Goal: Task Accomplishment & Management: Manage account settings

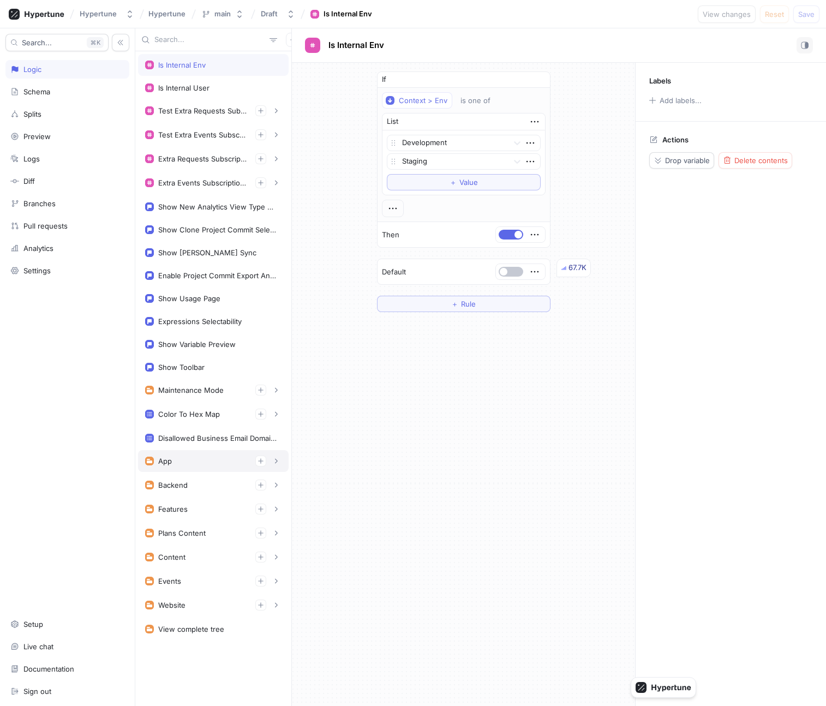
click at [202, 456] on div "App" at bounding box center [213, 461] width 136 height 11
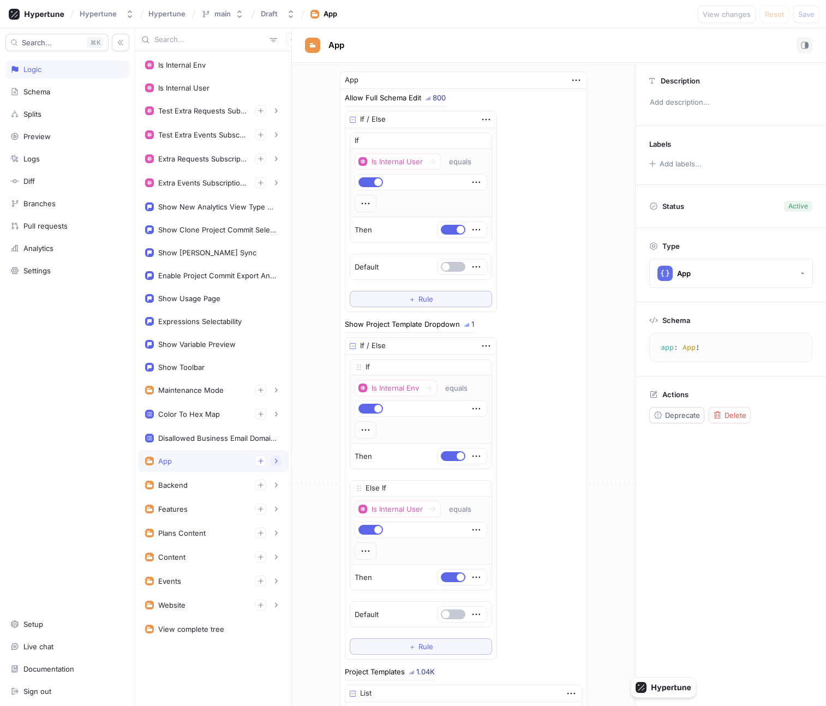
click at [274, 464] on icon "button" at bounding box center [276, 461] width 7 height 7
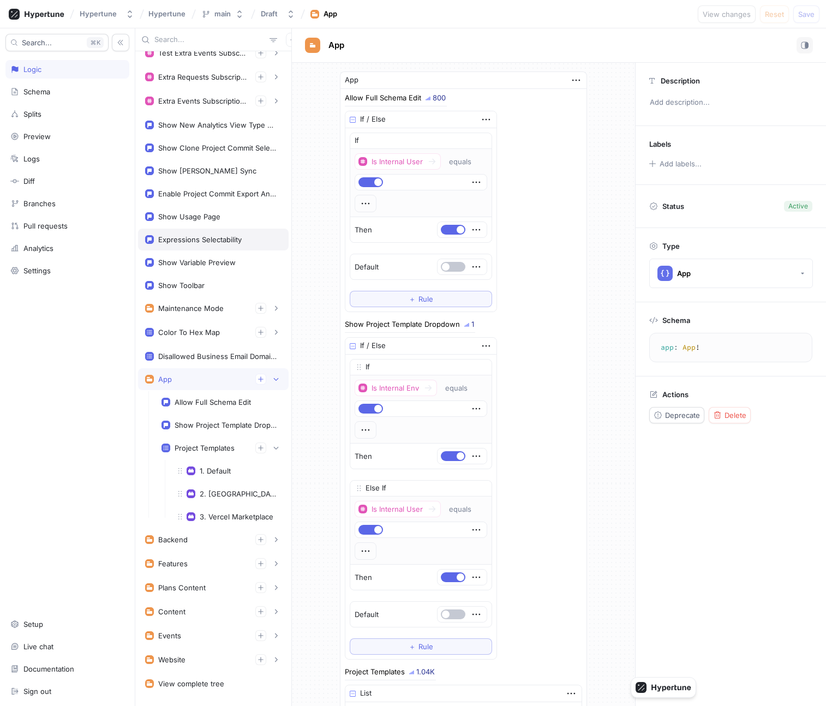
scroll to position [105, 0]
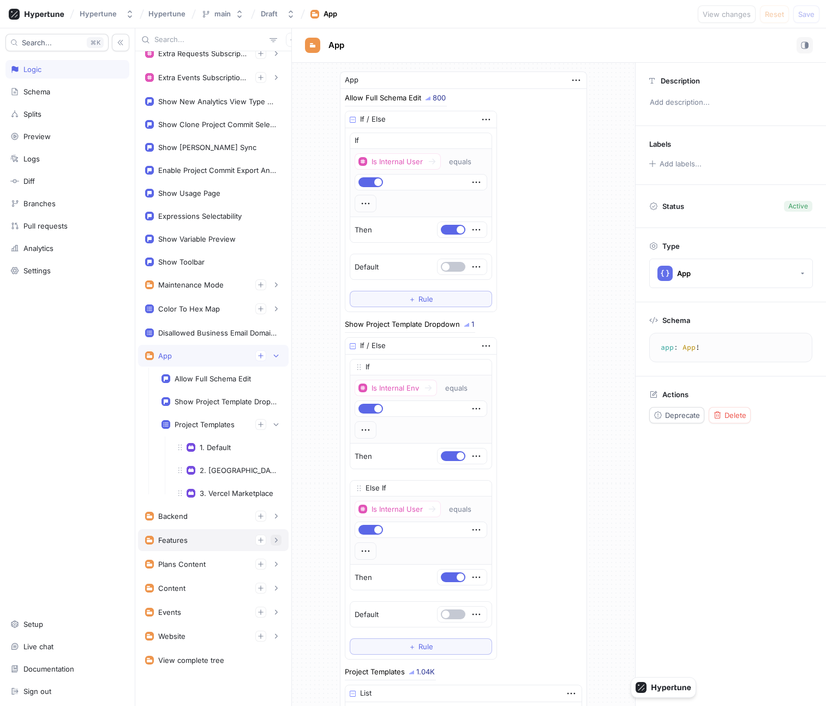
click at [274, 543] on icon "button" at bounding box center [276, 540] width 7 height 7
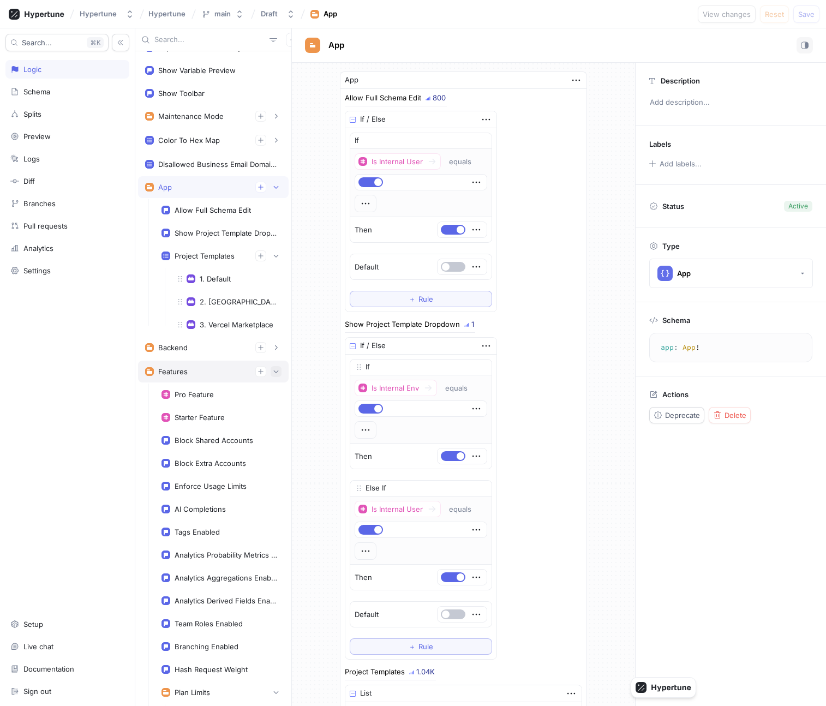
scroll to position [555, 0]
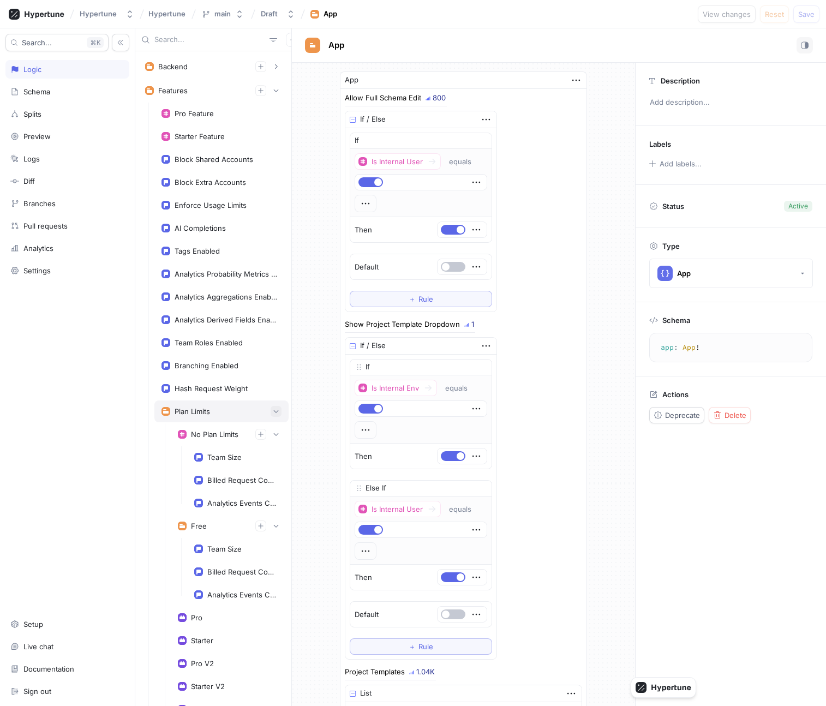
click at [276, 411] on icon "button" at bounding box center [276, 411] width 7 height 7
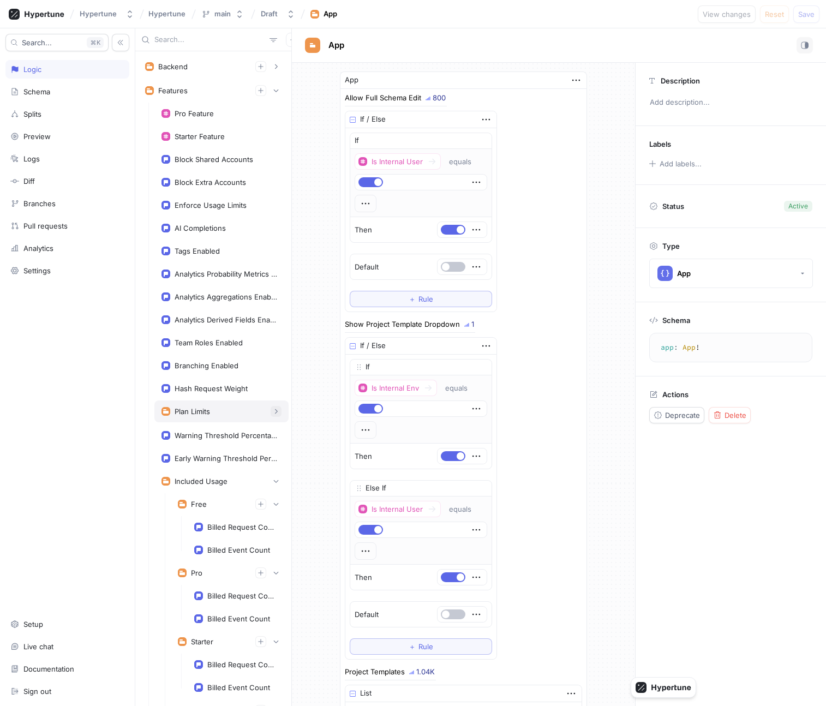
scroll to position [615, 0]
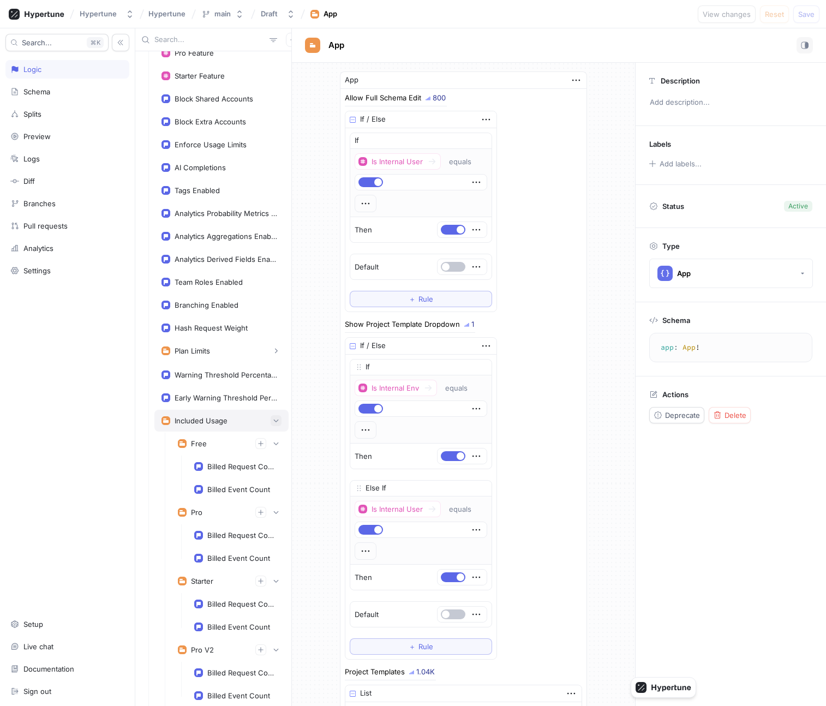
click at [275, 422] on icon "button" at bounding box center [276, 420] width 7 height 7
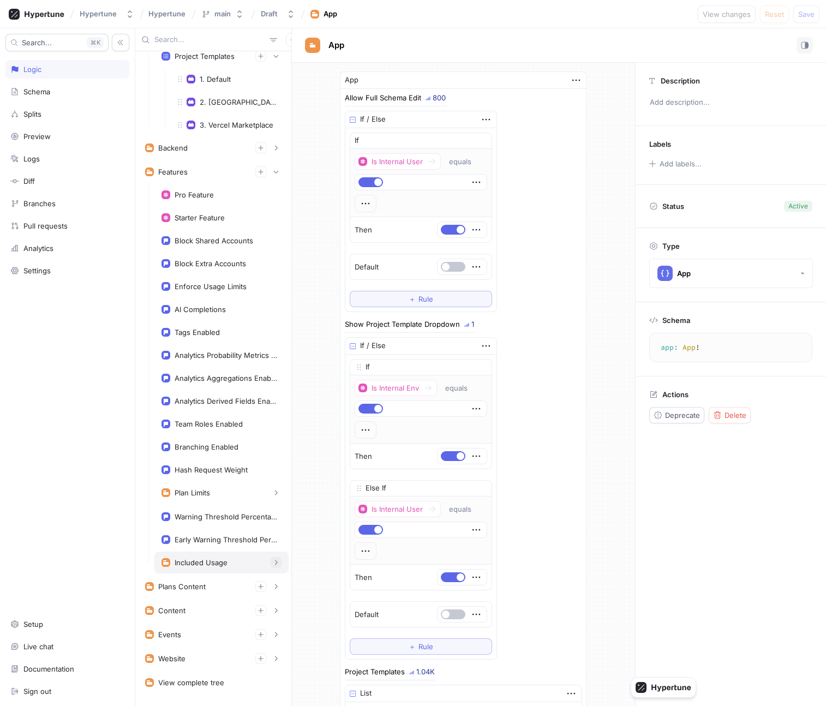
scroll to position [496, 0]
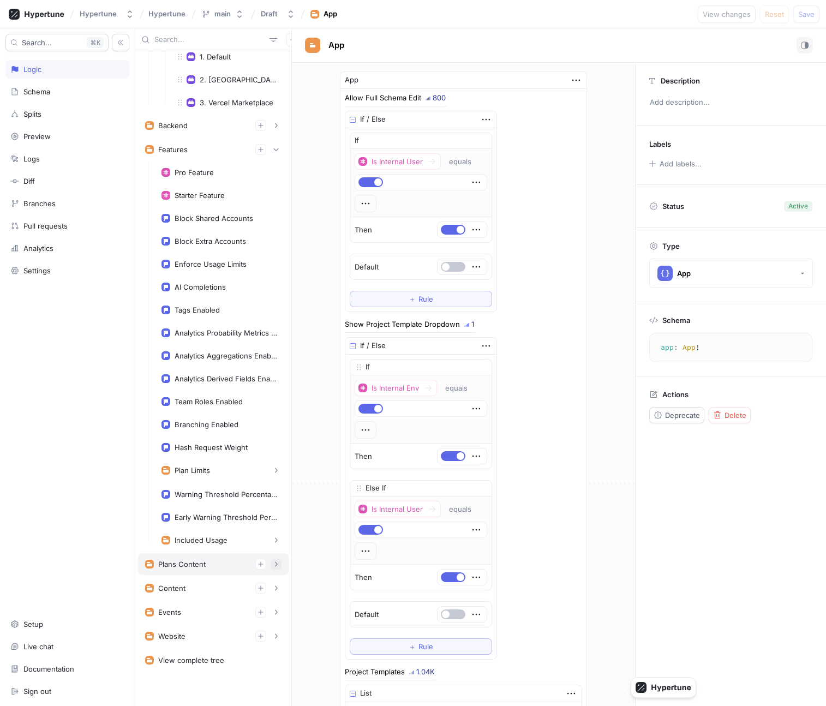
click at [275, 561] on icon "button" at bounding box center [276, 564] width 7 height 7
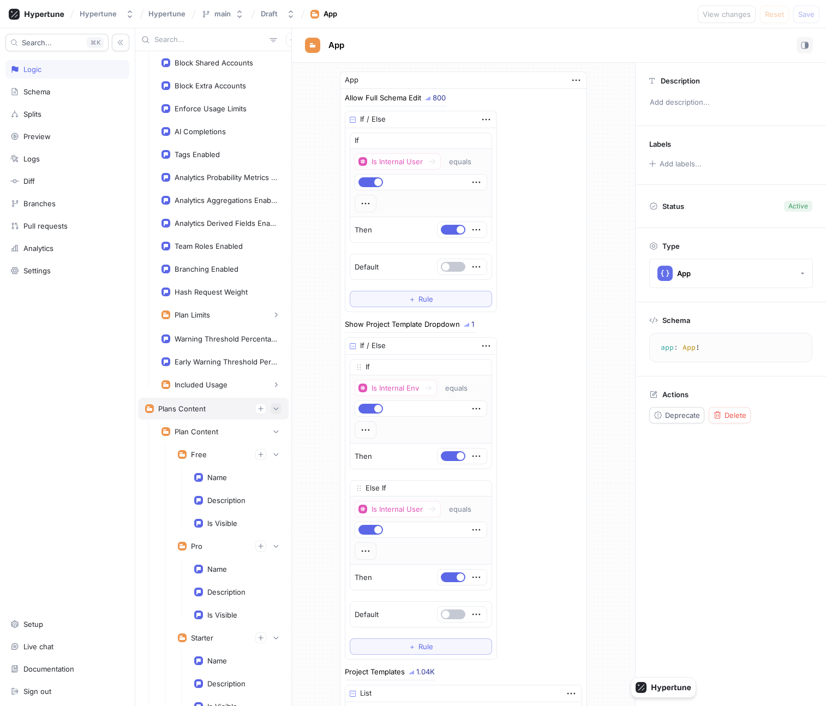
scroll to position [684, 0]
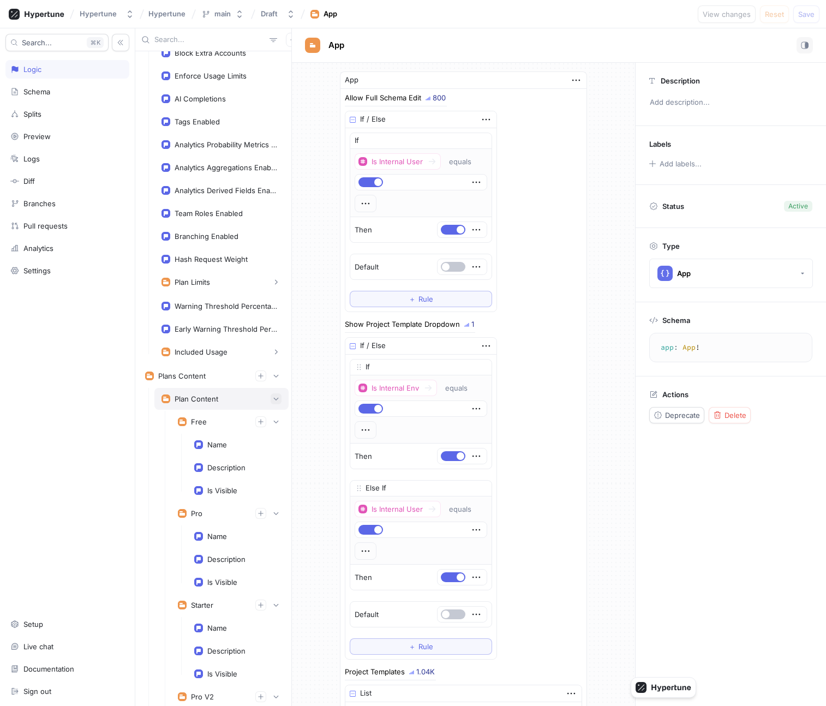
click at [273, 398] on icon "button" at bounding box center [276, 399] width 7 height 7
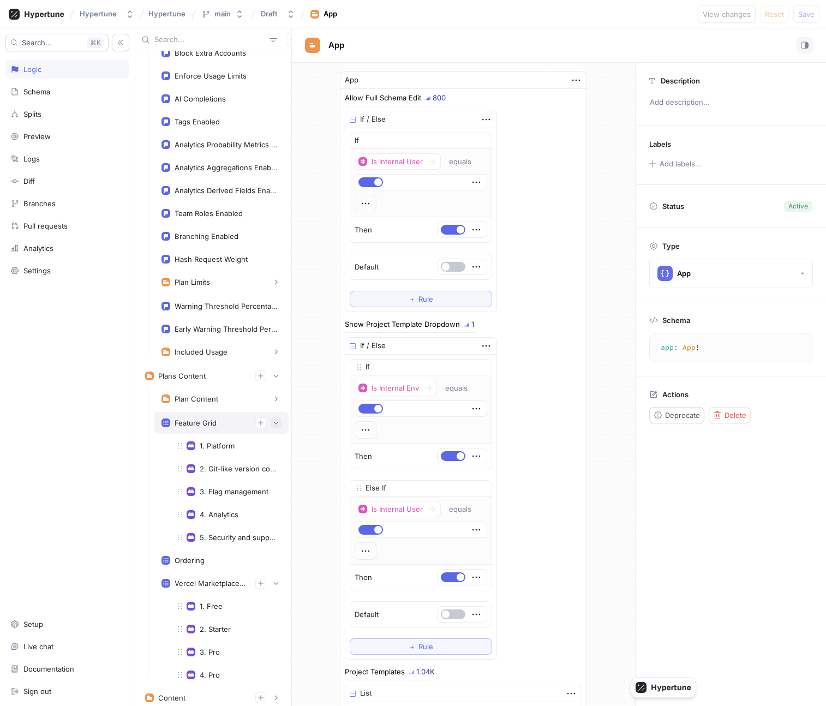
click at [274, 421] on icon "button" at bounding box center [276, 423] width 7 height 7
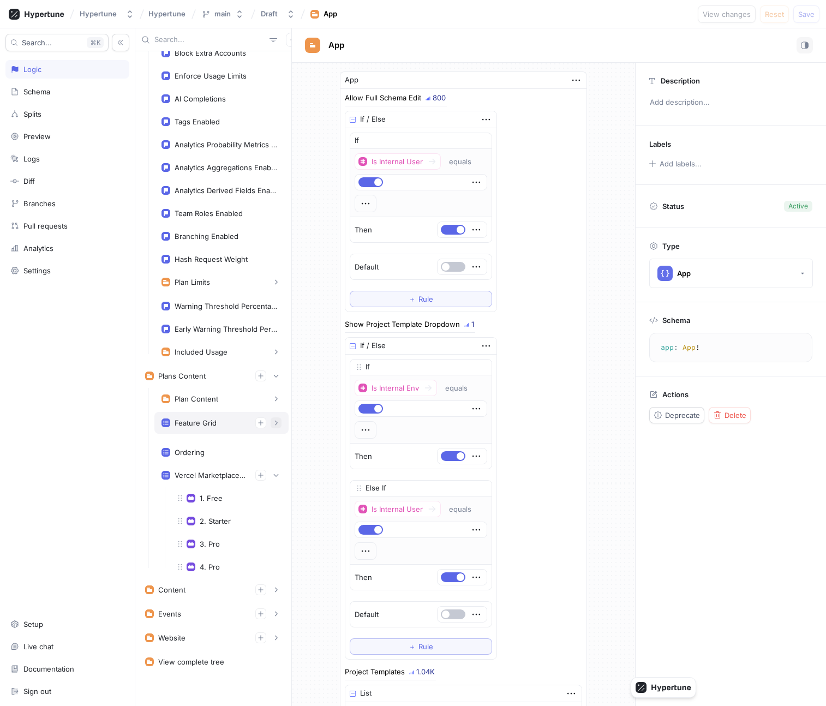
scroll to position [680, 0]
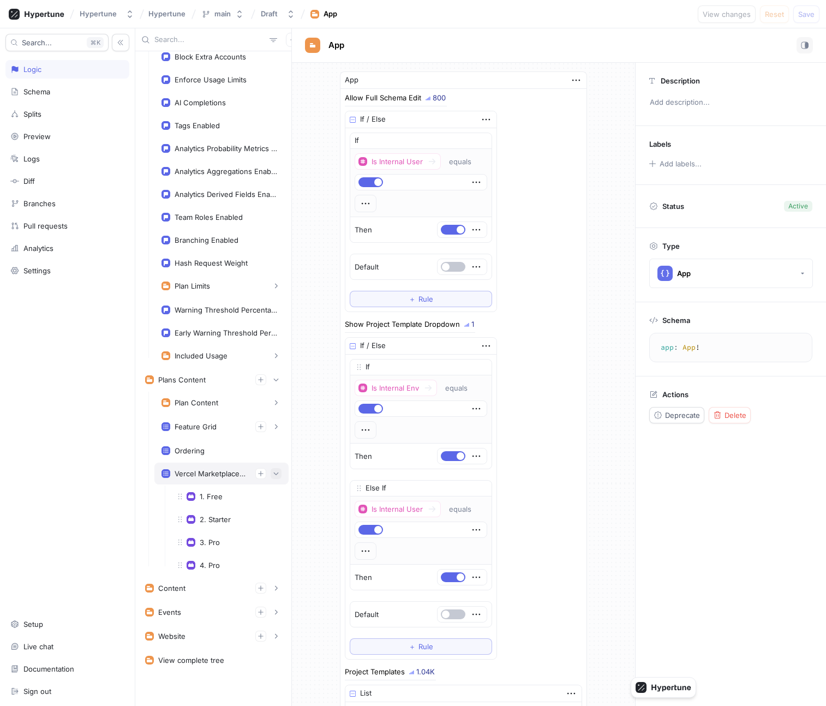
click at [275, 475] on icon "button" at bounding box center [276, 473] width 7 height 7
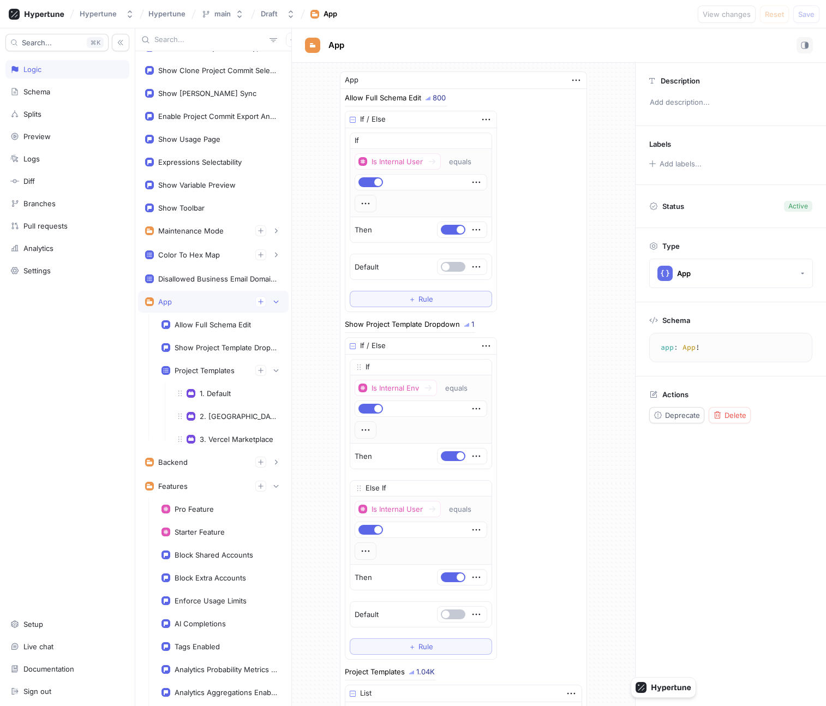
scroll to position [0, 0]
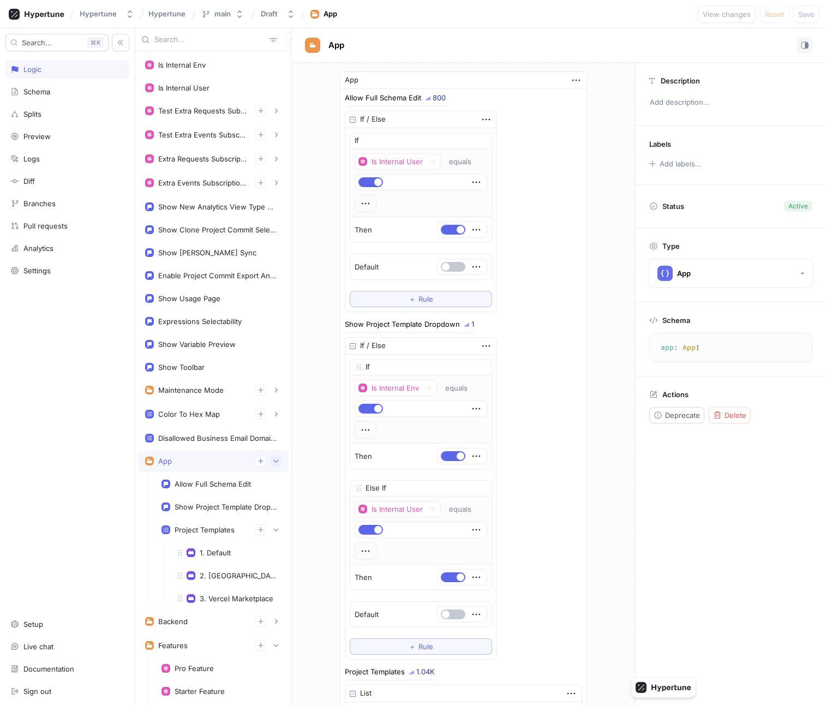
click at [275, 462] on icon "button" at bounding box center [276, 461] width 5 height 3
type textarea "x"
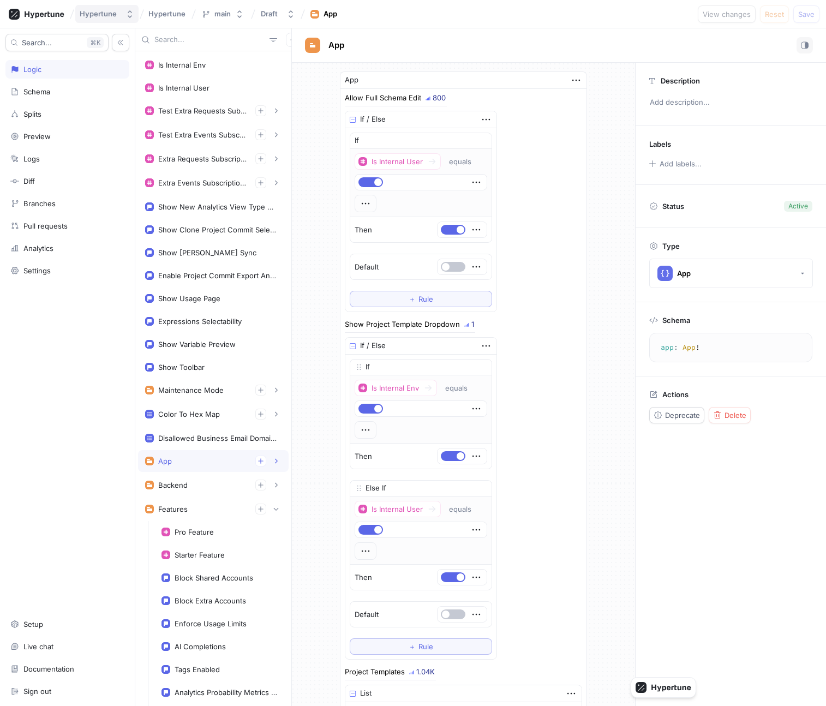
click at [109, 15] on div "Hypertune" at bounding box center [98, 13] width 37 height 9
type input "beyond men"
click at [129, 68] on div "Beyond Menu" at bounding box center [142, 75] width 128 height 20
type textarea "x"
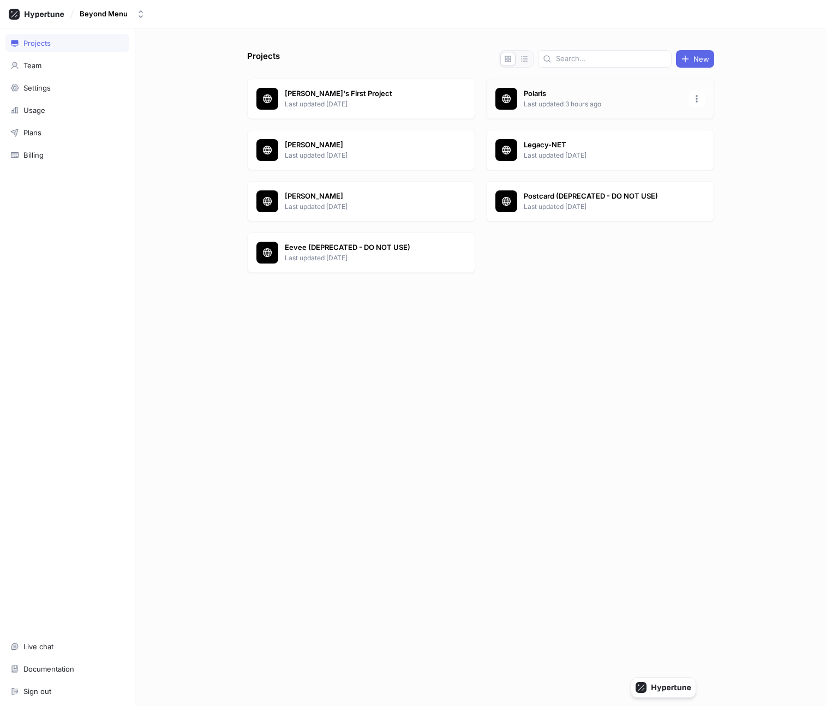
click at [560, 99] on p "Last updated 3 hours ago" at bounding box center [603, 104] width 158 height 10
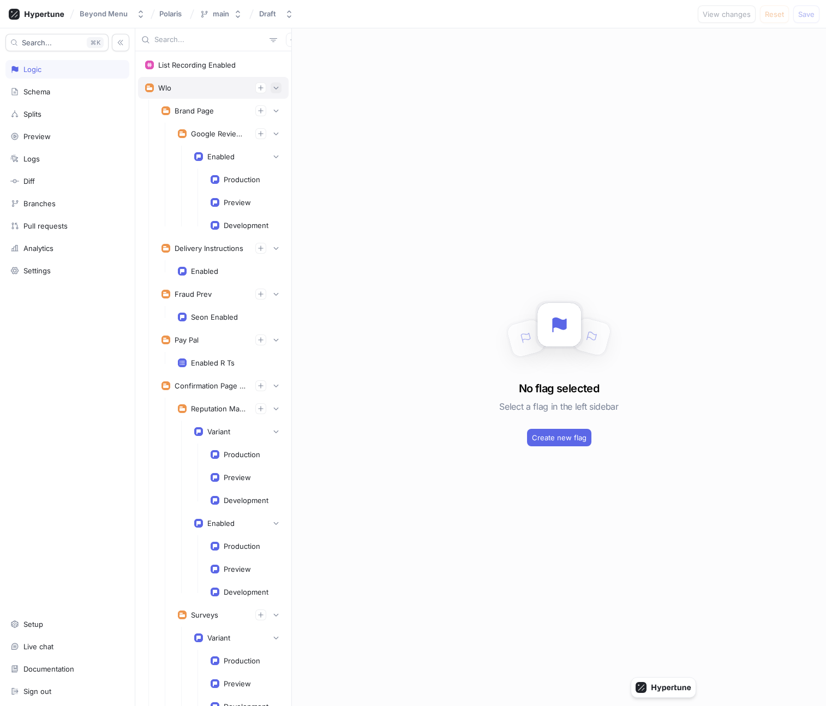
click at [279, 89] on button "button" at bounding box center [276, 87] width 11 height 11
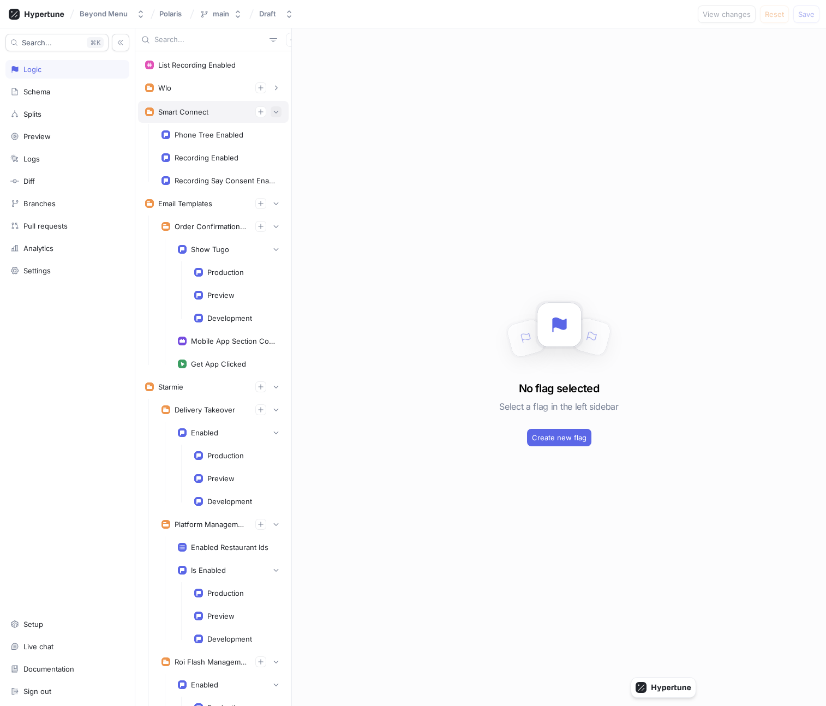
click at [277, 111] on icon "button" at bounding box center [276, 112] width 7 height 7
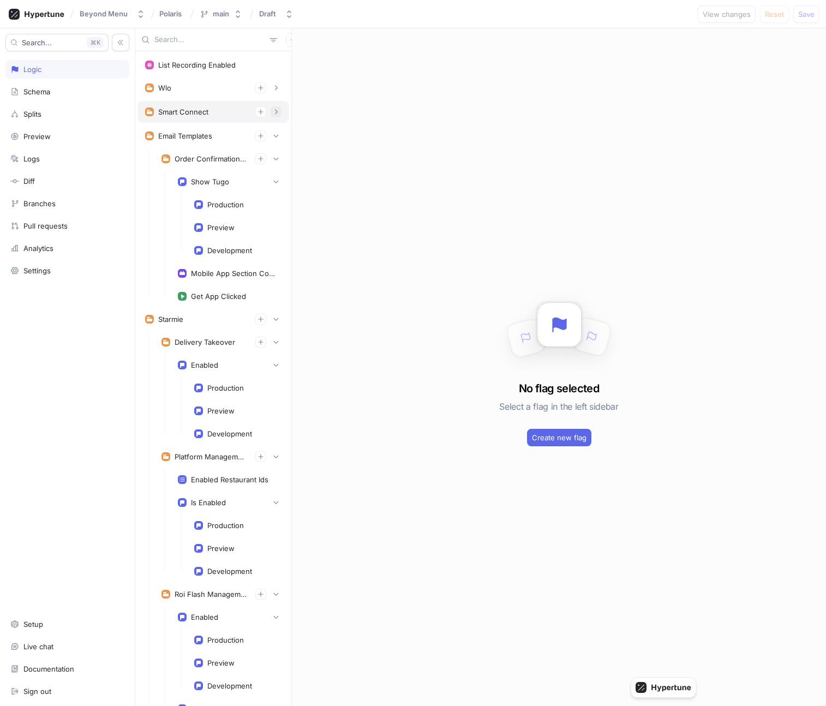
click at [277, 111] on icon "button" at bounding box center [276, 112] width 3 height 5
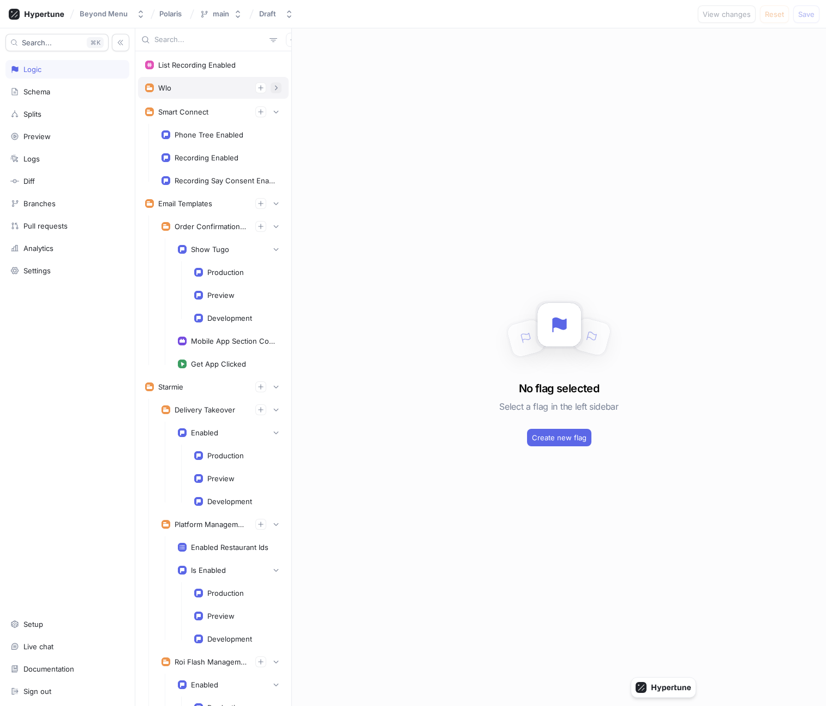
click at [277, 90] on icon "button" at bounding box center [276, 88] width 7 height 7
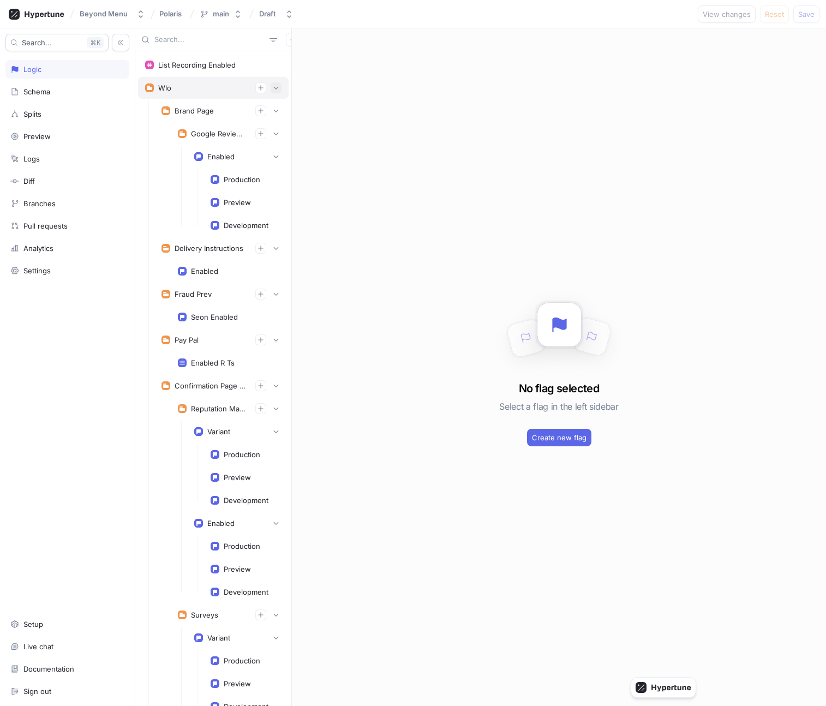
click at [277, 91] on icon "button" at bounding box center [276, 88] width 7 height 7
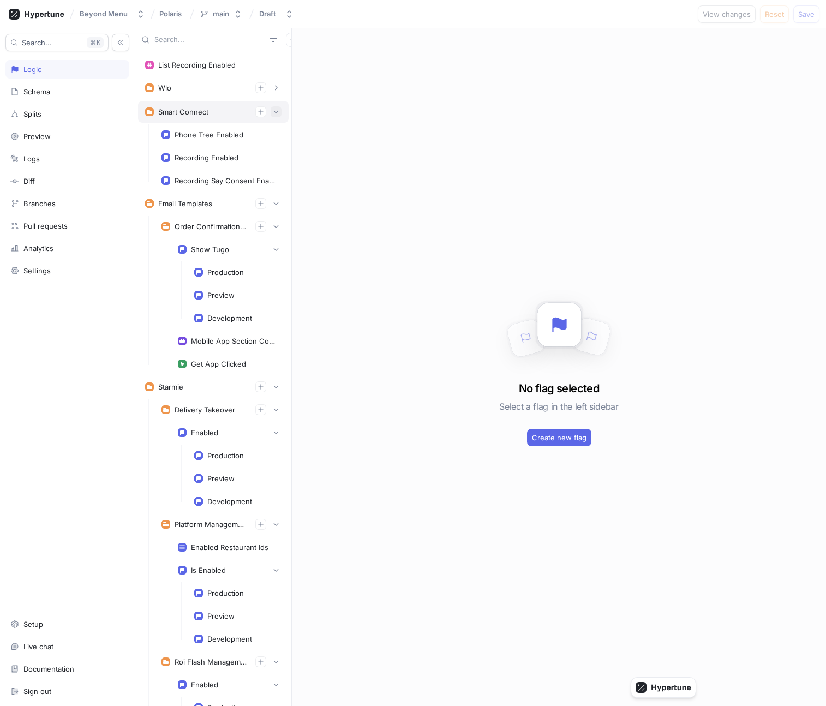
click at [277, 109] on icon "button" at bounding box center [276, 112] width 7 height 7
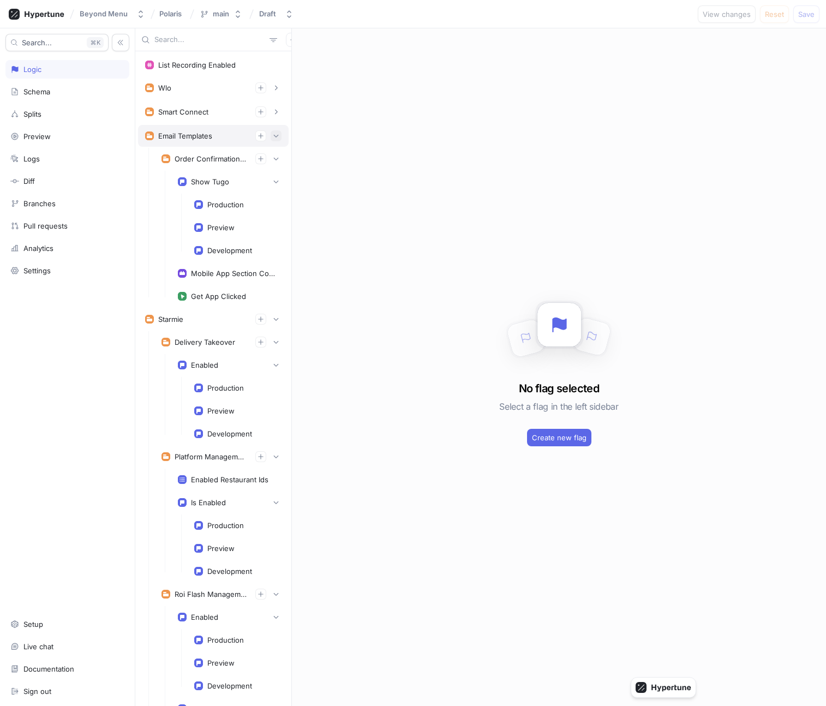
click at [273, 135] on icon "button" at bounding box center [276, 136] width 7 height 7
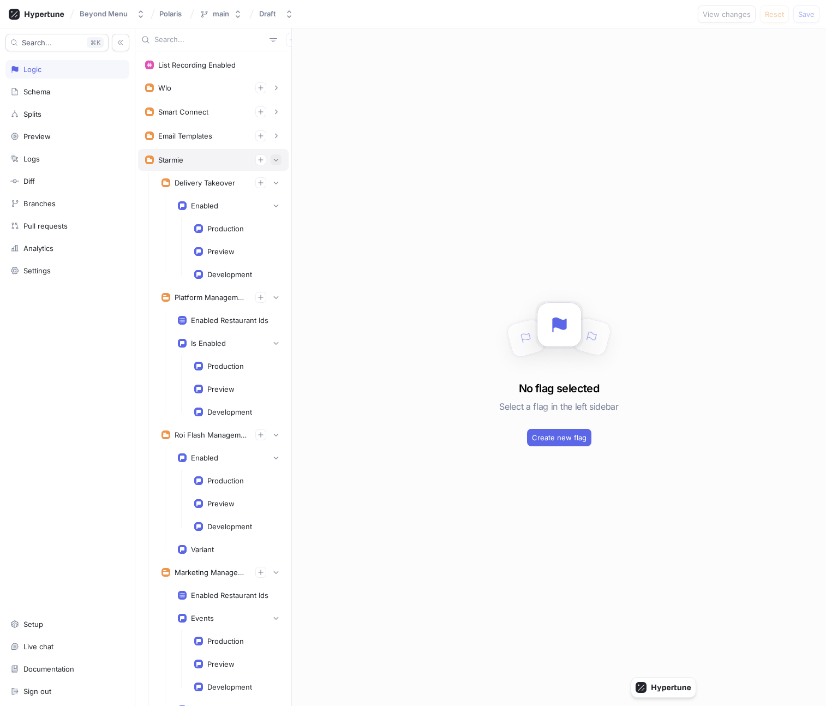
click at [273, 164] on button "button" at bounding box center [276, 159] width 11 height 11
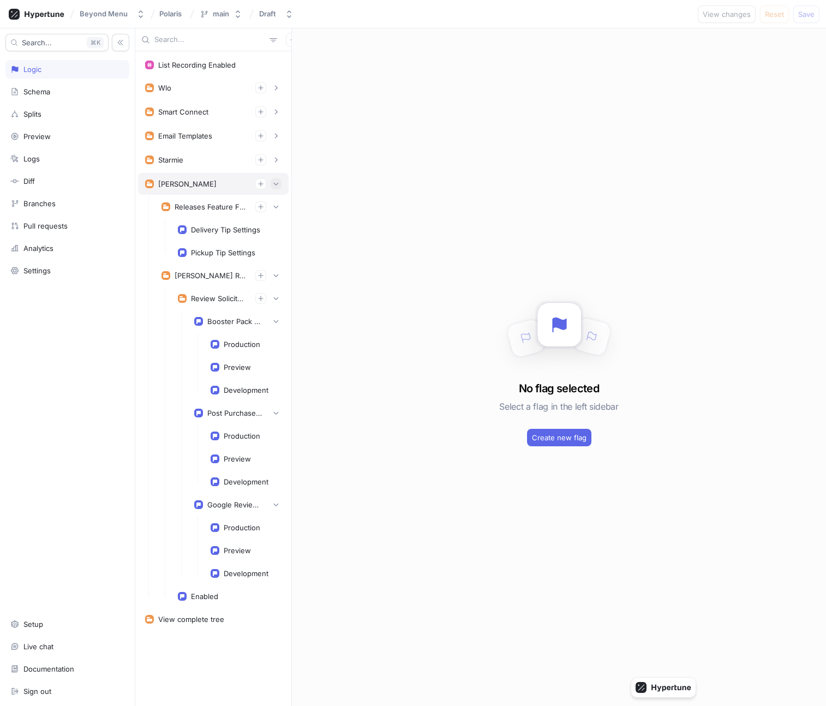
click at [274, 183] on icon "button" at bounding box center [276, 184] width 5 height 3
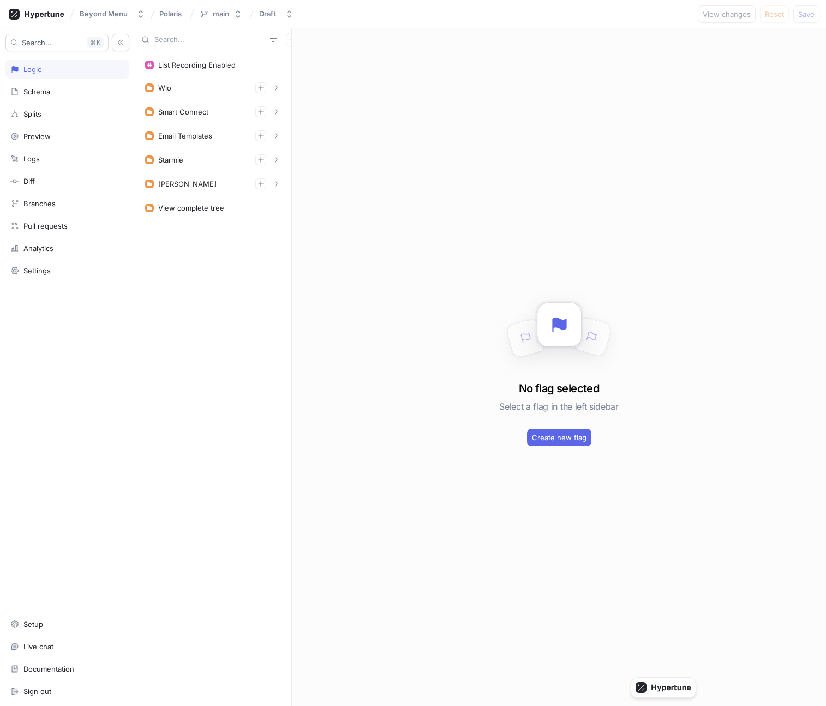
click at [187, 99] on div "Wlo Brand Page Google Review Widget Enabled Production Preview Development Deli…" at bounding box center [213, 88] width 151 height 23
click at [180, 87] on div "Wlo" at bounding box center [213, 87] width 136 height 11
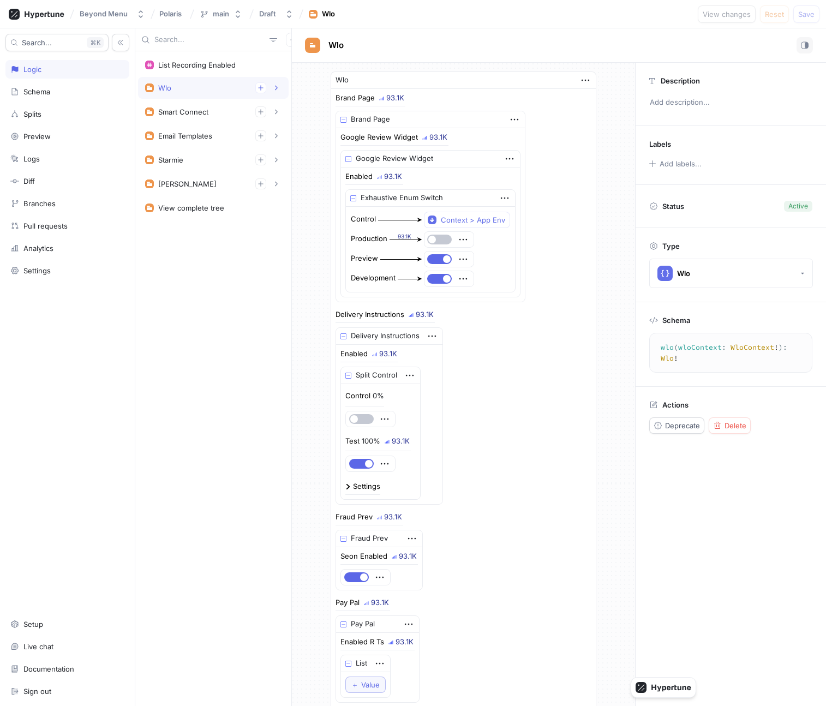
click at [185, 89] on div "Wlo" at bounding box center [213, 87] width 136 height 11
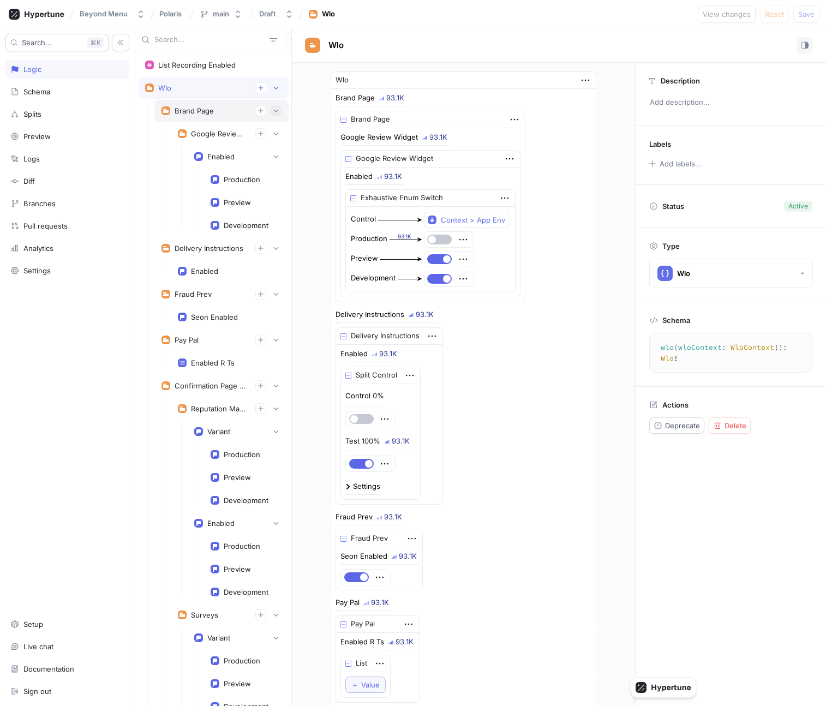
click at [273, 113] on icon "button" at bounding box center [276, 110] width 7 height 7
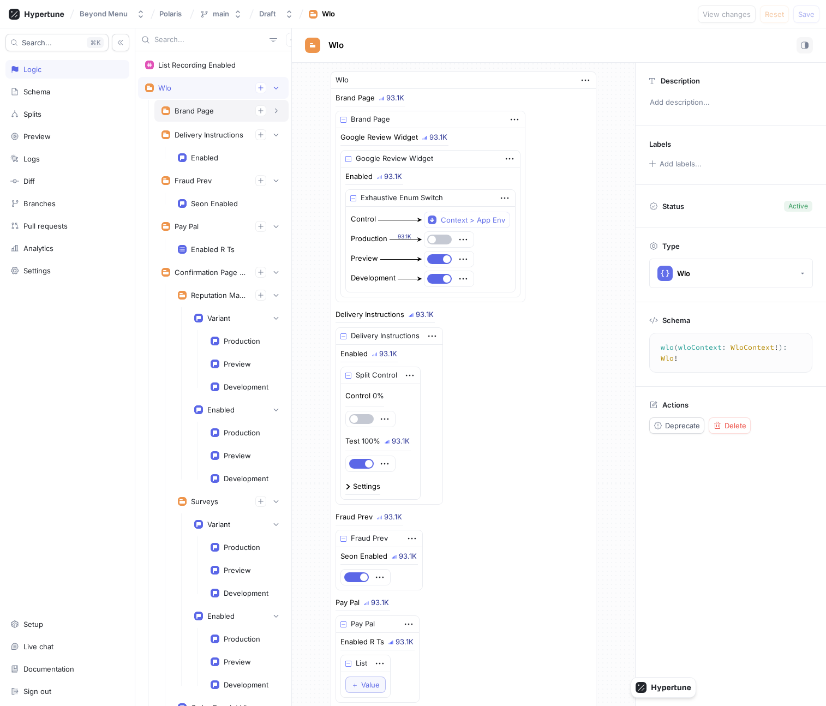
click at [200, 113] on div "Brand Page" at bounding box center [194, 110] width 39 height 9
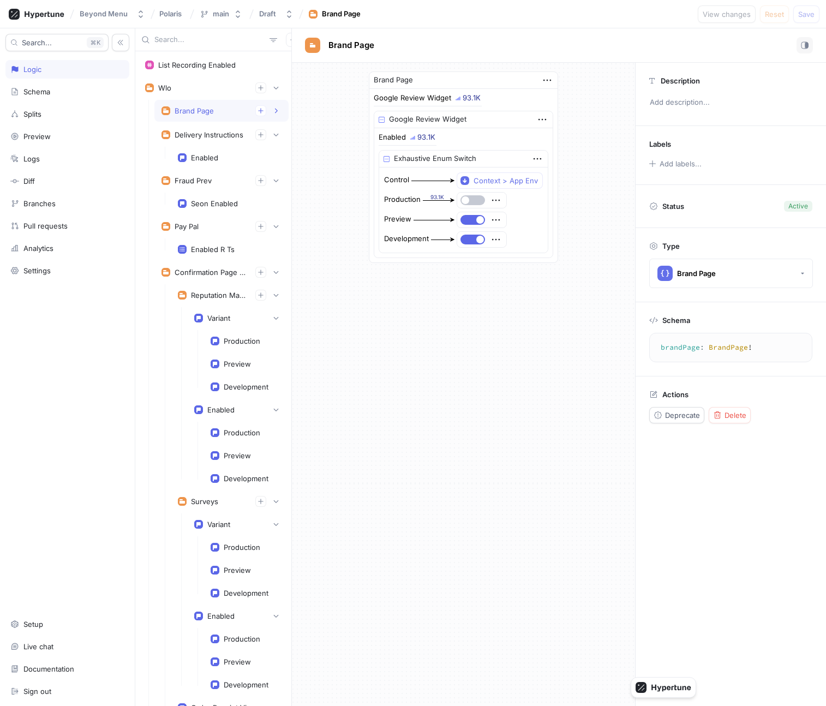
click at [200, 113] on div "Brand Page" at bounding box center [194, 110] width 39 height 9
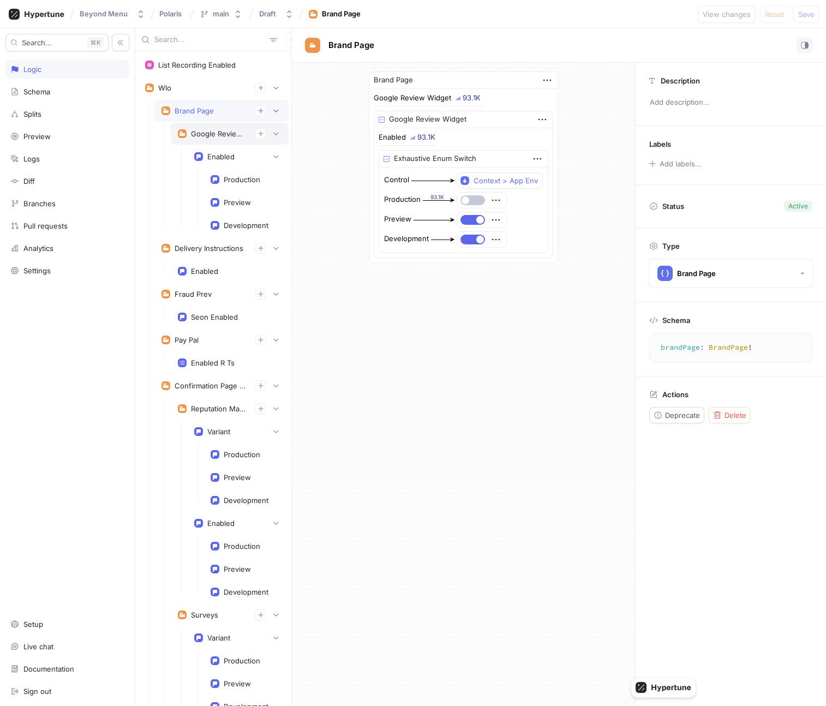
click at [208, 133] on div "Google Review Widget" at bounding box center [219, 133] width 56 height 9
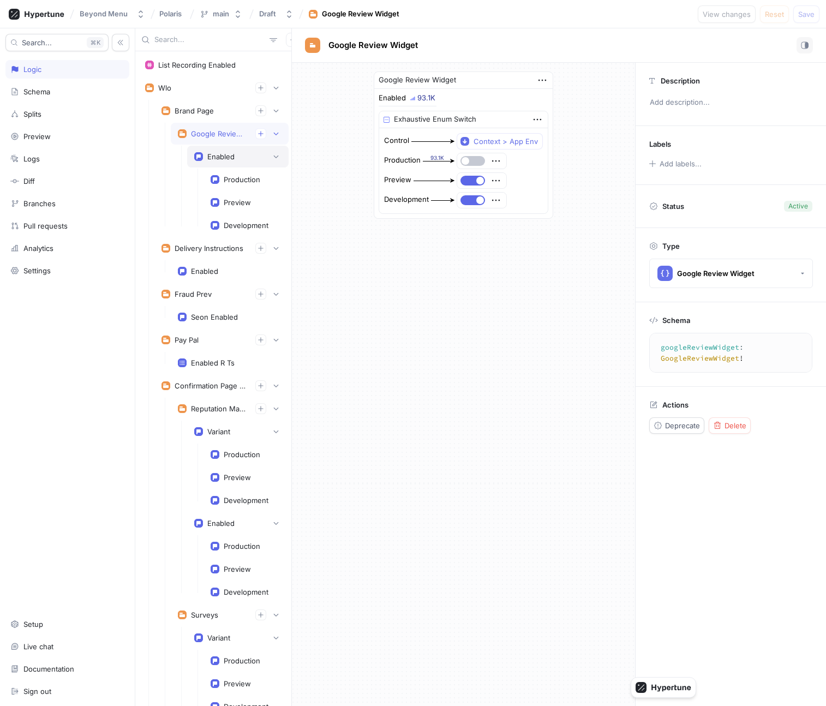
click at [220, 149] on div "Enabled" at bounding box center [237, 157] width 101 height 22
type textarea "enabled: Boolean!"
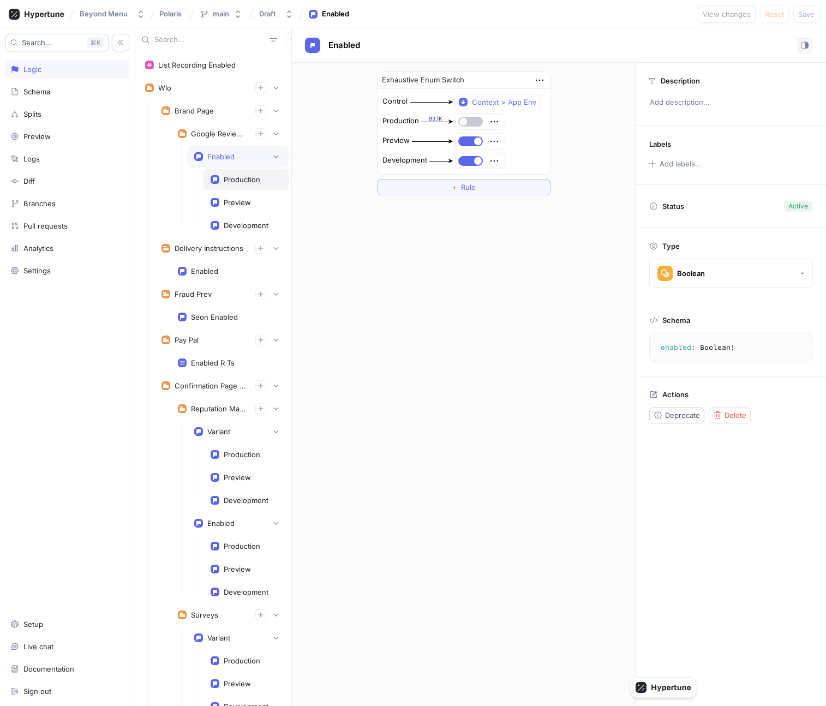
click at [232, 176] on div "Production" at bounding box center [242, 179] width 37 height 9
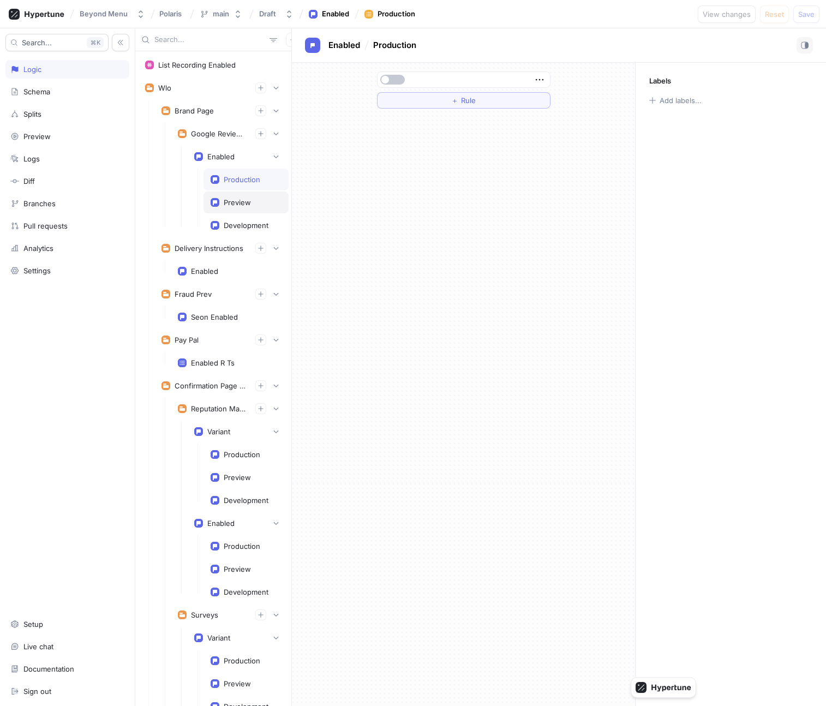
click at [237, 199] on div "Preview" at bounding box center [237, 202] width 27 height 9
click at [240, 224] on div "Development" at bounding box center [246, 225] width 45 height 9
click at [220, 164] on div "Enabled" at bounding box center [237, 157] width 101 height 22
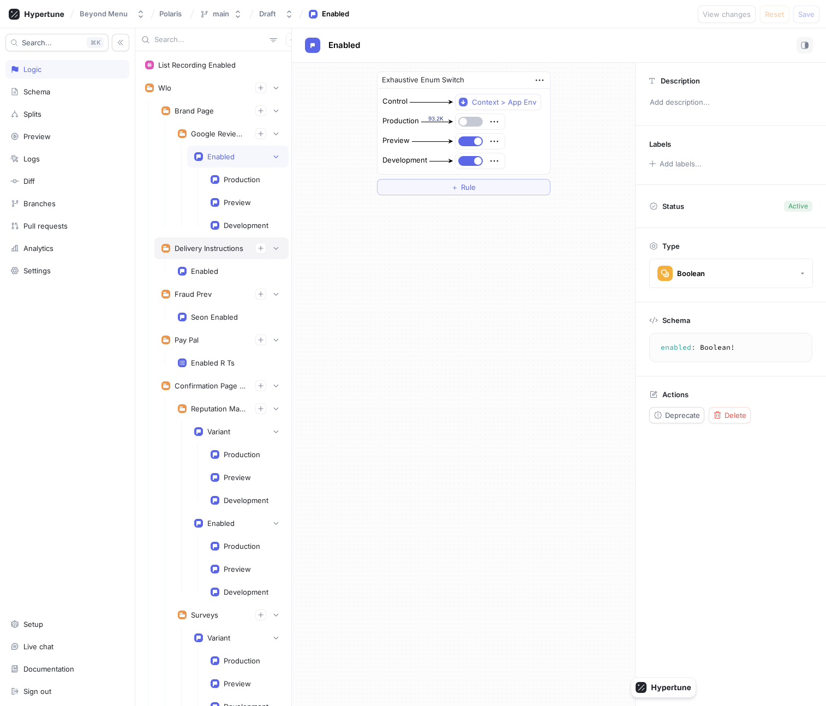
click at [218, 248] on div "Delivery Instructions" at bounding box center [209, 248] width 69 height 9
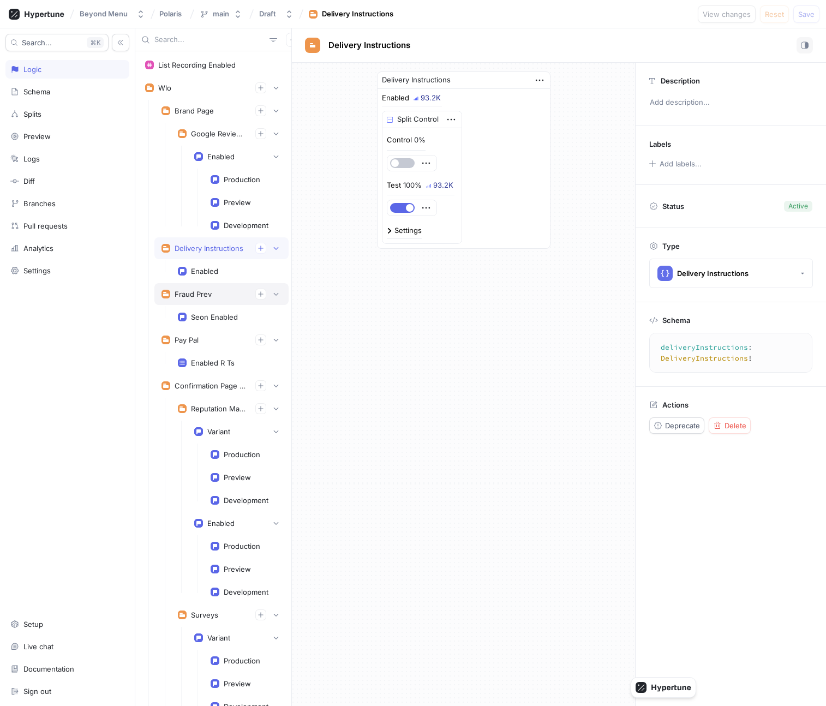
click at [221, 289] on div "Fraud Prev" at bounding box center [221, 294] width 120 height 11
type textarea "fraudPrev: FraudPrev!"
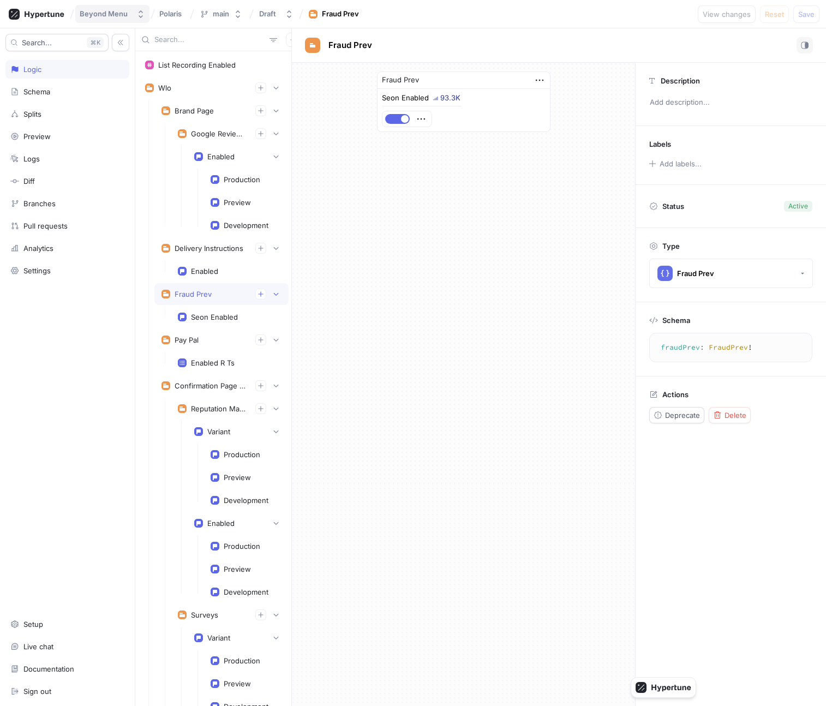
click at [109, 14] on div "Beyond Menu" at bounding box center [104, 13] width 48 height 9
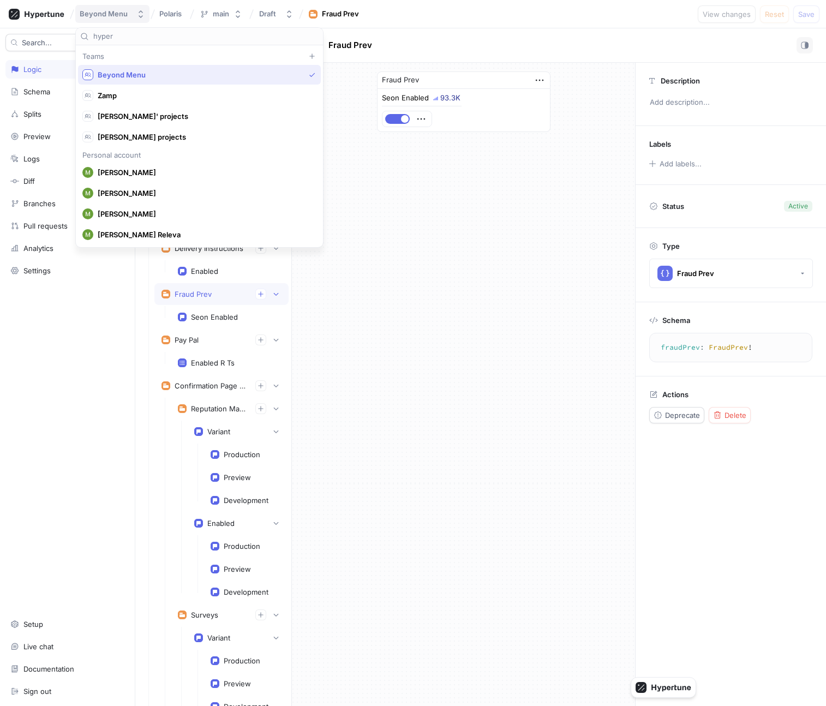
scroll to position [103, 0]
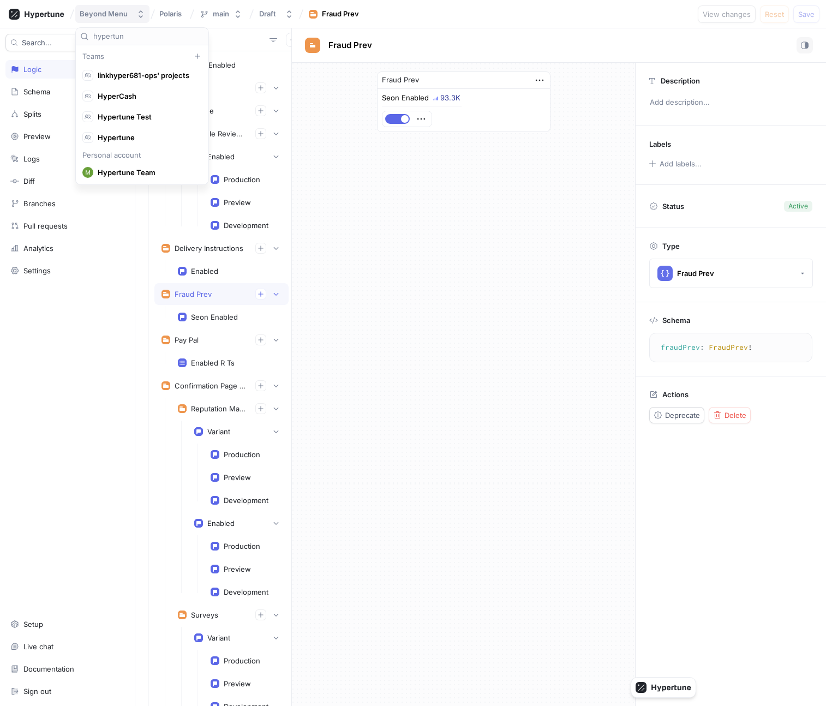
type input "hypertune"
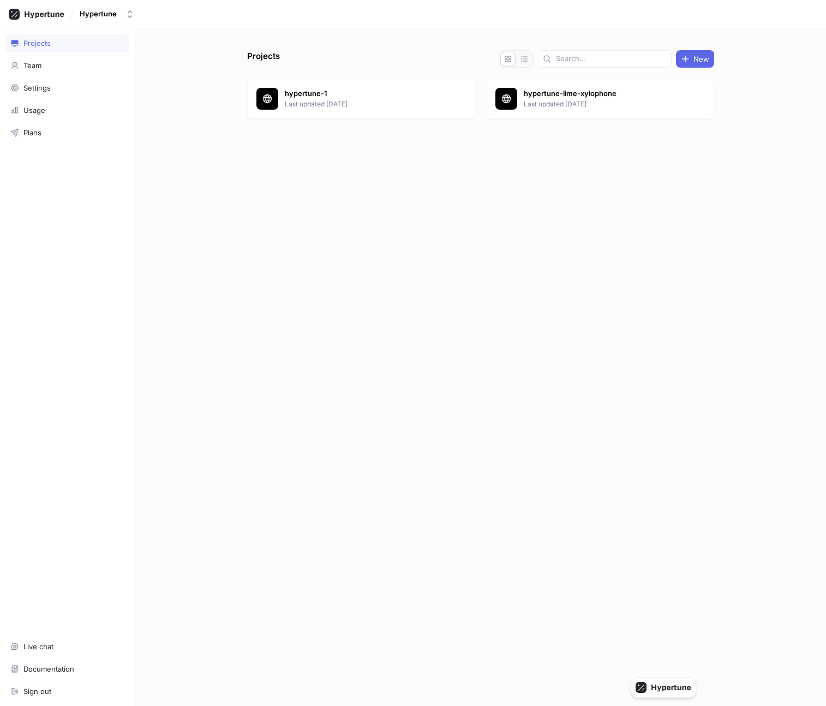
click at [391, 149] on div at bounding box center [480, 145] width 467 height 44
click at [127, 19] on button "Hypertune" at bounding box center [106, 14] width 63 height 18
type input "hypertune"
click at [142, 92] on span "Hypertune" at bounding box center [147, 96] width 99 height 9
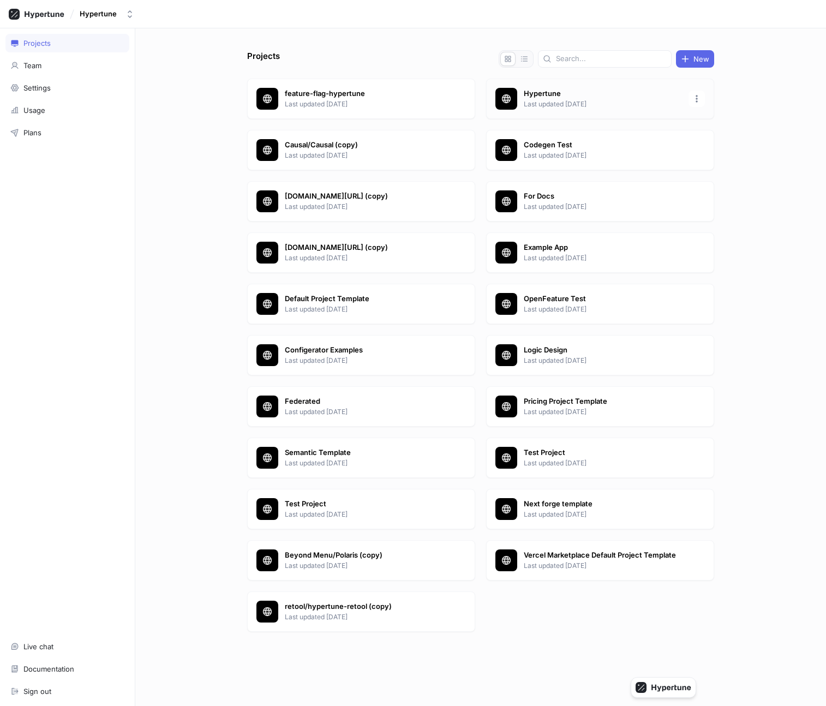
click at [575, 101] on p "Last updated 8 days ago" at bounding box center [603, 104] width 158 height 10
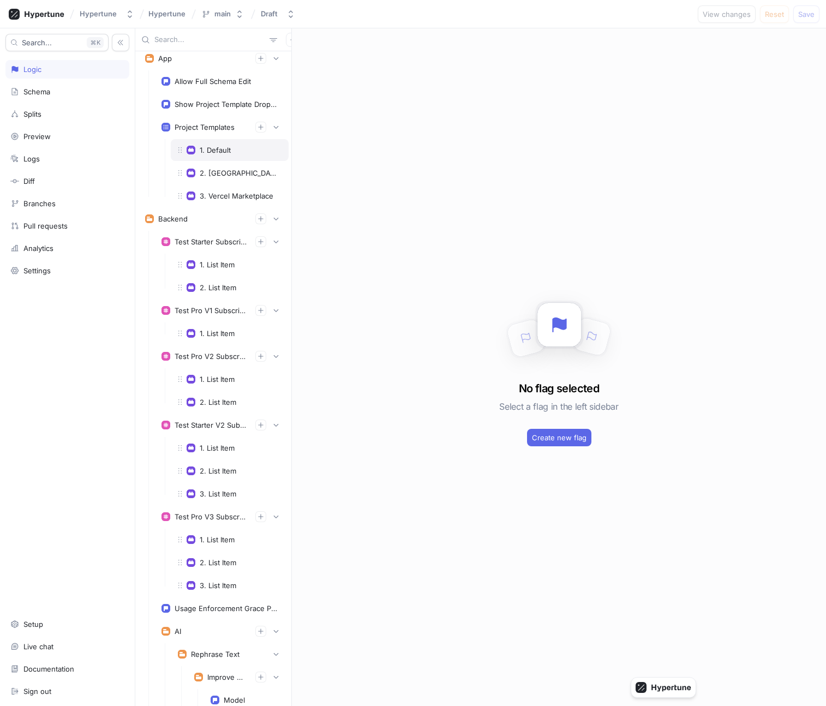
scroll to position [1247, 0]
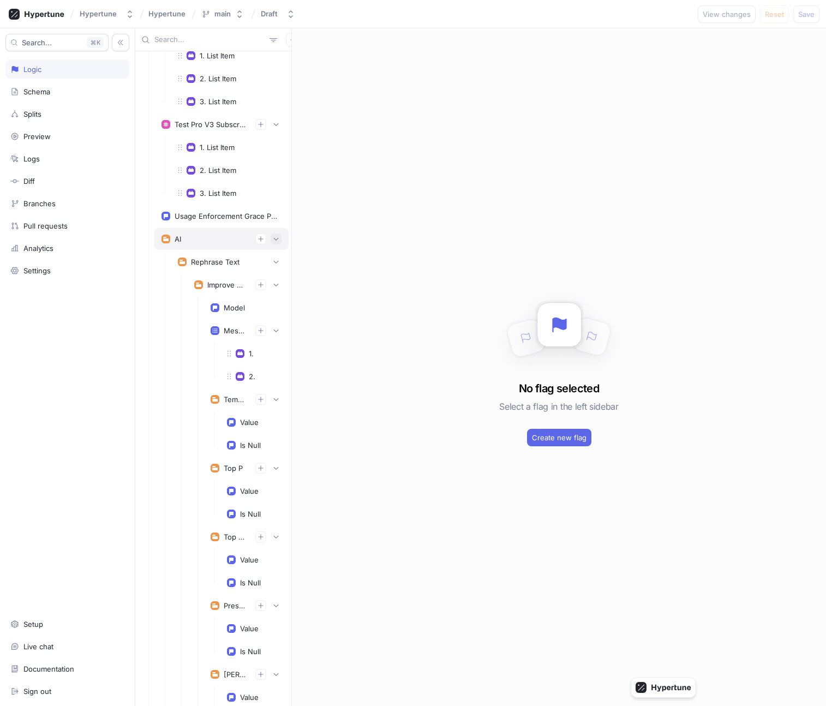
click at [274, 240] on icon "button" at bounding box center [276, 239] width 7 height 7
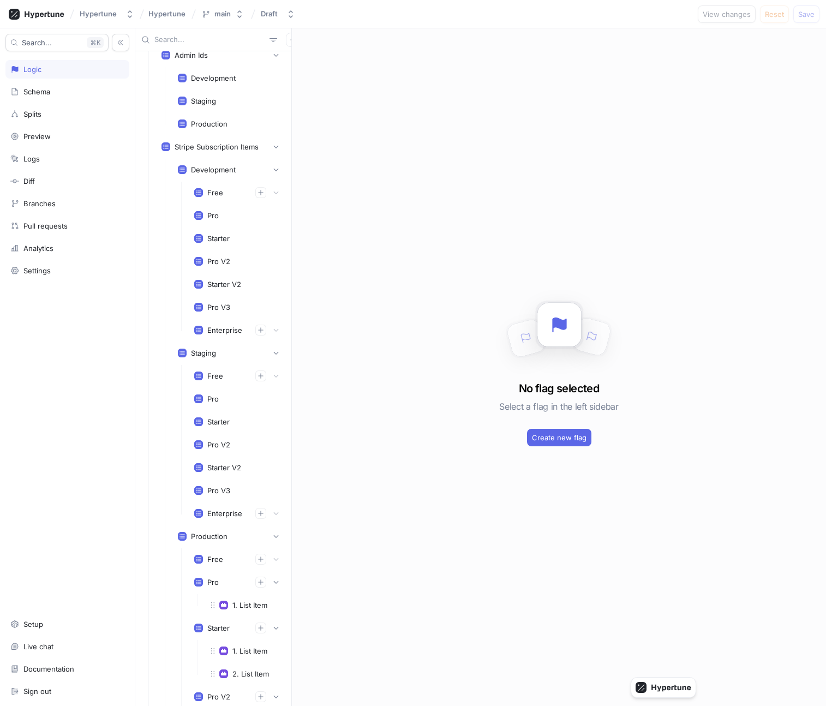
scroll to position [1524, 0]
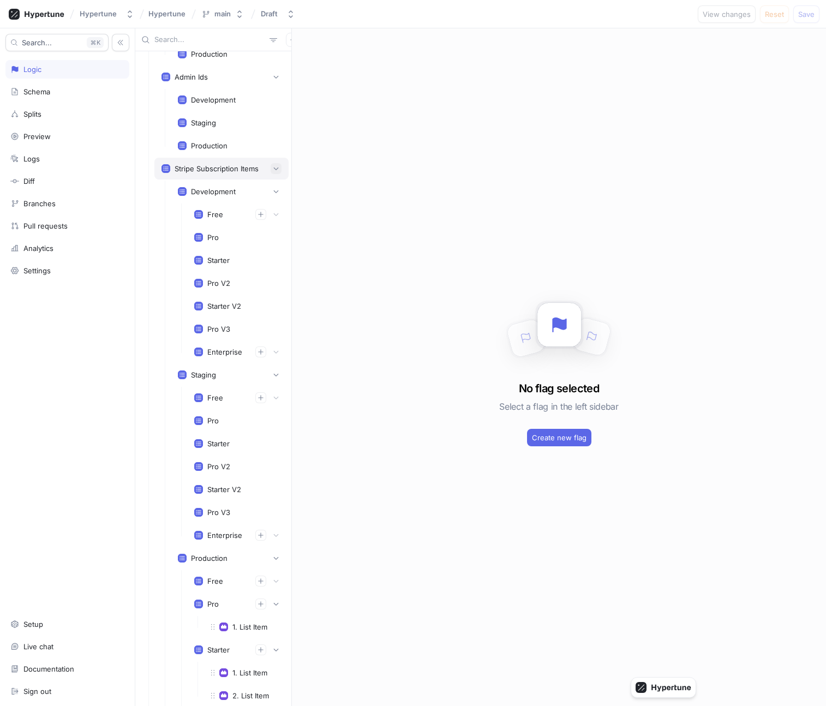
click at [276, 169] on icon "button" at bounding box center [276, 168] width 5 height 3
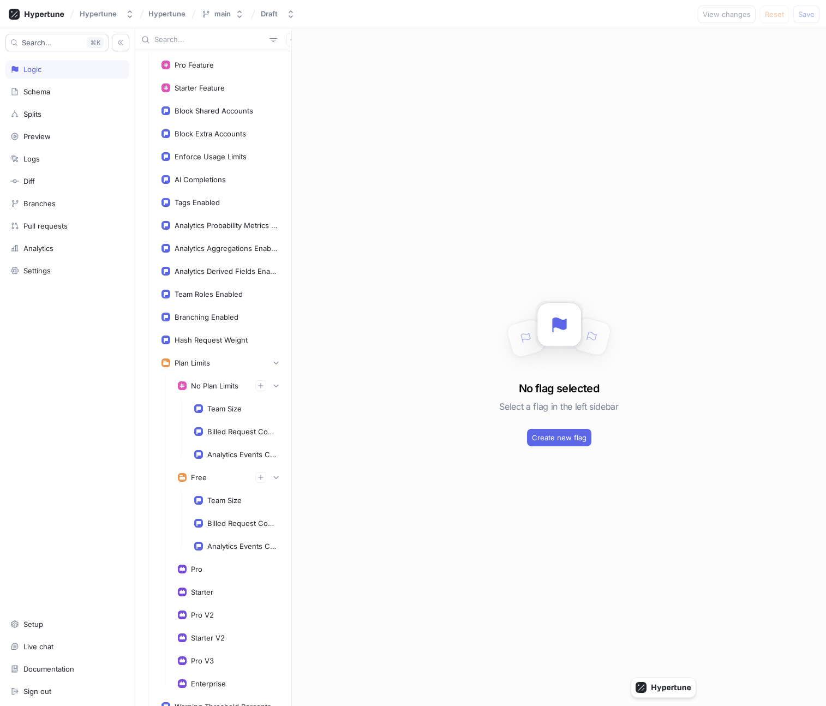
scroll to position [1603, 0]
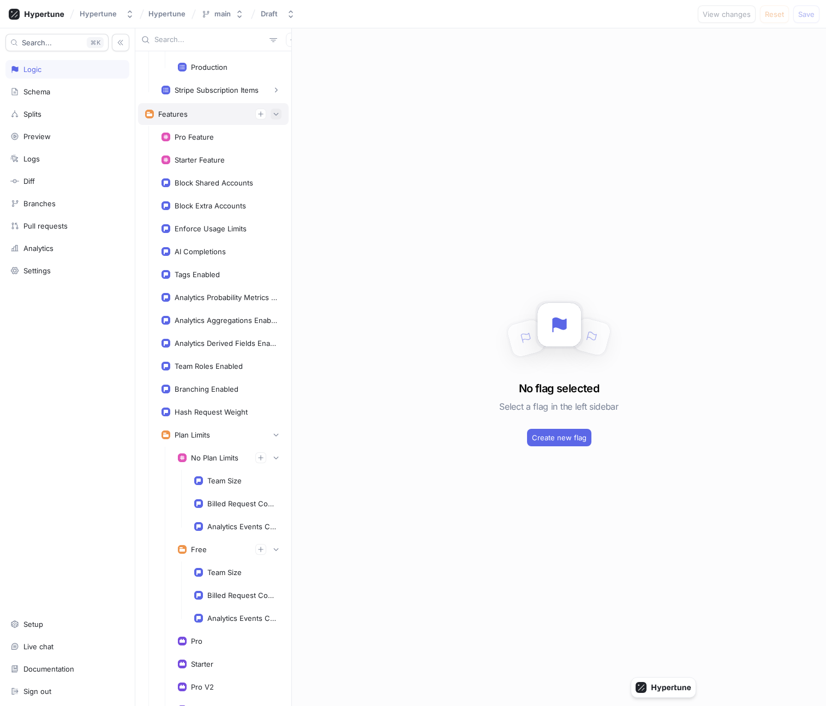
click at [277, 113] on icon "button" at bounding box center [276, 114] width 7 height 7
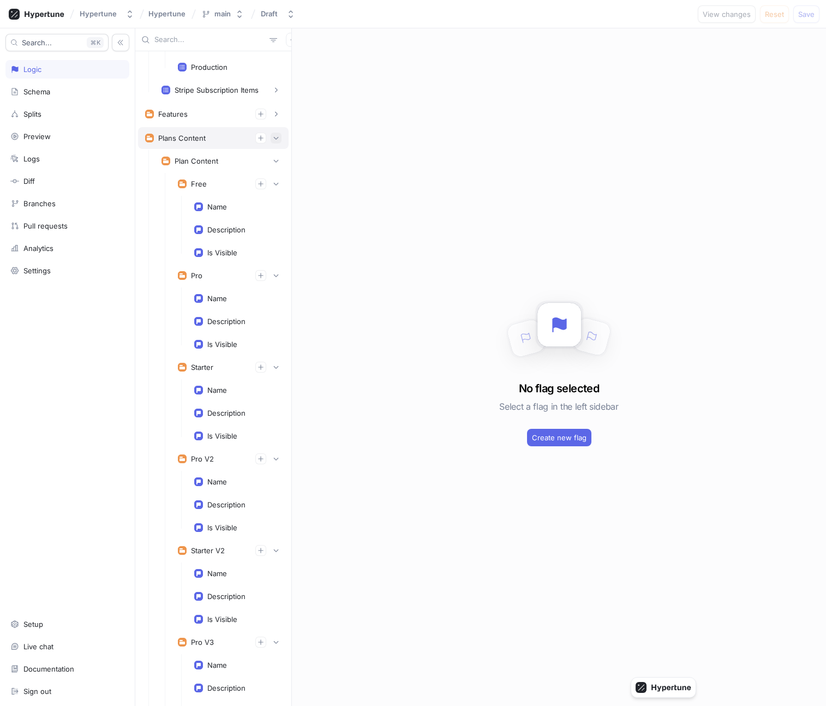
click at [276, 137] on icon "button" at bounding box center [276, 138] width 7 height 7
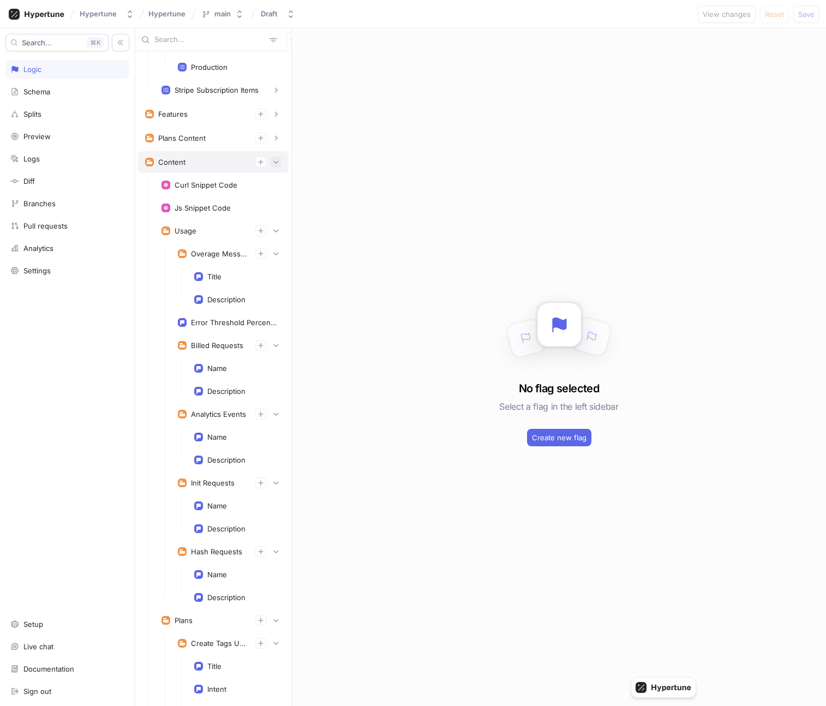
click at [276, 161] on icon "button" at bounding box center [276, 162] width 7 height 7
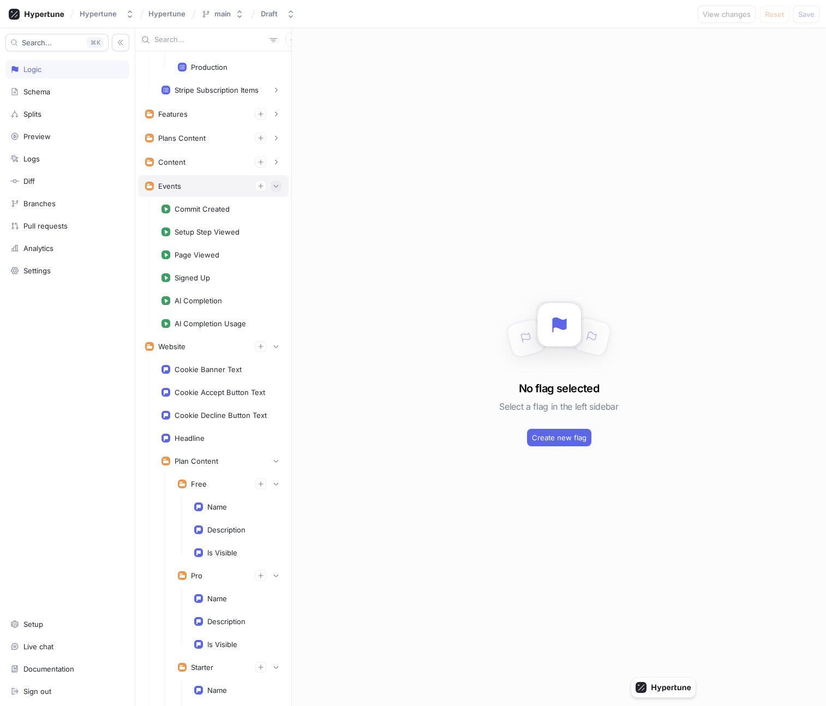
click at [278, 188] on icon "button" at bounding box center [276, 186] width 7 height 7
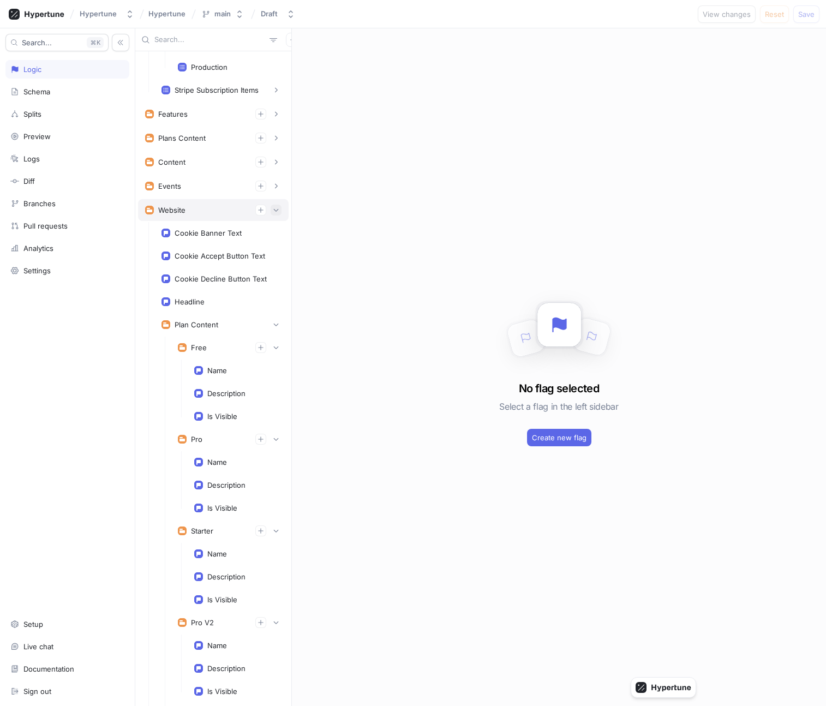
click at [274, 211] on icon "button" at bounding box center [276, 210] width 7 height 7
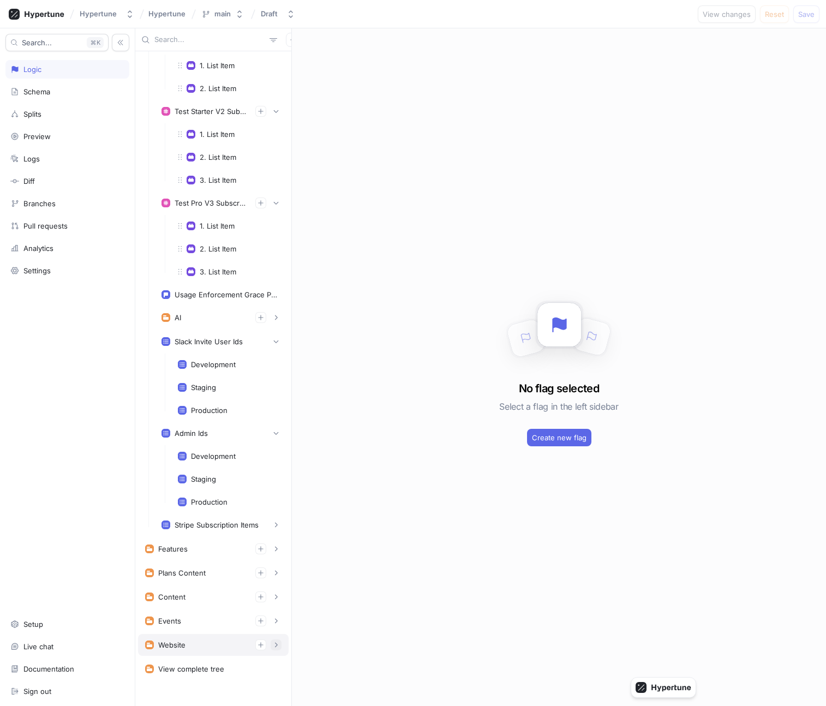
scroll to position [1177, 0]
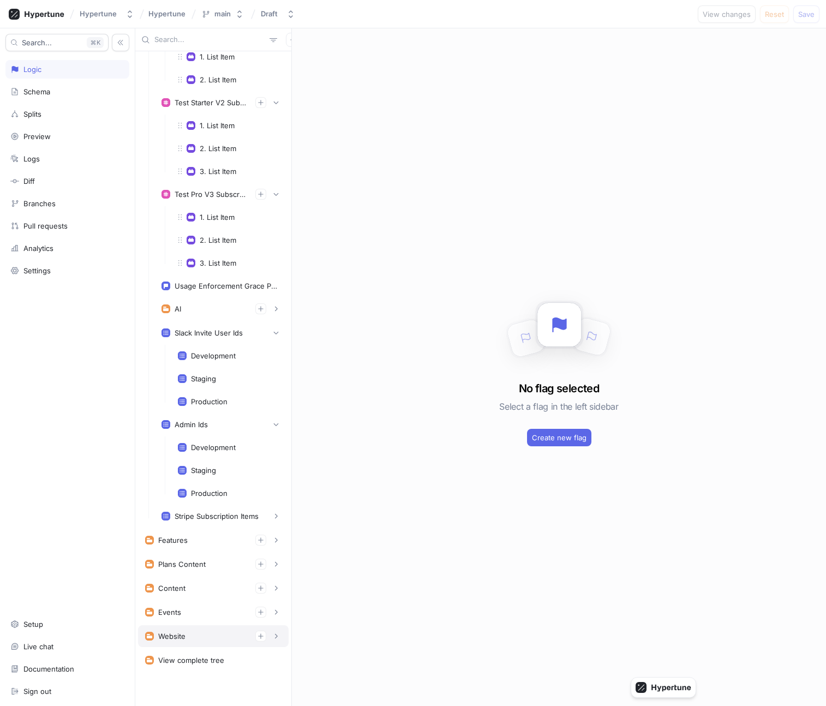
click at [190, 630] on div "Website" at bounding box center [213, 636] width 151 height 22
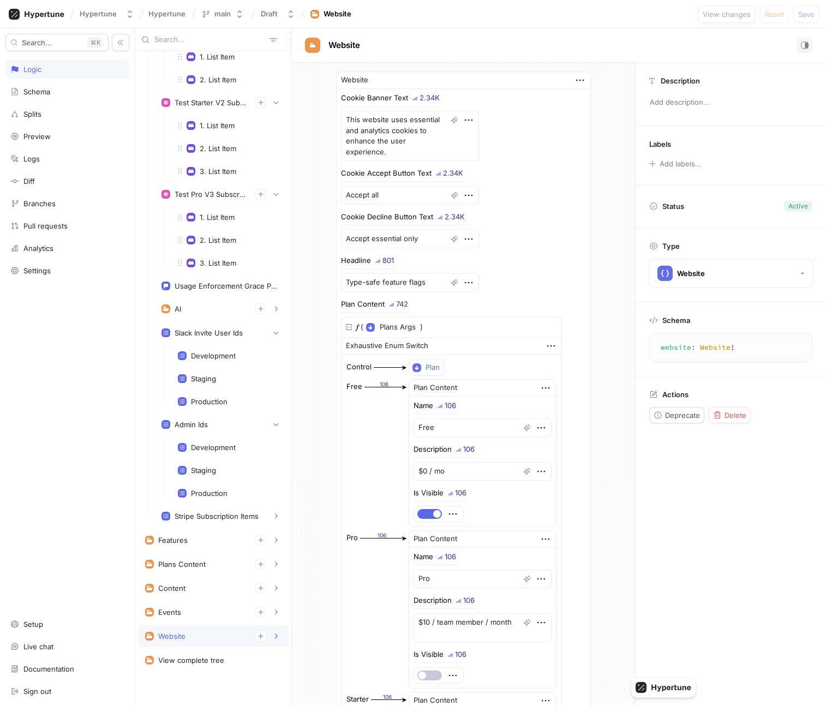
click at [215, 637] on div "Website" at bounding box center [213, 636] width 136 height 11
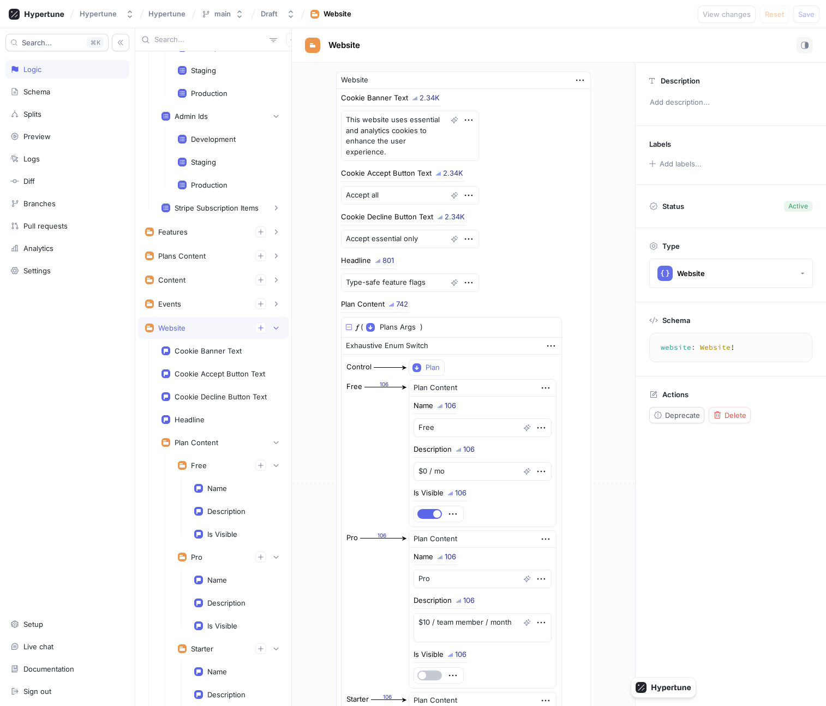
scroll to position [1552, 0]
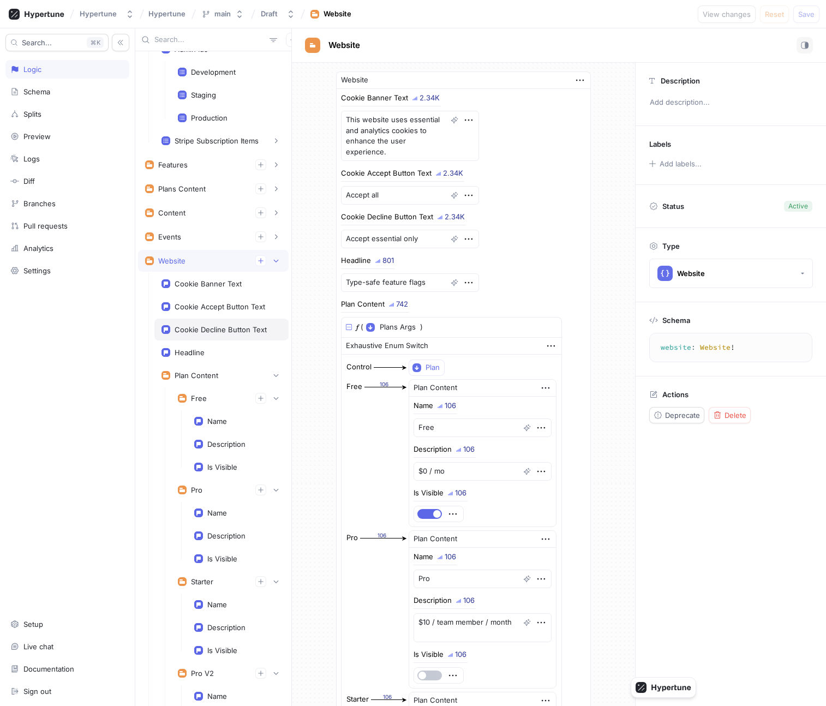
type textarea "x"
click at [274, 261] on icon "button" at bounding box center [276, 260] width 7 height 7
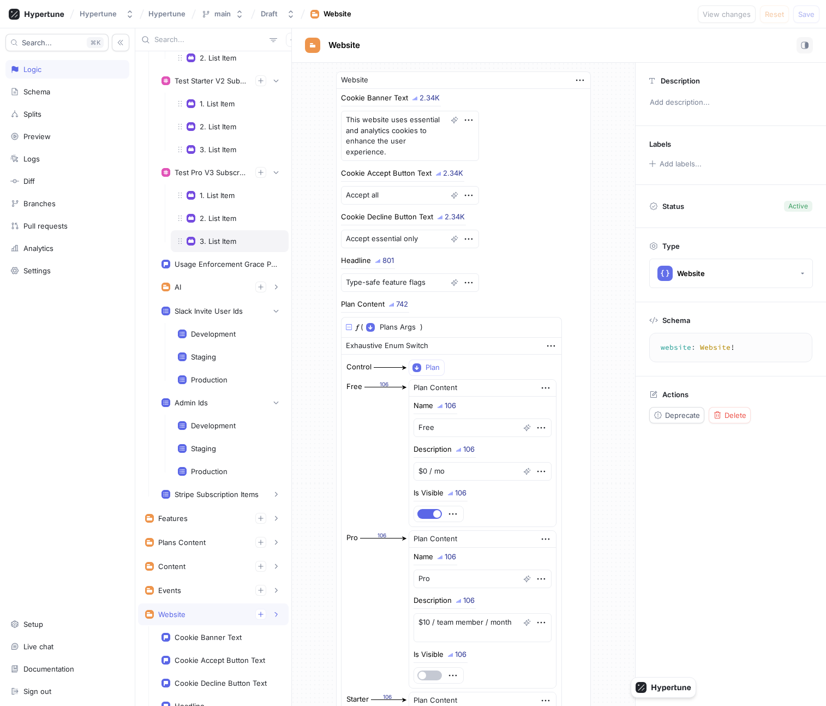
scroll to position [1177, 0]
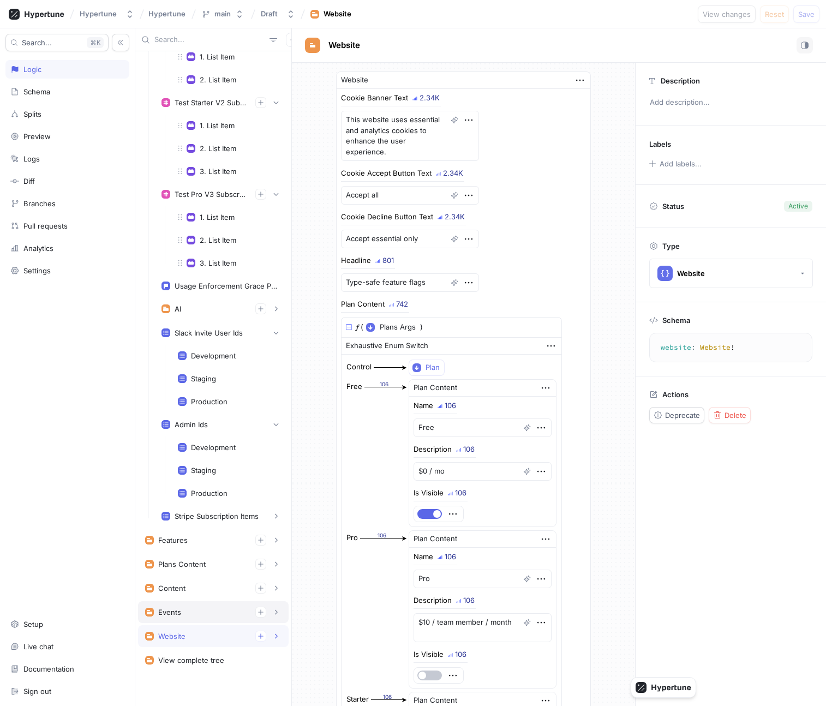
click at [182, 614] on div "Events" at bounding box center [213, 612] width 136 height 11
type textarea "events: Events!"
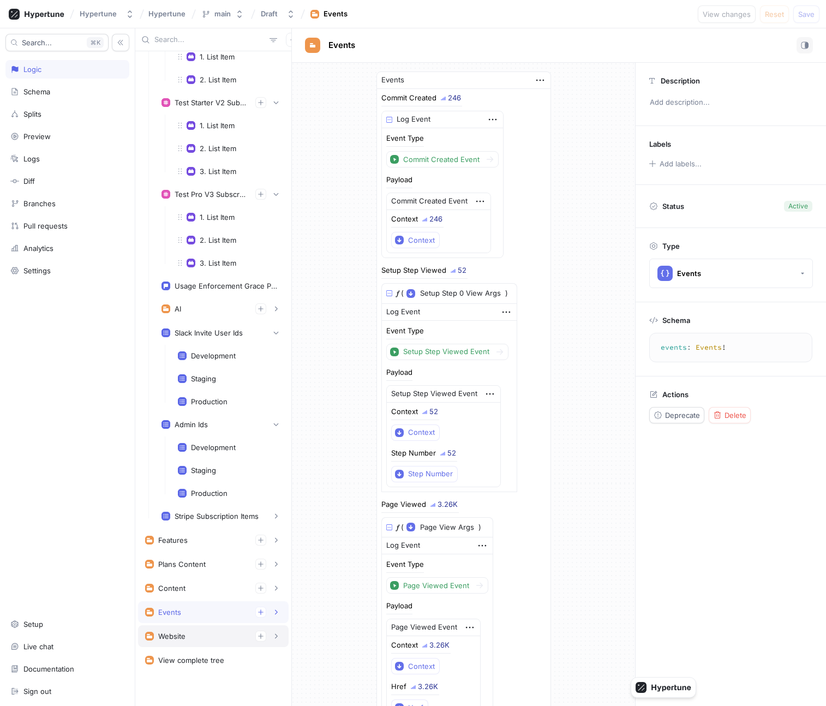
click at [195, 630] on div "Website" at bounding box center [213, 636] width 151 height 22
type textarea "x"
type textarea "website: Website!"
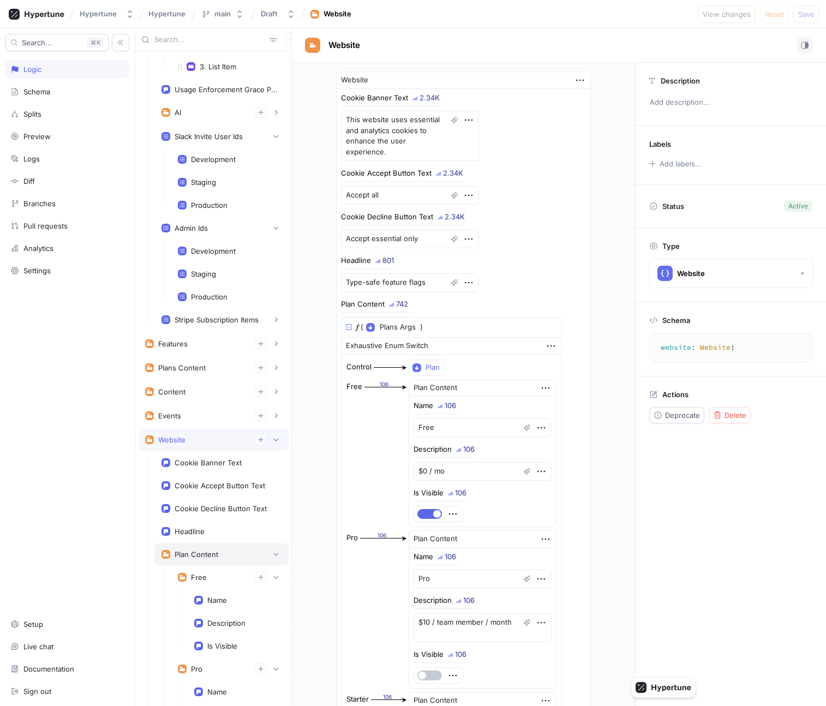
scroll to position [1417, 0]
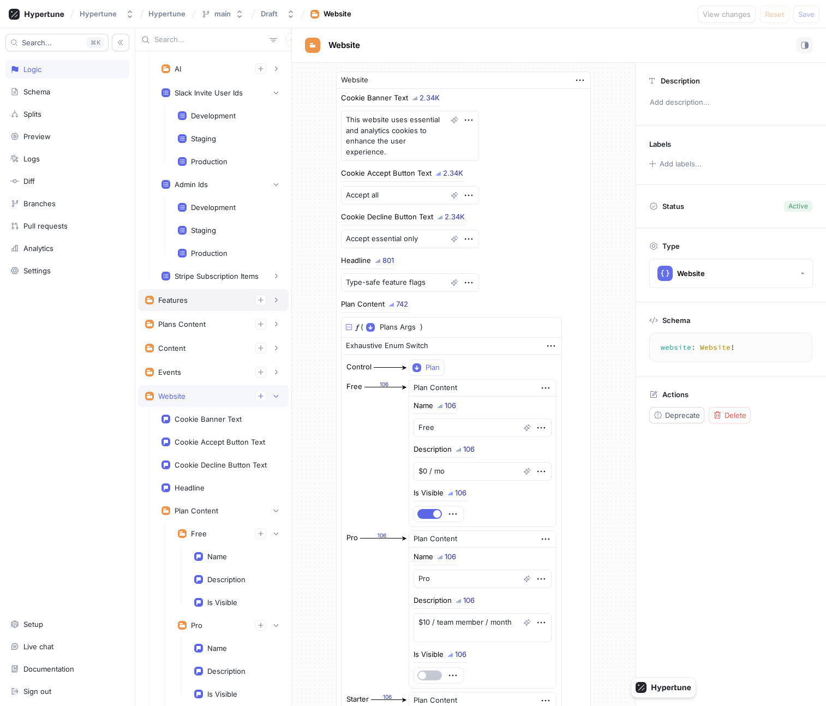
click at [188, 305] on div "Features" at bounding box center [213, 300] width 151 height 22
type textarea "x"
type textarea "features: Features!"
click at [188, 305] on div "Features" at bounding box center [213, 300] width 151 height 22
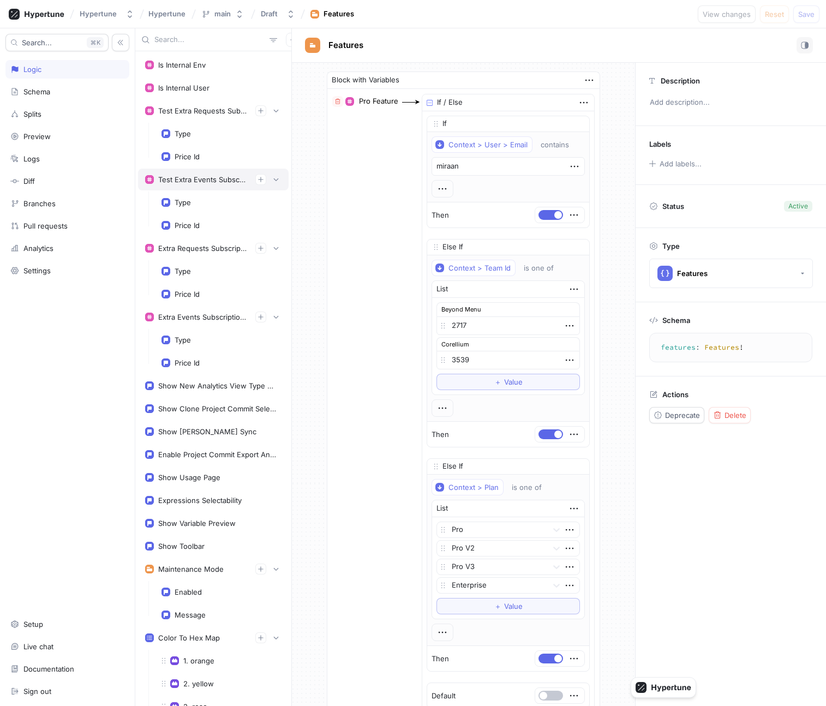
scroll to position [109, 0]
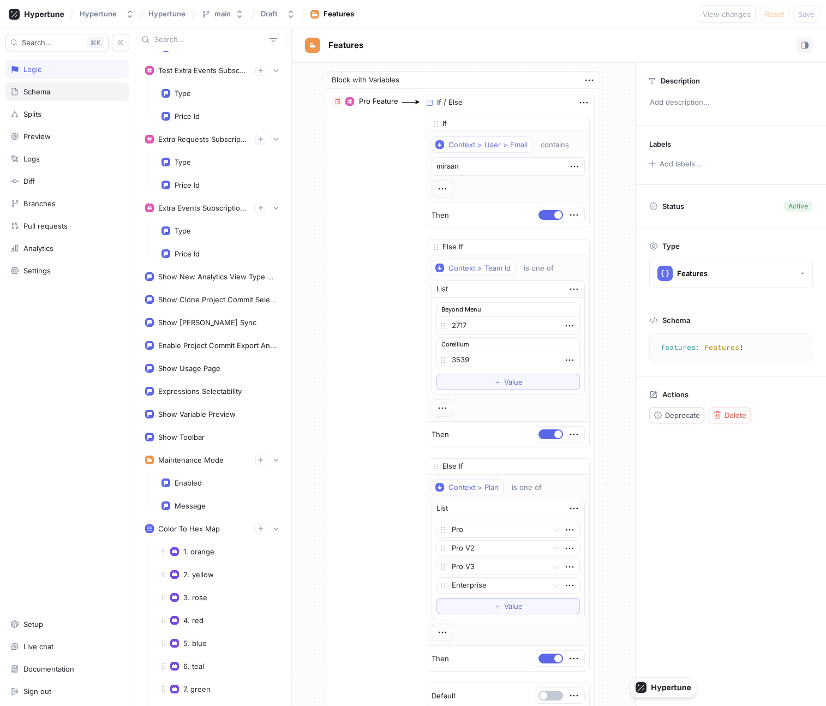
click at [69, 92] on div "Schema" at bounding box center [67, 91] width 114 height 9
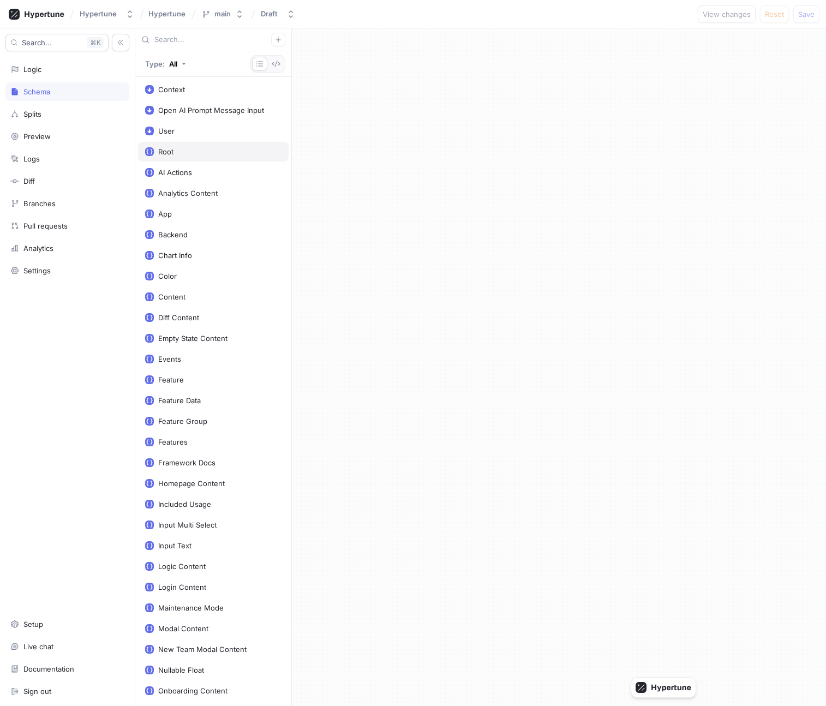
click at [207, 157] on div "Root" at bounding box center [213, 152] width 151 height 20
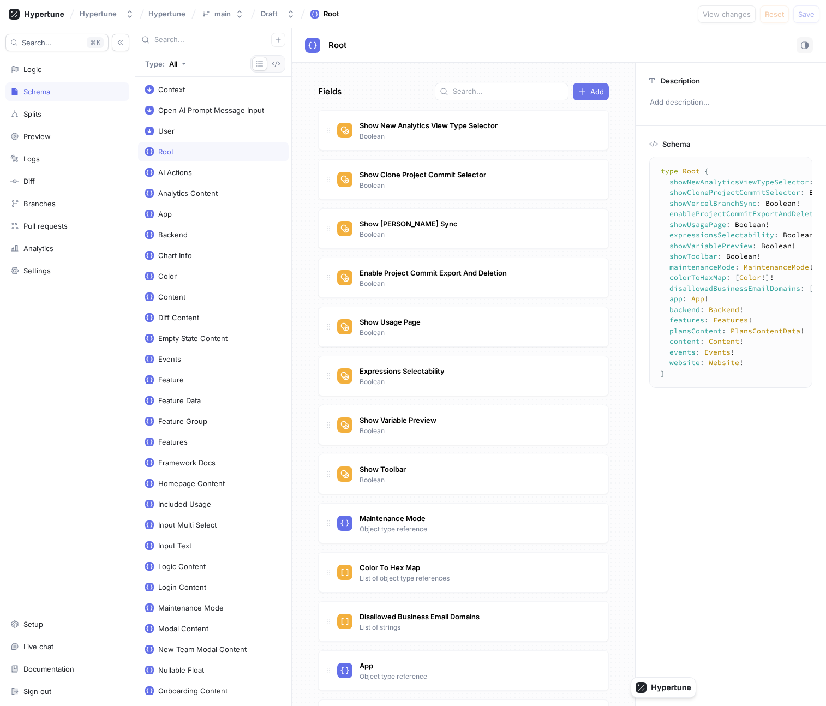
type textarea "x"
click at [576, 99] on button "Add" at bounding box center [591, 91] width 36 height 17
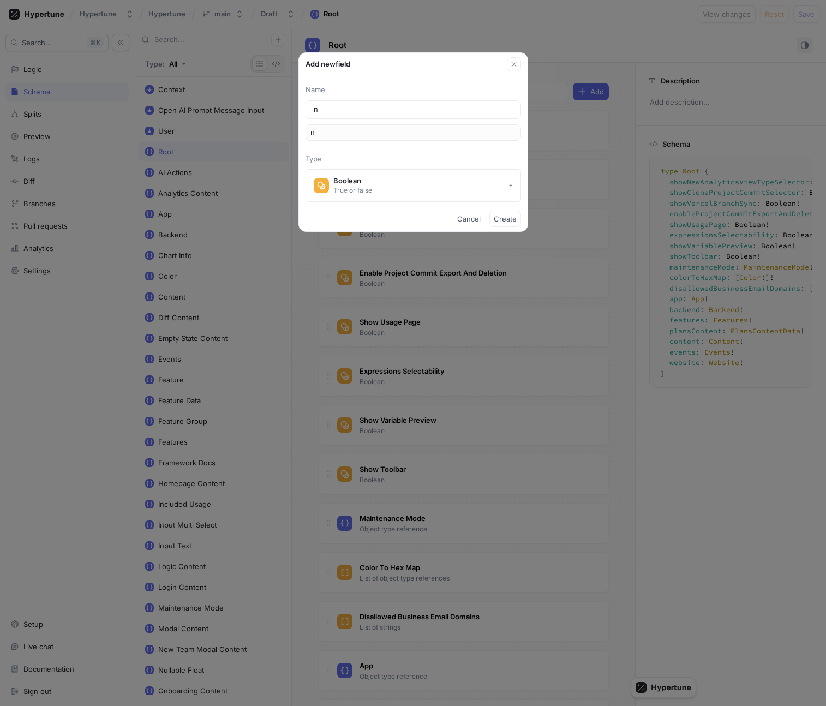
type input "ne"
type input "nes"
type input "nest"
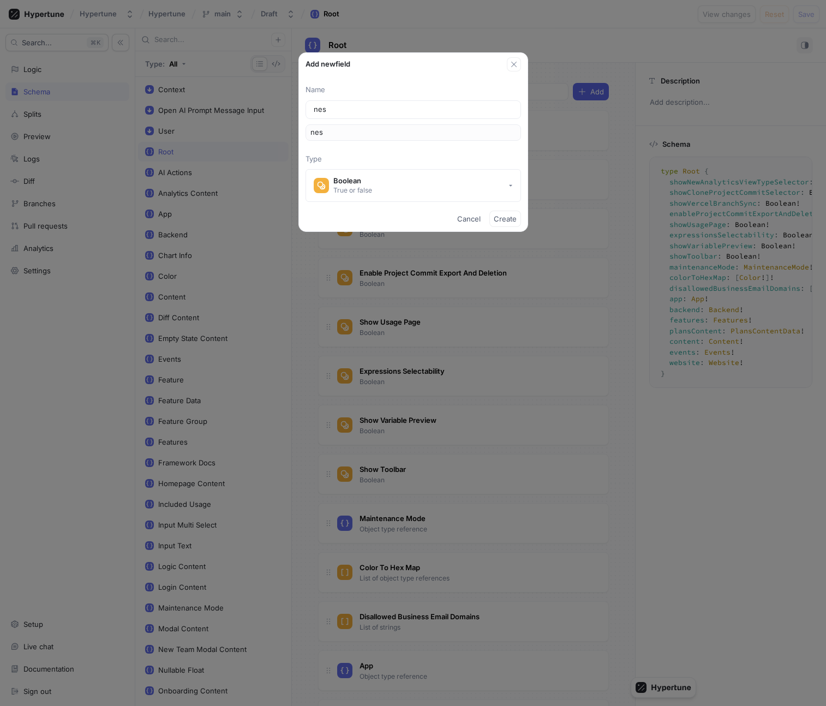
type input "nest"
type input "nestL"
type input "nestLi"
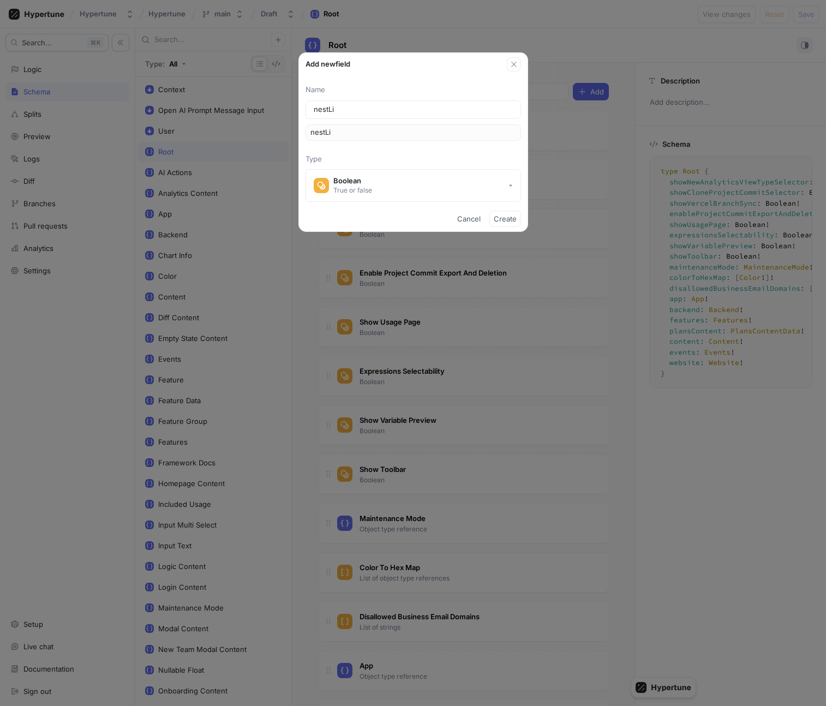
type input "nestLis"
type input "nestList"
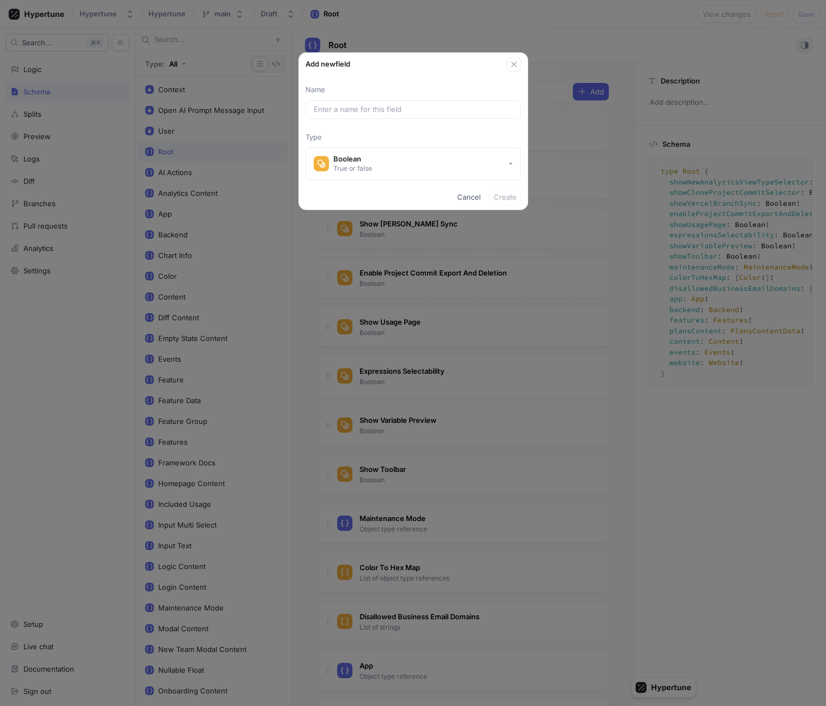
click at [440, 303] on div "Add new field Name Type Boolean True or false Cancel Create" at bounding box center [413, 353] width 826 height 706
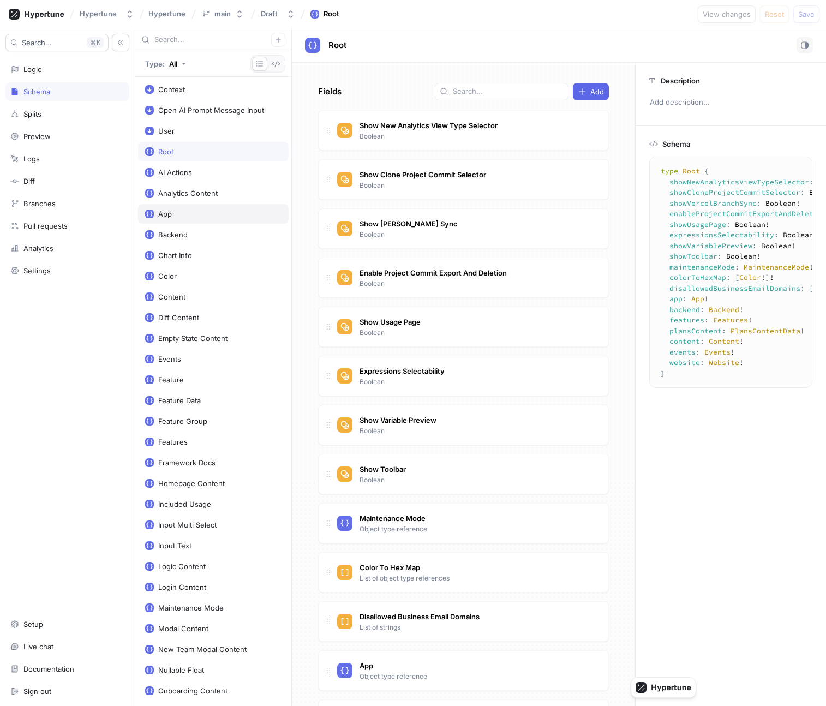
click at [182, 213] on div "App" at bounding box center [213, 213] width 136 height 9
type textarea "x"
type textarea "type App { allowFullSchemaEdit: Boolean! showProjectTemplateDropdown: Boolean! …"
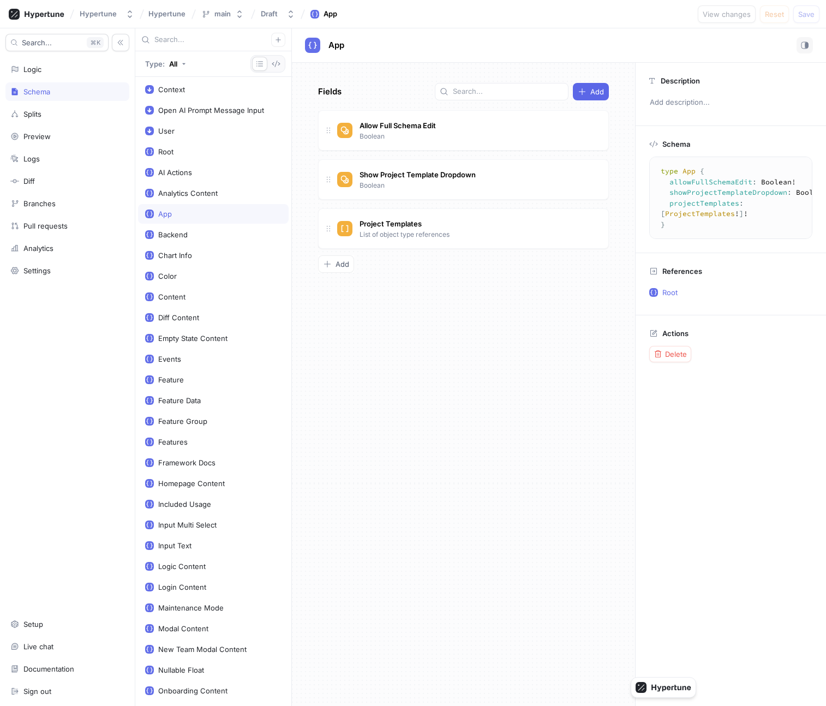
click at [422, 335] on div "Fields Add Allow Full Schema Edit Boolean Show Project Template Dropdown Boolea…" at bounding box center [463, 384] width 343 height 643
click at [376, 323] on div "Fields Add Allow Full Schema Edit Boolean Show Project Template Dropdown Boolea…" at bounding box center [463, 384] width 343 height 643
click at [74, 74] on div "Logic" at bounding box center [67, 69] width 124 height 19
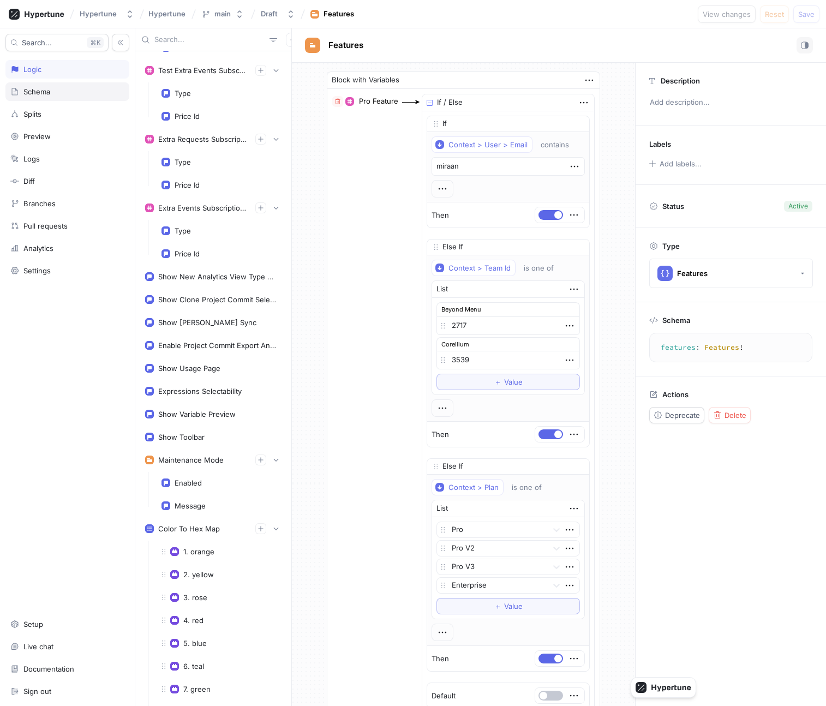
click at [75, 90] on div "Schema" at bounding box center [67, 91] width 114 height 9
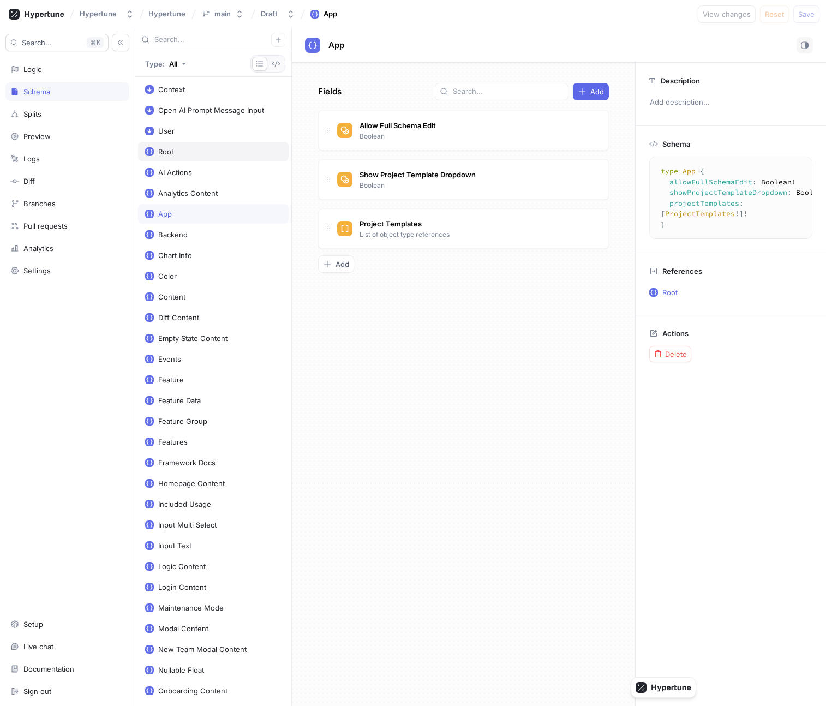
click at [217, 147] on div "Root" at bounding box center [213, 151] width 136 height 9
type textarea "x"
type textarea "type Root { showNewAnalyticsViewTypeSelector: Boolean! showCloneProjectCommitSe…"
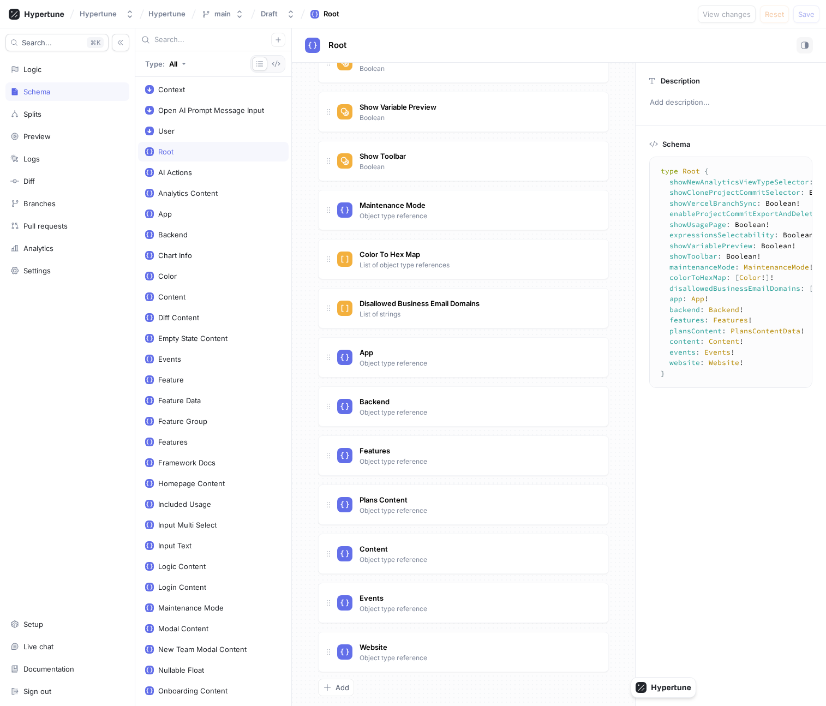
scroll to position [323, 0]
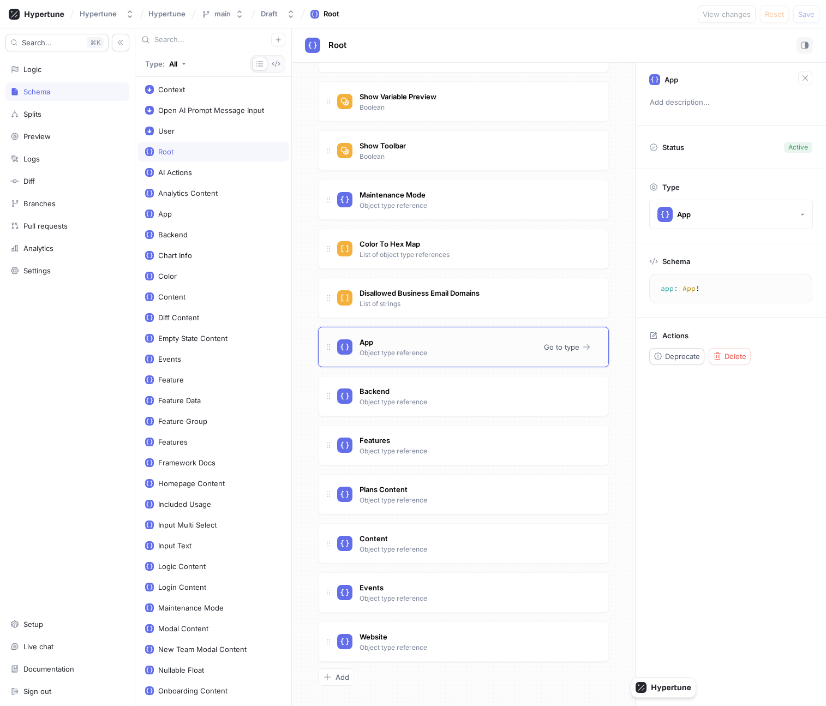
click at [464, 355] on div "App Object type reference" at bounding box center [436, 347] width 198 height 22
type textarea "x"
type textarea "backend: Backend!"
click at [466, 402] on div "Backend Object type reference" at bounding box center [436, 396] width 198 height 22
type textarea "x"
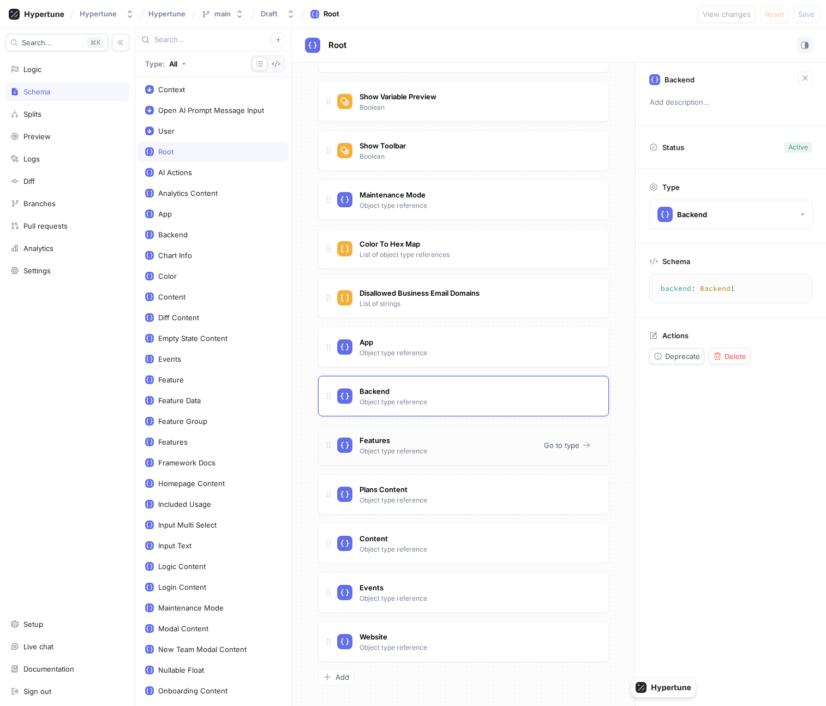
type textarea "features: Features!"
click at [464, 442] on div "Features Object type reference" at bounding box center [436, 445] width 198 height 22
type textarea "x"
type textarea "backend: Backend!"
click at [471, 405] on div "Backend Object type reference" at bounding box center [436, 396] width 198 height 22
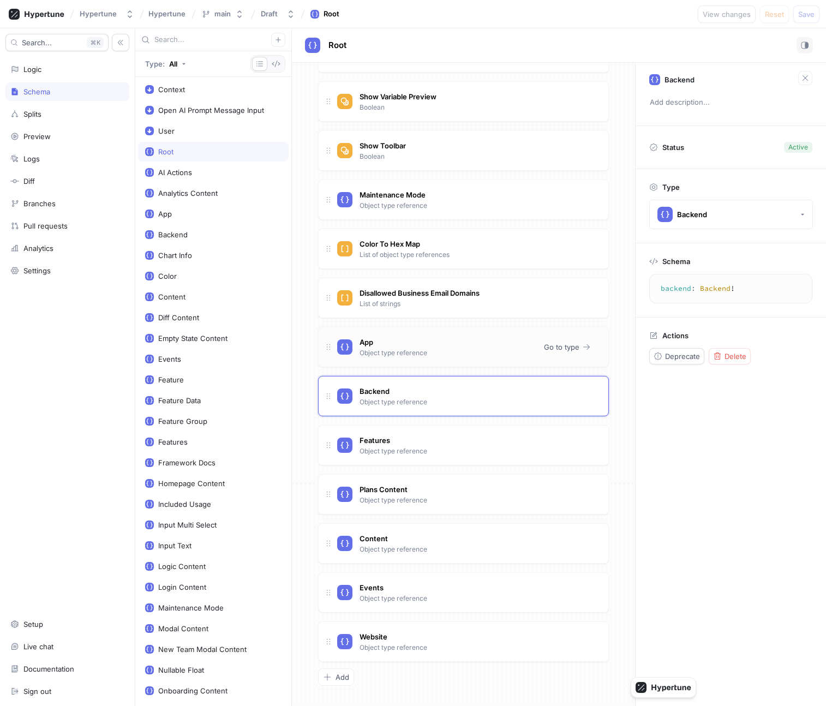
type textarea "x"
type textarea "app: App!"
click at [472, 355] on div "App Object type reference" at bounding box center [436, 347] width 198 height 22
type textarea "x"
type textarea "backend: Backend!"
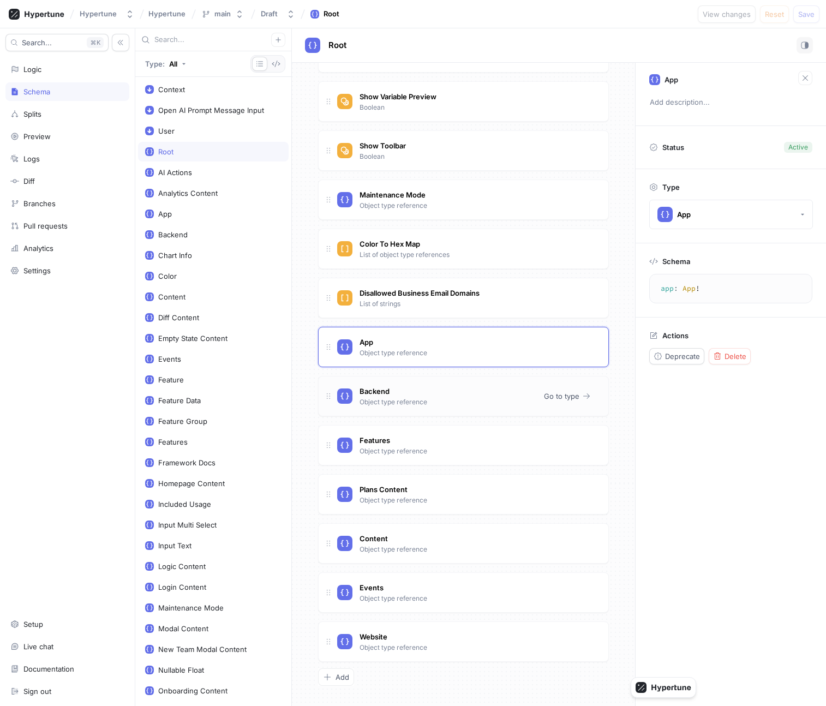
click at [472, 394] on div "Backend Object type reference" at bounding box center [436, 396] width 198 height 22
type textarea "x"
type textarea "features: Features!"
click at [466, 434] on div "Features Object type reference" at bounding box center [436, 445] width 198 height 22
type textarea "x"
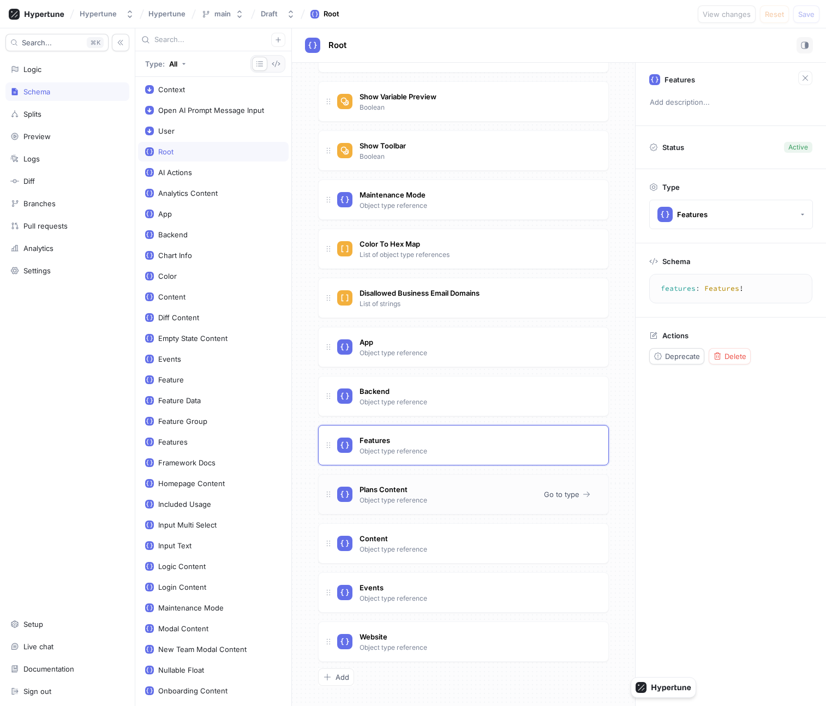
type textarea "plansContent: PlansContentData!"
click at [458, 498] on div "Plans Content Object type reference" at bounding box center [436, 494] width 198 height 22
type textarea "x"
type textarea "content: Content!"
click at [455, 531] on div "Content Object type reference Go to type" at bounding box center [463, 543] width 291 height 40
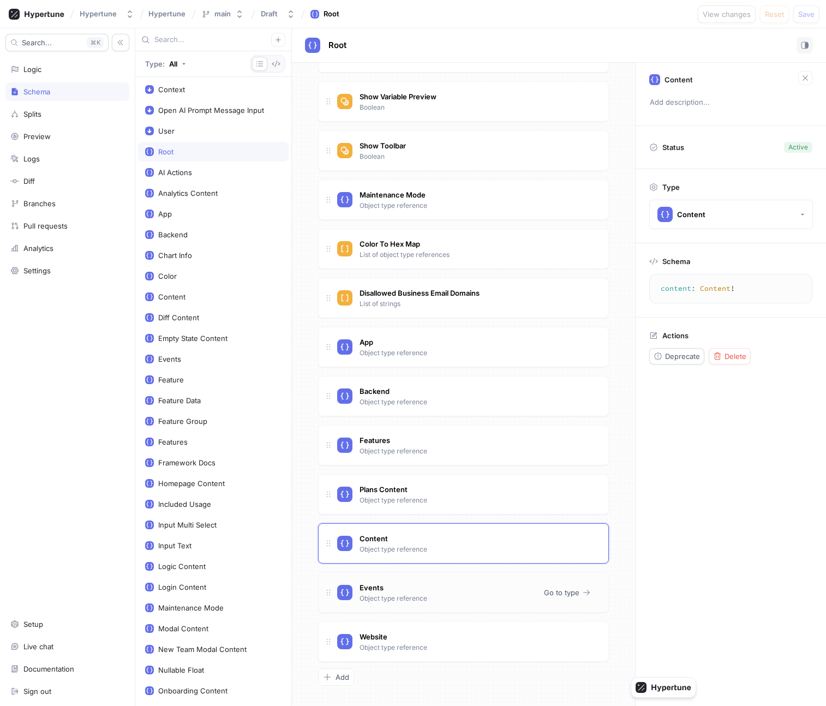
type textarea "x"
type textarea "events: Events!"
click at [453, 592] on div "Events Object type reference" at bounding box center [436, 593] width 198 height 22
type textarea "x"
type textarea "website: Website!"
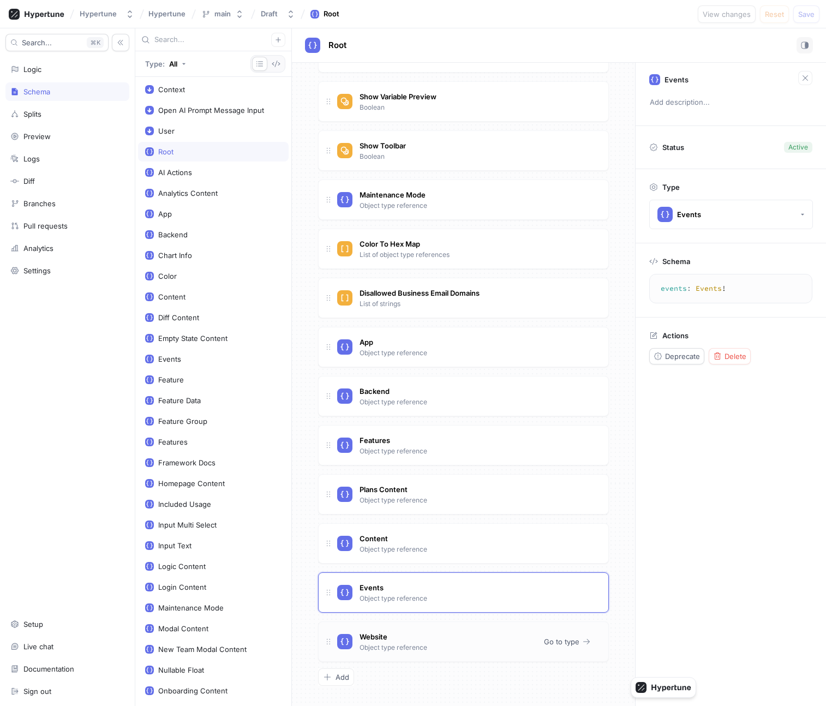
click at [449, 636] on div "Website Object type reference" at bounding box center [436, 642] width 198 height 22
click at [443, 463] on div "Features Object type reference Go to type" at bounding box center [463, 445] width 291 height 40
type textarea "x"
type textarea "features: Features!"
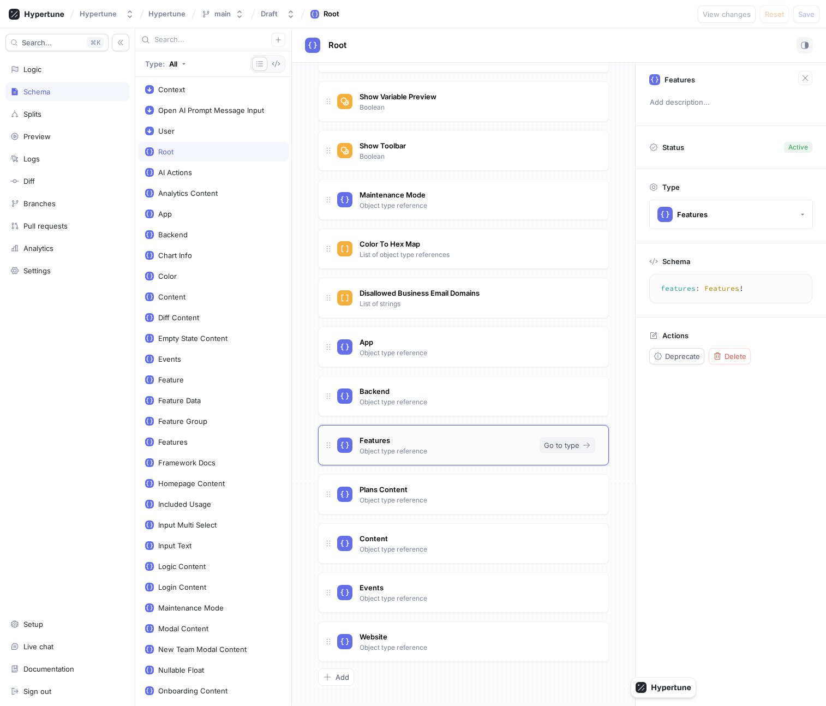
click at [560, 442] on span "Go to type" at bounding box center [561, 445] width 35 height 7
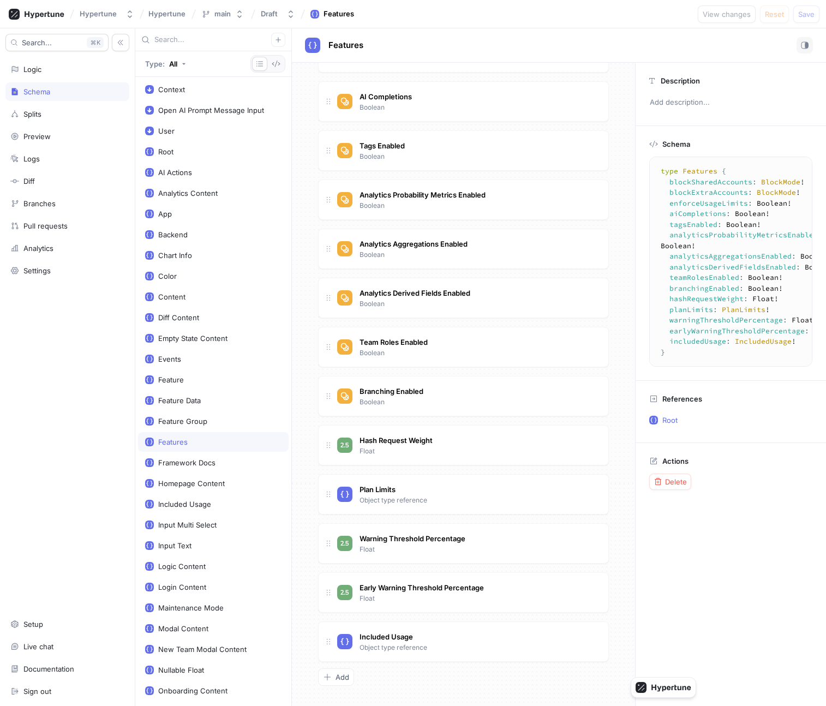
scroll to position [176, 0]
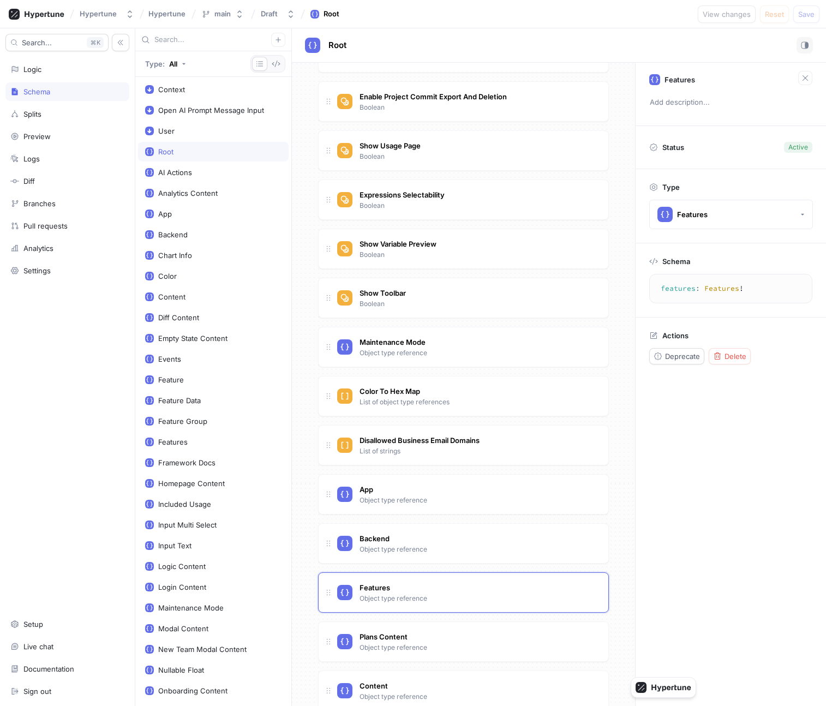
scroll to position [323, 0]
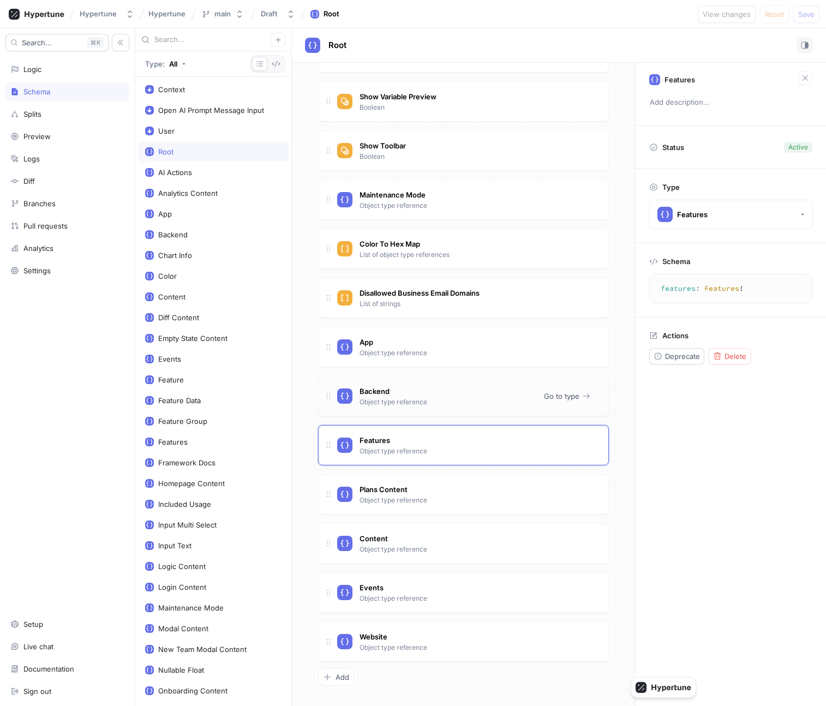
click at [453, 399] on div "Backend Object type reference" at bounding box center [436, 396] width 198 height 22
type textarea "x"
type textarea "backend: Backend!"
type textarea "x"
type textarea "app: App!"
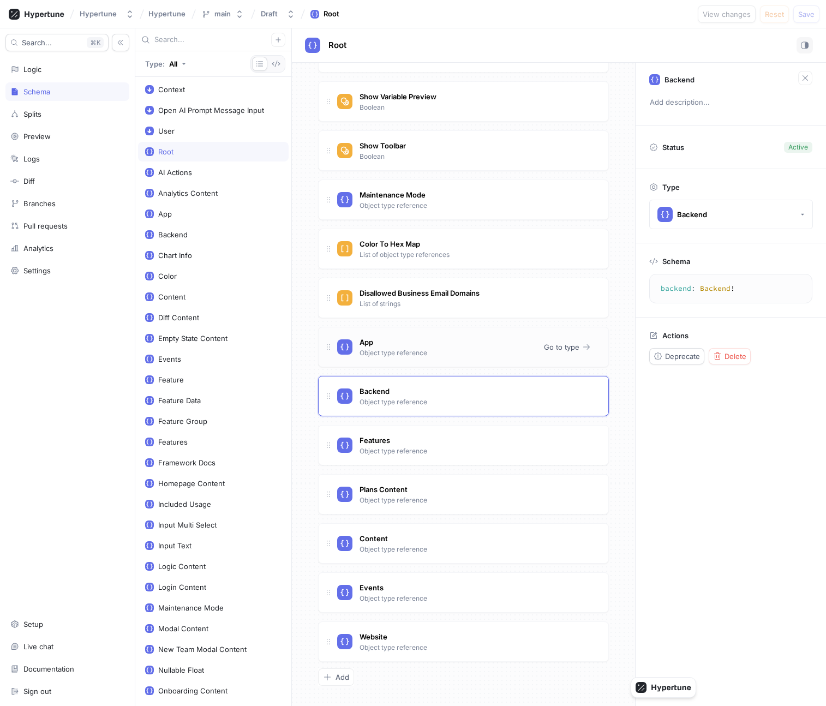
click at [504, 355] on div "App Object type reference" at bounding box center [436, 347] width 198 height 22
type textarea "x"
type textarea "backend: Backend!"
click at [571, 396] on span "Go to type" at bounding box center [561, 396] width 35 height 7
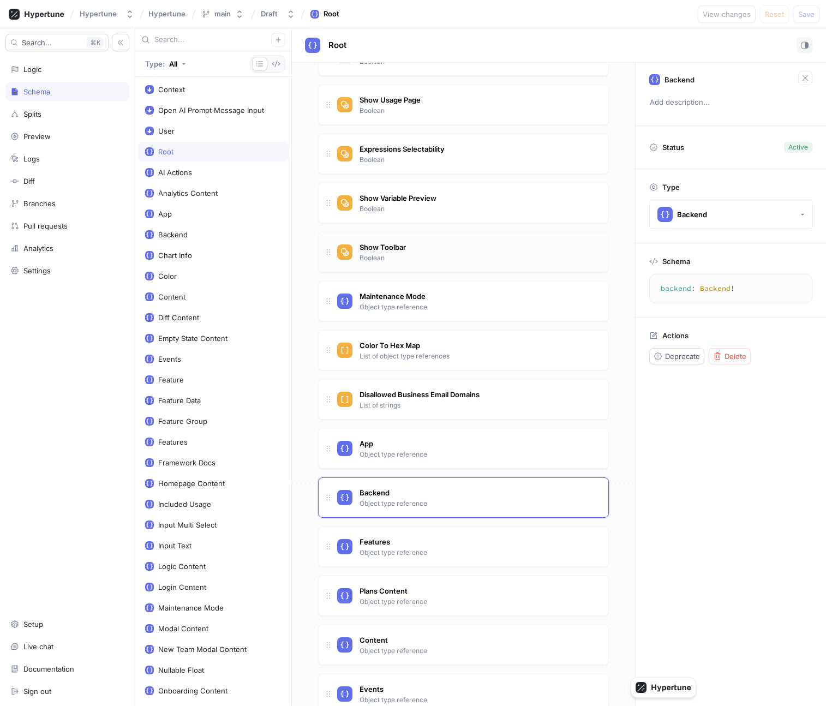
scroll to position [323, 0]
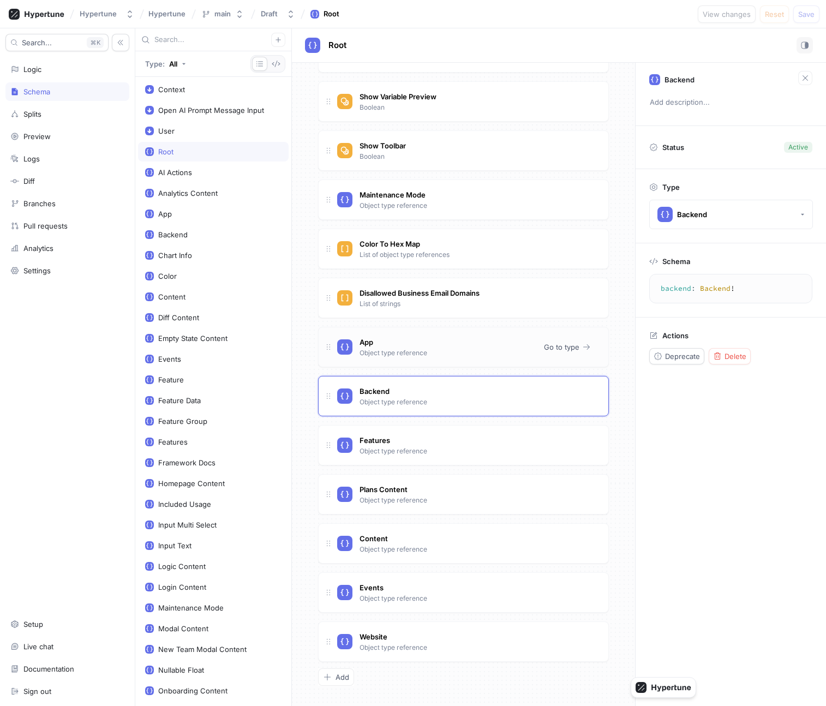
type textarea "x"
type textarea "app: App!"
click at [455, 336] on div "App Object type reference" at bounding box center [436, 347] width 198 height 22
click at [585, 341] on button "Go to type" at bounding box center [568, 347] width 56 height 16
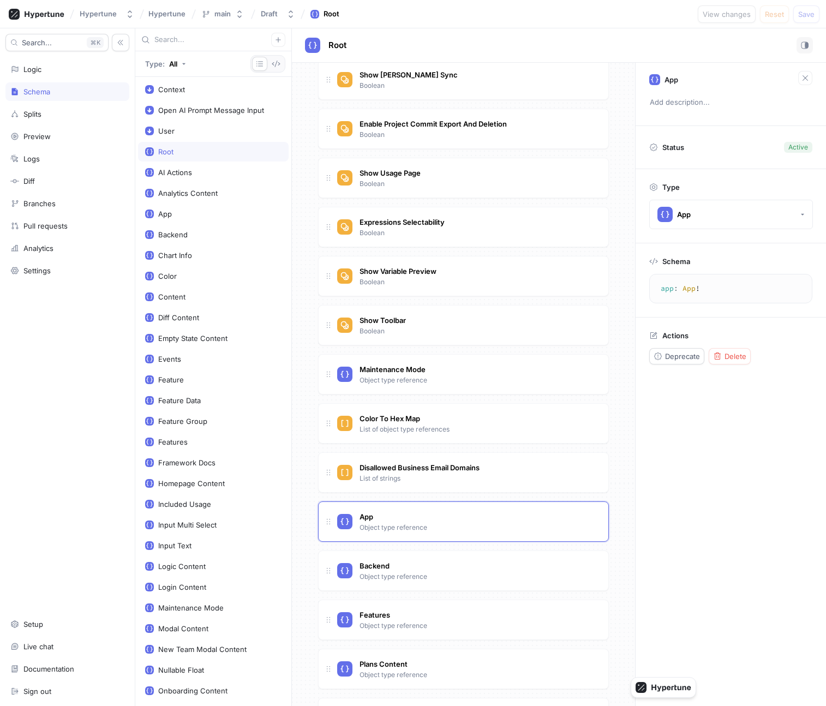
scroll to position [188, 0]
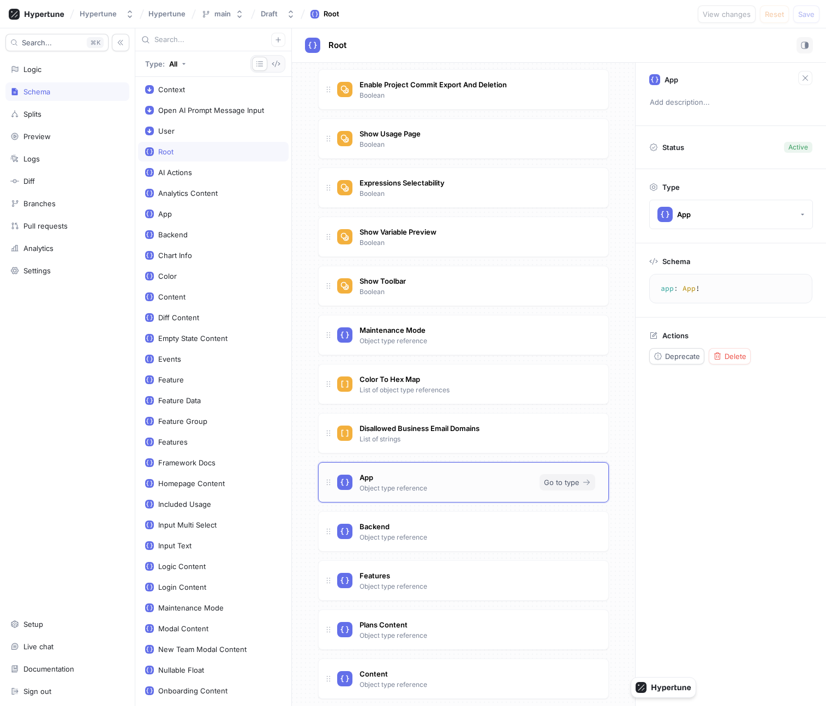
click at [586, 483] on icon "button" at bounding box center [586, 482] width 9 height 9
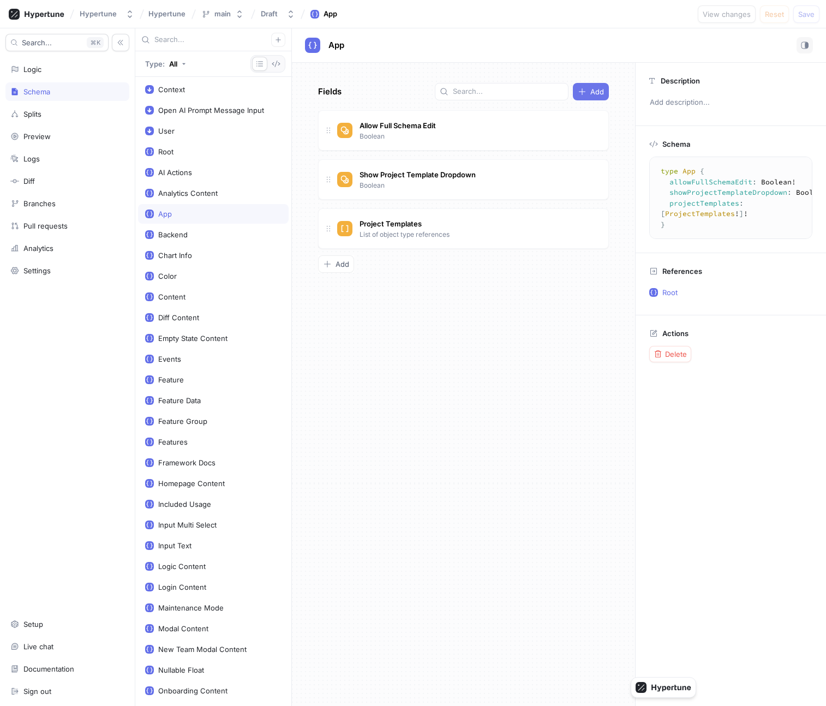
click at [584, 91] on icon "button" at bounding box center [582, 91] width 9 height 9
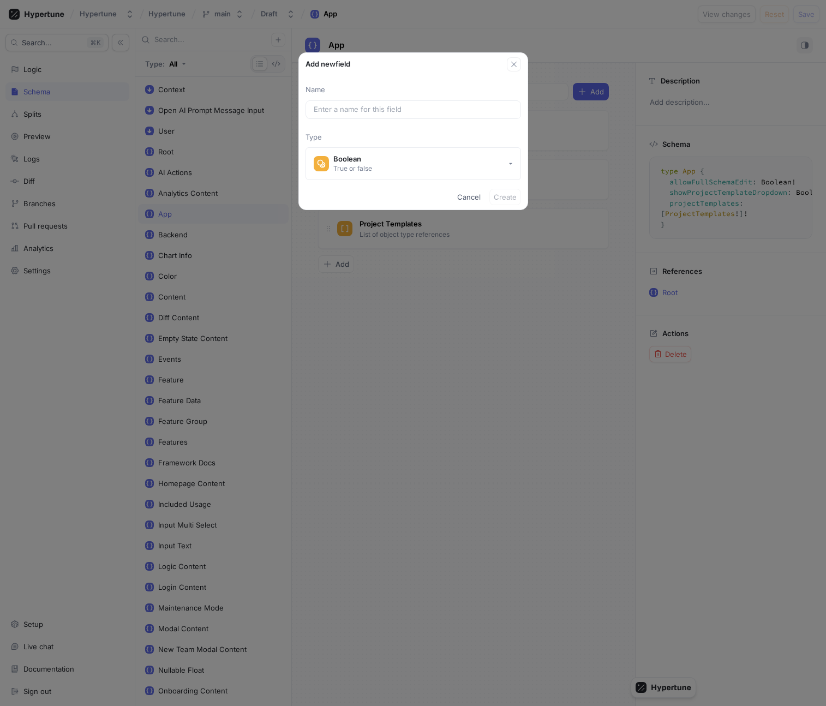
click at [556, 177] on div "Add new field Name Type Boolean True or false Cancel Create" at bounding box center [413, 353] width 826 height 706
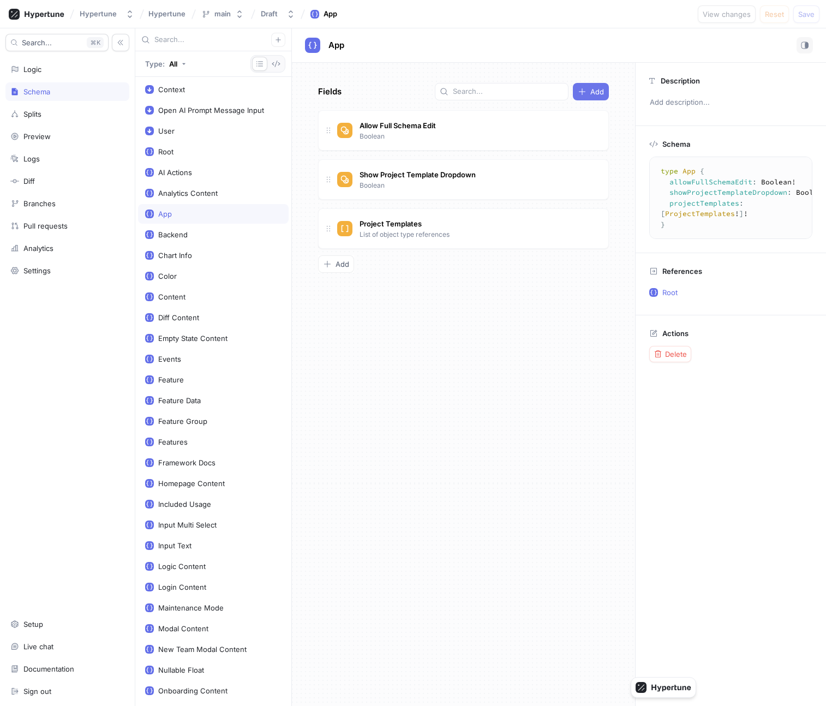
click at [601, 89] on span "Add" at bounding box center [597, 91] width 14 height 7
type textarea "x"
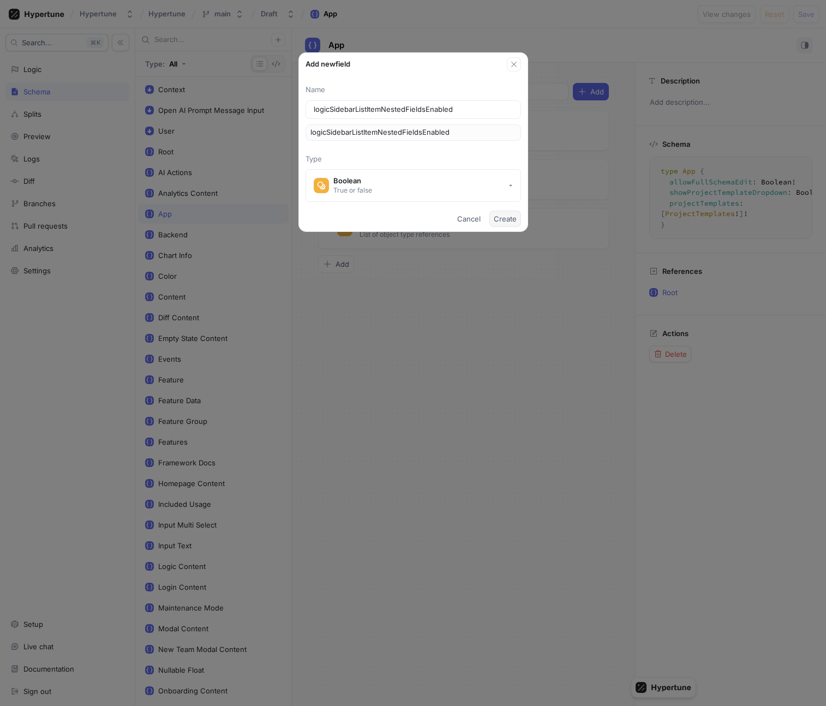
type input "logicSidebarListItemNestedFieldsEnabled"
click at [502, 215] on span "Create" at bounding box center [505, 218] width 23 height 7
type textarea "x"
type textarea "type App { logicSidebarListItemNestedFieldsEnabled: Boolean! allowFullSchemaEdi…"
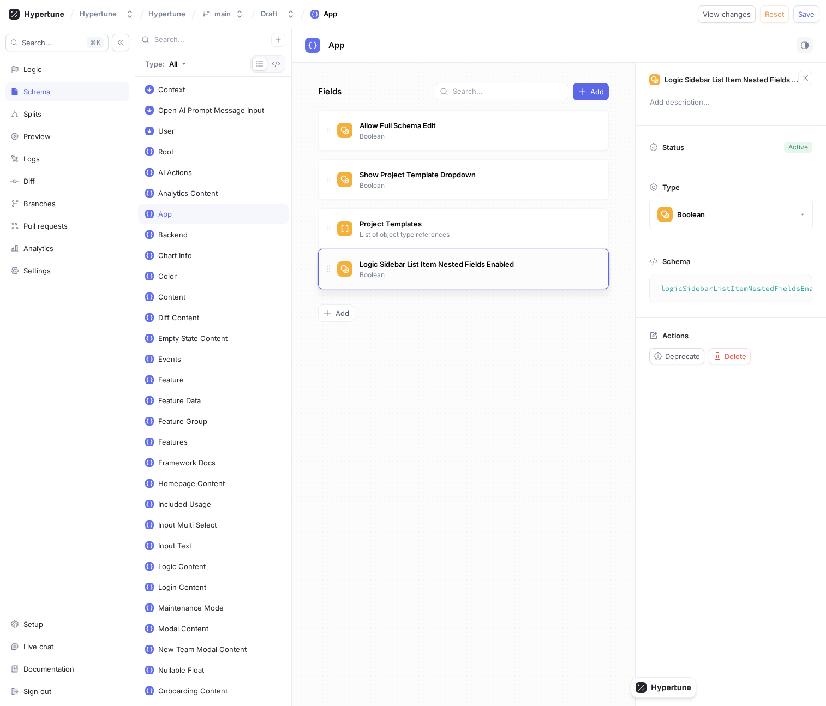
drag, startPoint x: 326, startPoint y: 130, endPoint x: 329, endPoint y: 269, distance: 139.2
click at [754, 13] on button "View changes" at bounding box center [727, 13] width 58 height 17
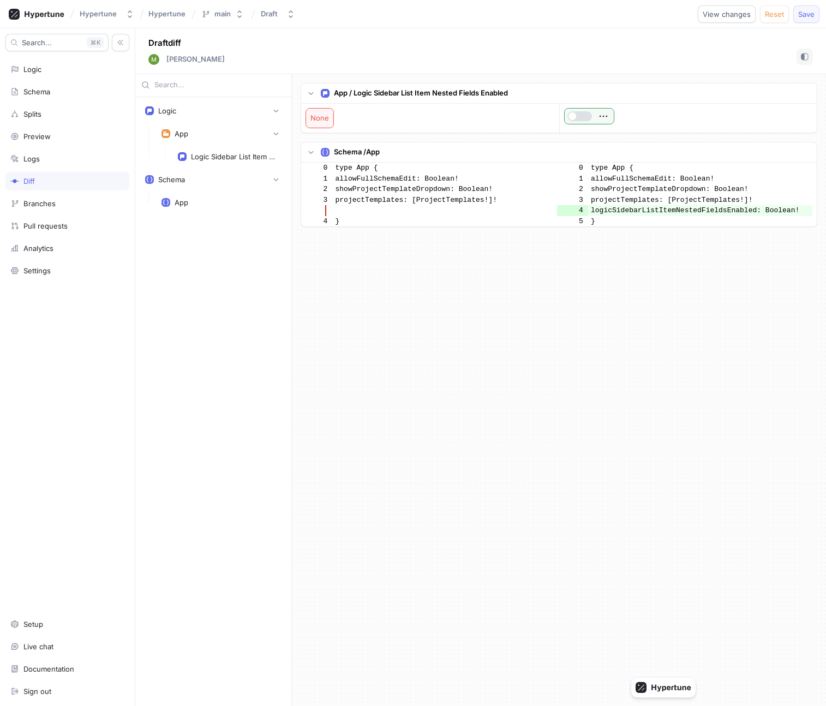
click at [800, 12] on span "Save" at bounding box center [806, 14] width 16 height 7
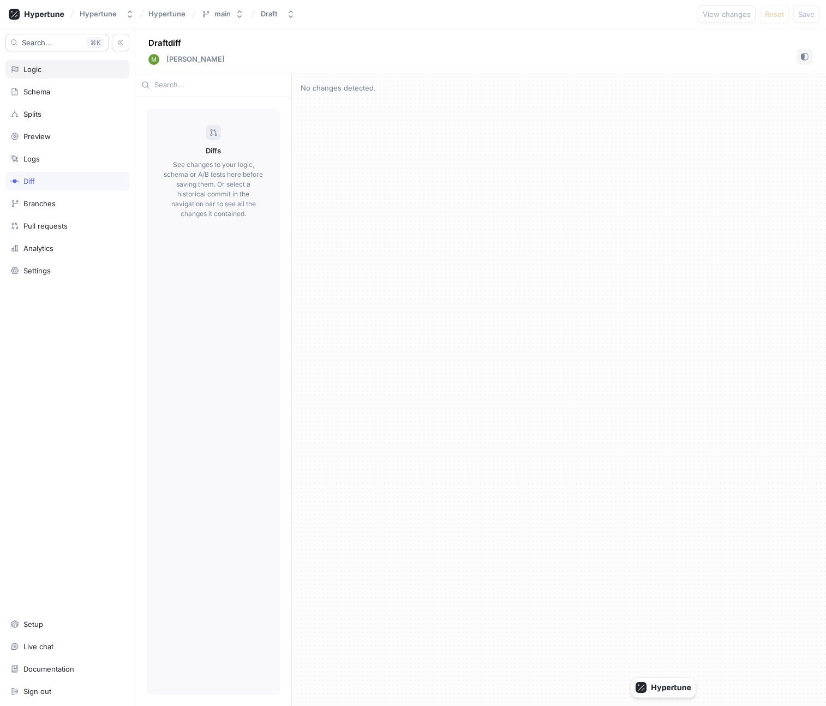
click at [57, 69] on div "Logic" at bounding box center [67, 69] width 114 height 9
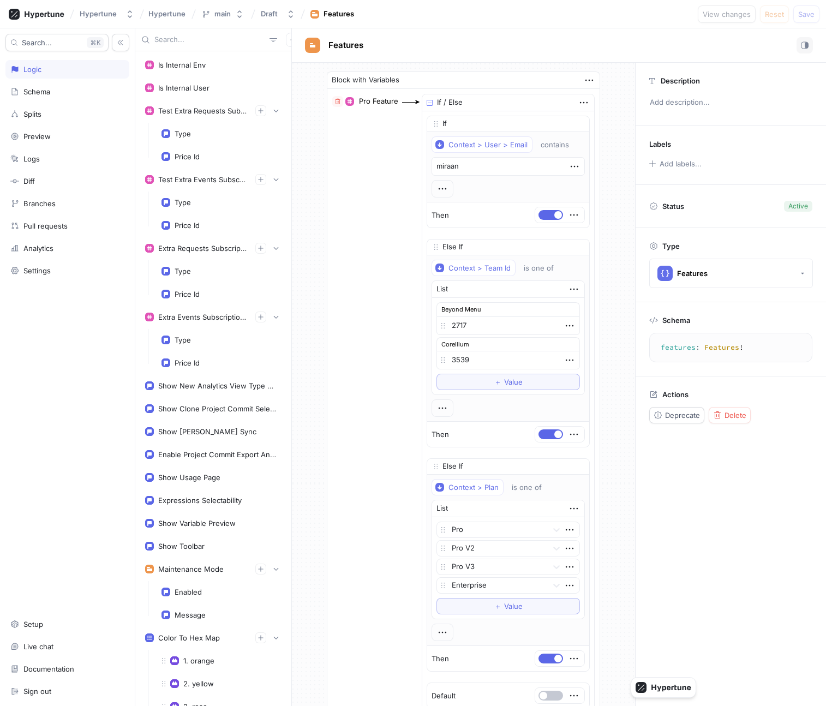
type textarea "x"
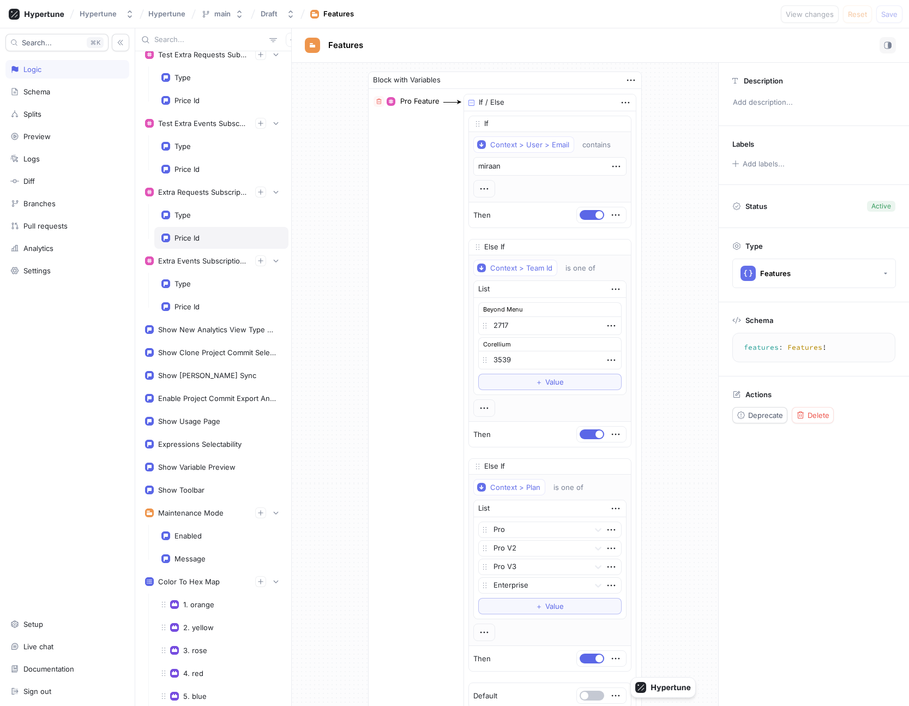
scroll to position [62, 0]
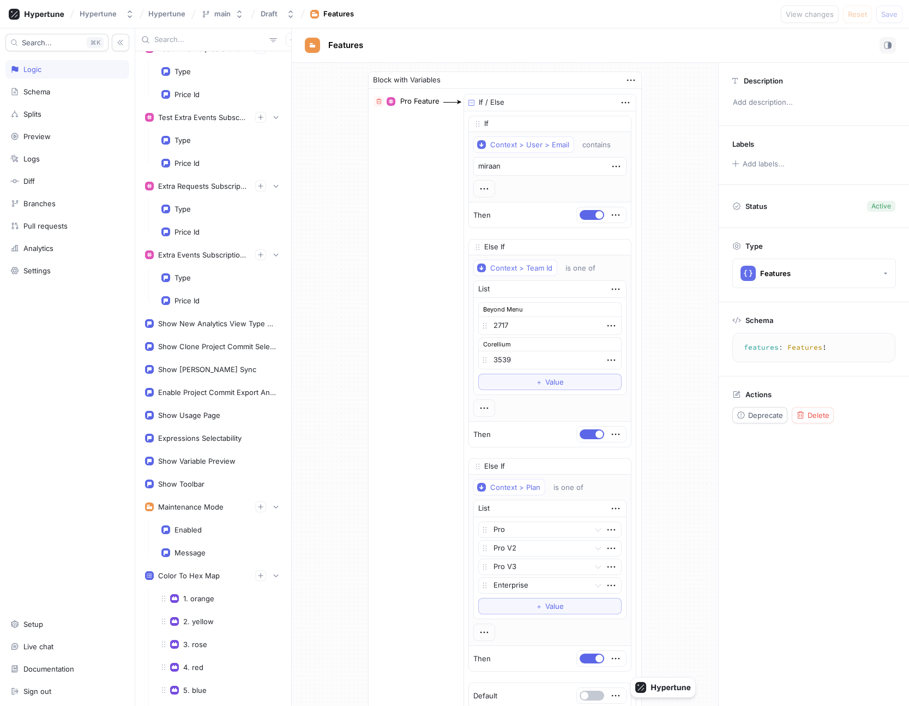
click at [191, 42] on input "text" at bounding box center [209, 39] width 111 height 11
type textarea "x"
type input "logic"
type textarea "x"
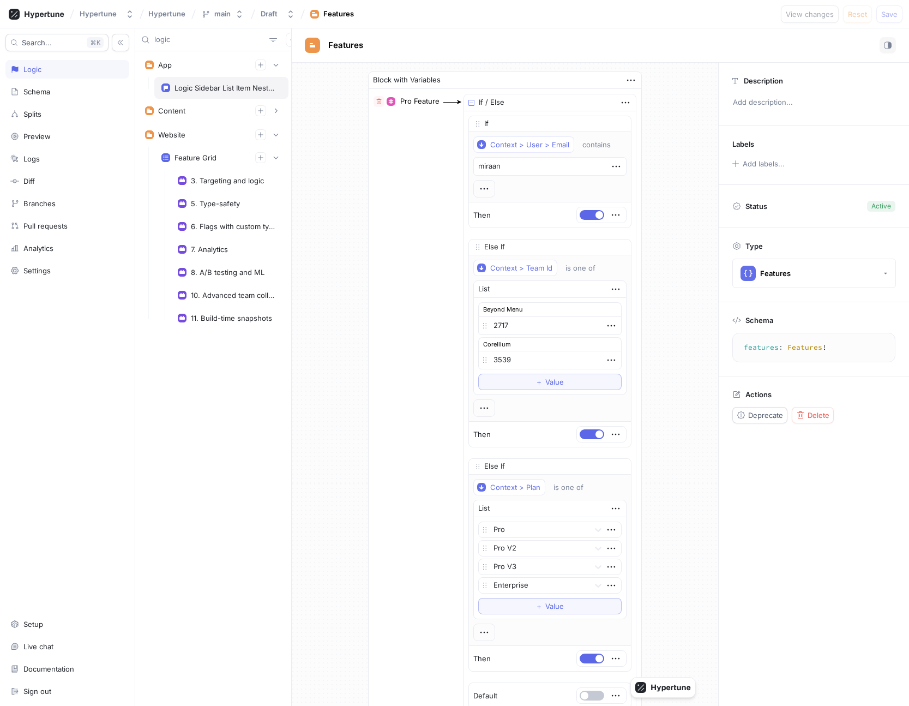
type input "logic"
click at [206, 87] on div "Logic Sidebar List Item Nested Fields Enabled" at bounding box center [226, 87] width 103 height 9
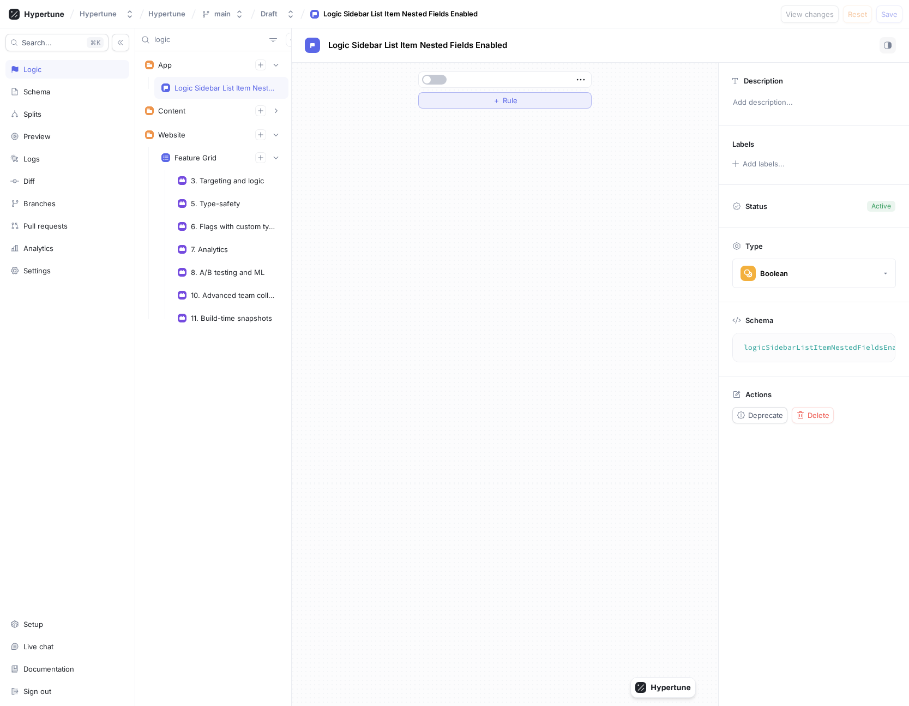
click at [553, 105] on button "＋ Rule" at bounding box center [504, 100] width 173 height 16
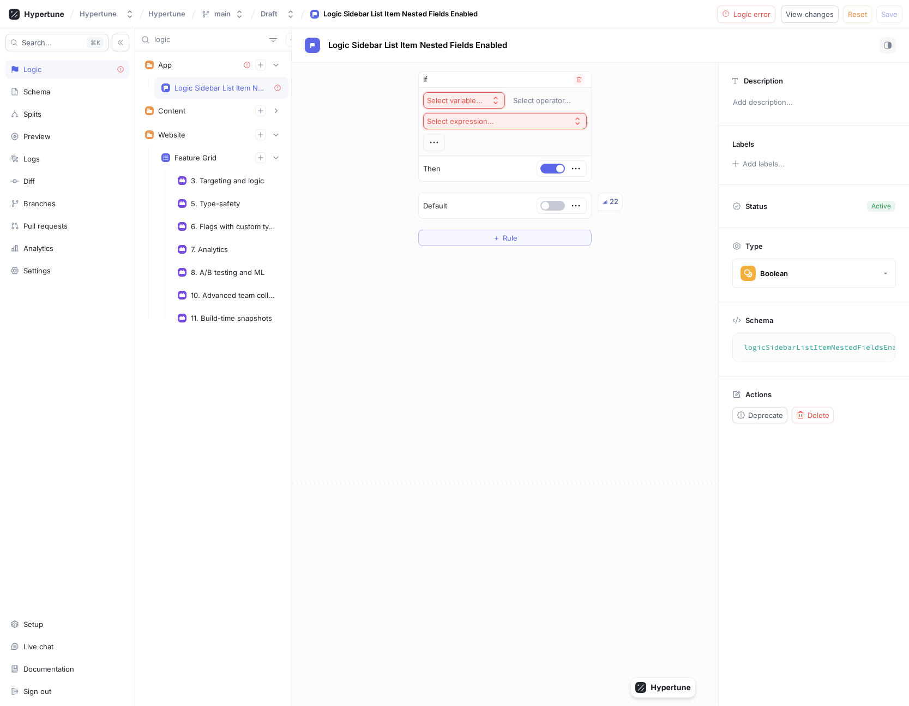
click at [459, 93] on button "Select variable..." at bounding box center [464, 100] width 82 height 16
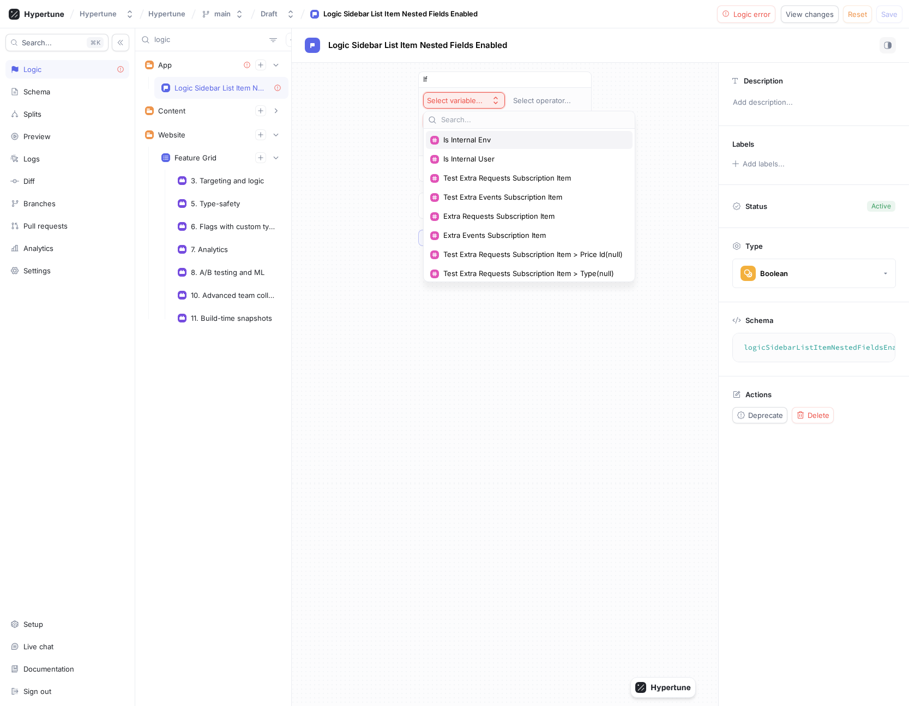
click at [501, 141] on span "Is Internal Env" at bounding box center [533, 139] width 179 height 9
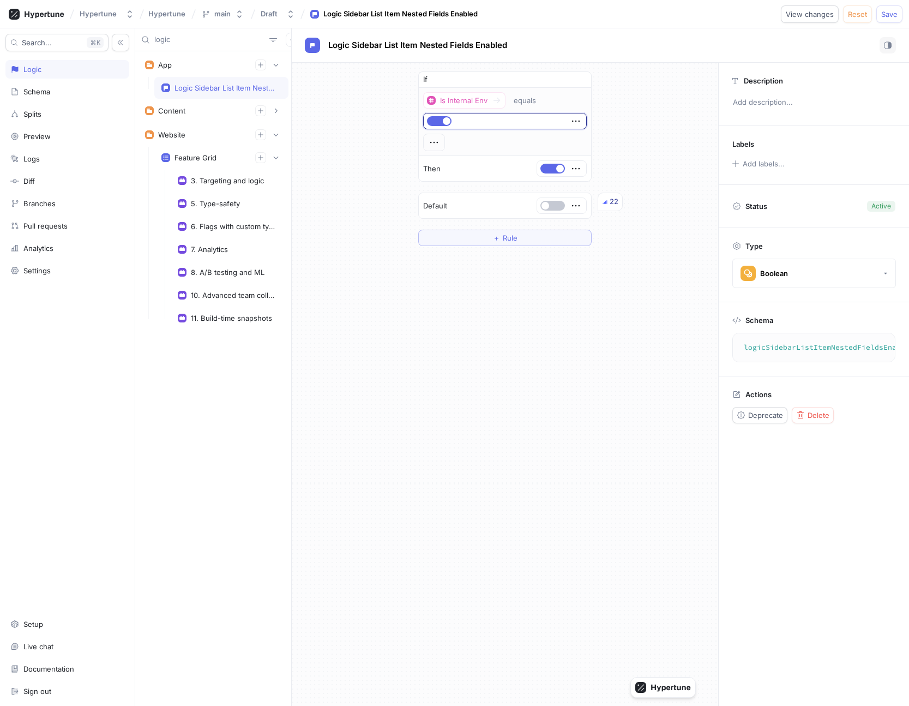
click at [501, 141] on div "Is Internal Env equals" at bounding box center [505, 121] width 164 height 59
click at [496, 103] on icon at bounding box center [497, 100] width 9 height 9
click at [812, 14] on span "View changes" at bounding box center [810, 14] width 48 height 7
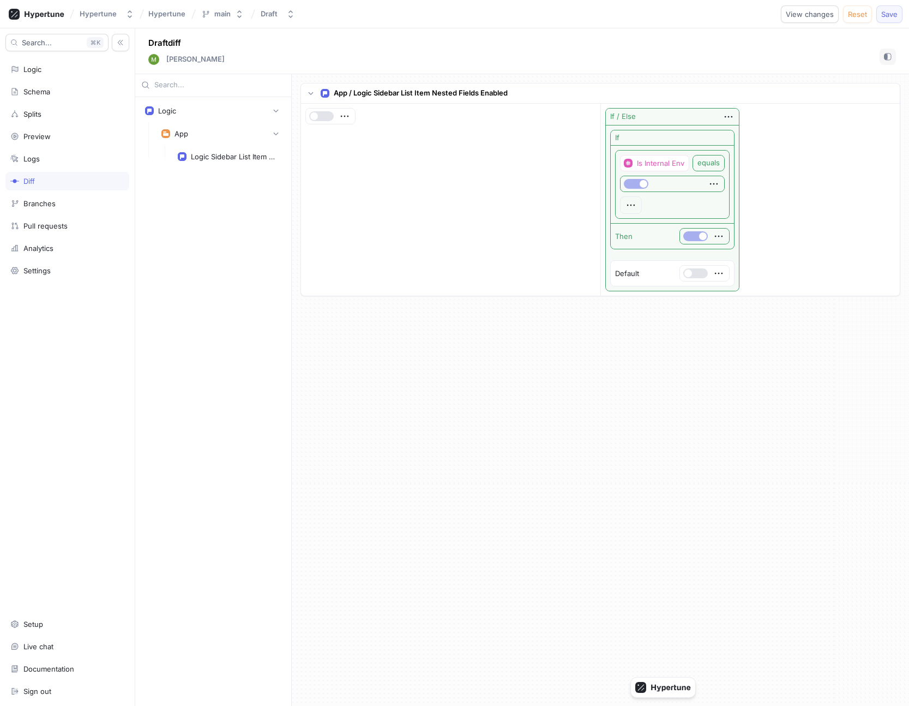
click at [825, 15] on span "Save" at bounding box center [890, 14] width 16 height 7
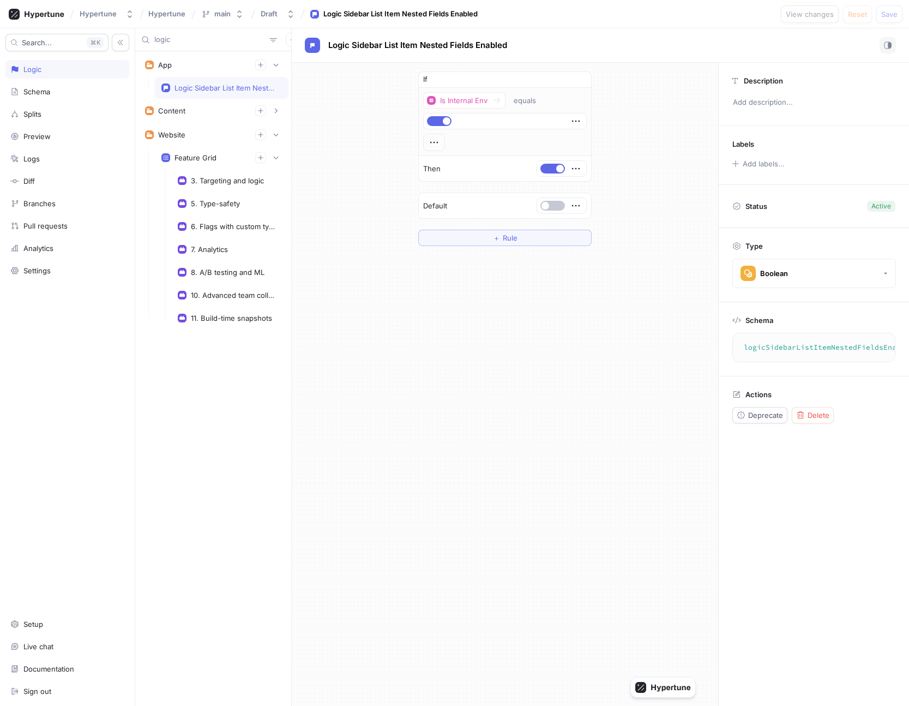
click at [647, 115] on div "If Is Internal Env equals Then Default ＋ Rule" at bounding box center [505, 159] width 427 height 192
click at [101, 71] on div "Logic" at bounding box center [67, 69] width 114 height 9
click at [276, 63] on icon "button" at bounding box center [276, 65] width 7 height 7
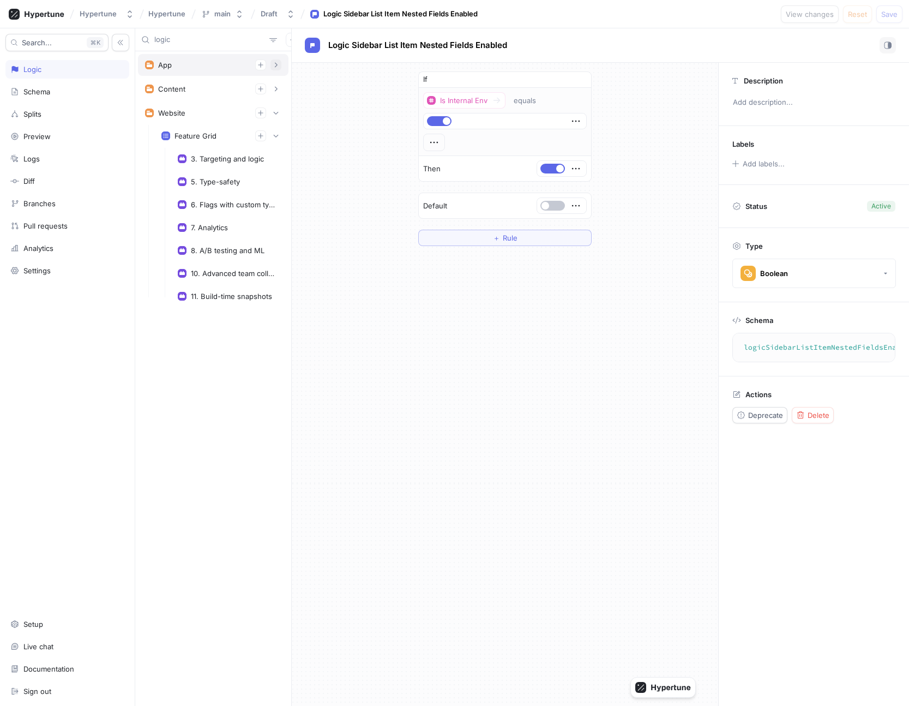
click at [276, 63] on icon "button" at bounding box center [276, 65] width 7 height 7
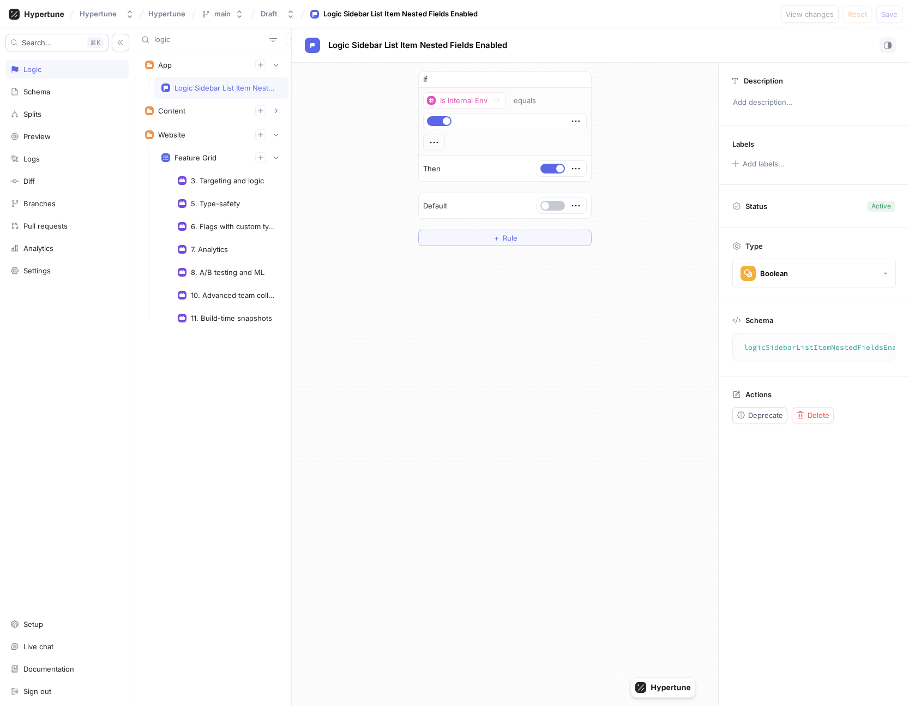
click at [243, 44] on input "logic" at bounding box center [209, 39] width 111 height 11
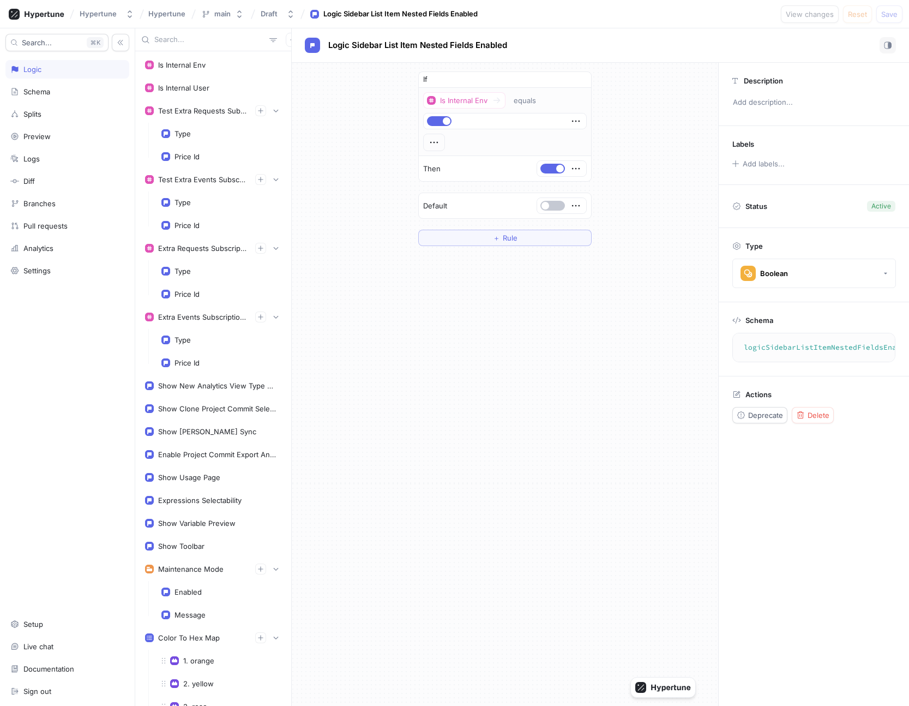
click at [330, 76] on div "If Is Internal Env equals Then Default ＋ Rule" at bounding box center [505, 159] width 427 height 192
click at [382, 183] on div "If Is Internal Env equals Then Default ＋ Rule" at bounding box center [505, 159] width 427 height 192
click at [384, 182] on div "If Is Internal Env equals Then Default ＋ Rule" at bounding box center [505, 159] width 427 height 192
click at [625, 161] on div "If Is Internal Env equals Then Default ＋ Rule" at bounding box center [505, 159] width 427 height 192
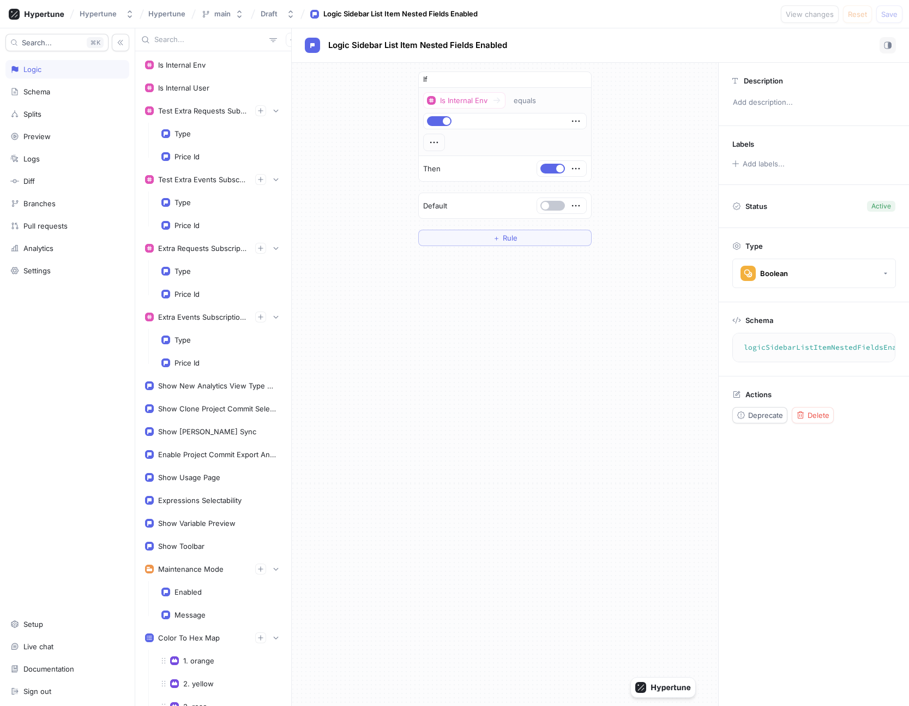
click at [302, 222] on div "If Is Internal Env equals Then Default ＋ Rule" at bounding box center [505, 159] width 427 height 192
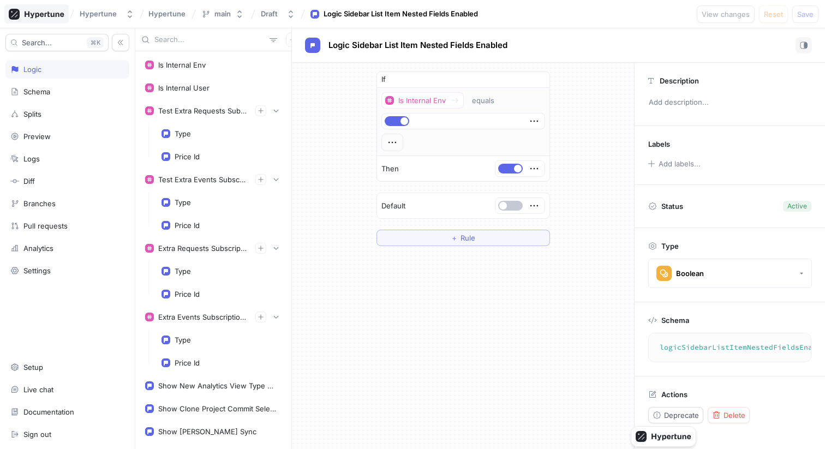
click at [53, 16] on icon at bounding box center [44, 14] width 39 height 7
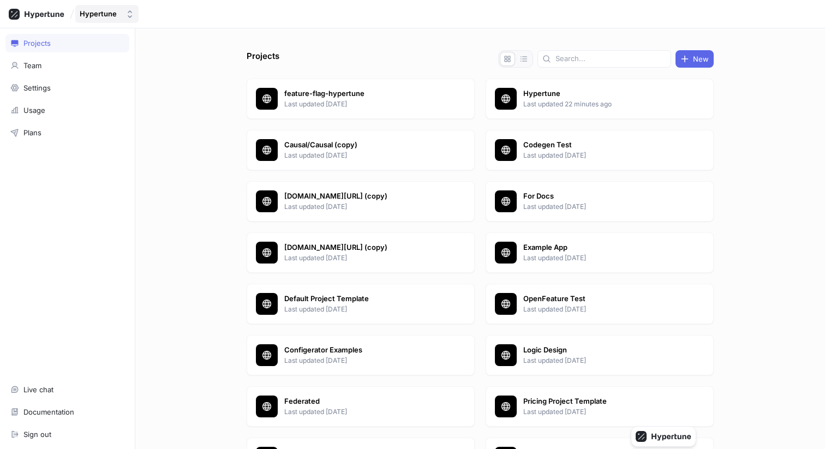
click at [114, 21] on button "Hypertune" at bounding box center [106, 14] width 63 height 18
type input "keyma"
click at [195, 56] on icon at bounding box center [197, 55] width 5 height 5
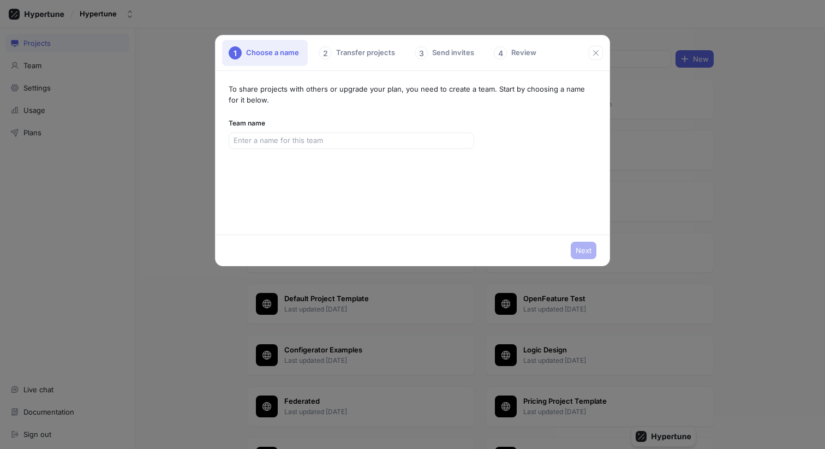
type input "M"
type input "Key Martech"
click at [589, 257] on button "Next" at bounding box center [584, 250] width 26 height 17
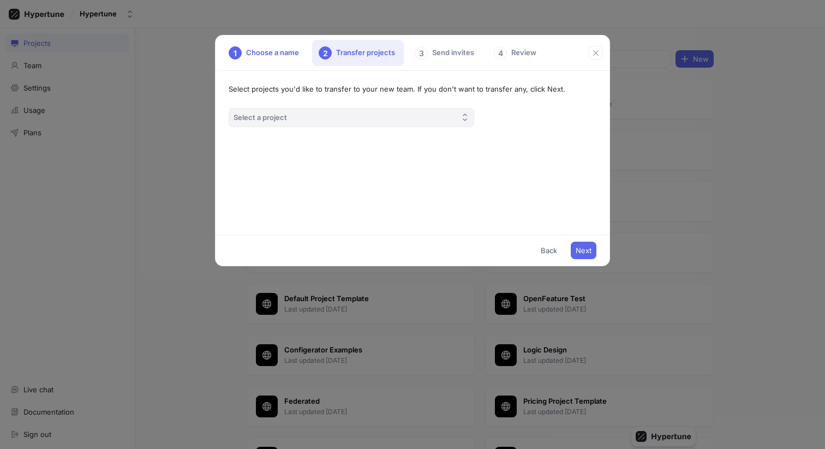
click at [423, 118] on button "Select a project" at bounding box center [351, 117] width 245 height 19
click at [468, 186] on div "Select projects you'd like to transfer to your new team. If you don't want to t…" at bounding box center [411, 153] width 393 height 164
click at [590, 250] on span "Next" at bounding box center [584, 250] width 16 height 7
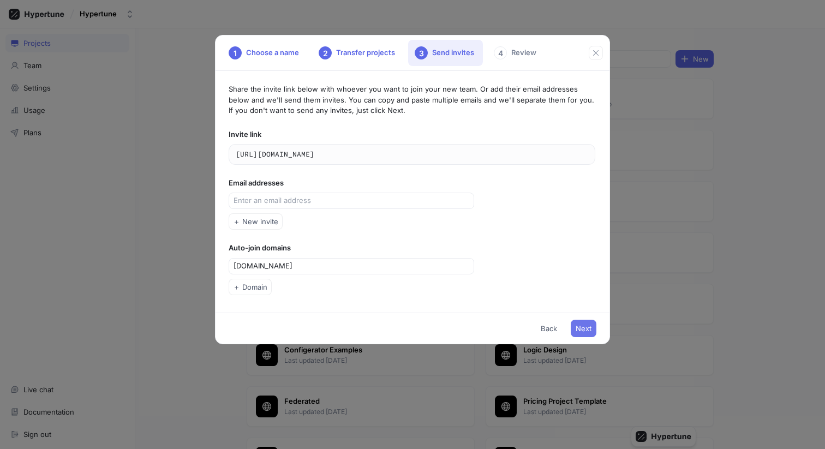
click at [582, 325] on span "Next" at bounding box center [584, 328] width 16 height 7
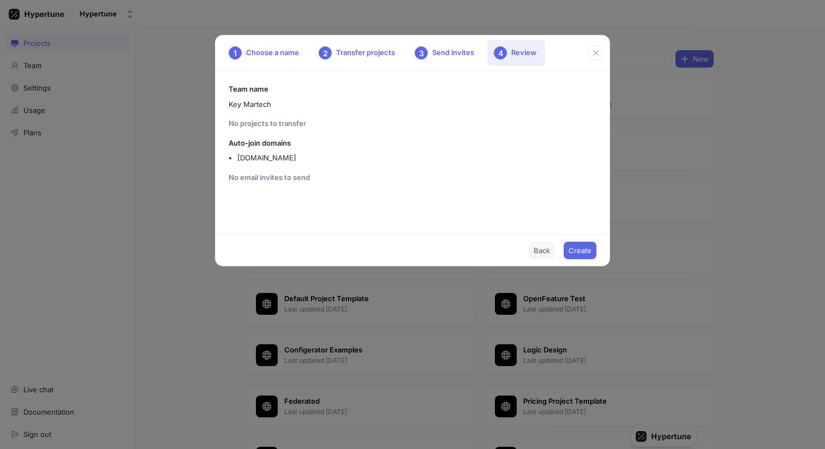
click at [533, 245] on button "Back" at bounding box center [542, 250] width 26 height 17
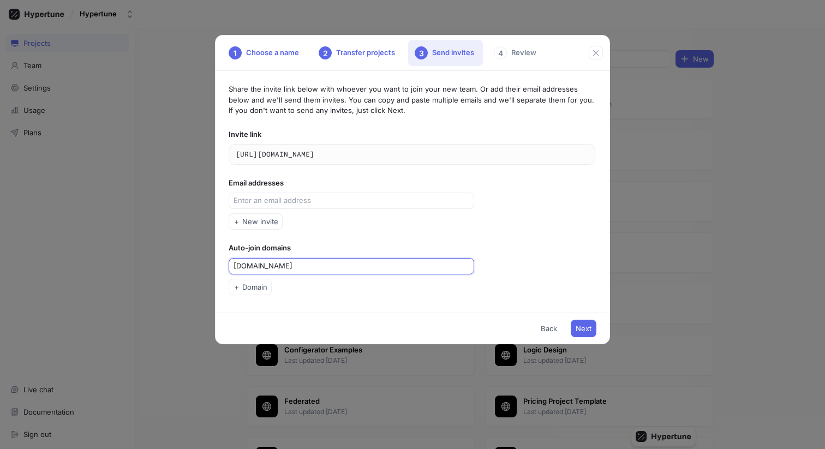
click at [385, 263] on input "hypertune.com" at bounding box center [352, 266] width 238 height 11
click at [274, 278] on div "Share the invite link below with whoever you want to join your new team. Or add…" at bounding box center [411, 192] width 393 height 242
click at [268, 284] on button "＋ Domain" at bounding box center [250, 287] width 43 height 16
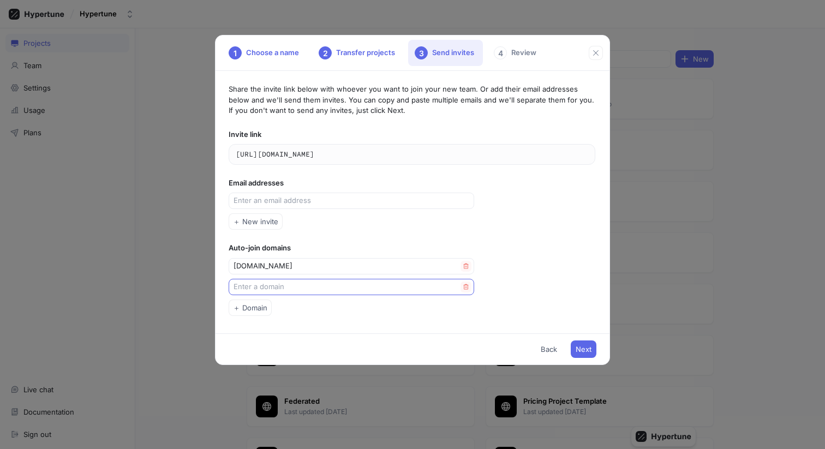
click at [306, 293] on div at bounding box center [351, 287] width 245 height 16
click at [315, 289] on input "text" at bounding box center [346, 286] width 227 height 11
paste input "keymartech.com"
type input "keymartech.com"
click at [333, 298] on div "Share the invite link below with whoever you want to join your new team. Or add…" at bounding box center [411, 202] width 393 height 262
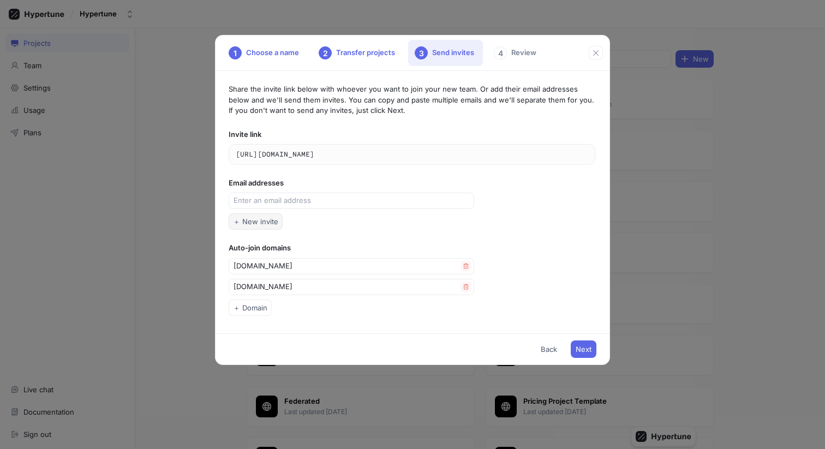
click at [255, 226] on button "＋ New invite" at bounding box center [256, 221] width 54 height 16
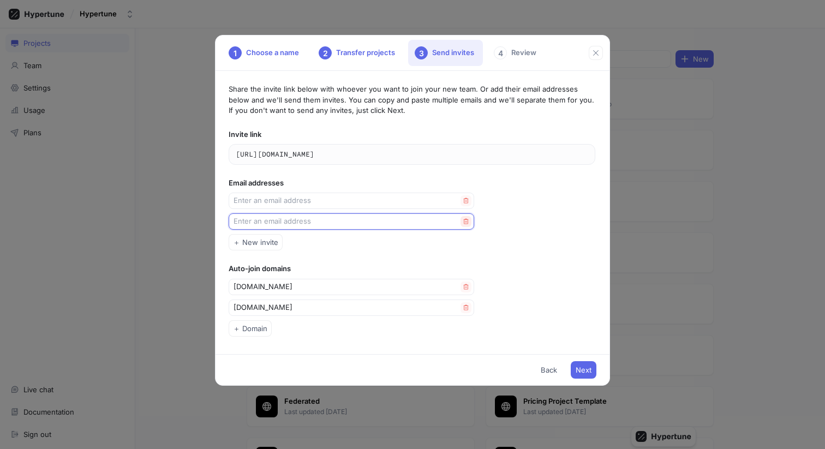
click at [466, 223] on icon "button" at bounding box center [466, 221] width 7 height 7
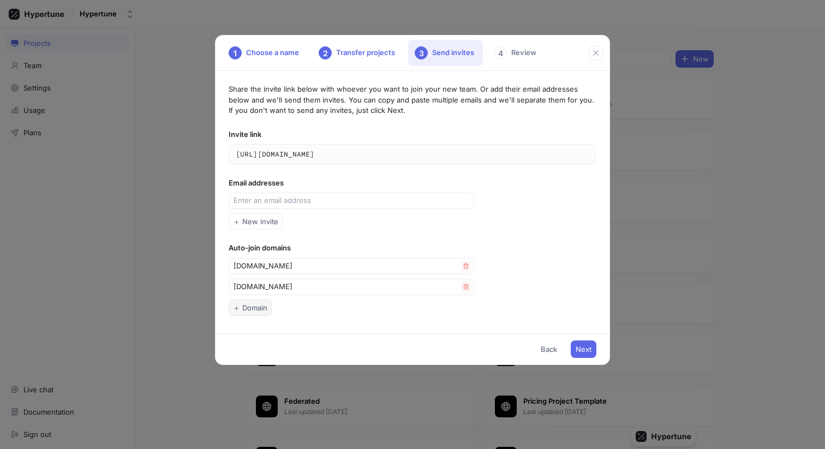
click at [242, 308] on span "＋ Domain" at bounding box center [250, 307] width 34 height 7
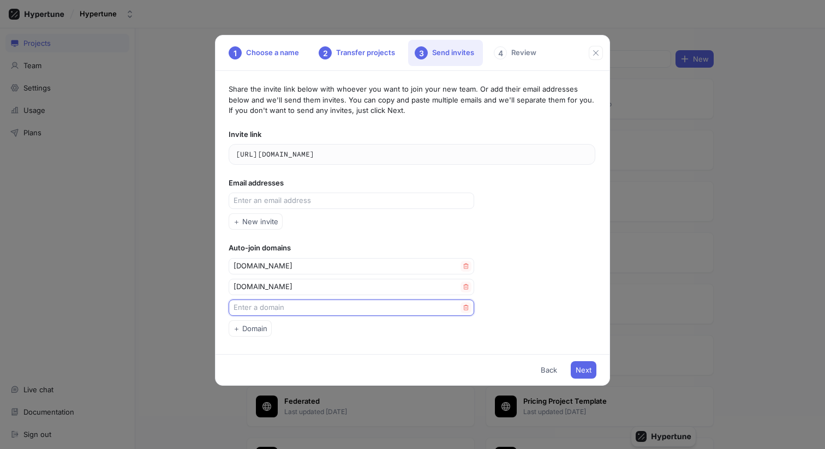
click at [314, 305] on input "text" at bounding box center [346, 307] width 227 height 11
click at [319, 325] on div "Share the invite link below with whoever you want to join your new team. Or add…" at bounding box center [411, 212] width 393 height 283
click at [468, 307] on icon "button" at bounding box center [466, 307] width 7 height 7
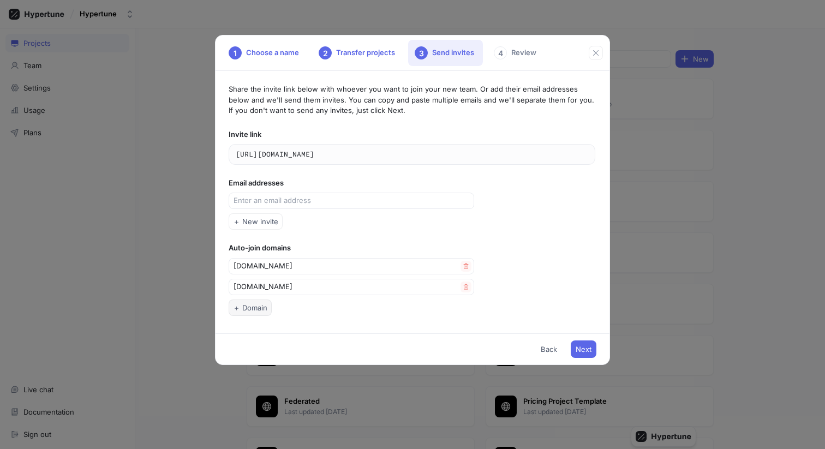
click at [257, 307] on span "＋ Domain" at bounding box center [250, 307] width 34 height 7
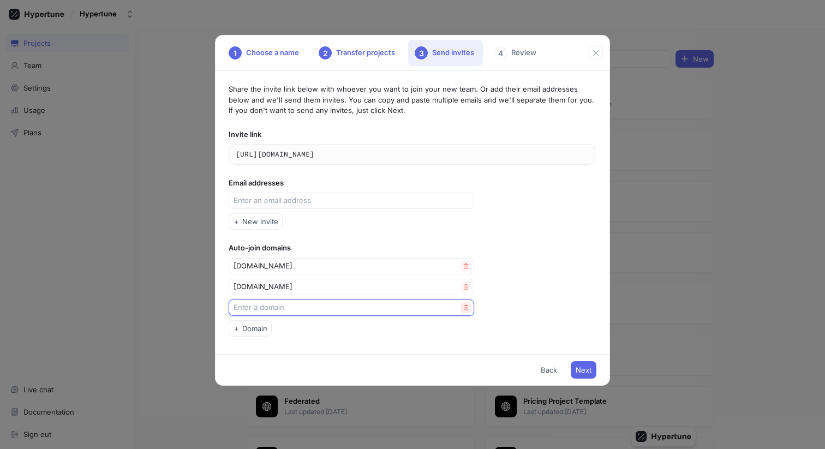
click at [468, 309] on icon "button" at bounding box center [466, 306] width 5 height 5
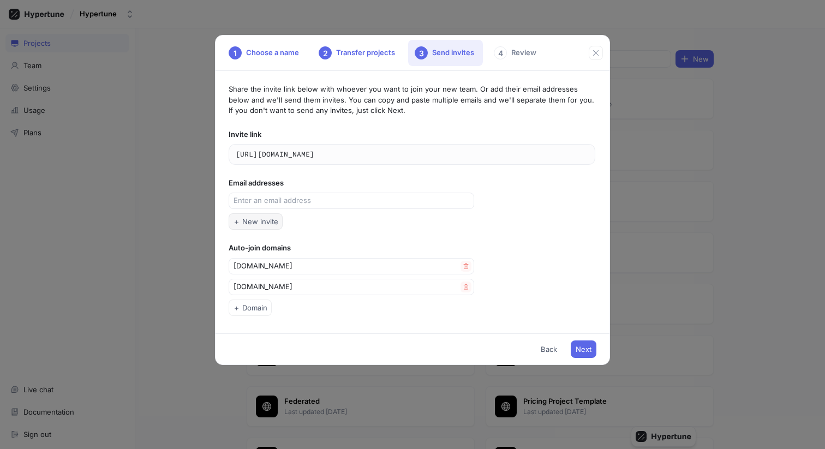
click at [269, 220] on span "＋ New invite" at bounding box center [255, 221] width 45 height 7
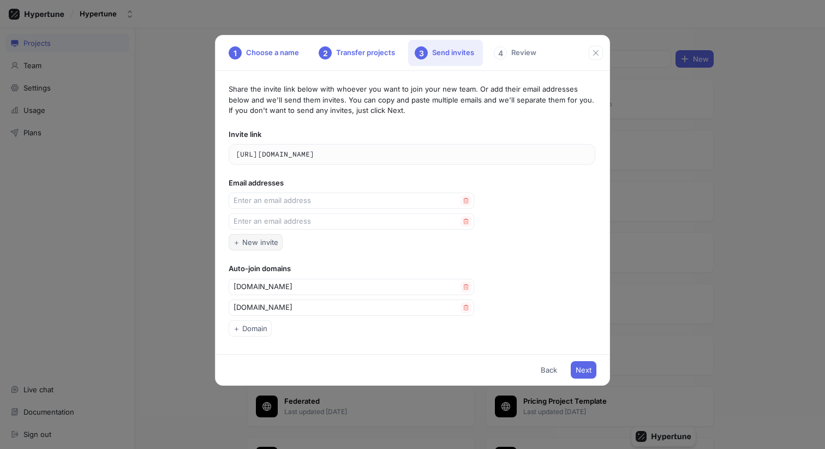
click at [273, 243] on span "＋ New invite" at bounding box center [255, 242] width 45 height 7
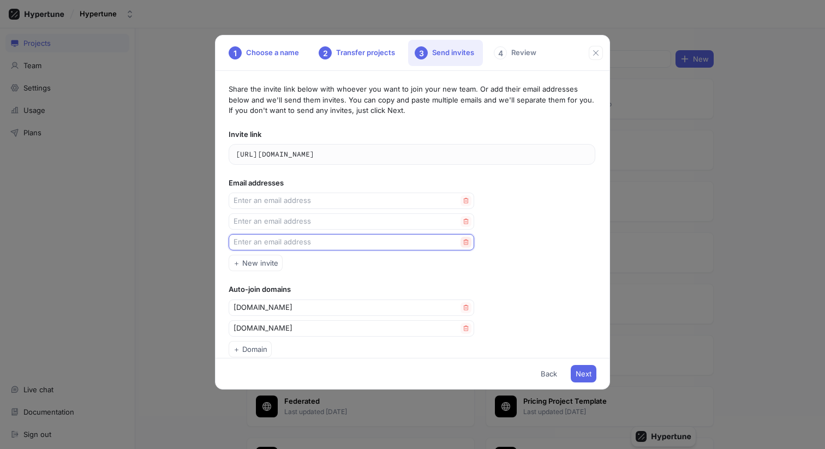
click at [468, 242] on icon "button" at bounding box center [466, 242] width 7 height 7
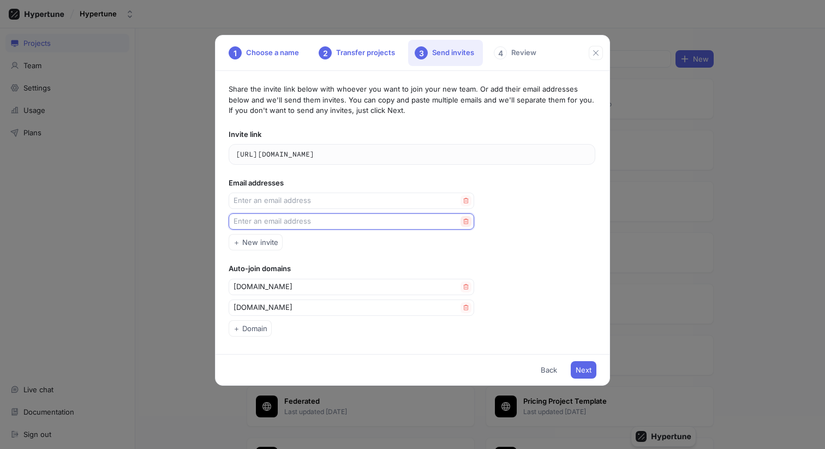
click at [468, 220] on icon "button" at bounding box center [466, 221] width 7 height 7
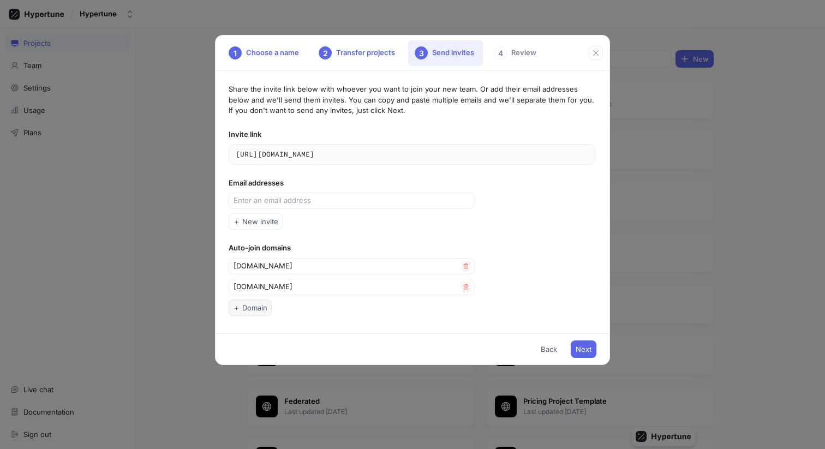
click at [260, 311] on span "＋ Domain" at bounding box center [250, 307] width 34 height 7
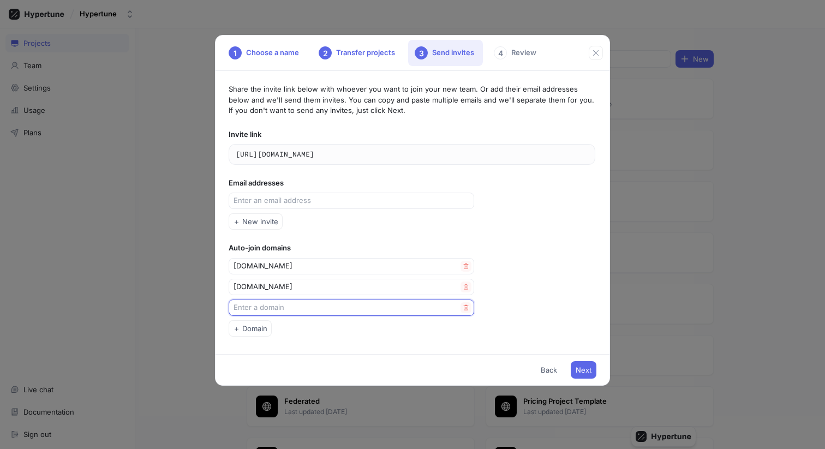
click at [313, 310] on input "text" at bounding box center [346, 307] width 227 height 11
click at [466, 308] on icon "button" at bounding box center [466, 306] width 5 height 5
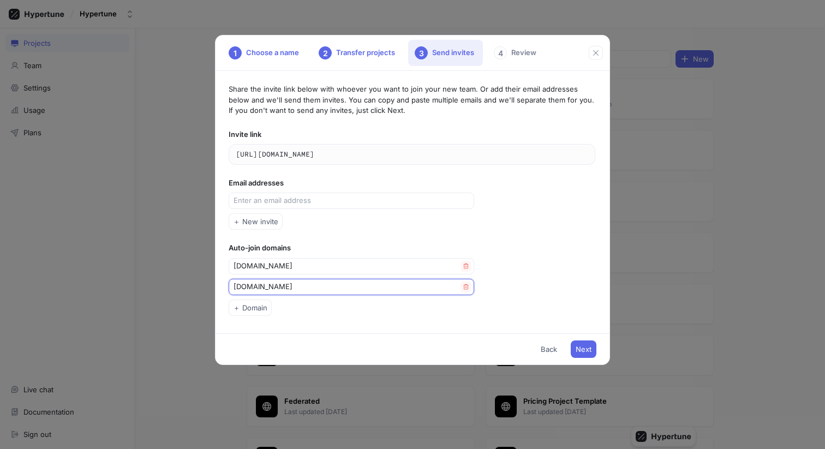
click at [332, 284] on input "keymartech.com" at bounding box center [346, 286] width 227 height 11
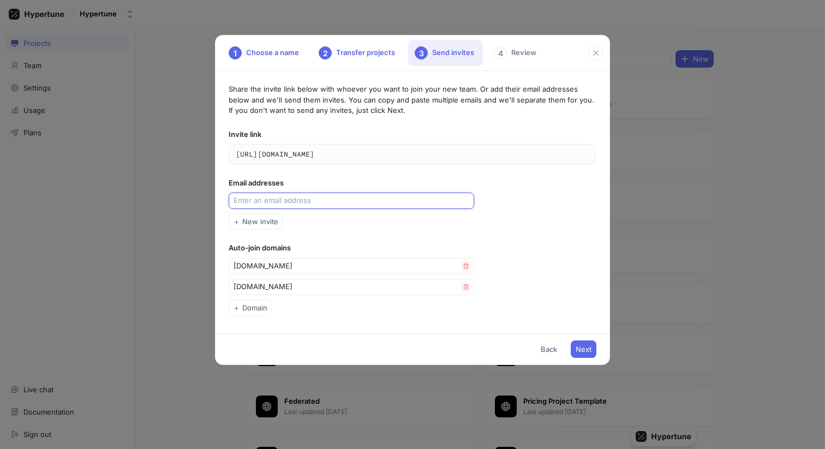
click at [333, 200] on input "text" at bounding box center [352, 200] width 238 height 11
click at [463, 317] on div "Share the invite link below with whoever you want to join your new team. Or add…" at bounding box center [411, 202] width 393 height 262
click at [586, 344] on button "Next" at bounding box center [584, 348] width 26 height 17
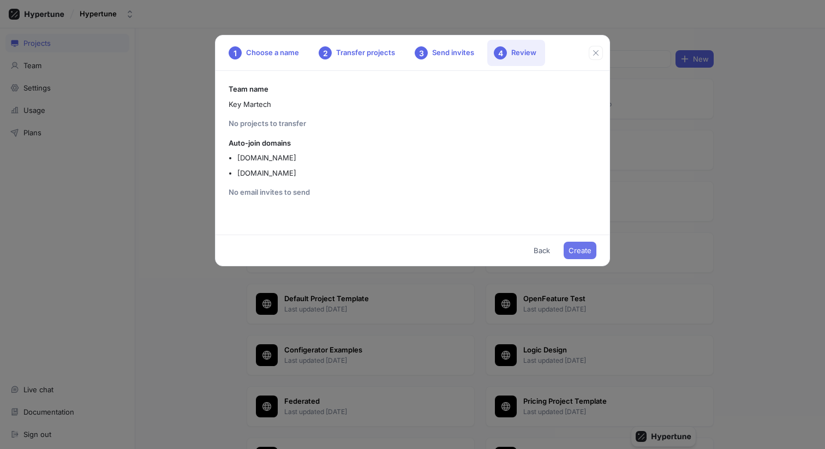
click at [584, 245] on button "Create" at bounding box center [580, 250] width 33 height 17
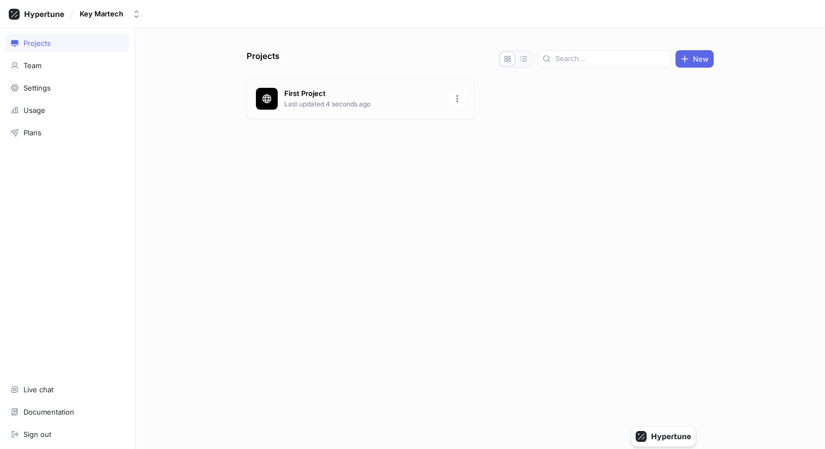
click at [283, 103] on div "First Project Last updated 4 seconds ago" at bounding box center [361, 99] width 228 height 40
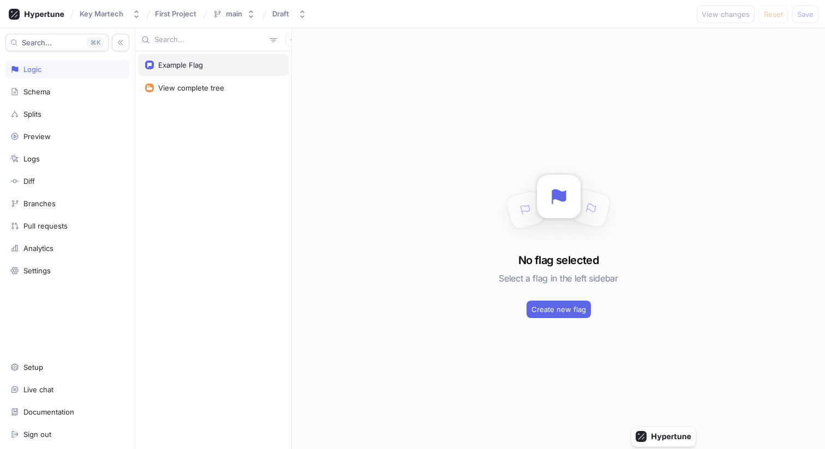
click at [233, 65] on div "Example Flag" at bounding box center [213, 65] width 136 height 9
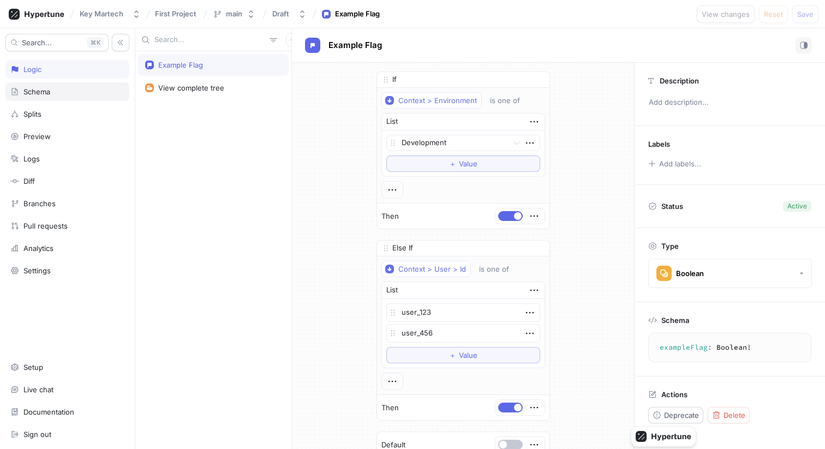
click at [62, 84] on div "Schema" at bounding box center [67, 91] width 124 height 19
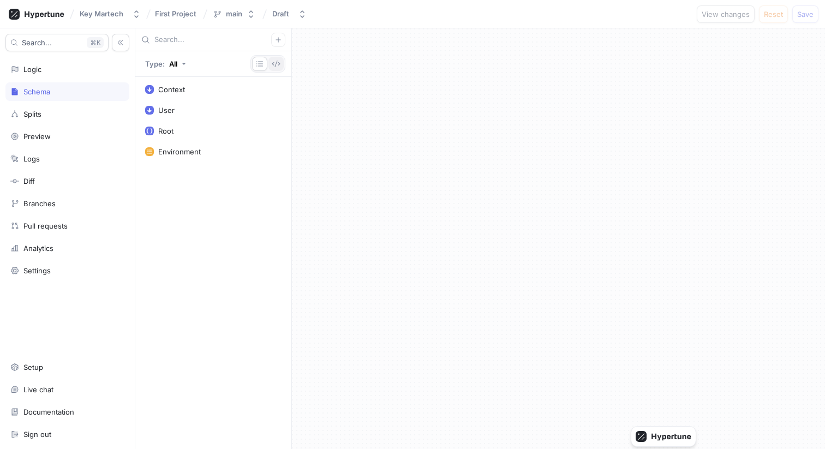
click at [277, 62] on icon "button" at bounding box center [276, 64] width 8 height 7
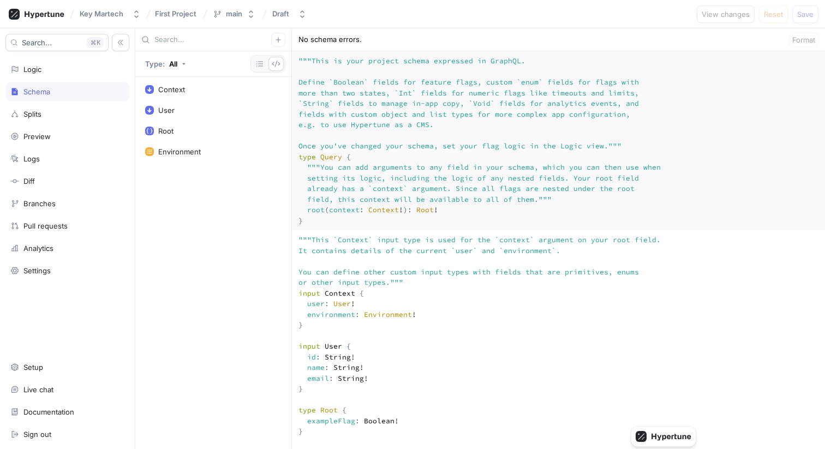
click at [488, 204] on textarea """" This is your project schema expressed in GraphQL. Define `Boolean` fields f…" at bounding box center [558, 140] width 533 height 179
paste textarea "input Context { user: User! environment: Environment! region: Region! timestamp…"
type textarea "x"
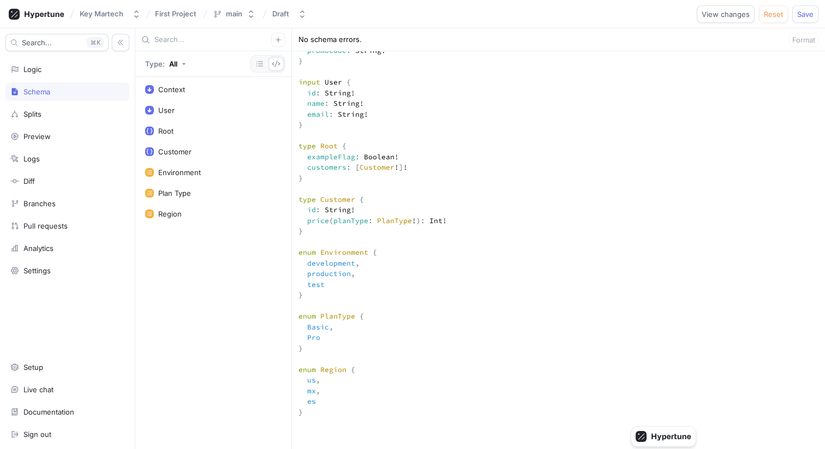
click at [482, 308] on textarea "input Context { user: User! environment: Environment! region: Region! timestamp…" at bounding box center [558, 434] width 533 height 894
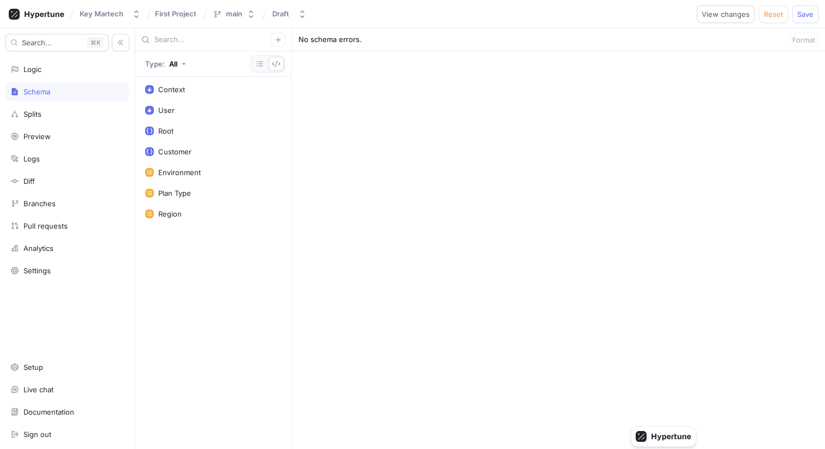
scroll to position [717, 0]
type textarea "input Context { user: User! environment: Environment! region: Region! timestamp…"
click at [73, 68] on div "Logic" at bounding box center [67, 69] width 114 height 9
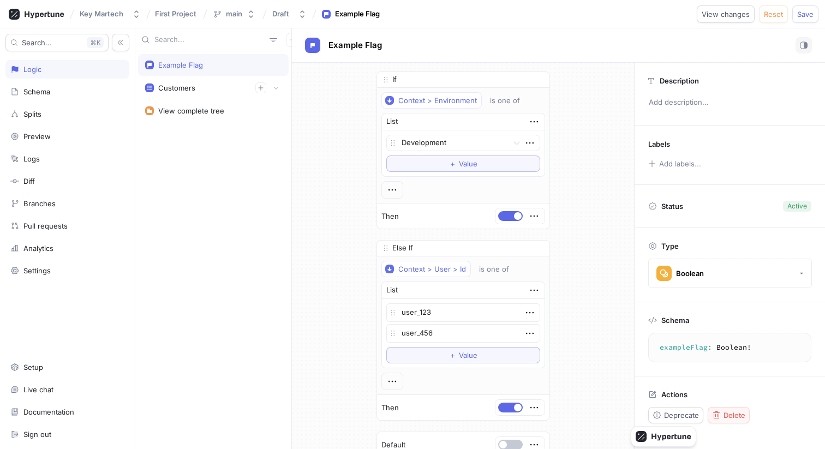
click at [727, 414] on span "Delete" at bounding box center [734, 415] width 22 height 7
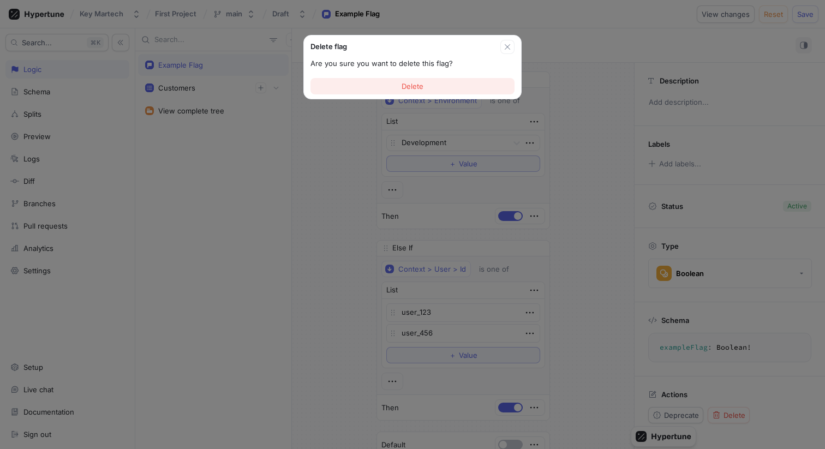
click at [466, 84] on button "Delete" at bounding box center [412, 86] width 204 height 16
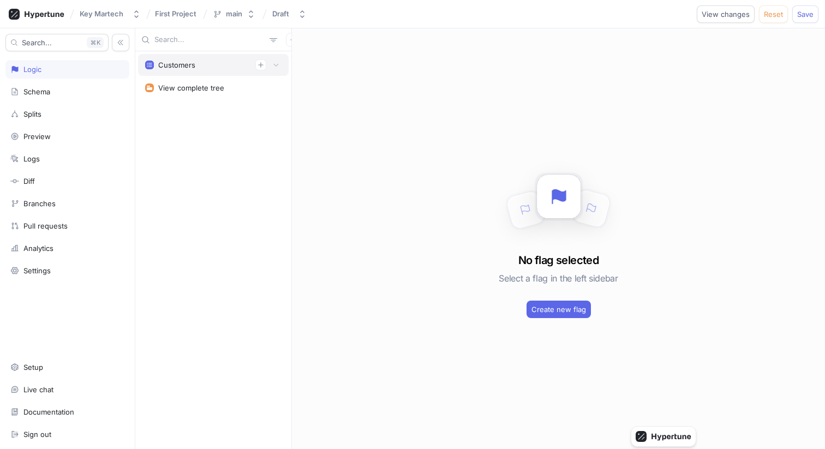
click at [216, 62] on div "Customers" at bounding box center [213, 64] width 136 height 11
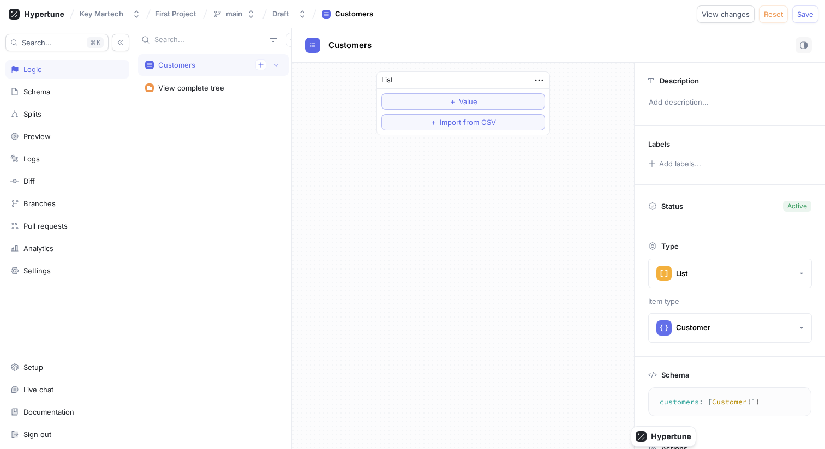
click at [216, 62] on div "Customers" at bounding box center [213, 64] width 136 height 11
click at [436, 104] on button "＋ Value" at bounding box center [463, 101] width 164 height 16
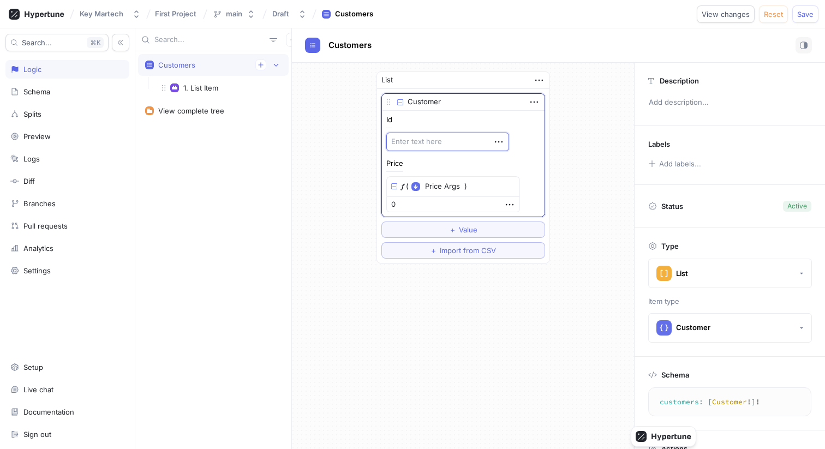
click at [427, 143] on textarea at bounding box center [447, 142] width 123 height 19
type textarea "x"
type textarea "1"
type textarea "x"
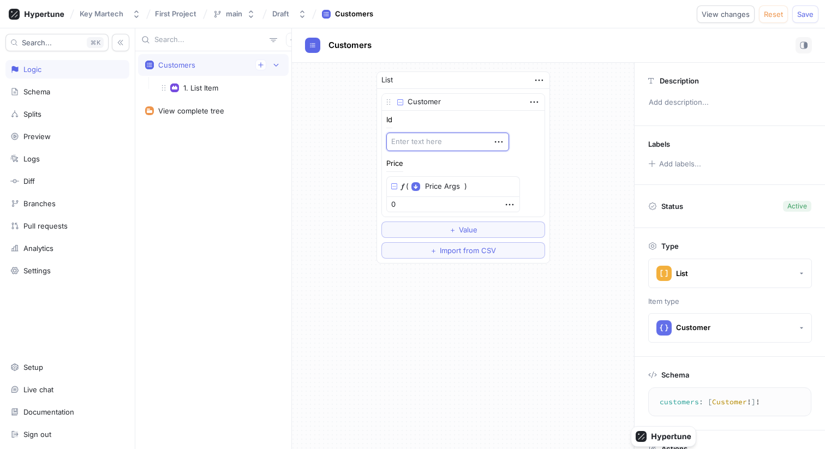
type textarea "c"
type textarea "x"
type textarea "cu"
type textarea "x"
type textarea "cus"
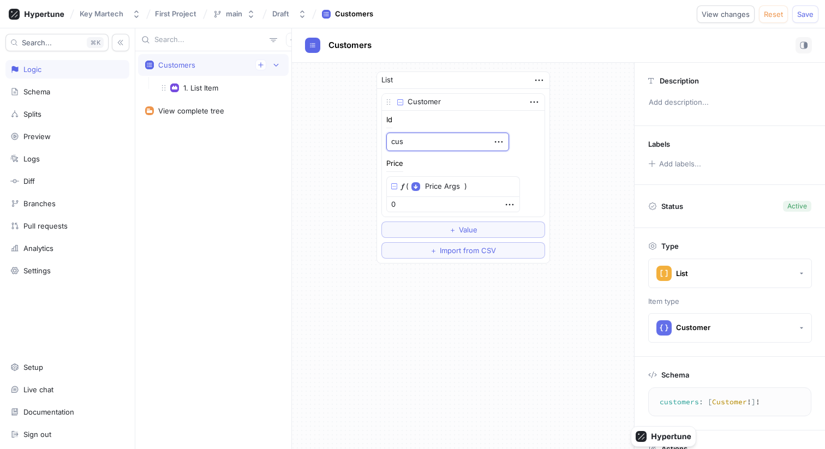
type textarea "x"
type textarea "cust"
type textarea "x"
type textarea "custo"
type textarea "x"
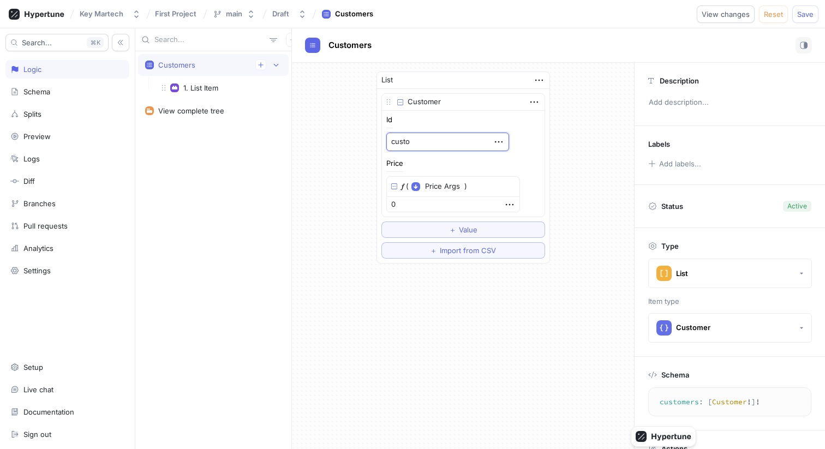
type textarea "custom"
type textarea "x"
type textarea "custome"
type textarea "x"
type textarea "customer"
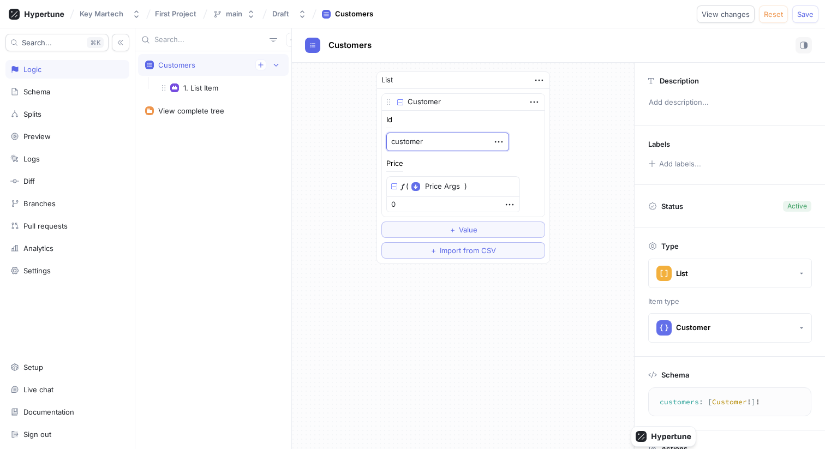
type textarea "x"
type textarea "customer-"
type textarea "x"
type textarea "customer-1"
click at [405, 213] on div "Id customer-1 Price 𝑓 ( Price Args ▾ {} ◦ planType: PlanType ) 0" at bounding box center [463, 164] width 163 height 106
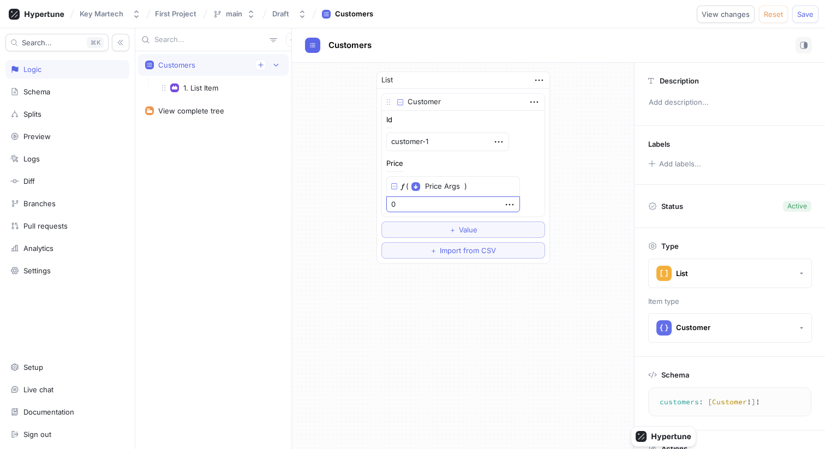
click at [417, 210] on input "0" at bounding box center [453, 204] width 134 height 16
click at [504, 209] on icon "button" at bounding box center [510, 205] width 12 height 12
click at [486, 219] on div "Delete" at bounding box center [522, 224] width 93 height 19
click at [453, 206] on div "Select expression..." at bounding box center [423, 204] width 67 height 9
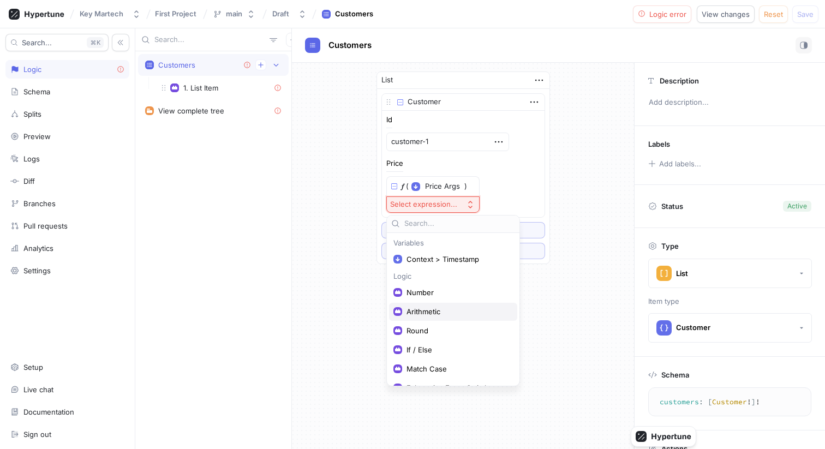
scroll to position [33, 0]
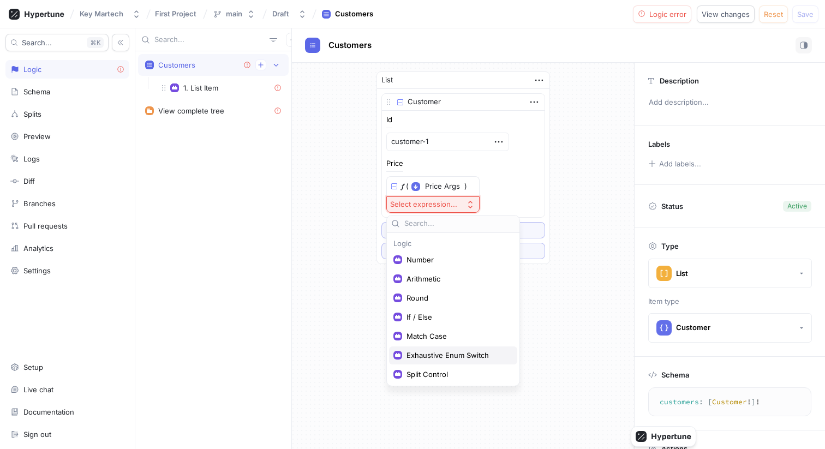
click at [440, 359] on span "Exhaustive Enum Switch" at bounding box center [456, 355] width 101 height 9
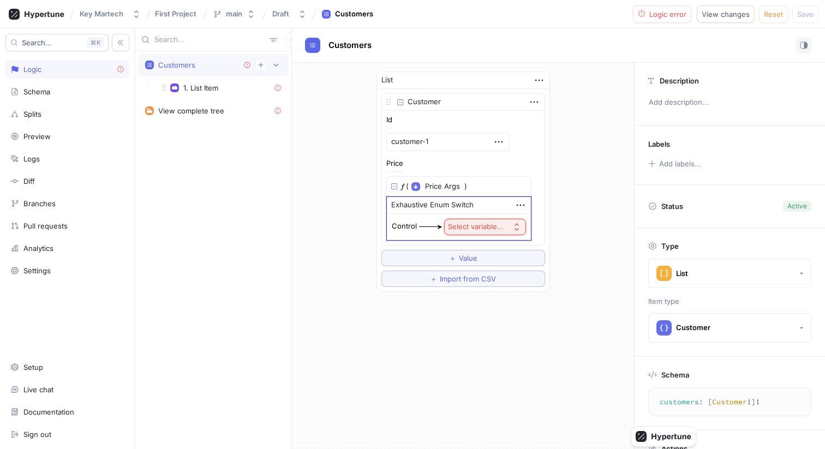
click at [472, 229] on div "Select variable..." at bounding box center [476, 226] width 56 height 9
click at [516, 283] on span "Context > Region" at bounding box center [515, 285] width 101 height 9
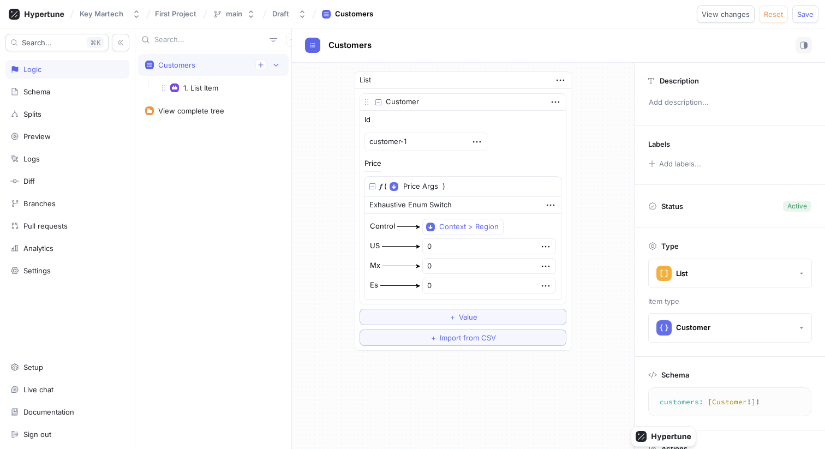
scroll to position [45, 0]
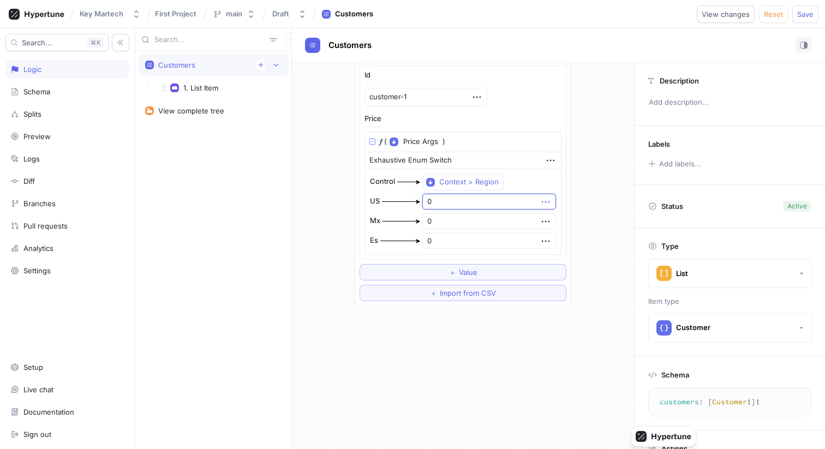
click at [540, 205] on icon "button" at bounding box center [546, 202] width 12 height 12
click at [535, 221] on img at bounding box center [534, 221] width 7 height 7
click at [501, 196] on button "Select expression..." at bounding box center [468, 202] width 93 height 16
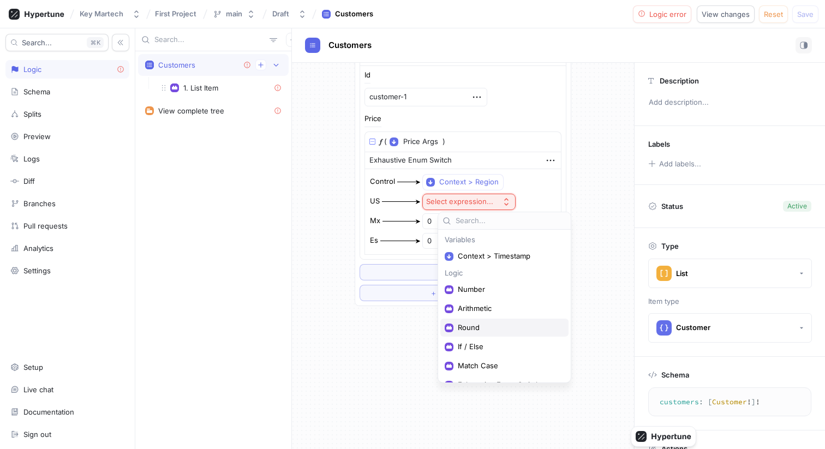
scroll to position [33, 0]
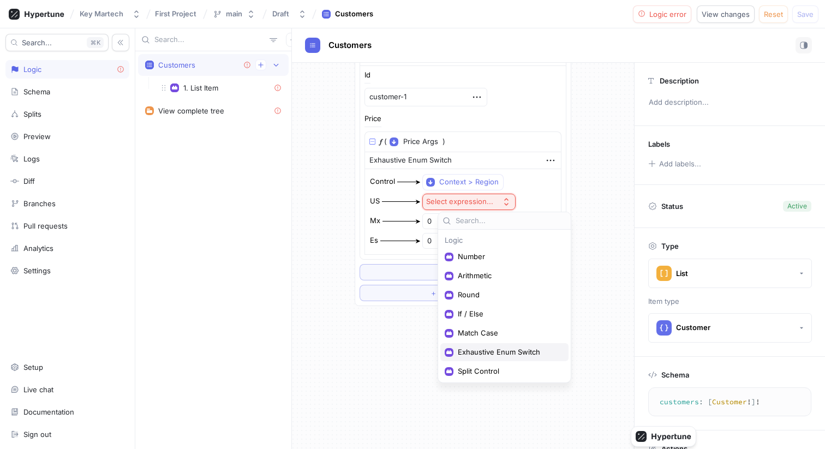
click at [500, 352] on span "Exhaustive Enum Switch" at bounding box center [508, 351] width 101 height 9
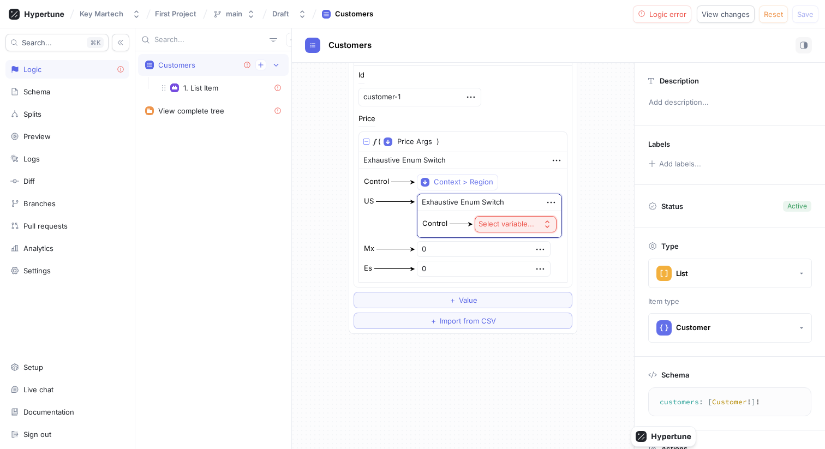
click at [514, 225] on div "Select variable..." at bounding box center [506, 223] width 56 height 9
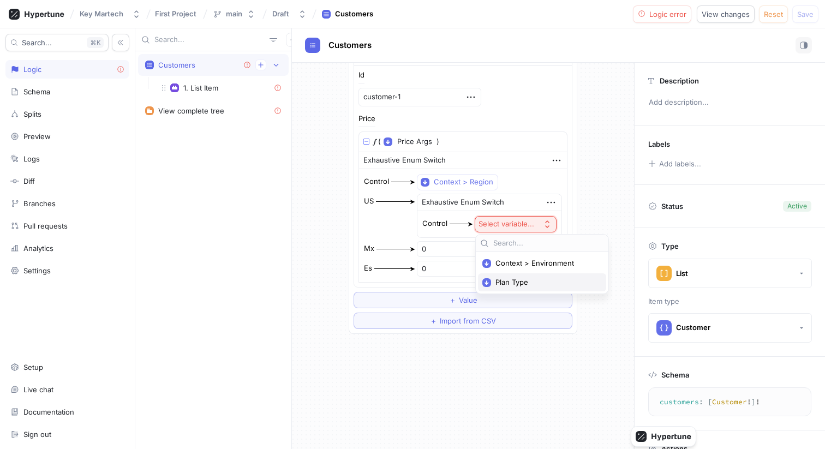
click at [521, 274] on div "Plan Type" at bounding box center [542, 282] width 128 height 18
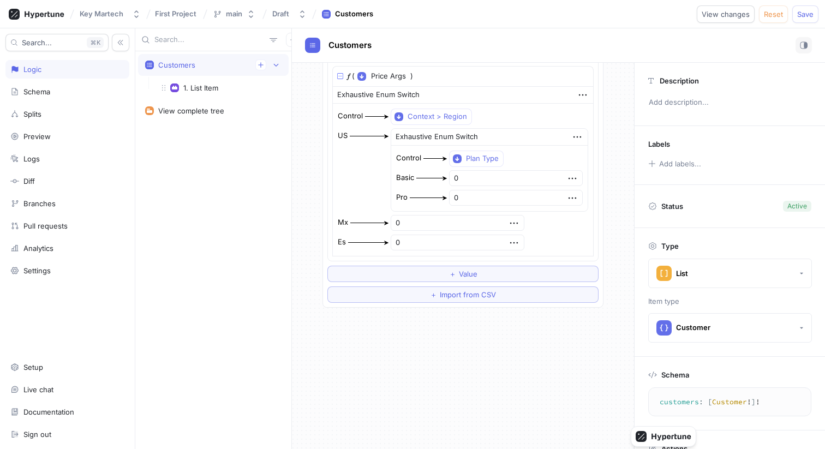
scroll to position [112, 0]
click at [508, 223] on icon "button" at bounding box center [514, 221] width 12 height 12
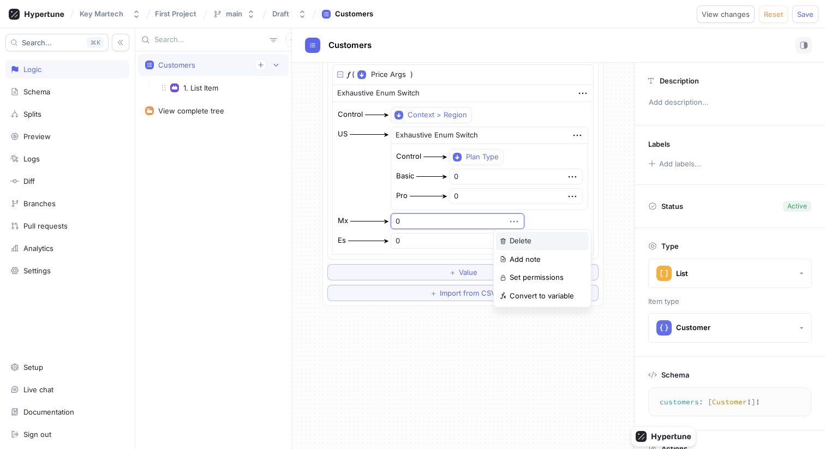
click at [506, 238] on div "Delete" at bounding box center [542, 241] width 93 height 19
type textarea "x"
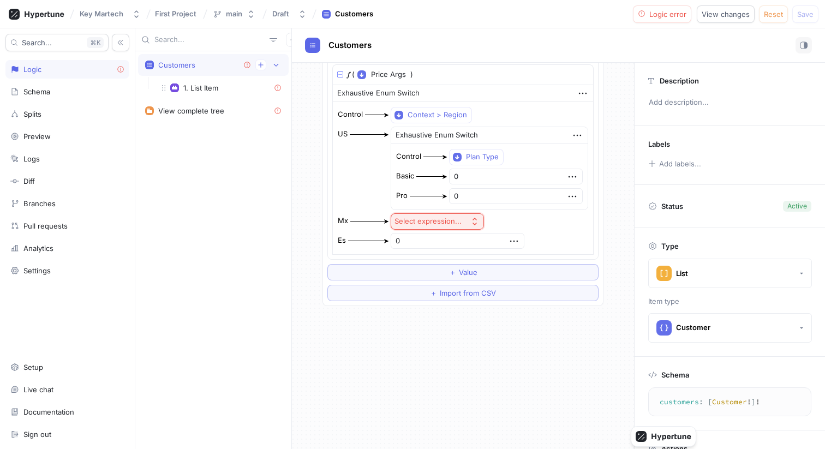
click at [469, 215] on button "Select expression..." at bounding box center [437, 221] width 93 height 16
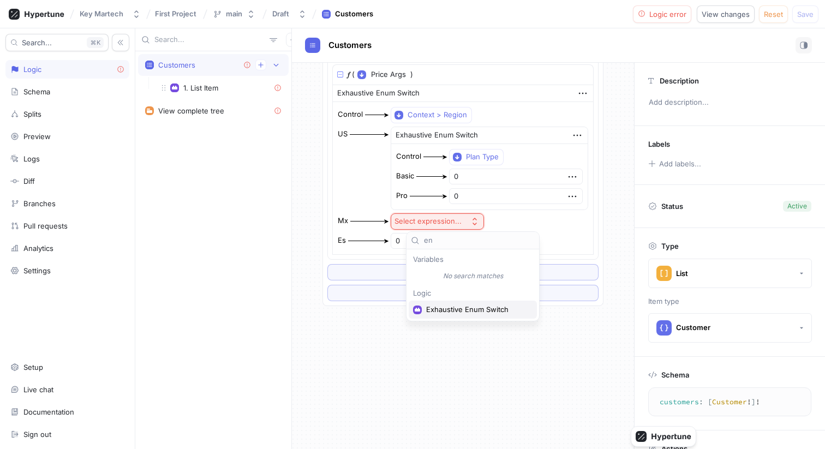
type input "en"
click at [451, 306] on span "Exhaustive Enum Switch" at bounding box center [476, 309] width 101 height 9
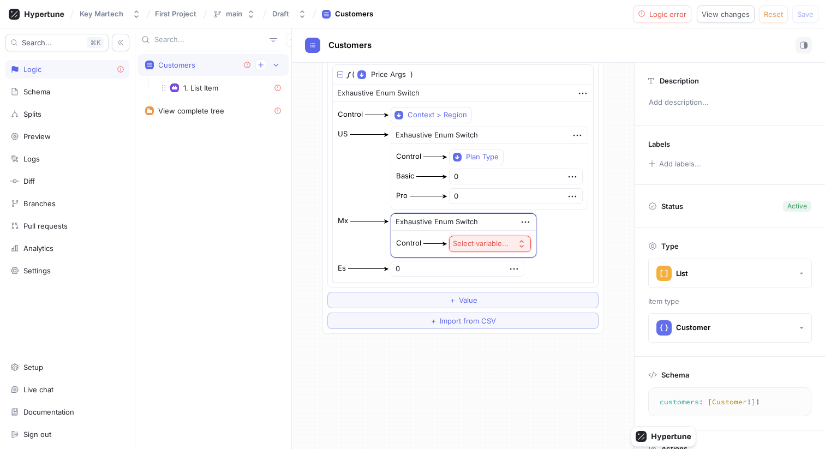
click at [498, 242] on div "Select variable..." at bounding box center [481, 243] width 56 height 9
click at [501, 296] on div "Plan Type" at bounding box center [531, 302] width 128 height 18
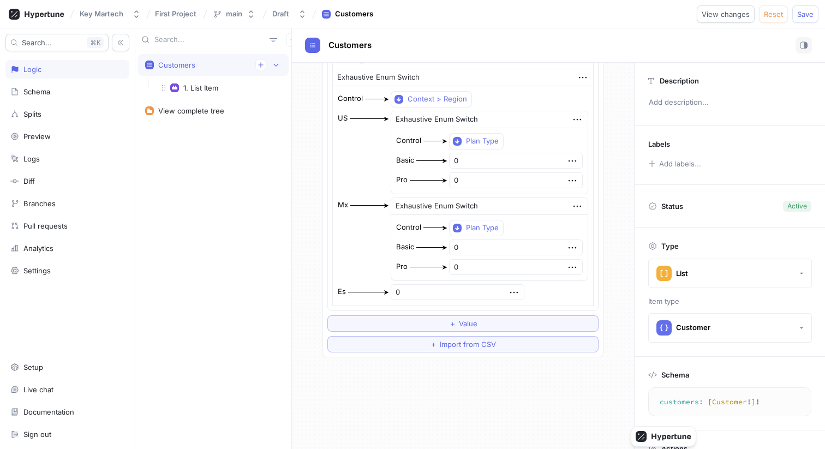
scroll to position [142, 0]
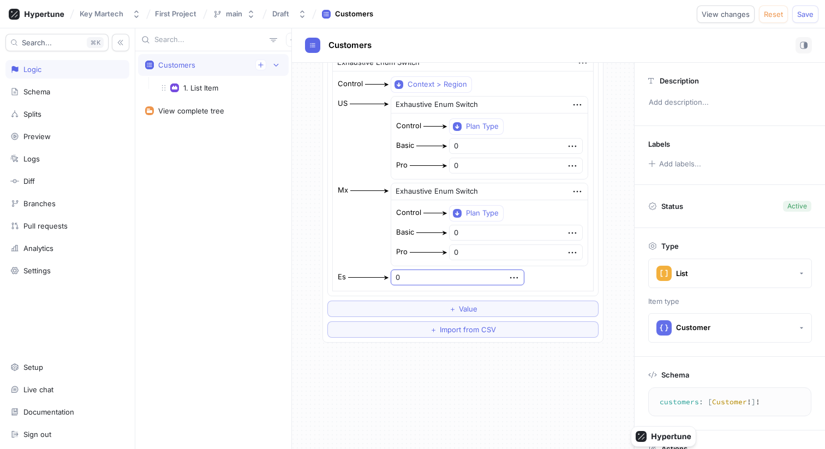
click at [499, 283] on input "0" at bounding box center [458, 277] width 134 height 16
click at [505, 290] on div "Control Context > Region US Exhaustive Enum Switch Control Plan Type Basic 0 Pr…" at bounding box center [463, 180] width 260 height 219
click at [508, 278] on icon "button" at bounding box center [514, 278] width 12 height 12
click at [510, 296] on p "Delete" at bounding box center [521, 297] width 22 height 11
type textarea "x"
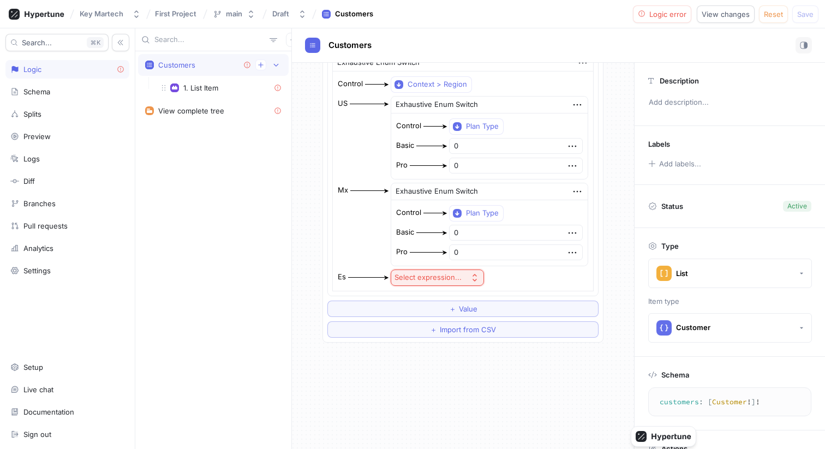
click at [471, 282] on button "Select expression..." at bounding box center [437, 277] width 93 height 16
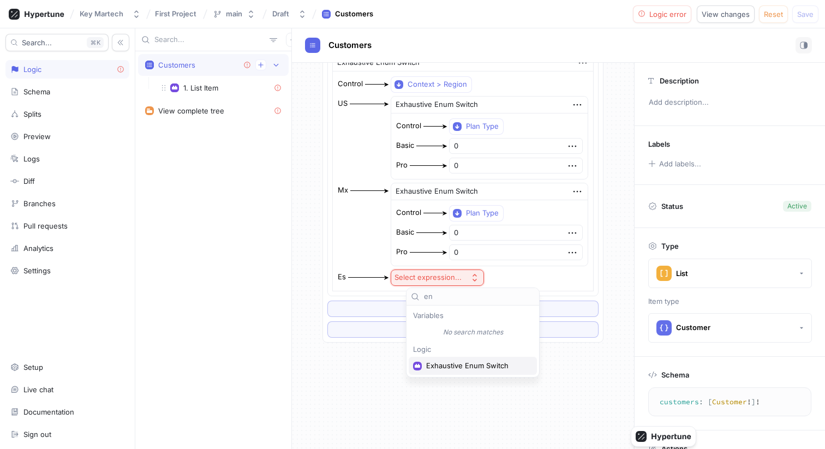
type input "en"
click at [459, 362] on span "Exhaustive Enum Switch" at bounding box center [476, 365] width 101 height 9
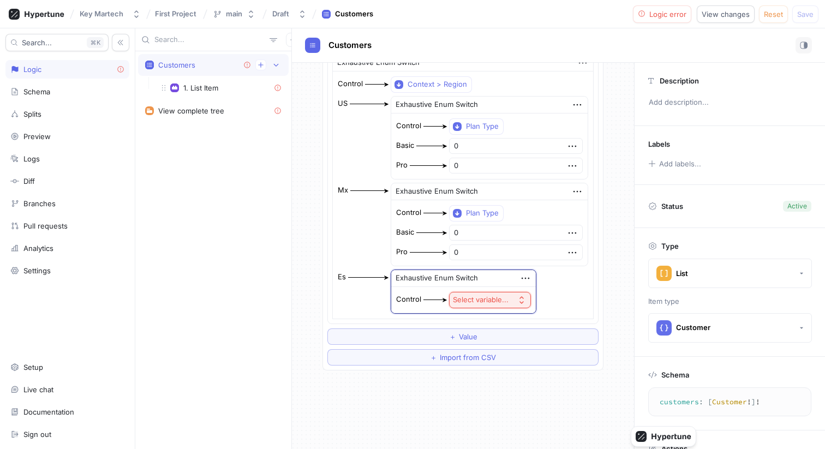
click at [508, 299] on div "Select variable..." at bounding box center [481, 299] width 56 height 9
click at [516, 359] on span "Plan Type" at bounding box center [534, 357] width 101 height 9
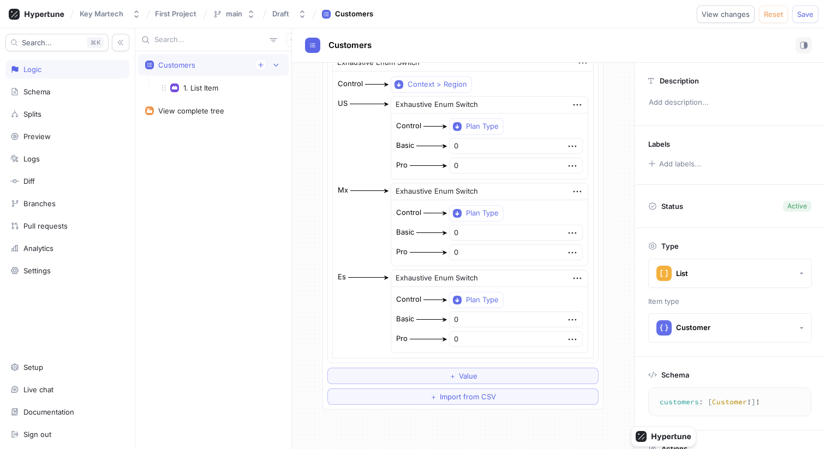
click at [577, 293] on div "Control Context > Region US Exhaustive Enum Switch Control Plan Type Basic 0 Pr…" at bounding box center [463, 214] width 260 height 286
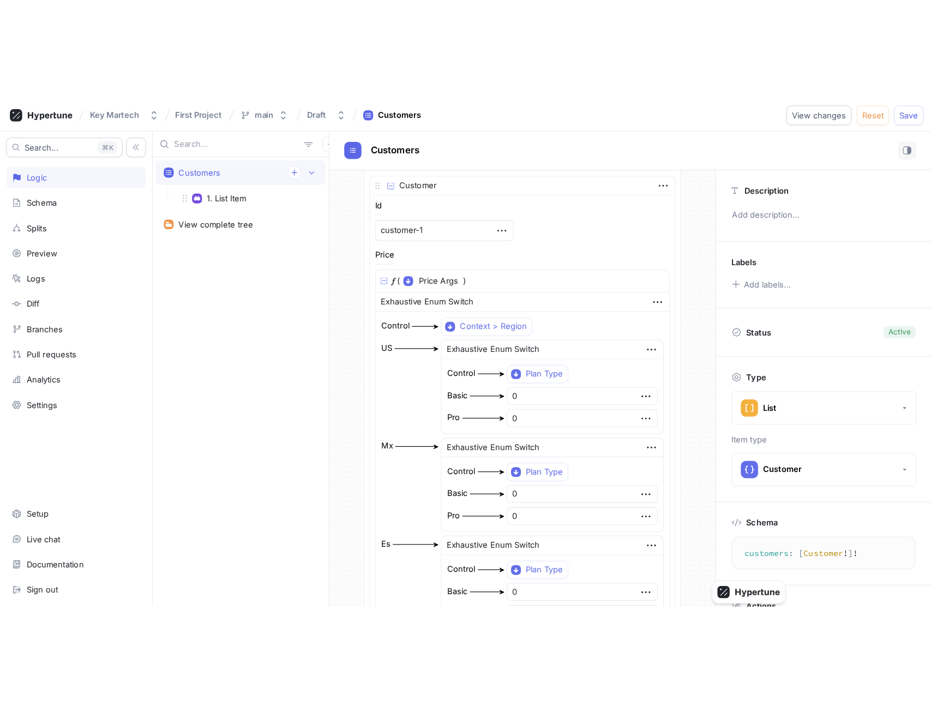
scroll to position [0, 0]
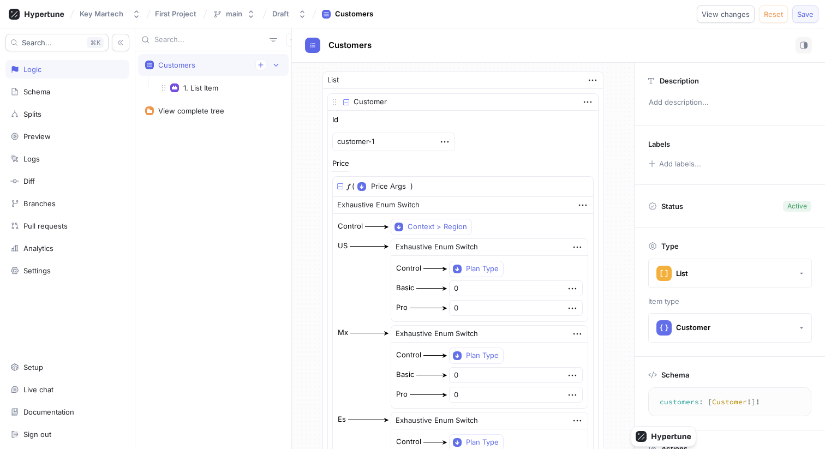
click at [810, 17] on span "Save" at bounding box center [805, 14] width 16 height 7
click at [329, 235] on div "List Customer Id customer-1 Price 𝑓 ( Price Args ▾ {} ◦ planType: PlanType ) Ex…" at bounding box center [463, 312] width 298 height 498
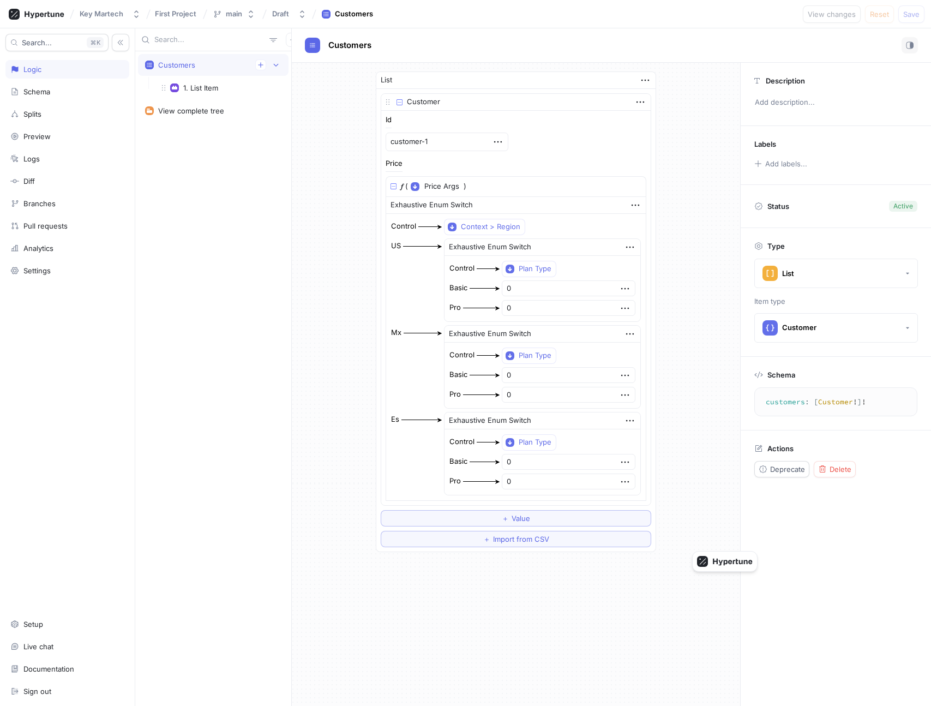
click at [696, 454] on div "List Customer Id customer-1 Price 𝑓 ( Price Args ▾ {} ◦ planType: PlanType ) Ex…" at bounding box center [516, 312] width 448 height 498
click at [720, 122] on div "List Customer Id customer-1 Price 𝑓 ( Price Args ▾ {} ◦ planType: PlanType ) Ex…" at bounding box center [516, 312] width 448 height 498
click at [332, 146] on div "List Customer Id customer-1 Price 𝑓 ( Price Args ▾ {} ◦ planType: PlanType ) Ex…" at bounding box center [516, 312] width 448 height 498
click at [232, 93] on div "1. List Item" at bounding box center [221, 88] width 134 height 22
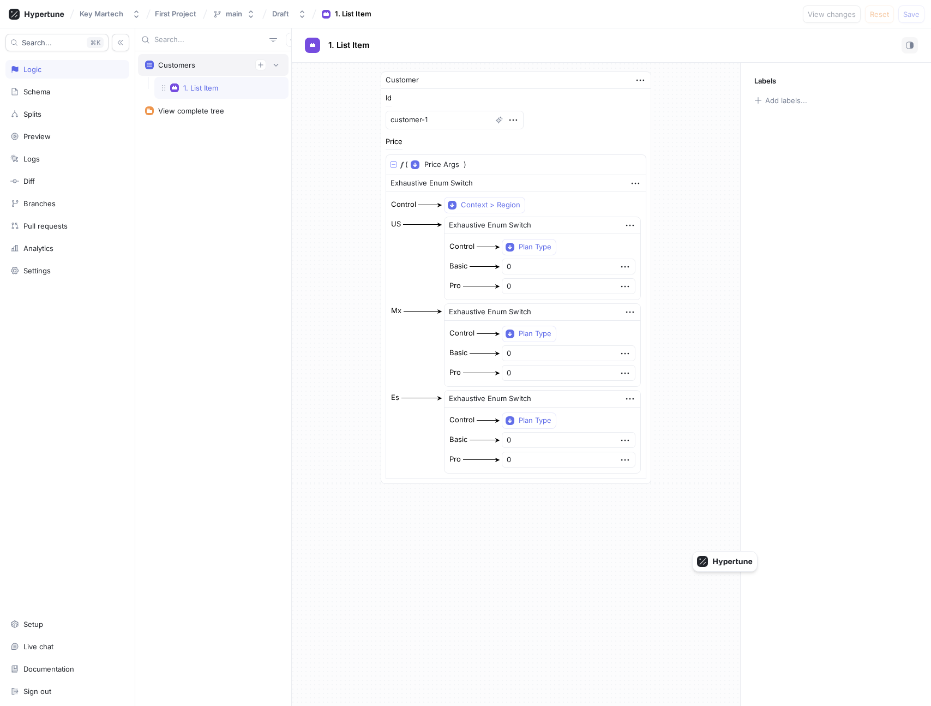
click at [208, 69] on div "Customers" at bounding box center [213, 64] width 136 height 11
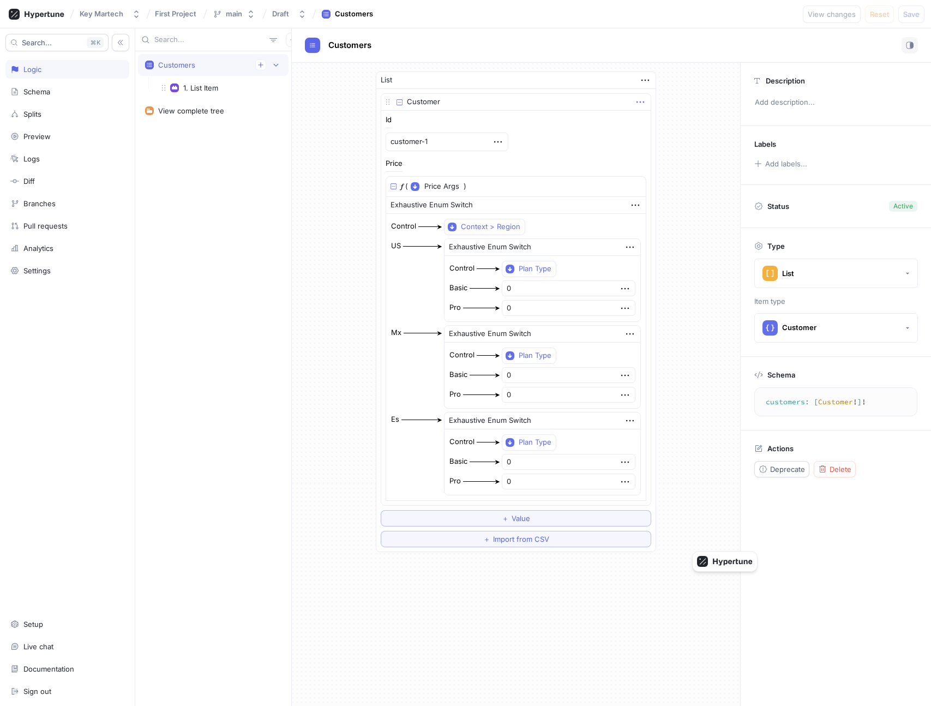
click at [634, 101] on icon "button" at bounding box center [640, 102] width 12 height 12
click at [654, 144] on p "Duplicate" at bounding box center [651, 140] width 31 height 11
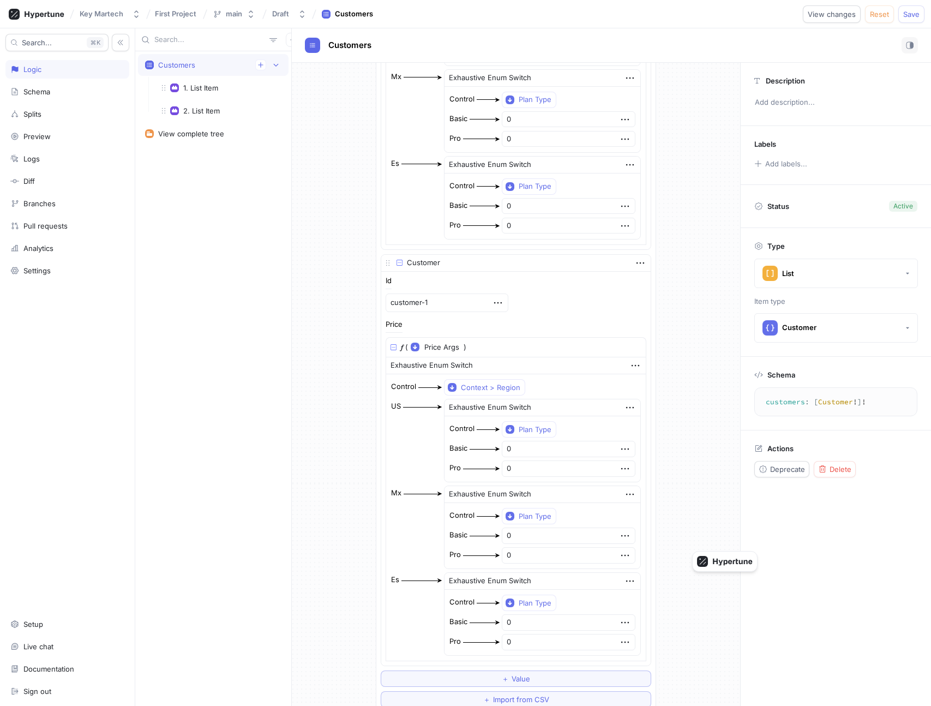
scroll to position [273, 0]
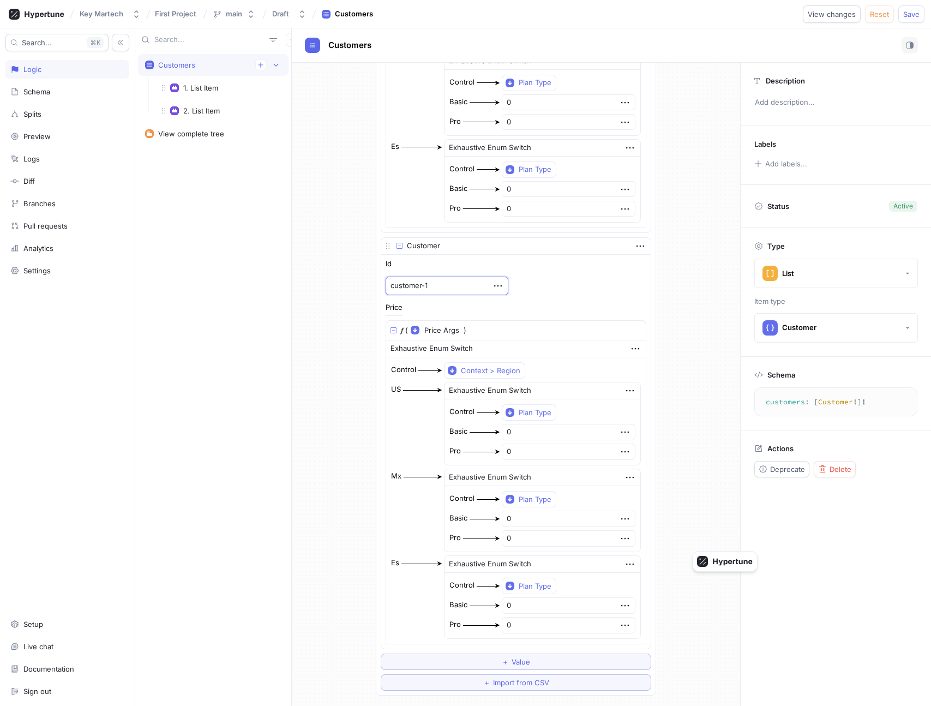
click at [459, 285] on textarea "customer-1" at bounding box center [447, 286] width 123 height 19
type textarea "x"
type textarea "customer-"
type textarea "x"
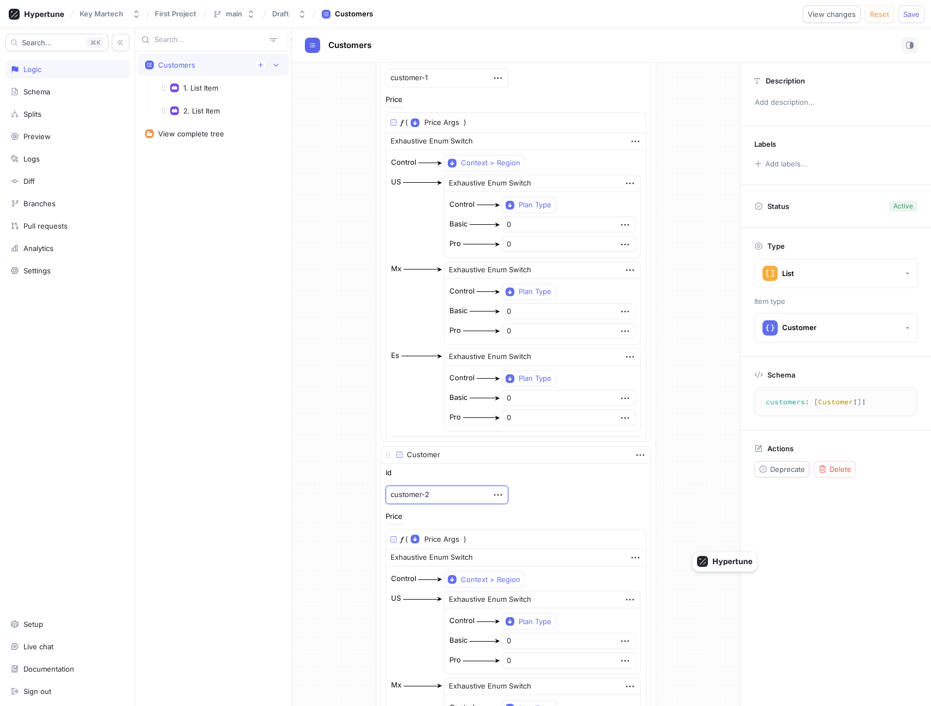
scroll to position [0, 0]
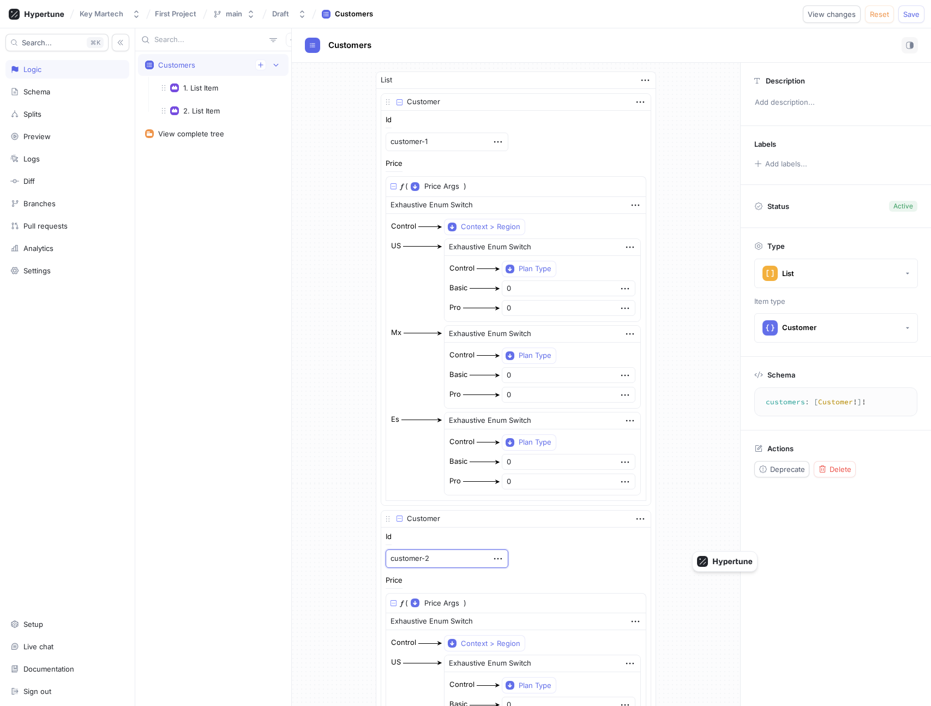
type textarea "customer-2"
type textarea "x"
click at [496, 163] on div "Price 𝑓 ( Price Args ▾ {} ◦ planType: PlanType ) Exhaustive Enum Switch Control…" at bounding box center [516, 330] width 261 height 341
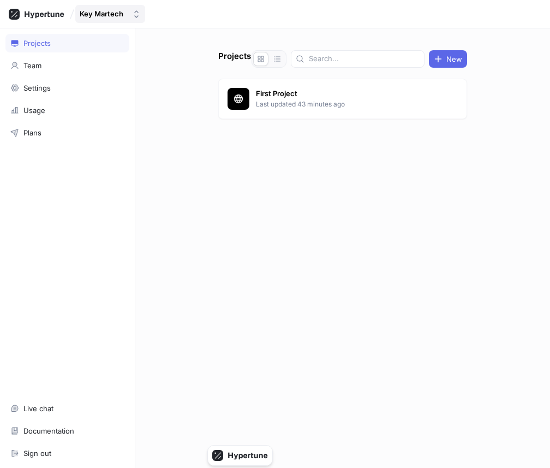
click at [117, 16] on div "Key Martech" at bounding box center [102, 13] width 44 height 9
type input "dot"
click at [215, 110] on div "Projects New makemycv Last updated 5 days ago" at bounding box center [342, 258] width 257 height 417
click at [289, 107] on p "Last updated 5 days ago" at bounding box center [345, 104] width 179 height 10
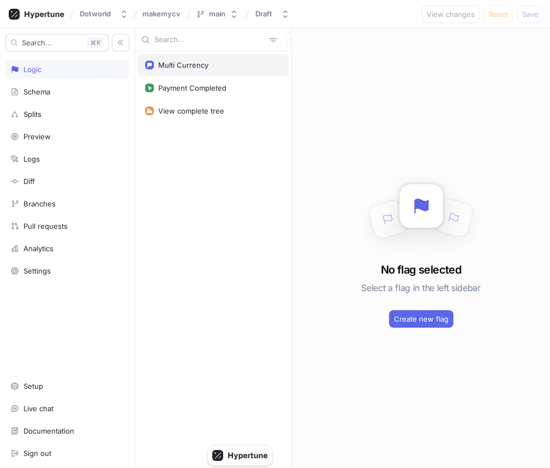
click at [213, 71] on div "Multi Currency" at bounding box center [213, 65] width 151 height 22
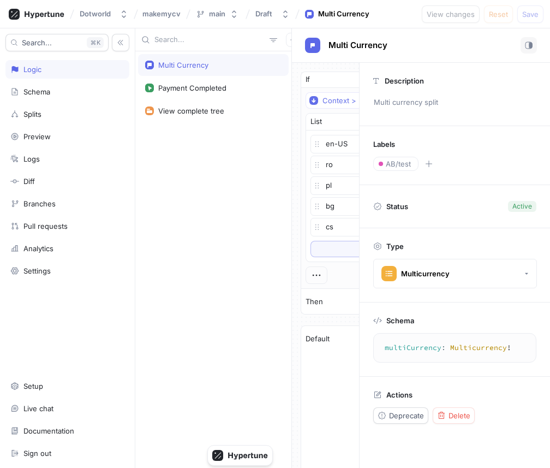
click at [537, 49] on div "Multi Currency" at bounding box center [421, 45] width 258 height 34
click at [111, 42] on div "Search... K" at bounding box center [67, 42] width 124 height 17
click at [120, 44] on icon "button" at bounding box center [121, 43] width 8 height 8
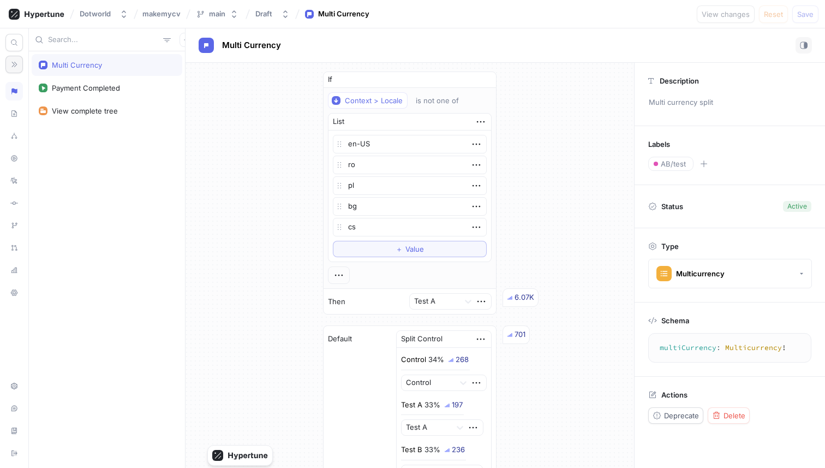
click at [549, 183] on div "If Context > Locale is not one of List en-US ro pl bg cs To pick up a draggable…" at bounding box center [409, 306] width 448 height 487
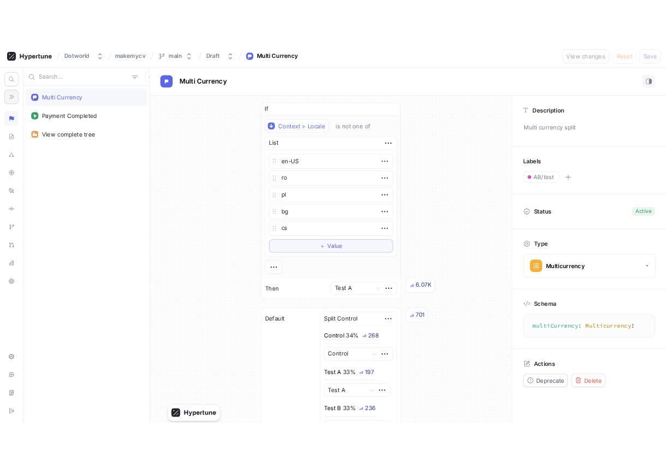
scroll to position [15, 0]
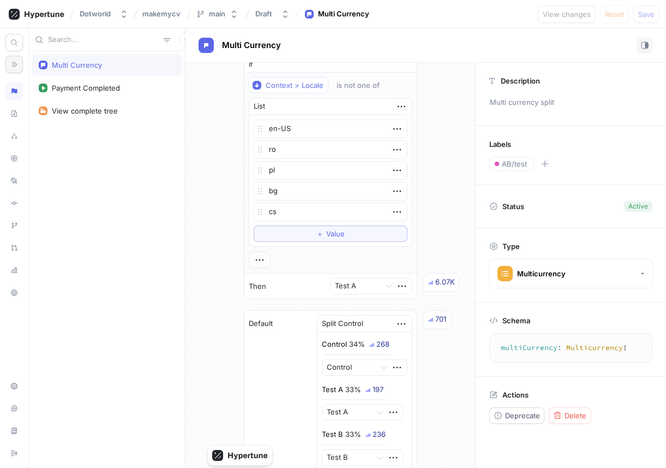
click at [210, 165] on div "If Context > Locale is not one of List en-US ro pl bg cs To pick up a draggable…" at bounding box center [330, 290] width 290 height 487
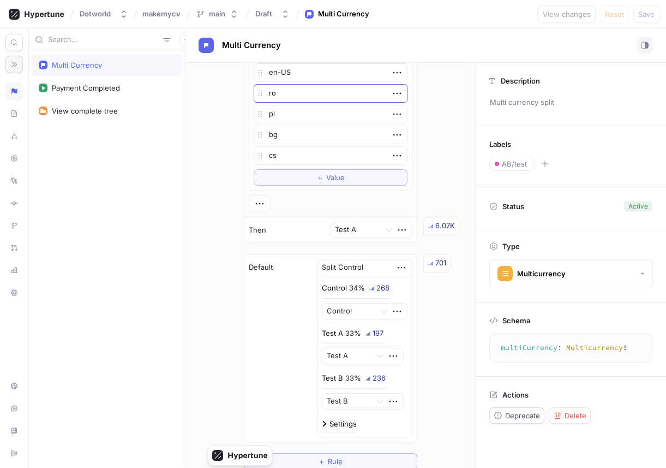
scroll to position [48, 0]
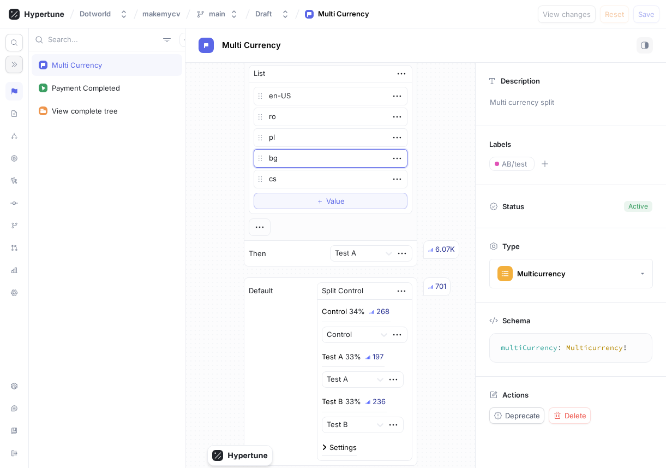
click at [313, 157] on textarea "bg" at bounding box center [331, 158] width 154 height 19
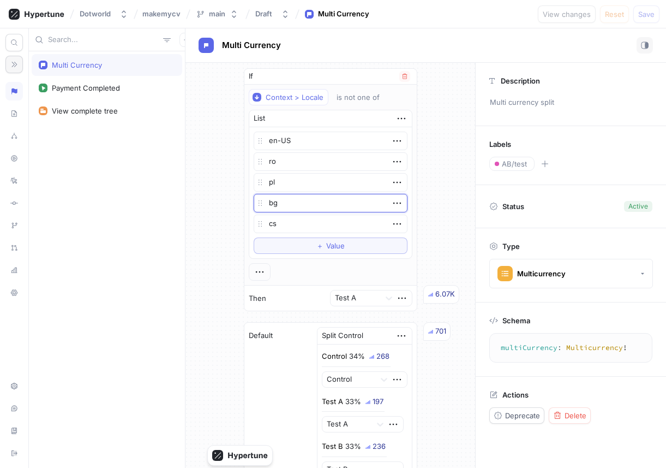
scroll to position [3, 0]
click at [325, 184] on textarea "pl" at bounding box center [331, 182] width 154 height 19
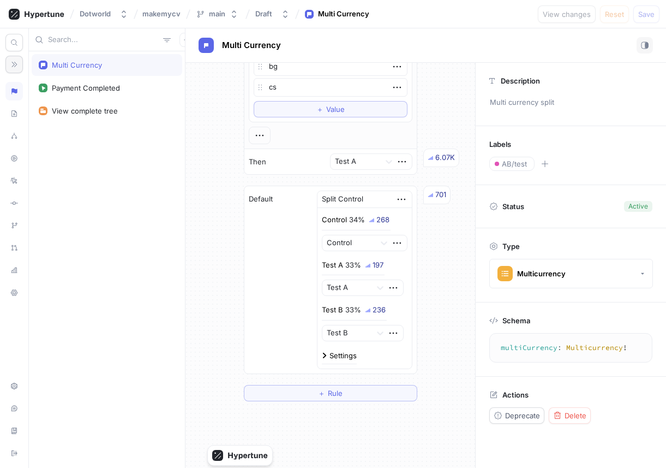
scroll to position [141, 0]
click at [297, 260] on div "Default Split Control Control 34% 268 Control Test A 33% 197 Test A Test B 33% …" at bounding box center [330, 278] width 172 height 187
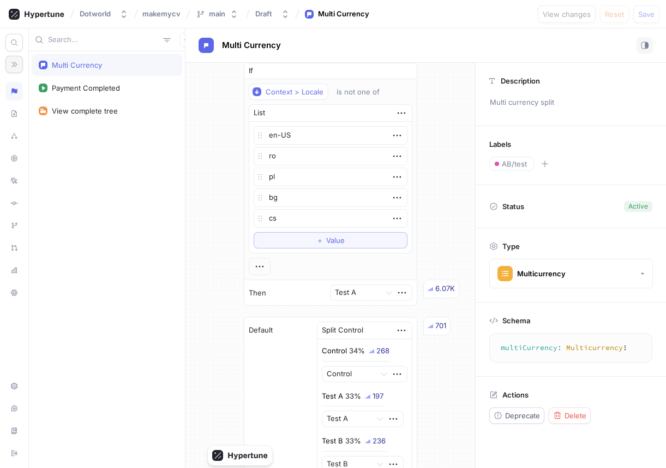
scroll to position [0, 0]
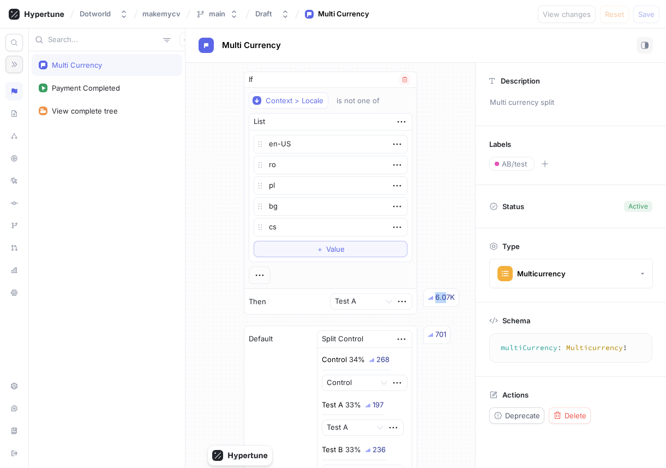
drag, startPoint x: 436, startPoint y: 298, endPoint x: 445, endPoint y: 298, distance: 8.2
click at [445, 298] on div "6.07K" at bounding box center [445, 297] width 20 height 11
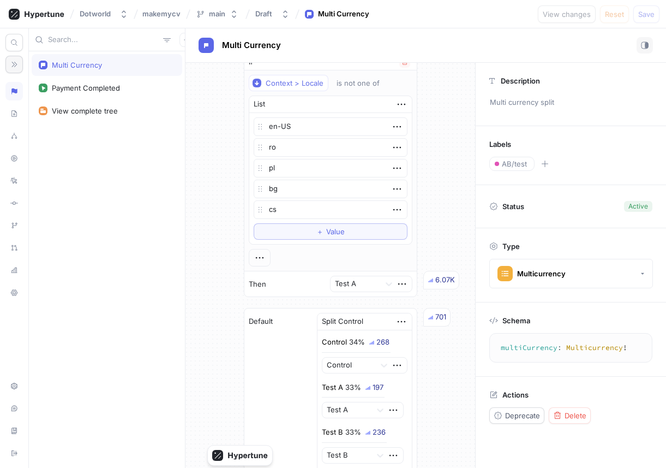
scroll to position [20, 0]
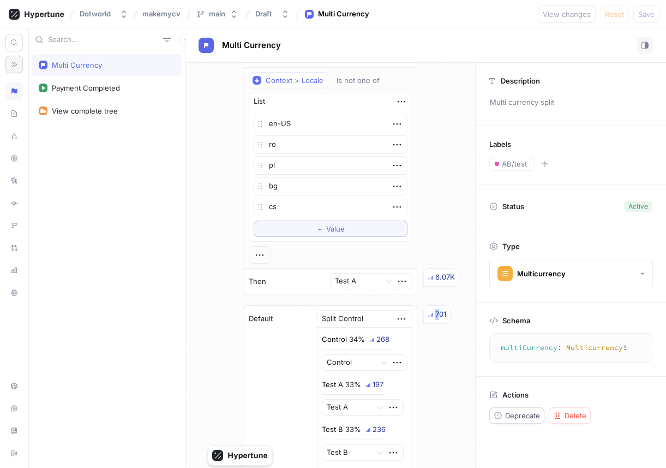
click at [440, 314] on div "701" at bounding box center [440, 314] width 11 height 11
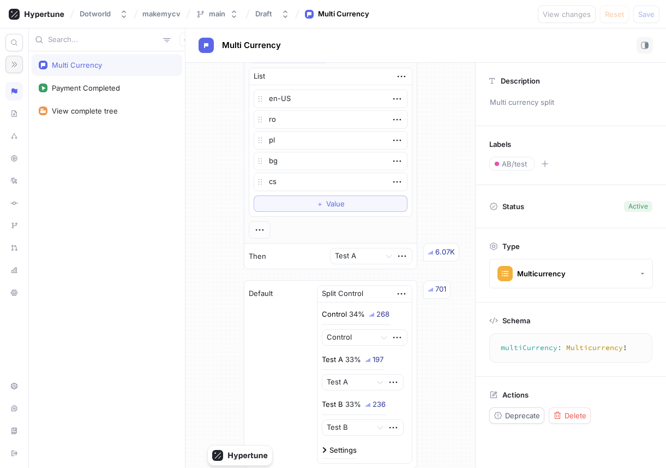
scroll to position [49, 0]
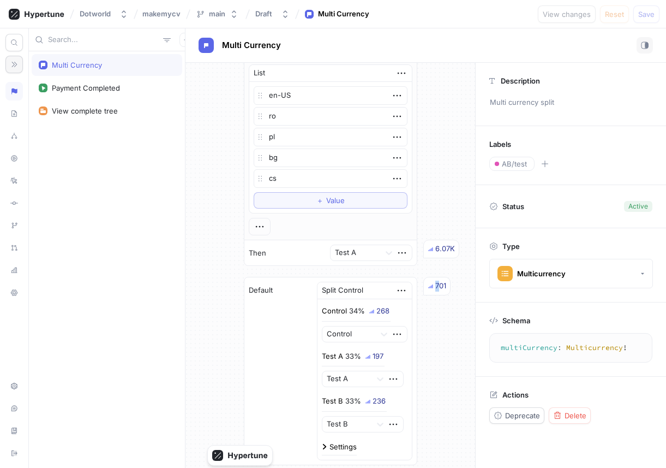
click at [439, 289] on div "701" at bounding box center [440, 285] width 11 height 11
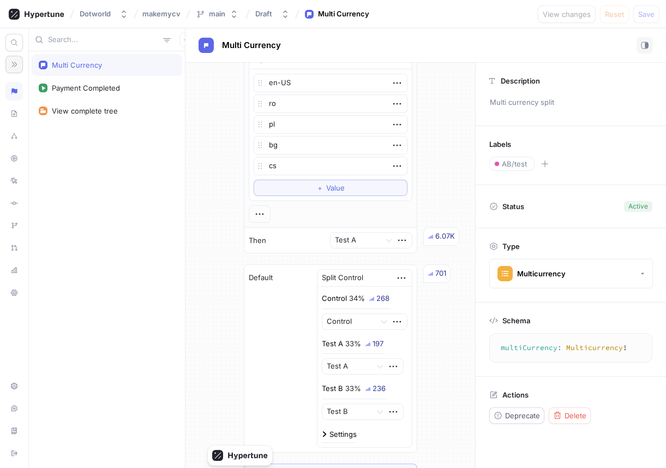
scroll to position [59, 0]
click at [436, 236] on div "6.07K" at bounding box center [445, 237] width 20 height 11
click at [440, 238] on div "6.07K" at bounding box center [445, 237] width 20 height 11
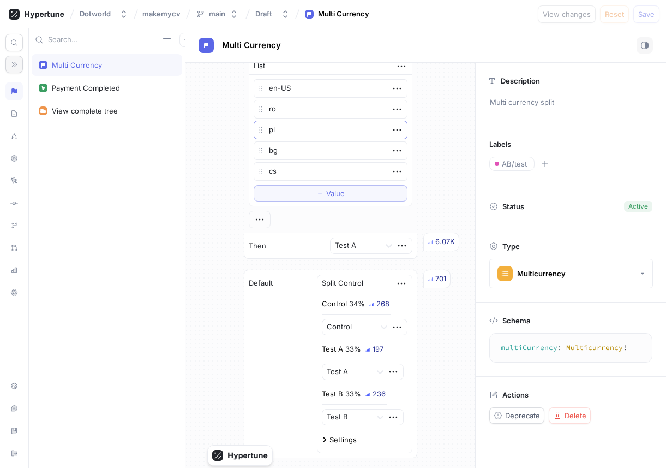
scroll to position [59, 0]
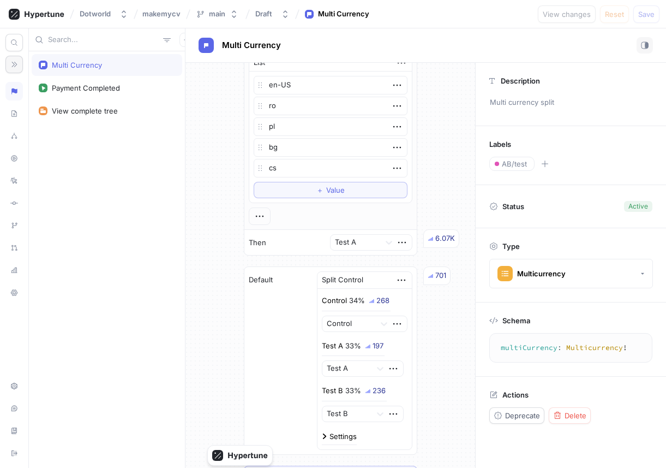
click at [129, 282] on div "Multi Currency Payment Completed View complete tree" at bounding box center [107, 259] width 156 height 416
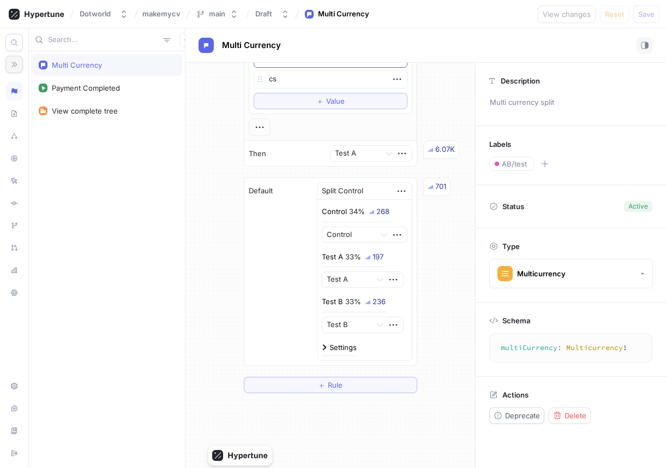
scroll to position [156, 0]
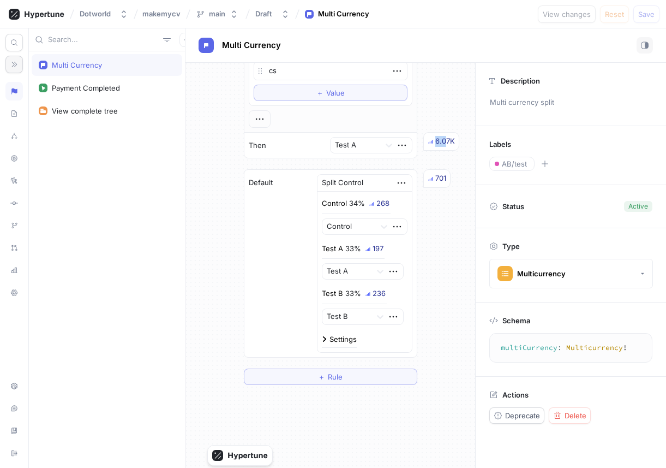
drag, startPoint x: 436, startPoint y: 142, endPoint x: 446, endPoint y: 142, distance: 10.4
click at [446, 142] on div "6.07K" at bounding box center [445, 141] width 20 height 11
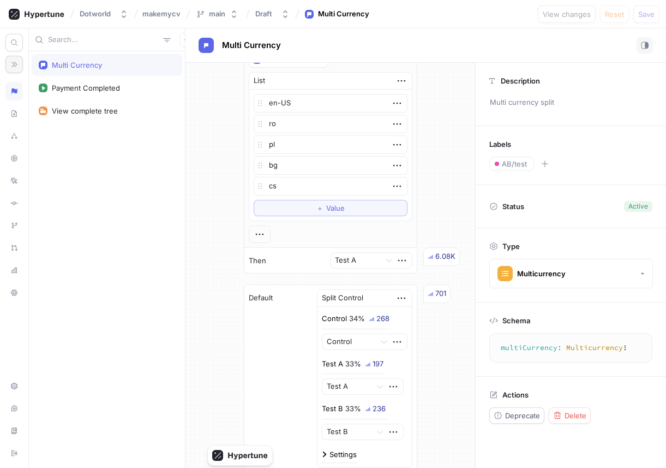
scroll to position [0, 0]
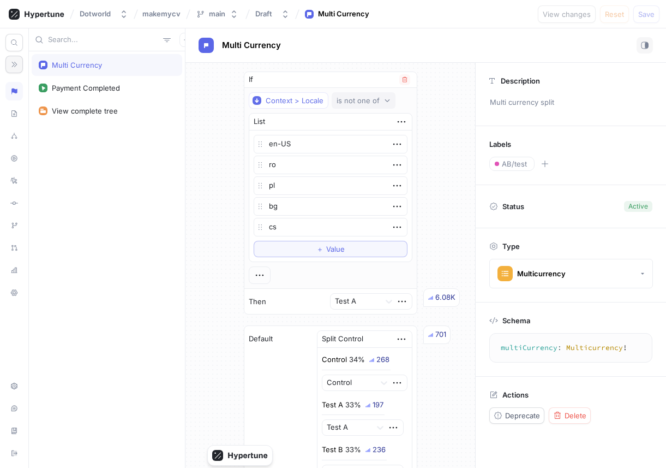
click at [346, 104] on div "is not one of" at bounding box center [358, 100] width 43 height 9
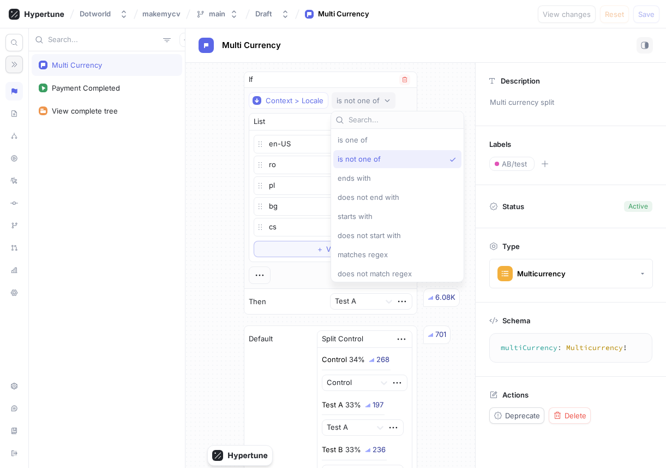
click at [346, 104] on div "is not one of" at bounding box center [358, 100] width 43 height 9
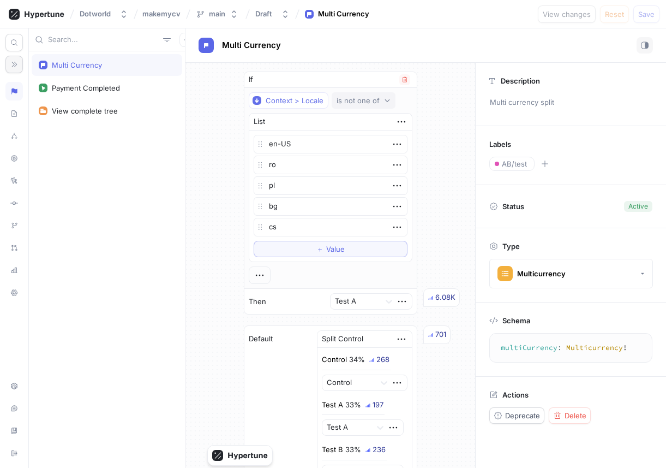
click at [357, 104] on div "is not one of" at bounding box center [358, 100] width 43 height 9
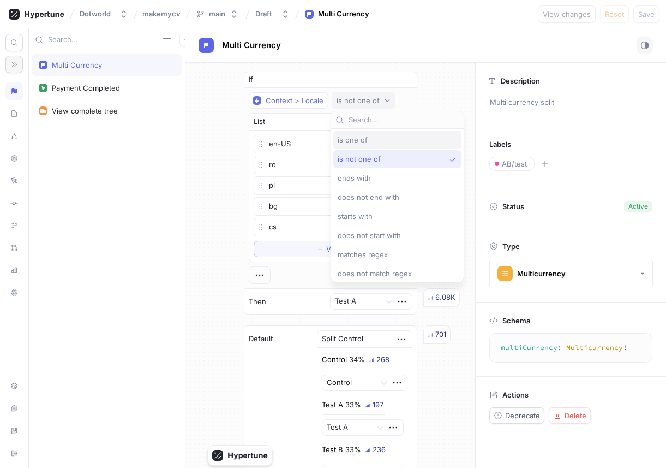
click at [364, 143] on span "is one of" at bounding box center [353, 139] width 30 height 9
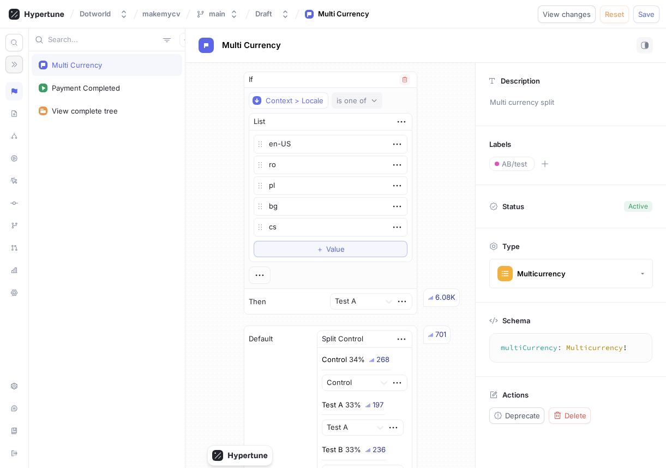
click at [358, 107] on button "is one of" at bounding box center [357, 100] width 51 height 16
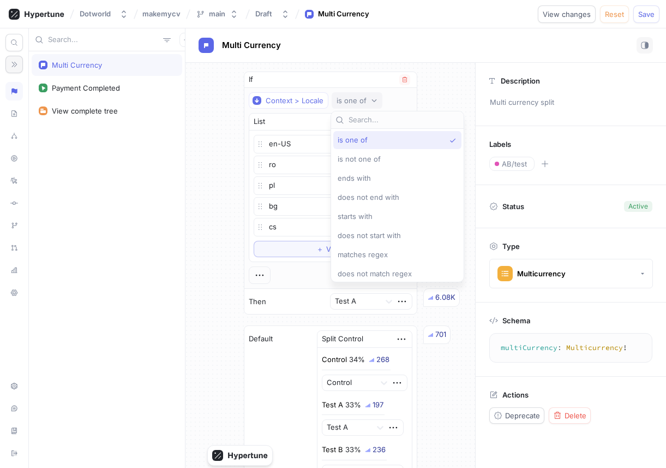
click at [358, 107] on button "is one of" at bounding box center [357, 100] width 51 height 16
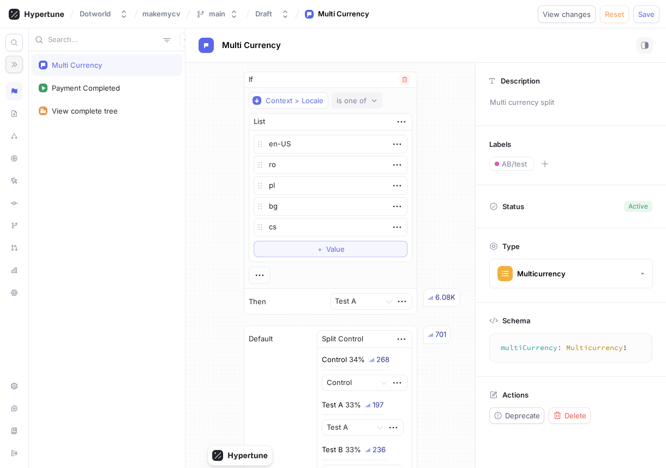
click at [358, 107] on button "is one of" at bounding box center [357, 100] width 51 height 16
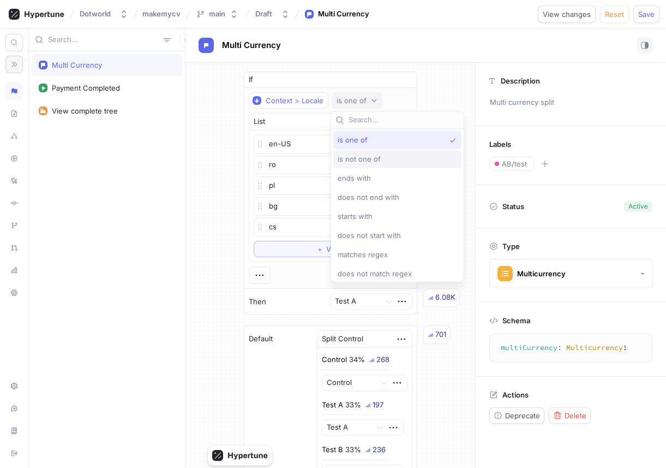
click at [358, 153] on div "is not one of" at bounding box center [397, 159] width 128 height 18
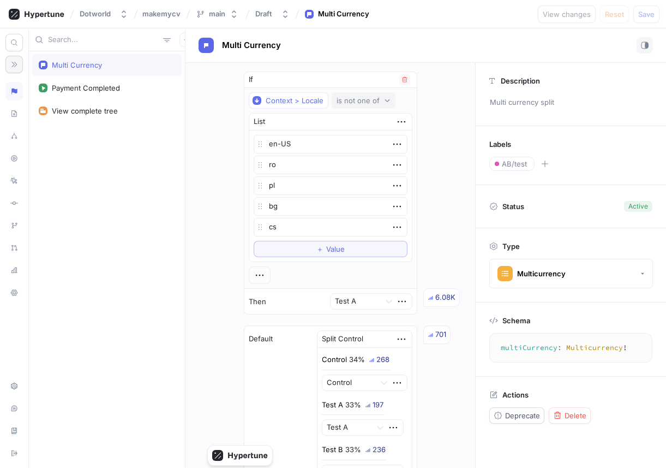
click at [346, 102] on div "is not one of" at bounding box center [358, 100] width 43 height 9
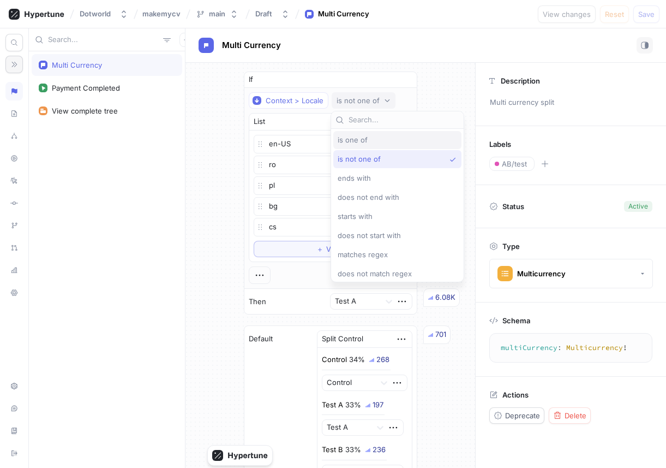
click at [350, 138] on span "is one of" at bounding box center [353, 139] width 30 height 9
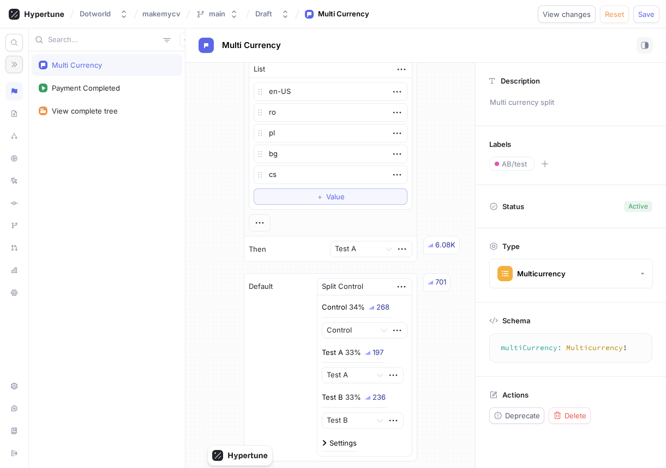
scroll to position [77, 0]
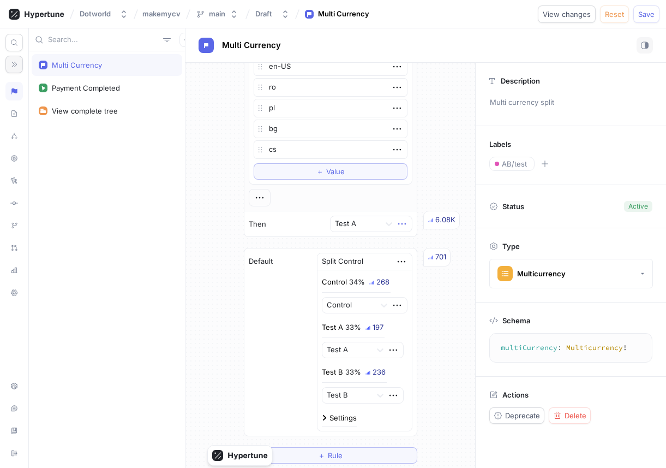
click at [404, 226] on icon "button" at bounding box center [402, 224] width 12 height 12
click at [408, 240] on div "Delete" at bounding box center [445, 244] width 93 height 19
click at [374, 219] on div "Select expression..." at bounding box center [356, 223] width 67 height 9
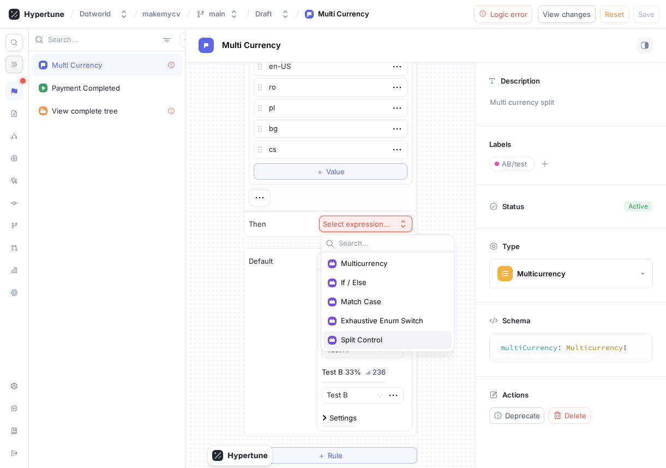
click at [364, 333] on div "Split Control" at bounding box center [387, 340] width 128 height 18
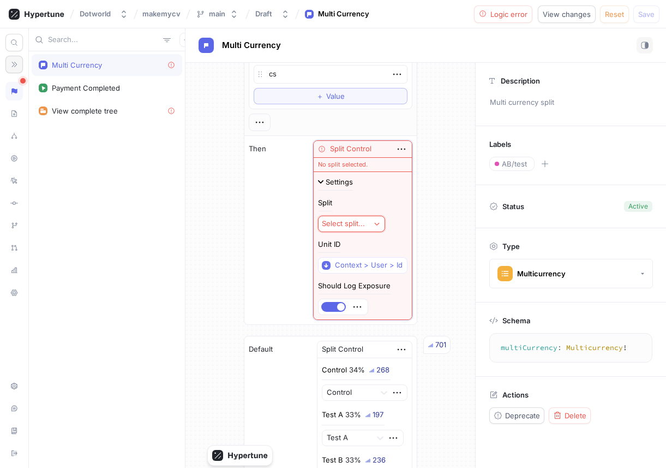
scroll to position [156, 0]
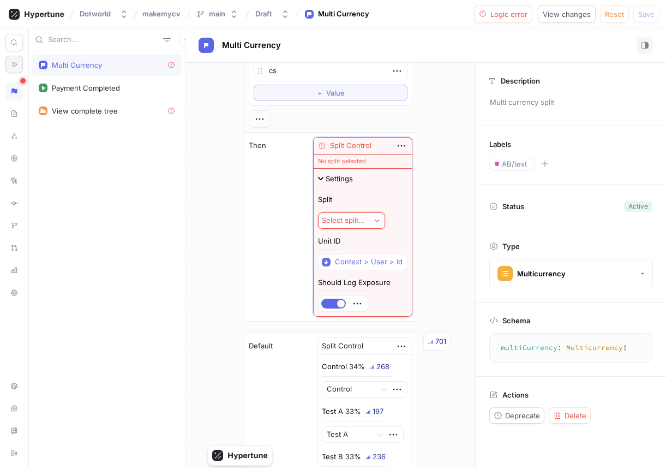
click at [358, 226] on button "Select split..." at bounding box center [351, 220] width 67 height 16
click at [357, 256] on span "Multi Currency" at bounding box center [390, 259] width 101 height 9
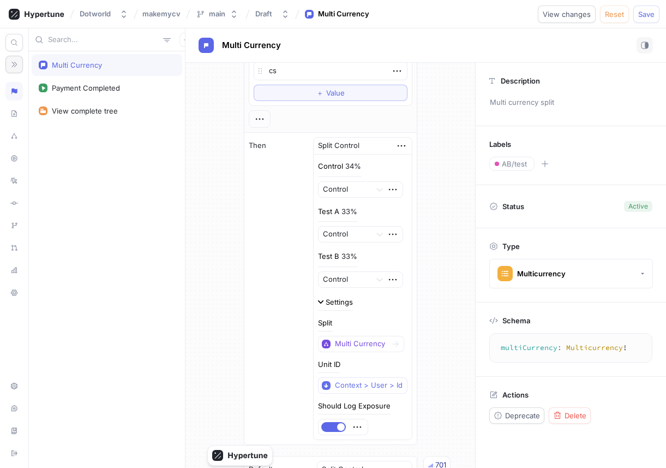
click at [341, 301] on div "Settings" at bounding box center [339, 301] width 27 height 7
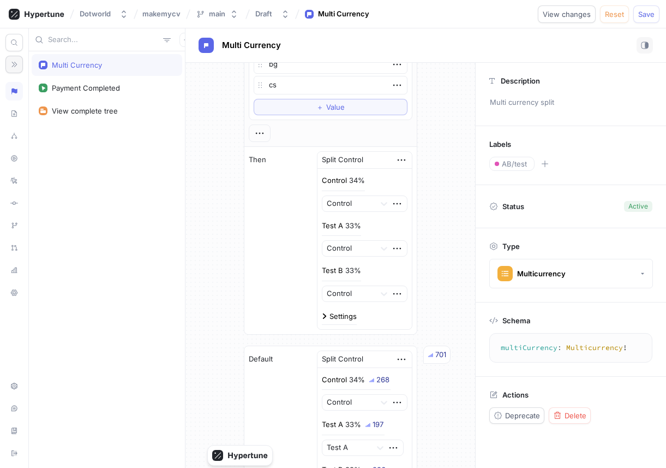
scroll to position [142, 0]
click at [549, 12] on span "Reset" at bounding box center [614, 14] width 19 height 7
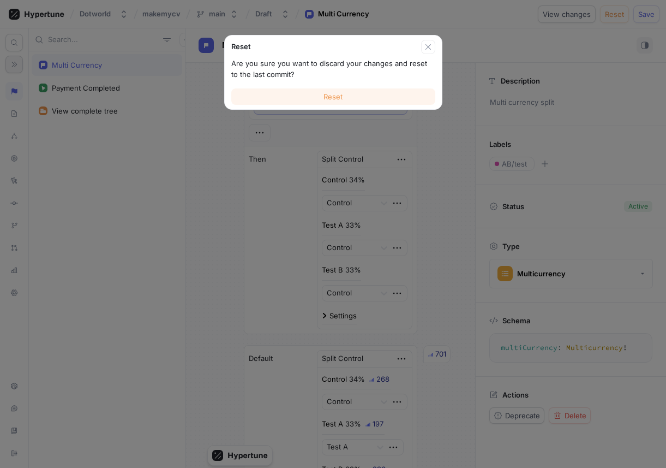
click at [321, 91] on button "Reset" at bounding box center [333, 96] width 204 height 16
type textarea "x"
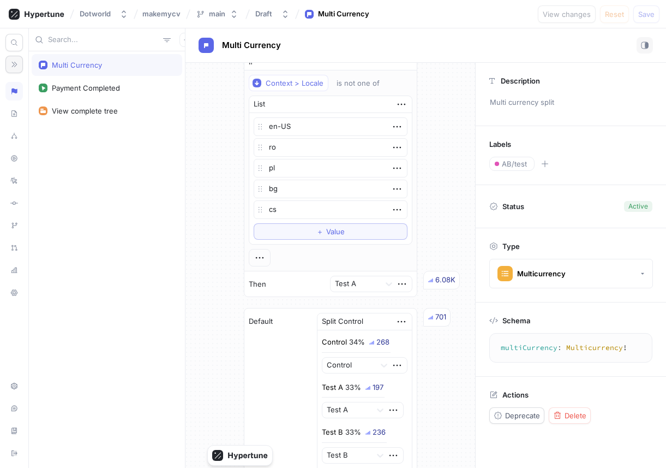
scroll to position [0, 0]
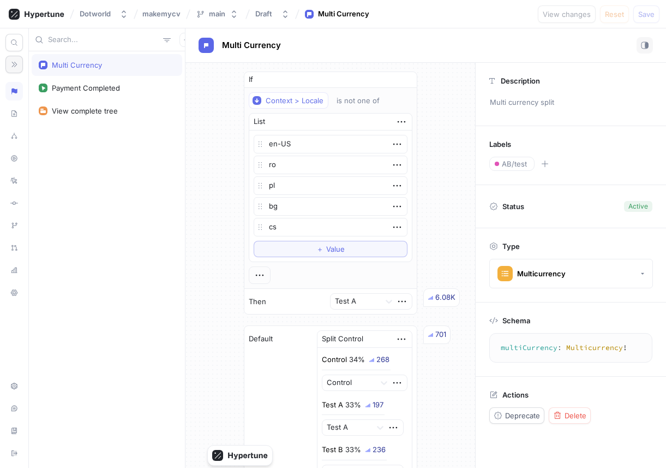
click at [447, 137] on div "If Context > Locale is not one of List en-US ro pl bg cs To pick up a draggable…" at bounding box center [330, 306] width 290 height 487
click at [89, 92] on div "Payment Completed" at bounding box center [107, 88] width 151 height 22
type textarea "paymentCompleted: Void!"
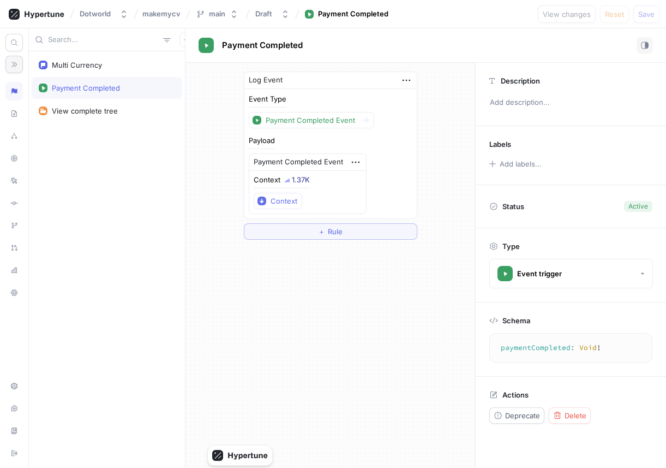
click at [106, 77] on div "Payment Completed" at bounding box center [107, 88] width 151 height 22
click at [112, 73] on div "Multi Currency" at bounding box center [107, 65] width 151 height 22
type textarea "x"
type textarea "multiCurrency: Multicurrency!"
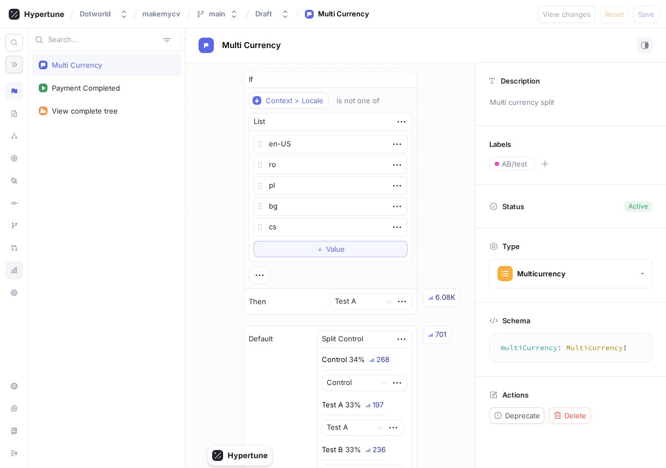
click at [13, 275] on div at bounding box center [13, 270] width 17 height 19
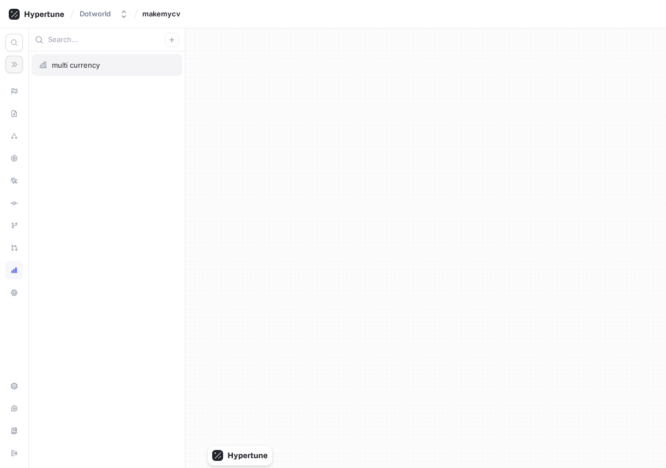
click at [101, 67] on div "multi currency" at bounding box center [107, 65] width 136 height 9
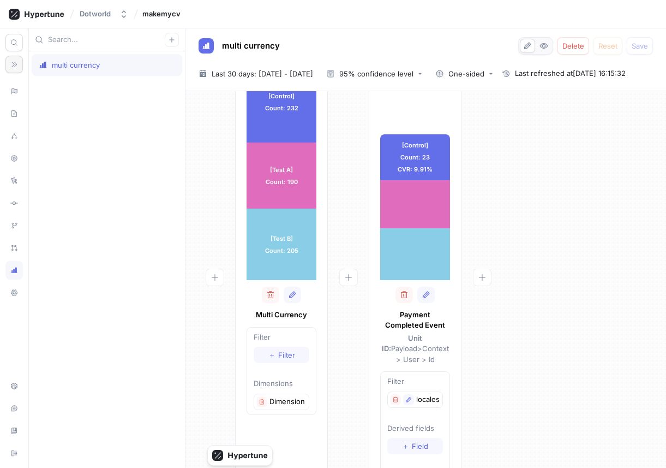
scroll to position [64, 0]
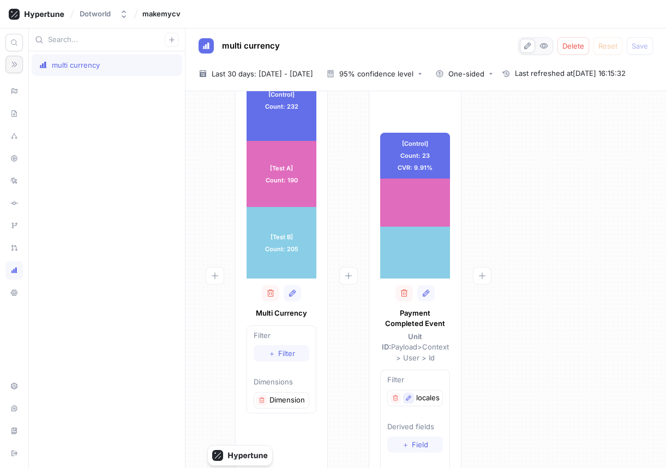
click at [406, 394] on icon "button" at bounding box center [408, 397] width 7 height 7
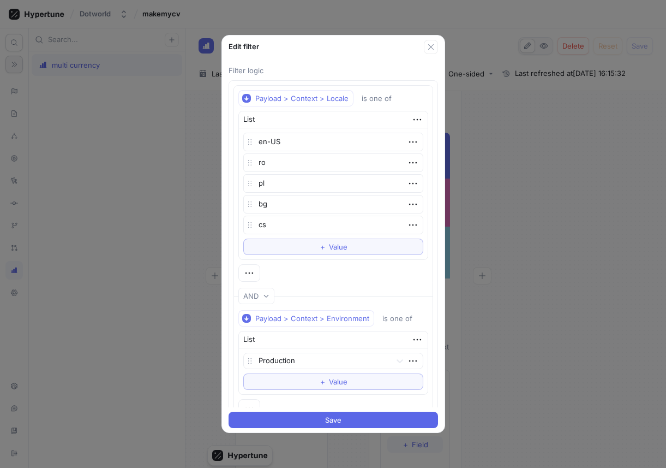
scroll to position [33, 0]
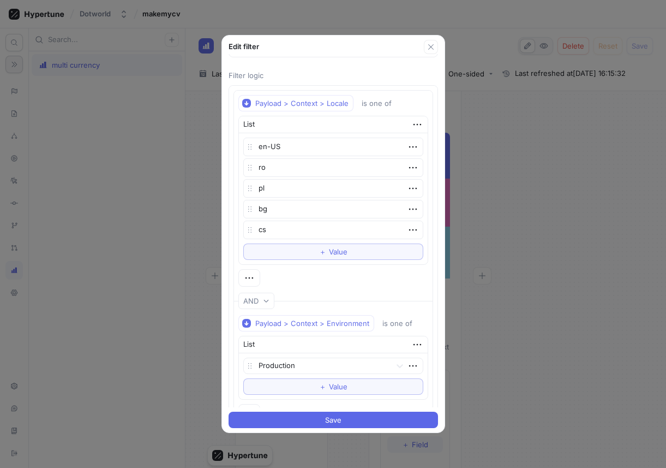
click at [498, 304] on div "Edit filter Name locales filter Filter logic Payload > Context > Locale is one …" at bounding box center [333, 234] width 666 height 468
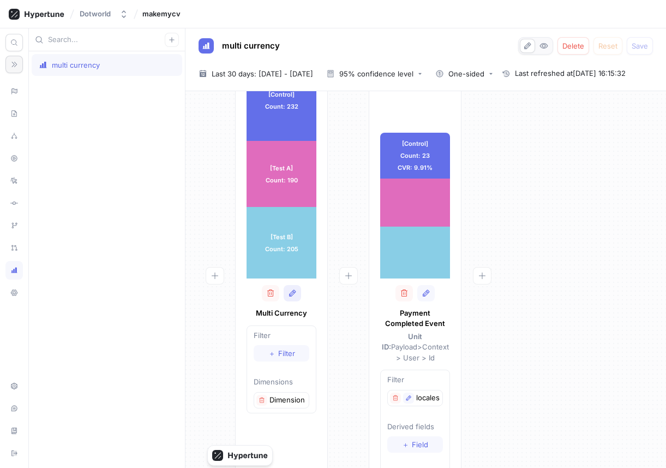
click at [293, 295] on icon "button" at bounding box center [292, 293] width 9 height 9
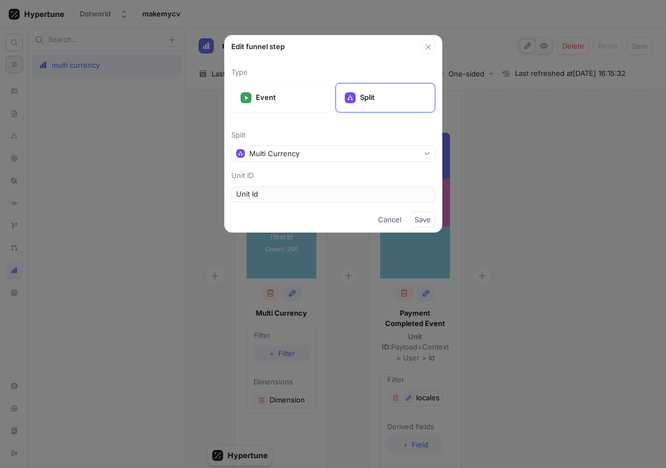
click at [519, 200] on div "Edit funnel step Type Event Split Split Multi Currency Unit ID Unit Id Cancel S…" at bounding box center [333, 234] width 666 height 468
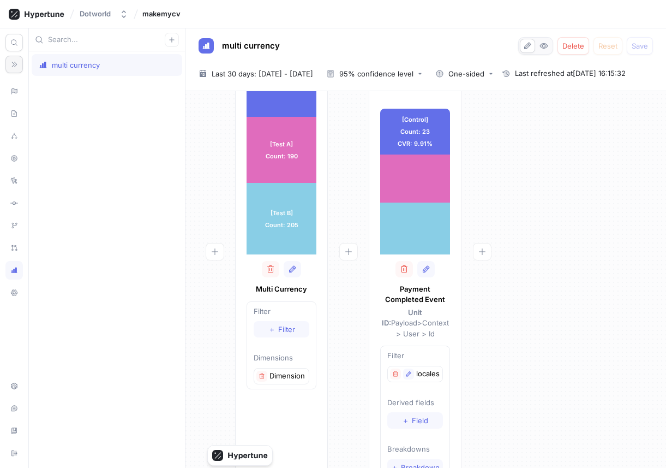
scroll to position [117, 0]
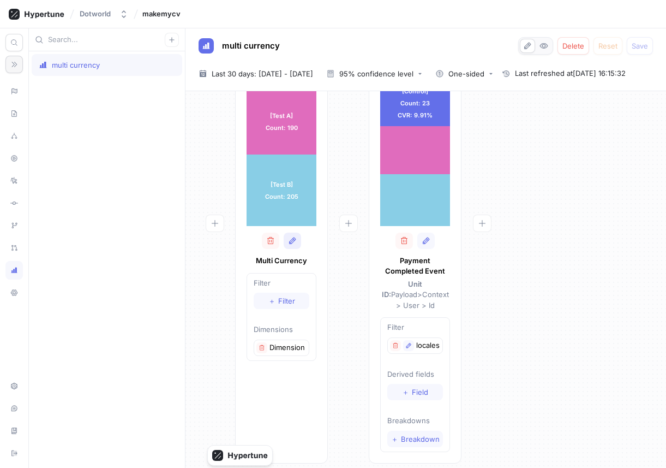
click at [295, 241] on icon "button" at bounding box center [292, 240] width 9 height 9
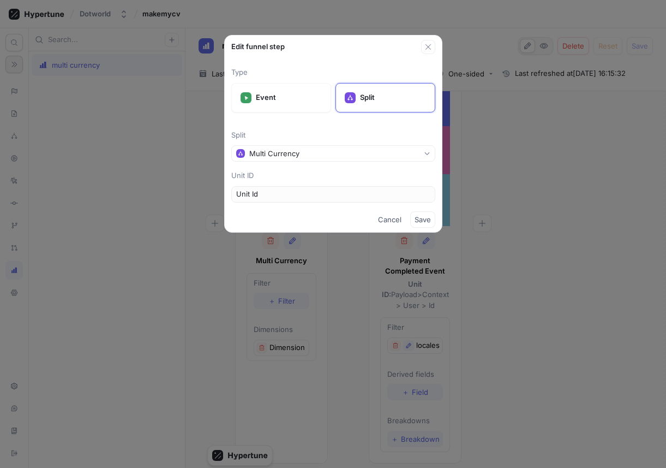
click at [320, 284] on div "Edit funnel step Type Event Split Split Multi Currency Unit ID Unit Id Cancel S…" at bounding box center [333, 234] width 666 height 468
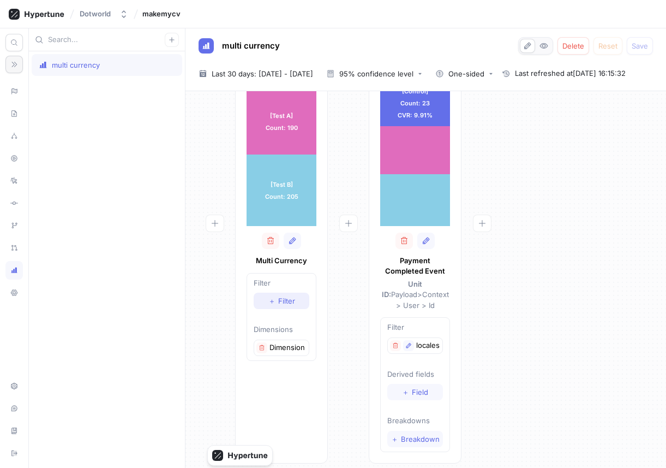
click at [299, 295] on button "＋ Filter" at bounding box center [282, 300] width 56 height 16
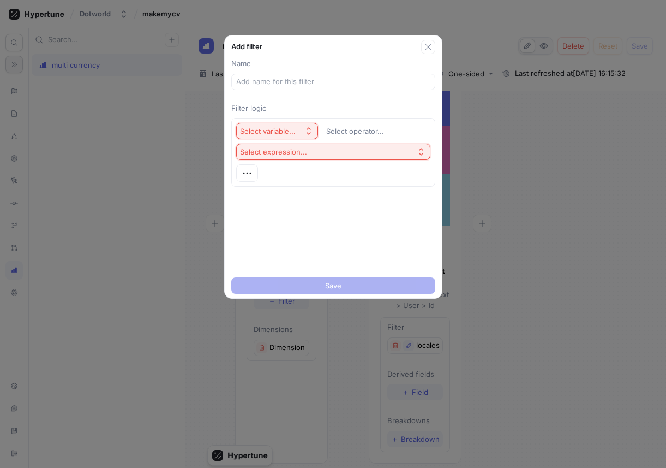
click at [295, 127] on div "Select variable..." at bounding box center [268, 131] width 56 height 9
click at [196, 172] on div "Add filter Name Filter logic Select variable... Select operator... Select expre…" at bounding box center [333, 234] width 666 height 468
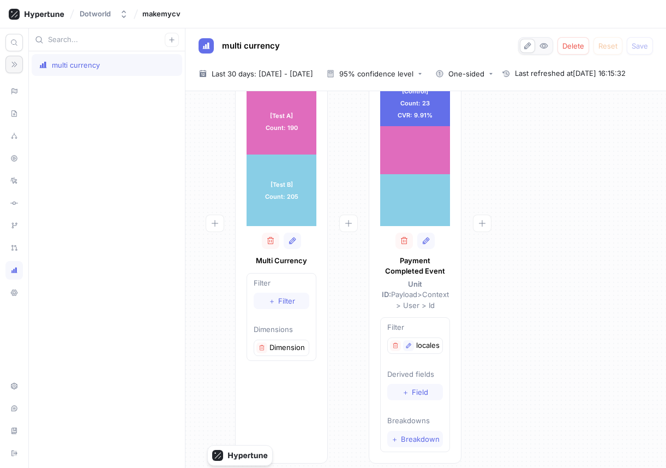
click at [321, 341] on div "[Control] Count: 232 [Control] Count: 232 [Test A] Count: 190 [Test A] Count: 1…" at bounding box center [281, 229] width 93 height 467
click at [504, 302] on div "[Control] Count: 232 [Control] Count: 232 [Test A] Count: 190 [Test A] Count: 1…" at bounding box center [425, 233] width 463 height 474
click at [506, 329] on div "[Control] Count: 232 [Control] Count: 232 [Test A] Count: 190 [Test A] Count: 1…" at bounding box center [425, 233] width 463 height 474
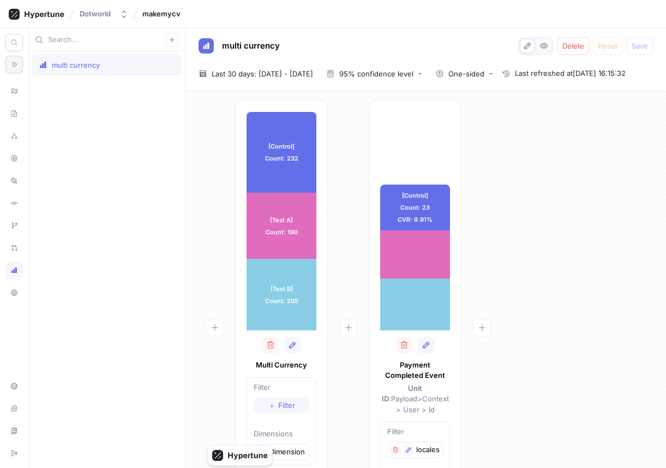
scroll to position [0, 0]
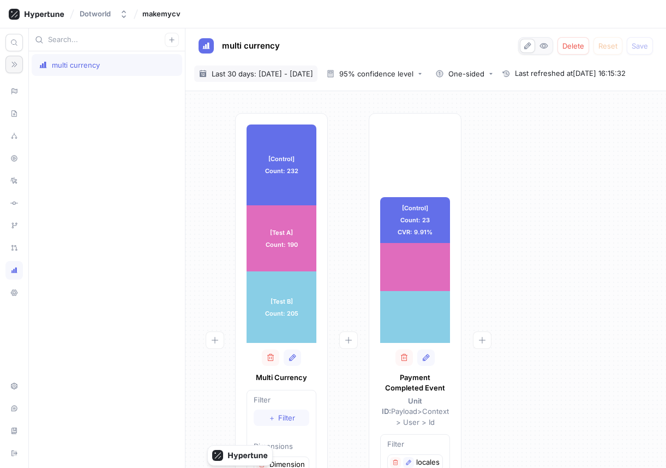
click at [299, 70] on span "Last 30 days: 2 Sep 2025 - 1 Oct 2025" at bounding box center [262, 73] width 101 height 11
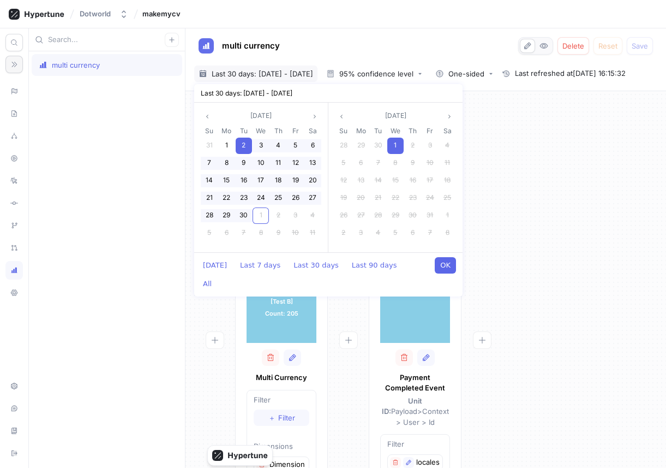
click at [266, 251] on div "Sep 2025 Su Mo Tu We Th Fr Sa 31 1 2 3 4 5 6 7 8 9 10 11 12 13 14 15 16 17 18 1…" at bounding box center [261, 177] width 134 height 149
click at [266, 254] on div "Today Last 7 days Last 30 days Last 90 days All OK" at bounding box center [328, 274] width 268 height 44
click at [258, 263] on button "Last 7 days" at bounding box center [260, 265] width 51 height 16
type textarea "x"
type input "2025-09-25 ~ 2025-10-01"
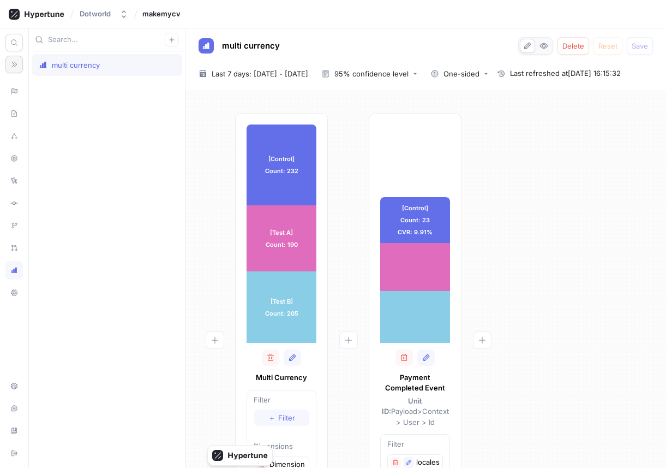
click at [208, 256] on div at bounding box center [214, 346] width 41 height 467
click at [275, 73] on span "Last 7 days: 25 Sep 2025 - 1 Oct 2025" at bounding box center [260, 73] width 97 height 11
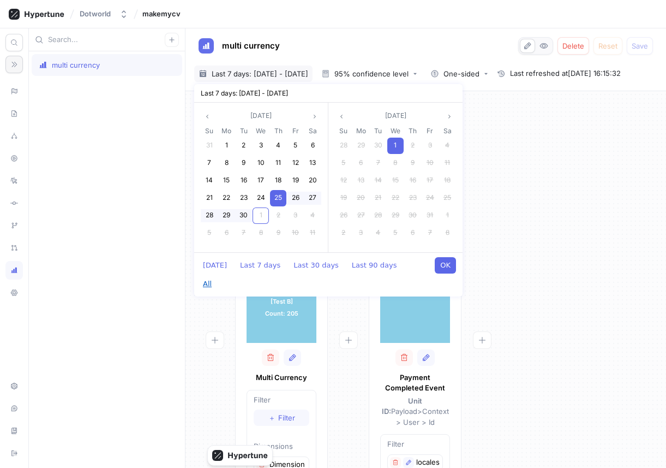
click at [217, 275] on button "All" at bounding box center [207, 283] width 20 height 16
type textarea "x"
type input "2022-01-01 ~ 2025-10-01"
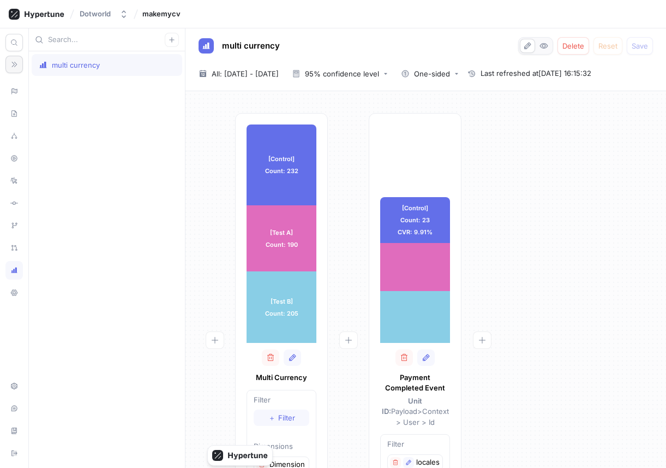
click at [400, 144] on div "[Control] Count: 23 CVR: 9.91% [Control] Count: 23 CVR: 9.91% [Test A] Count: 2…" at bounding box center [415, 346] width 93 height 467
click at [370, 74] on div "95% confidence level" at bounding box center [342, 73] width 74 height 7
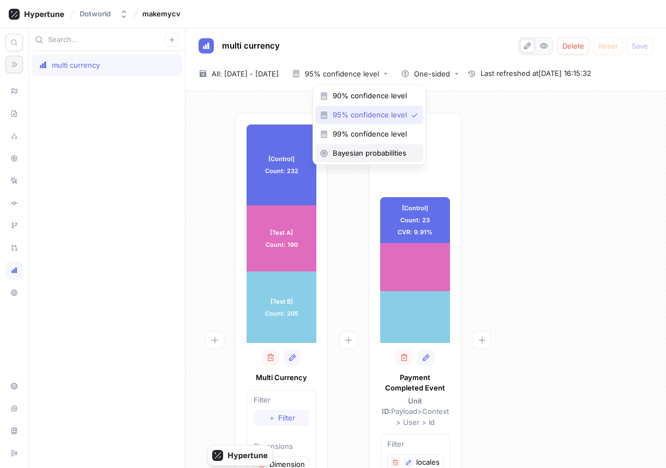
click at [374, 153] on span "Bayesian probabilities" at bounding box center [373, 152] width 81 height 9
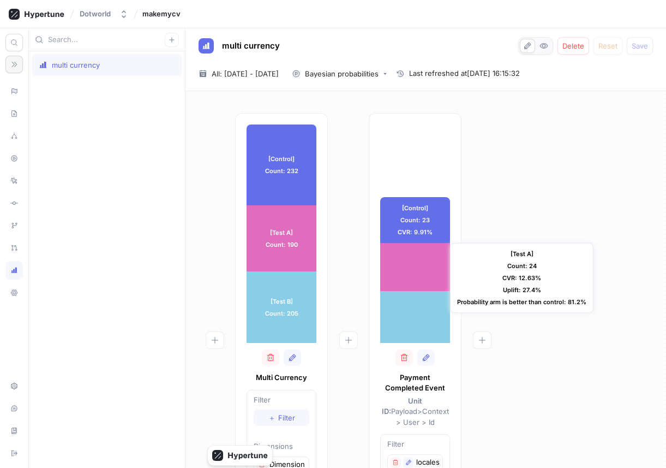
click at [549, 304] on div "[Test A] Count: 24 CVR: 12.63% Uplift: 27.4% Probability arm is better than con…" at bounding box center [521, 278] width 143 height 70
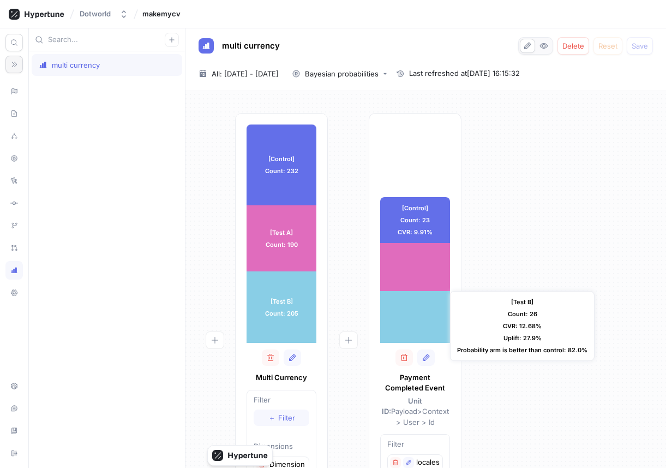
click at [549, 346] on div "[Test B] Count: 26 CVR: 12.68% Uplift: 27.9% Probability arm is better than con…" at bounding box center [522, 326] width 145 height 70
click at [379, 74] on div "Bayesian probabilities" at bounding box center [342, 73] width 74 height 7
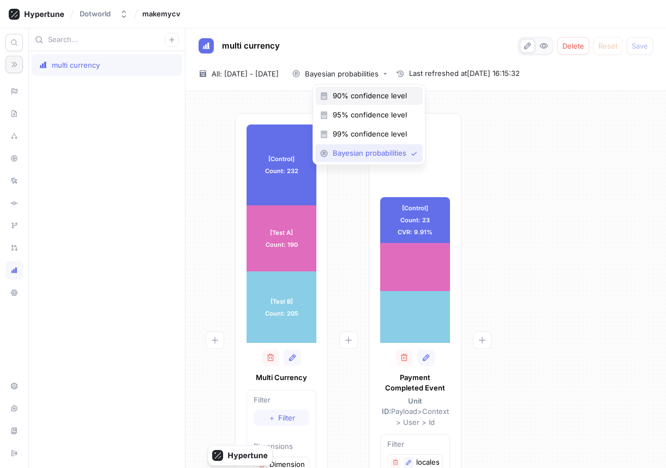
click at [396, 94] on span "90% confidence level" at bounding box center [373, 95] width 80 height 9
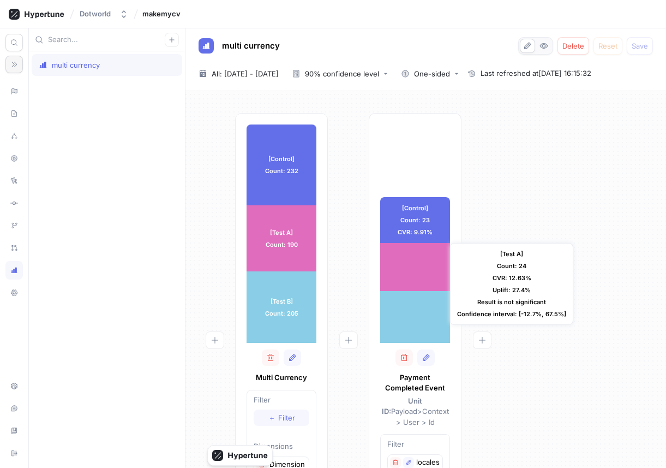
click at [524, 303] on div "[Test A] Count: 24 CVR: 12.63% Uplift: 27.4% Result is not significant Confiden…" at bounding box center [511, 284] width 123 height 82
click at [527, 303] on div "[Test A] Count: 24 CVR: 12.63% Uplift: 27.4% Result is not significant Confiden…" at bounding box center [511, 284] width 123 height 82
drag, startPoint x: 523, startPoint y: 315, endPoint x: 553, endPoint y: 317, distance: 30.7
click at [549, 317] on div "[Test A] Count: 24 CVR: 12.63% Uplift: 27.4% Result is not significant Confiden…" at bounding box center [511, 284] width 123 height 82
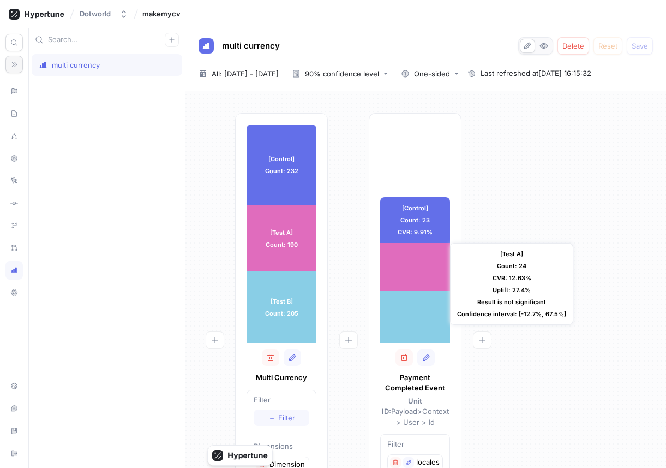
click at [549, 317] on div "[Test A] Count: 24 CVR: 12.63% Uplift: 27.4% Result is not significant Confiden…" at bounding box center [511, 284] width 123 height 82
drag, startPoint x: 513, startPoint y: 287, endPoint x: 523, endPoint y: 287, distance: 10.4
click at [523, 287] on div "[Test A] Count: 24 CVR: 12.63% Uplift: 27.4% Result is not significant Confiden…" at bounding box center [511, 284] width 123 height 82
drag, startPoint x: 523, startPoint y: 311, endPoint x: 546, endPoint y: 311, distance: 22.9
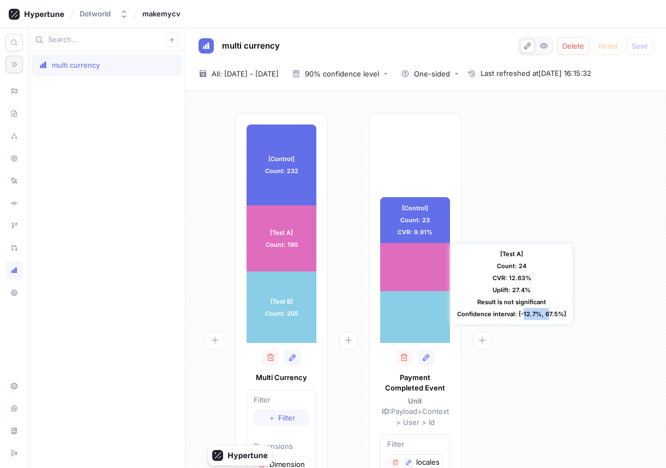
click at [546, 311] on div "[Test A] Count: 24 CVR: 12.63% Uplift: 27.4% Result is not significant Confiden…" at bounding box center [511, 284] width 123 height 82
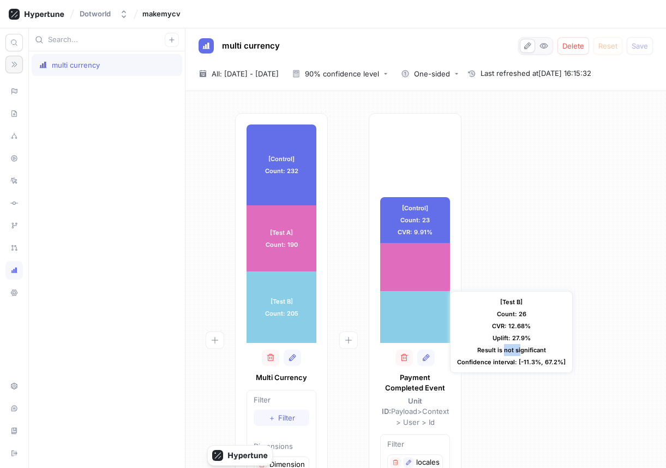
drag, startPoint x: 503, startPoint y: 350, endPoint x: 519, endPoint y: 350, distance: 16.4
click at [519, 350] on div "[Test B] Count: 26 CVR: 12.68% Uplift: 27.9% Result is not significant Confiden…" at bounding box center [511, 332] width 123 height 82
click at [521, 350] on div "[Test B] Count: 26 CVR: 12.68% Uplift: 27.9% Result is not significant Confiden…" at bounding box center [511, 332] width 123 height 82
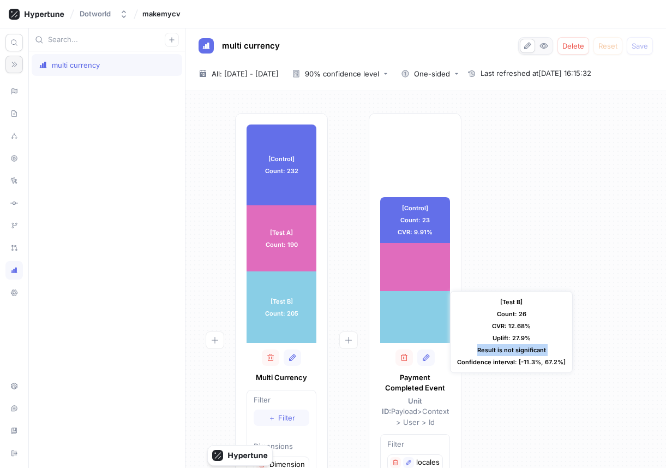
click at [521, 350] on div "[Test B] Count: 26 CVR: 12.68% Uplift: 27.9% Result is not significant Confiden…" at bounding box center [511, 332] width 123 height 82
click at [528, 350] on div "[Test B] Count: 26 CVR: 12.68% Uplift: 27.9% Result is not significant Confiden…" at bounding box center [511, 332] width 123 height 82
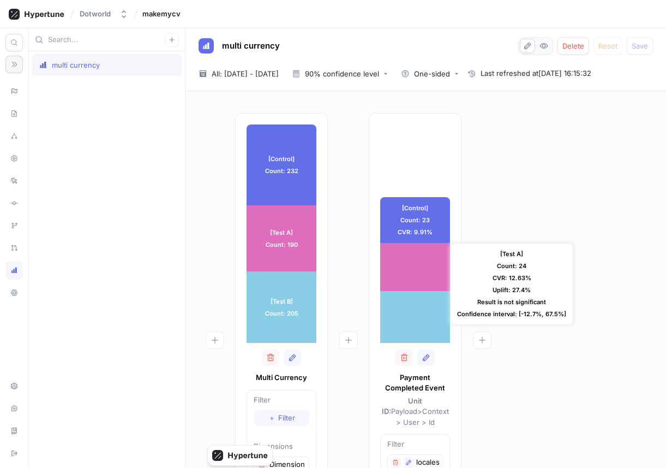
click at [491, 299] on div "[Test A] Count: 24 CVR: 12.63% Uplift: 27.4% Result is not significant Confiden…" at bounding box center [511, 284] width 123 height 82
click at [493, 301] on div "[Test A] Count: 24 CVR: 12.63% Uplift: 27.4% Result is not significant Confiden…" at bounding box center [511, 284] width 123 height 82
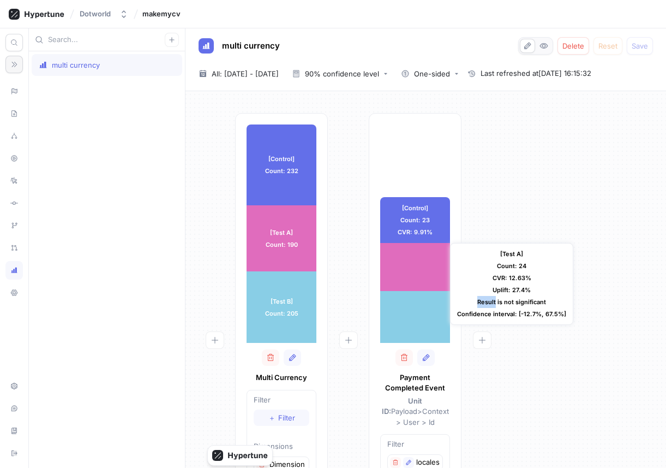
click at [493, 301] on div "[Test A] Count: 24 CVR: 12.63% Uplift: 27.4% Result is not significant Confiden…" at bounding box center [511, 284] width 123 height 82
click at [491, 302] on div "[Test A] Count: 24 CVR: 12.63% Uplift: 27.4% Result is not significant Confiden…" at bounding box center [511, 284] width 123 height 82
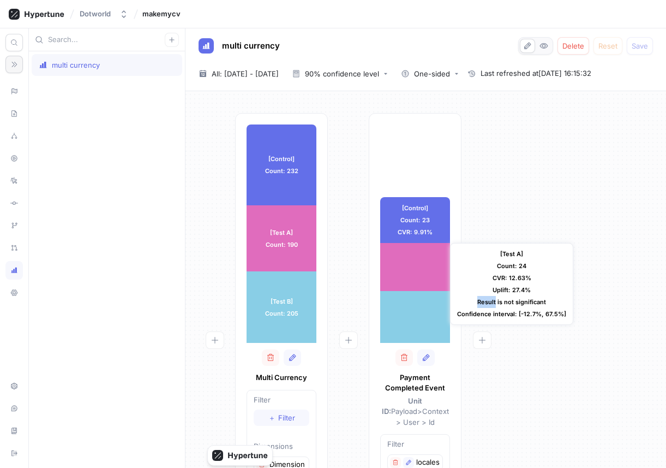
click at [491, 302] on div "[Test A] Count: 24 CVR: 12.63% Uplift: 27.4% Result is not significant Confiden…" at bounding box center [511, 284] width 123 height 82
click at [480, 302] on div "[Test A] Count: 24 CVR: 12.63% Uplift: 27.4% Result is not significant Confiden…" at bounding box center [511, 284] width 123 height 82
click at [485, 302] on div "[Test A] Count: 24 CVR: 12.63% Uplift: 27.4% Result is not significant Confiden…" at bounding box center [511, 284] width 123 height 82
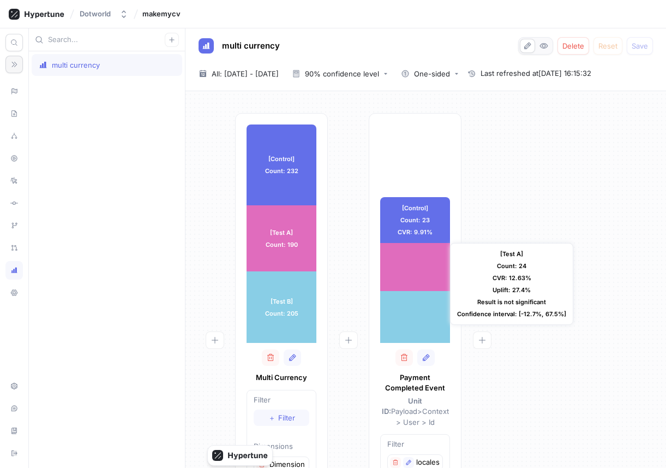
click at [485, 302] on div "[Test A] Count: 24 CVR: 12.63% Uplift: 27.4% Result is not significant Confiden…" at bounding box center [511, 284] width 123 height 82
click at [488, 302] on div "[Test A] Count: 24 CVR: 12.63% Uplift: 27.4% Result is not significant Confiden…" at bounding box center [511, 284] width 123 height 82
drag, startPoint x: 473, startPoint y: 301, endPoint x: 473, endPoint y: 309, distance: 8.2
click at [473, 309] on div "[Test A] Count: 24 CVR: 12.63% Uplift: 27.4% Result is not significant Confiden…" at bounding box center [511, 284] width 123 height 82
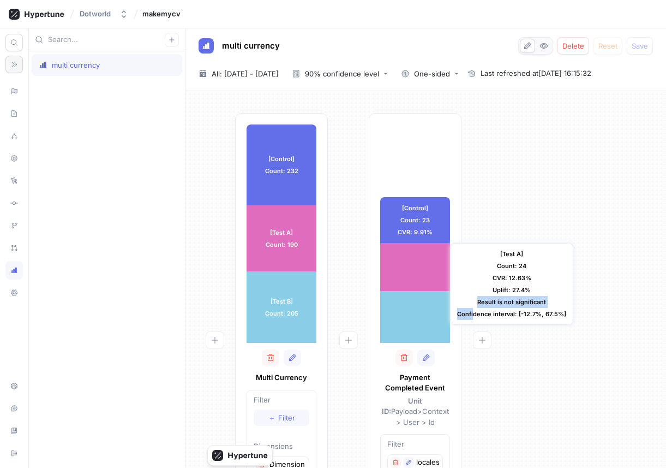
click at [473, 309] on div "[Test A] Count: 24 CVR: 12.63% Uplift: 27.4% Result is not significant Confiden…" at bounding box center [511, 284] width 123 height 82
drag, startPoint x: 478, startPoint y: 302, endPoint x: 478, endPoint y: 310, distance: 8.2
click at [478, 310] on div "[Test A] Count: 24 CVR: 12.57% Uplift: 26.7% Result is not significant Confiden…" at bounding box center [512, 284] width 125 height 82
drag, startPoint x: 477, startPoint y: 302, endPoint x: 477, endPoint y: 308, distance: 6.0
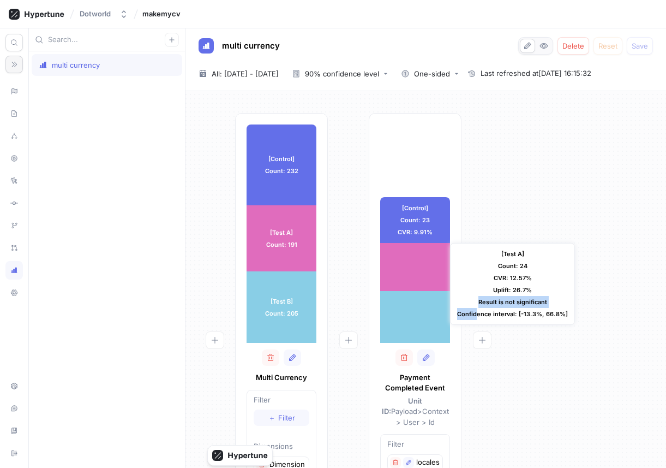
click at [477, 308] on div "[Test A] Count: 24 CVR: 12.57% Uplift: 26.7% Result is not significant Confiden…" at bounding box center [512, 284] width 125 height 82
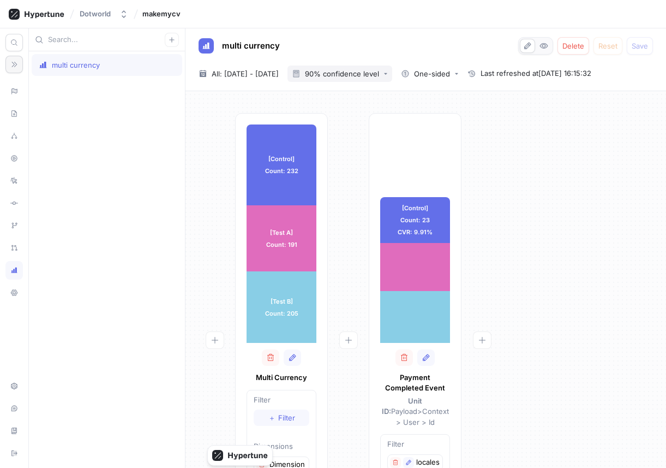
click at [379, 74] on div "90% confidence level" at bounding box center [342, 73] width 74 height 7
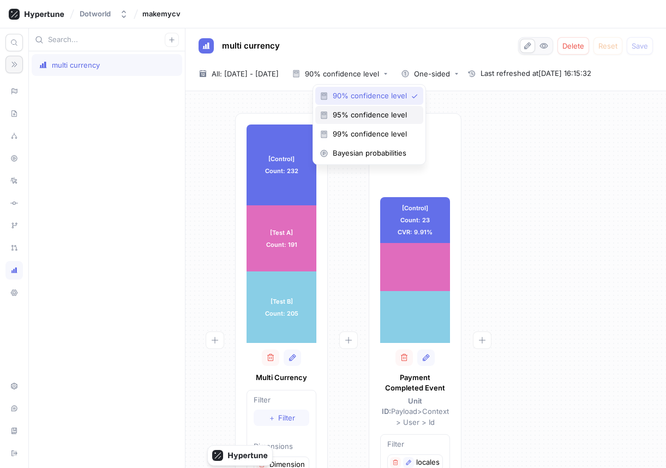
click at [381, 118] on span "95% confidence level" at bounding box center [373, 114] width 81 height 9
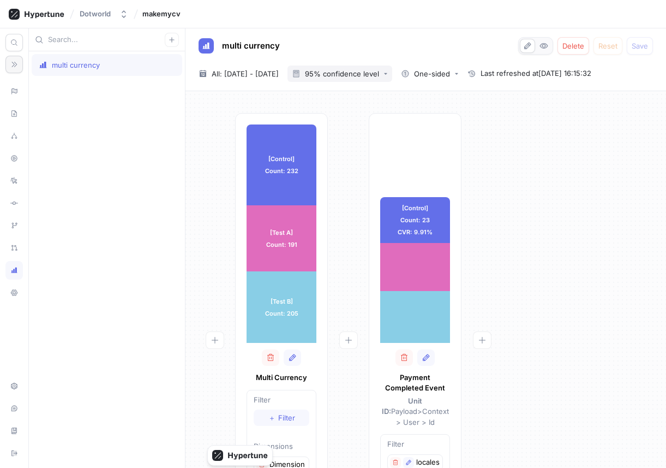
click at [382, 67] on button "95% confidence level" at bounding box center [339, 73] width 105 height 16
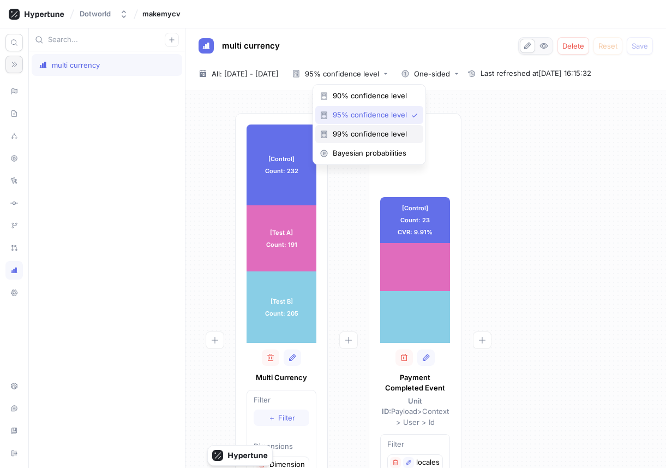
click at [365, 130] on span "99% confidence level" at bounding box center [373, 133] width 81 height 9
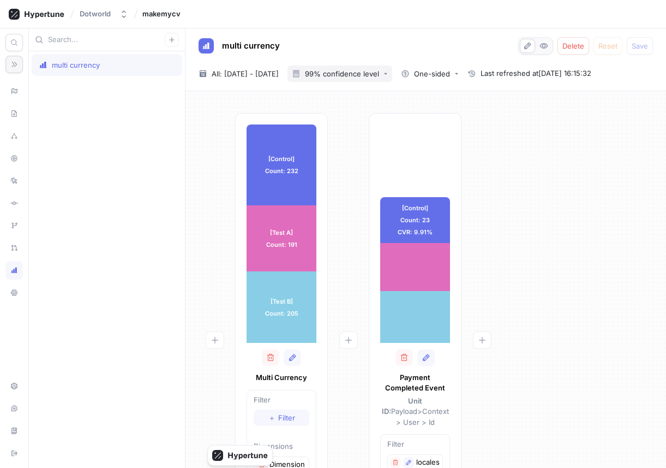
click at [379, 75] on div "99% confidence level" at bounding box center [342, 73] width 74 height 7
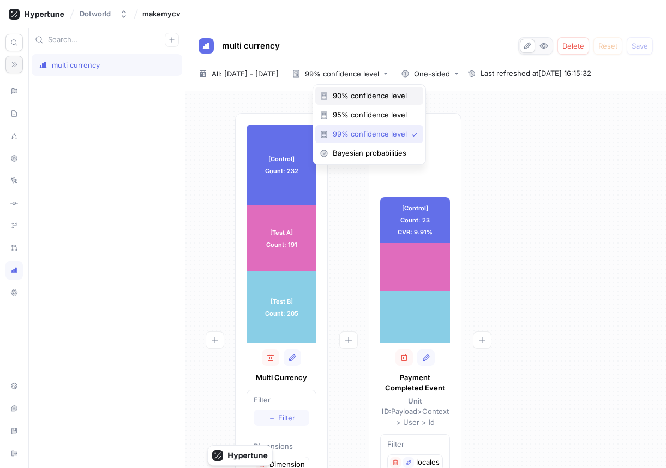
click at [372, 100] on span "90% confidence level" at bounding box center [373, 95] width 81 height 9
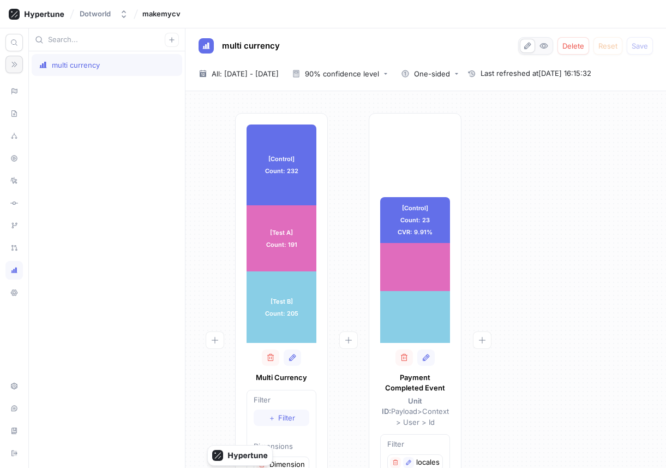
scroll to position [25, 0]
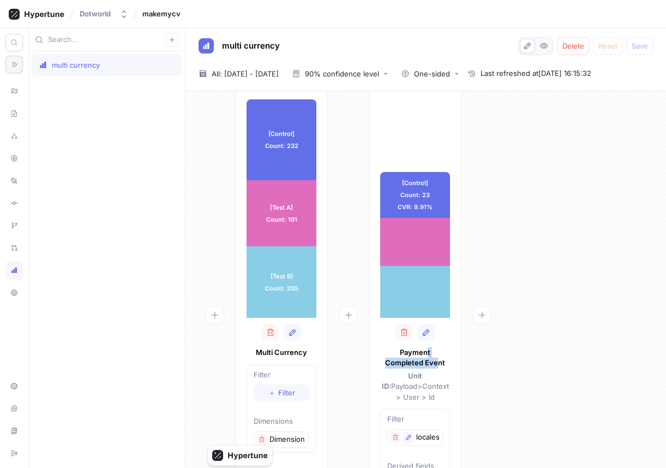
drag, startPoint x: 409, startPoint y: 349, endPoint x: 419, endPoint y: 362, distance: 16.3
click at [419, 362] on p "Payment Completed Event" at bounding box center [415, 357] width 70 height 21
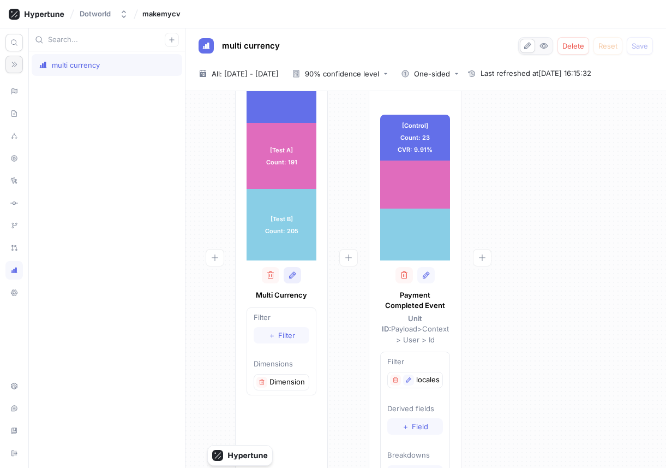
scroll to position [96, 0]
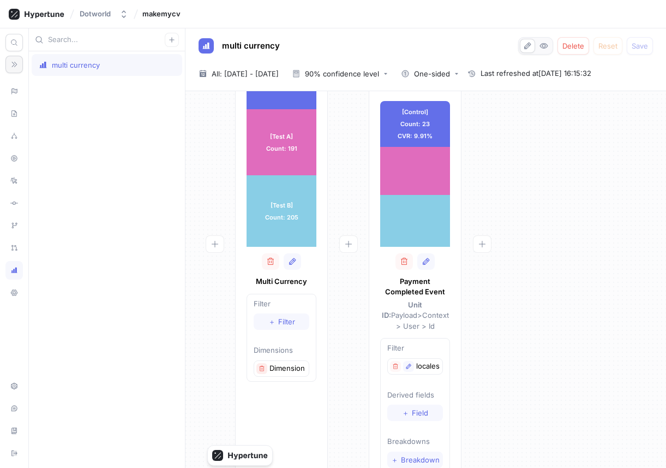
click at [263, 370] on icon "button" at bounding box center [262, 368] width 7 height 7
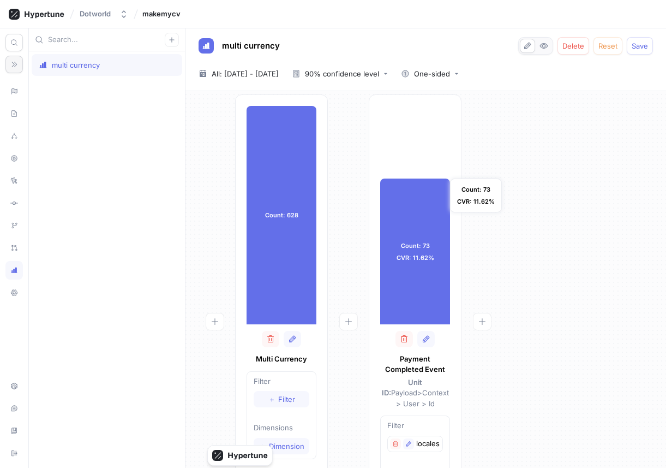
scroll to position [11, 0]
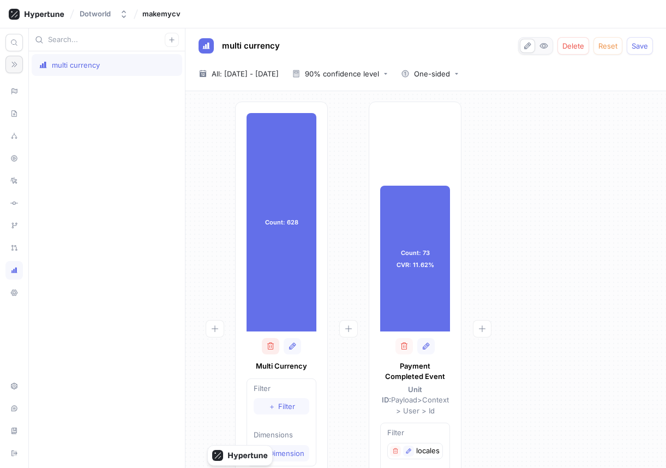
click at [272, 349] on icon "button" at bounding box center [270, 345] width 7 height 7
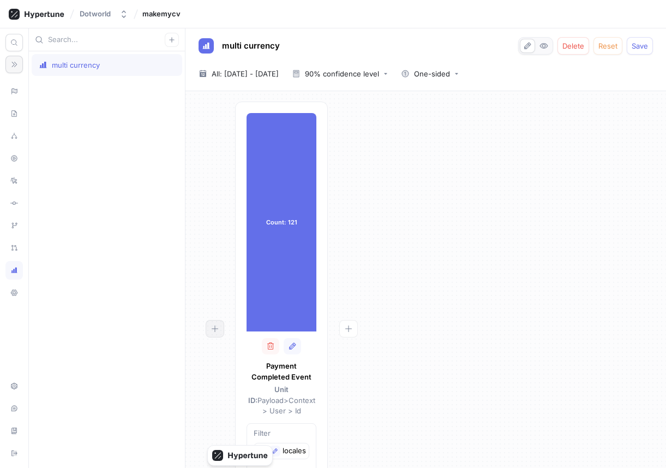
click at [215, 327] on icon "button" at bounding box center [215, 328] width 9 height 9
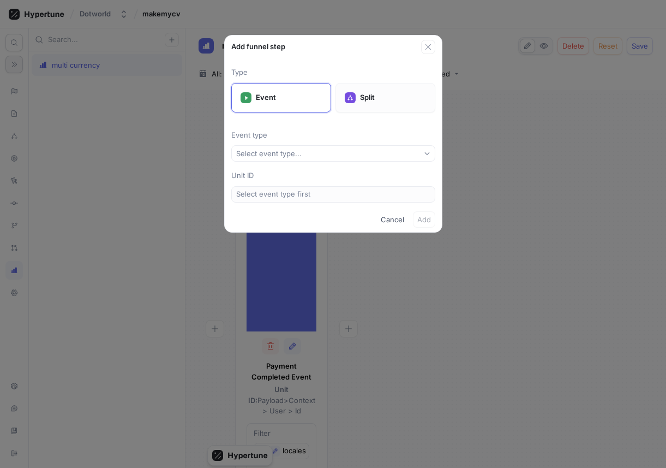
click at [352, 101] on div at bounding box center [350, 97] width 11 height 11
click at [311, 154] on button "Select split..." at bounding box center [333, 153] width 204 height 16
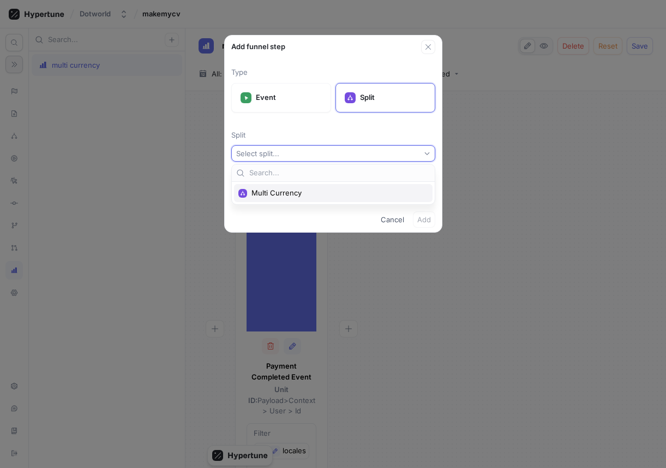
click at [299, 188] on span "Multi Currency" at bounding box center [336, 192] width 171 height 9
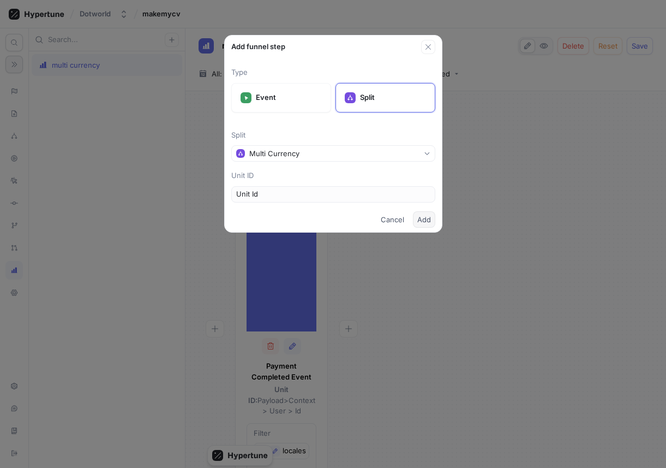
click at [429, 219] on span "Add" at bounding box center [424, 219] width 14 height 7
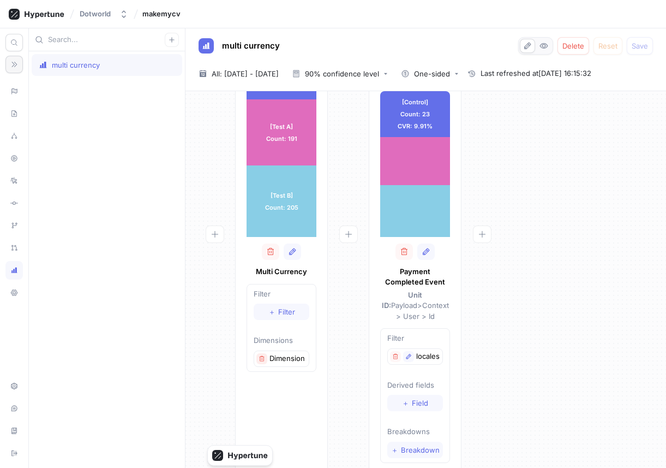
click at [262, 359] on icon "button" at bounding box center [262, 358] width 7 height 7
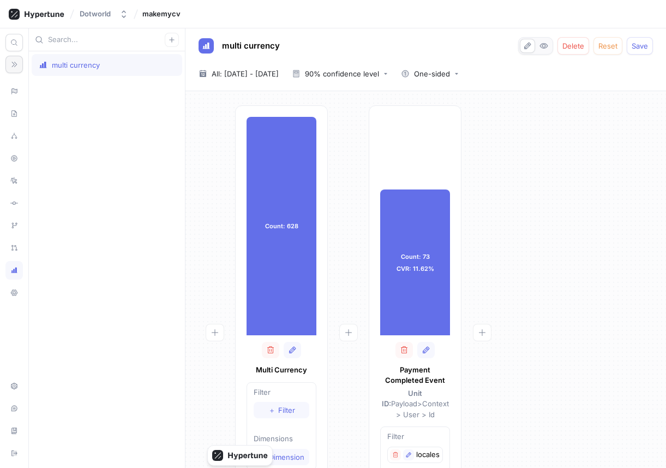
scroll to position [0, 0]
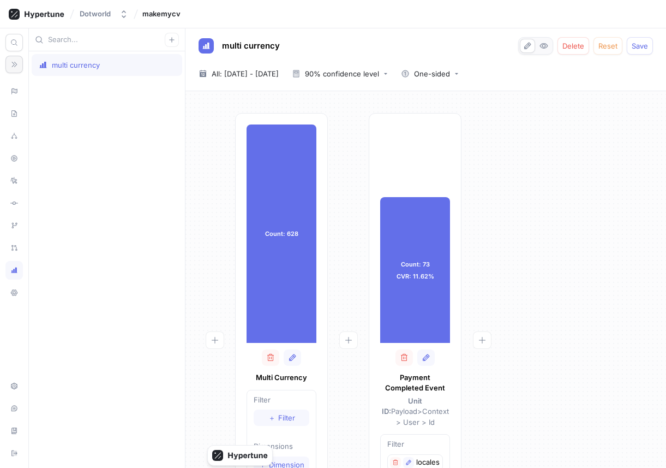
click at [343, 262] on div at bounding box center [348, 346] width 41 height 467
click at [175, 43] on button "button" at bounding box center [172, 40] width 14 height 14
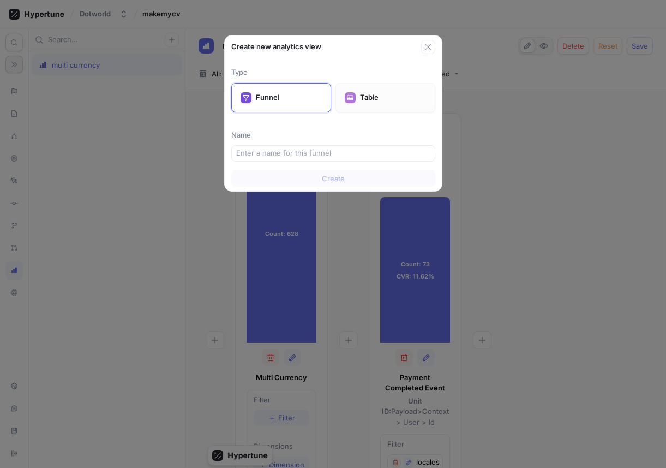
click at [390, 99] on p "Table" at bounding box center [393, 97] width 66 height 11
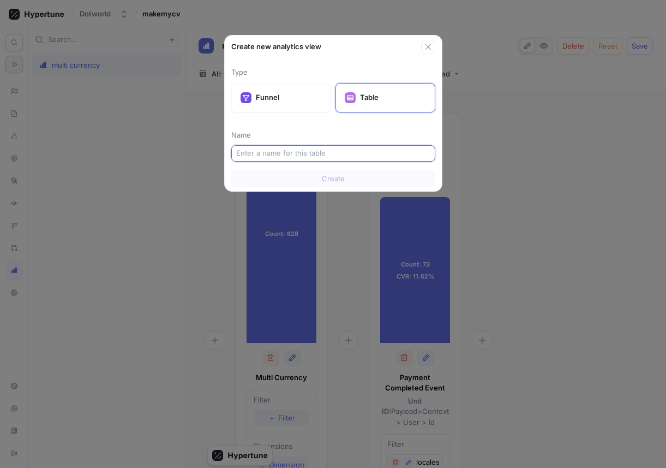
click at [344, 153] on input "text" at bounding box center [333, 153] width 194 height 11
type input "raw"
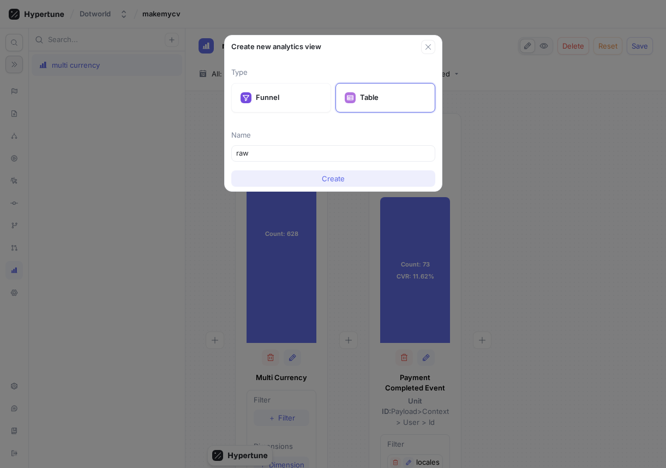
type textarea "x"
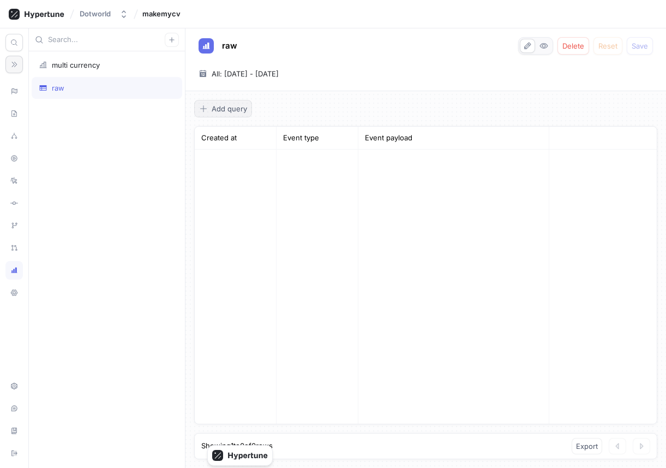
click at [229, 107] on span "Add query" at bounding box center [229, 108] width 35 height 7
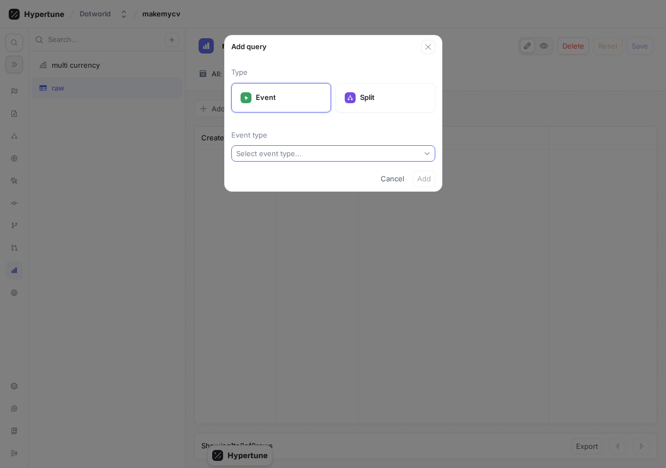
click at [284, 160] on button "Select event type..." at bounding box center [333, 153] width 204 height 16
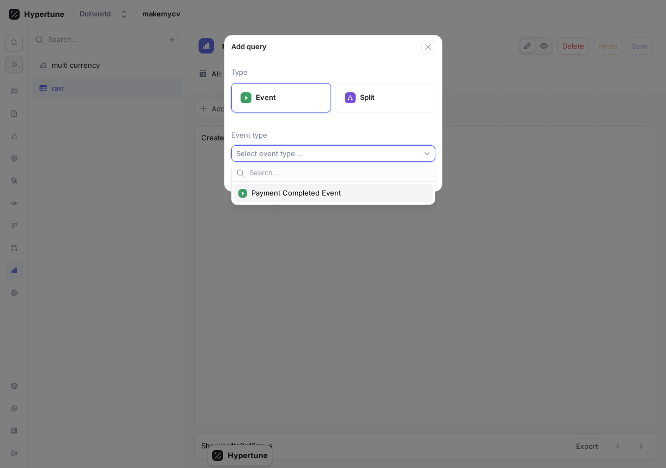
click at [281, 189] on span "Payment Completed Event" at bounding box center [336, 192] width 171 height 9
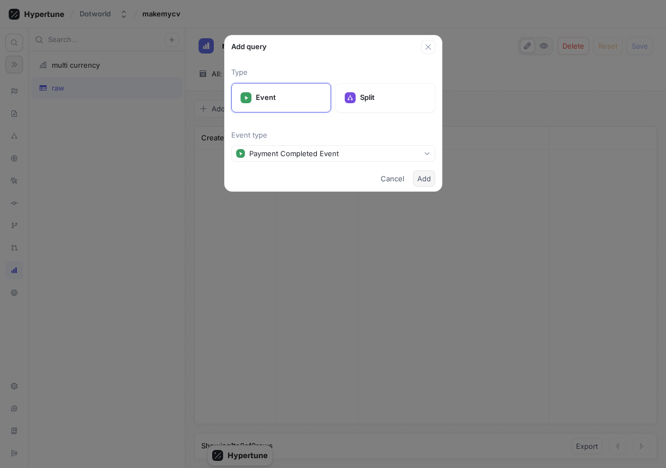
click at [418, 177] on span "Add" at bounding box center [424, 178] width 14 height 7
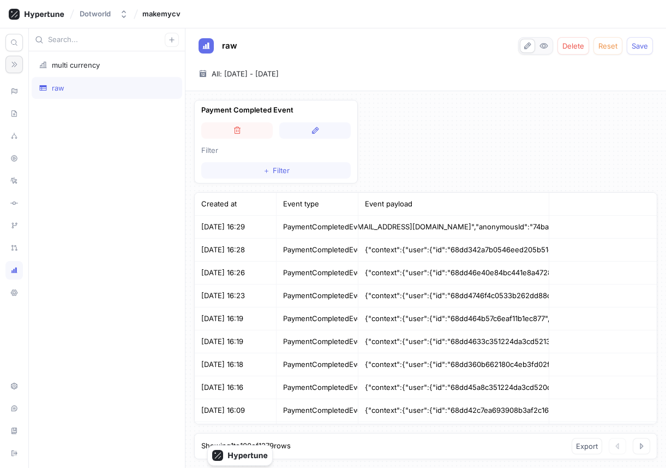
scroll to position [0, 286]
click at [304, 127] on button "button" at bounding box center [314, 130] width 71 height 16
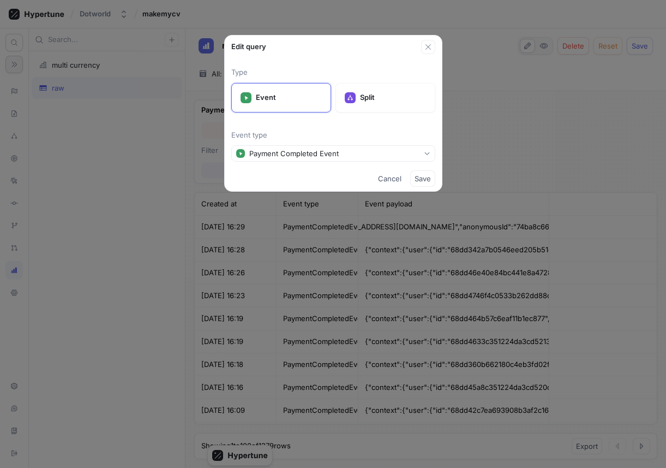
click at [206, 161] on div "Edit query Type Event Split Event type Payment Completed Event Cancel Save" at bounding box center [333, 234] width 666 height 468
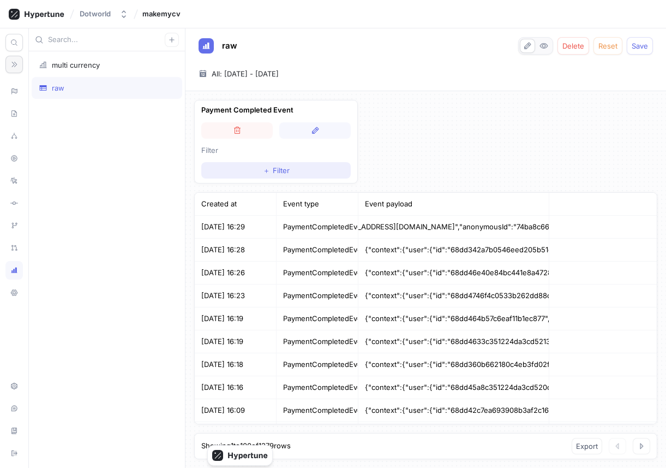
click at [236, 163] on button "＋ Filter" at bounding box center [275, 170] width 149 height 16
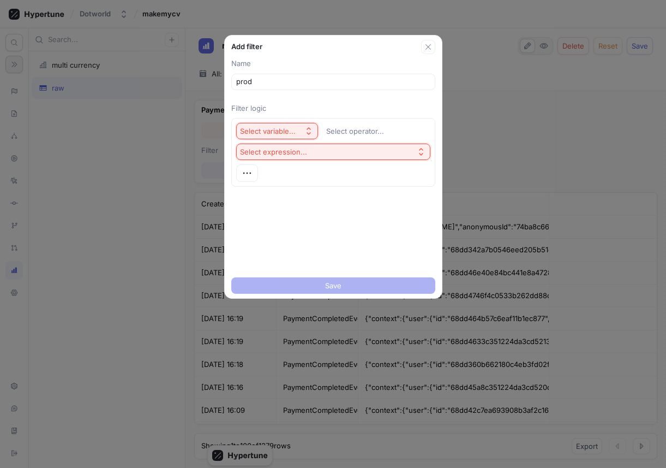
click at [280, 130] on div "Select variable..." at bounding box center [268, 131] width 56 height 9
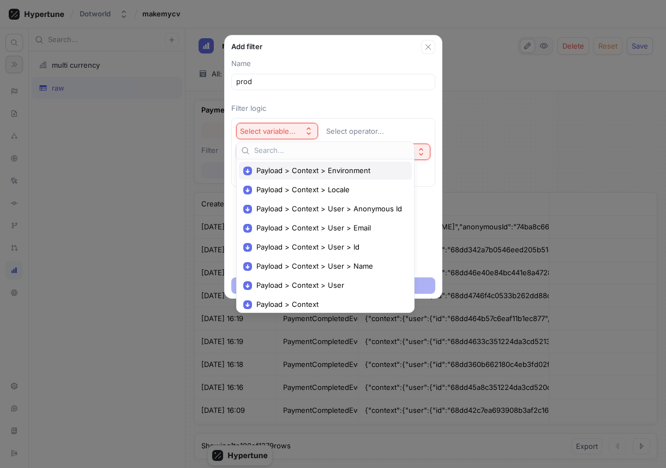
click at [281, 166] on span "Payload > Context > Environment" at bounding box center [329, 170] width 146 height 9
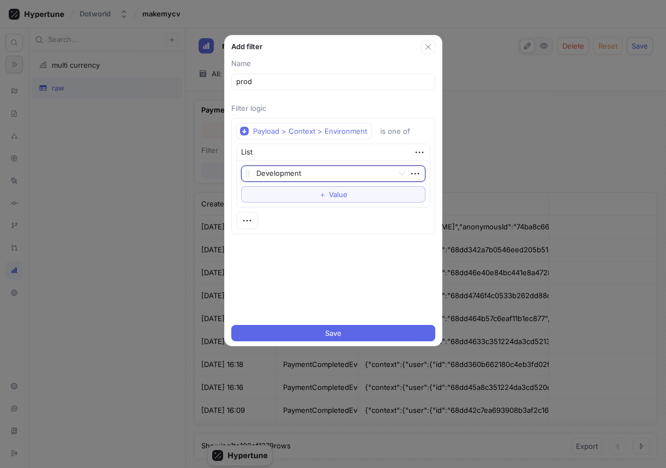
click at [284, 176] on div at bounding box center [322, 173] width 133 height 13
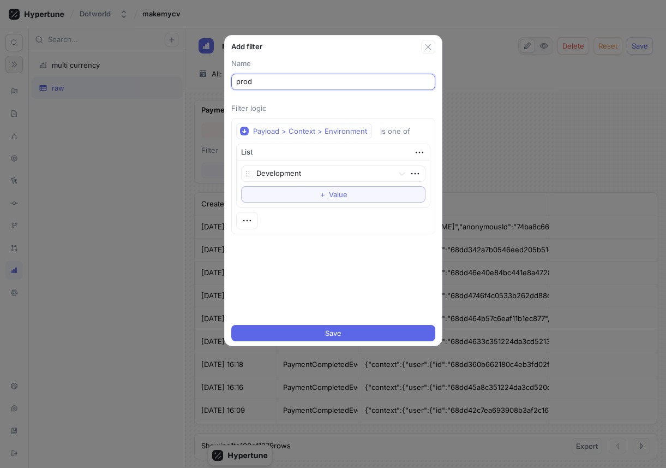
click at [283, 85] on input "prod" at bounding box center [333, 81] width 194 height 11
type input "dev"
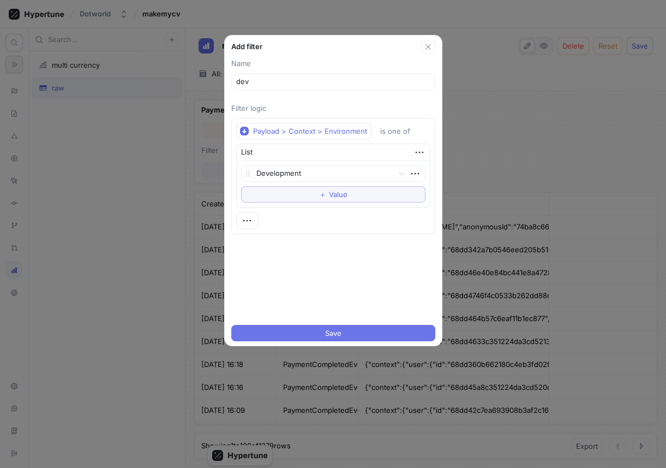
click at [341, 331] on button "Save" at bounding box center [333, 333] width 204 height 16
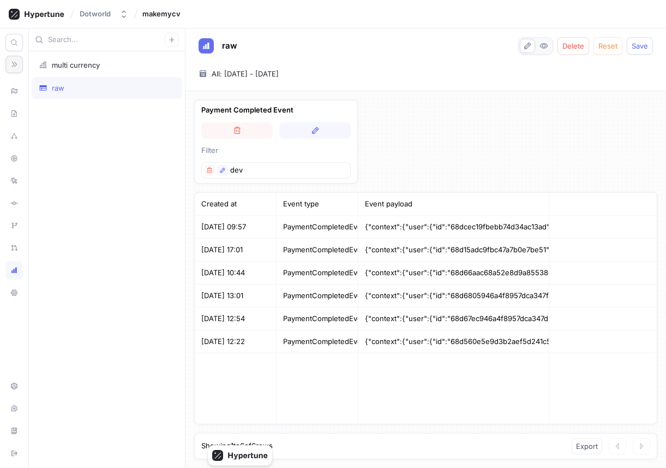
click at [405, 149] on div "Payment Completed Event Filter dev Created at Event type Event payload 2025-10-…" at bounding box center [425, 279] width 481 height 376
click at [161, 64] on div "multi currency" at bounding box center [107, 65] width 136 height 9
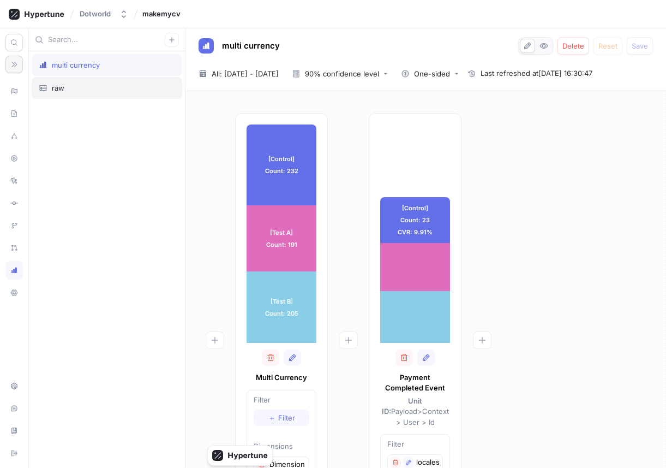
click at [113, 81] on div "raw" at bounding box center [107, 88] width 151 height 22
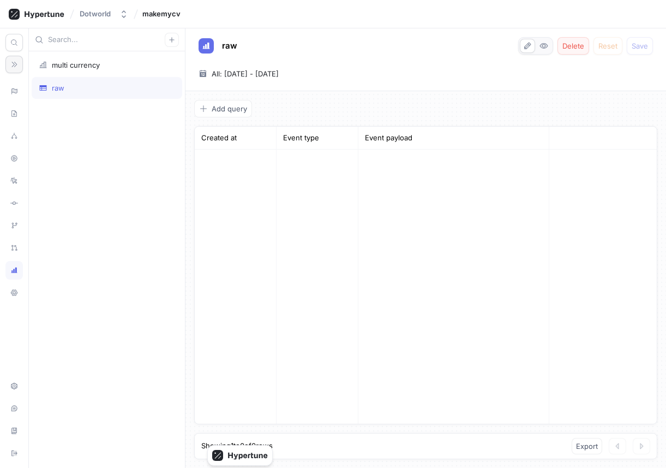
click at [549, 47] on span "Delete" at bounding box center [573, 46] width 22 height 7
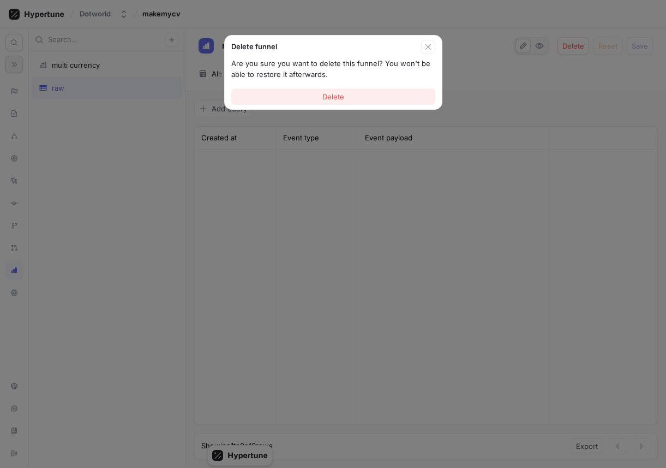
click at [404, 91] on button "Delete" at bounding box center [333, 96] width 204 height 16
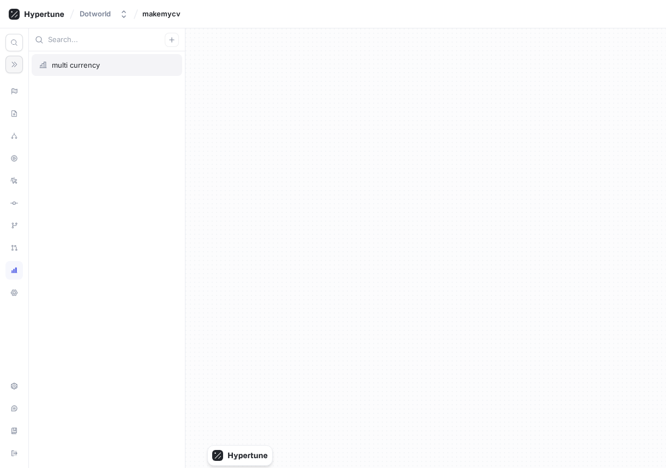
click at [103, 56] on div "multi currency" at bounding box center [107, 65] width 151 height 22
type textarea "x"
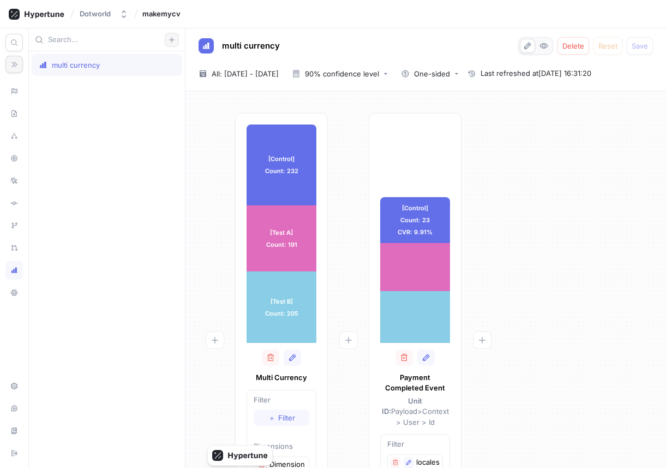
click at [173, 40] on icon "button" at bounding box center [172, 40] width 7 height 7
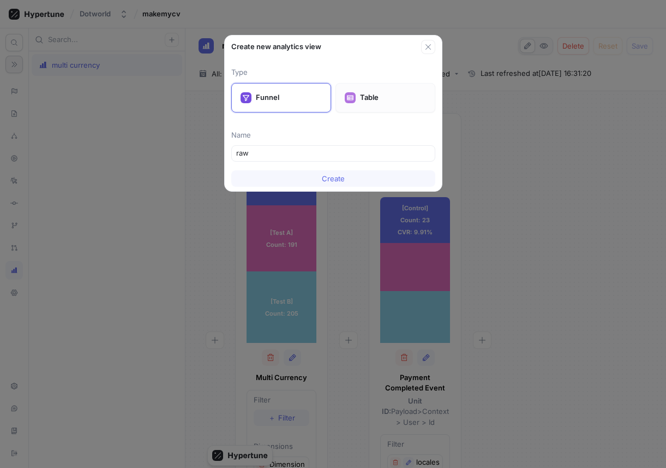
type input "raw"
click at [359, 112] on div "Table" at bounding box center [385, 97] width 100 height 29
click at [321, 183] on button "Create" at bounding box center [333, 178] width 204 height 16
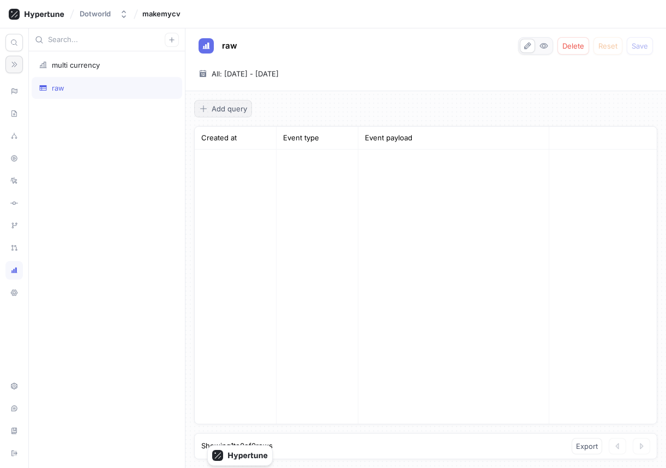
click at [244, 111] on span "Add query" at bounding box center [229, 108] width 35 height 7
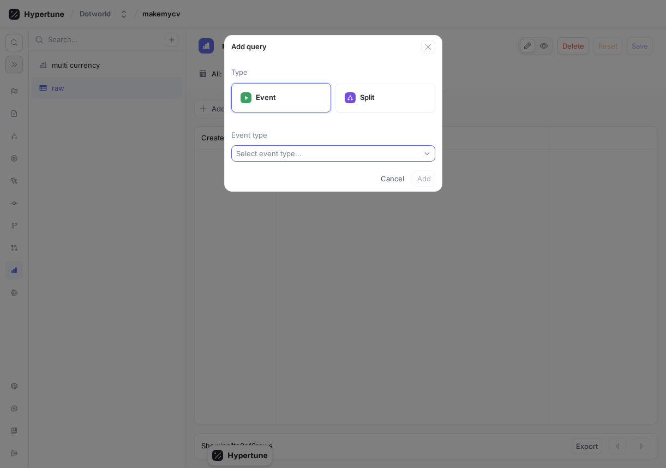
click at [304, 151] on div "Select event type..." at bounding box center [271, 153] width 70 height 9
click at [340, 135] on p "Event type" at bounding box center [333, 135] width 204 height 11
click at [361, 104] on div "Split" at bounding box center [385, 97] width 100 height 29
click at [303, 99] on p "Event" at bounding box center [289, 97] width 66 height 11
click at [292, 143] on div "Type Event Split Event type Select event type..." at bounding box center [333, 110] width 217 height 112
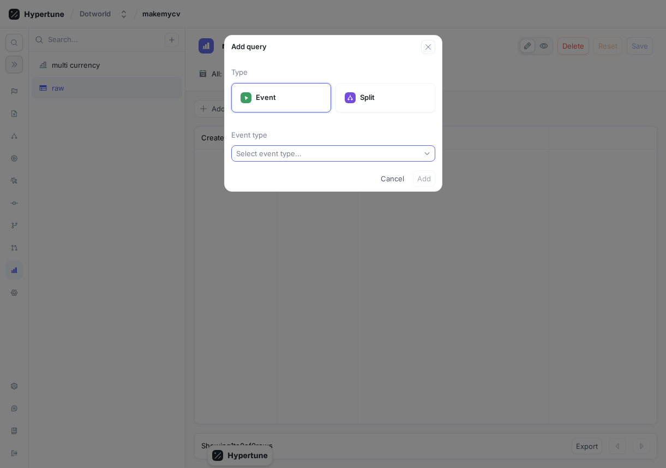
click at [292, 156] on div "Select event type..." at bounding box center [268, 153] width 65 height 9
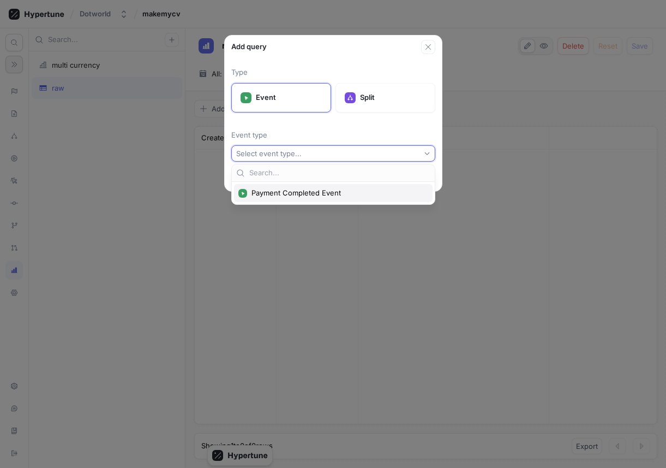
click at [297, 190] on span "Payment Completed Event" at bounding box center [336, 192] width 171 height 9
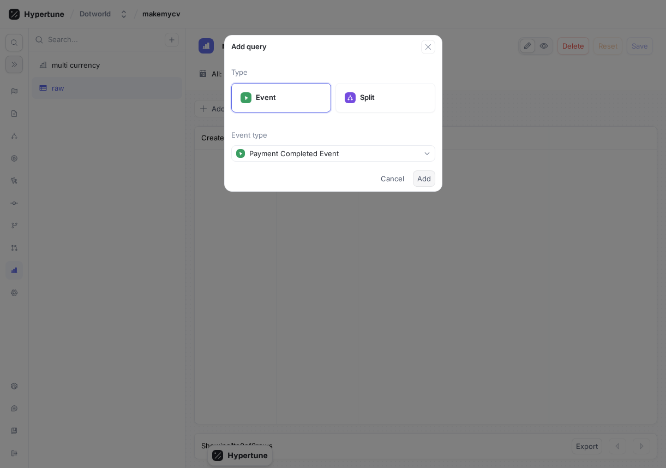
click at [415, 181] on button "Add" at bounding box center [424, 178] width 22 height 16
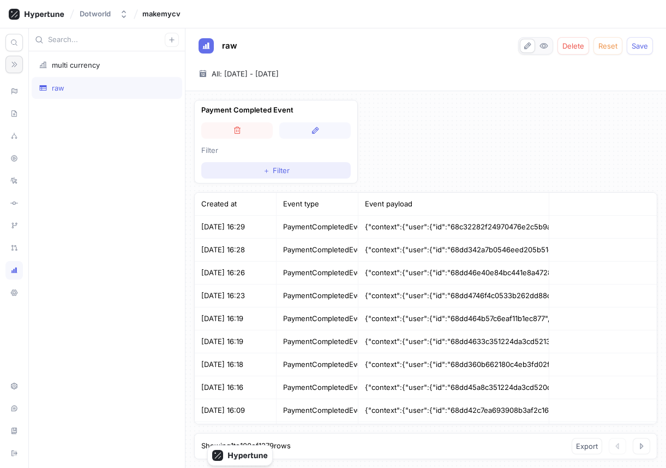
click at [242, 171] on button "＋ Filter" at bounding box center [275, 170] width 149 height 16
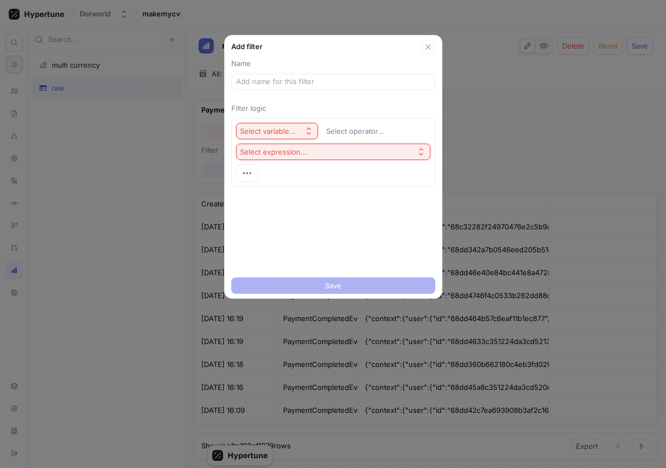
click at [281, 130] on div "Select variable..." at bounding box center [268, 131] width 56 height 9
click at [346, 117] on div "Select variable... Select operator... Select expression..." at bounding box center [333, 151] width 204 height 77
click at [428, 46] on icon "button" at bounding box center [427, 46] width 5 height 5
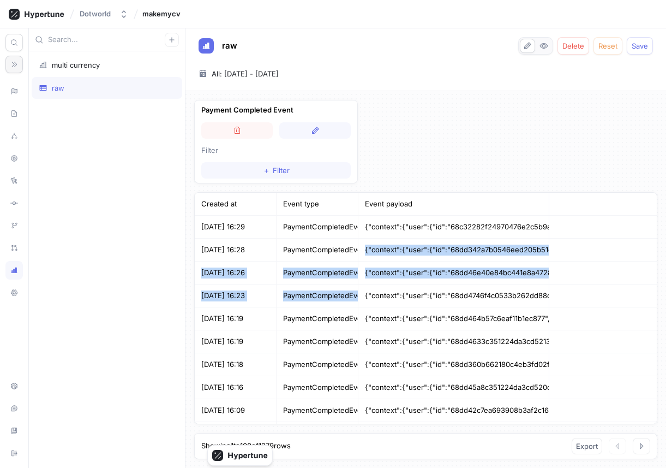
scroll to position [0, 16]
drag, startPoint x: 286, startPoint y: 255, endPoint x: 369, endPoint y: 296, distance: 92.5
click at [369, 296] on div "Created at Event type Event payload 2025-10-01 16:29 PaymentCompletedEvent {"co…" at bounding box center [425, 308] width 463 height 232
click at [369, 296] on div "{"context":{"user":{"id":"68dd4746f4c0533b262dd88c","name":"","email":"patrik.k…" at bounding box center [453, 295] width 191 height 23
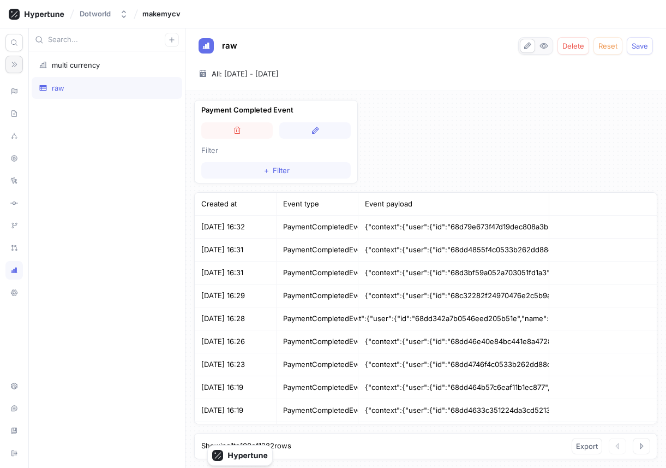
scroll to position [0, 0]
click at [5, 91] on div at bounding box center [13, 91] width 17 height 19
click at [22, 71] on div at bounding box center [13, 53] width 17 height 39
click at [13, 120] on div at bounding box center [13, 113] width 17 height 19
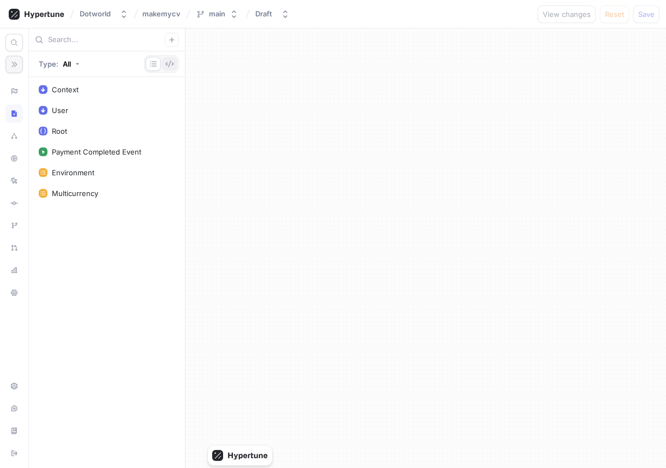
click at [171, 68] on button "button" at bounding box center [169, 64] width 15 height 14
type textarea "x"
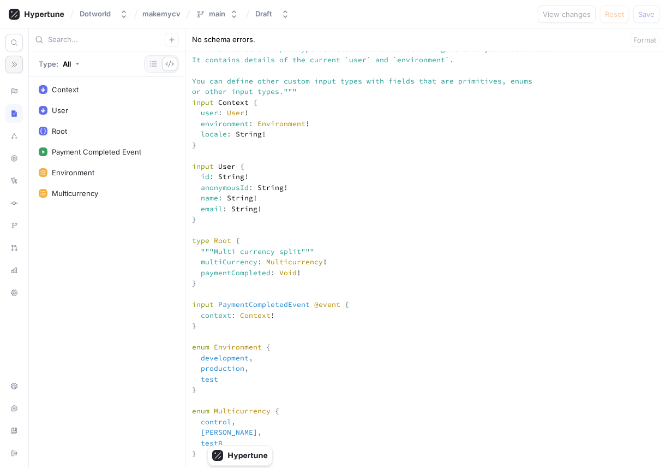
scroll to position [203, 0]
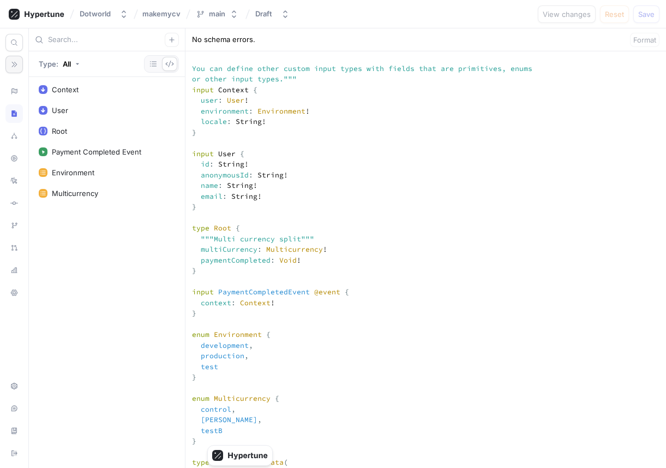
type textarea """" This `Context` input type is used for the `context` argument on your root f…"
type textarea "x"
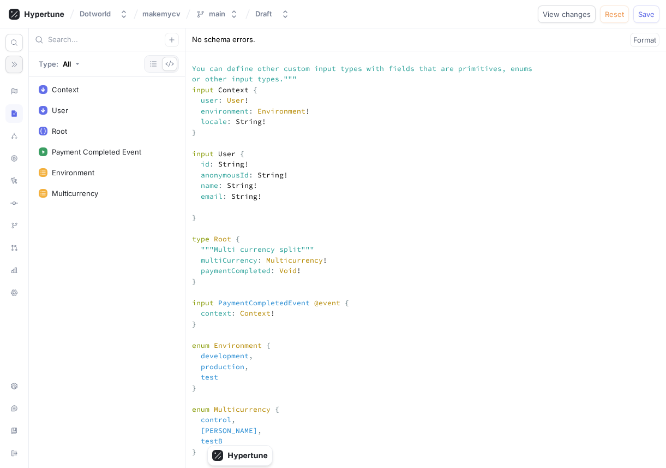
paste textarea "userAgent: String!"
type textarea """" This `Context` input type is used for the `context` argument on your root f…"
type textarea "x"
type textarea """" This `Context` input type is used for the `context` argument on your root f…"
click at [113, 230] on div "Context User Root Payment Completed Event Environment Multicurrency" at bounding box center [107, 272] width 156 height 391
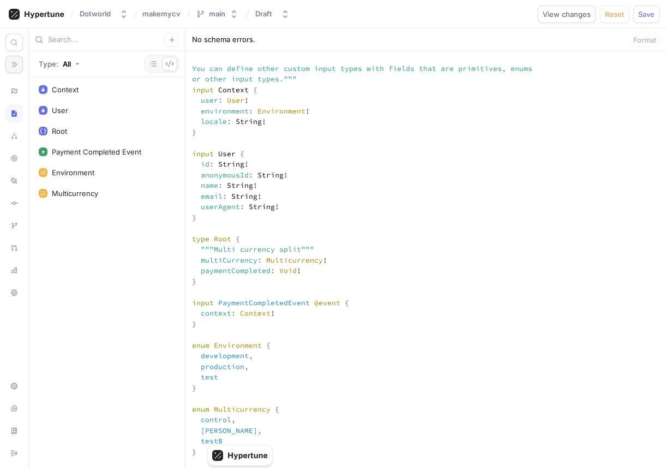
click at [132, 230] on div "Context User Root Payment Completed Event Environment Multicurrency" at bounding box center [107, 272] width 156 height 391
click at [17, 91] on icon at bounding box center [14, 91] width 8 height 9
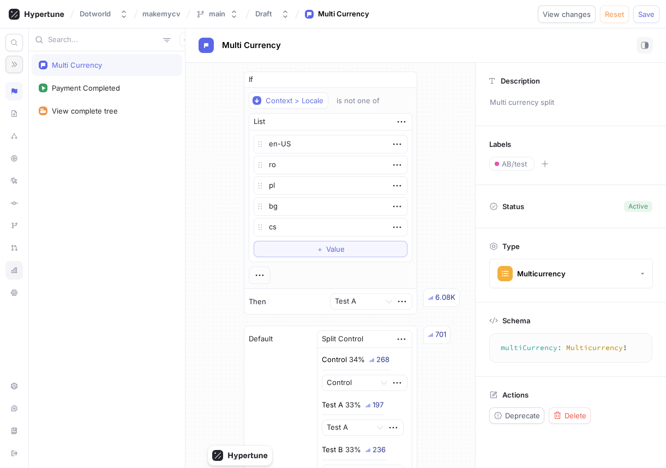
click at [10, 266] on icon at bounding box center [14, 270] width 8 height 9
type textarea "x"
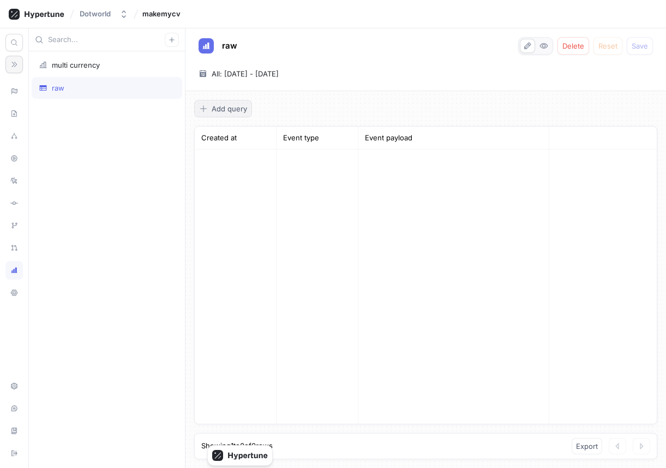
click at [211, 114] on button "Add query" at bounding box center [223, 108] width 58 height 17
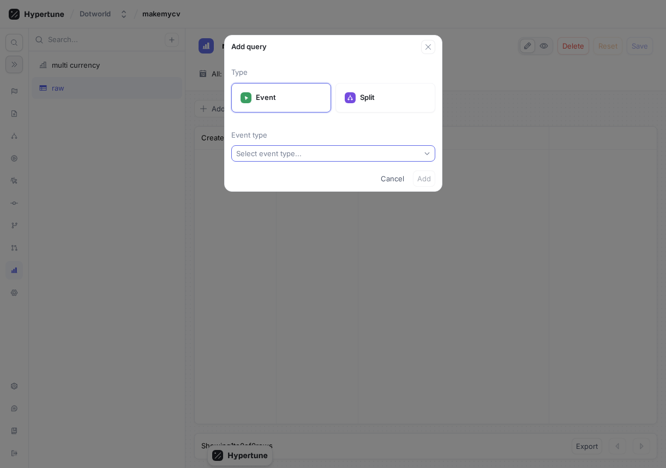
click at [277, 160] on button "Select event type..." at bounding box center [333, 153] width 204 height 16
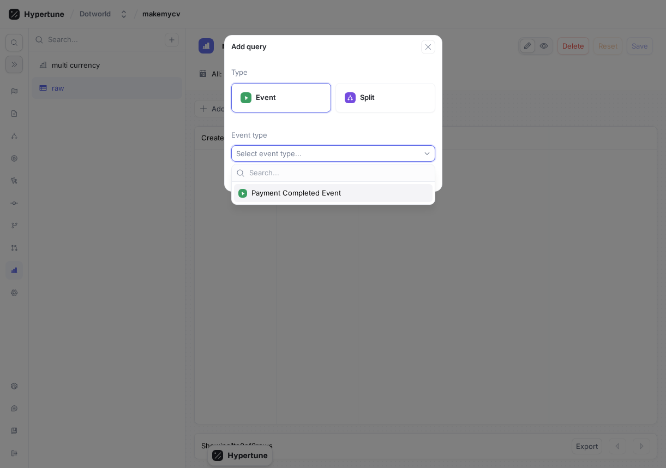
click at [301, 188] on span "Payment Completed Event" at bounding box center [336, 192] width 171 height 9
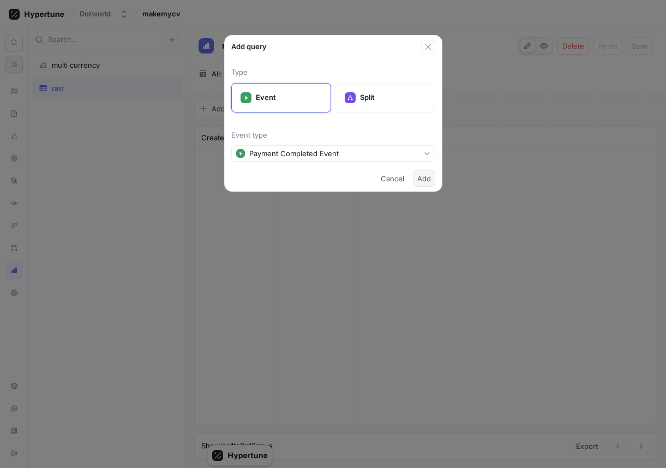
click at [435, 177] on button "Add" at bounding box center [424, 178] width 22 height 16
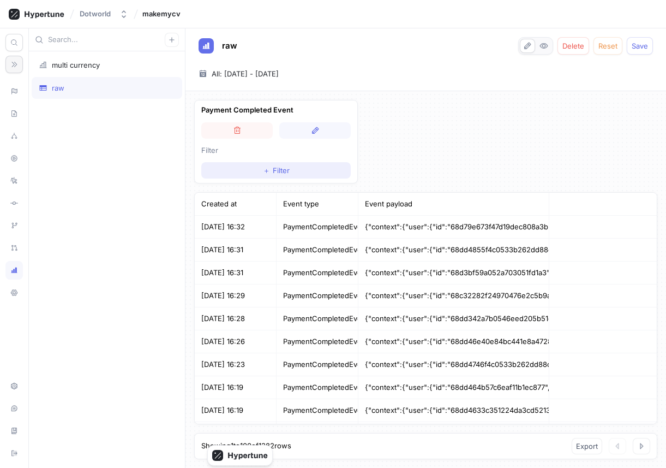
click at [250, 168] on button "＋ Filter" at bounding box center [275, 170] width 149 height 16
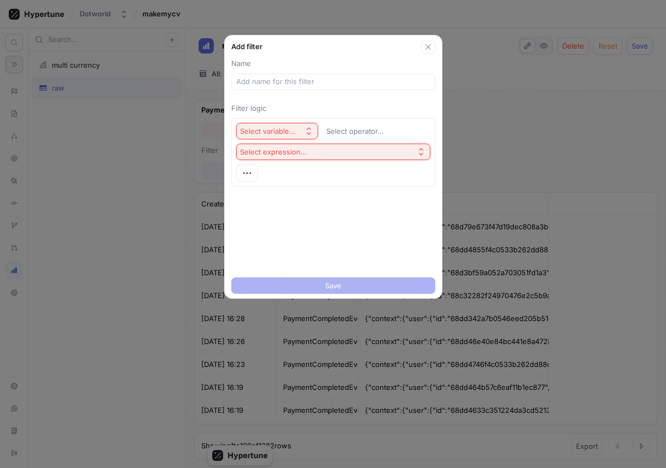
click at [277, 127] on div "Select variable..." at bounding box center [268, 131] width 56 height 9
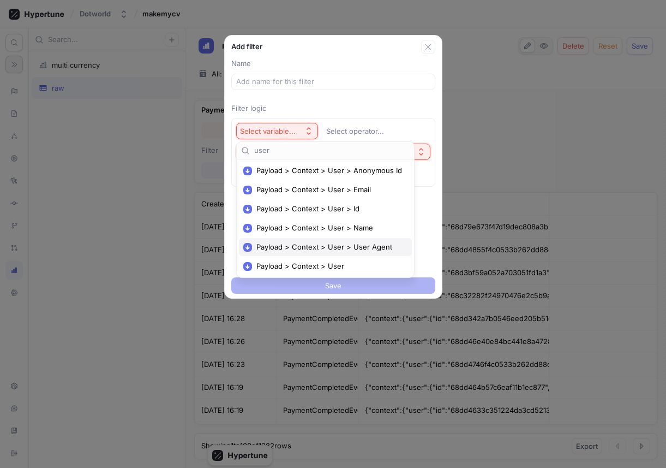
type input "user"
click at [308, 246] on span "Payload > Context > User > User Agent" at bounding box center [329, 246] width 146 height 9
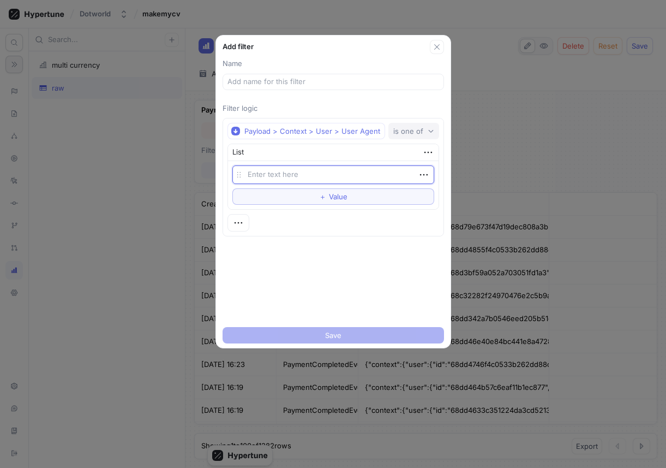
click at [406, 128] on div "is one of" at bounding box center [408, 131] width 30 height 9
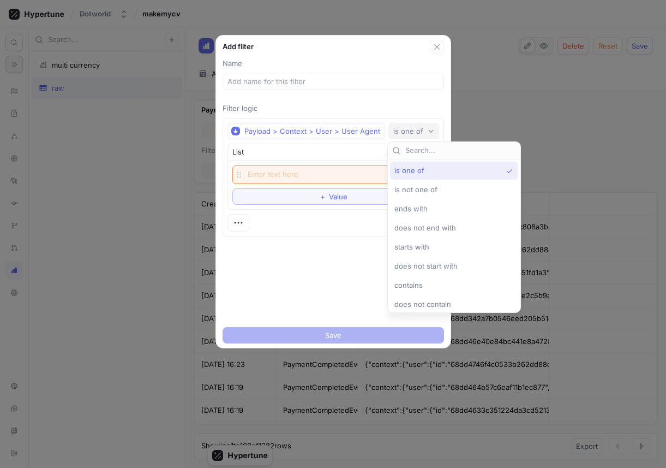
scroll to position [3, 0]
click at [421, 279] on span "contains" at bounding box center [408, 281] width 28 height 9
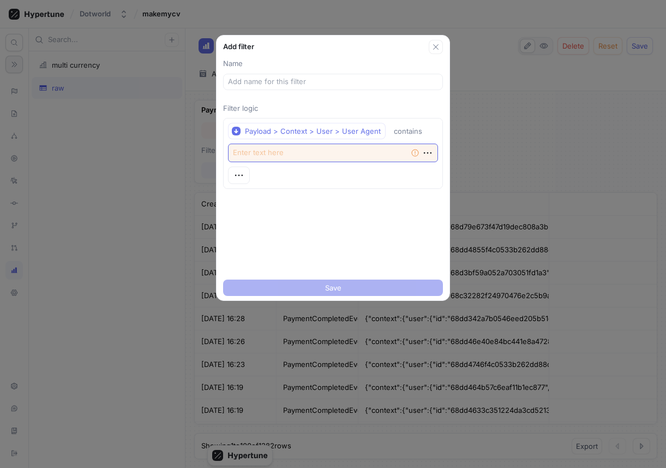
click at [283, 149] on textarea at bounding box center [333, 152] width 210 height 19
type textarea "x"
type textarea "c"
type textarea "x"
type textarea "ch"
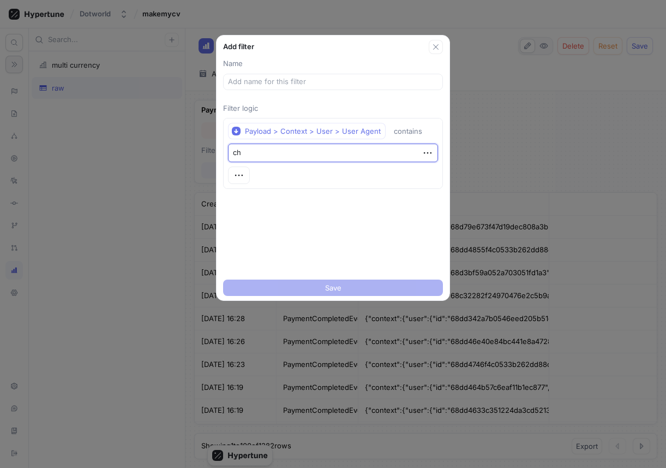
type textarea "x"
type textarea "chro"
type textarea "x"
type textarea "chrome"
type textarea "x"
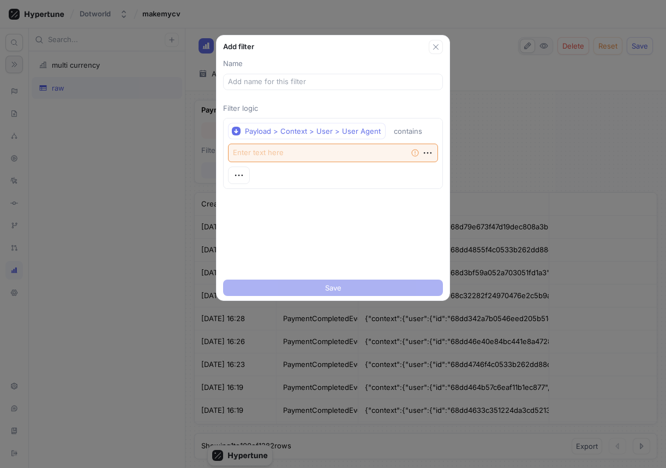
click at [299, 191] on div "Payload > Context > User > User Agent contains Empty string" at bounding box center [333, 153] width 220 height 80
click at [309, 151] on textarea at bounding box center [333, 152] width 210 height 19
click at [365, 95] on div "Name Filter logic Payload > Context > User > User Agent contains Empty string" at bounding box center [333, 164] width 233 height 221
click at [436, 46] on icon "button" at bounding box center [436, 47] width 9 height 9
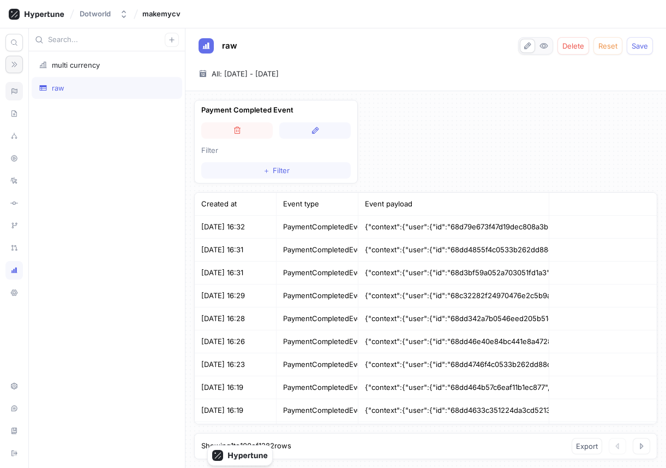
click at [11, 92] on icon at bounding box center [14, 91] width 8 height 9
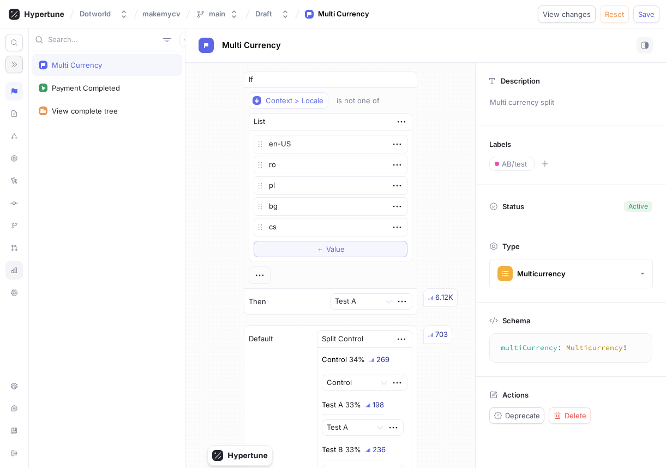
click at [17, 268] on icon at bounding box center [14, 270] width 8 height 9
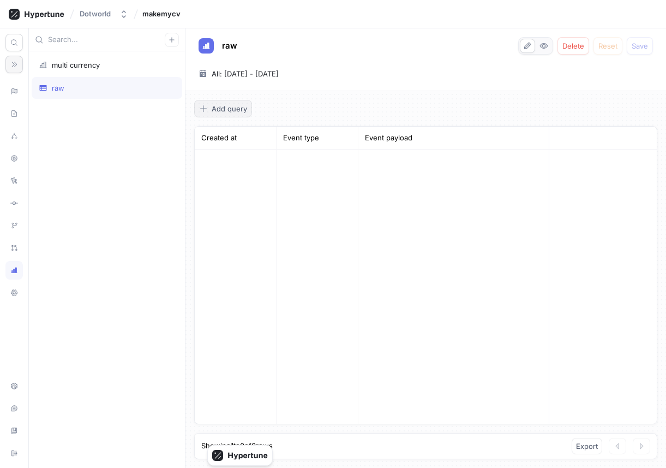
click at [222, 106] on span "Add query" at bounding box center [229, 108] width 35 height 7
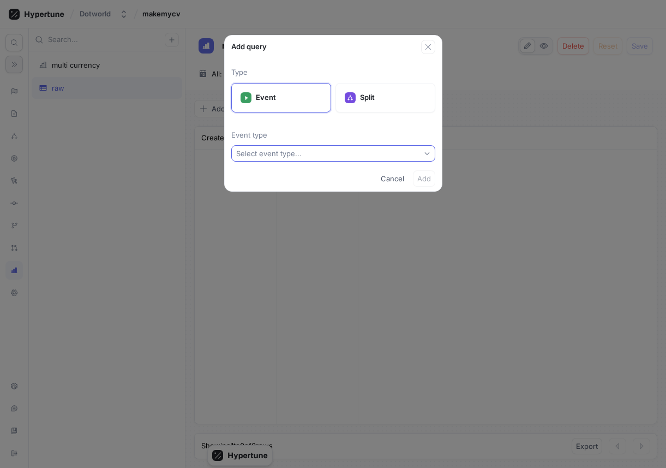
click at [256, 155] on div "Select event type..." at bounding box center [268, 153] width 65 height 9
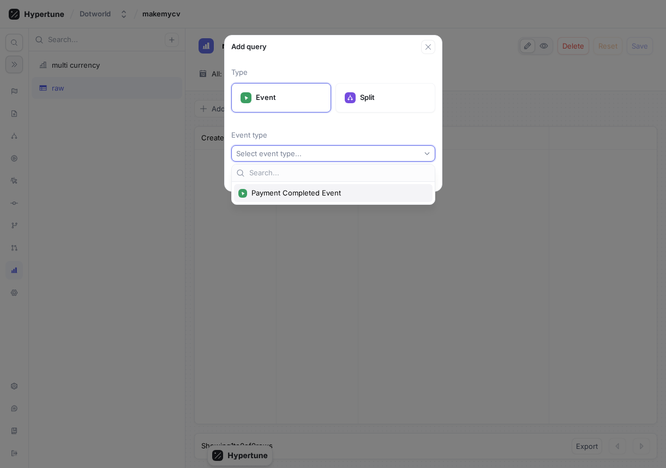
click at [267, 190] on span "Payment Completed Event" at bounding box center [336, 192] width 171 height 9
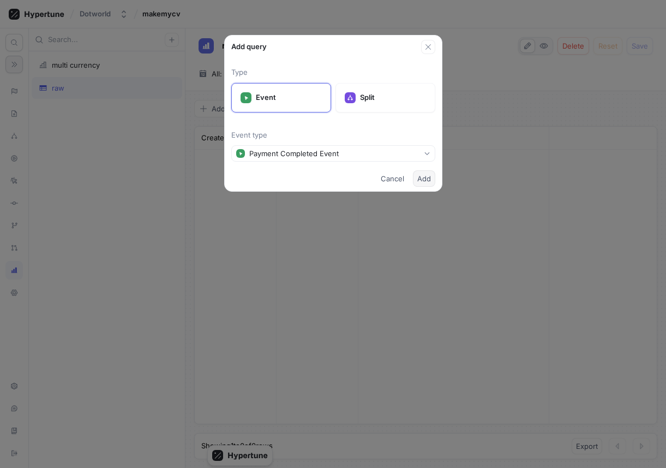
click at [430, 180] on span "Add" at bounding box center [424, 178] width 14 height 7
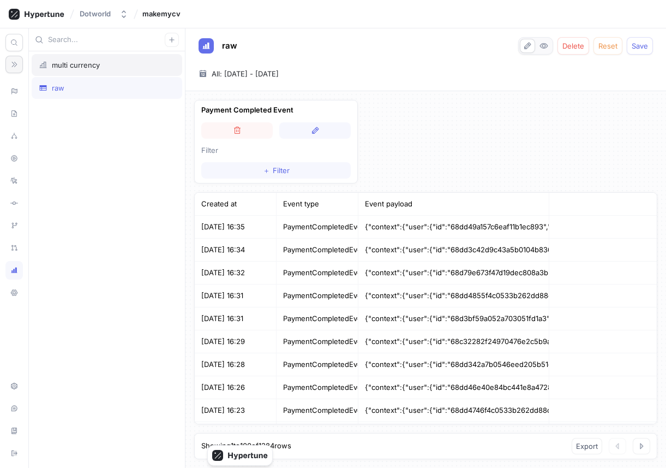
click at [165, 69] on div "multi currency" at bounding box center [107, 65] width 151 height 22
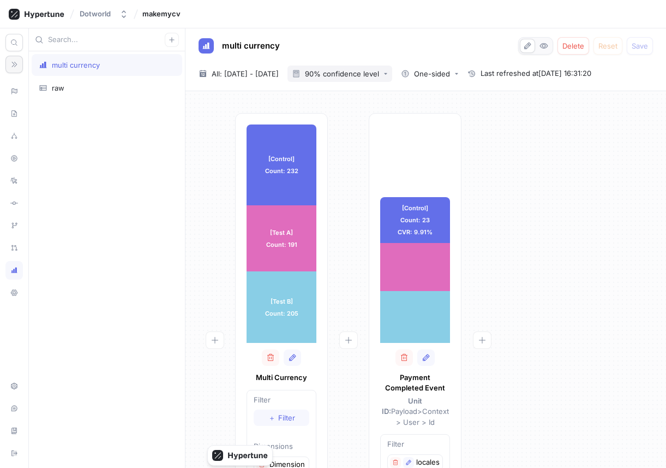
click at [368, 79] on button "90% confidence level" at bounding box center [339, 73] width 105 height 16
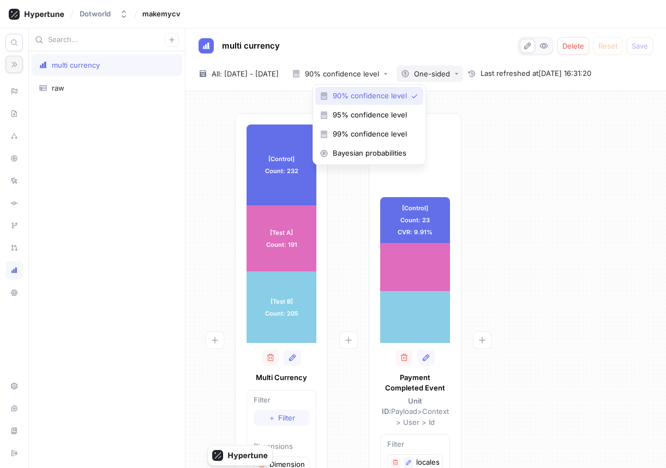
click at [436, 74] on div "One-sided" at bounding box center [425, 73] width 49 height 9
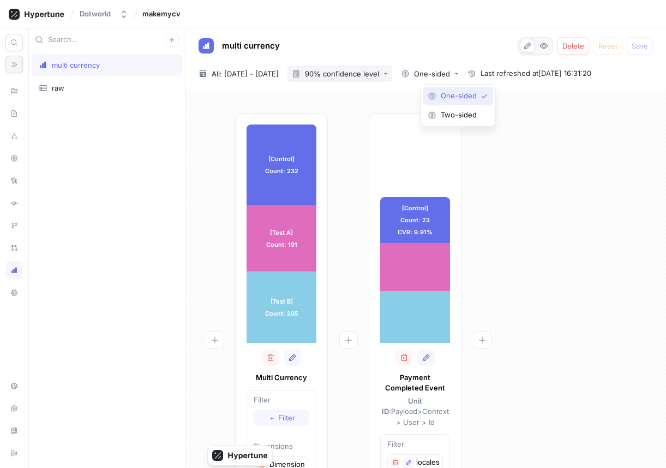
click at [379, 73] on div "90% confidence level" at bounding box center [342, 73] width 74 height 7
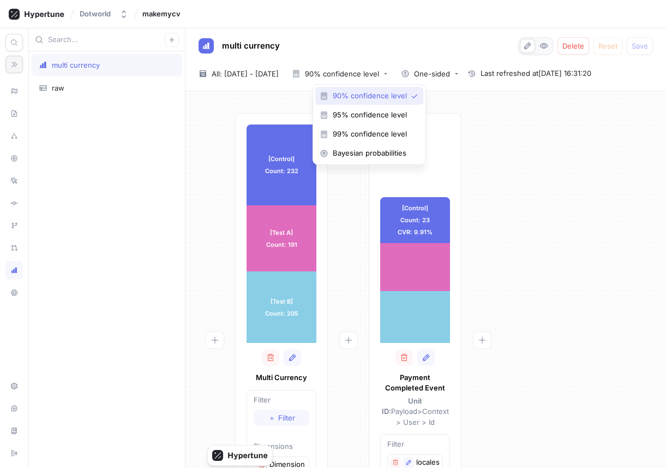
click at [439, 122] on div "[Control] Count: 23 CVR: 9.91% [Control] Count: 23 CVR: 9.91% [Test A] Count: 2…" at bounding box center [415, 346] width 93 height 467
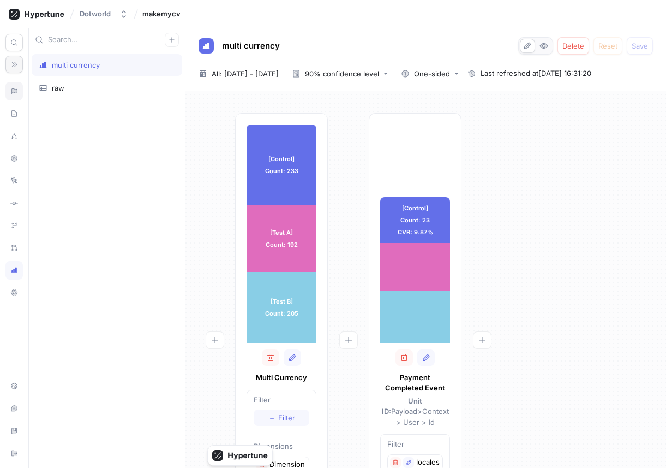
click at [17, 87] on icon at bounding box center [14, 91] width 8 height 9
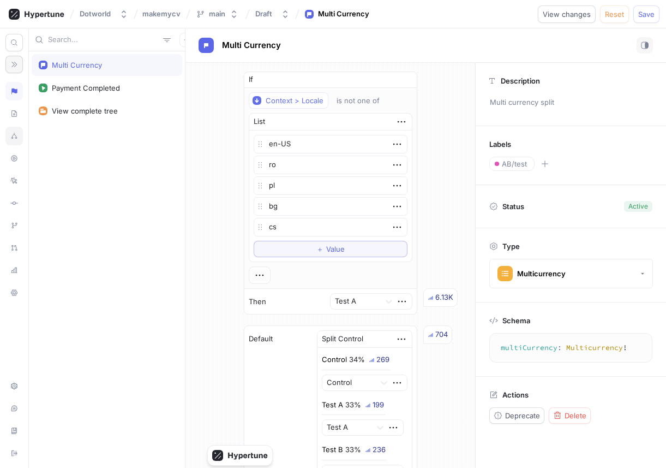
click at [15, 141] on div at bounding box center [13, 136] width 17 height 19
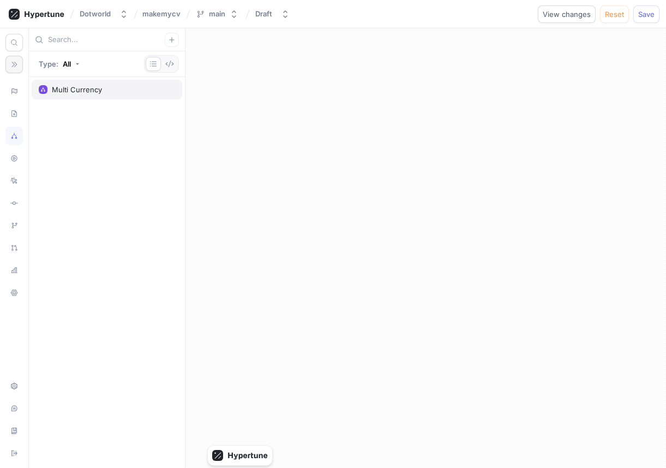
click at [76, 94] on div "Multi Currency" at bounding box center [107, 90] width 151 height 20
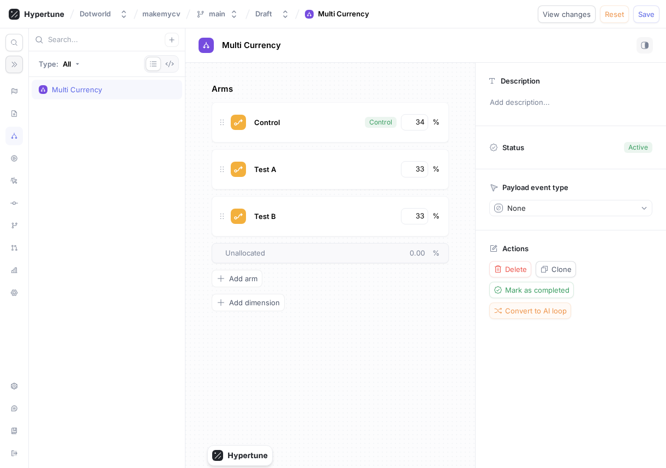
click at [522, 313] on span "Convert to AI loop" at bounding box center [536, 310] width 62 height 7
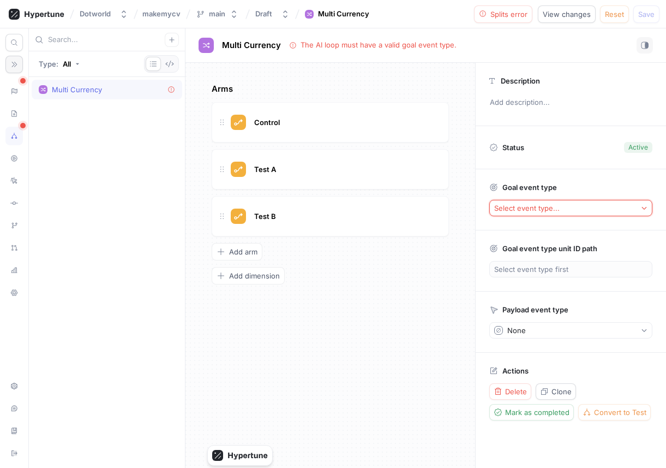
click at [525, 208] on div "Select event type..." at bounding box center [526, 207] width 65 height 9
click at [537, 248] on span "Payment Completed Event" at bounding box center [575, 247] width 130 height 9
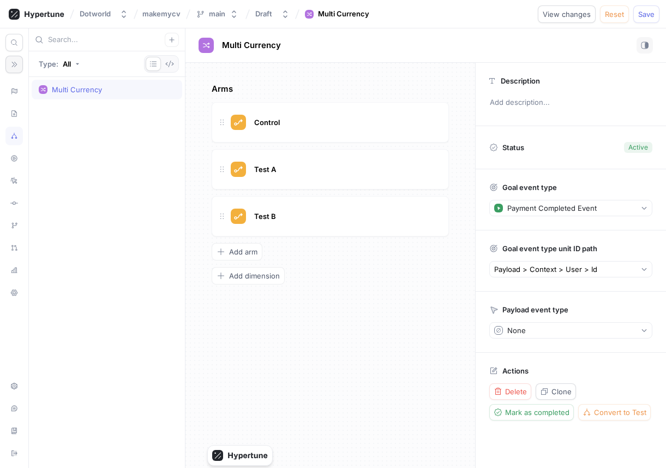
click at [444, 287] on div "Arms Control Test A Test B To pick up a draggable item, press the space bar. Wh…" at bounding box center [330, 265] width 290 height 405
click at [523, 331] on div "None" at bounding box center [516, 330] width 19 height 9
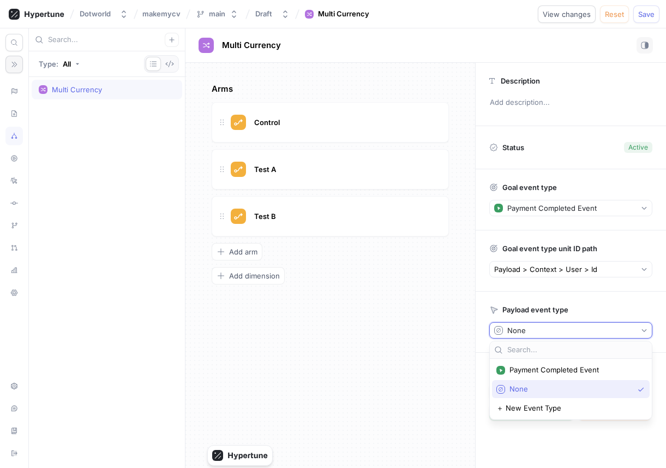
click at [464, 339] on div "Arms Control Test A Test B To pick up a draggable item, press the space bar. Wh…" at bounding box center [330, 265] width 290 height 405
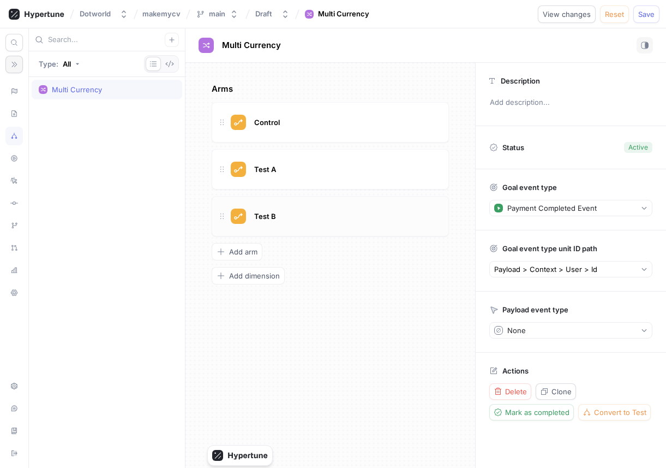
click at [297, 219] on div "Test B" at bounding box center [344, 216] width 187 height 12
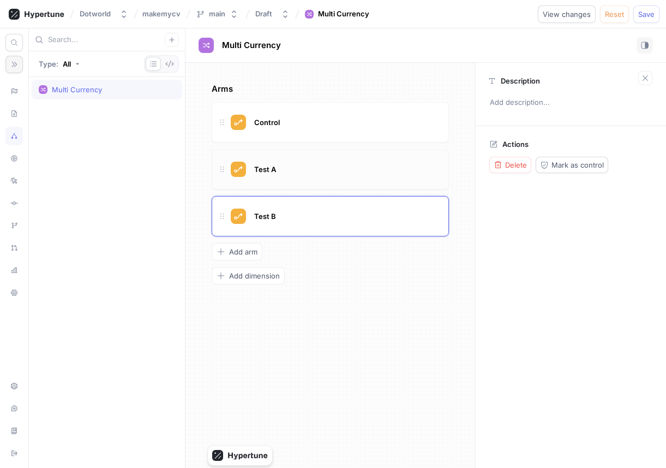
click at [343, 170] on div "Test A" at bounding box center [344, 169] width 187 height 12
click at [320, 324] on div "Arms Control Test A Test B To pick up a draggable item, press the space bar. Wh…" at bounding box center [330, 265] width 290 height 405
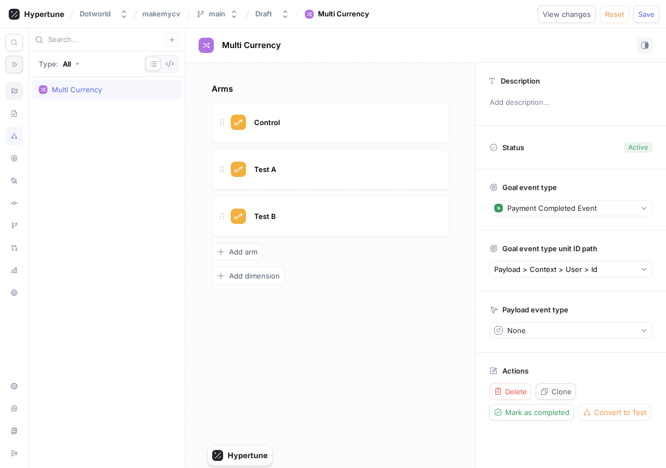
click at [9, 93] on div at bounding box center [13, 91] width 17 height 19
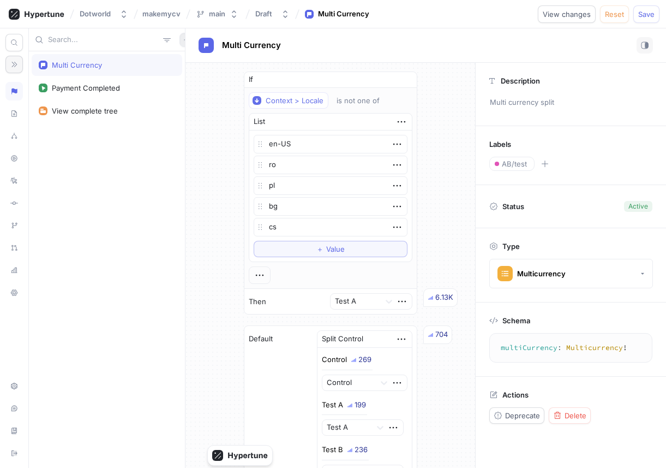
click at [183, 40] on icon "button" at bounding box center [186, 40] width 7 height 7
type textarea "x"
click at [215, 184] on div "Multi Currency Payment Completed View complete tree Multi Currency If Context >…" at bounding box center [347, 247] width 637 height 439
click at [6, 273] on div at bounding box center [13, 270] width 17 height 19
type textarea "x"
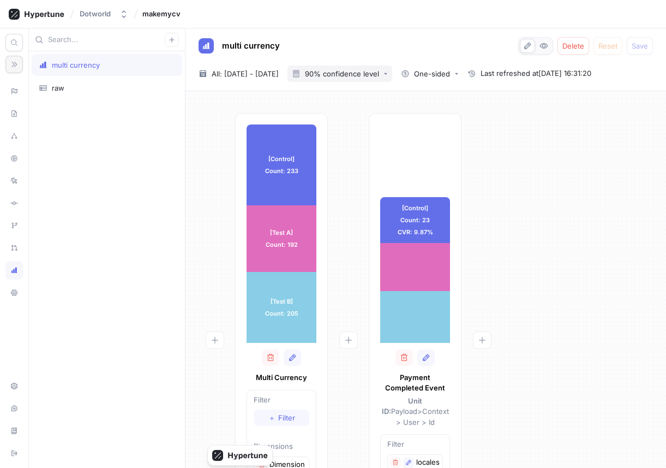
click at [386, 68] on button "90% confidence level" at bounding box center [339, 73] width 105 height 16
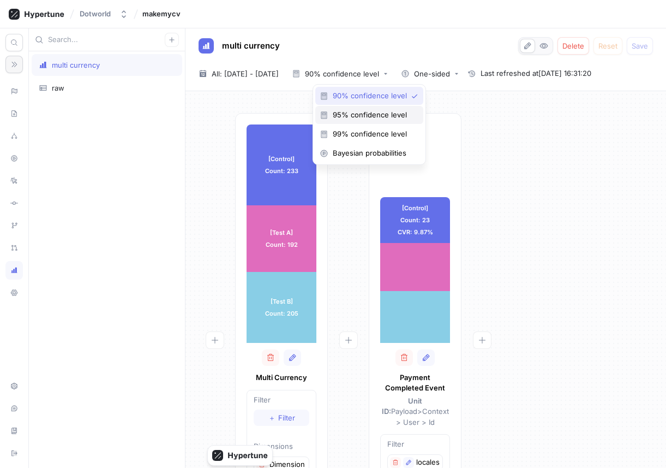
click at [380, 123] on div "95% confidence level" at bounding box center [369, 115] width 108 height 18
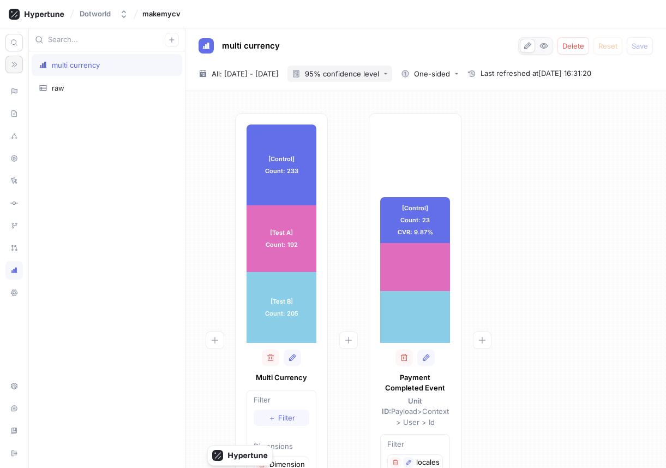
click at [375, 77] on div "95% confidence level" at bounding box center [335, 73] width 87 height 9
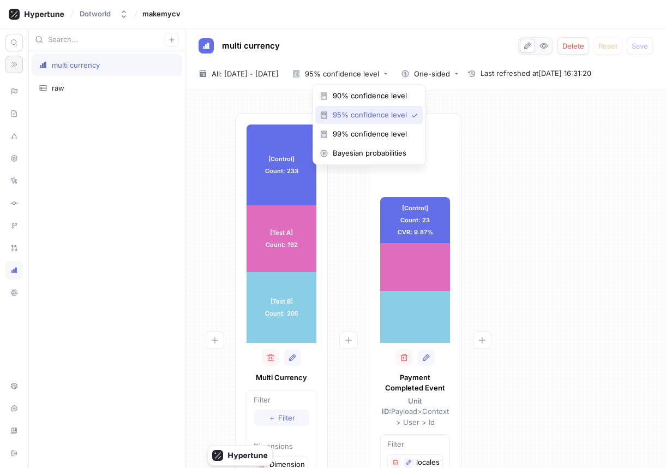
click at [371, 143] on div "90% confidence level 95% confidence level 99% confidence level Bayesian probabi…" at bounding box center [369, 124] width 108 height 75
click at [370, 160] on div "Bayesian probabilities" at bounding box center [369, 153] width 108 height 18
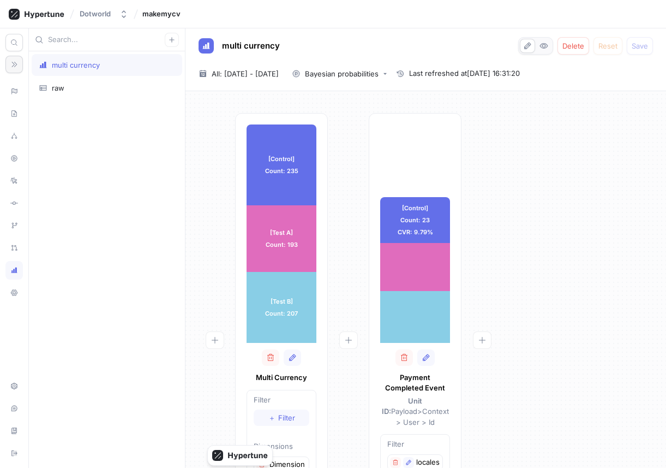
type textarea "x"
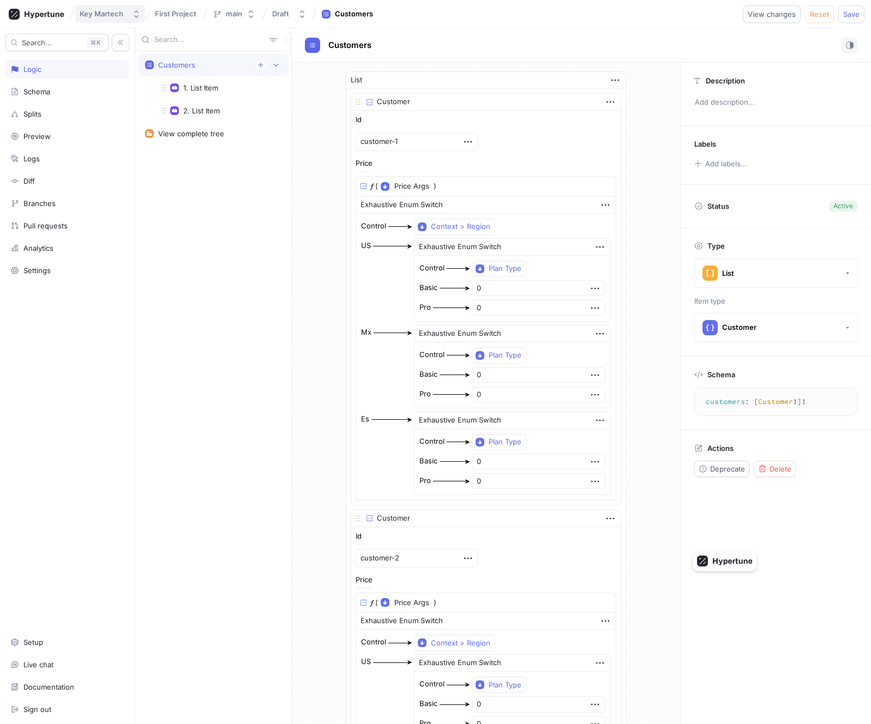
click at [121, 15] on div "Key Martech" at bounding box center [102, 13] width 44 height 9
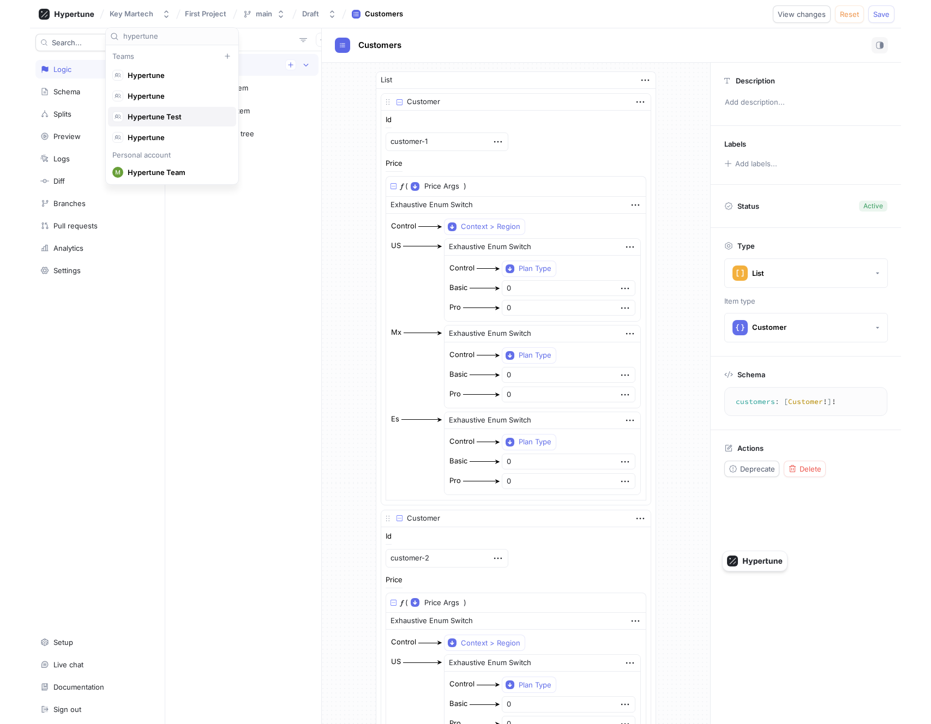
scroll to position [17, 0]
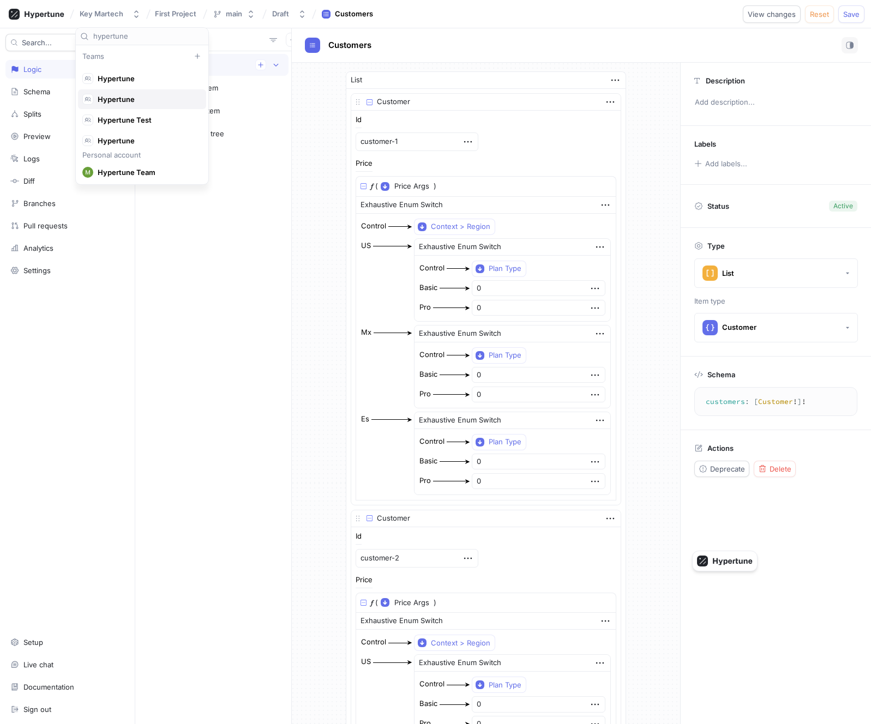
type input "hypertune"
click at [129, 100] on span "Hypertune" at bounding box center [147, 99] width 99 height 9
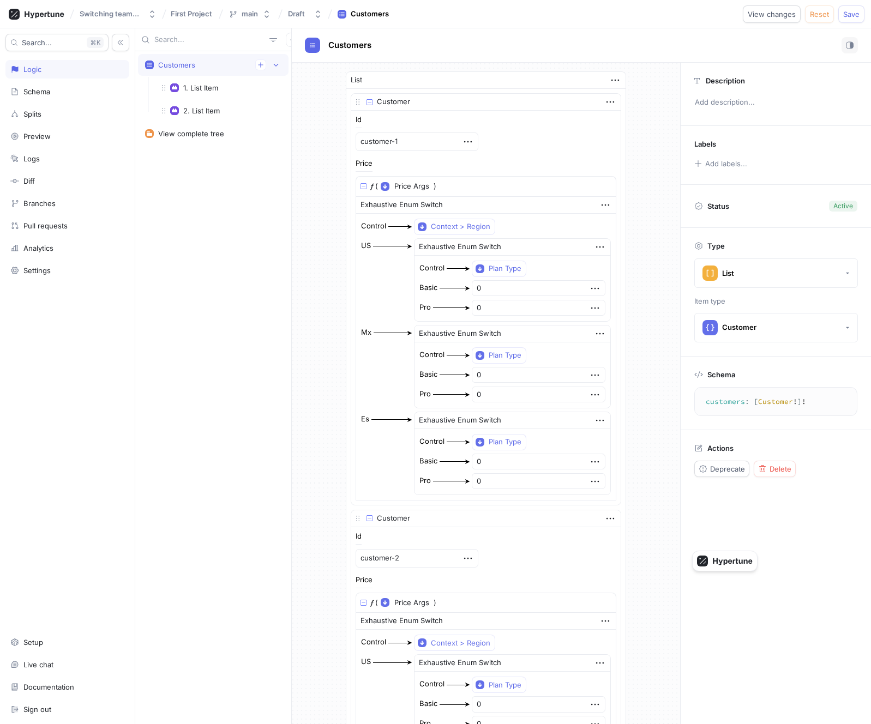
type textarea "x"
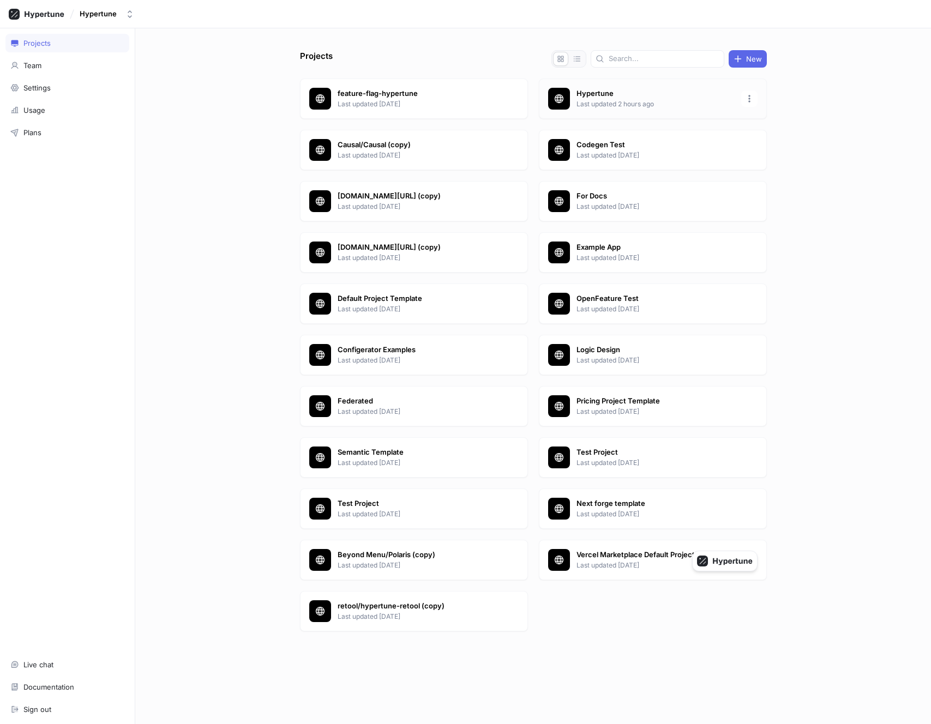
click at [630, 101] on p "Last updated 2 hours ago" at bounding box center [656, 104] width 158 height 10
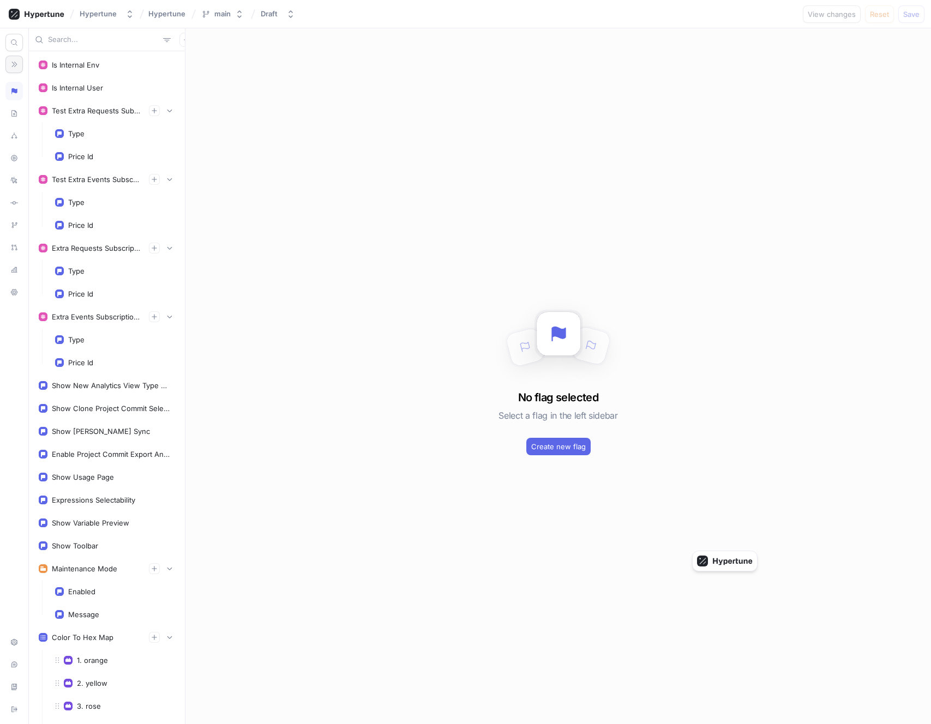
click at [17, 70] on button "button" at bounding box center [13, 64] width 17 height 17
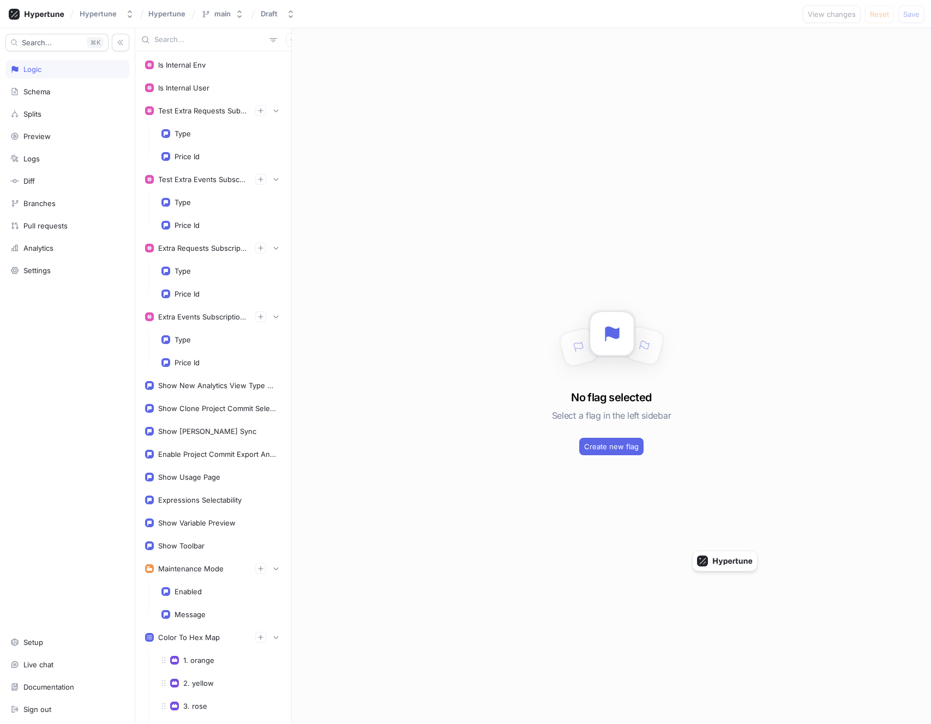
click at [181, 41] on input "text" at bounding box center [209, 39] width 111 height 11
paste input "hypertune"
type input "hypertune"
type input "pro"
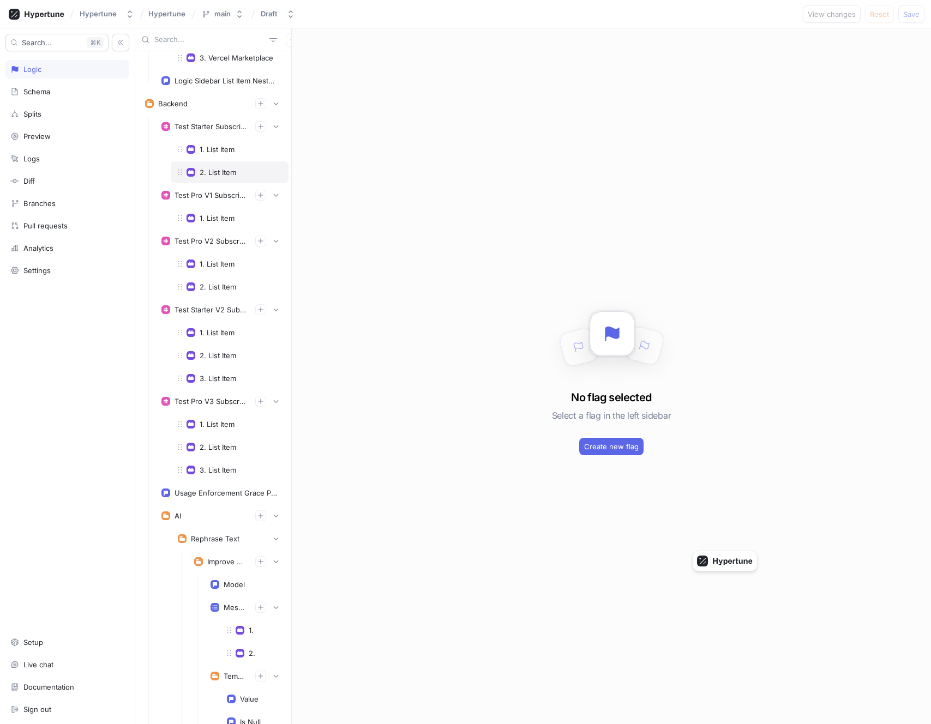
scroll to position [876, 0]
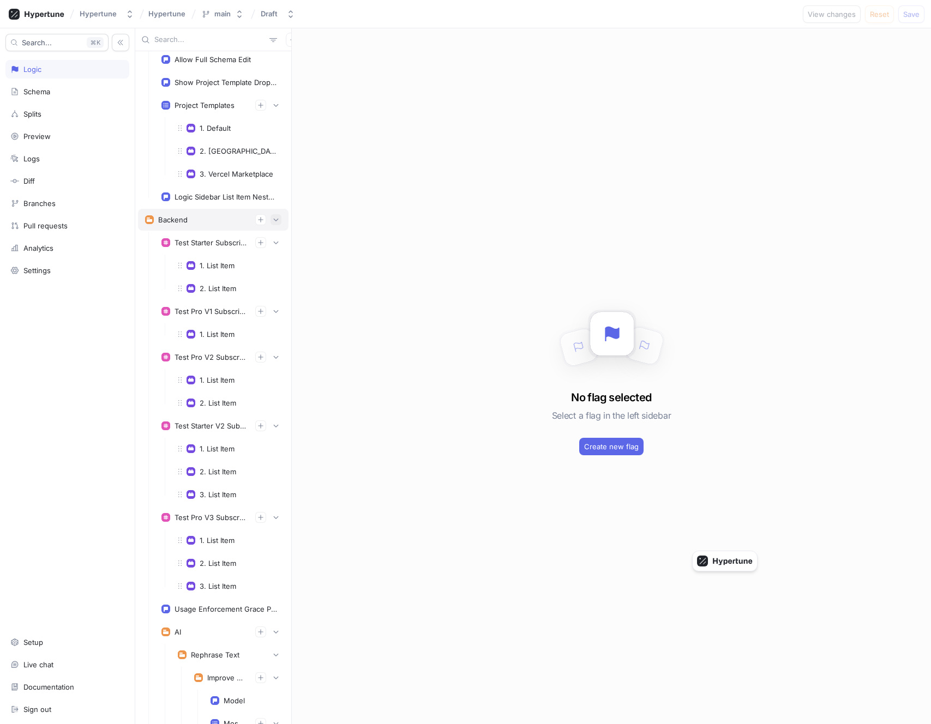
click at [276, 223] on button "button" at bounding box center [276, 219] width 11 height 11
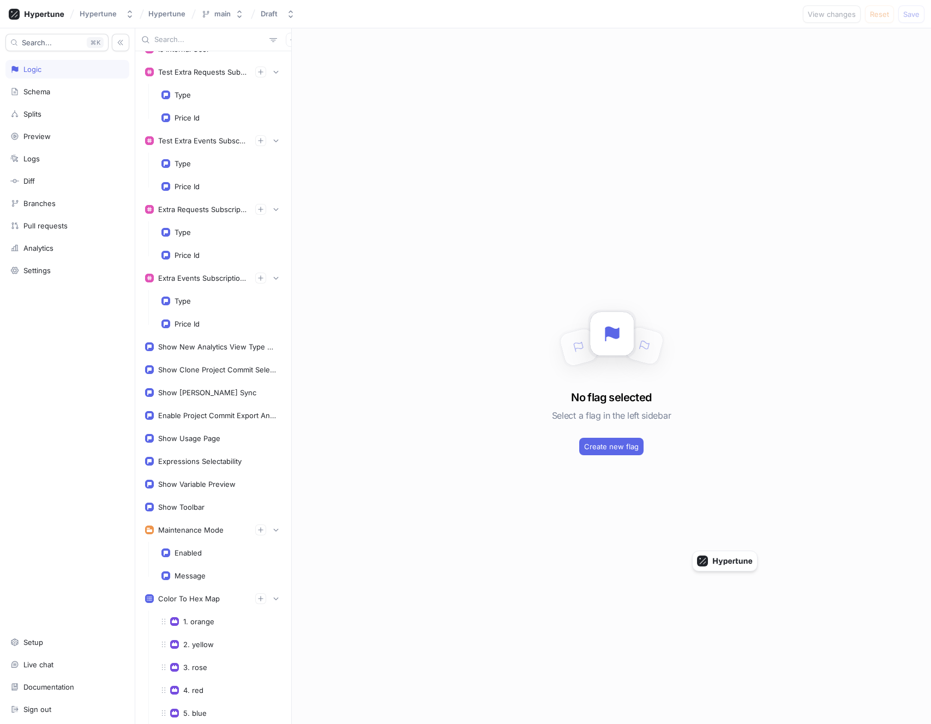
scroll to position [0, 0]
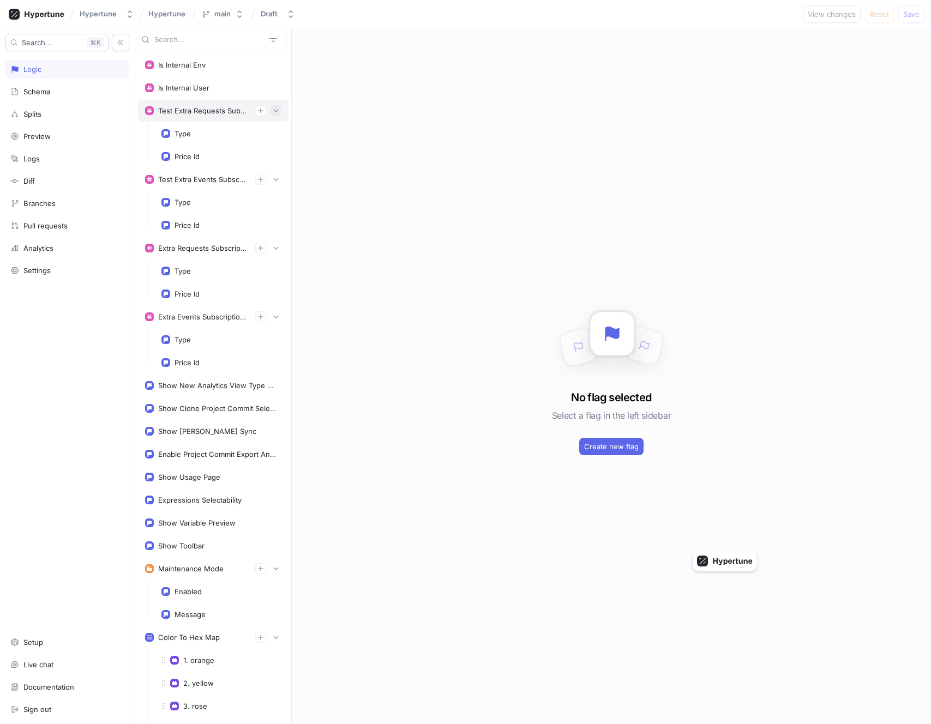
click at [274, 110] on icon "button" at bounding box center [276, 110] width 7 height 7
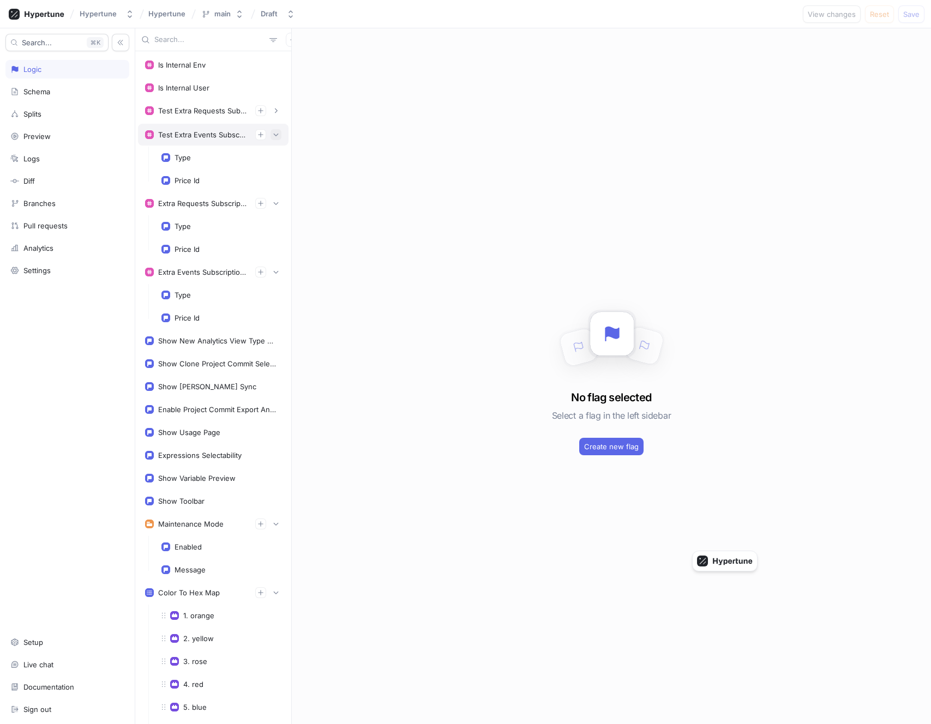
click at [277, 135] on icon "button" at bounding box center [276, 134] width 7 height 7
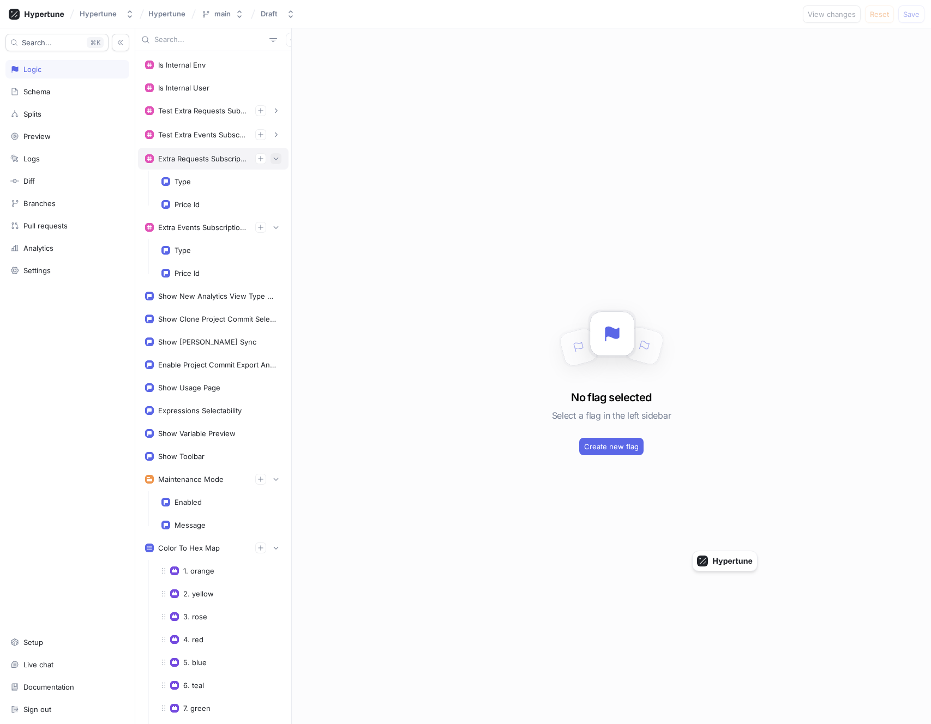
click at [277, 155] on icon "button" at bounding box center [276, 158] width 7 height 7
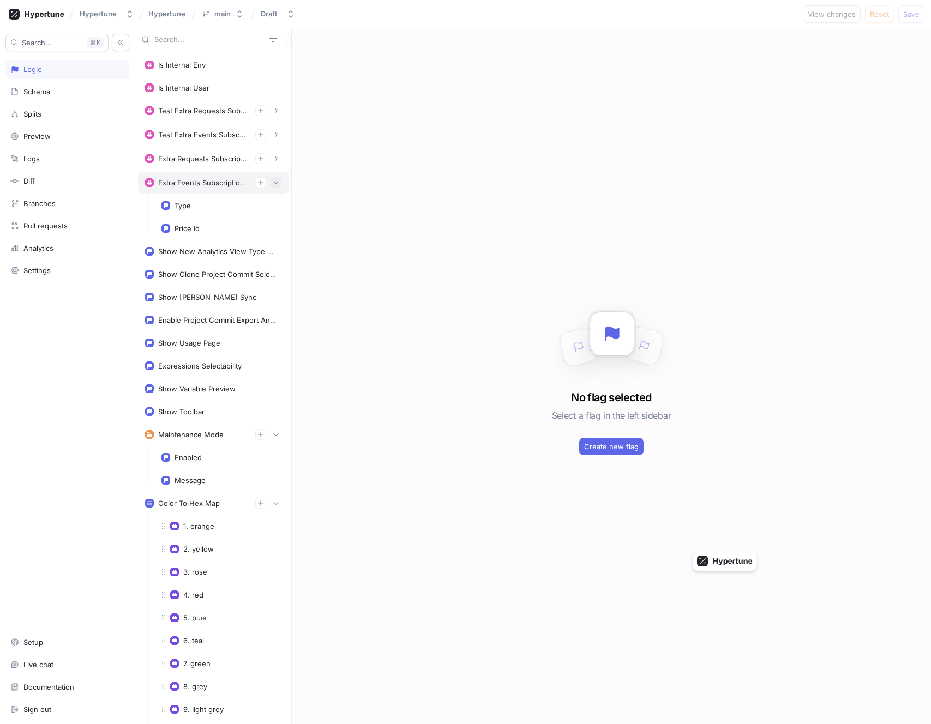
click at [277, 181] on icon "button" at bounding box center [276, 182] width 7 height 7
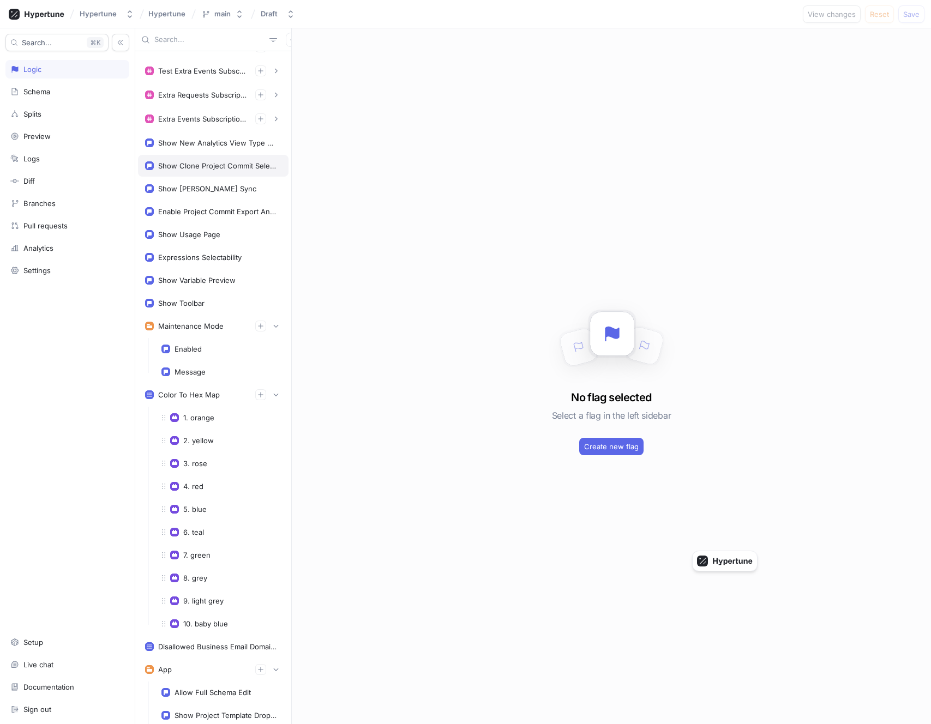
scroll to position [145, 0]
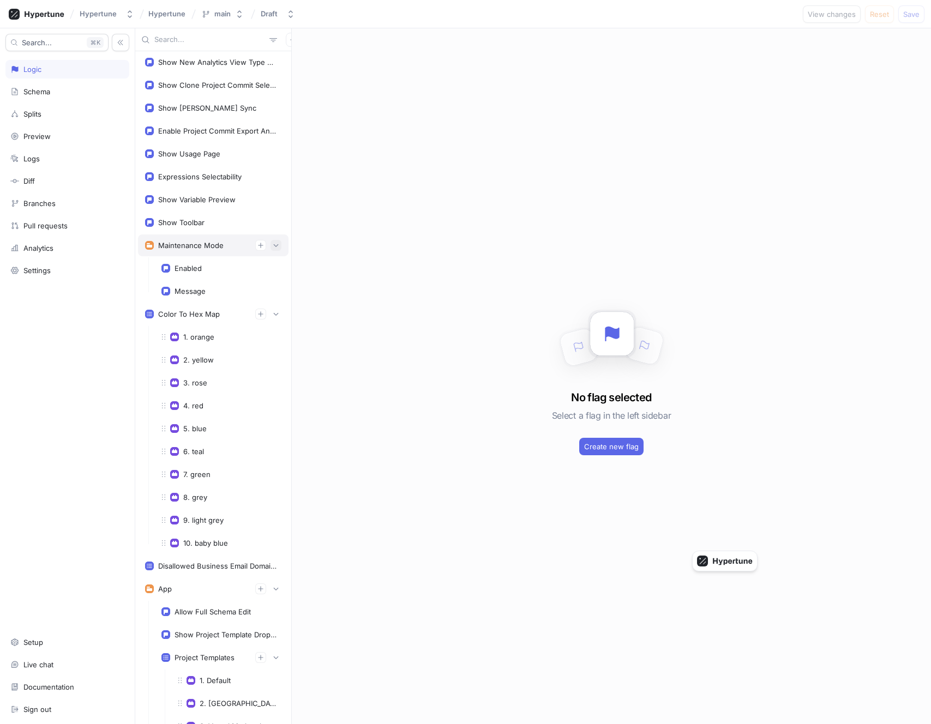
click at [275, 248] on icon "button" at bounding box center [276, 245] width 7 height 7
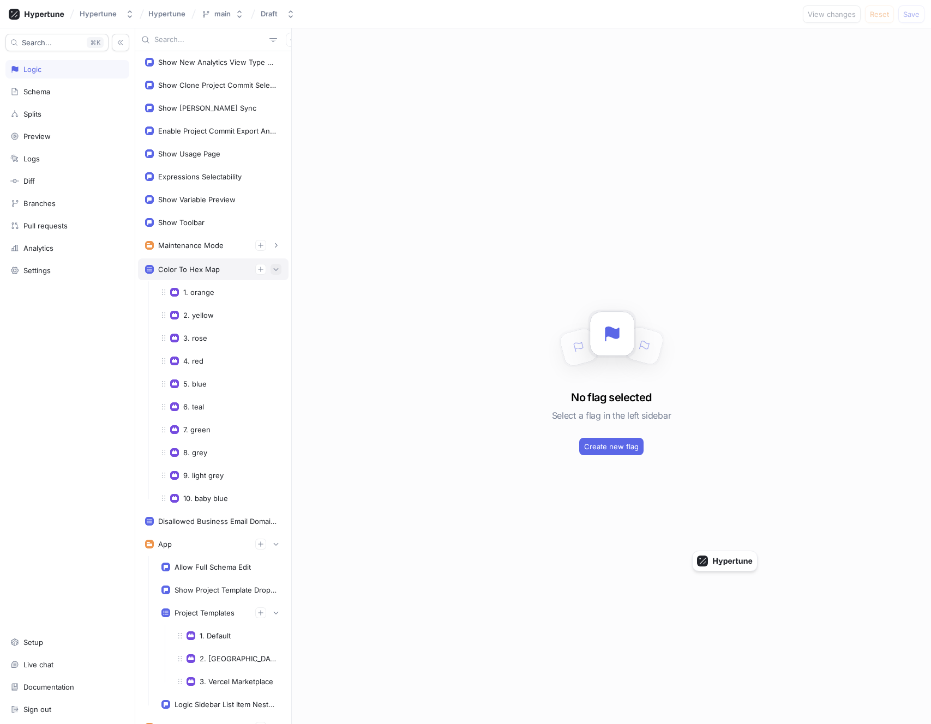
click at [275, 270] on icon "button" at bounding box center [276, 269] width 7 height 7
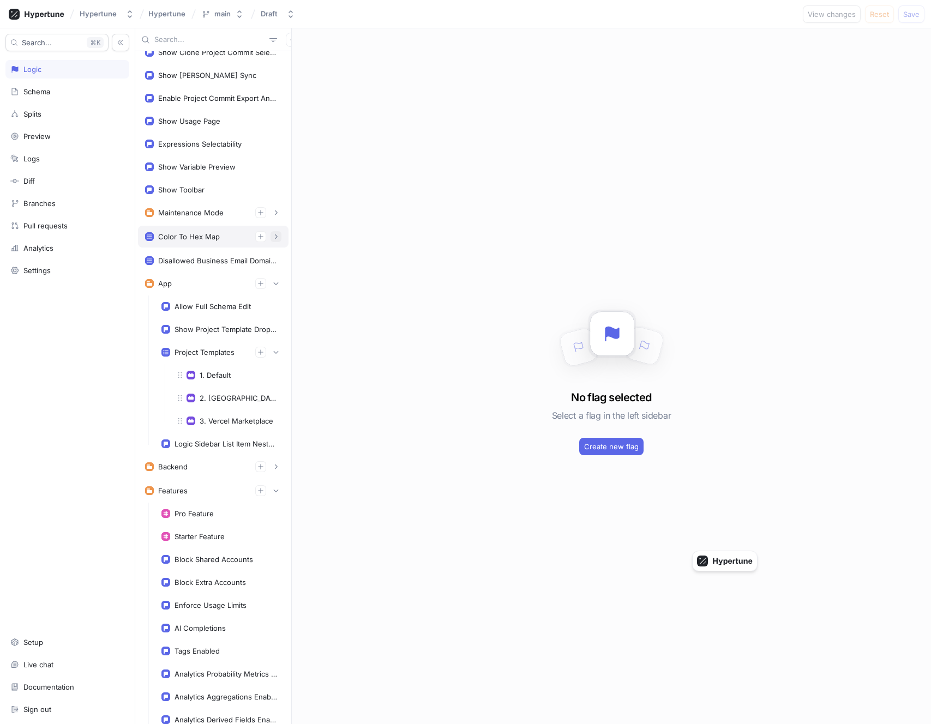
scroll to position [187, 0]
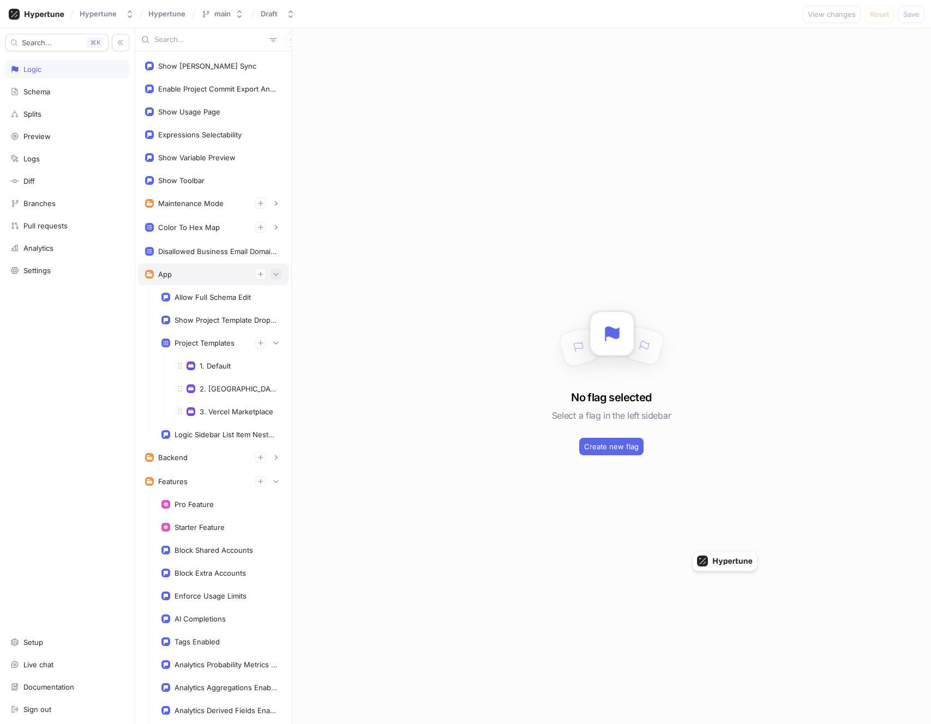
click at [276, 277] on icon "button" at bounding box center [276, 274] width 7 height 7
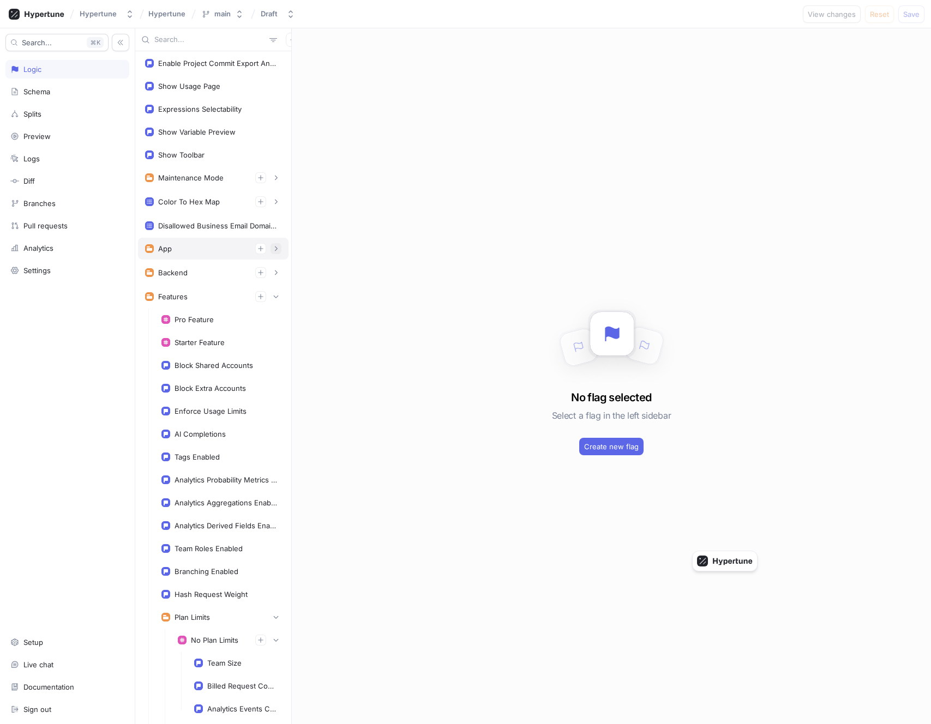
scroll to position [238, 0]
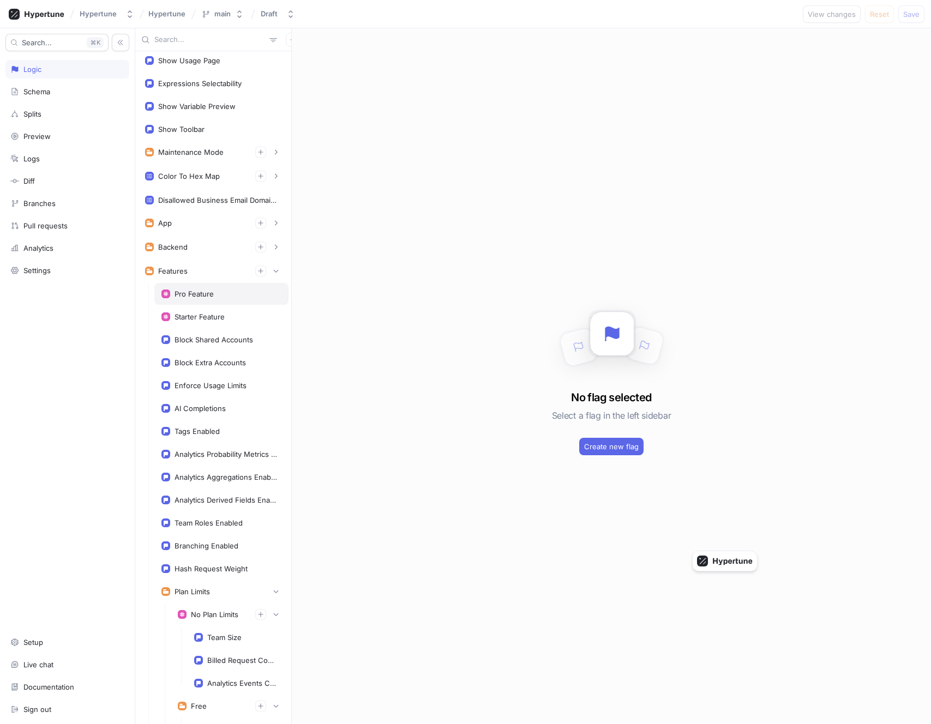
click at [263, 302] on div "Pro Feature" at bounding box center [221, 294] width 134 height 22
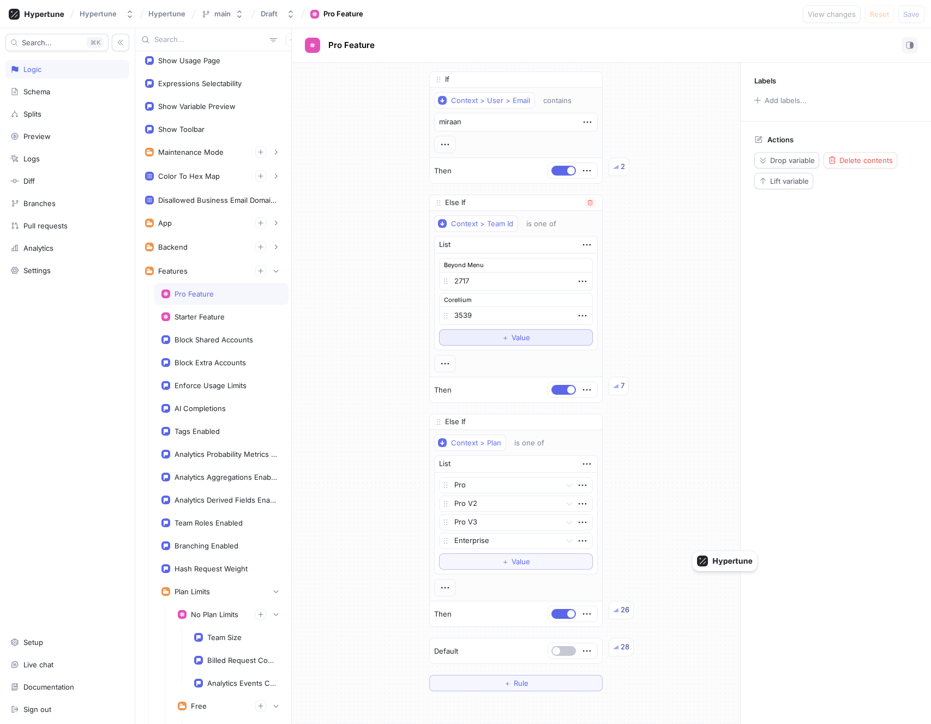
click at [497, 340] on button "＋ Value" at bounding box center [516, 337] width 154 height 16
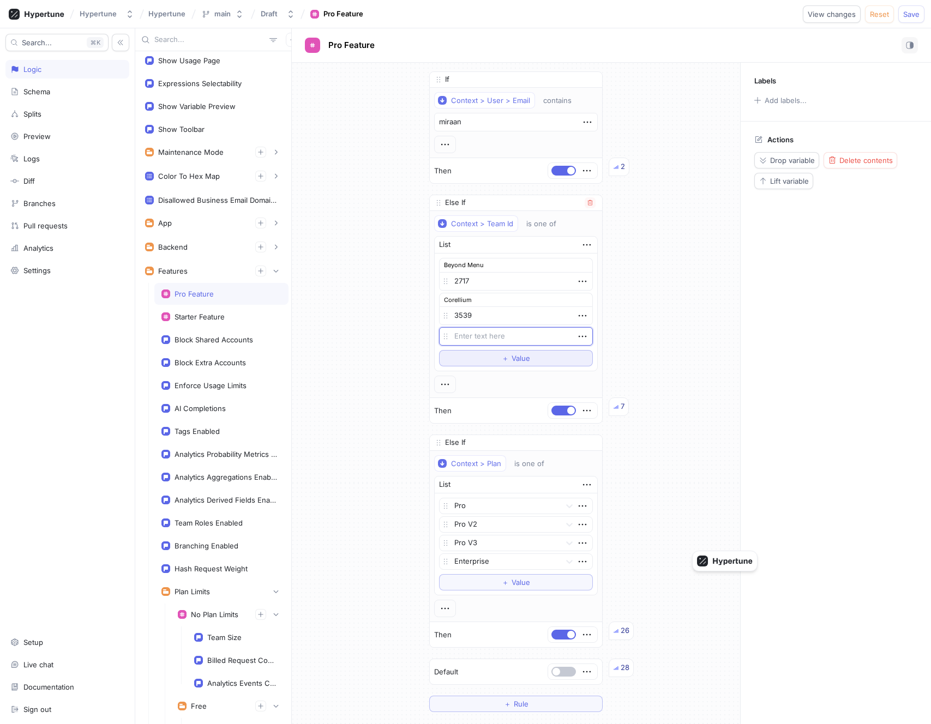
type textarea "x"
type textarea "9083"
type textarea "x"
type textarea "9083"
click at [580, 336] on icon "button" at bounding box center [583, 337] width 12 height 12
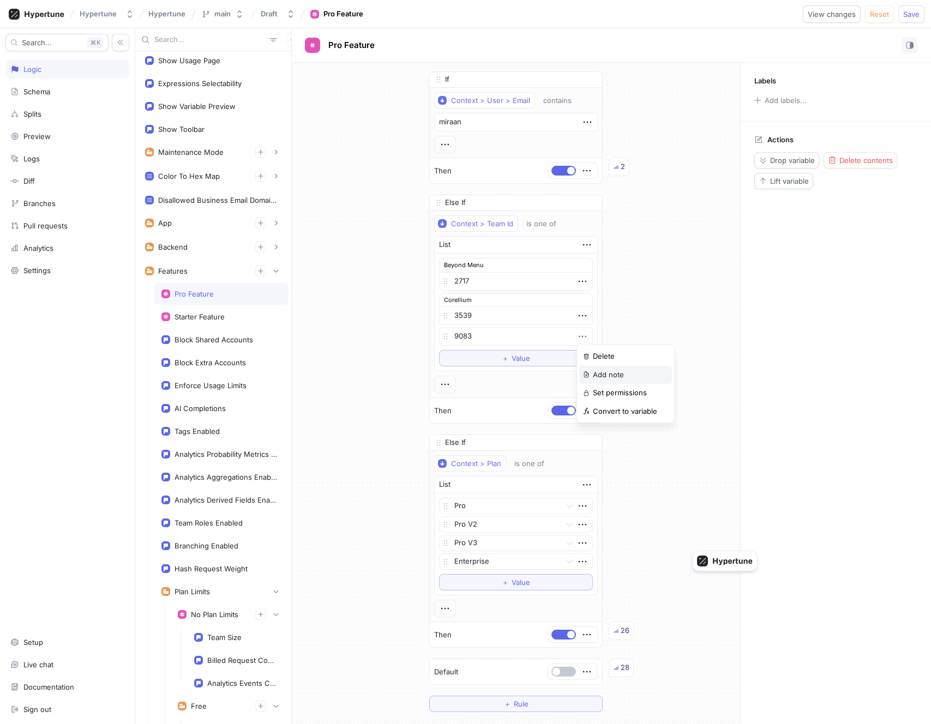
click at [604, 376] on p "Add note" at bounding box center [608, 375] width 31 height 11
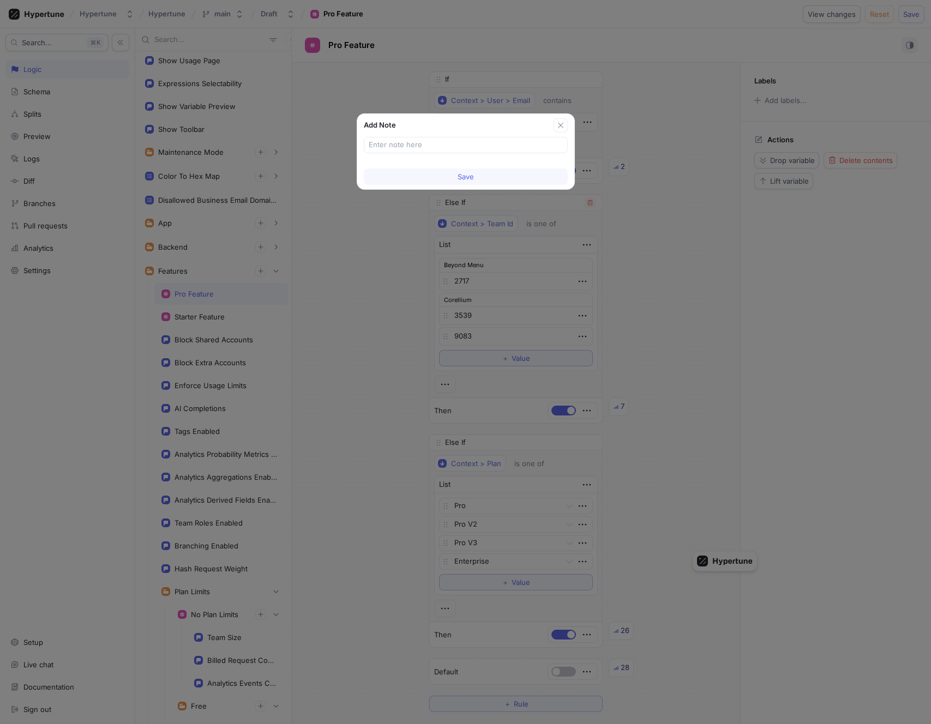
type textarea "x"
type input "Dotworld"
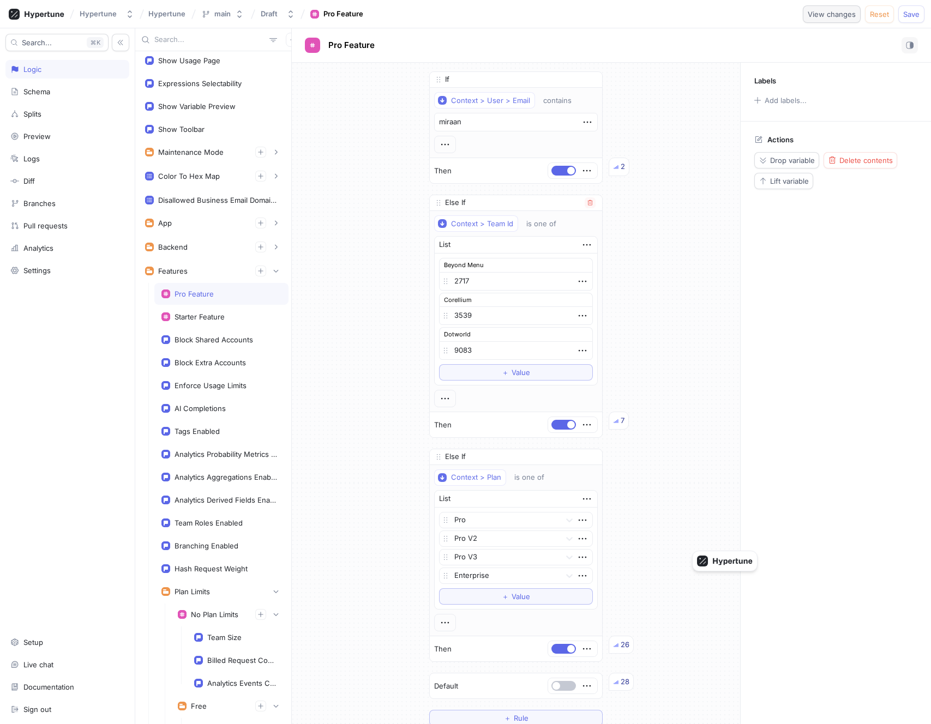
click at [838, 11] on span "View changes" at bounding box center [832, 14] width 48 height 7
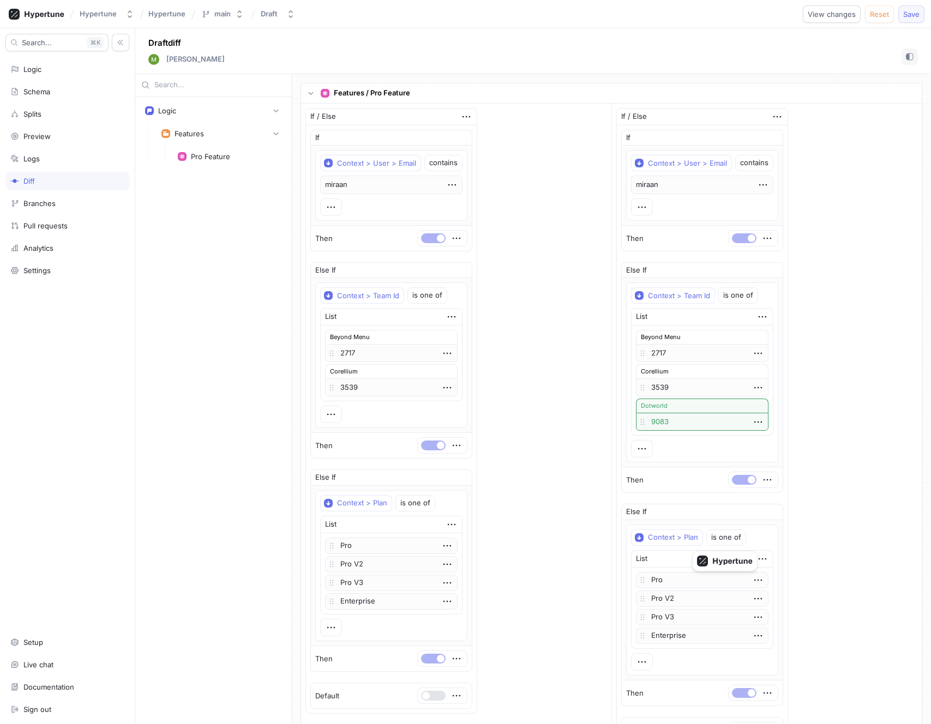
click at [871, 14] on span "Save" at bounding box center [911, 14] width 16 height 7
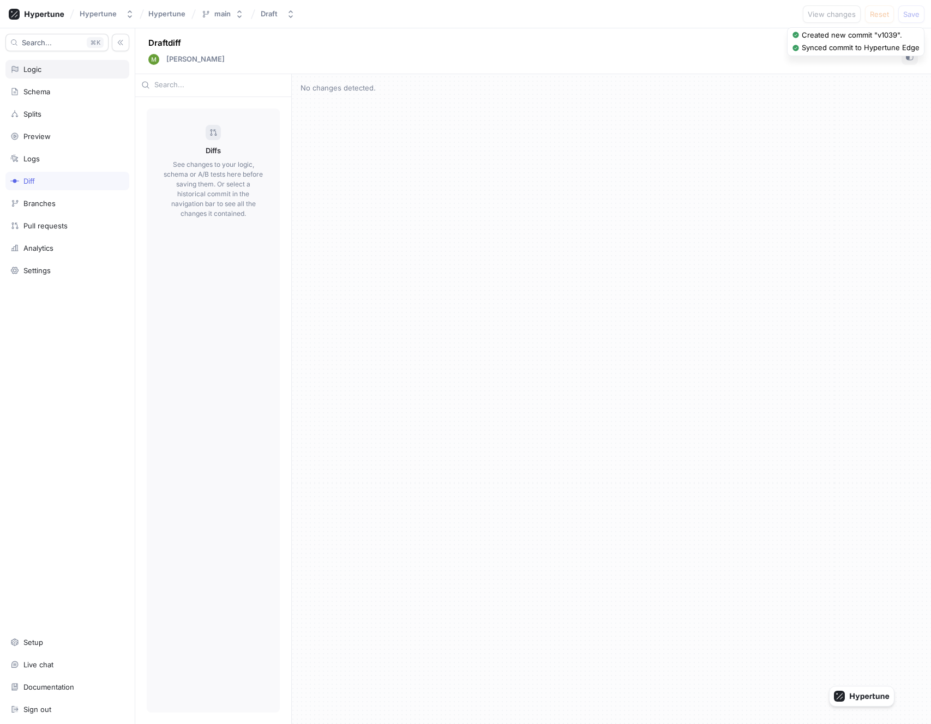
click at [63, 67] on div "Logic" at bounding box center [67, 69] width 114 height 9
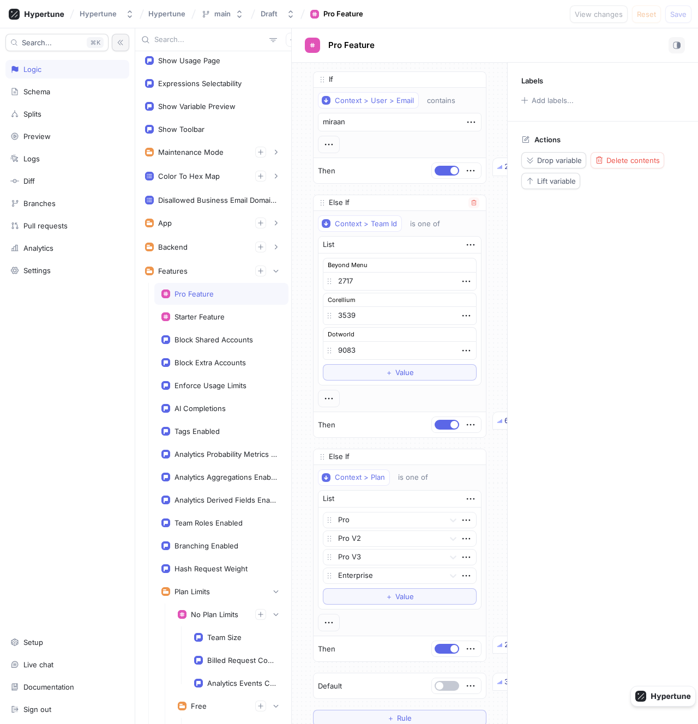
click at [114, 45] on button "button" at bounding box center [120, 42] width 17 height 17
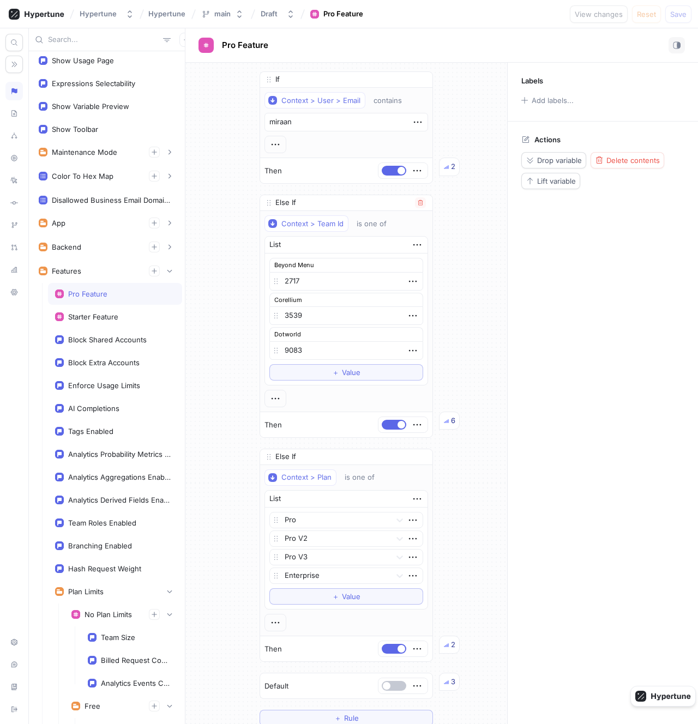
type textarea "x"
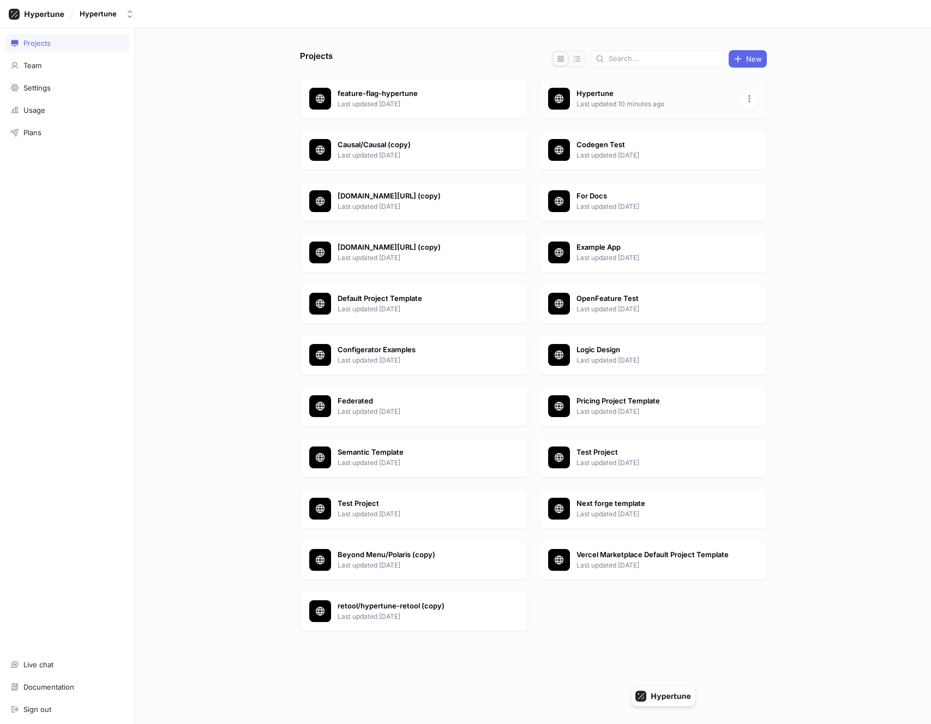
click at [604, 96] on p "Hypertune" at bounding box center [656, 93] width 158 height 11
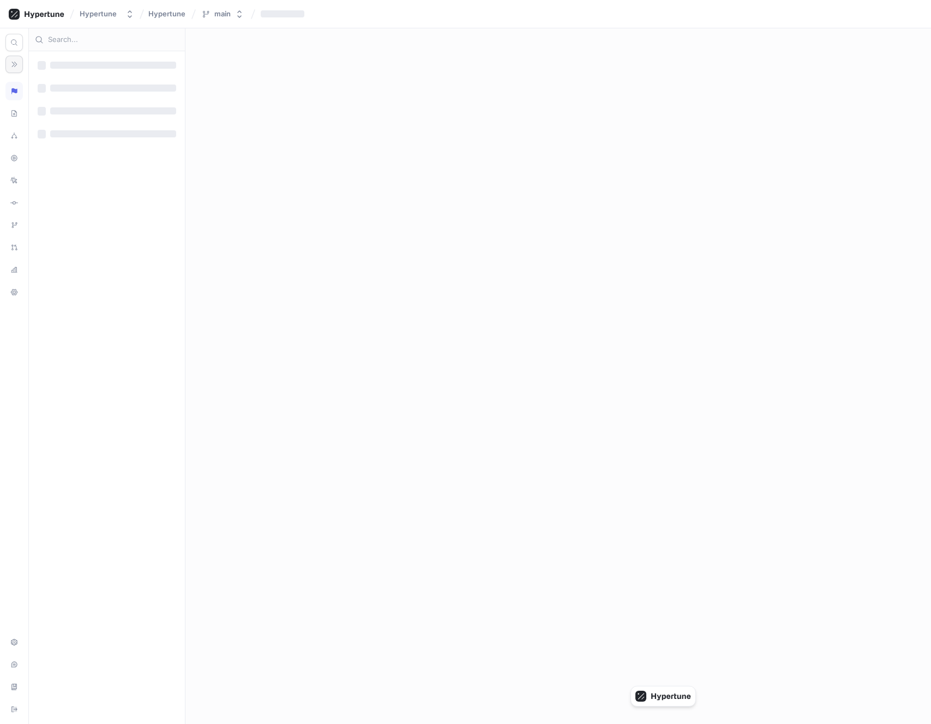
click at [13, 62] on icon "button" at bounding box center [14, 65] width 8 height 8
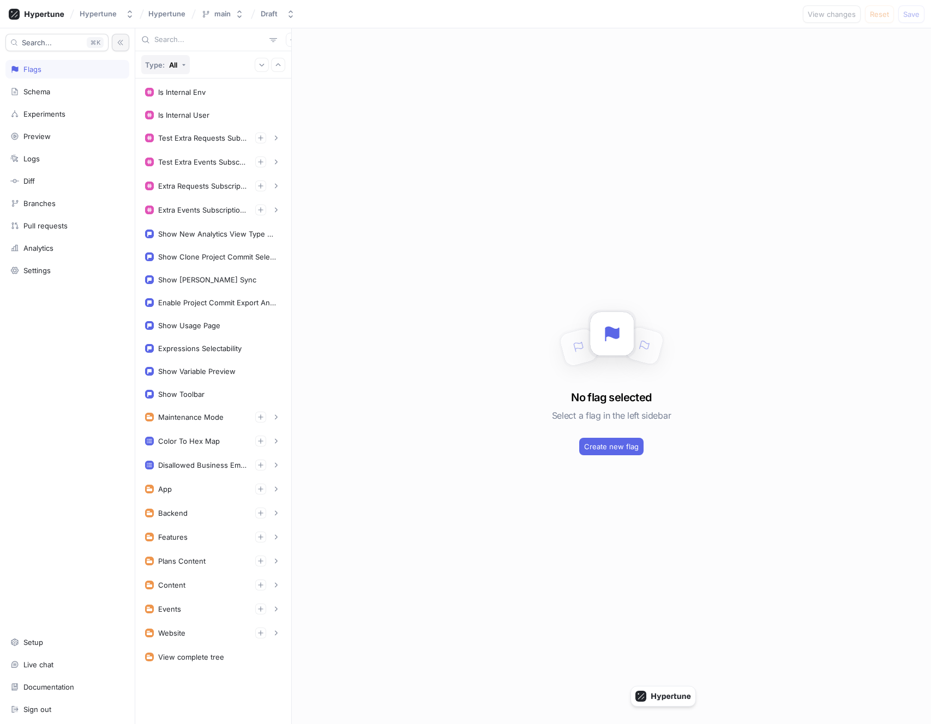
click at [179, 65] on button "Type: All" at bounding box center [165, 64] width 49 height 19
click at [171, 66] on div "All" at bounding box center [173, 65] width 8 height 9
click at [166, 64] on div "Type: All" at bounding box center [161, 65] width 32 height 9
click at [197, 52] on div "Type: All" at bounding box center [213, 64] width 156 height 27
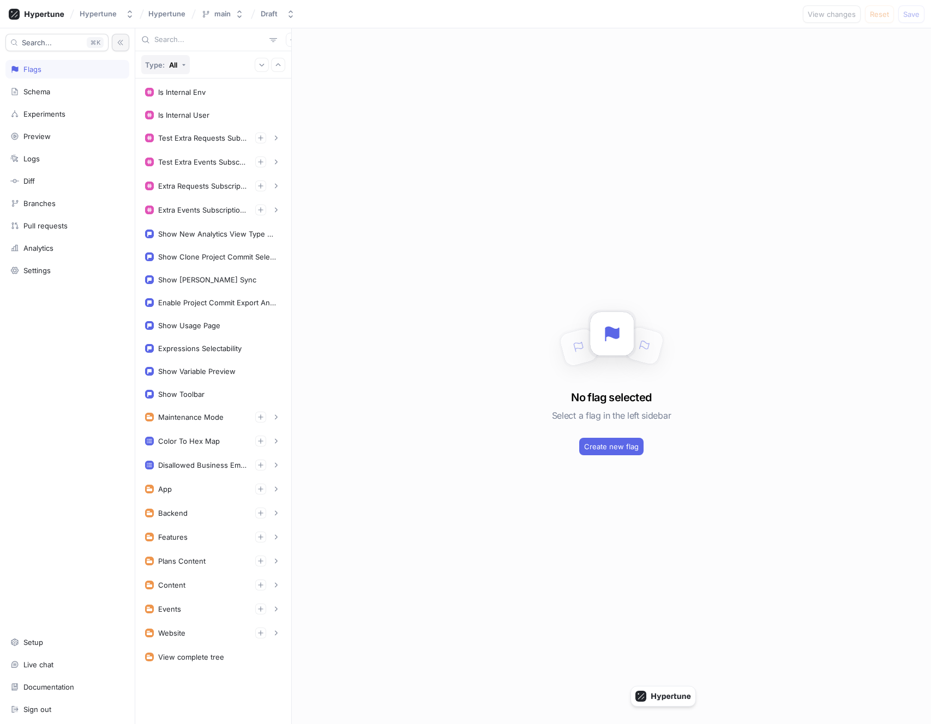
click at [172, 63] on div "All" at bounding box center [173, 65] width 8 height 9
click at [174, 110] on span "Boolean" at bounding box center [162, 107] width 28 height 9
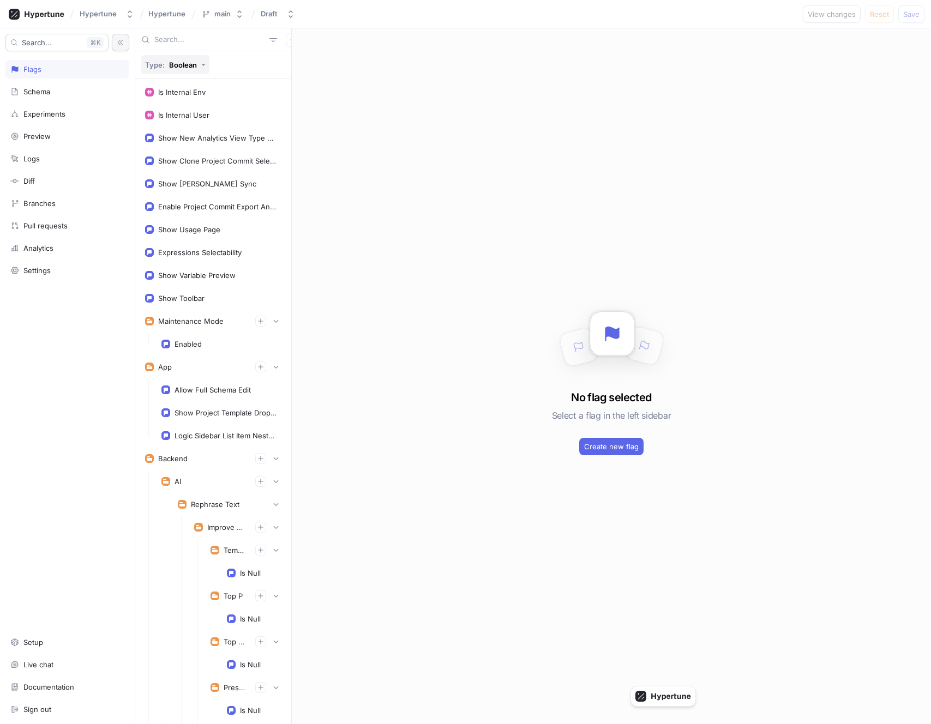
click at [184, 64] on div "Boolean" at bounding box center [183, 65] width 28 height 9
click at [176, 90] on div "All" at bounding box center [170, 88] width 45 height 9
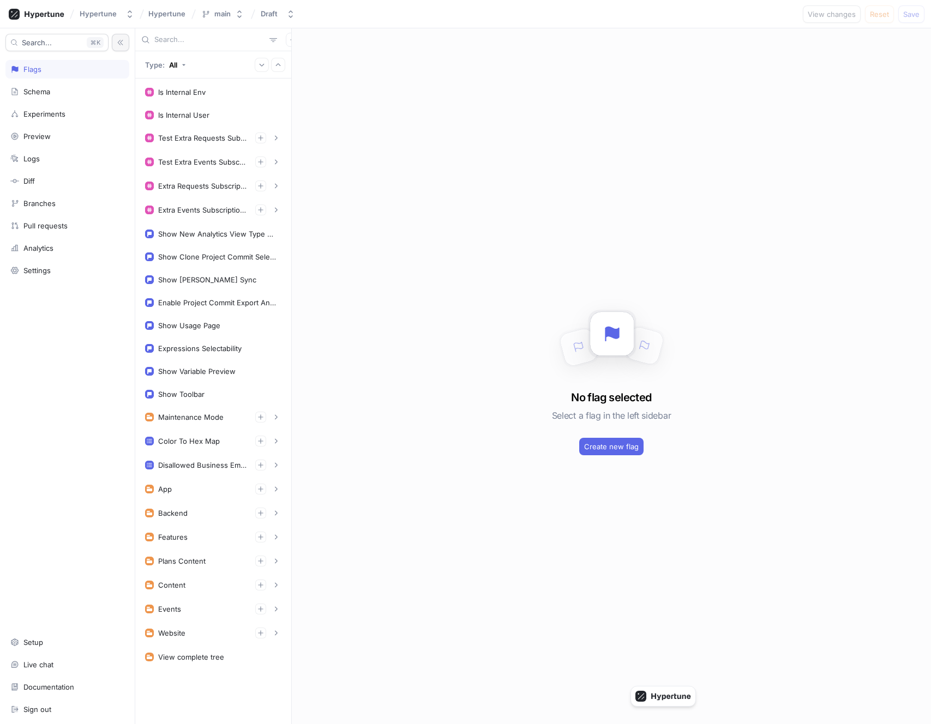
click at [185, 40] on input "text" at bounding box center [209, 39] width 111 height 11
type input "fds"
type input "is"
click at [172, 63] on div "All" at bounding box center [173, 65] width 8 height 9
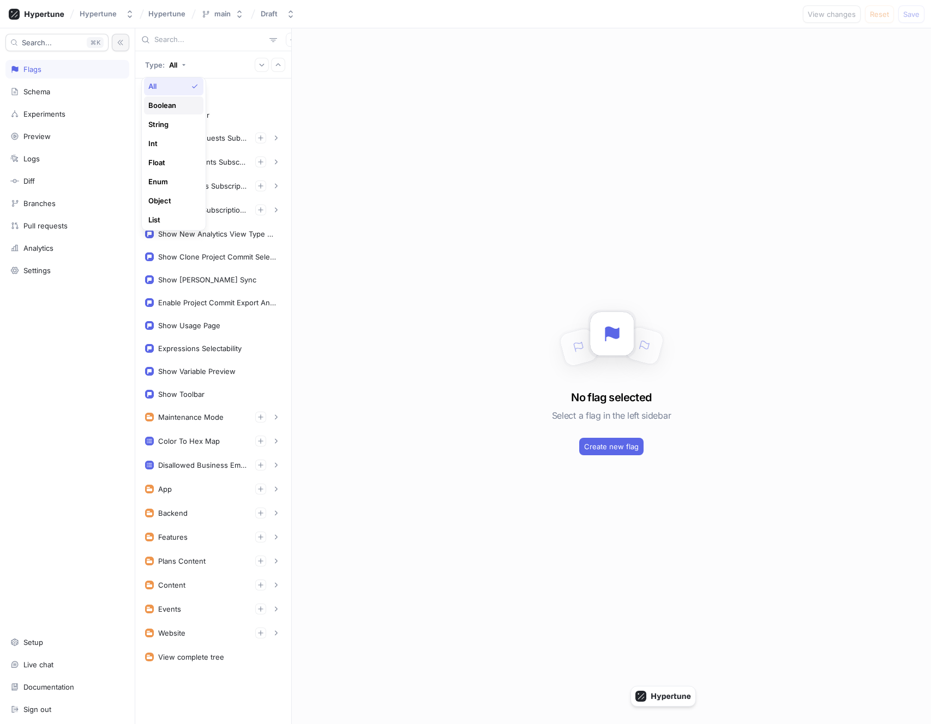
click at [170, 105] on span "Boolean" at bounding box center [162, 105] width 28 height 9
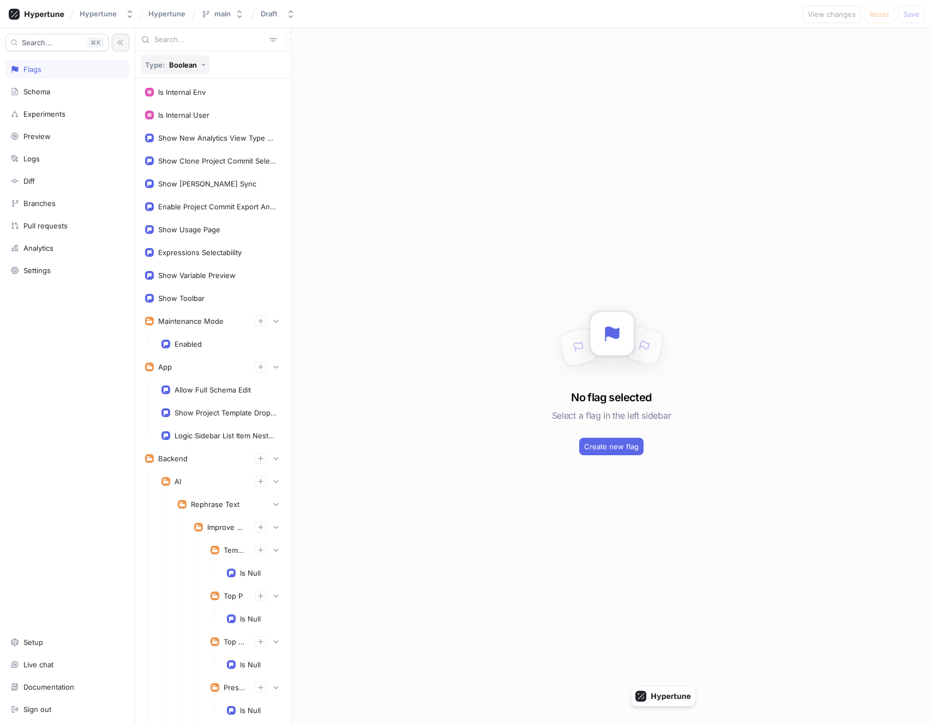
click at [182, 65] on div "Boolean" at bounding box center [183, 65] width 28 height 9
click at [178, 105] on div "String" at bounding box center [170, 105] width 45 height 9
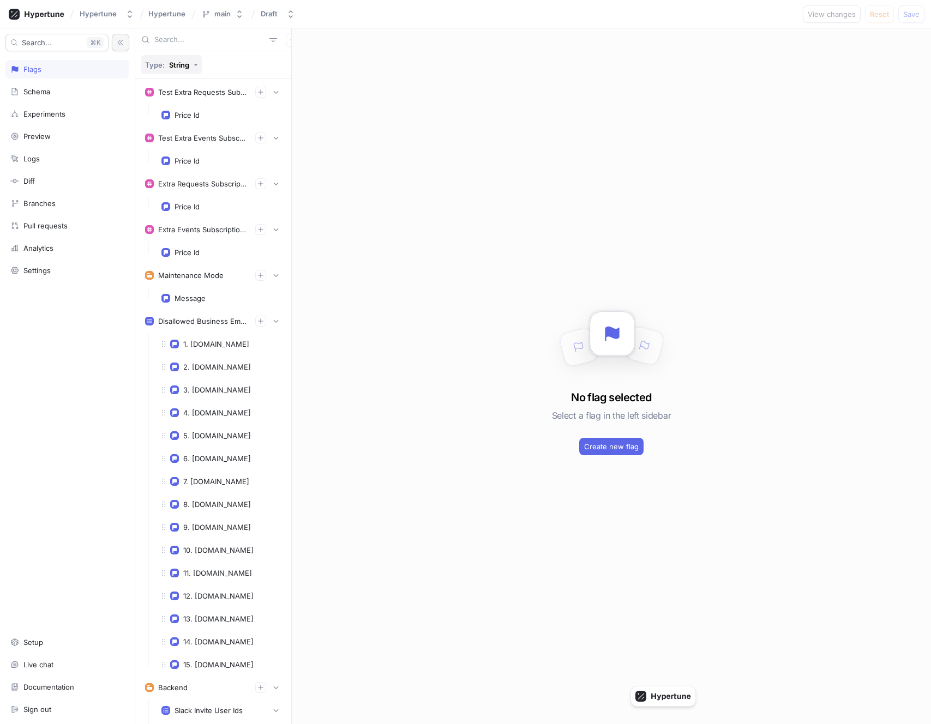
click at [168, 65] on div "Type: String" at bounding box center [167, 65] width 44 height 9
click at [171, 112] on div "Int" at bounding box center [173, 106] width 59 height 18
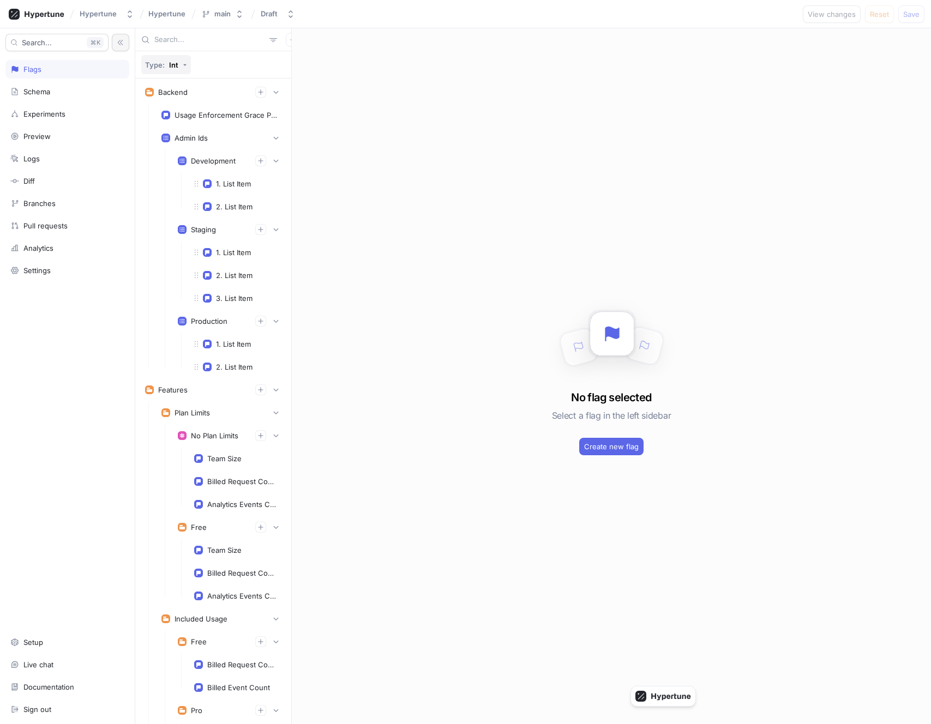
click at [164, 65] on p "Type:" at bounding box center [155, 65] width 20 height 9
click at [170, 119] on div "Float" at bounding box center [170, 123] width 45 height 9
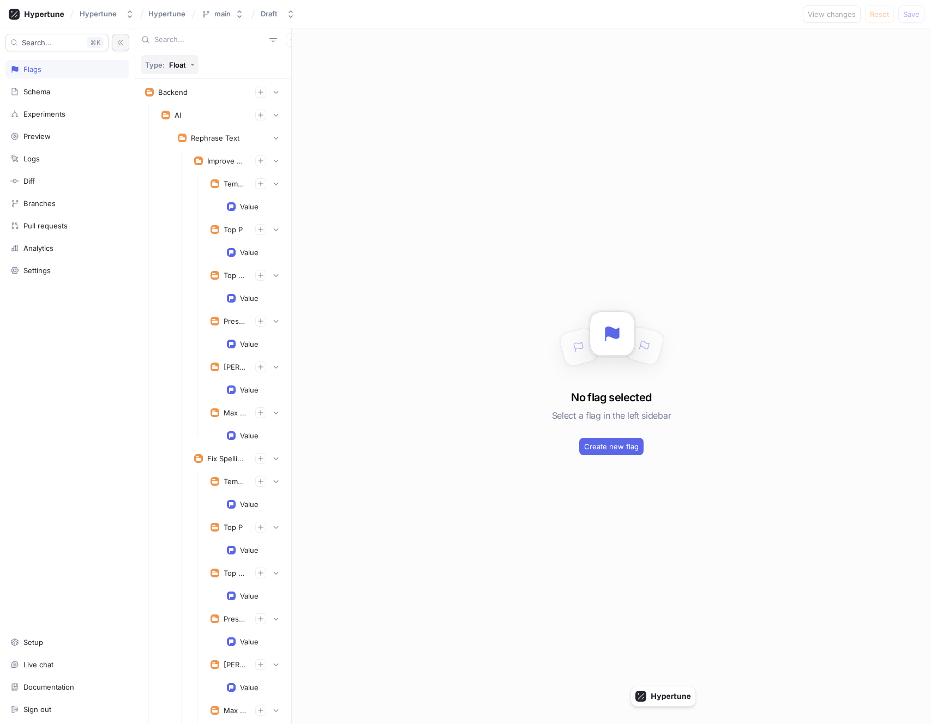
click at [166, 68] on div "Type: Float" at bounding box center [165, 65] width 41 height 9
click at [171, 145] on div "Enum" at bounding box center [170, 142] width 45 height 9
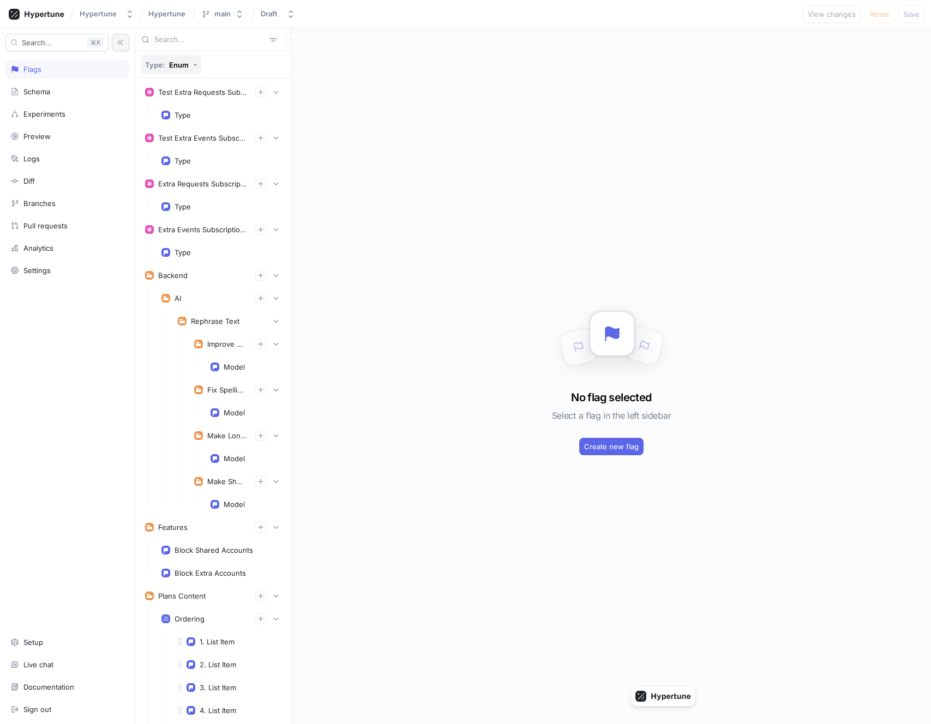
click at [166, 64] on div "Type: Enum" at bounding box center [167, 65] width 44 height 9
click at [177, 160] on div "Object" at bounding box center [170, 161] width 45 height 9
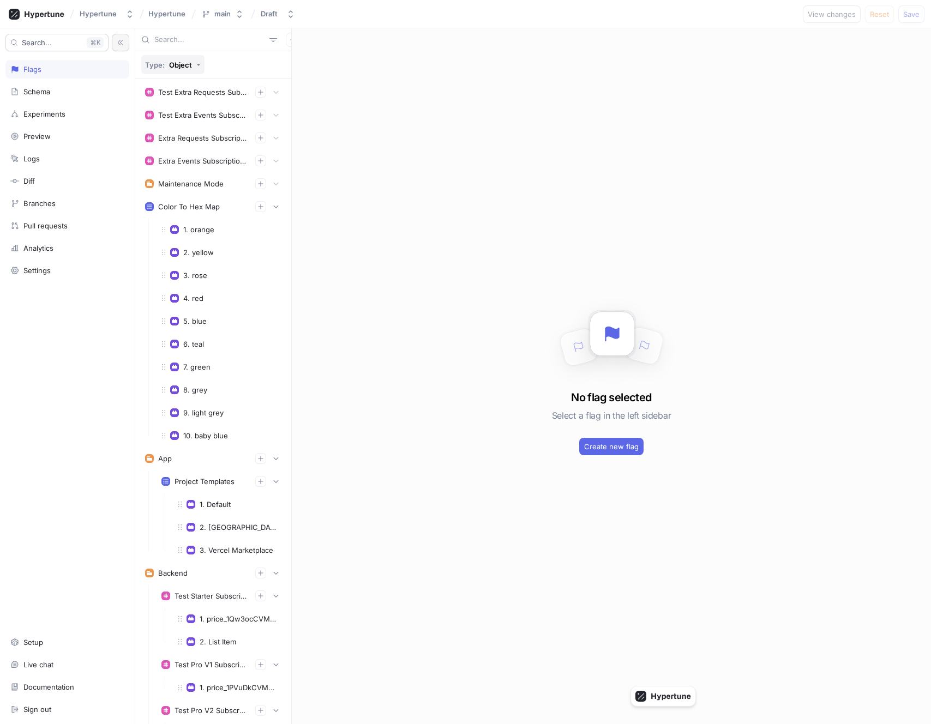
click at [177, 62] on div "Object" at bounding box center [180, 65] width 23 height 9
click at [224, 242] on div "2. yellow" at bounding box center [221, 253] width 134 height 22
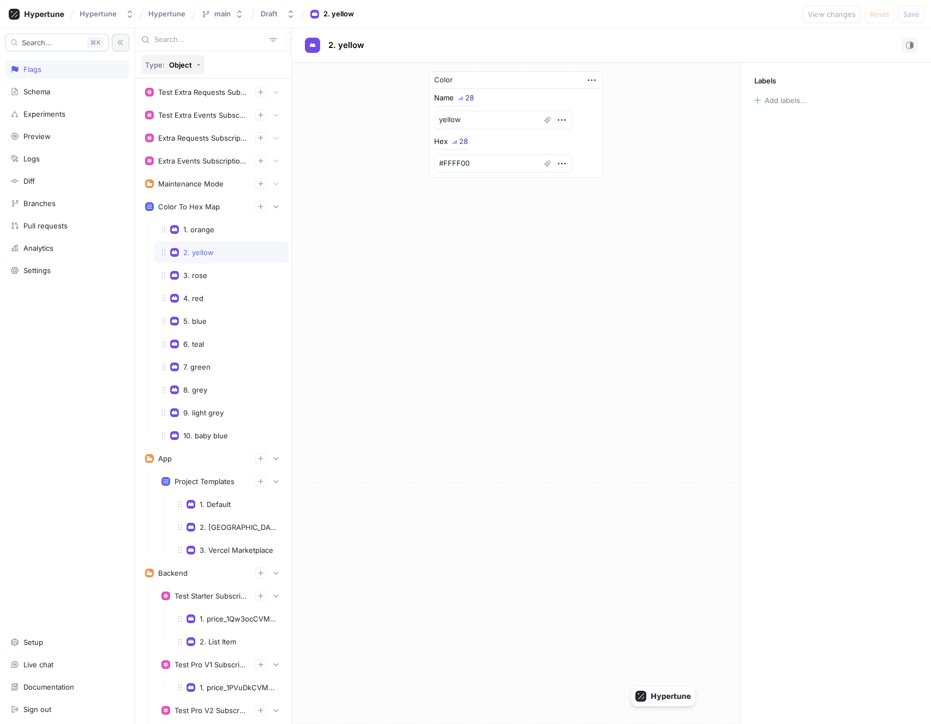
click at [177, 65] on div "Object" at bounding box center [180, 65] width 23 height 9
click at [164, 182] on div "List" at bounding box center [170, 180] width 45 height 9
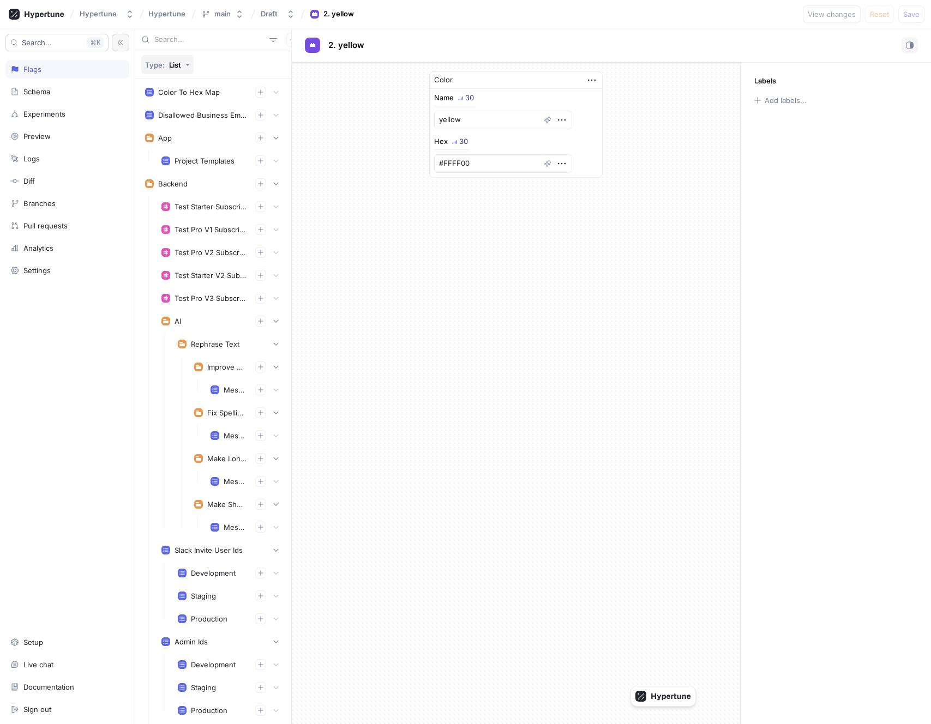
click at [174, 68] on div "List" at bounding box center [175, 65] width 12 height 9
click at [172, 199] on span "Function" at bounding box center [163, 199] width 31 height 9
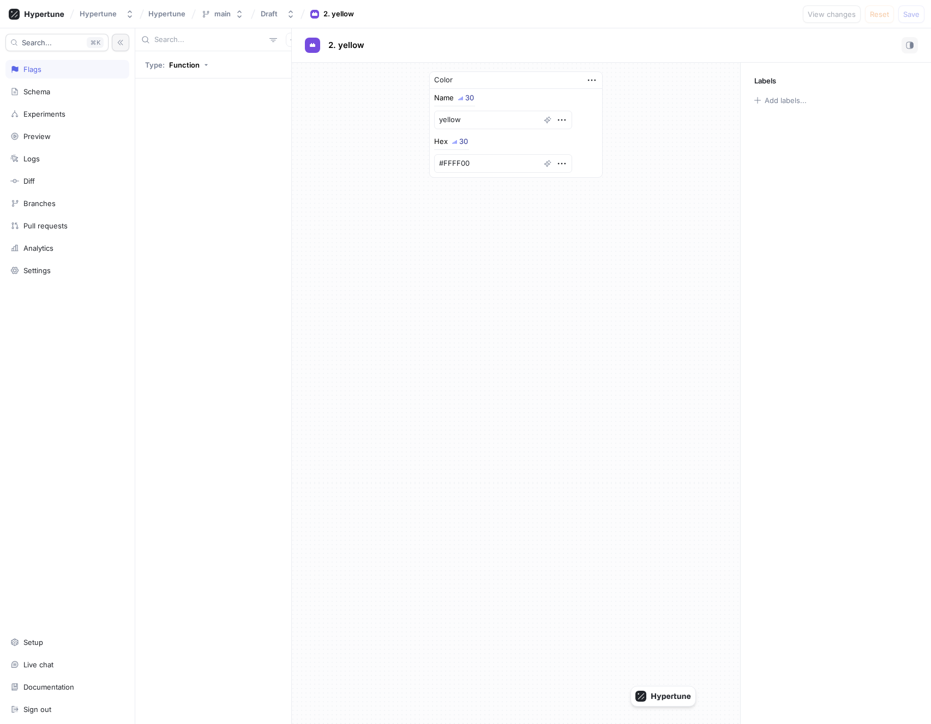
click at [172, 50] on div at bounding box center [213, 39] width 156 height 23
click at [172, 62] on div "Function" at bounding box center [184, 65] width 31 height 9
click at [176, 220] on span "Other types" at bounding box center [168, 218] width 41 height 9
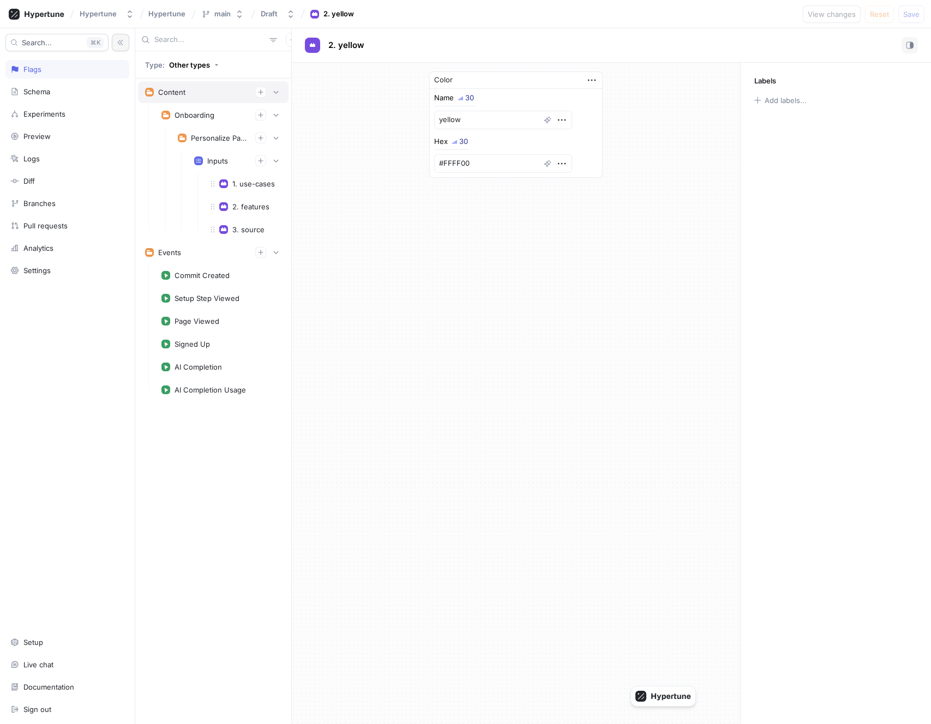
click at [173, 91] on div "Content" at bounding box center [171, 92] width 27 height 9
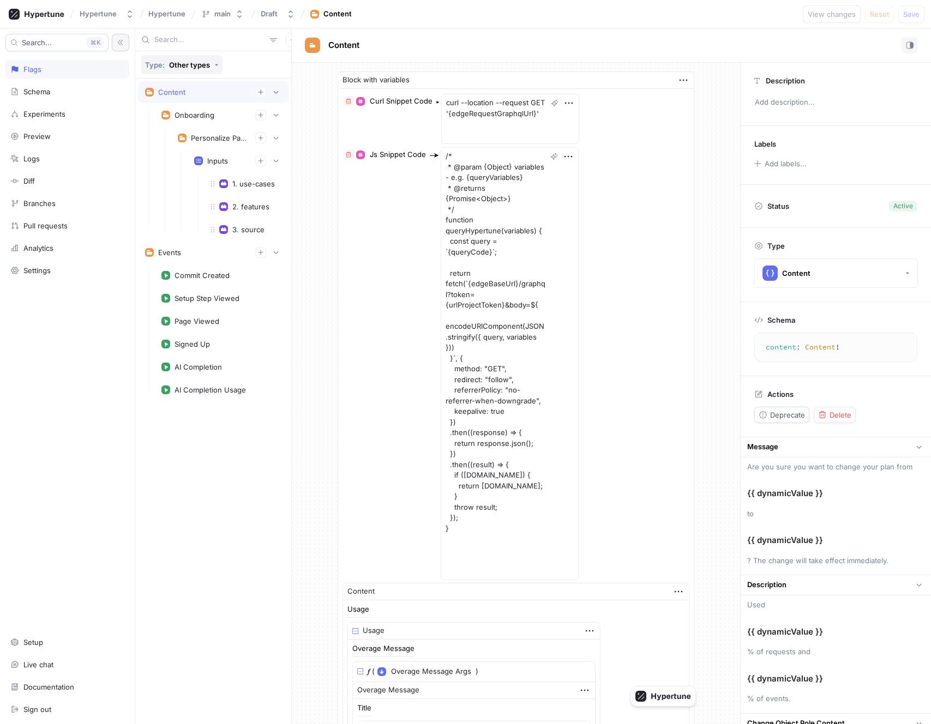
click at [191, 70] on button "Type: Other types" at bounding box center [181, 64] width 81 height 19
type textarea "x"
click at [209, 67] on button "Type: Other types" at bounding box center [181, 64] width 81 height 19
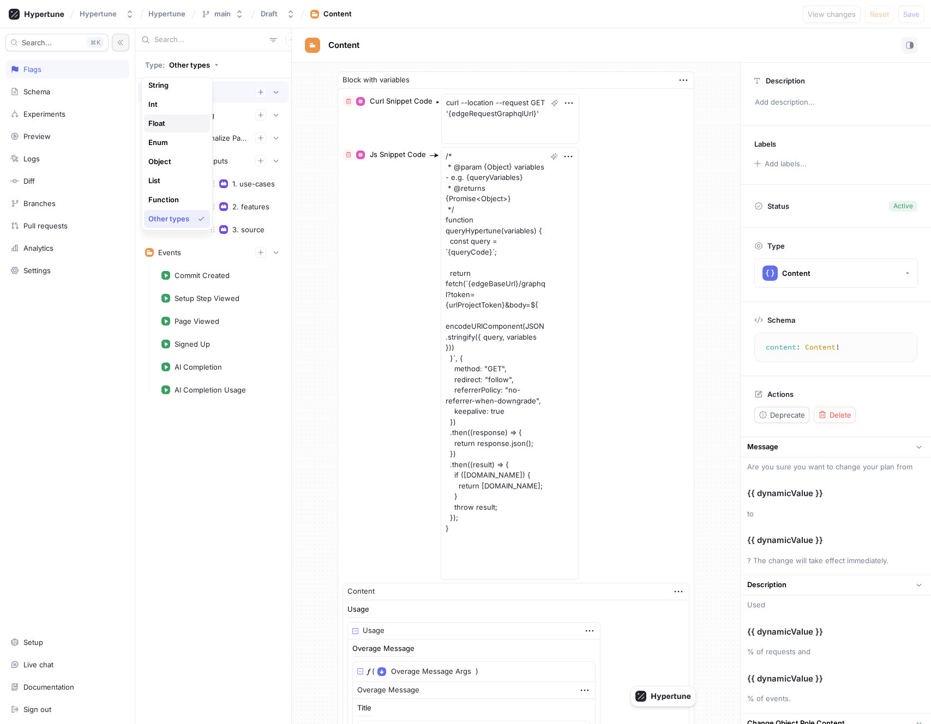
scroll to position [0, 0]
click at [175, 89] on div "All" at bounding box center [174, 88] width 52 height 9
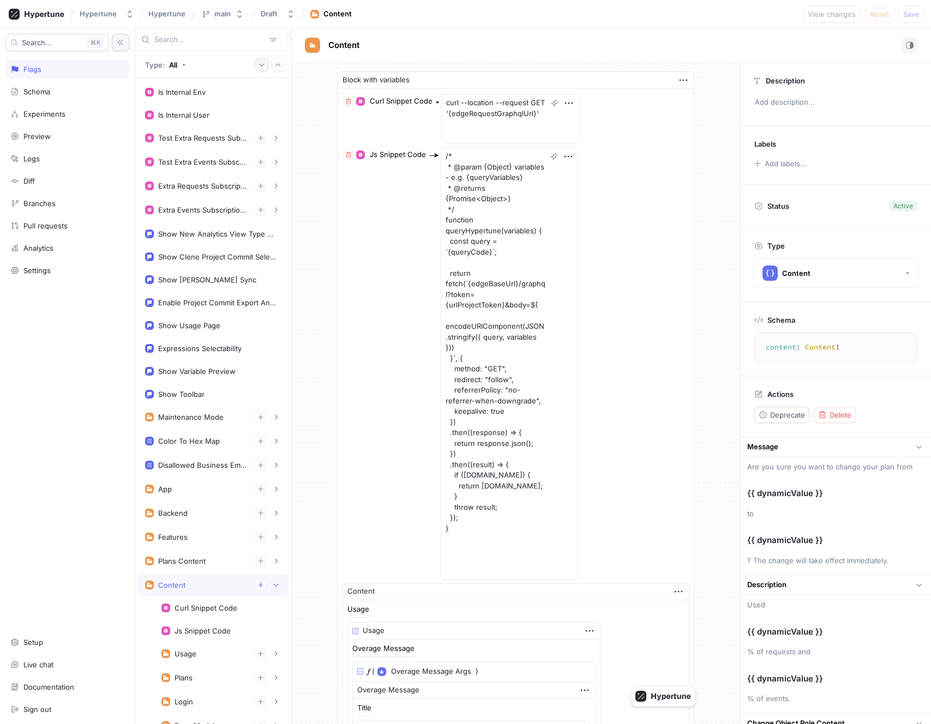
click at [263, 65] on icon "button" at bounding box center [262, 65] width 7 height 7
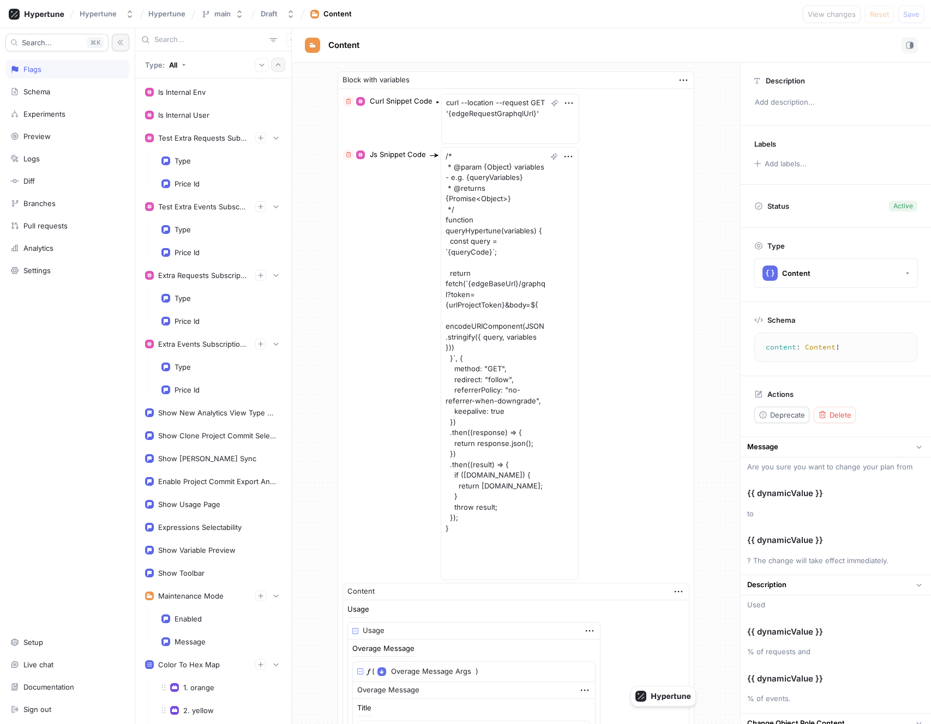
click at [276, 66] on icon "button" at bounding box center [278, 65] width 7 height 7
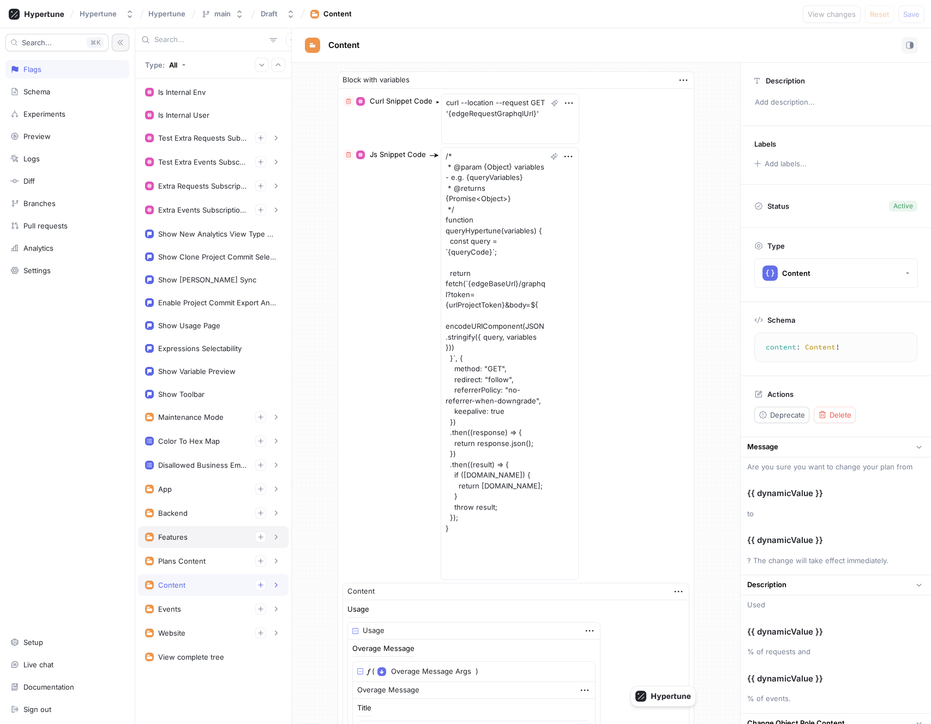
click at [213, 536] on div "Features" at bounding box center [213, 537] width 136 height 11
type textarea "x"
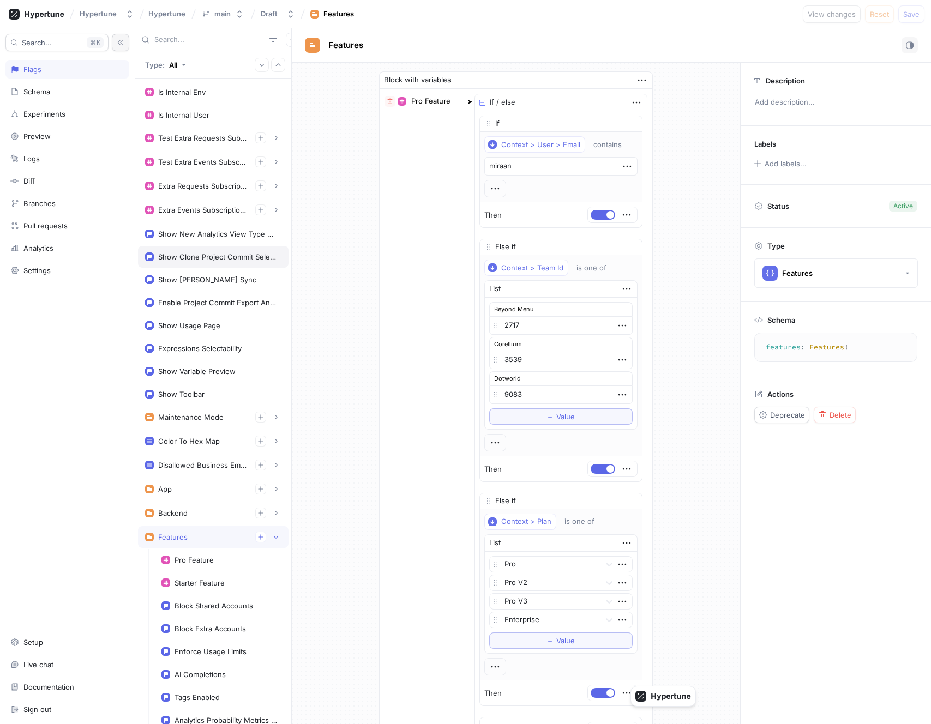
click at [200, 261] on div "Show Clone Project Commit Selector" at bounding box center [213, 257] width 151 height 22
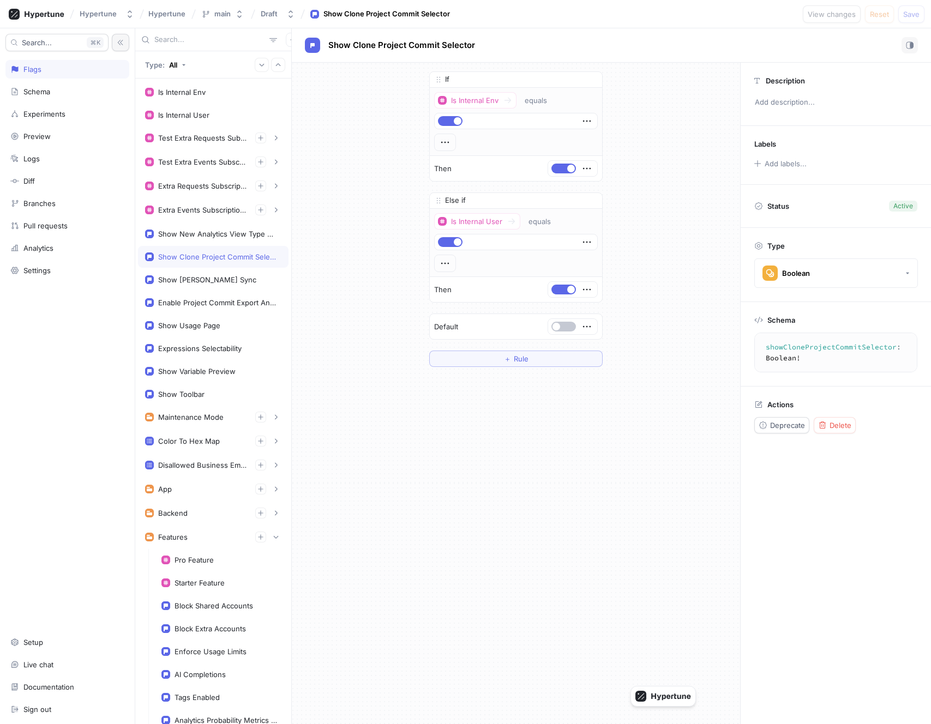
type textarea "showCloneProjectCommitSelector: Boolean!"
click at [201, 538] on div "Features" at bounding box center [213, 537] width 136 height 11
type textarea "x"
type textarea "features: Features!"
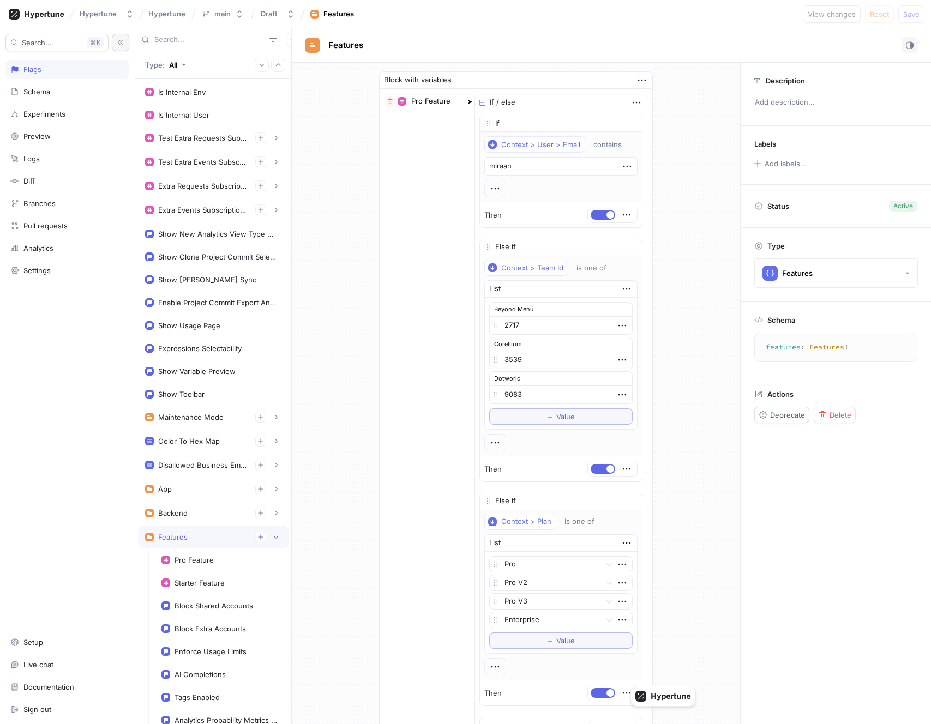
click at [190, 538] on div "Features" at bounding box center [213, 537] width 136 height 11
type textarea "x"
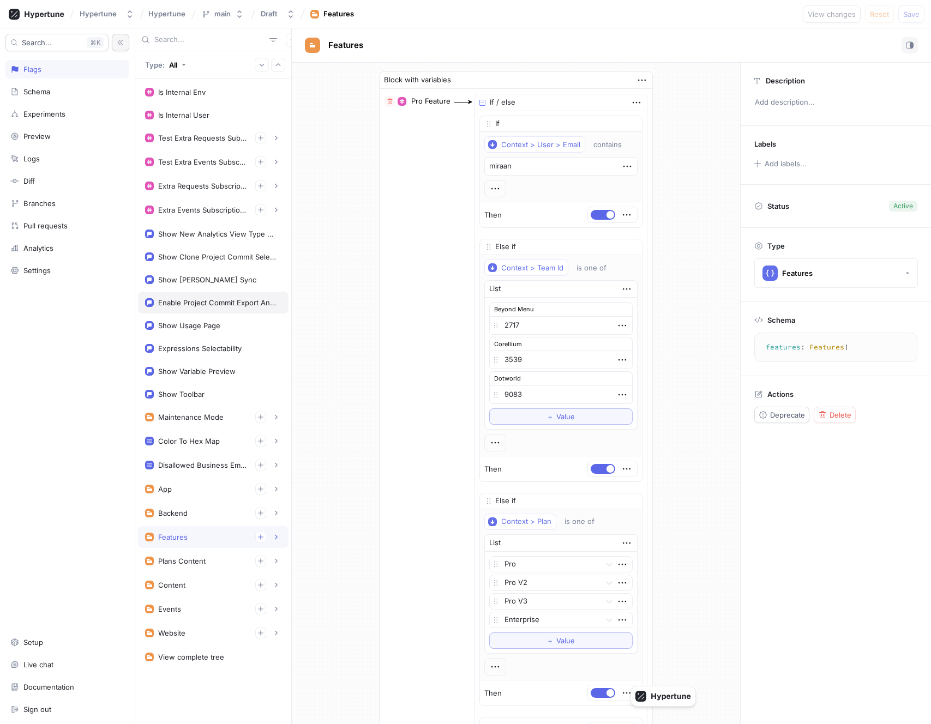
click at [205, 301] on div "Enable Project Commit Export And Deletion" at bounding box center [217, 302] width 119 height 9
type textarea "enableProjectCommitExportAndDeletion: Boolean!"
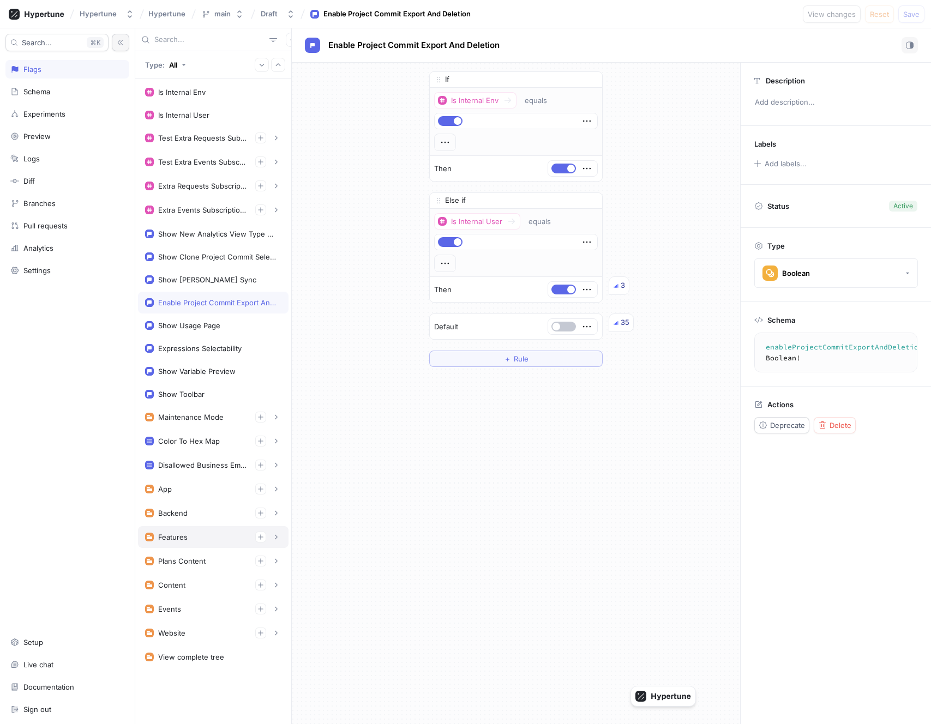
click at [201, 539] on div "Features" at bounding box center [213, 537] width 136 height 11
type textarea "x"
type textarea "features: Features!"
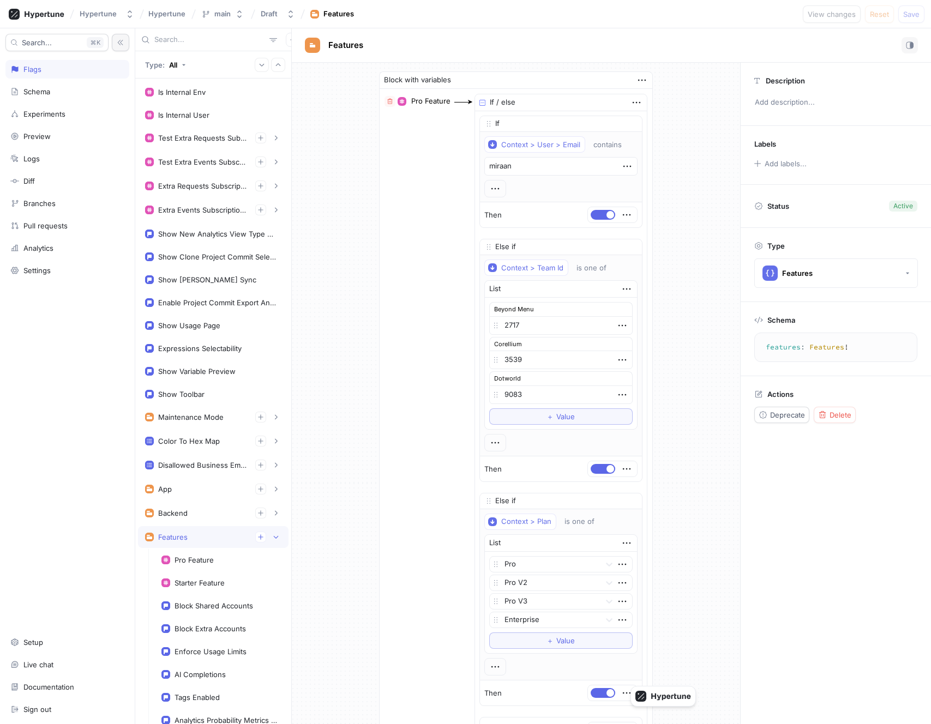
type textarea "x"
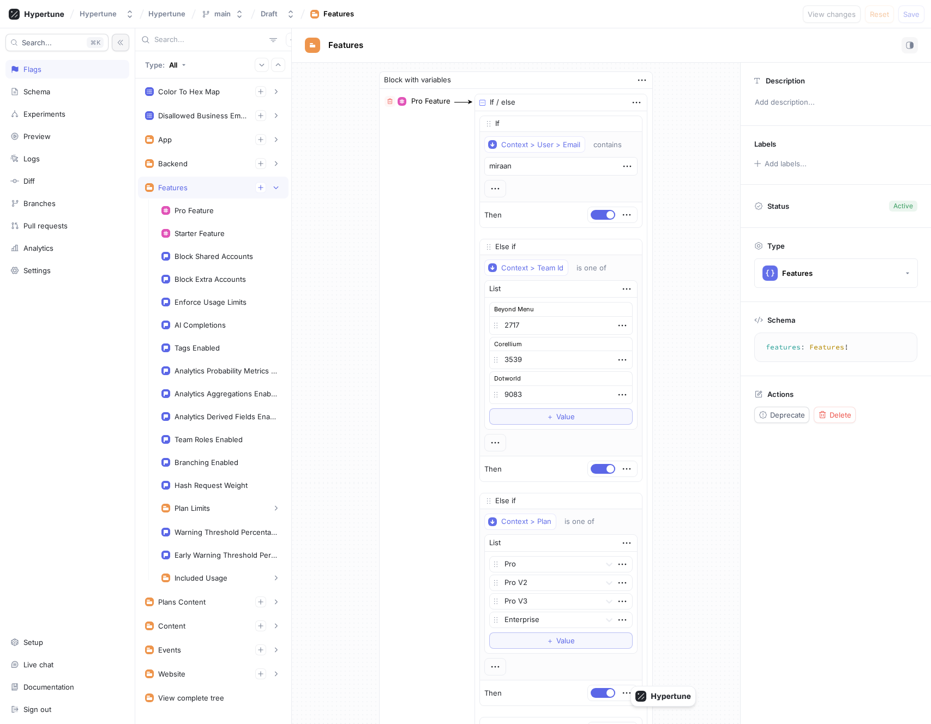
scroll to position [359, 0]
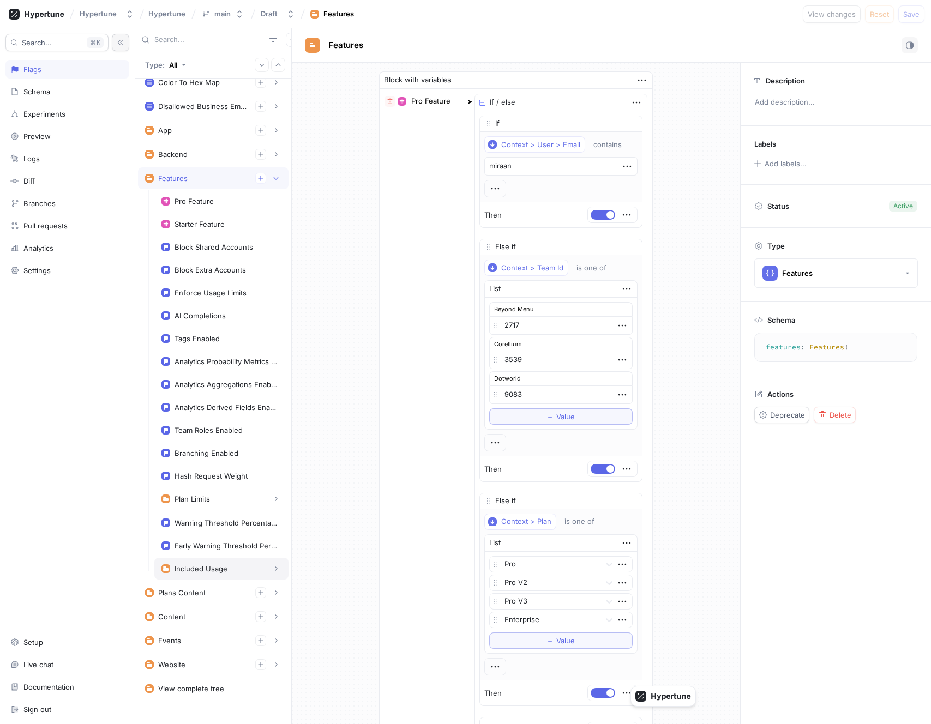
click at [203, 576] on div "Included Usage" at bounding box center [221, 569] width 134 height 22
type textarea "includedUsage: IncludedUsage!"
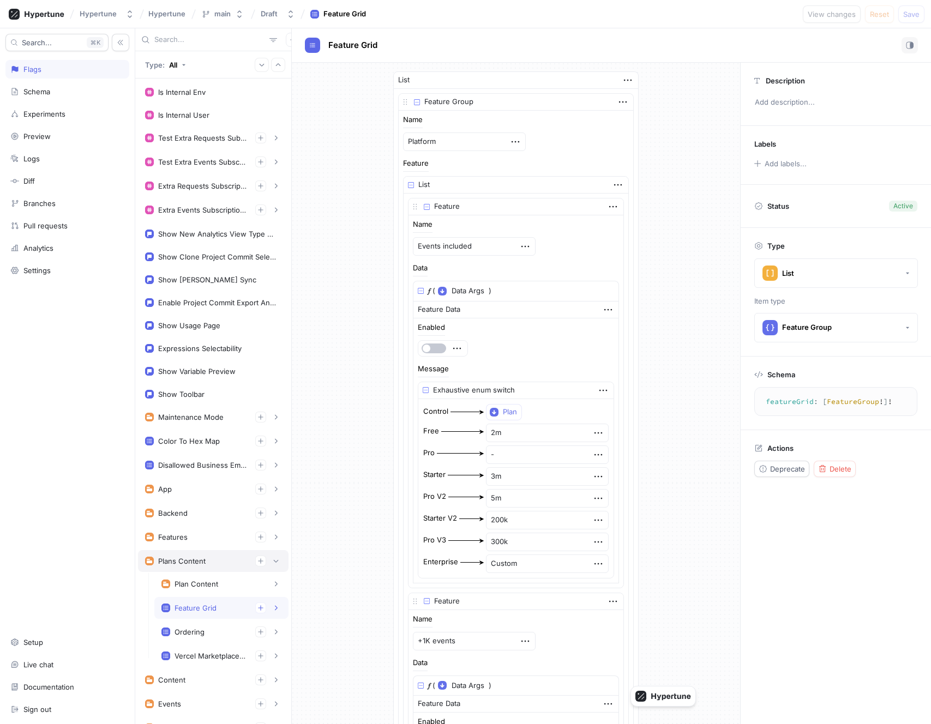
click at [203, 551] on div "Plans Content" at bounding box center [213, 561] width 151 height 22
type textarea "x"
type textarea "plansContent: PlansContentData!"
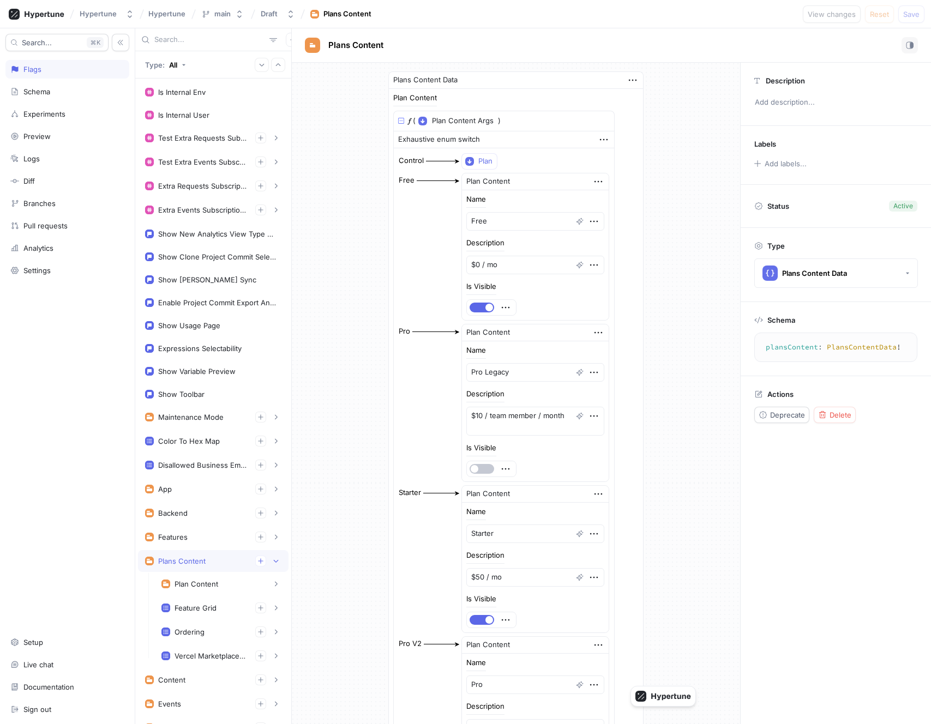
click at [216, 558] on div "Plans Content" at bounding box center [213, 561] width 136 height 11
type textarea "x"
click at [213, 232] on div "Show New Analytics View Type Selector" at bounding box center [217, 234] width 119 height 9
type textarea "showNewAnalyticsViewTypeSelector: Boolean!"
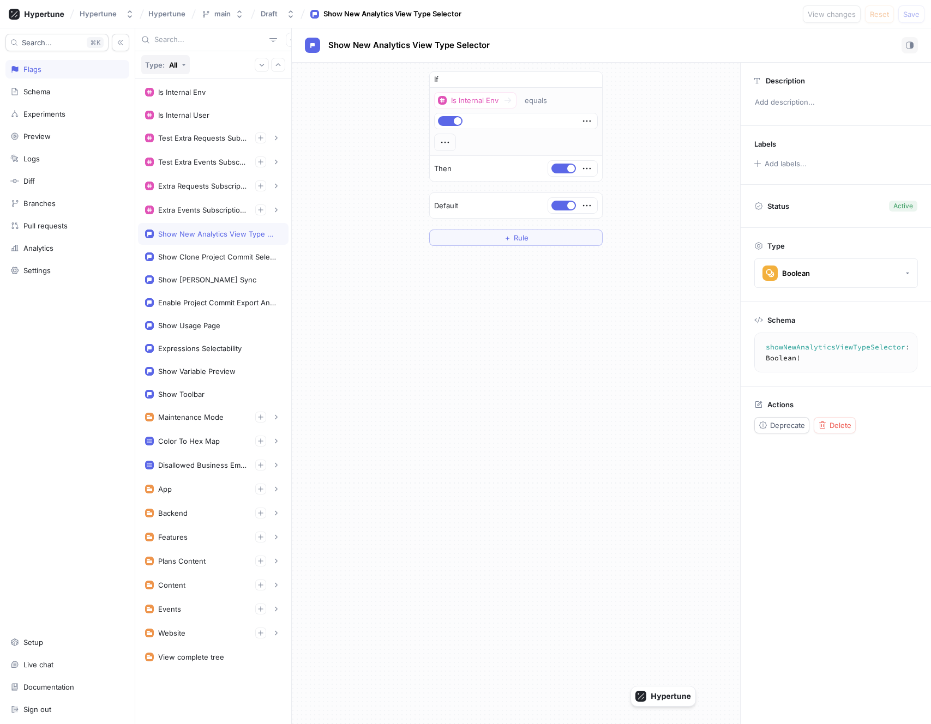
click at [175, 70] on button "Type: All" at bounding box center [165, 64] width 49 height 19
click at [171, 65] on div "All" at bounding box center [173, 65] width 8 height 9
click at [184, 62] on button "Type: All" at bounding box center [165, 64] width 49 height 19
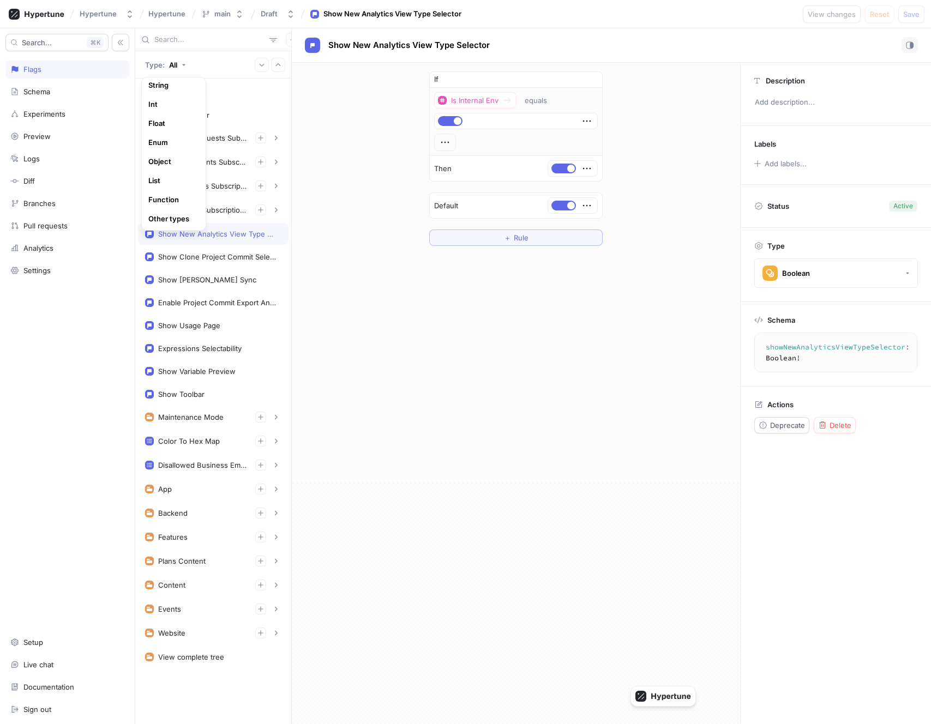
click at [306, 231] on div "If Is Internal Env equals Then Default ＋ Rule" at bounding box center [516, 159] width 448 height 192
click at [52, 111] on div "Experiments" at bounding box center [44, 114] width 42 height 9
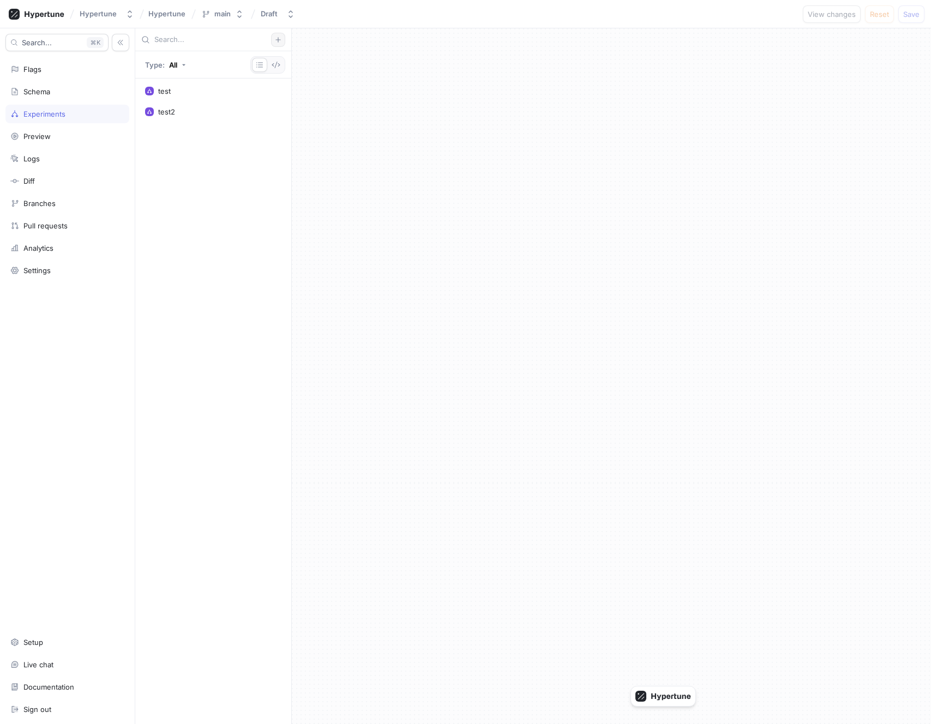
click at [282, 35] on button "button" at bounding box center [278, 40] width 14 height 14
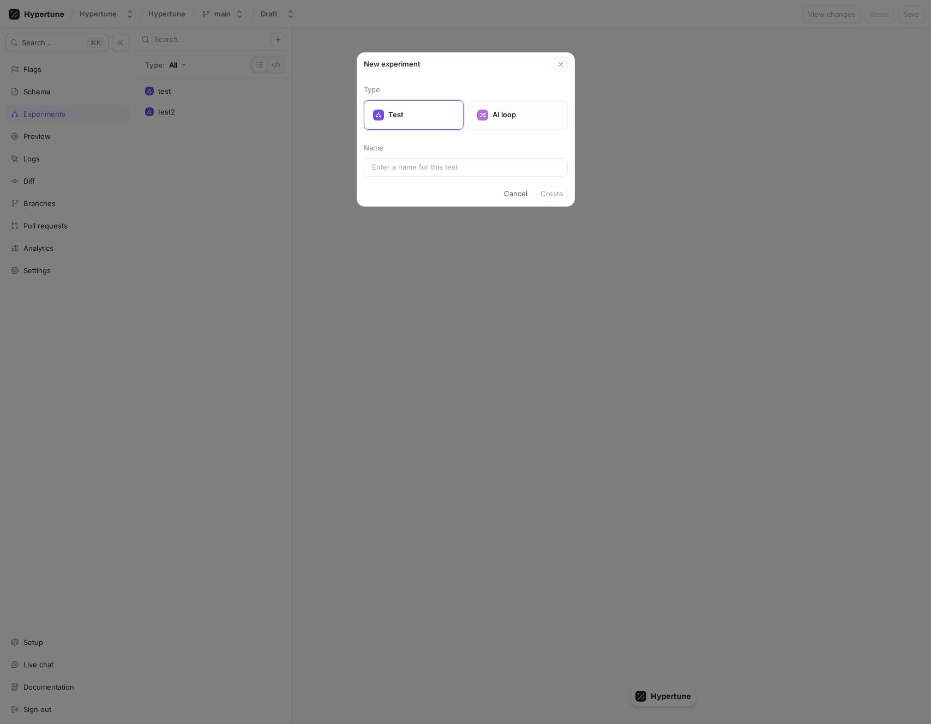
click at [495, 113] on p "AI loop" at bounding box center [526, 115] width 66 height 11
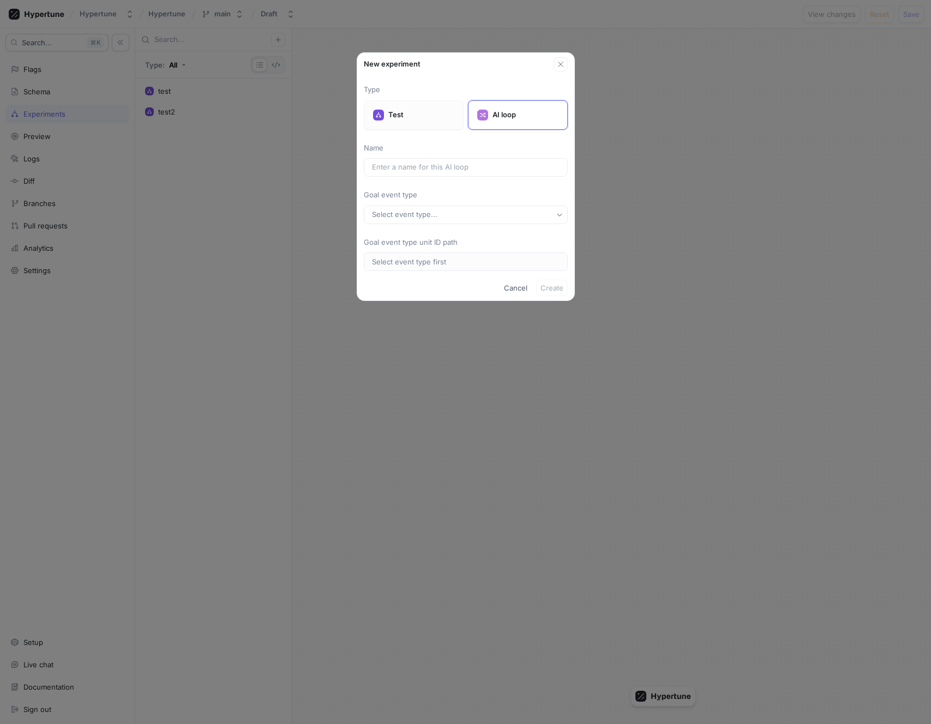
click at [446, 124] on div "Test" at bounding box center [414, 114] width 100 height 29
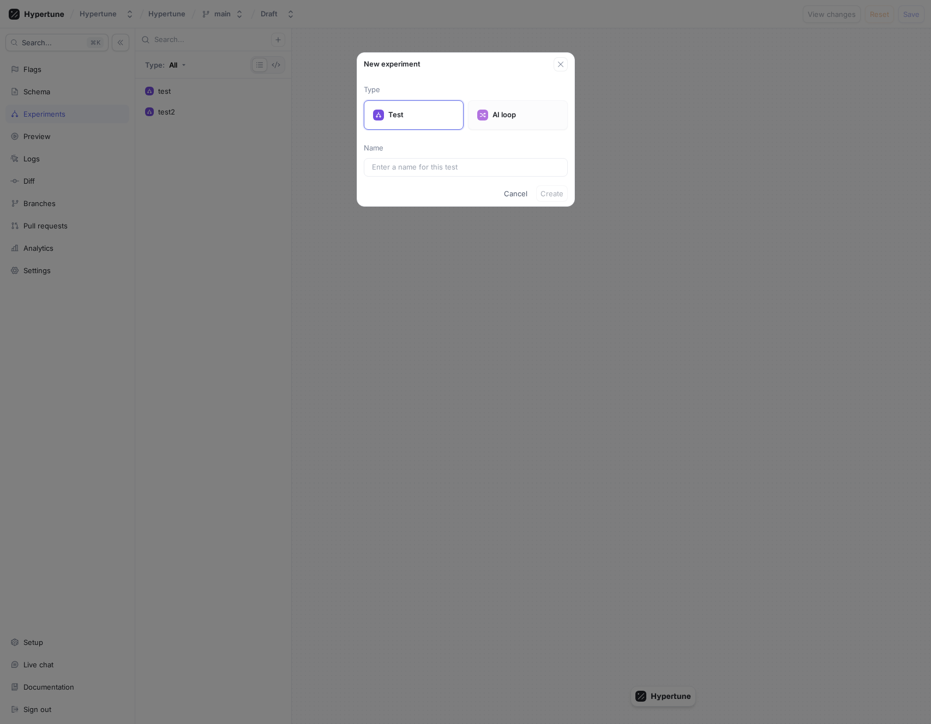
click at [495, 121] on div "AI loop" at bounding box center [518, 114] width 100 height 29
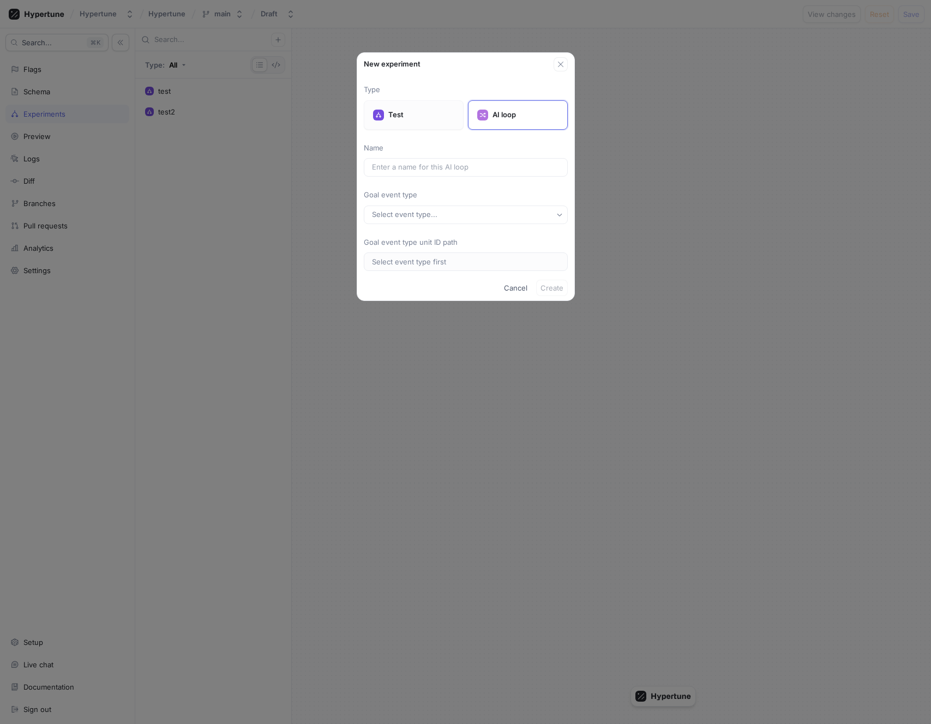
click at [432, 123] on div "Test" at bounding box center [414, 114] width 100 height 29
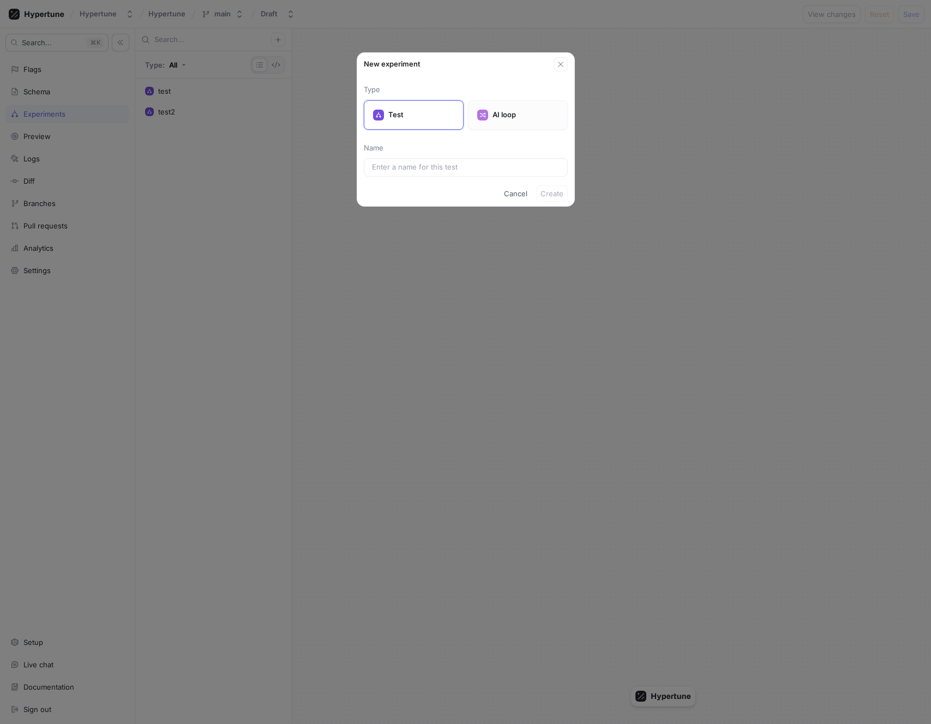
click at [501, 119] on p "AI loop" at bounding box center [526, 115] width 66 height 11
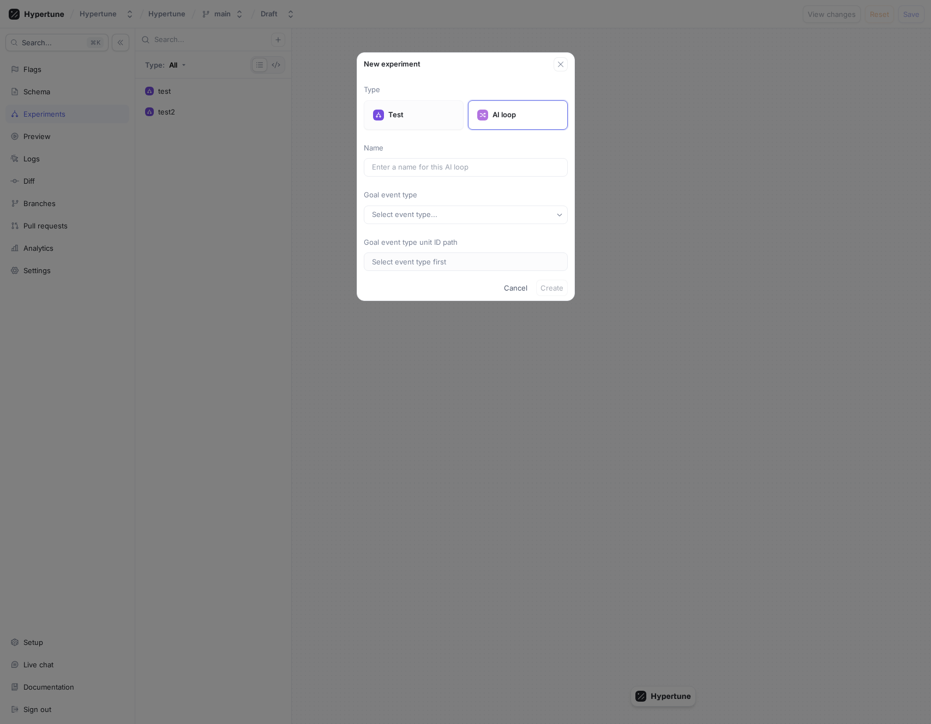
click at [438, 125] on div "Test" at bounding box center [414, 114] width 100 height 29
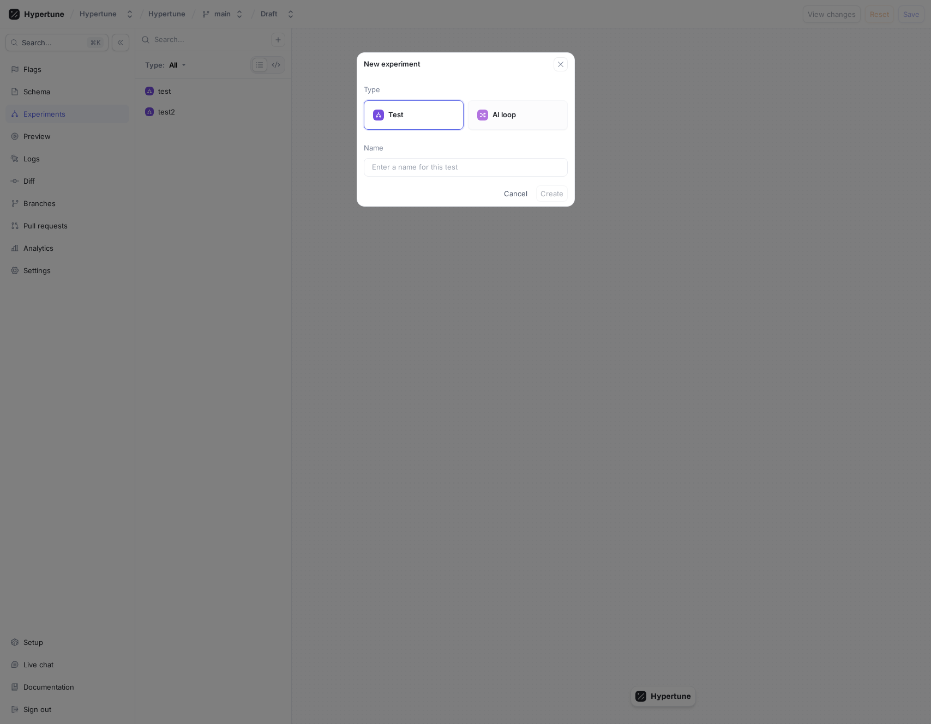
click at [507, 113] on p "AI loop" at bounding box center [526, 115] width 66 height 11
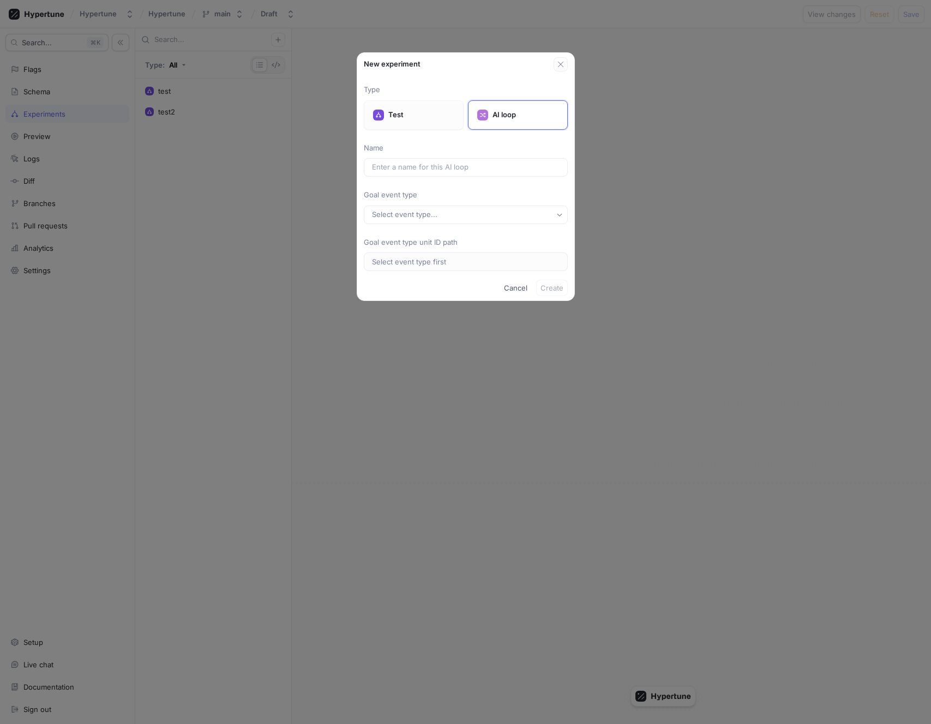
click at [415, 122] on div "Test" at bounding box center [414, 114] width 100 height 29
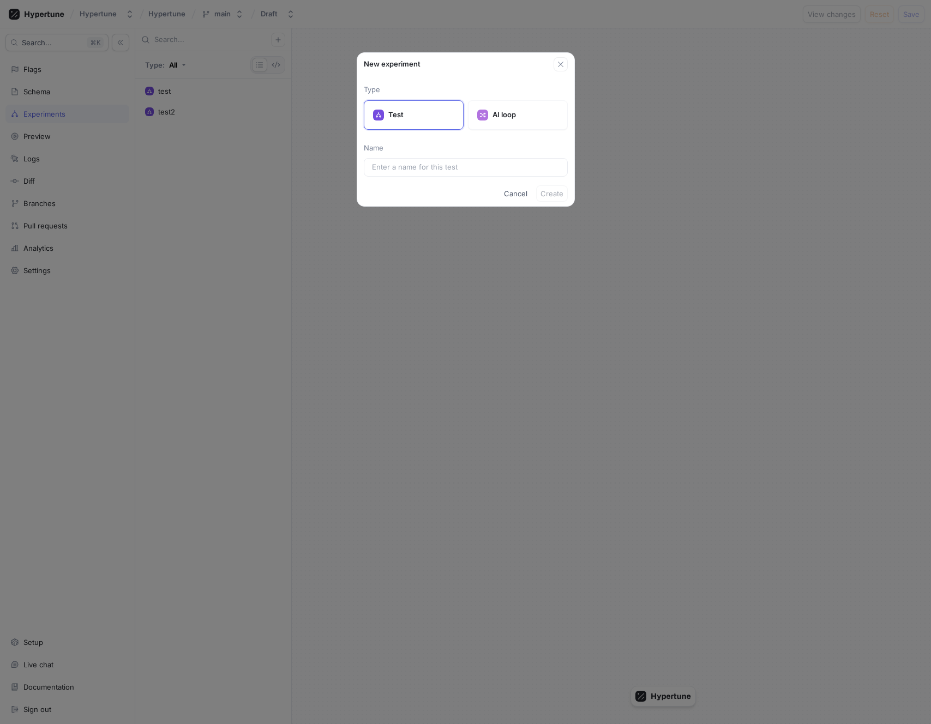
click at [260, 184] on div "New experiment Type Test AI loop Name Cancel Create" at bounding box center [465, 362] width 931 height 724
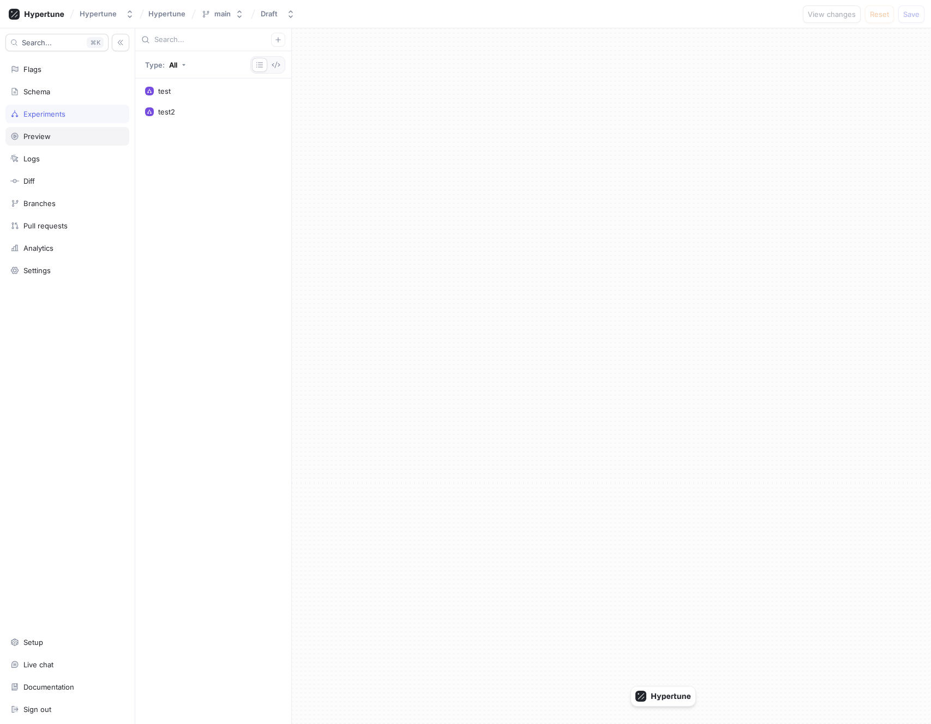
click at [69, 138] on div "Preview" at bounding box center [67, 136] width 114 height 9
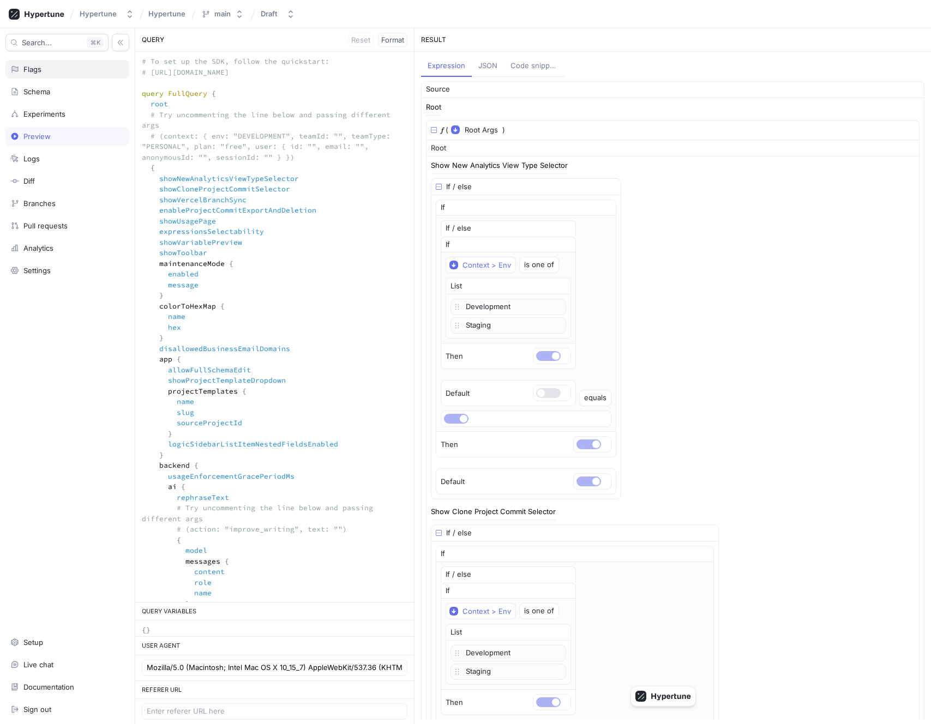
click at [61, 75] on div "Flags" at bounding box center [67, 69] width 124 height 19
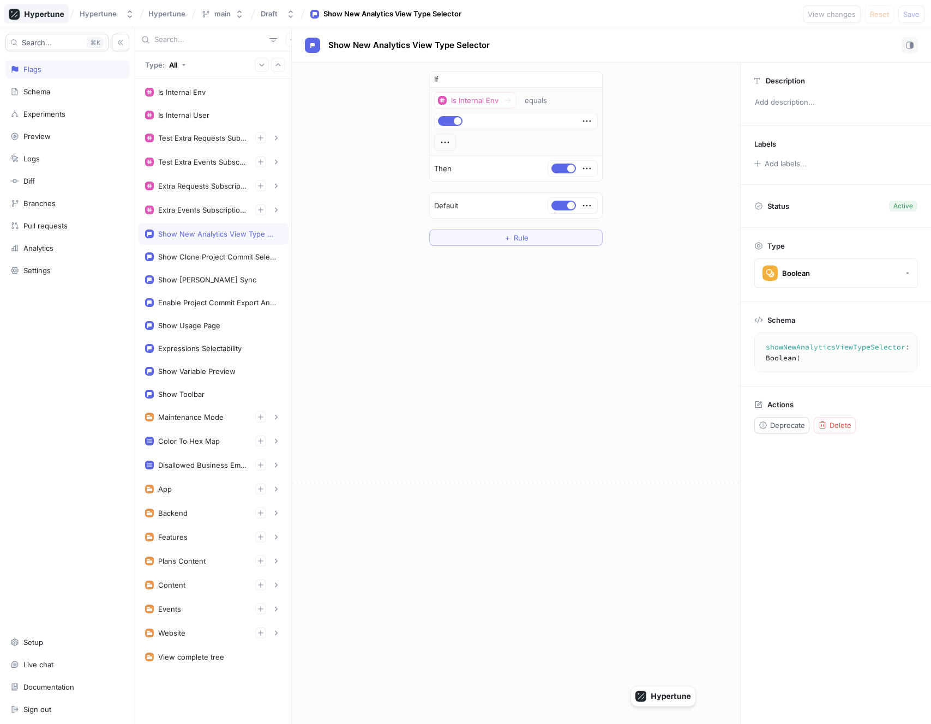
click at [36, 15] on icon at bounding box center [44, 14] width 39 height 7
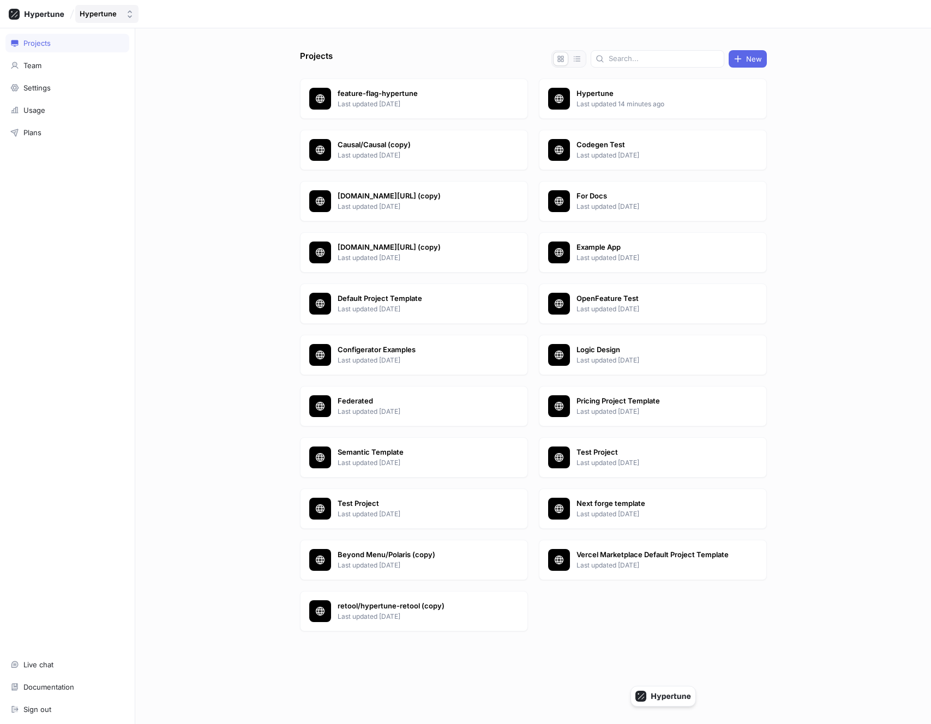
click at [120, 19] on button "Hypertune" at bounding box center [106, 14] width 63 height 18
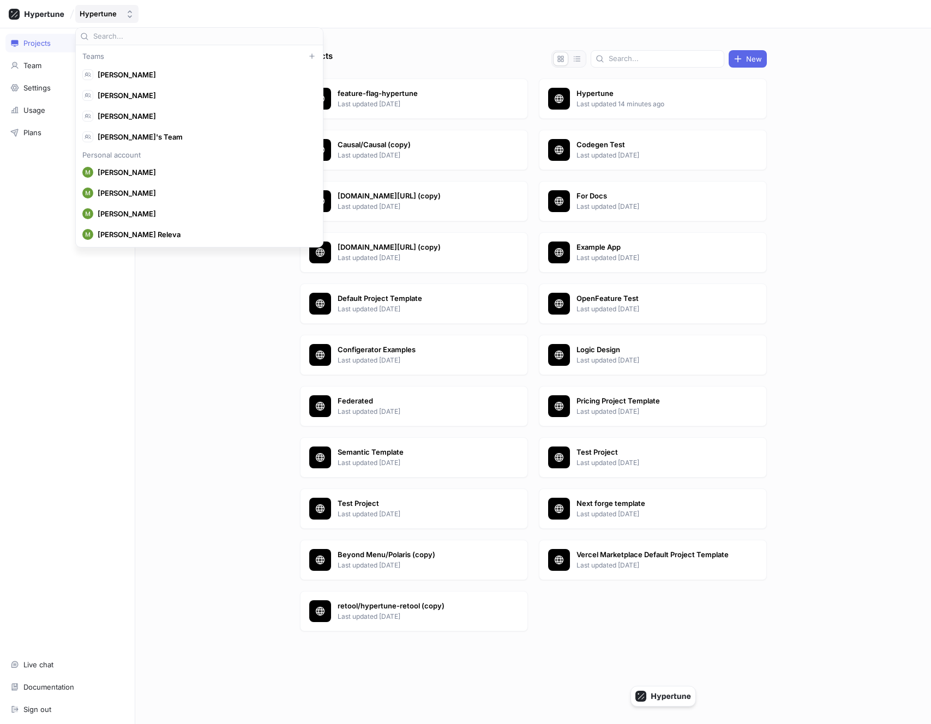
scroll to position [6675, 0]
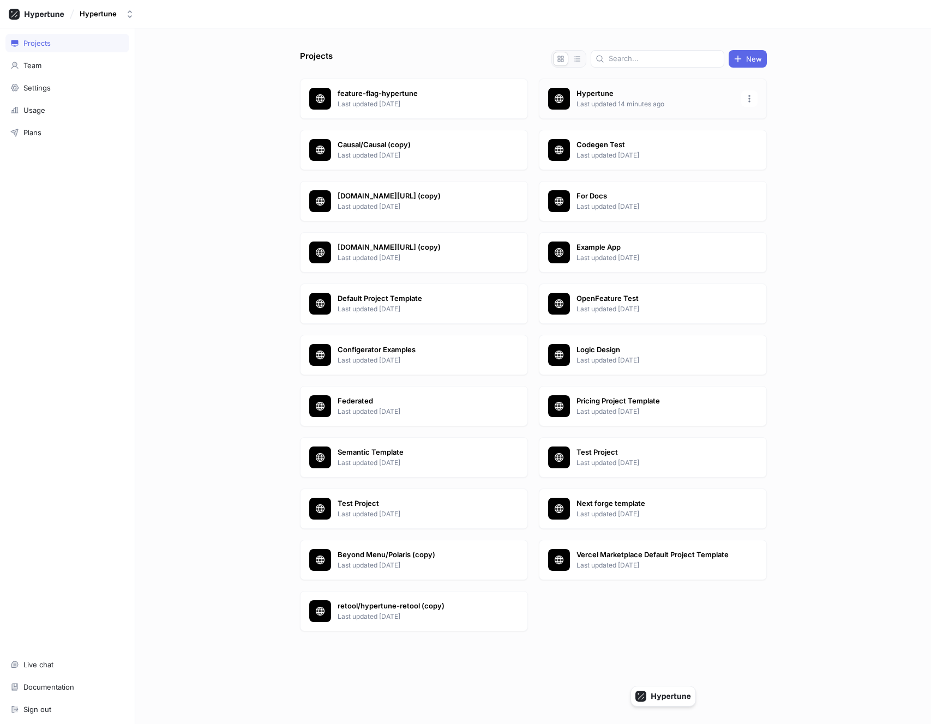
click at [604, 102] on p "Last updated 14 minutes ago" at bounding box center [656, 104] width 158 height 10
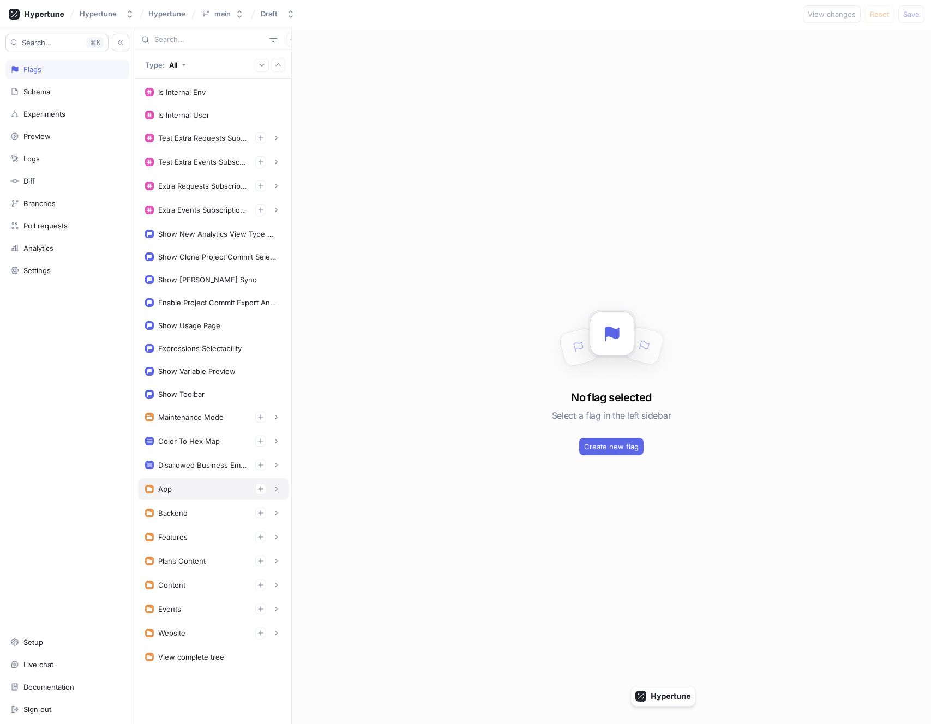
click at [200, 496] on div "App" at bounding box center [213, 489] width 151 height 22
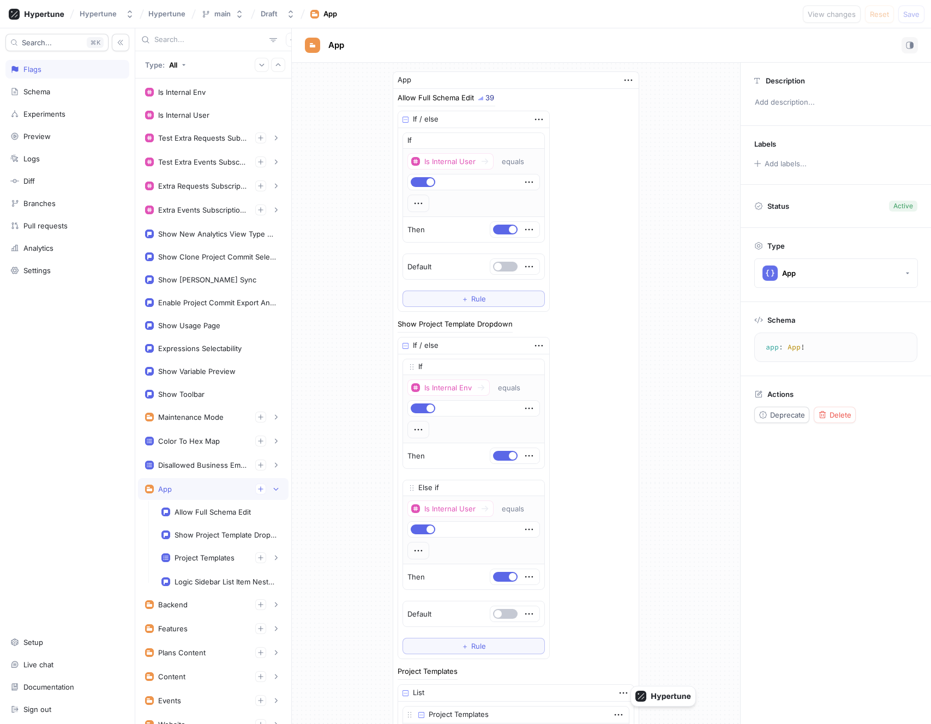
type textarea "x"
click at [203, 587] on div "Logic Sidebar List Item Nested Fields Enabled" at bounding box center [221, 582] width 134 height 22
type textarea "logicSidebarListItemNestedFieldsEnabled: Boolean!"
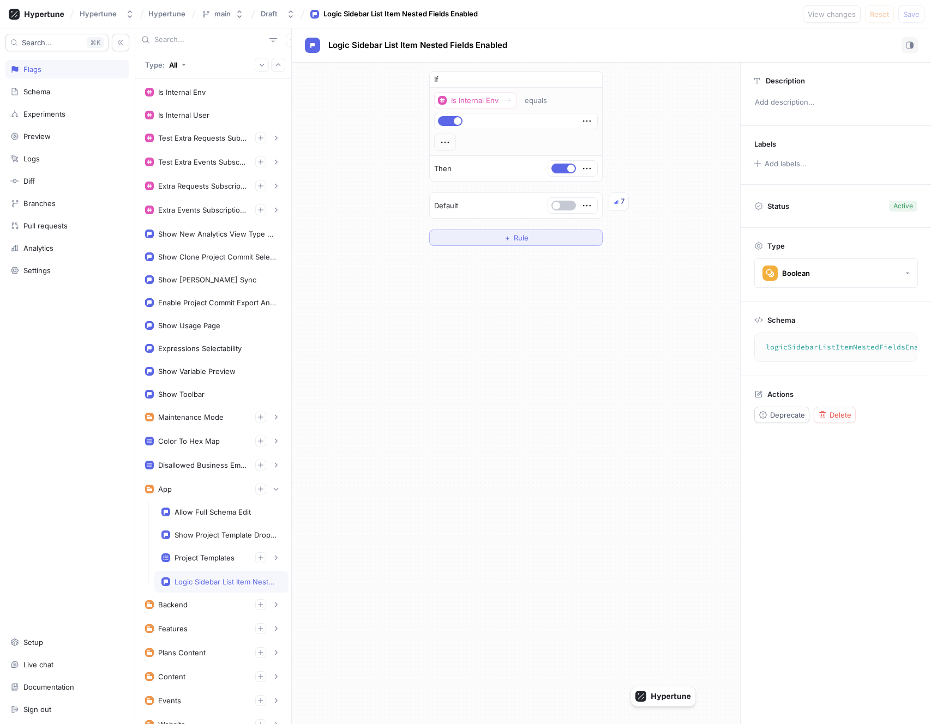
click at [514, 235] on span "Rule" at bounding box center [521, 238] width 15 height 7
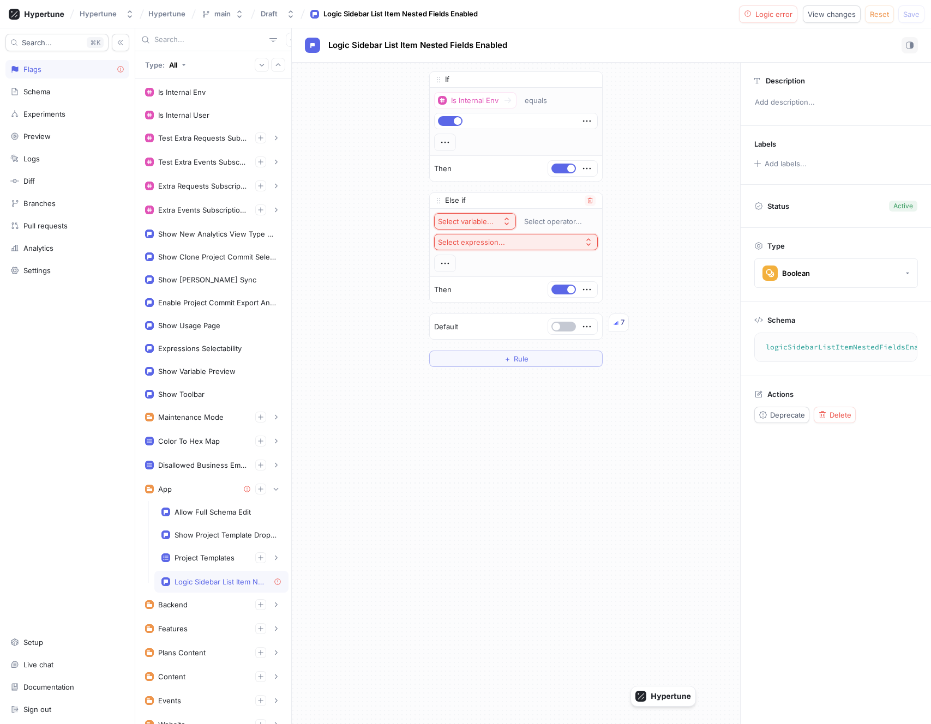
click at [465, 224] on div "Select variable..." at bounding box center [466, 221] width 56 height 9
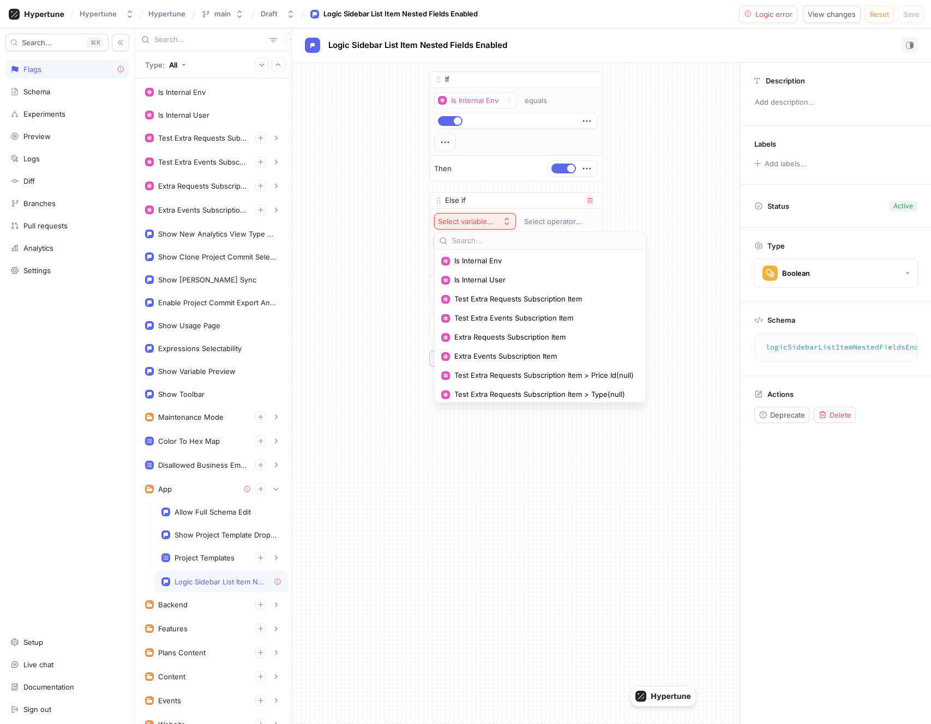
click at [465, 224] on div "Select variable..." at bounding box center [466, 221] width 56 height 9
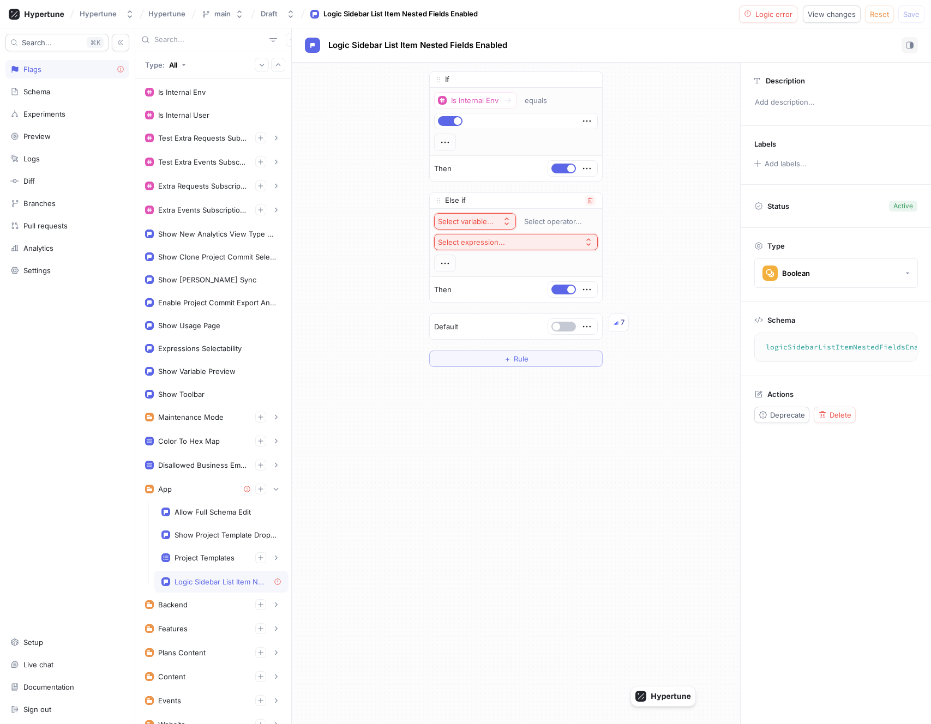
click at [476, 223] on div "Select variable..." at bounding box center [466, 221] width 56 height 9
type input "team"
click at [493, 257] on span "Context > Team Id" at bounding box center [504, 260] width 101 height 9
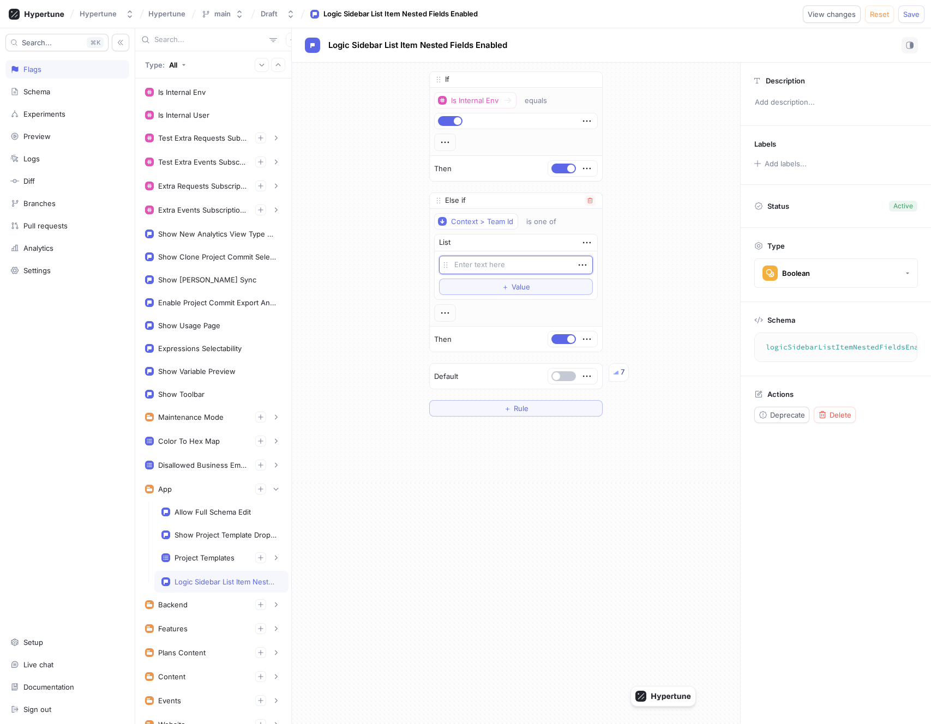
type textarea "x"
type textarea "9506"
click at [585, 262] on icon "button" at bounding box center [583, 265] width 12 height 12
type textarea "x"
click at [602, 302] on p "Add note" at bounding box center [608, 303] width 31 height 11
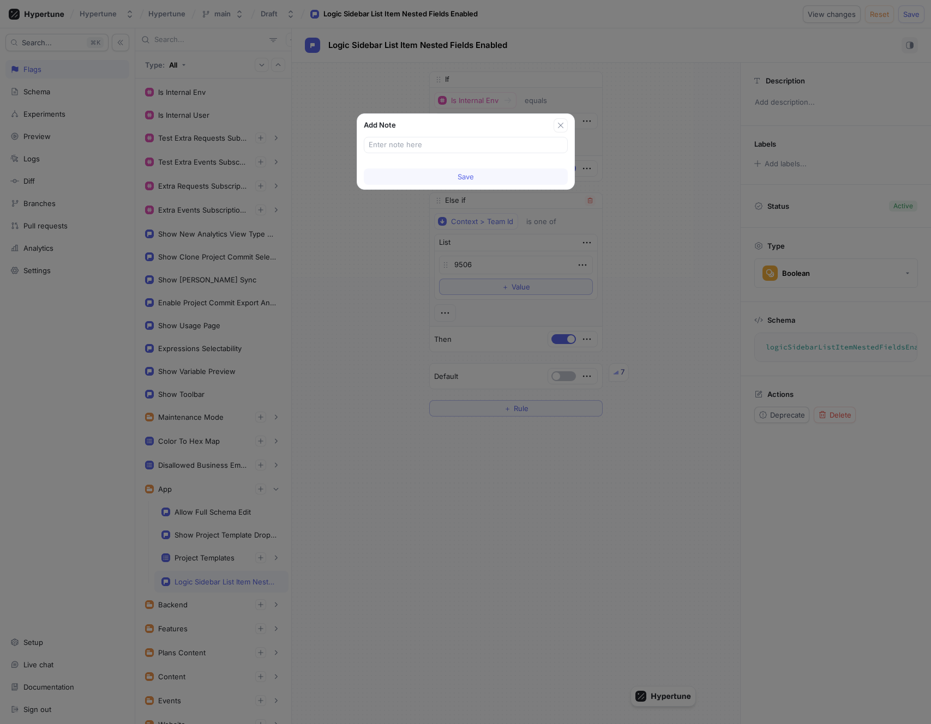
type input "K"
type textarea "x"
type input "Key"
type textarea "x"
type input "Key Martech"
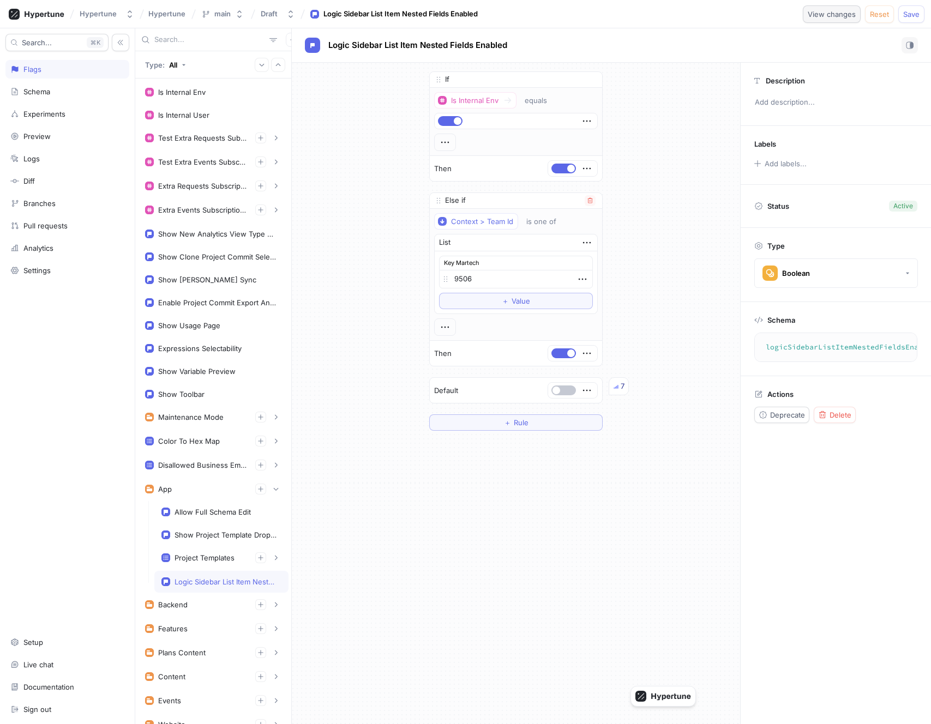
click at [832, 15] on span "View changes" at bounding box center [832, 14] width 48 height 7
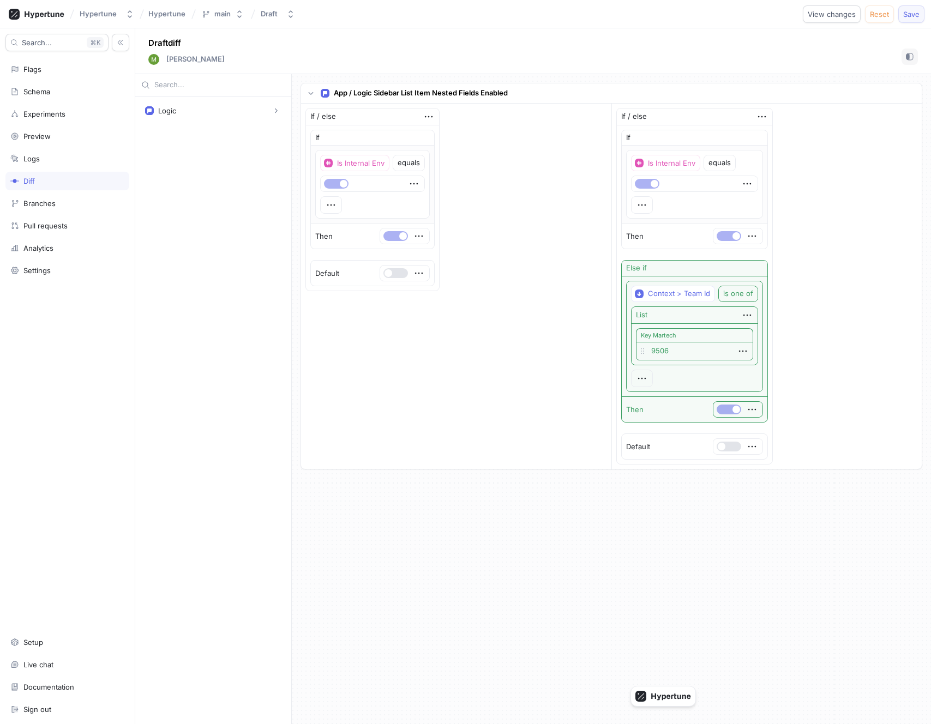
click at [908, 7] on button "Save" at bounding box center [911, 13] width 26 height 17
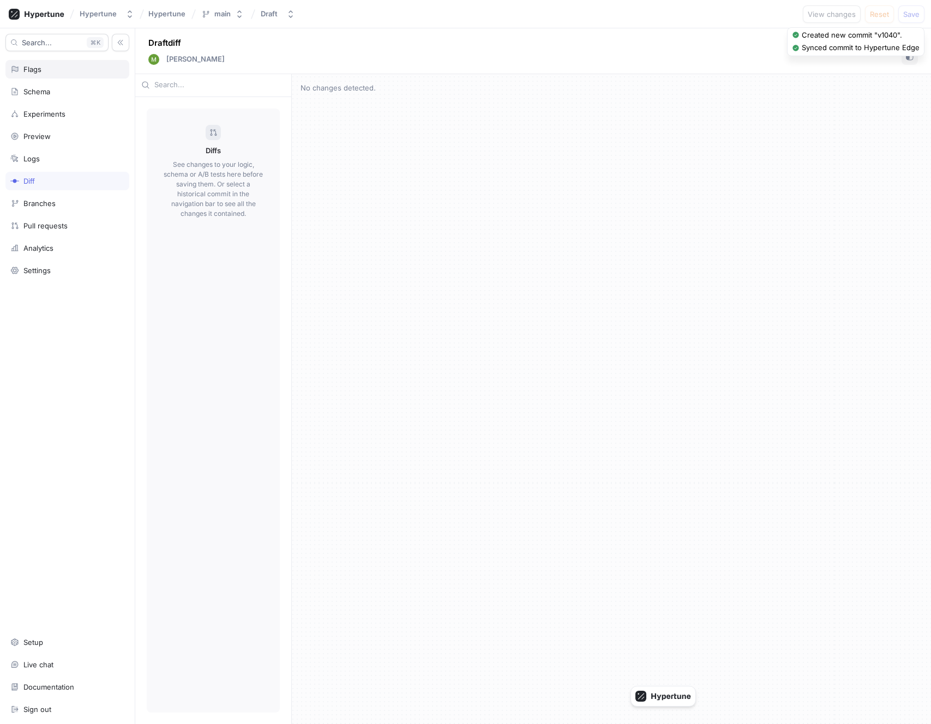
click at [75, 69] on div "Flags" at bounding box center [67, 69] width 114 height 9
type textarea "x"
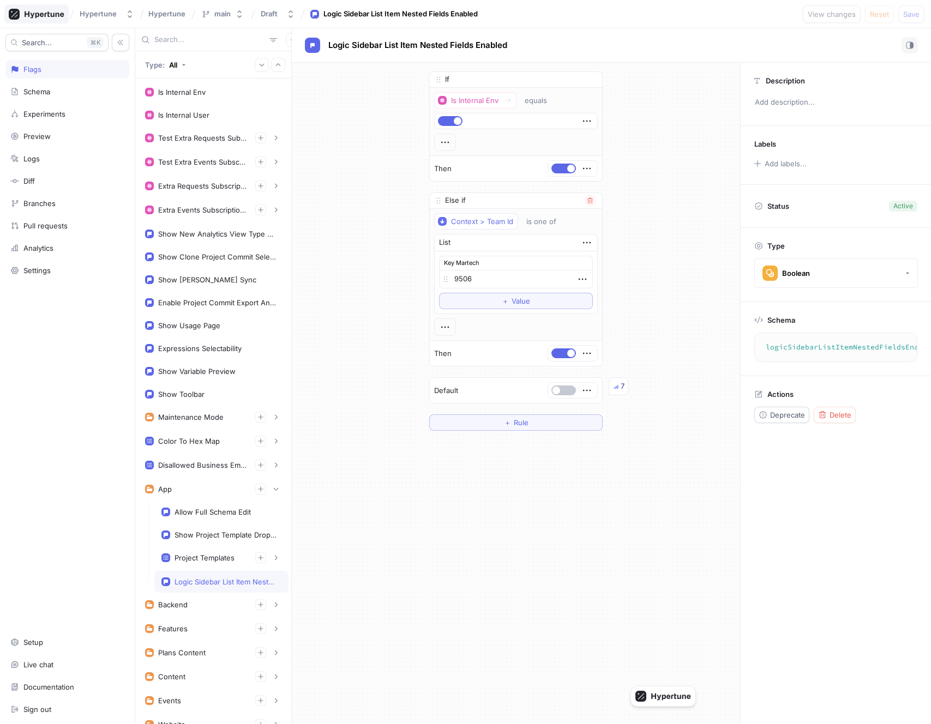
click at [39, 14] on icon at bounding box center [37, 14] width 56 height 11
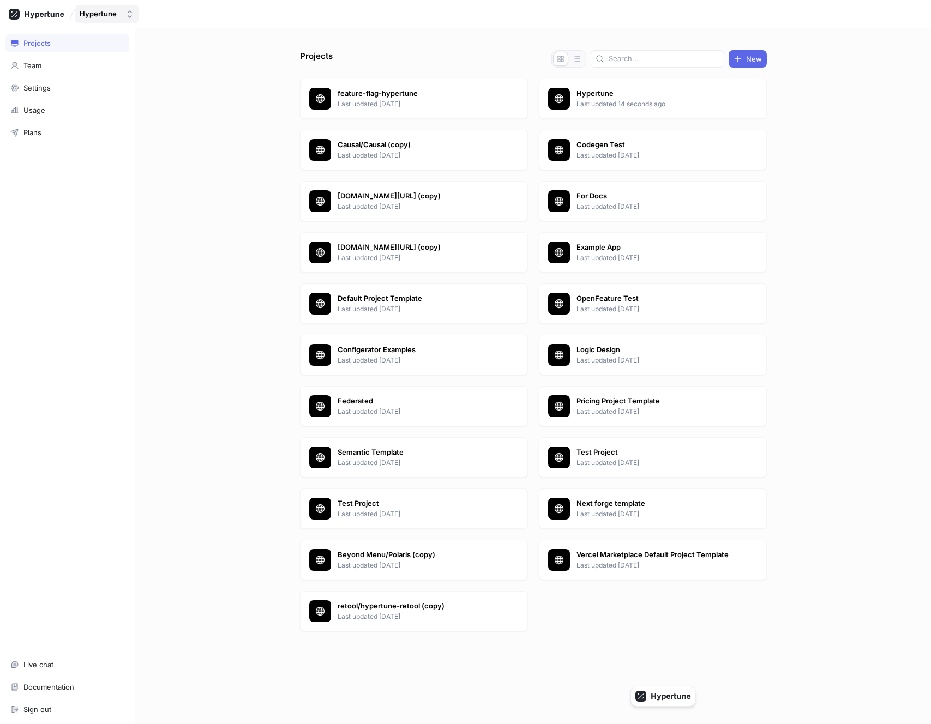
click at [103, 13] on div "Hypertune" at bounding box center [98, 13] width 37 height 9
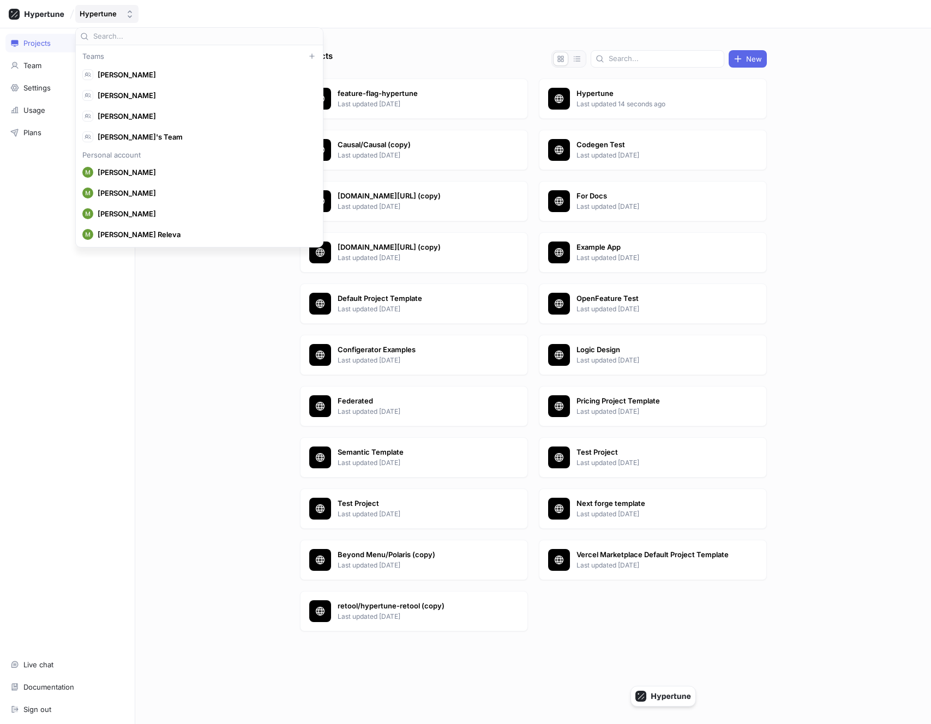
scroll to position [6675, 0]
click at [104, 13] on div "Hypertune" at bounding box center [98, 13] width 37 height 9
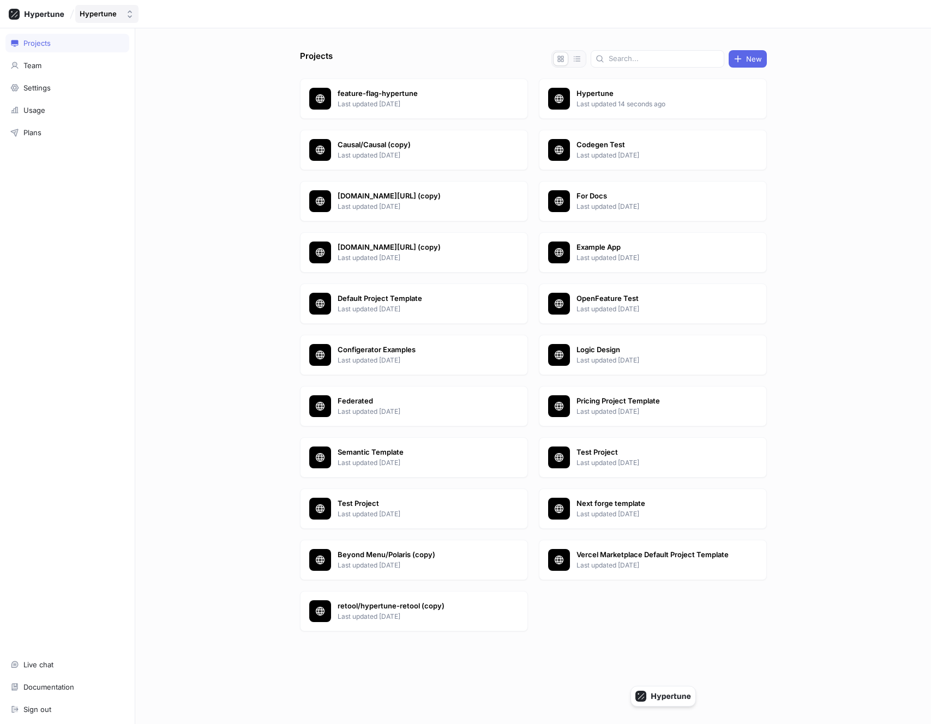
click at [103, 16] on div "Hypertune" at bounding box center [98, 13] width 37 height 9
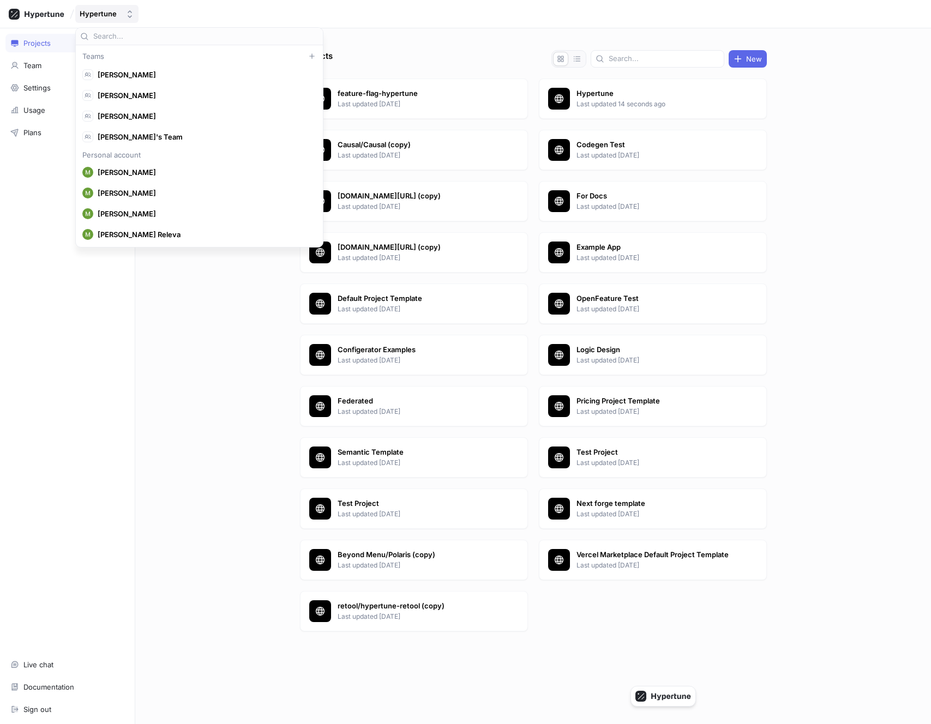
click at [100, 14] on div "Hypertune" at bounding box center [98, 13] width 37 height 9
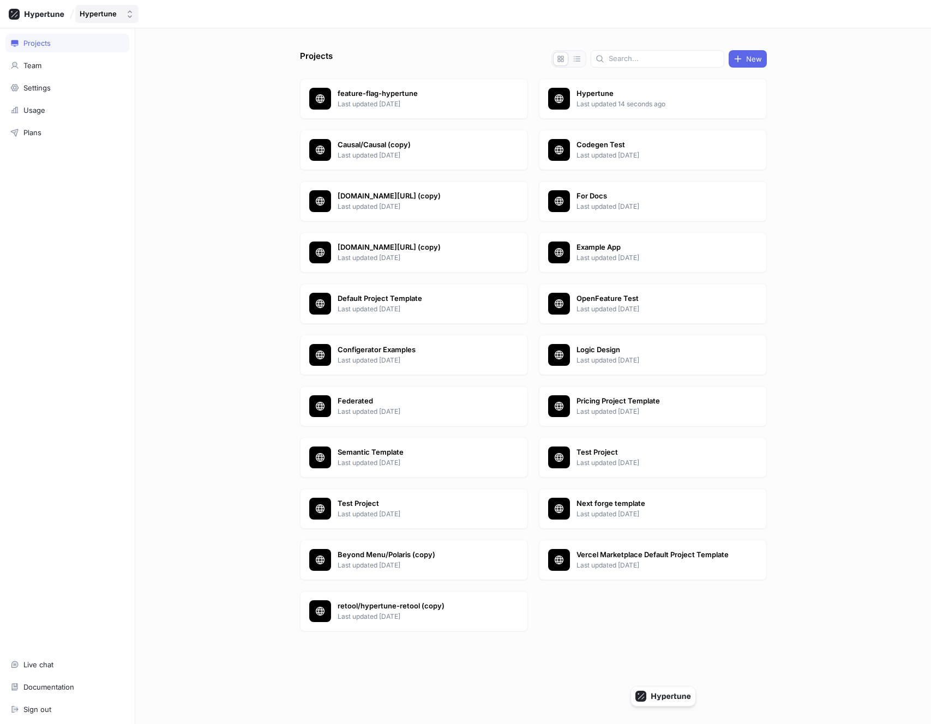
click at [100, 14] on div "Hypertune" at bounding box center [98, 13] width 37 height 9
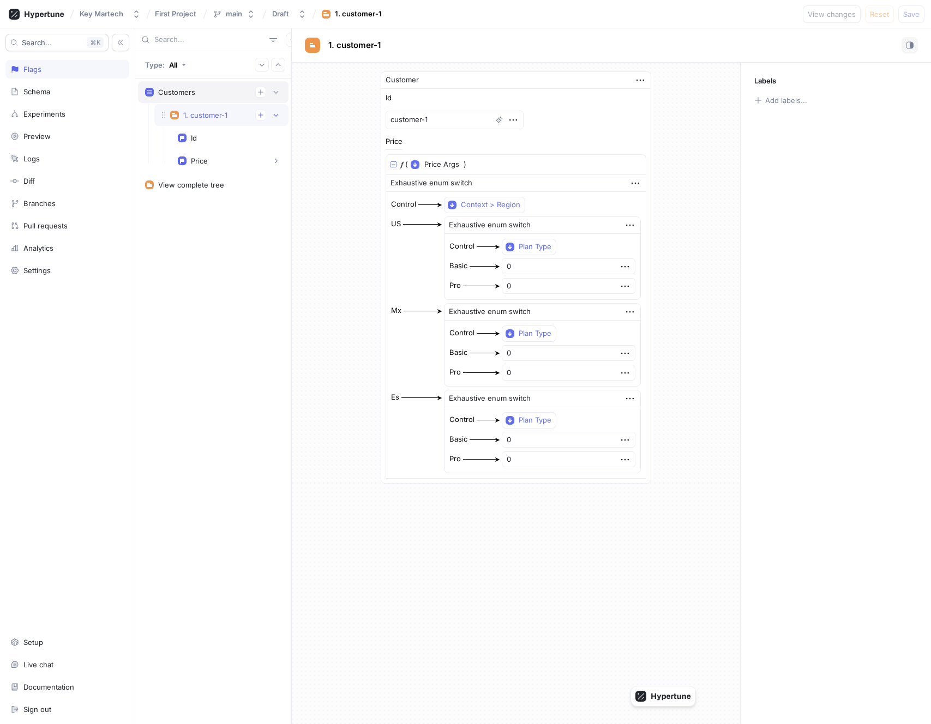
click at [205, 101] on div "Customers" at bounding box center [213, 92] width 151 height 22
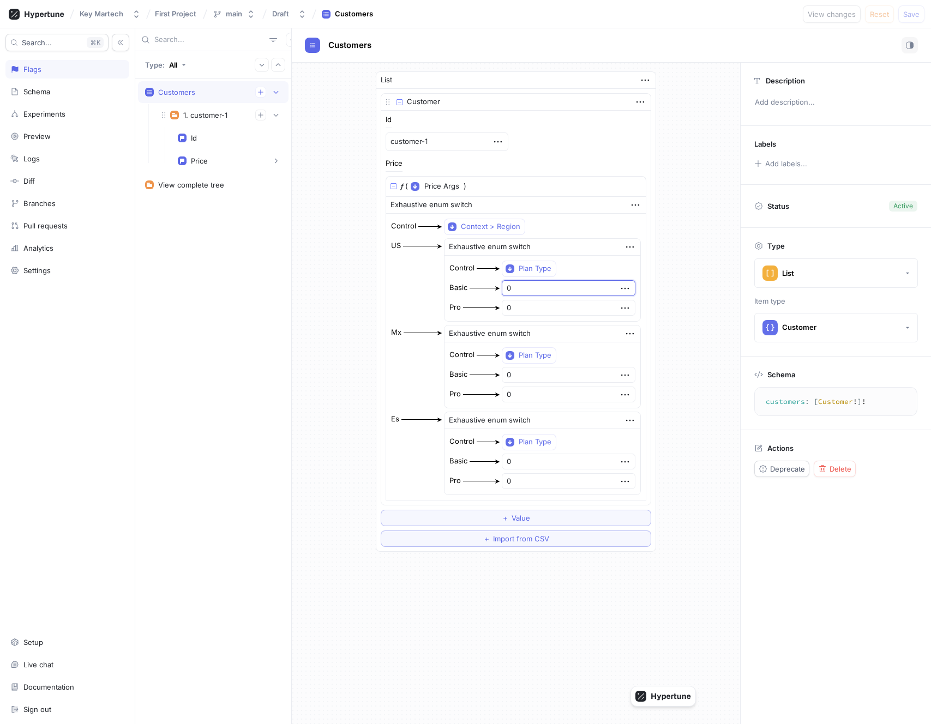
drag, startPoint x: 540, startPoint y: 289, endPoint x: 507, endPoint y: 289, distance: 33.3
click at [507, 289] on div "Basic 0" at bounding box center [543, 288] width 188 height 17
type textarea "x"
type input "1"
type textarea "x"
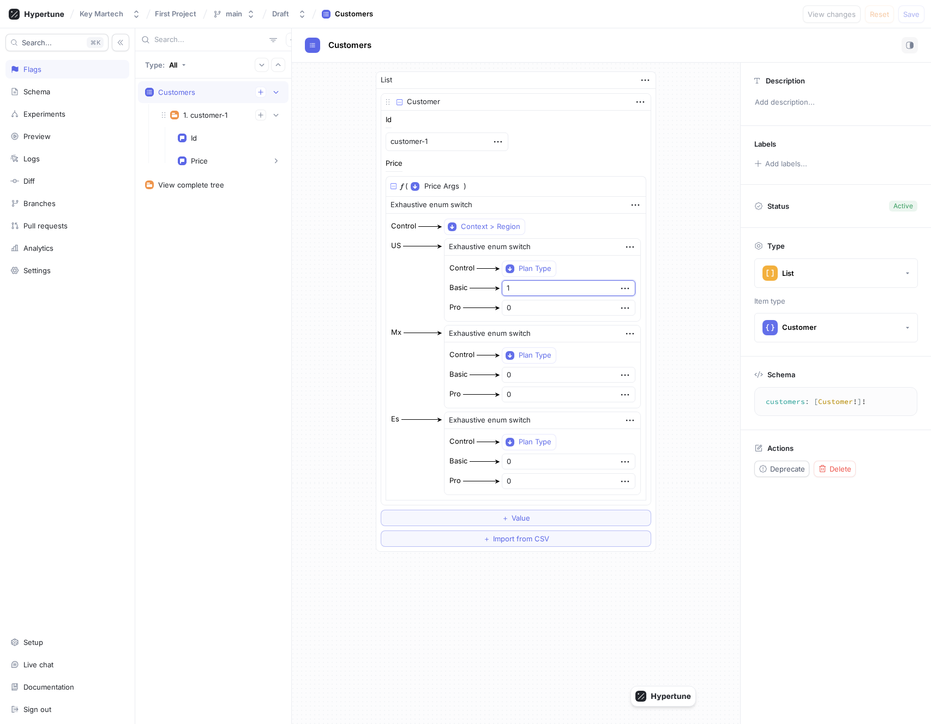
type input "10"
type textarea "x"
type input "100"
type textarea "x"
type input "2"
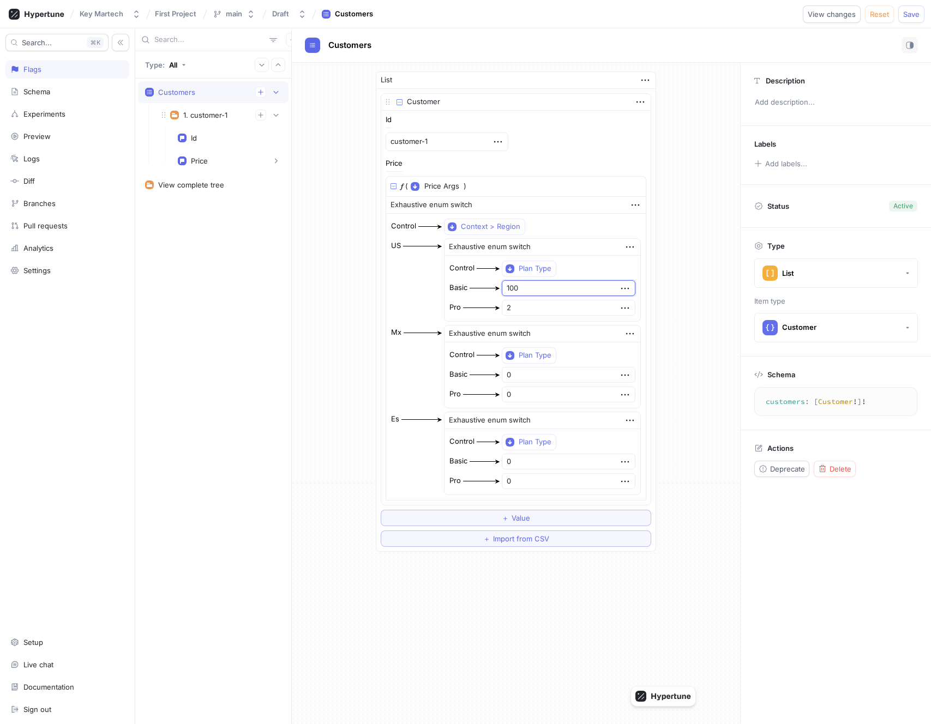
type textarea "x"
type input "25"
type textarea "x"
type input "250"
drag, startPoint x: 522, startPoint y: 372, endPoint x: 501, endPoint y: 371, distance: 20.7
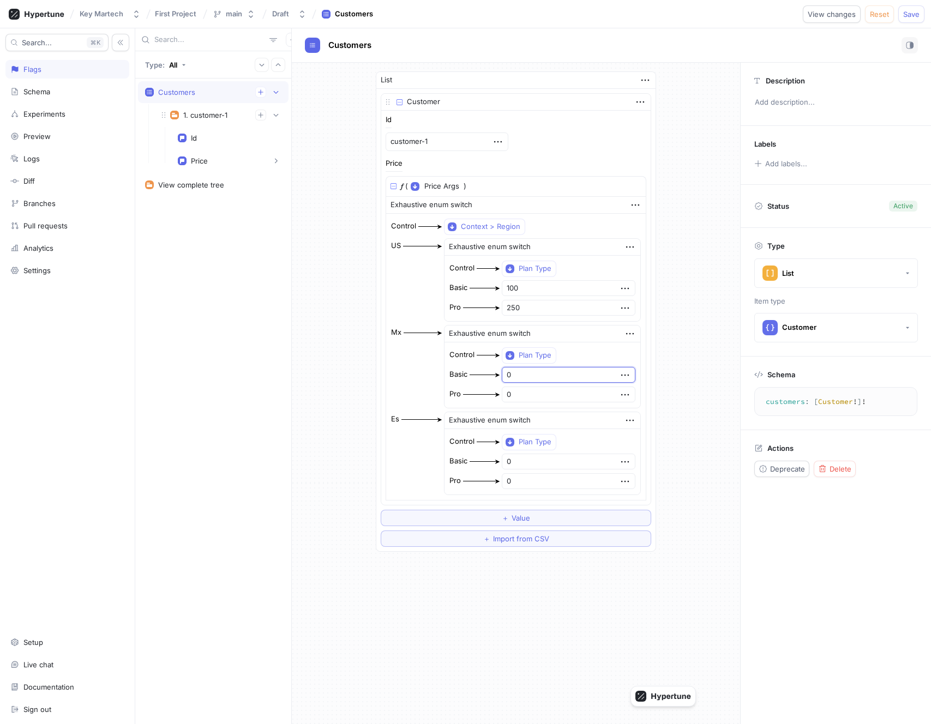
click at [501, 371] on div "Basic 0" at bounding box center [543, 375] width 188 height 17
click at [547, 286] on input "100" at bounding box center [569, 288] width 134 height 16
click at [543, 372] on input "0" at bounding box center [569, 375] width 134 height 16
paste input "100"
type textarea "x"
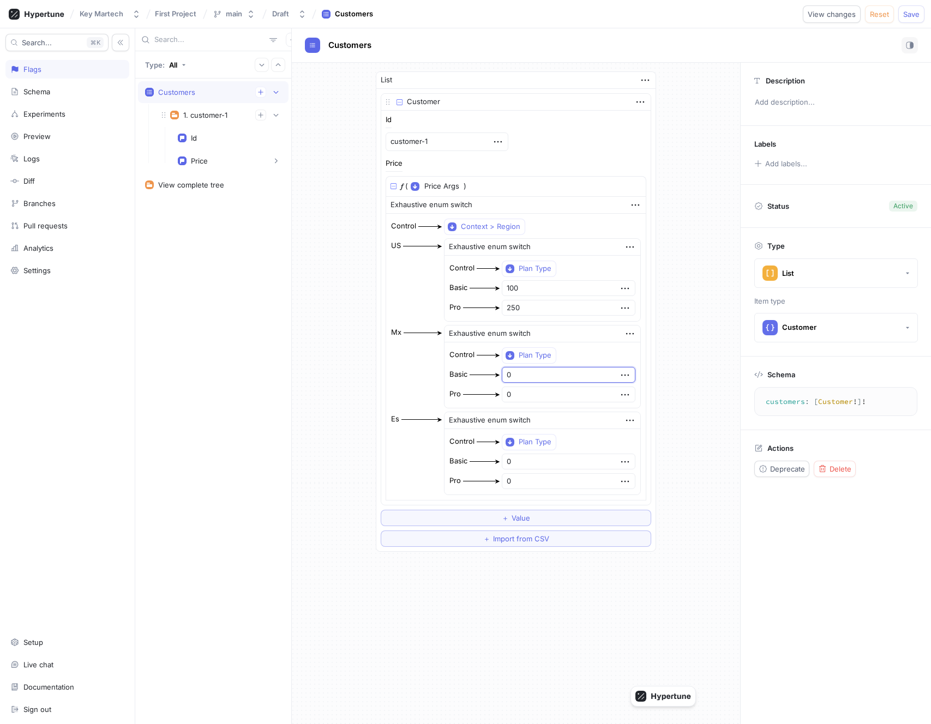
type input "0100"
paste input "number"
type textarea "x"
type input "100"
click at [546, 394] on input "0" at bounding box center [569, 395] width 134 height 16
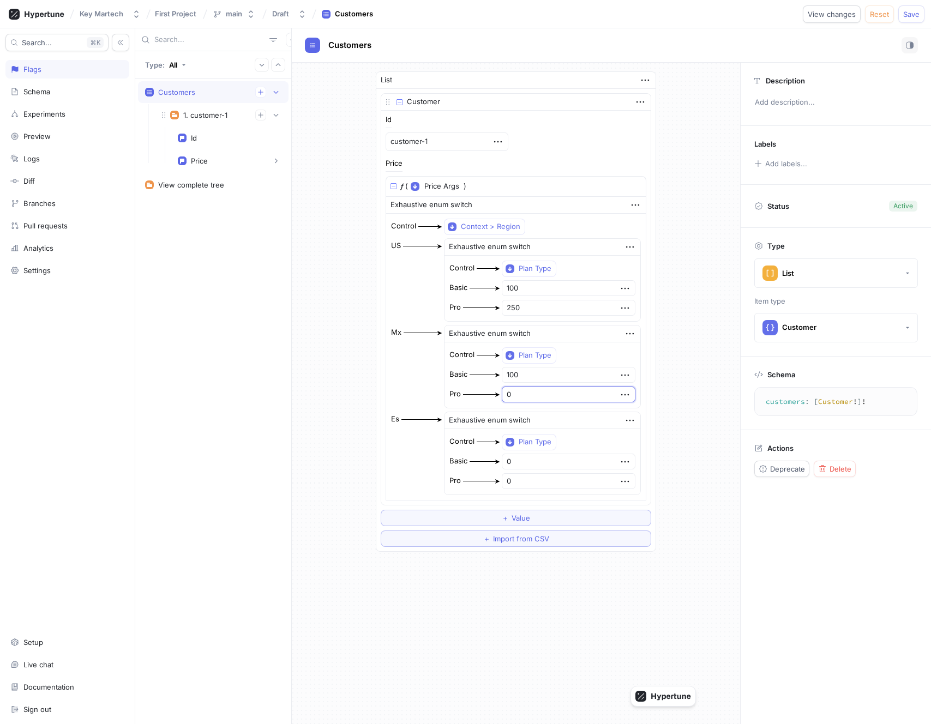
click at [543, 407] on div "Control Plan Type Basic 100 Pro 0" at bounding box center [543, 375] width 196 height 65
click at [540, 390] on input "0" at bounding box center [569, 395] width 134 height 16
click at [542, 406] on div "Control Plan Type Basic 100 Pro 0" at bounding box center [543, 375] width 196 height 65
click at [540, 395] on input "0" at bounding box center [569, 395] width 134 height 16
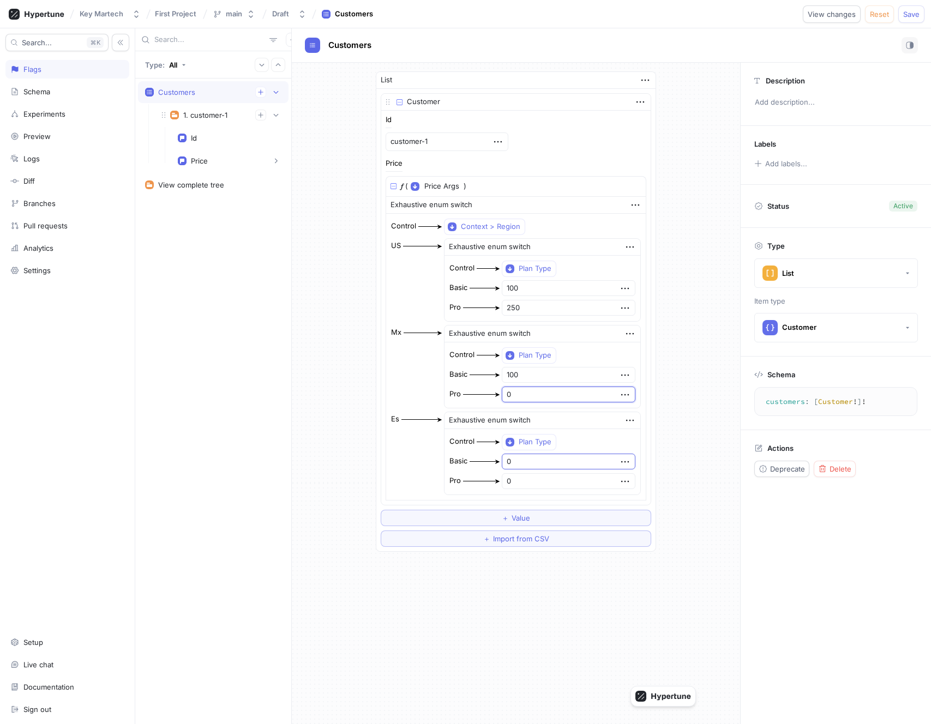
click at [545, 466] on input "0" at bounding box center [569, 462] width 134 height 16
click at [543, 375] on input "100" at bounding box center [569, 375] width 134 height 16
click at [682, 230] on div "List Customer Id customer-1 Price 𝑓 ( Price Args ▾ {} ◦ planType: PlanType ) Ex…" at bounding box center [516, 312] width 448 height 498
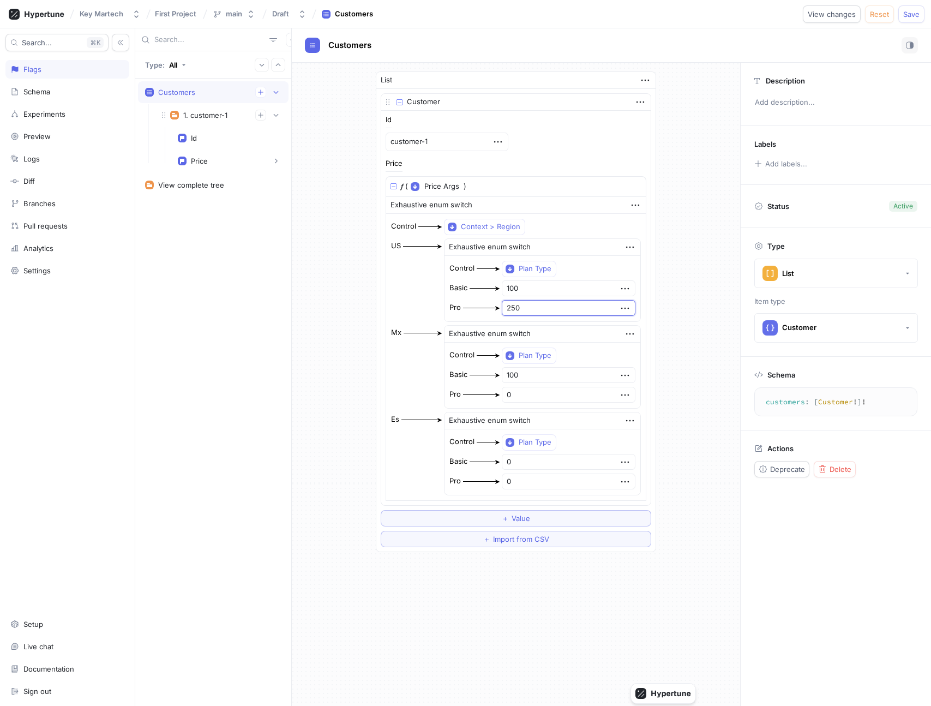
click at [542, 310] on input "250" at bounding box center [569, 308] width 134 height 16
click at [545, 396] on input "0" at bounding box center [569, 395] width 134 height 16
drag, startPoint x: 545, startPoint y: 396, endPoint x: 506, endPoint y: 394, distance: 38.8
click at [507, 394] on div "Pro 0" at bounding box center [543, 394] width 188 height 17
paste input "25"
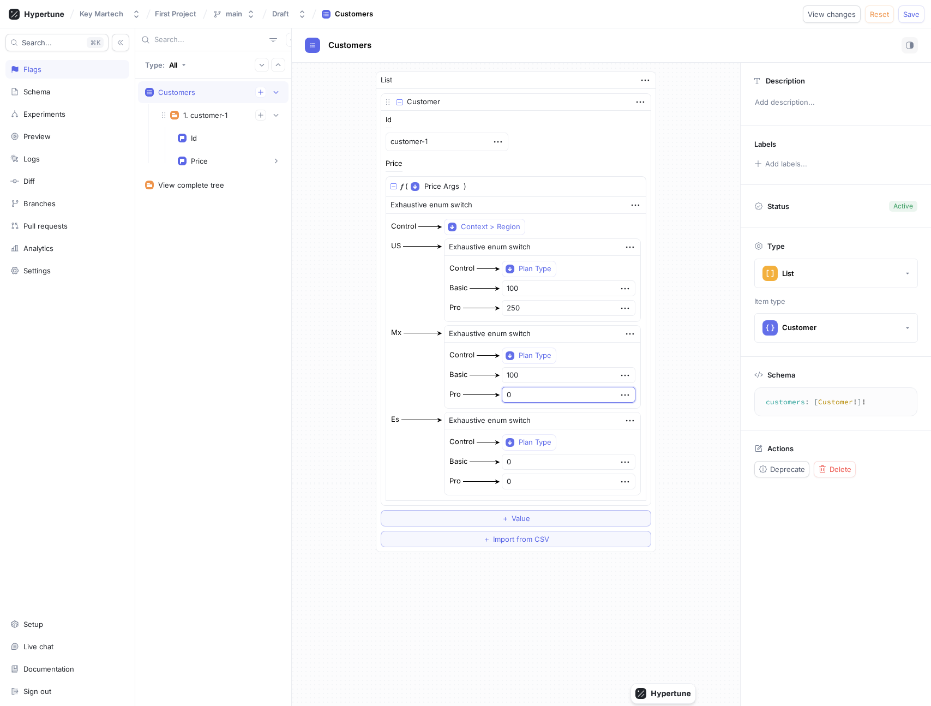
type textarea "x"
type input "250"
drag, startPoint x: 541, startPoint y: 460, endPoint x: 497, endPoint y: 459, distance: 44.2
click at [497, 459] on div "Basic 0" at bounding box center [543, 461] width 188 height 17
type textarea "x"
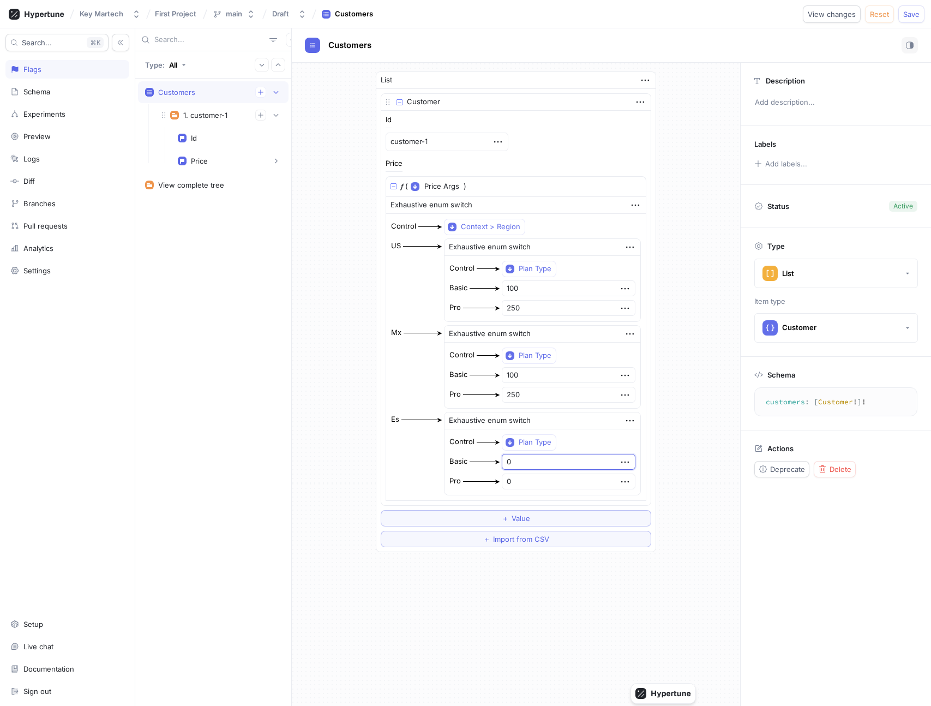
type input "1"
type textarea "x"
type input "10"
type textarea "x"
type input "100"
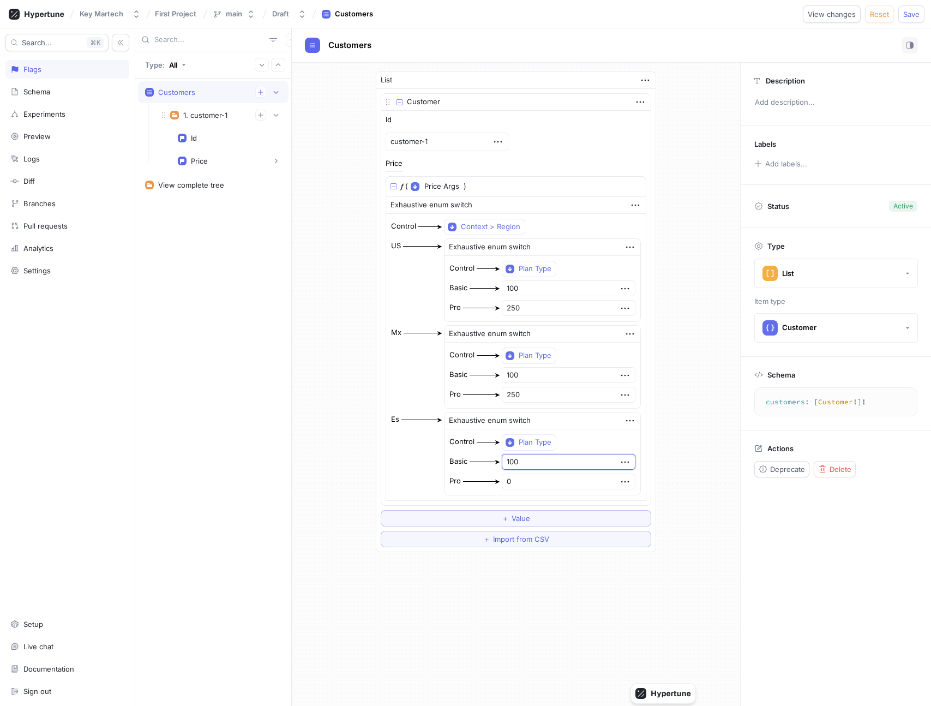
drag, startPoint x: 541, startPoint y: 482, endPoint x: 474, endPoint y: 479, distance: 67.2
click at [474, 479] on div "Pro 0" at bounding box center [543, 481] width 188 height 17
type textarea "x"
type input "2"
type textarea "x"
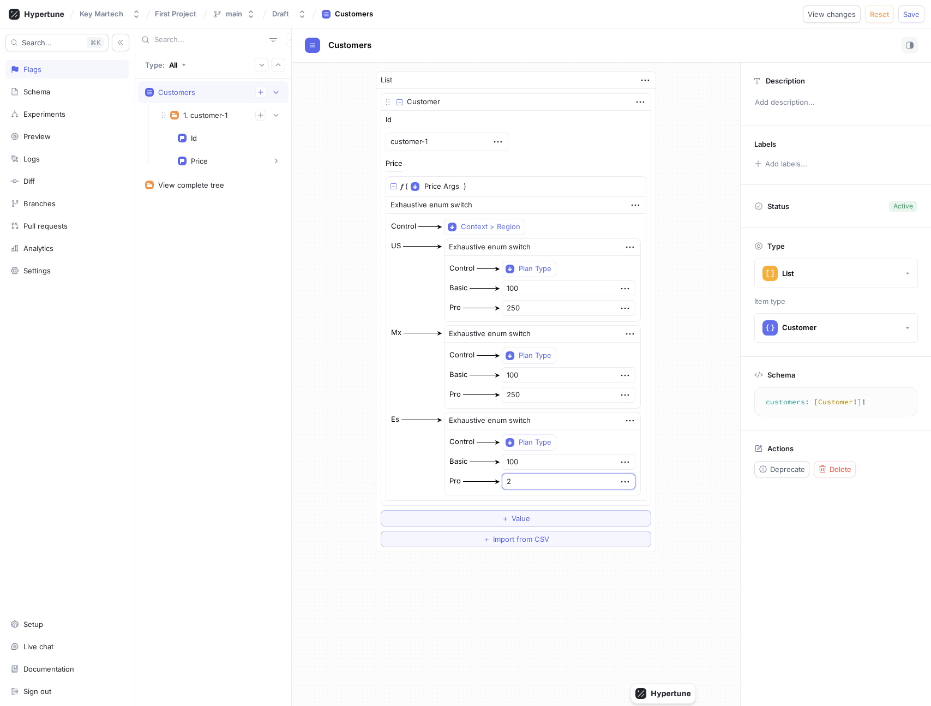
type input "25"
type textarea "x"
type input "250"
type textarea "x"
click at [637, 482] on div "Customer Id customer-1 Price 𝑓 ( Price Args ▾ {} ◦ planType: PlanType ) Exhaust…" at bounding box center [516, 320] width 280 height 463
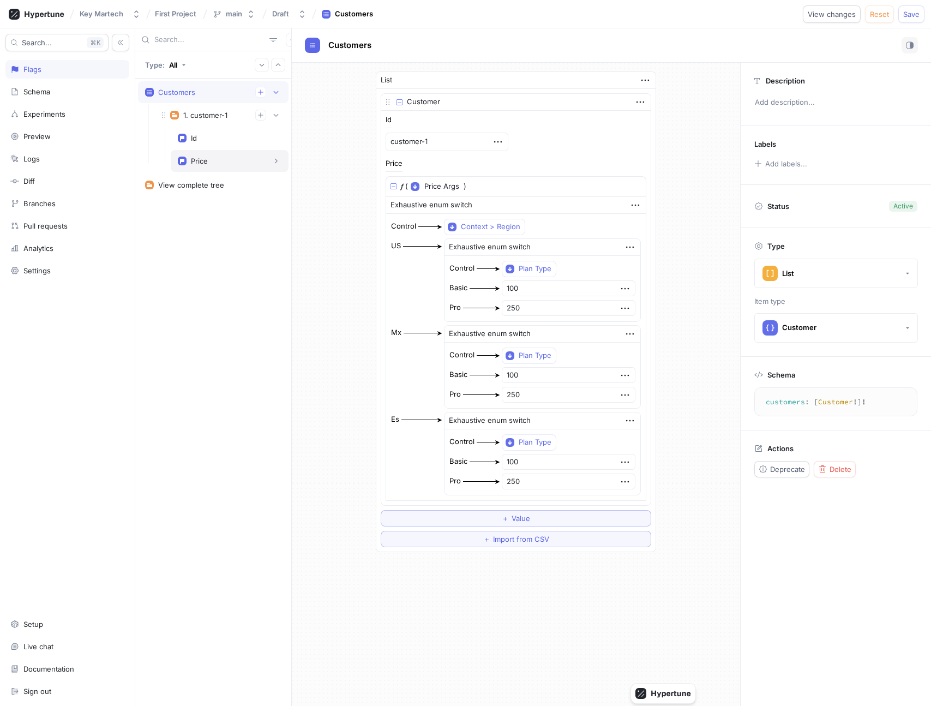
click at [243, 153] on div "Price" at bounding box center [230, 161] width 118 height 22
type textarea "price(planType: PlanType!): Int!"
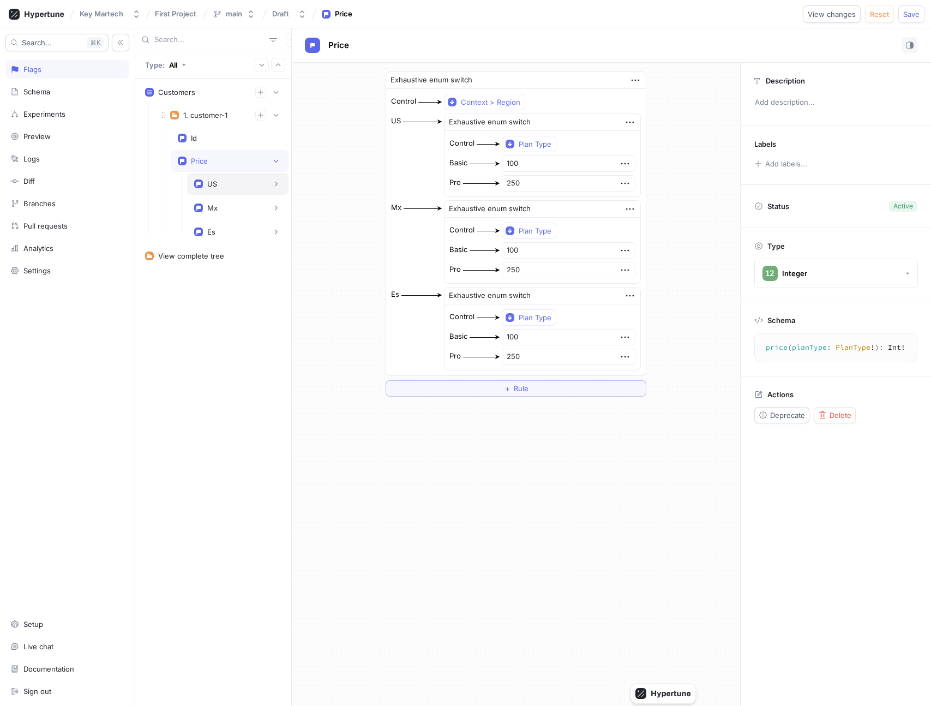
click at [226, 182] on div "US" at bounding box center [237, 183] width 87 height 11
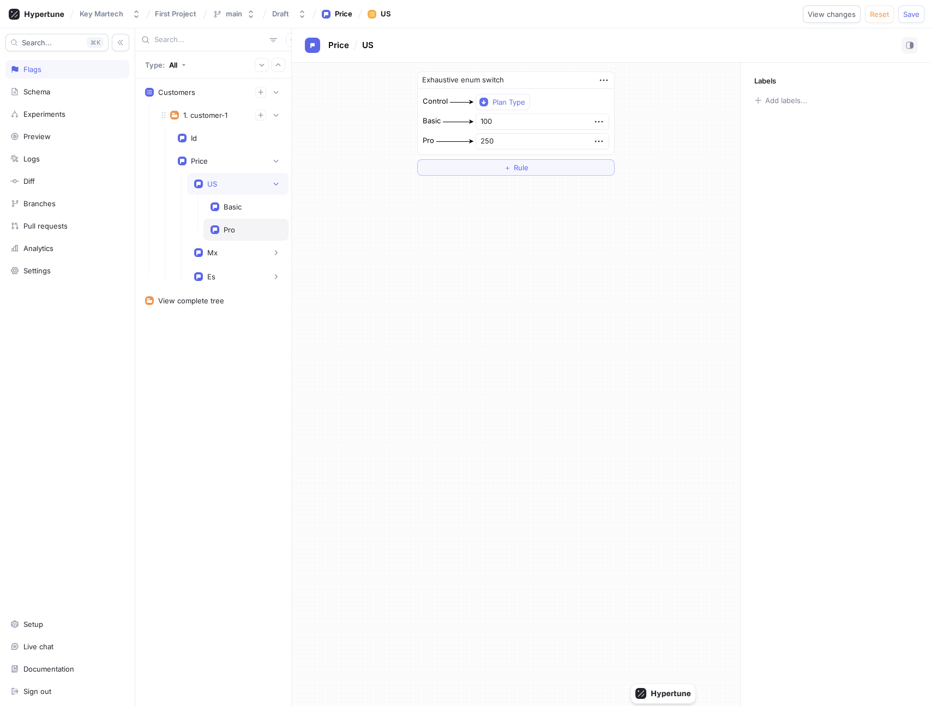
click at [244, 220] on div "Pro" at bounding box center [245, 230] width 85 height 22
click at [558, 80] on input "250" at bounding box center [515, 79] width 173 height 16
click at [586, 79] on icon "button" at bounding box center [592, 80] width 12 height 12
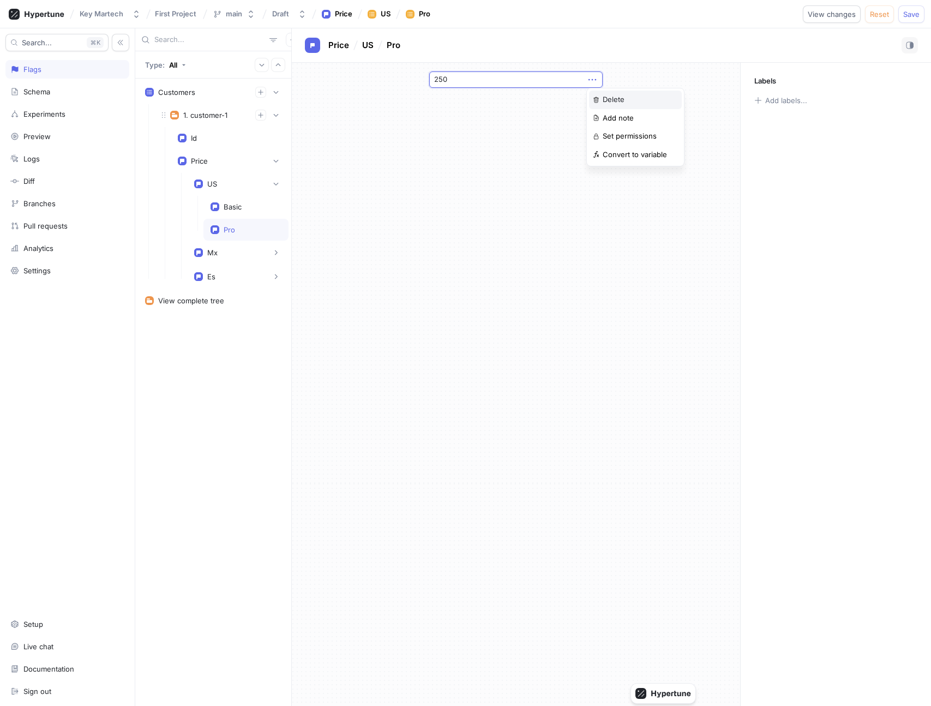
click at [600, 94] on div "Delete" at bounding box center [635, 100] width 93 height 19
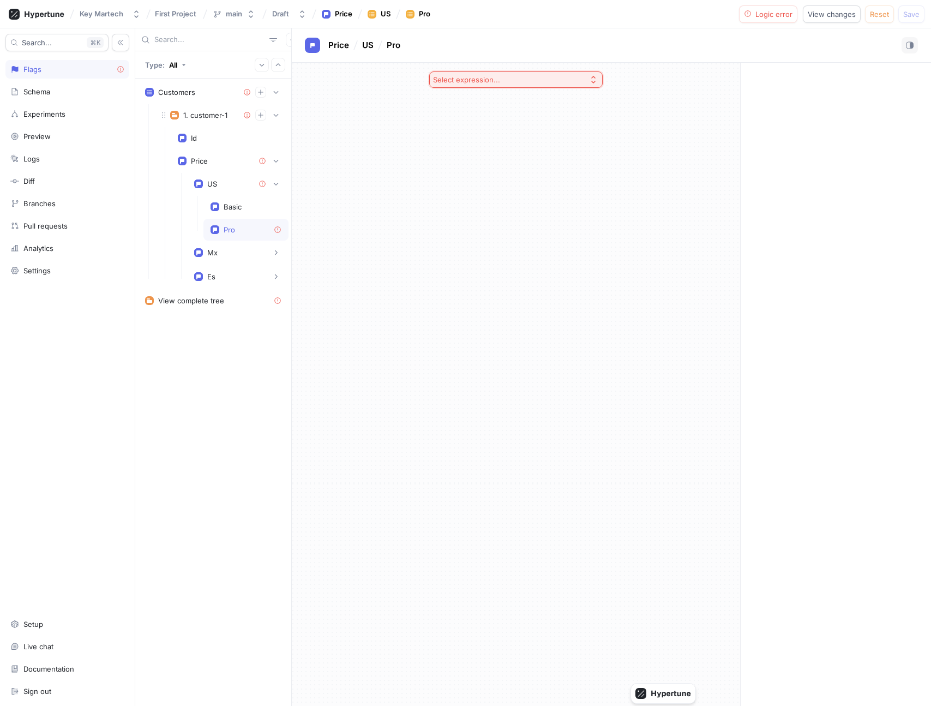
click at [546, 80] on button "Select expression..." at bounding box center [515, 79] width 173 height 16
click at [513, 219] on div "If / else" at bounding box center [516, 225] width 168 height 18
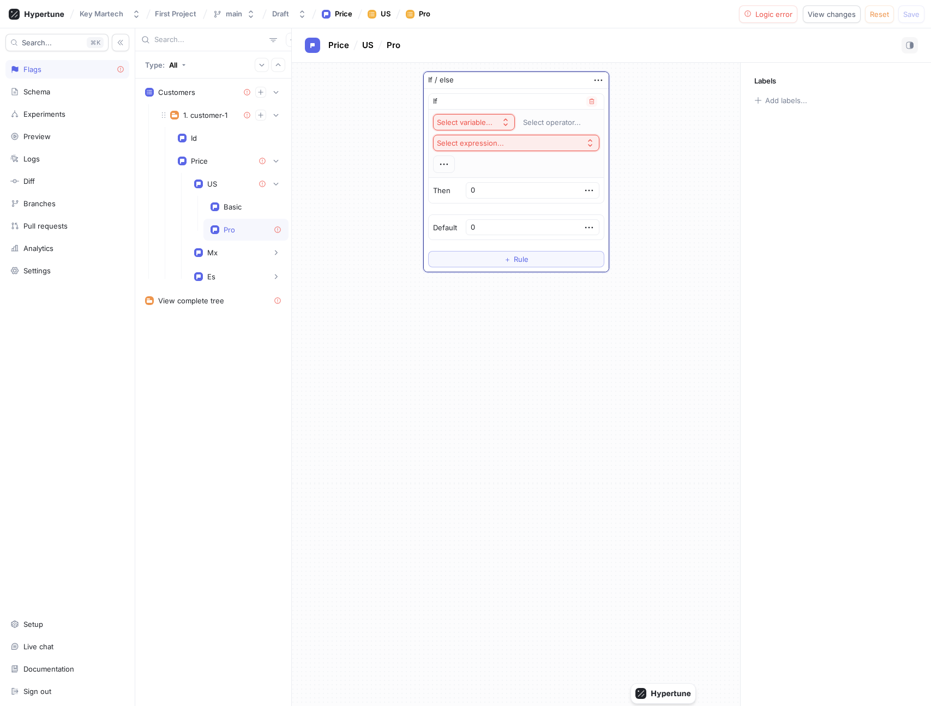
click at [486, 123] on div "Select variable..." at bounding box center [465, 122] width 56 height 9
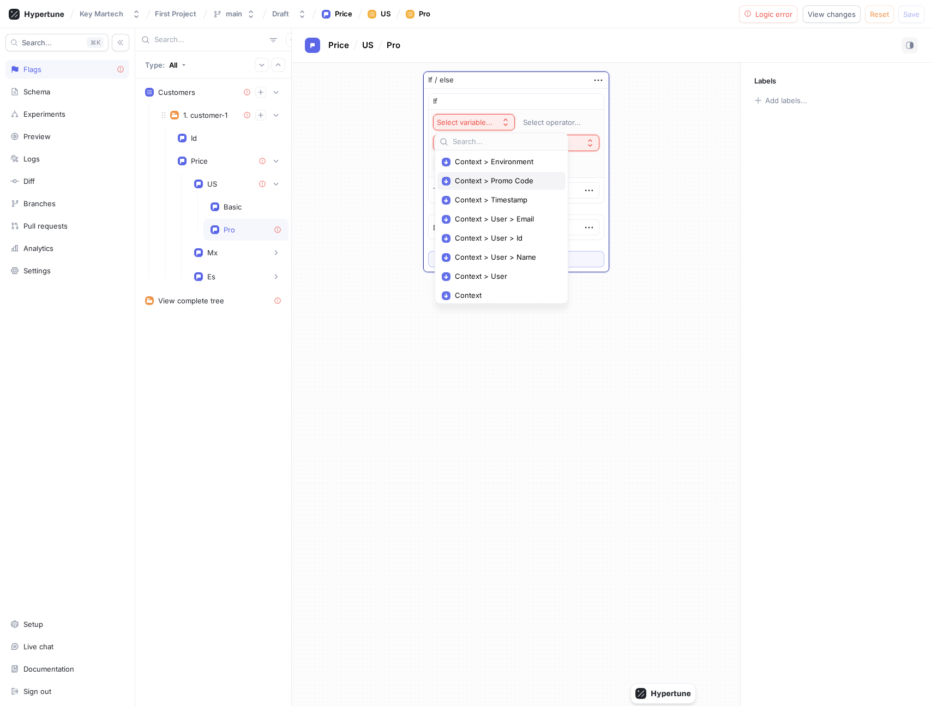
click at [506, 180] on span "Context > Promo Code" at bounding box center [505, 180] width 101 height 9
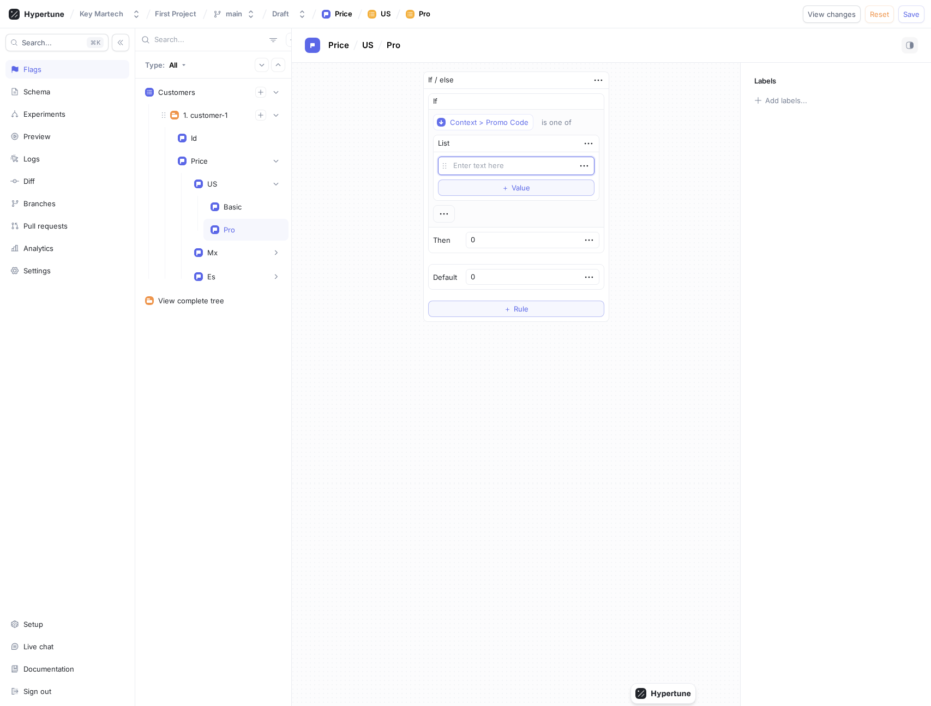
type textarea "x"
type textarea "2"
type textarea "x"
type textarea "20"
type textarea "x"
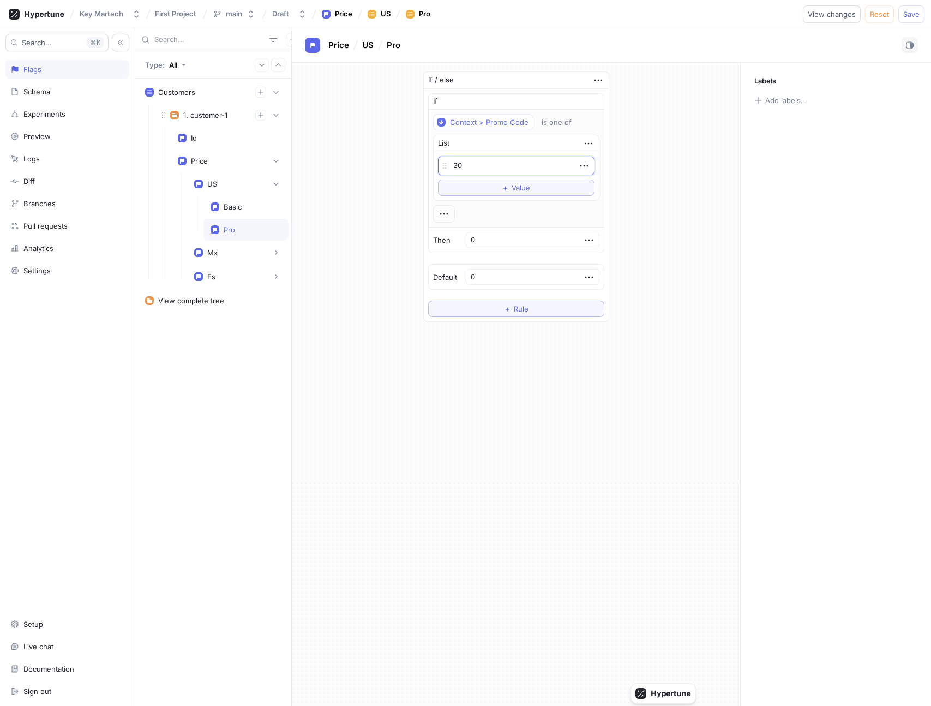
type textarea "20O"
type textarea "x"
type textarea "20OF"
type textarea "x"
type textarea "20OFF"
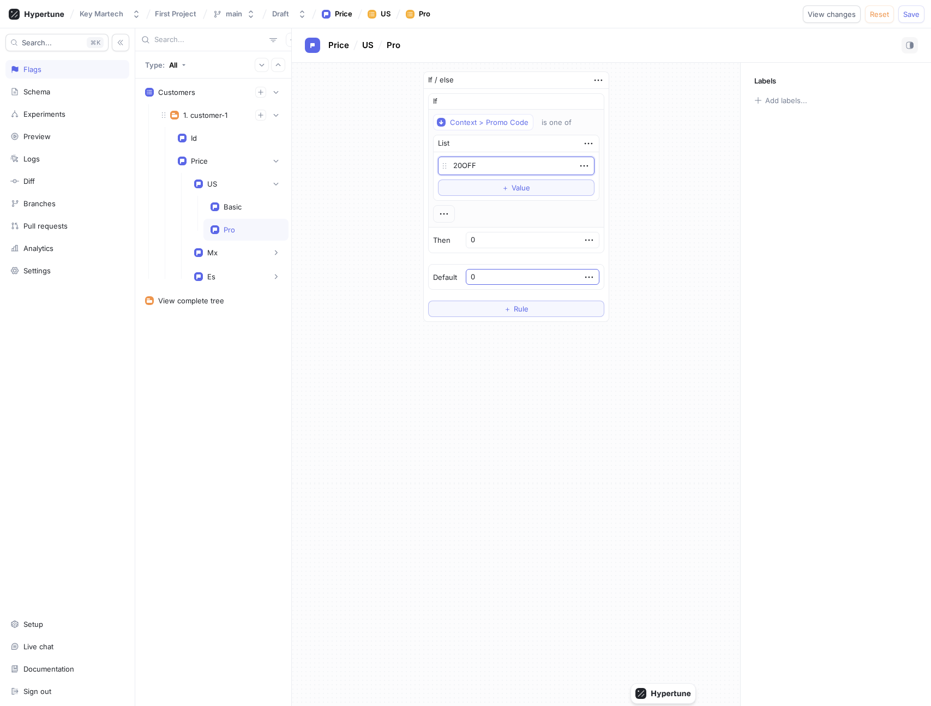
click at [531, 273] on input "0" at bounding box center [533, 277] width 134 height 16
paste input "250"
type textarea "x"
type input "0250"
paste input "number"
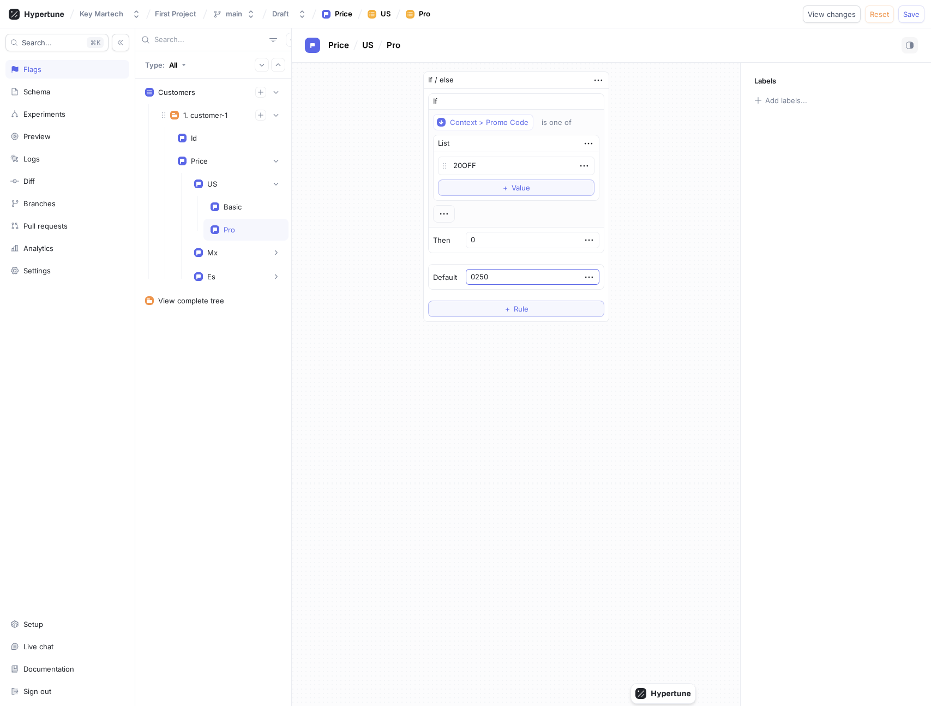
type textarea "x"
type input "250"
click at [519, 250] on div "Then 0" at bounding box center [516, 239] width 175 height 25
click at [517, 242] on input "0" at bounding box center [533, 240] width 134 height 16
type textarea "x"
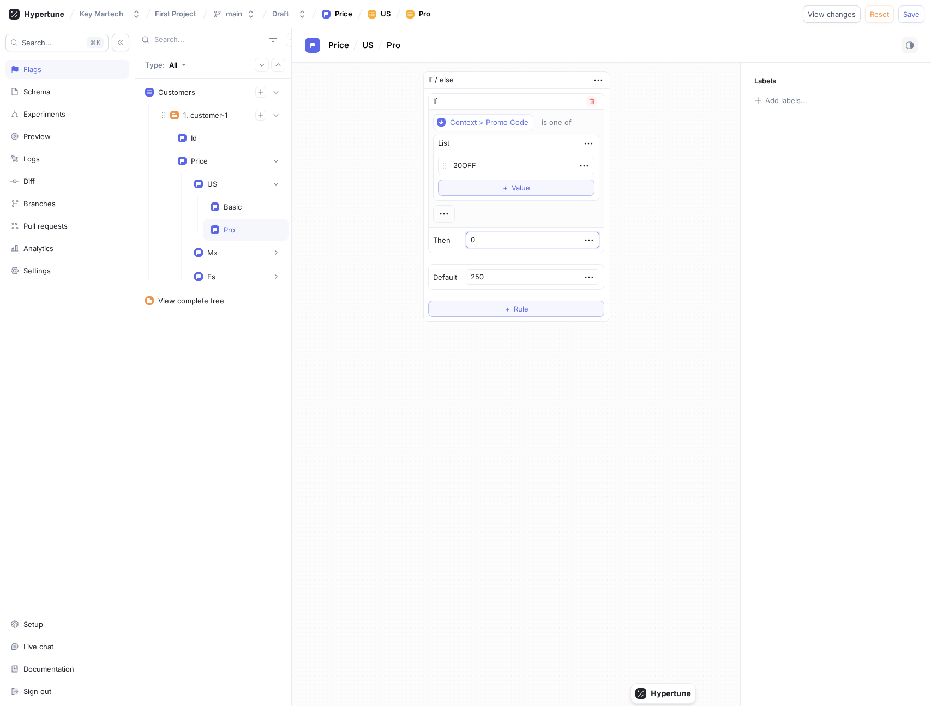
type input "2"
type textarea "x"
type input "20"
type textarea "x"
type input "200"
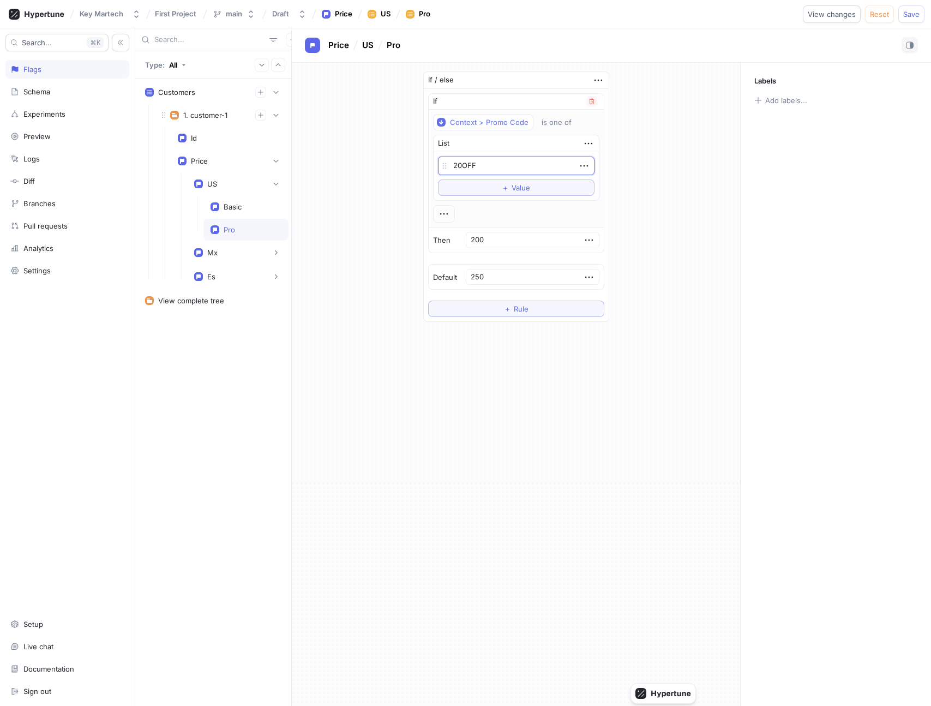
click at [466, 166] on textarea "20OFF" at bounding box center [516, 166] width 157 height 19
type textarea "x"
type textarea "20POFF"
type textarea "x"
type textarea "20PCOFF"
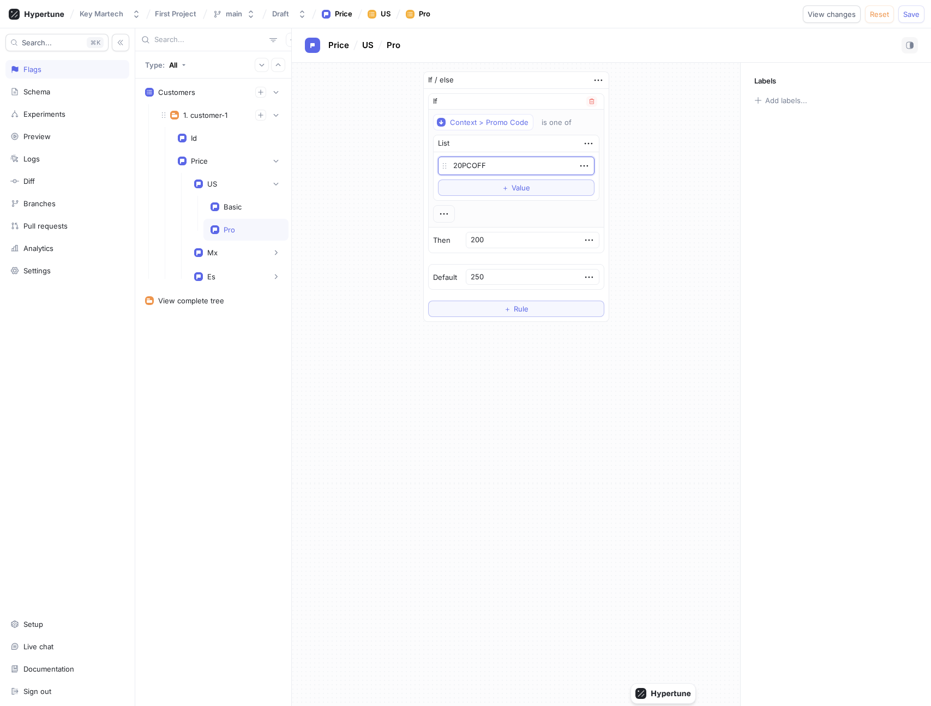
type textarea "x"
type textarea "20PCTOFF"
click at [672, 279] on div "If / else If Context > Promo Code is one of List 20PCTOFF To pick up a draggabl…" at bounding box center [516, 197] width 448 height 268
click at [834, 15] on span "View changes" at bounding box center [832, 14] width 48 height 7
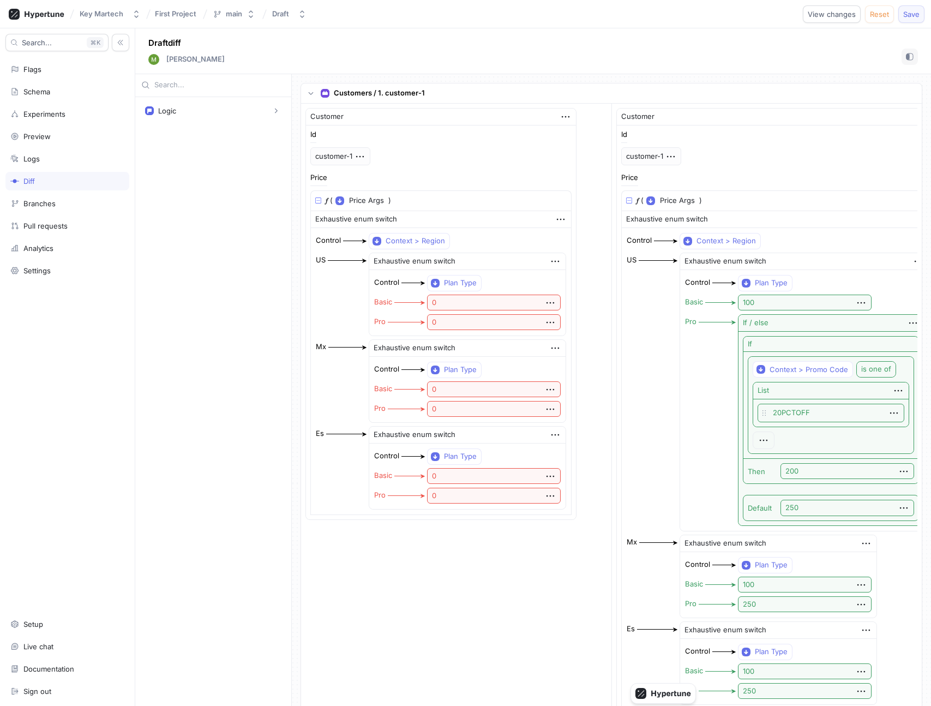
click at [909, 17] on span "Save" at bounding box center [911, 14] width 16 height 7
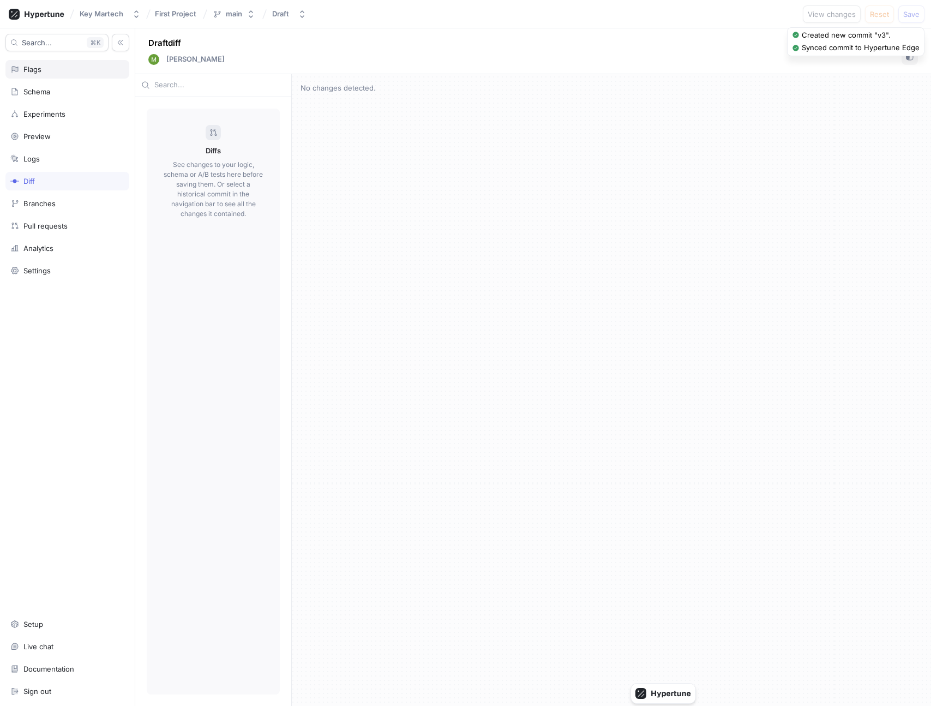
click at [55, 70] on div "Flags" at bounding box center [67, 69] width 114 height 9
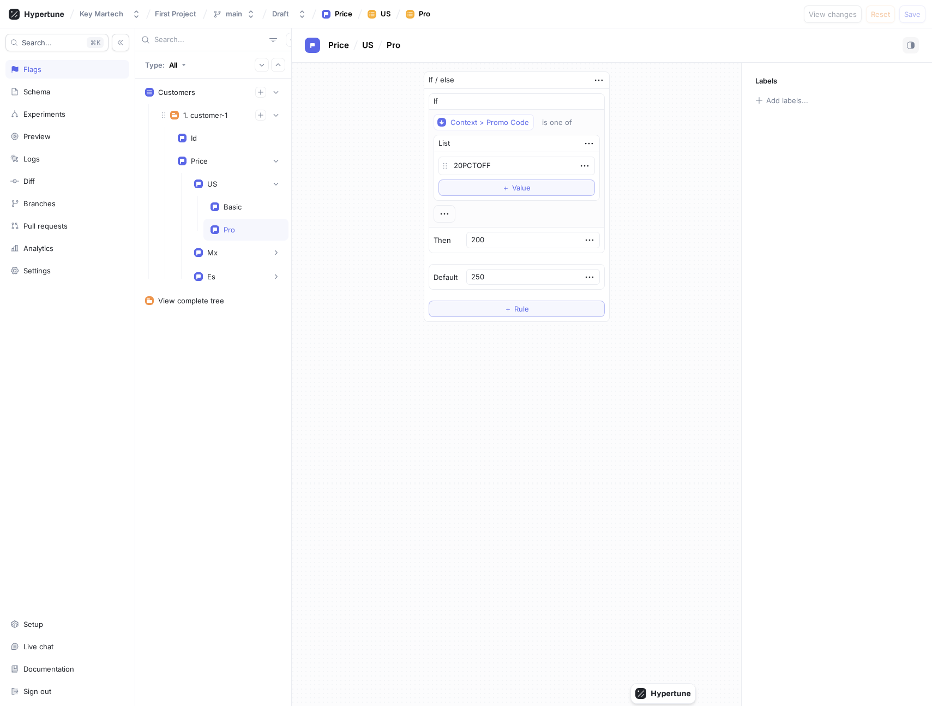
click at [303, 210] on div "If / else If Context > Promo Code is one of List 20PCTOFF To pick up a draggabl…" at bounding box center [517, 197] width 450 height 268
click at [166, 62] on div "Type: All" at bounding box center [161, 65] width 32 height 9
click at [208, 60] on div "Type: All" at bounding box center [213, 64] width 156 height 27
click at [177, 63] on div "All" at bounding box center [173, 65] width 8 height 9
click at [243, 72] on div "Type: All" at bounding box center [213, 64] width 156 height 27
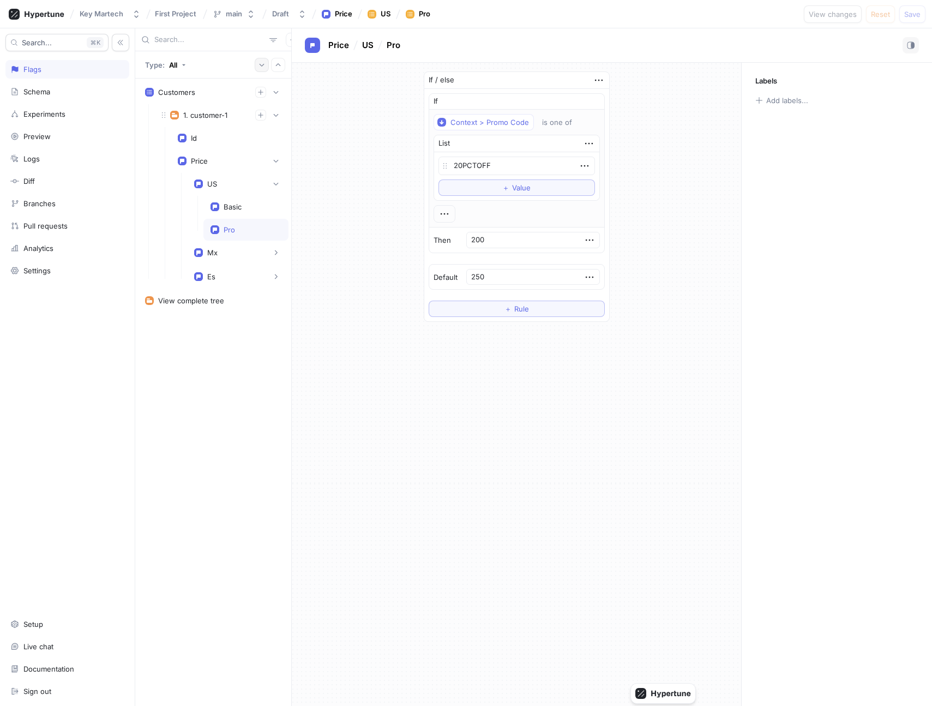
click at [265, 66] on button "button" at bounding box center [262, 65] width 14 height 14
click at [280, 66] on icon "button" at bounding box center [278, 65] width 7 height 7
click at [265, 67] on button "button" at bounding box center [262, 65] width 14 height 14
click at [278, 67] on icon "button" at bounding box center [278, 65] width 7 height 7
click at [219, 92] on div "Customers" at bounding box center [213, 92] width 136 height 11
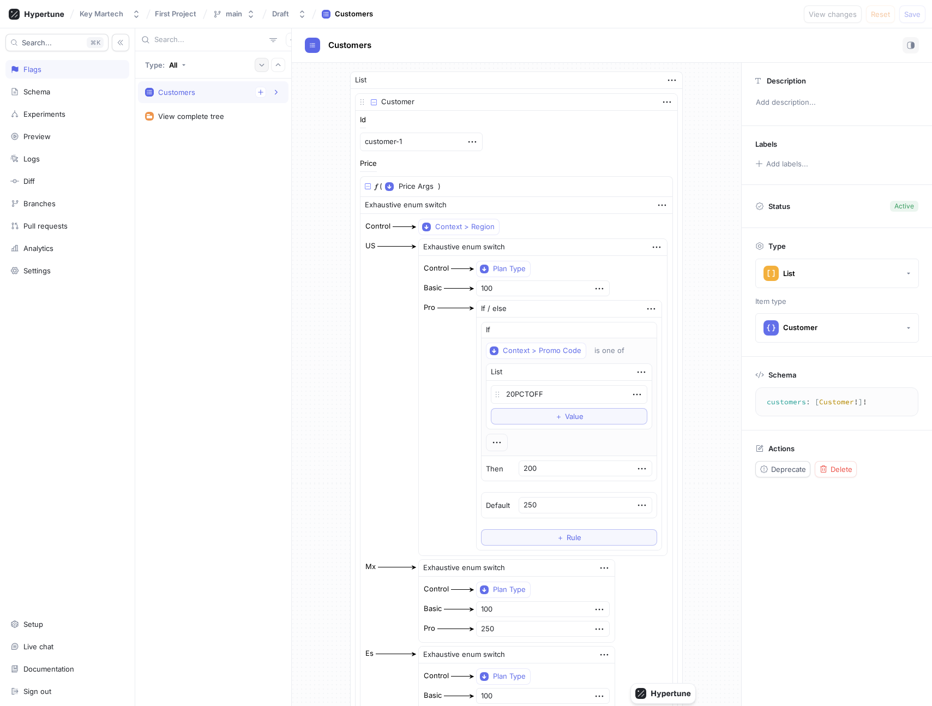
click at [261, 69] on button "button" at bounding box center [262, 65] width 14 height 14
click at [259, 64] on icon "button" at bounding box center [262, 65] width 7 height 7
click at [278, 65] on icon "button" at bounding box center [278, 65] width 7 height 7
click at [264, 68] on icon "button" at bounding box center [262, 65] width 7 height 7
click at [274, 70] on button "button" at bounding box center [278, 65] width 14 height 14
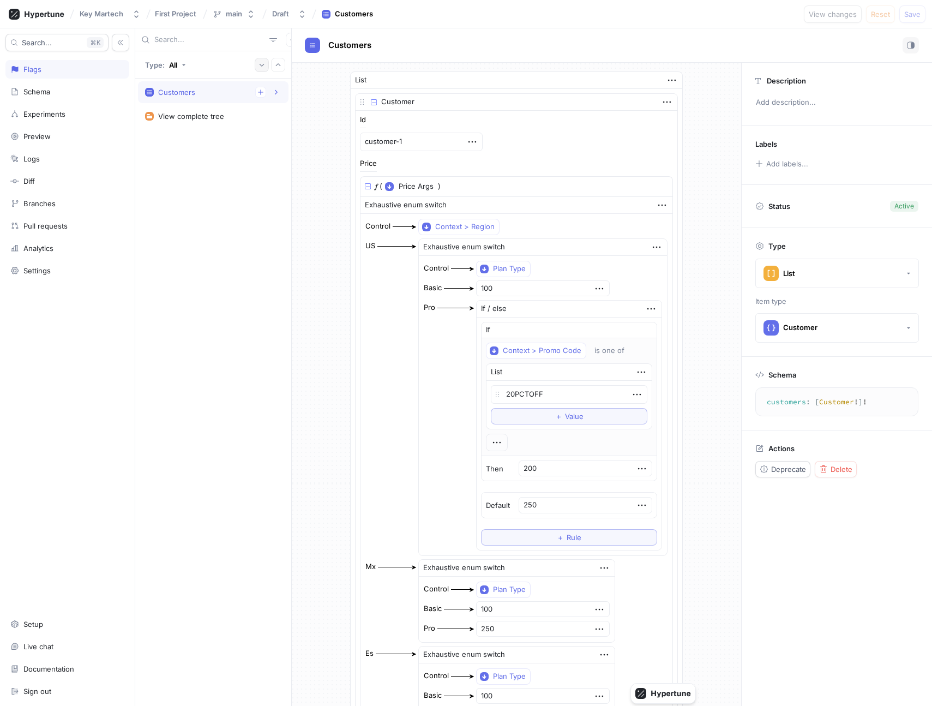
click at [259, 69] on button "button" at bounding box center [262, 65] width 14 height 14
type textarea "x"
click at [274, 95] on button "button" at bounding box center [276, 92] width 11 height 11
click at [242, 71] on div "Type: All" at bounding box center [213, 64] width 156 height 27
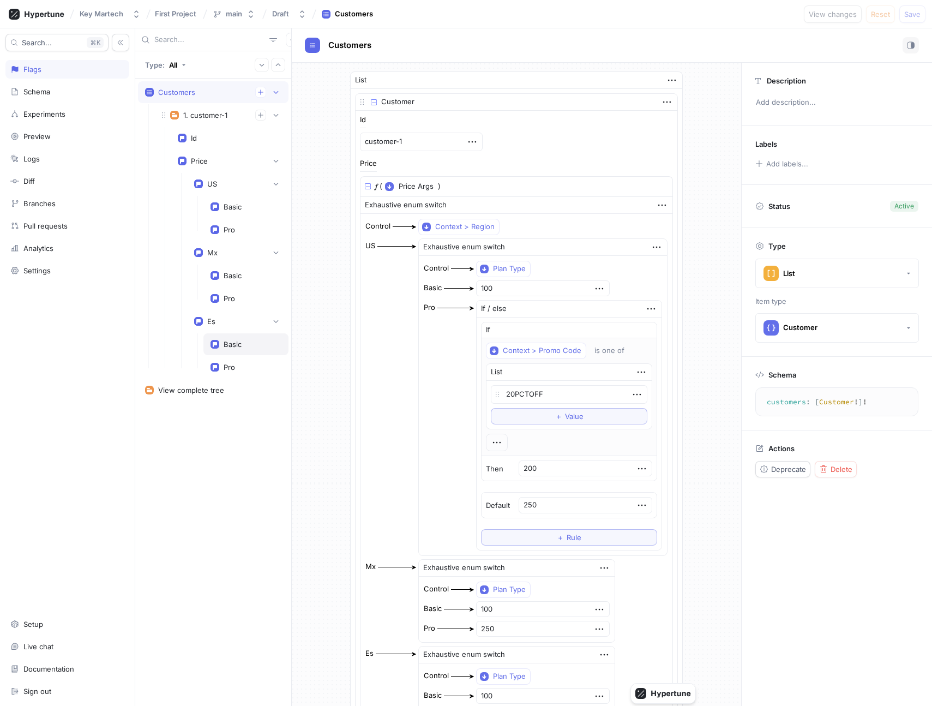
click at [226, 350] on div "Basic" at bounding box center [245, 344] width 85 height 22
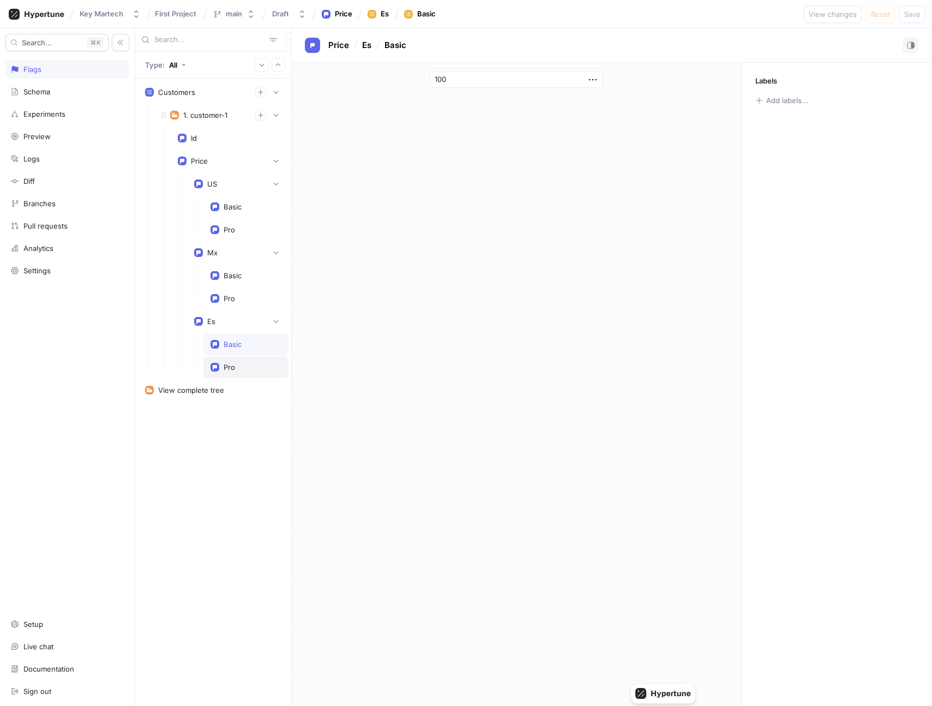
click at [234, 363] on div "Pro" at bounding box center [229, 367] width 11 height 9
click at [241, 211] on div "Basic" at bounding box center [233, 206] width 18 height 9
type input "100"
click at [230, 231] on div "Pro" at bounding box center [229, 229] width 11 height 9
drag, startPoint x: 447, startPoint y: 77, endPoint x: 480, endPoint y: 77, distance: 33.3
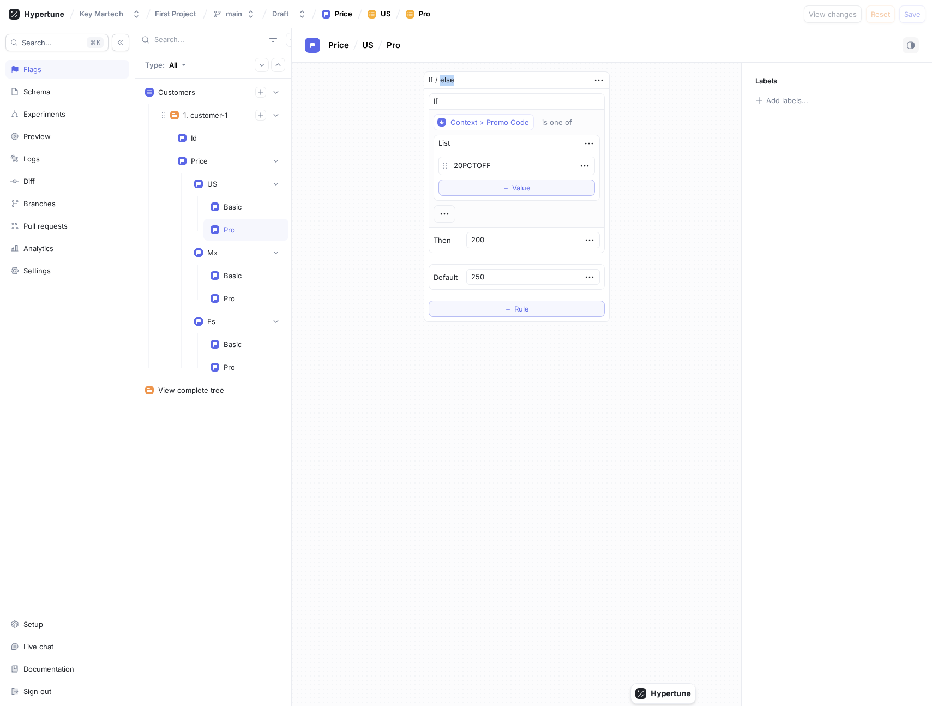
click at [480, 77] on div "If / else" at bounding box center [516, 80] width 185 height 17
click at [58, 93] on div "Schema" at bounding box center [67, 91] width 114 height 9
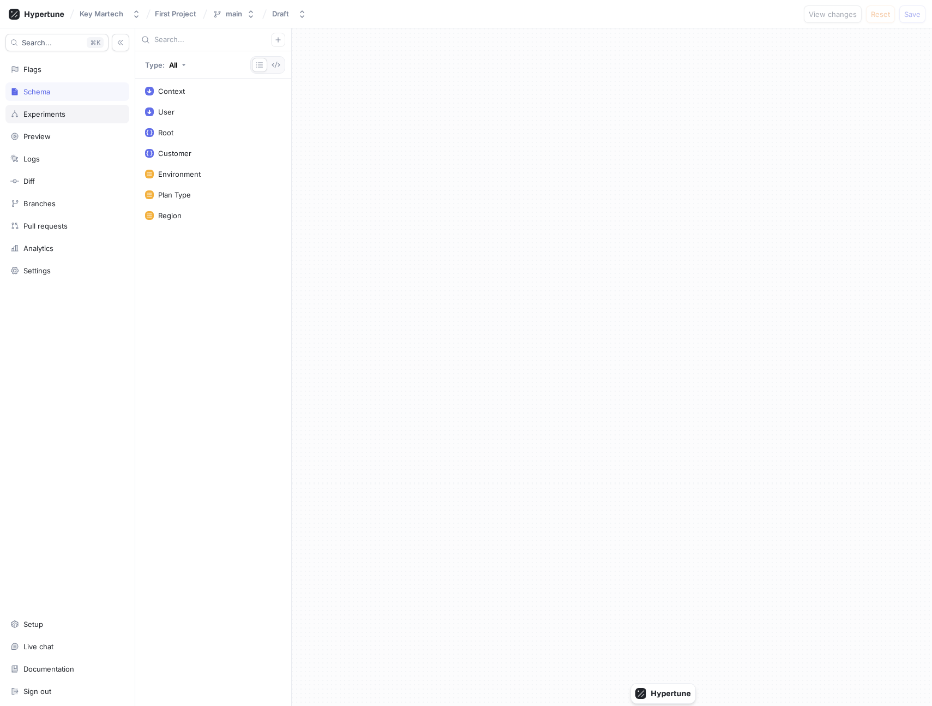
click at [65, 108] on div "Experiments" at bounding box center [67, 114] width 124 height 19
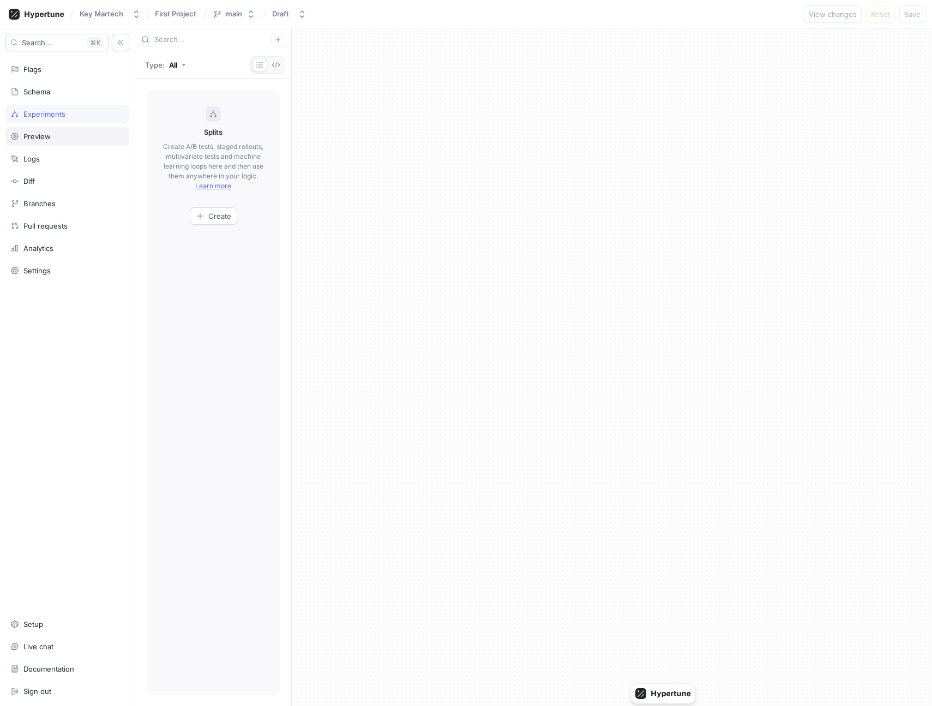
click at [67, 133] on div "Preview" at bounding box center [67, 136] width 114 height 9
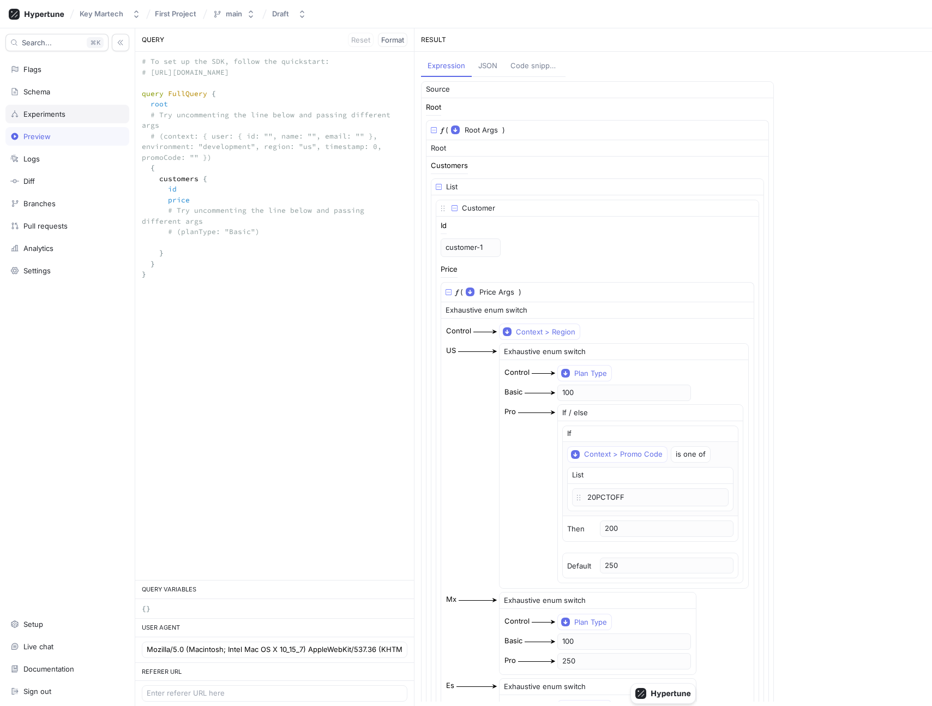
click at [67, 111] on div "Experiments" at bounding box center [67, 114] width 114 height 9
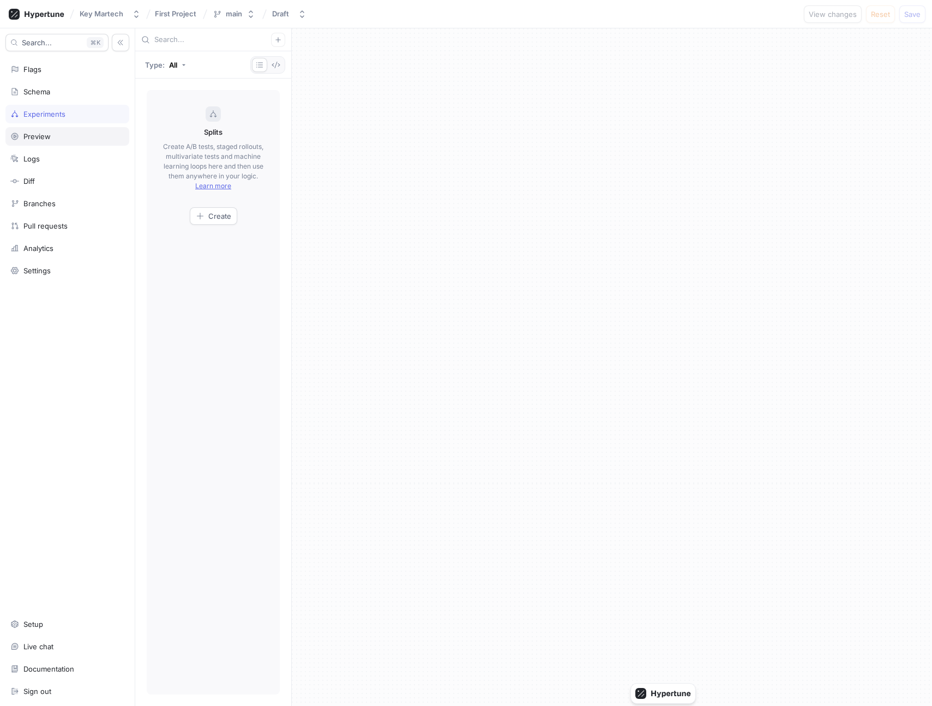
click at [61, 143] on div "Preview" at bounding box center [67, 136] width 124 height 19
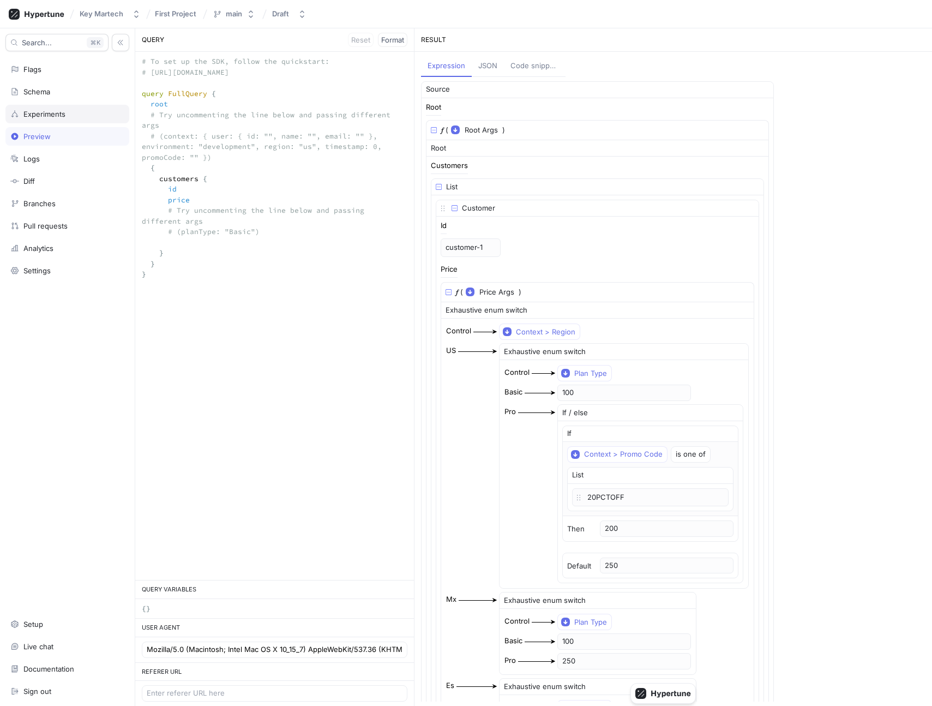
click at [57, 119] on div "Experiments" at bounding box center [67, 114] width 124 height 19
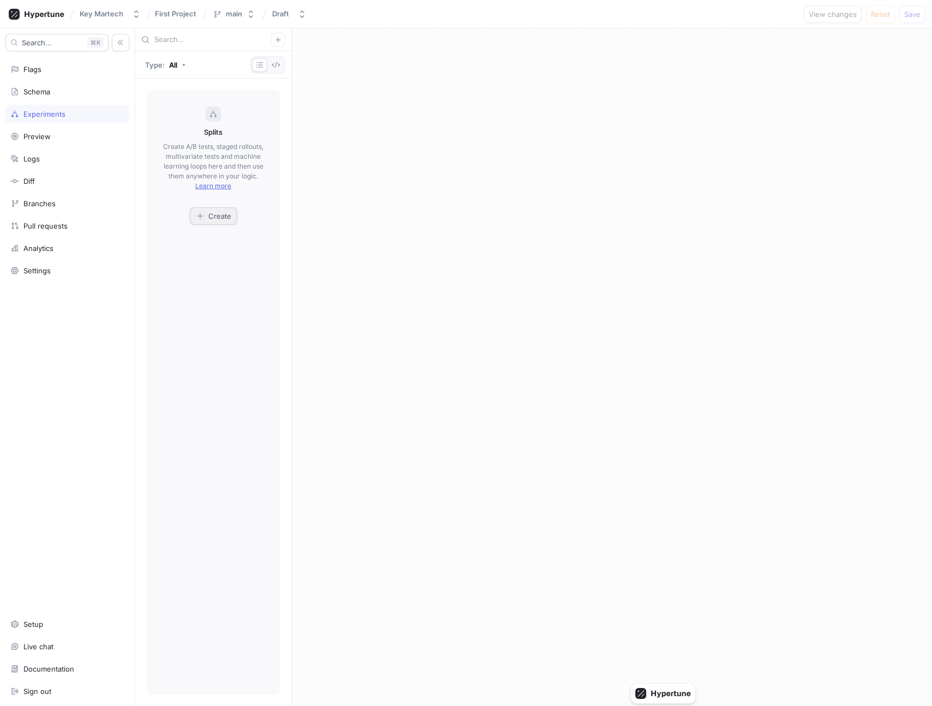
click at [203, 208] on button "Create" at bounding box center [213, 215] width 47 height 17
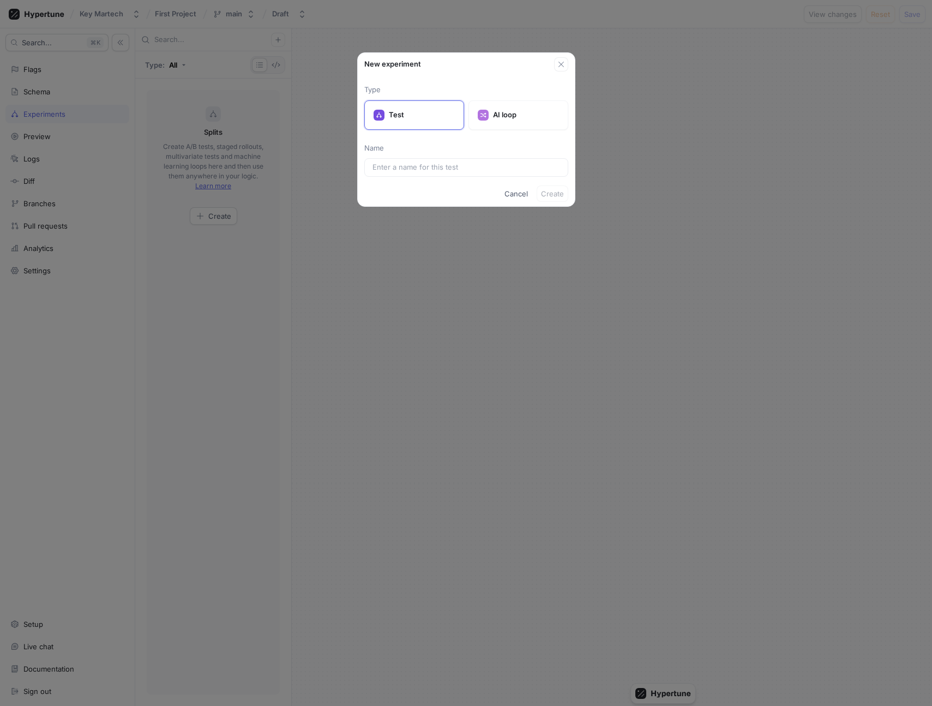
click at [184, 247] on div "New experiment Type Test AI loop Name Cancel Create" at bounding box center [466, 353] width 932 height 706
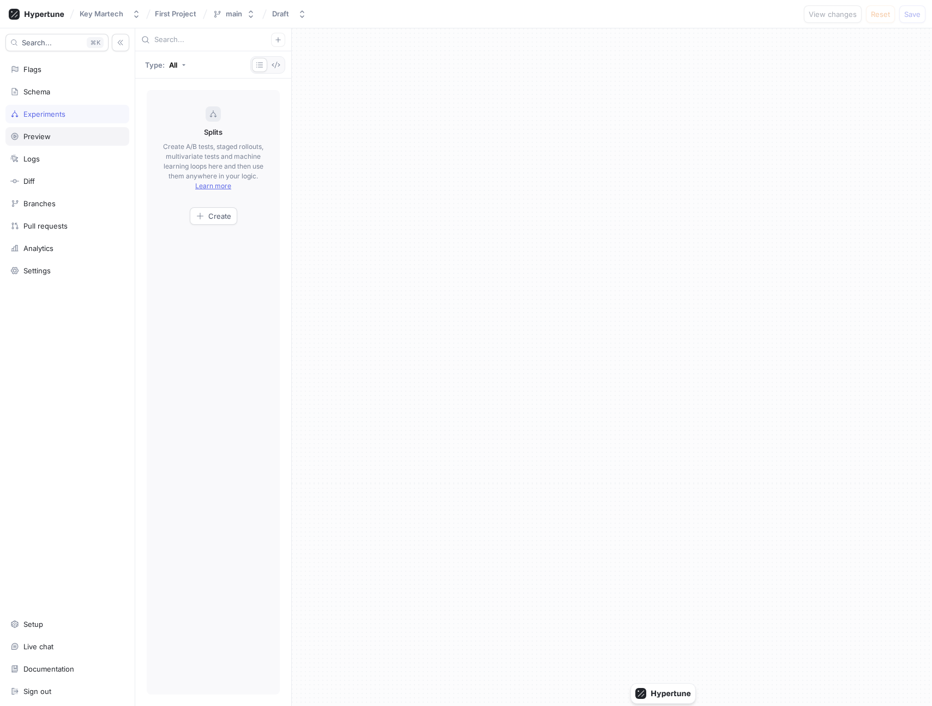
click at [50, 137] on div "Preview" at bounding box center [67, 136] width 114 height 9
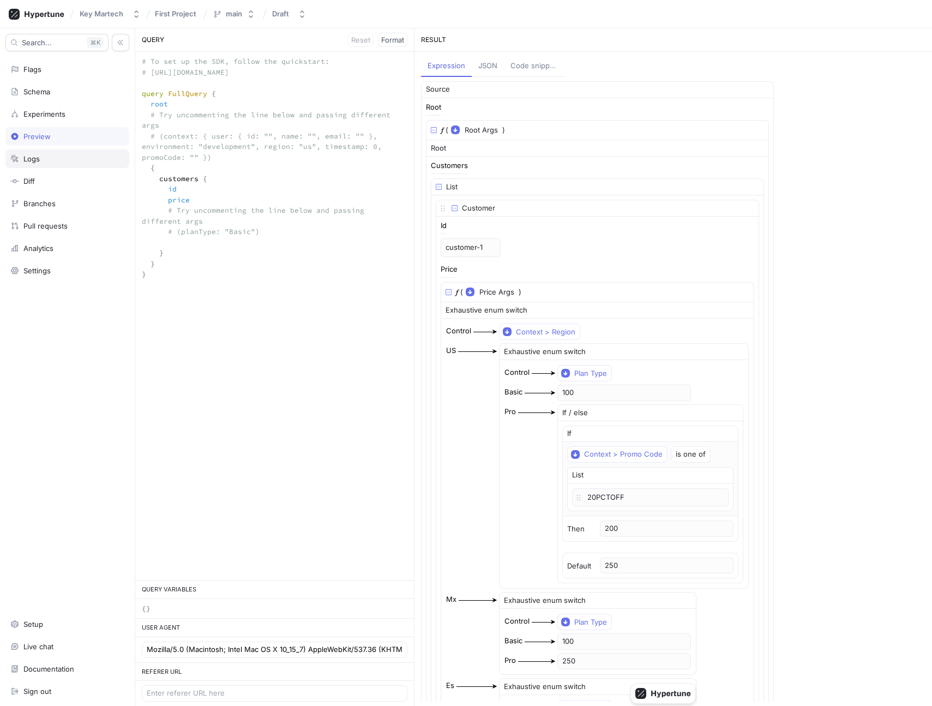
click at [58, 160] on div "Logs" at bounding box center [67, 158] width 114 height 9
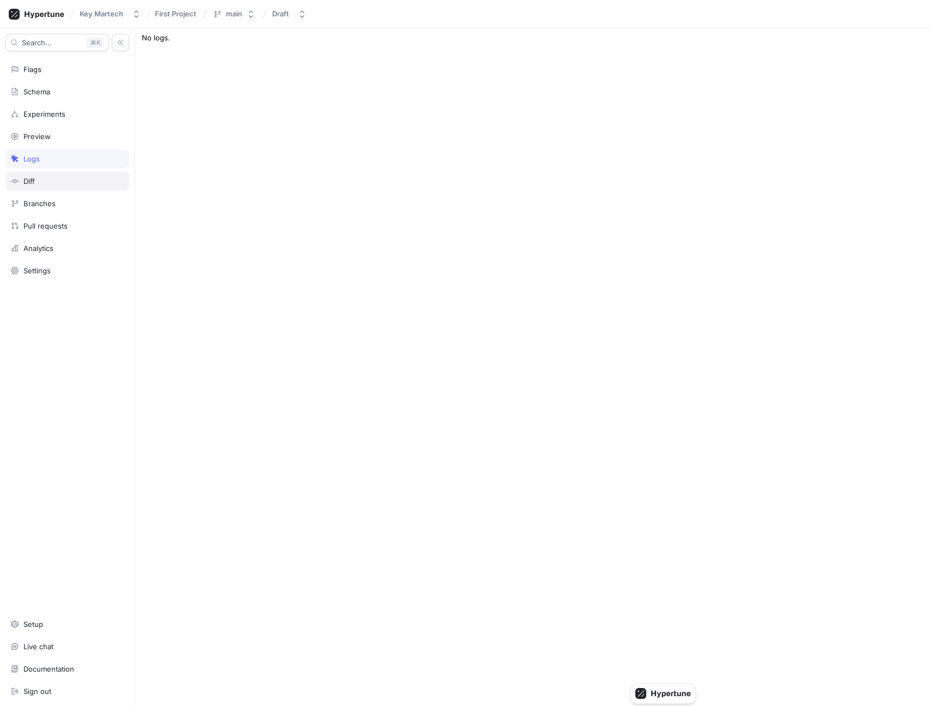
click at [65, 184] on div "Diff" at bounding box center [67, 181] width 114 height 9
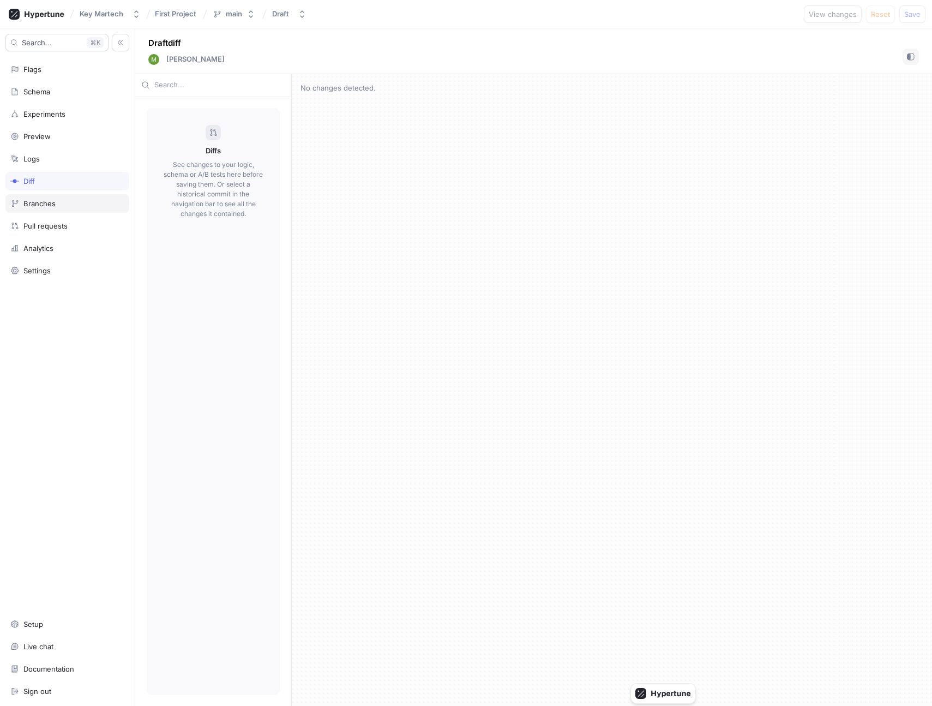
click at [67, 205] on div "Branches" at bounding box center [67, 203] width 114 height 9
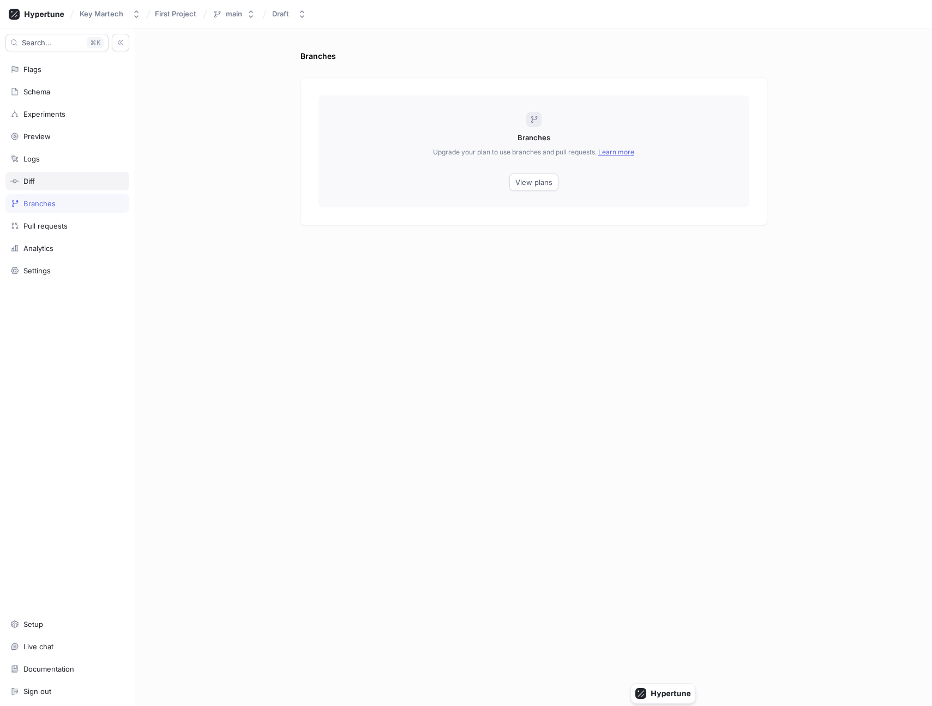
click at [65, 183] on div "Diff" at bounding box center [67, 181] width 114 height 9
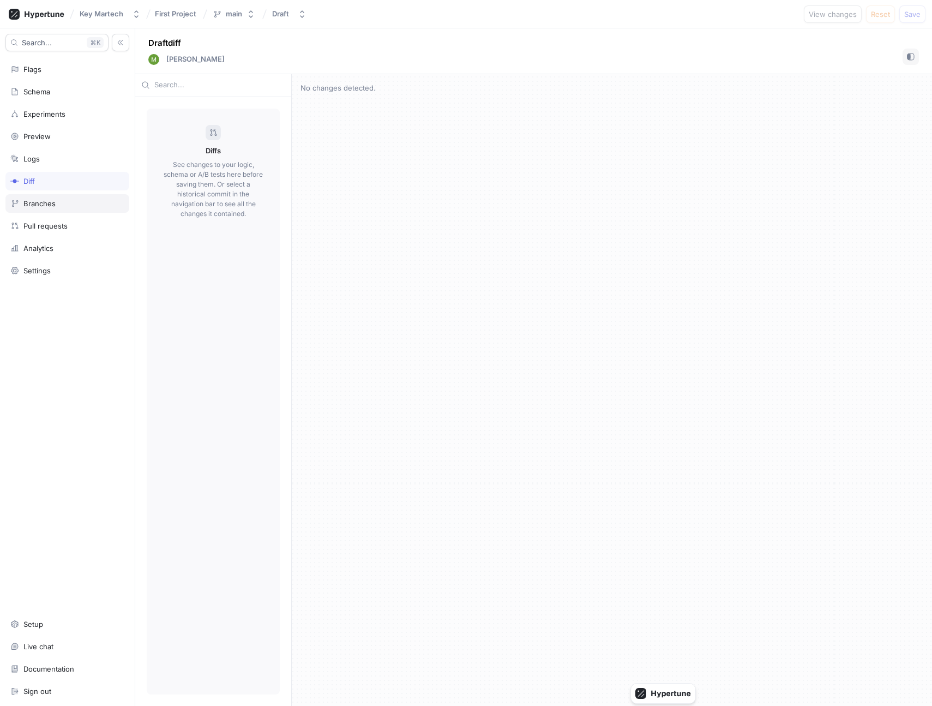
click at [66, 202] on div "Branches" at bounding box center [67, 203] width 114 height 9
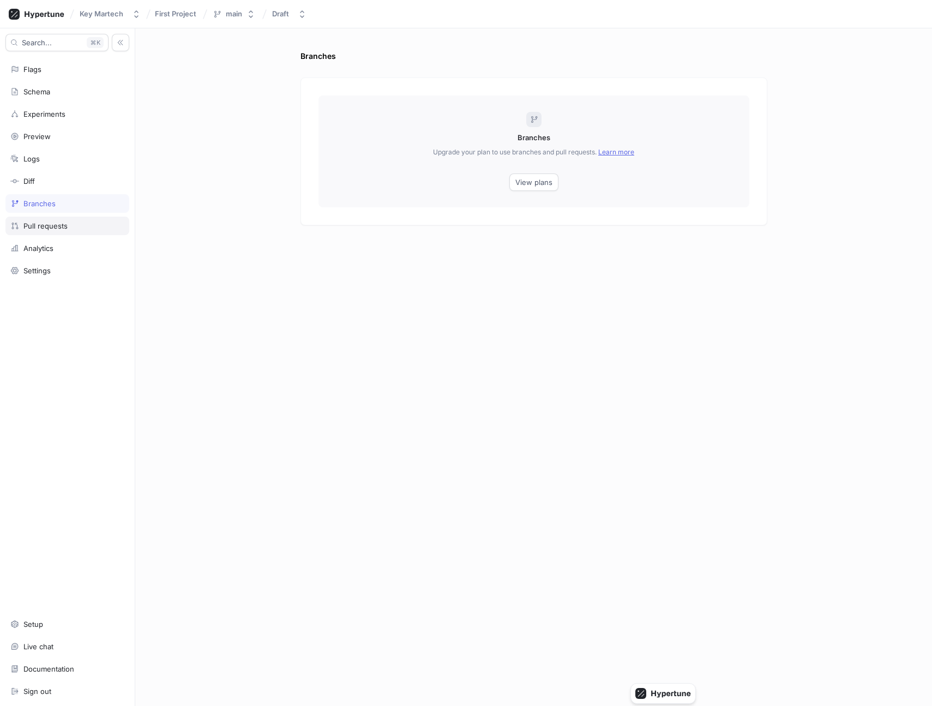
click at [68, 225] on div "Pull requests" at bounding box center [67, 225] width 114 height 9
click at [67, 209] on div "Branches" at bounding box center [67, 203] width 124 height 19
click at [60, 227] on div "Pull requests" at bounding box center [45, 225] width 44 height 9
click at [62, 245] on div "Analytics" at bounding box center [67, 248] width 114 height 9
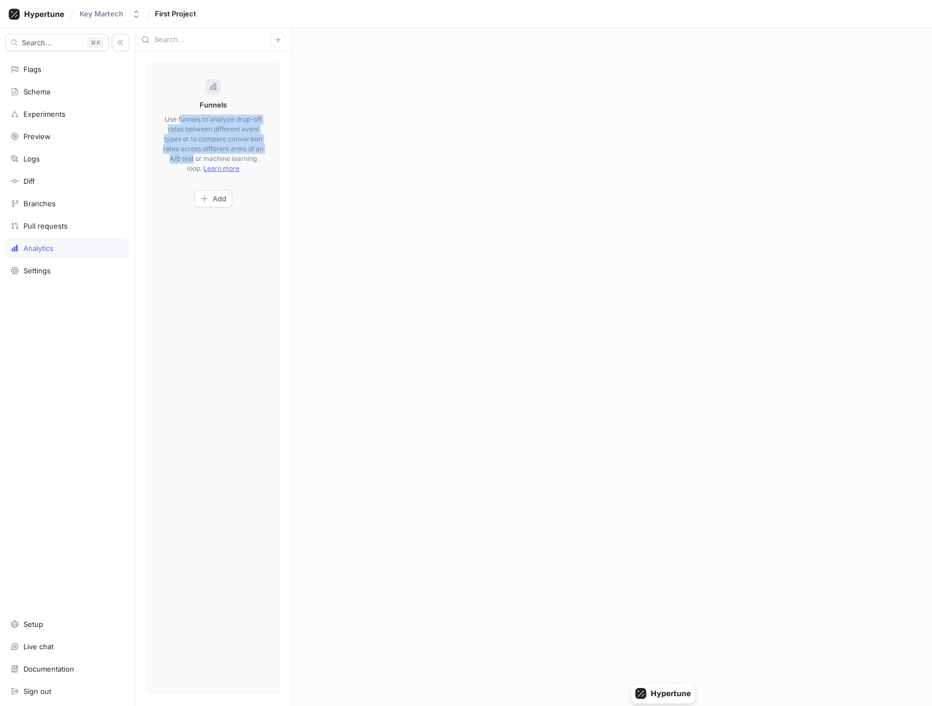
drag, startPoint x: 179, startPoint y: 118, endPoint x: 199, endPoint y: 154, distance: 41.2
click at [199, 154] on p "Use funnels to analyze drop-off rates between different event types or to compa…" at bounding box center [213, 144] width 100 height 59
click at [76, 70] on div "Flags" at bounding box center [67, 69] width 114 height 9
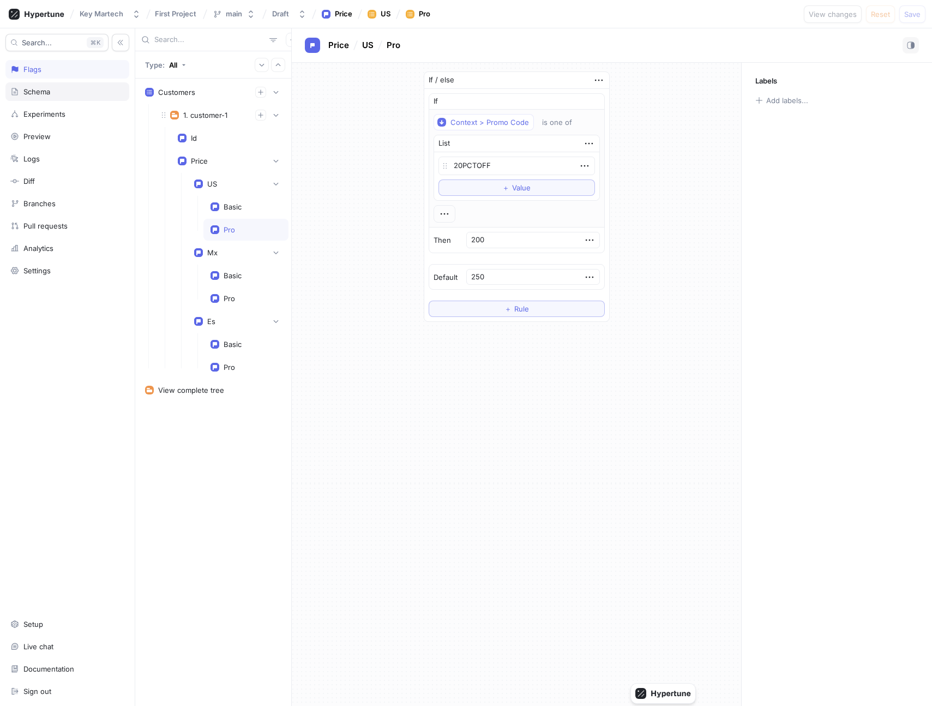
click at [72, 90] on div "Schema" at bounding box center [67, 91] width 114 height 9
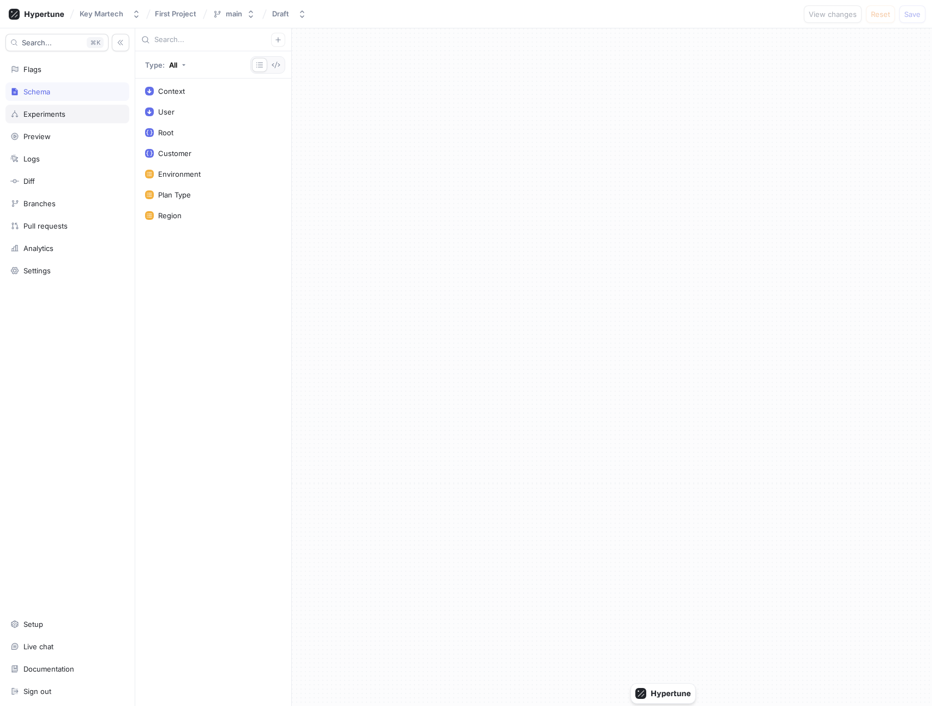
click at [72, 108] on div "Experiments" at bounding box center [67, 114] width 124 height 19
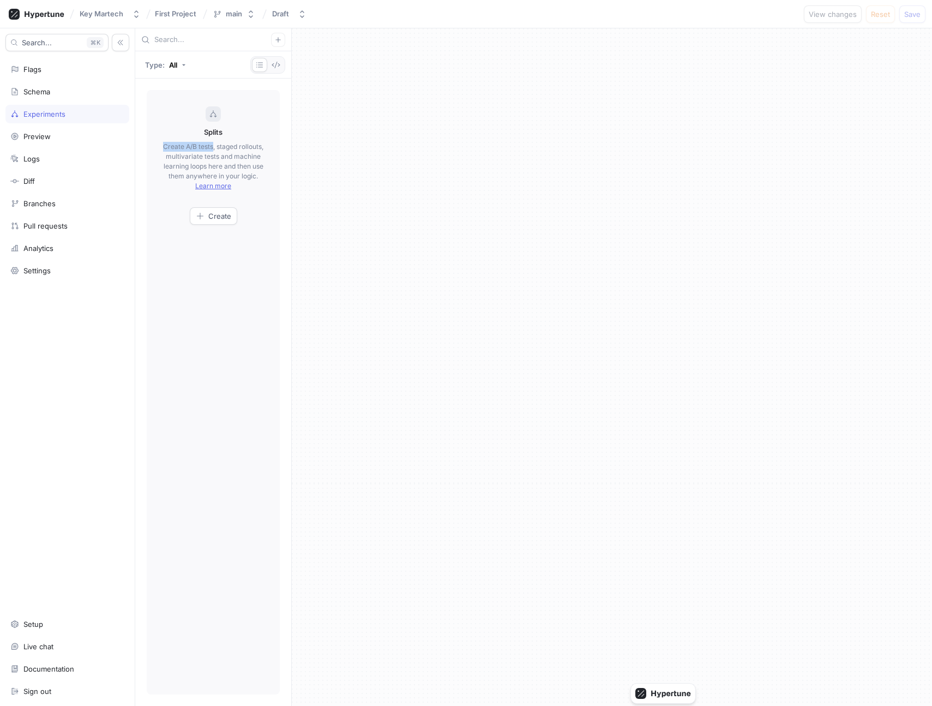
drag, startPoint x: 177, startPoint y: 145, endPoint x: 225, endPoint y: 144, distance: 48.6
click at [225, 144] on p "Create A/B tests, staged rollouts, multivariate tests and machine learning loop…" at bounding box center [213, 166] width 100 height 49
copy p "Create A/B tests"
click at [61, 136] on div "Preview" at bounding box center [67, 136] width 114 height 9
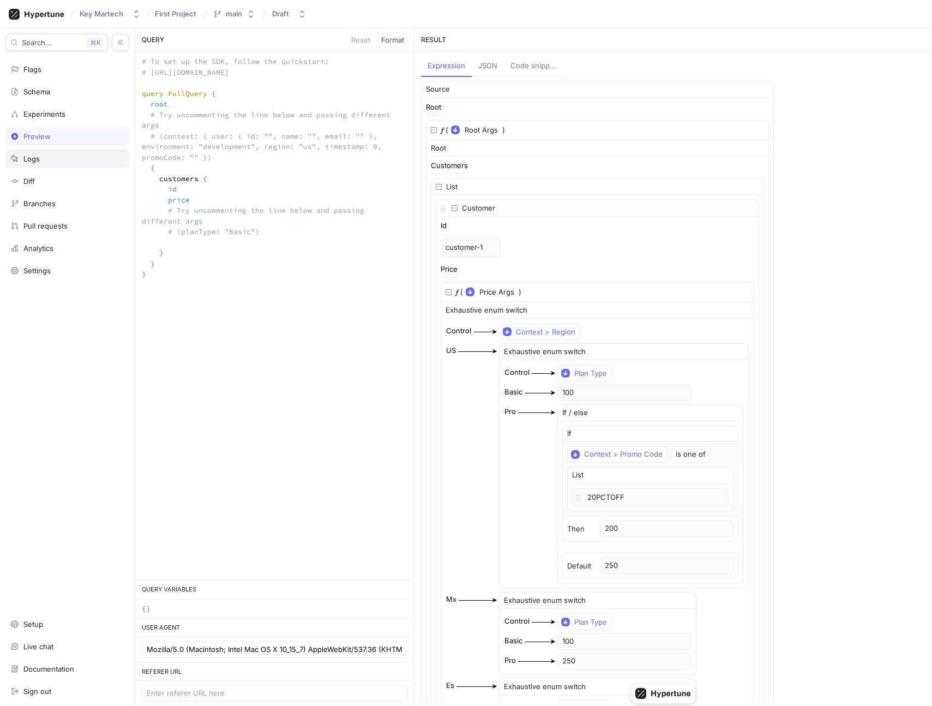
click at [60, 160] on div "Logs" at bounding box center [67, 158] width 114 height 9
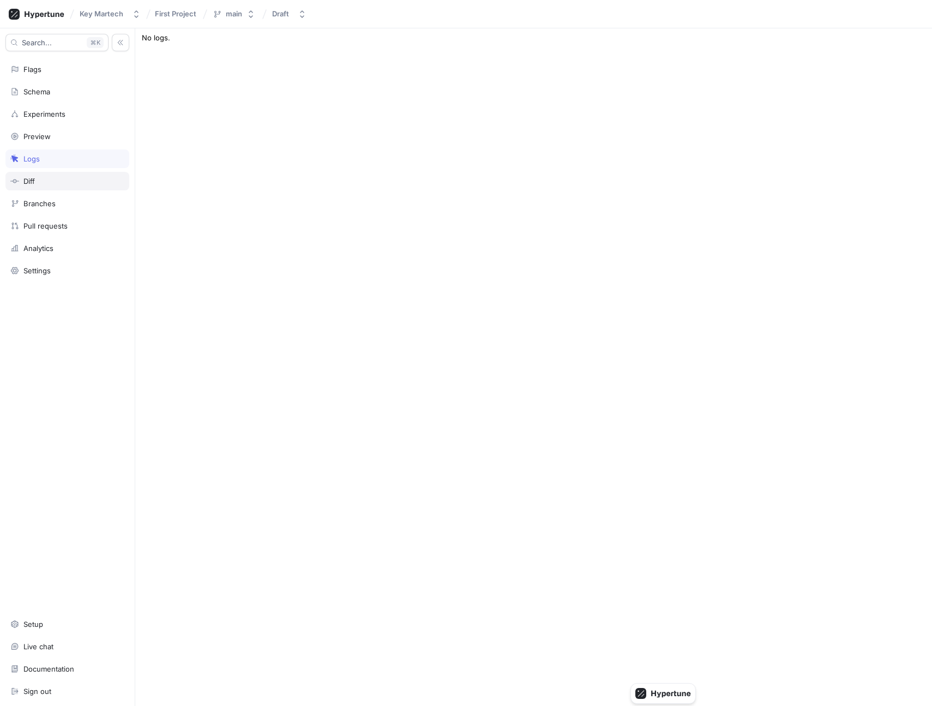
click at [64, 178] on div "Diff" at bounding box center [67, 181] width 114 height 9
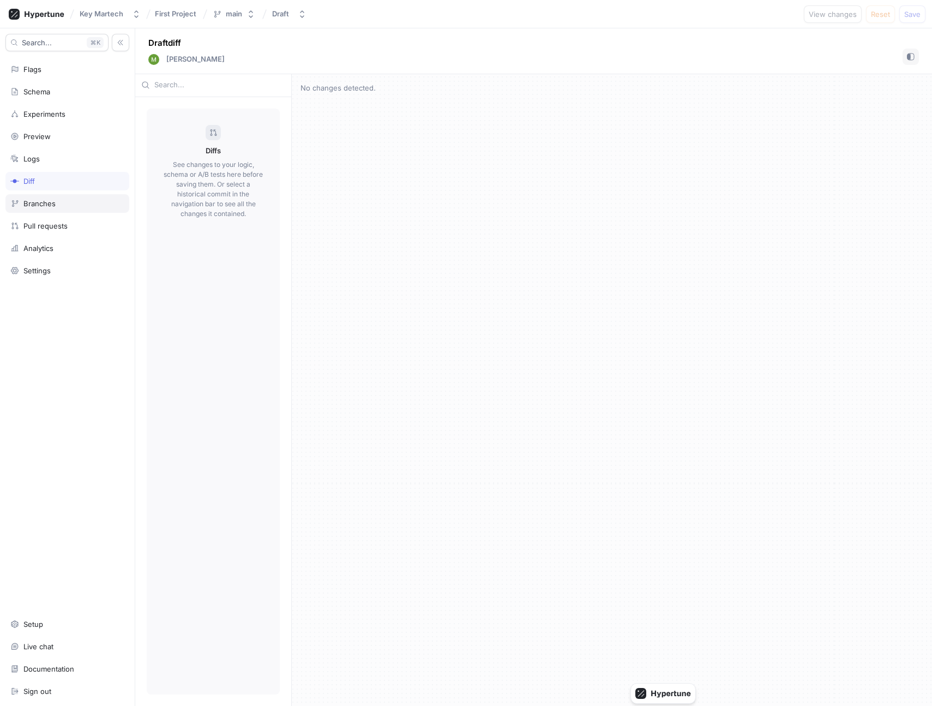
click at [67, 209] on div "Branches" at bounding box center [67, 203] width 124 height 19
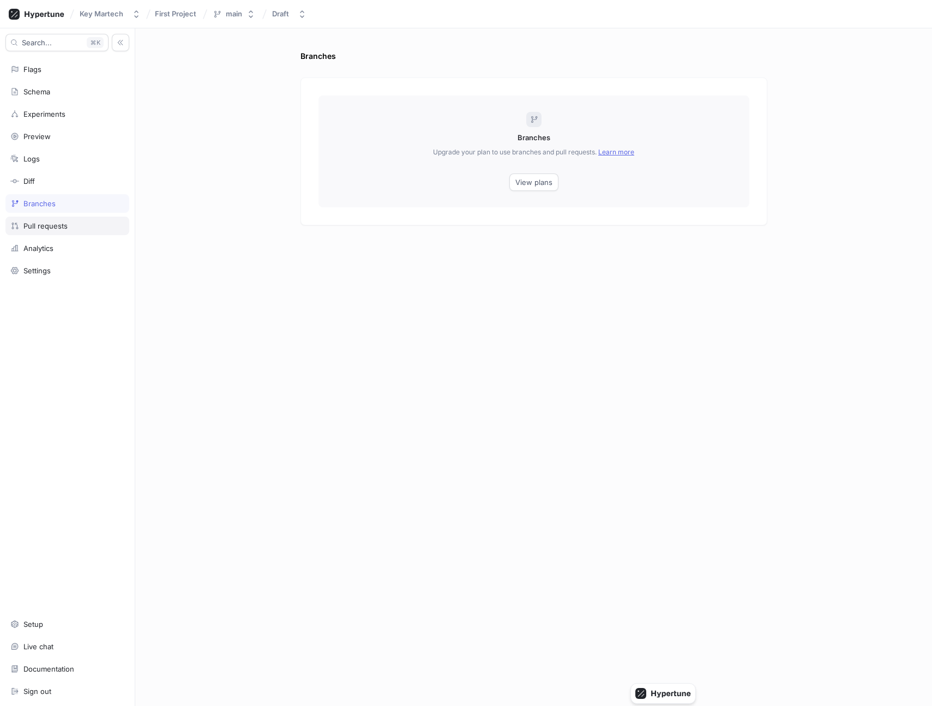
click at [68, 225] on div "Pull requests" at bounding box center [67, 225] width 114 height 9
click at [71, 249] on div "Analytics" at bounding box center [67, 248] width 114 height 9
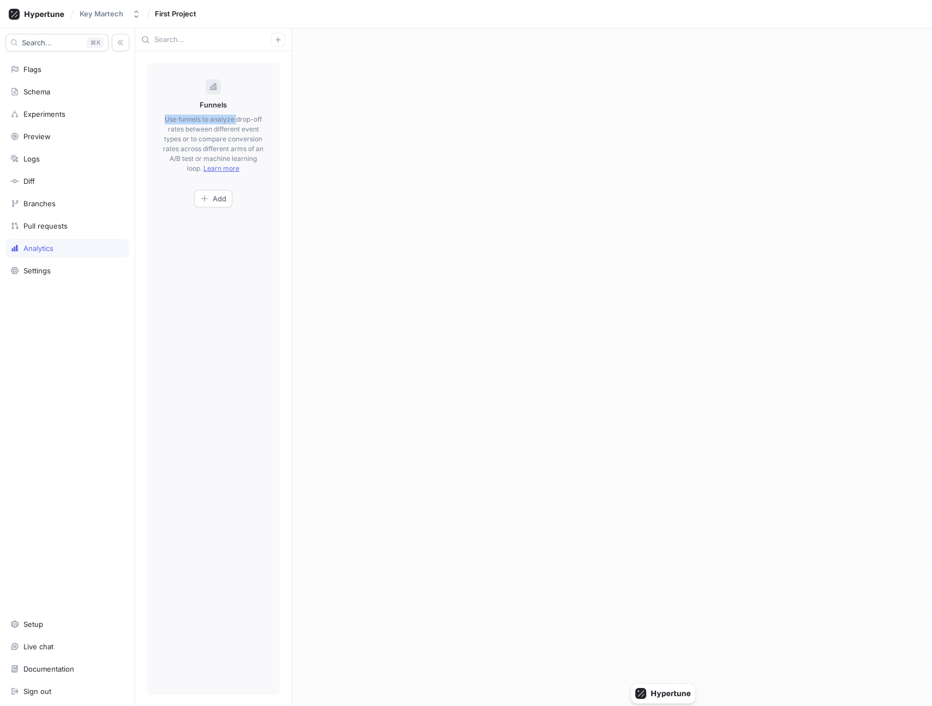
drag, startPoint x: 166, startPoint y: 119, endPoint x: 238, endPoint y: 119, distance: 72.0
click at [238, 119] on p "Use funnels to analyze drop-off rates between different event types or to compa…" at bounding box center [213, 144] width 100 height 59
copy p "Use funnels to analyze"
type textarea "x"
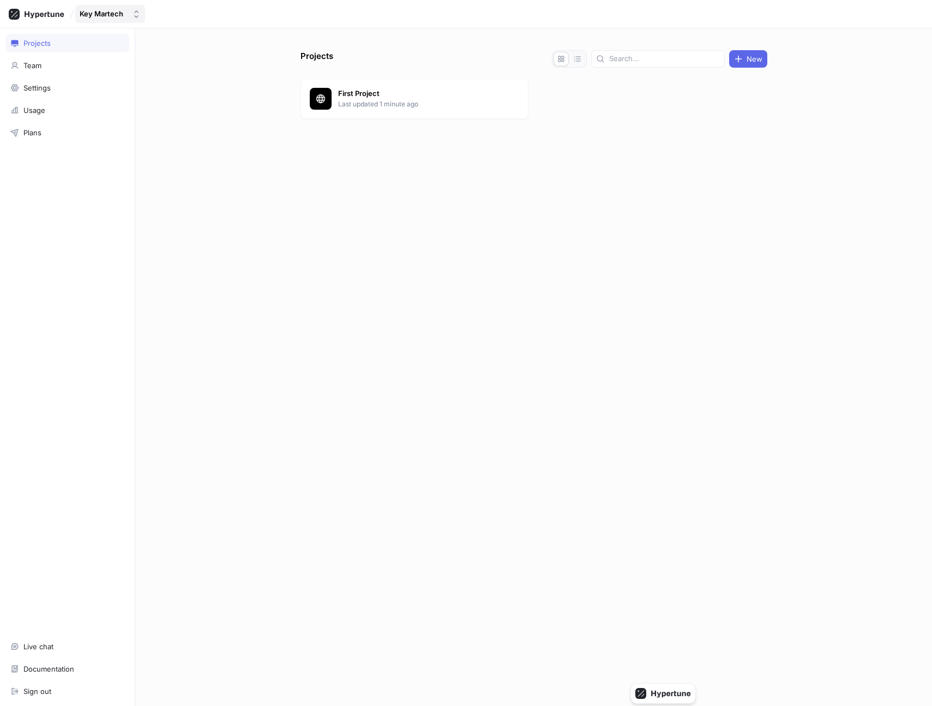
click at [111, 14] on div "Key Martech" at bounding box center [102, 13] width 44 height 9
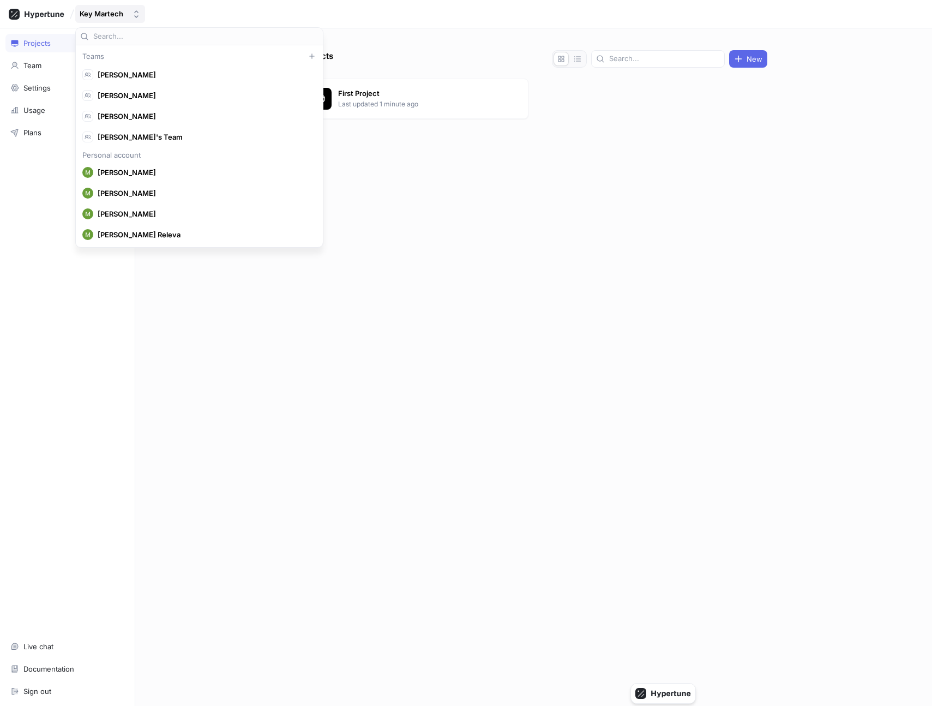
type input "a"
type input "y"
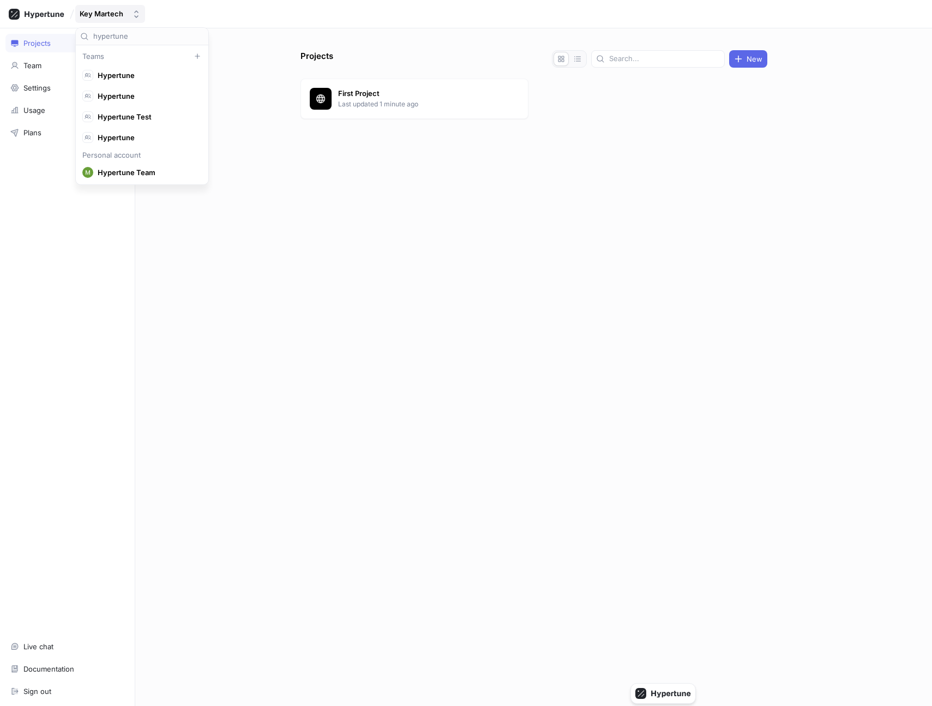
scroll to position [20, 0]
type input "hypertune"
click at [135, 94] on span "Hypertune" at bounding box center [147, 96] width 99 height 9
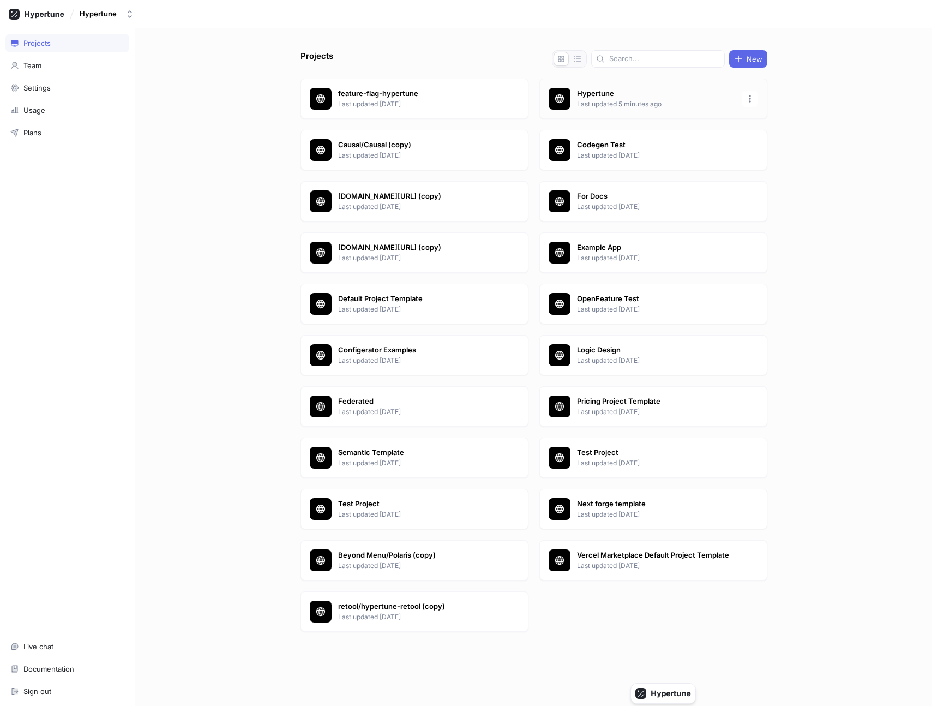
click at [609, 103] on p "Last updated 5 minutes ago" at bounding box center [656, 104] width 158 height 10
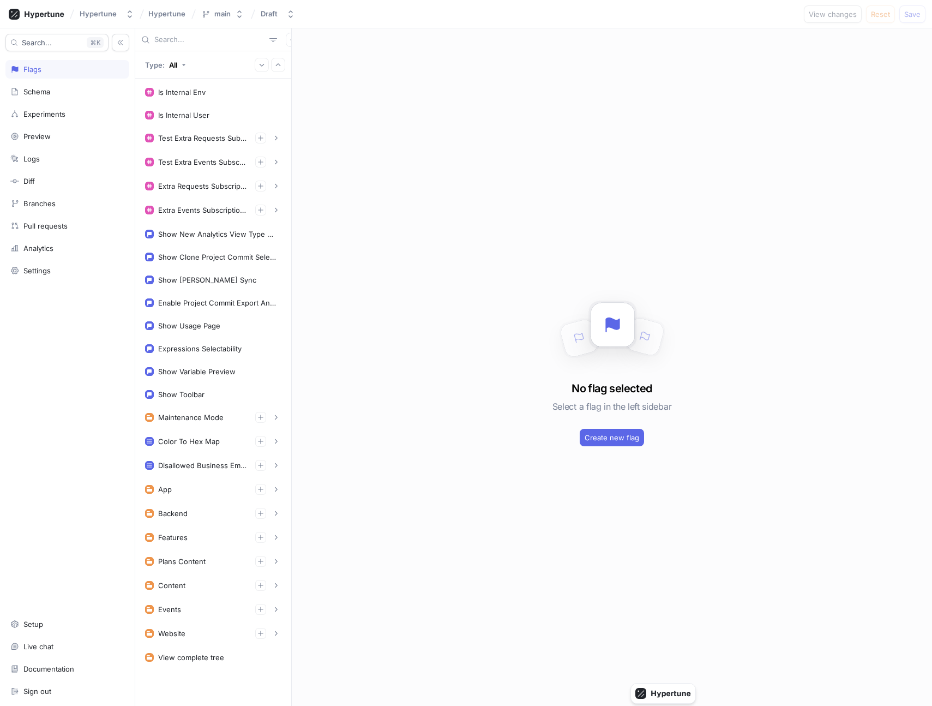
click at [208, 39] on input "text" at bounding box center [209, 39] width 111 height 11
paste input "Create A/B tests"
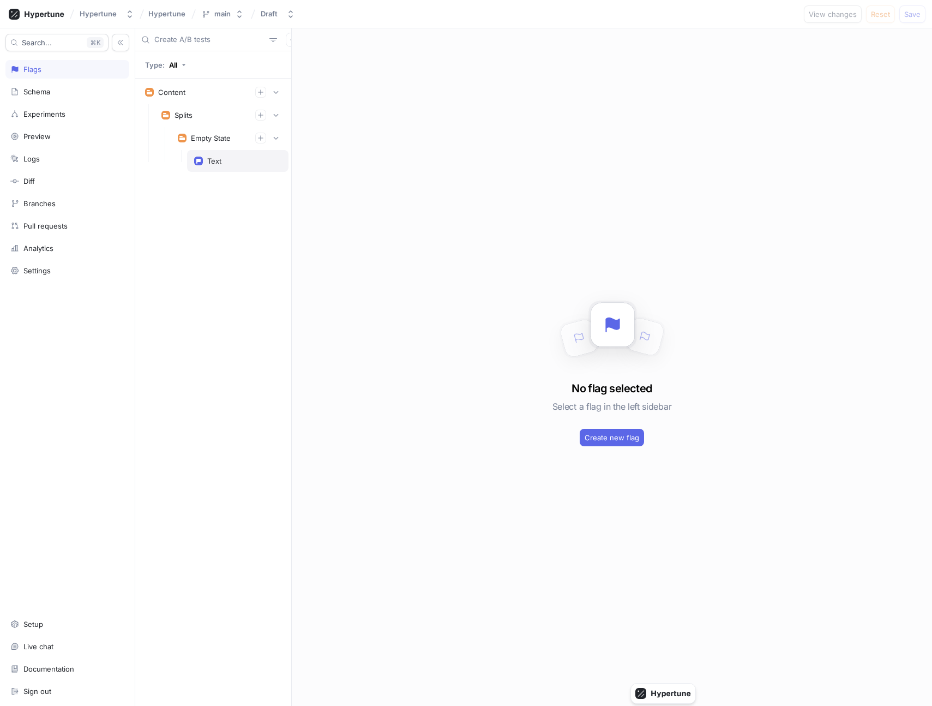
type input "Create A/B tests"
click at [206, 151] on div "Text" at bounding box center [237, 161] width 101 height 22
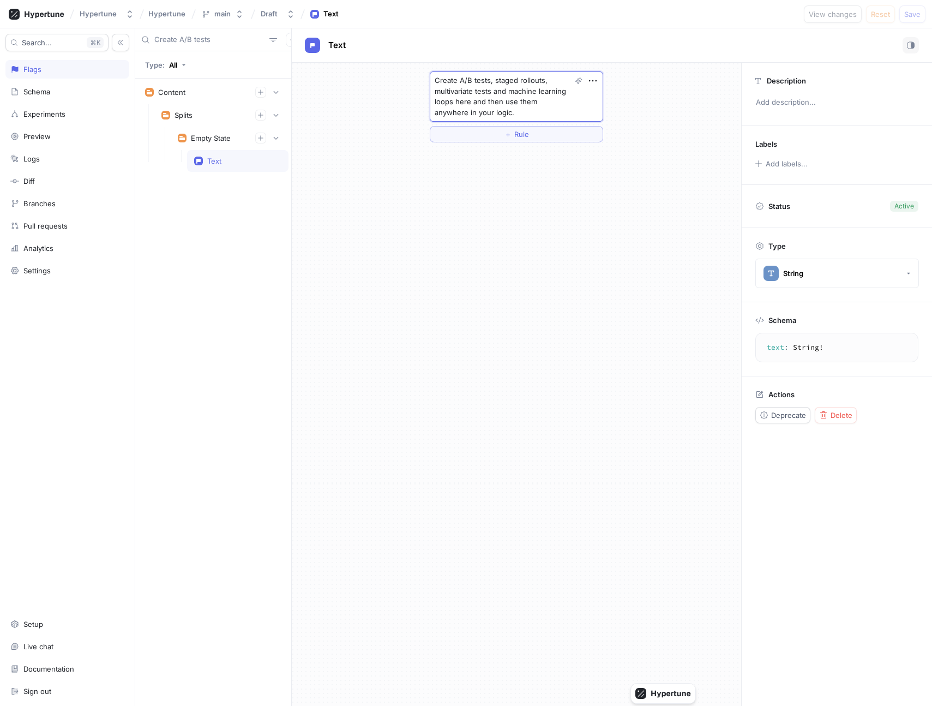
click at [473, 83] on textarea "Create A/B tests, staged rollouts, multivariate tests and machine learning loop…" at bounding box center [516, 96] width 173 height 50
click at [205, 136] on div "Empty State" at bounding box center [211, 138] width 40 height 9
type textarea "x"
type textarea "emptyState: EmptyStateContent!"
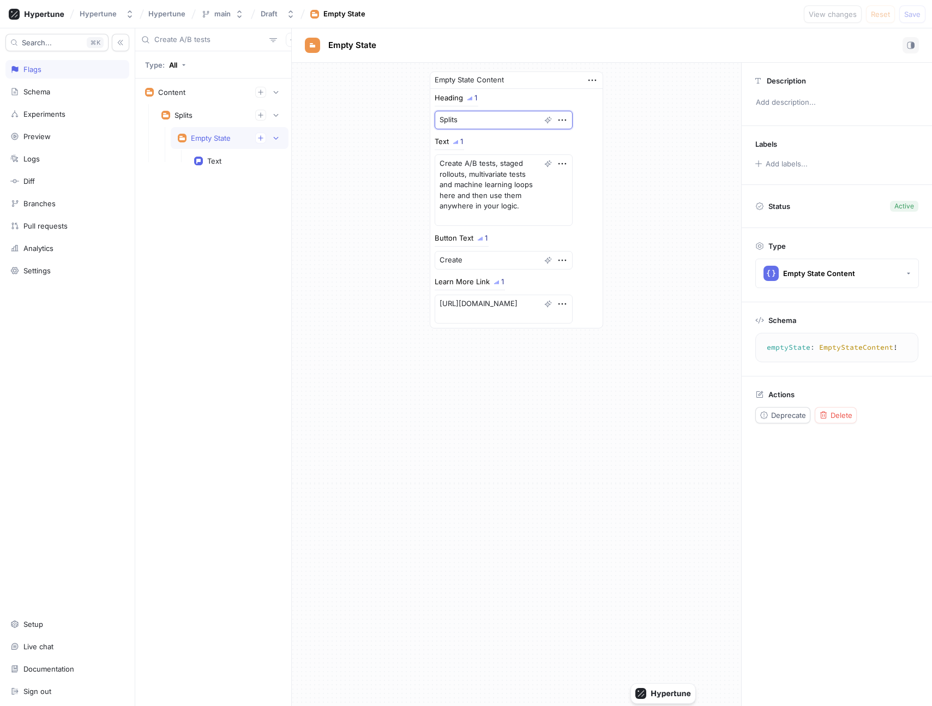
click at [487, 112] on textarea "Splits" at bounding box center [504, 120] width 138 height 19
type textarea "x"
type textarea "E"
type textarea "x"
type textarea "Ex"
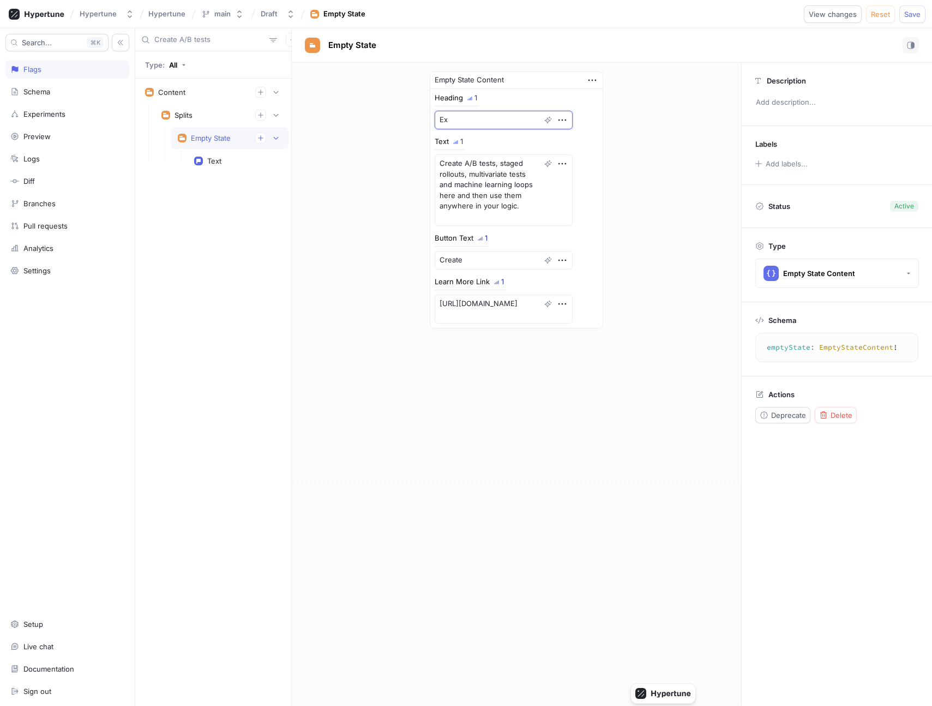
type textarea "x"
type textarea "Exp"
type textarea "x"
type textarea "Exper"
type textarea "x"
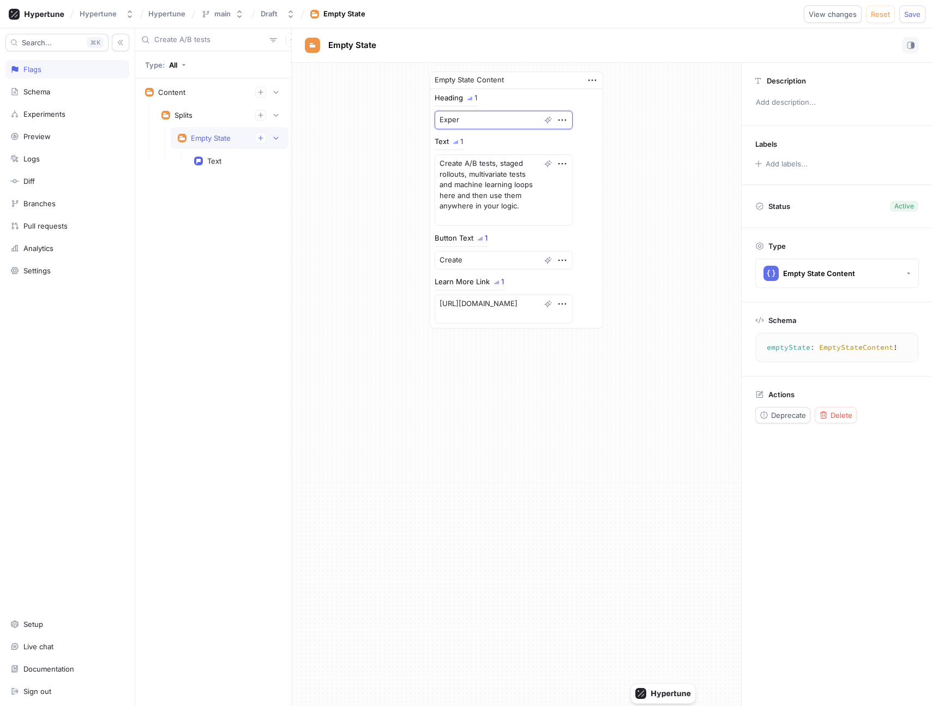
type textarea "Experi"
type textarea "x"
type textarea "Experime"
type textarea "x"
type textarea "Experiments"
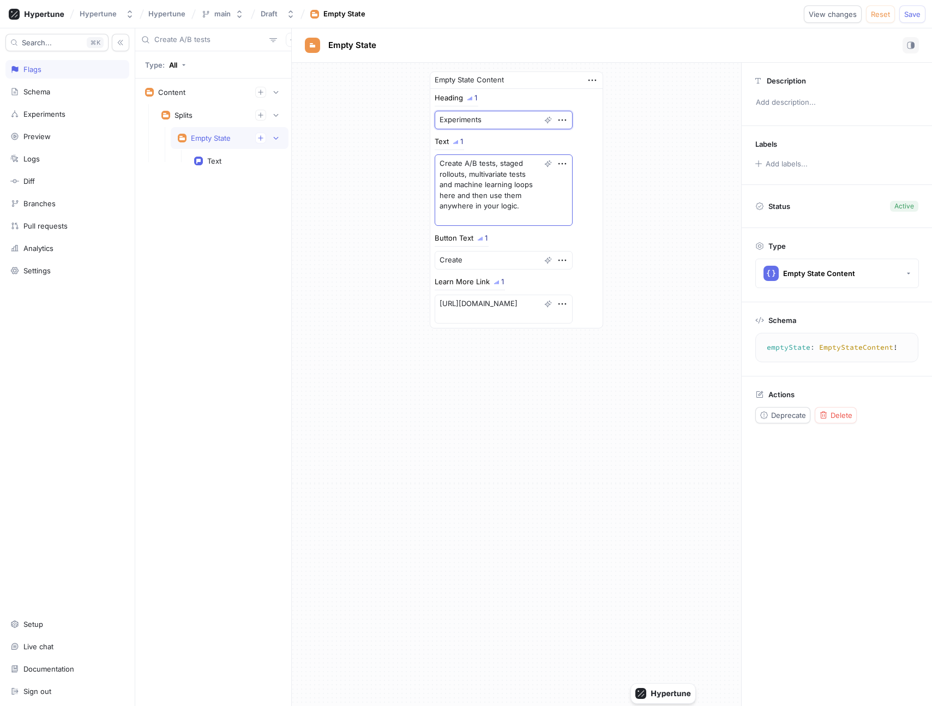
type textarea "x"
type textarea "Experiments"
click at [472, 163] on textarea "Create A/B tests, staged rollouts, multivariate tests and machine learning loop…" at bounding box center [504, 189] width 138 height 71
type textarea "x"
type textarea "Create A/B/n tests, staged rollouts, multivariate tests and machine learning lo…"
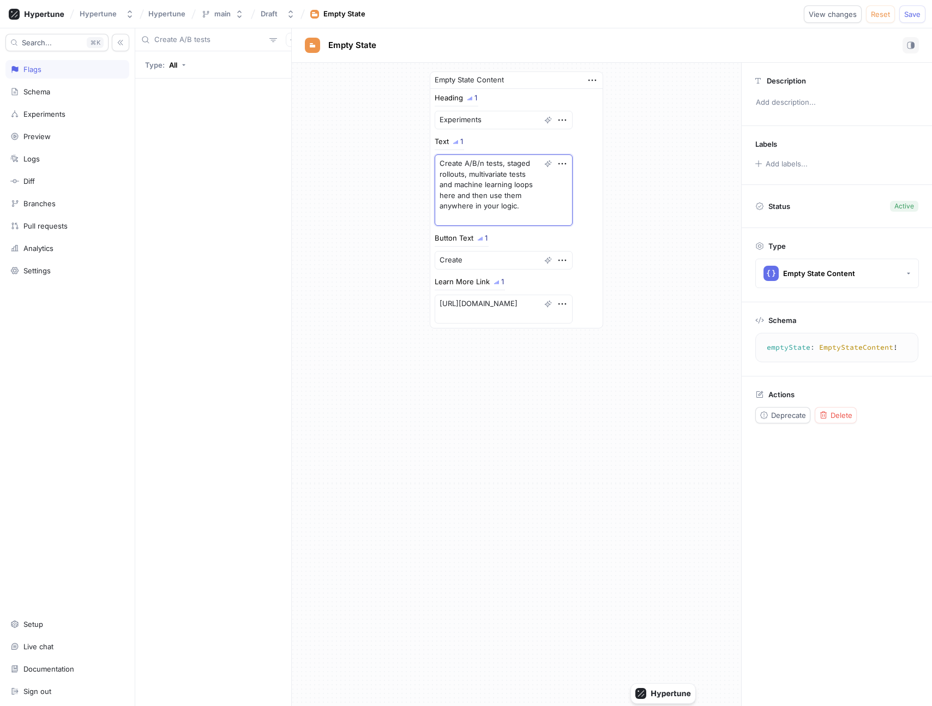
type textarea "x"
type textarea "Create A/B/n tests, multivariate tests and machine learning loops here and then…"
type textarea "x"
type textarea "Create A/B/n tests, multivariate tests and machine learning loops here and then…"
type textarea "x"
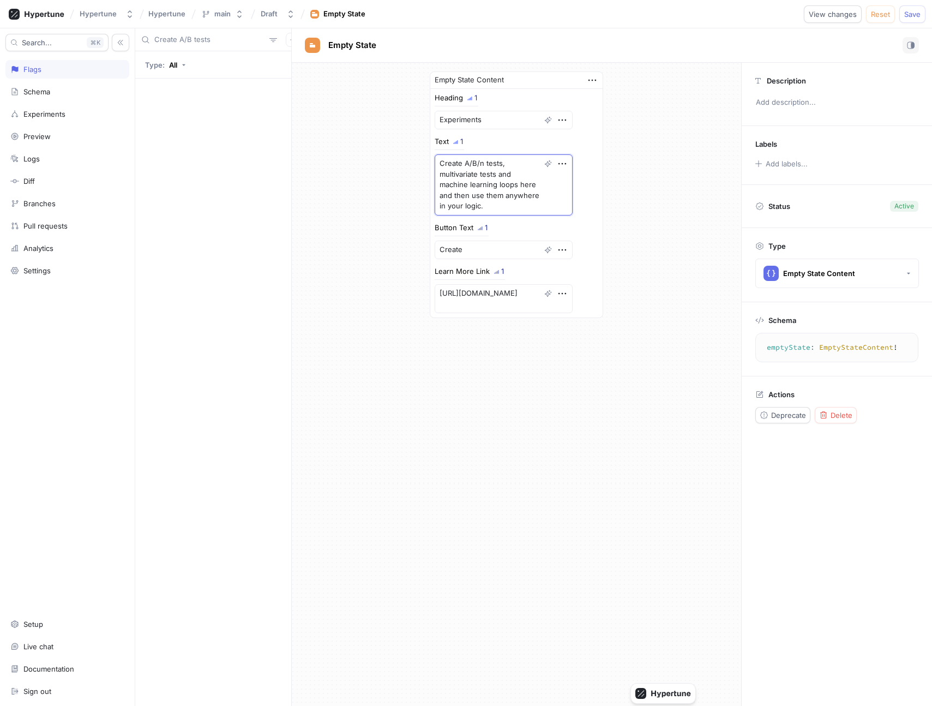
type textarea "Create A/B/n tests, multivariate tests, and machine learning loops here and the…"
type textarea "x"
type textarea "Create A/B/n tests, multivariate tests, and AI loops here and then use them any…"
type textarea "x"
type textarea "Create A/B/n tests, multivariate tests, and AI loops here and then use them any…"
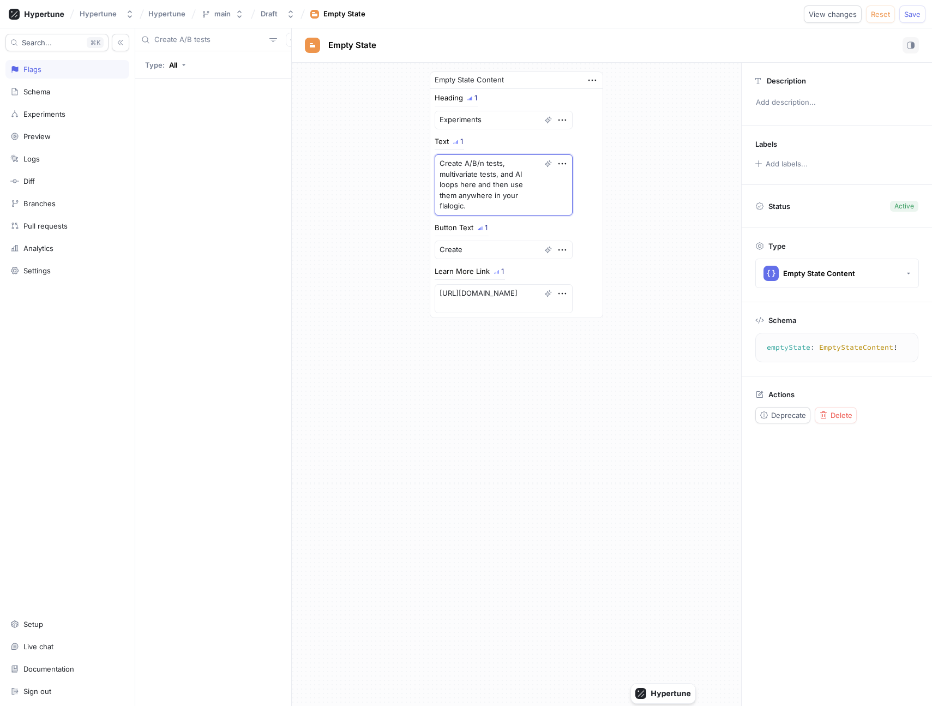
type textarea "x"
type textarea "Create A/B/n tests, multivariate tests, and AI loops here and then use them any…"
type textarea "x"
type textarea "Create A/B/n tests, multivariate tests, and AI loops here and then em"
type textarea "x"
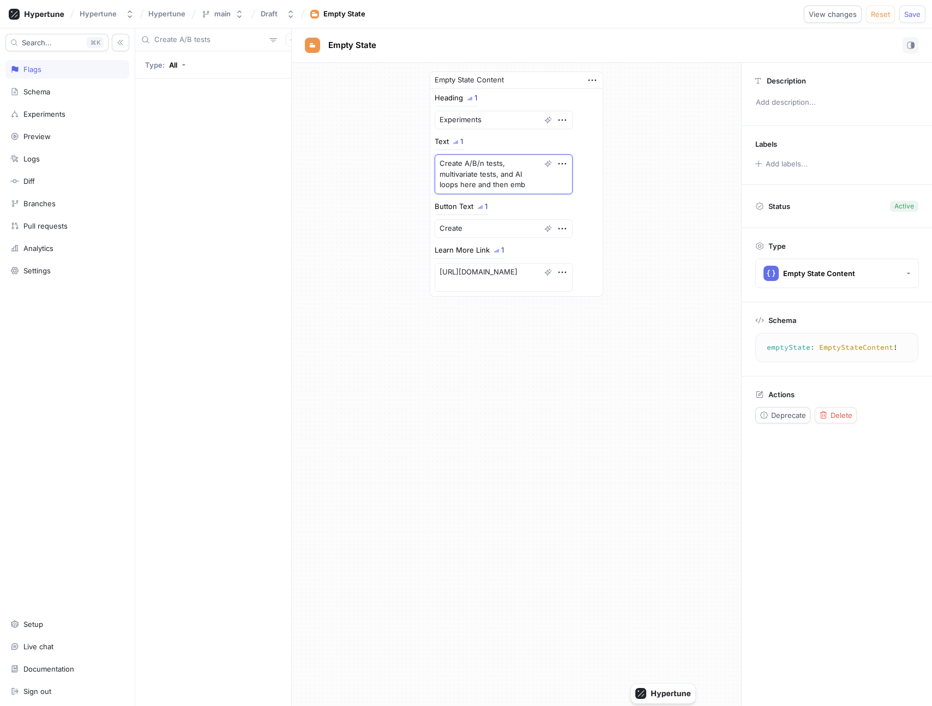
type textarea "Create A/B/n tests, multivariate tests, and AI loops here and then embe"
type textarea "x"
type textarea "Create A/B/n tests, multivariate tests, and AI loops here and then embed"
type textarea "x"
type textarea "Create A/B/n tests, multivariate tests, and AI loops here and then embed"
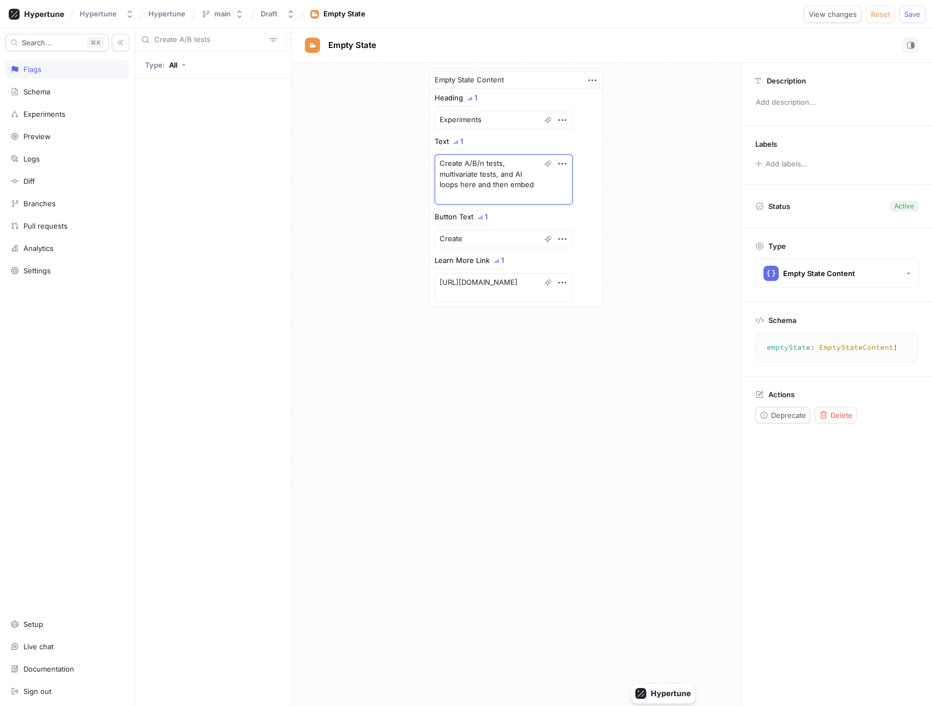
type textarea "x"
type textarea "Create A/B/n tests, multivariate tests, and AI loops here and then embed them i"
type textarea "x"
type textarea "Create A/B/n tests, multivariate tests, and AI loops here and then embed them in"
type textarea "x"
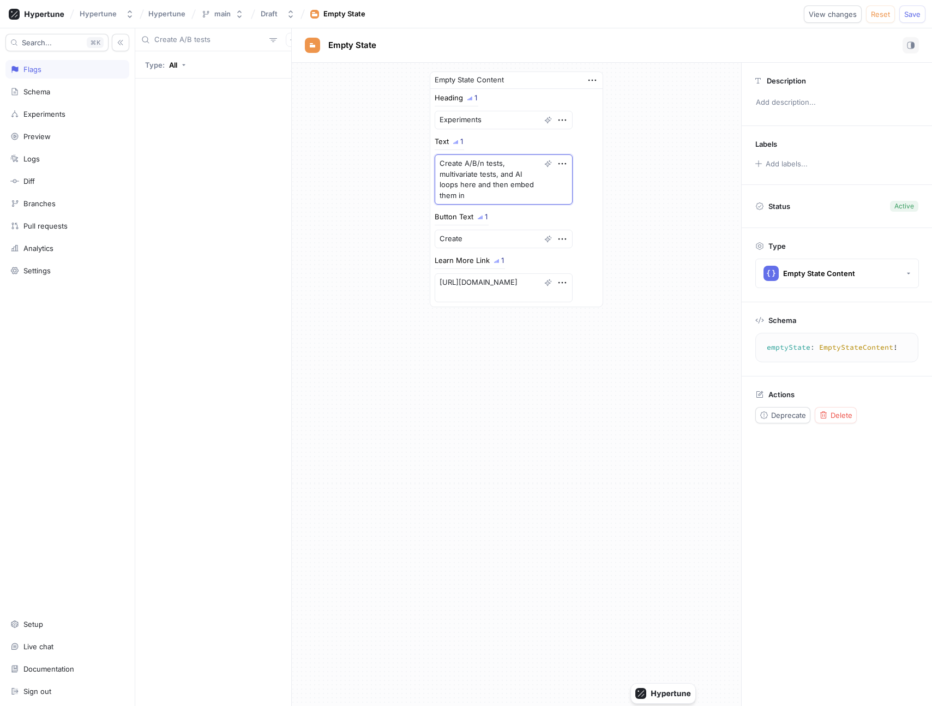
type textarea "Create A/B/n tests, multivariate tests, and AI loops here and then embed them i…"
type textarea "x"
type textarea "Create A/B/n tests, multivariate tests, and AI loops here and then embed them i…"
type textarea "x"
type textarea "Create A/B/n tests, multivariate tests, and AI loops here and then embed them i…"
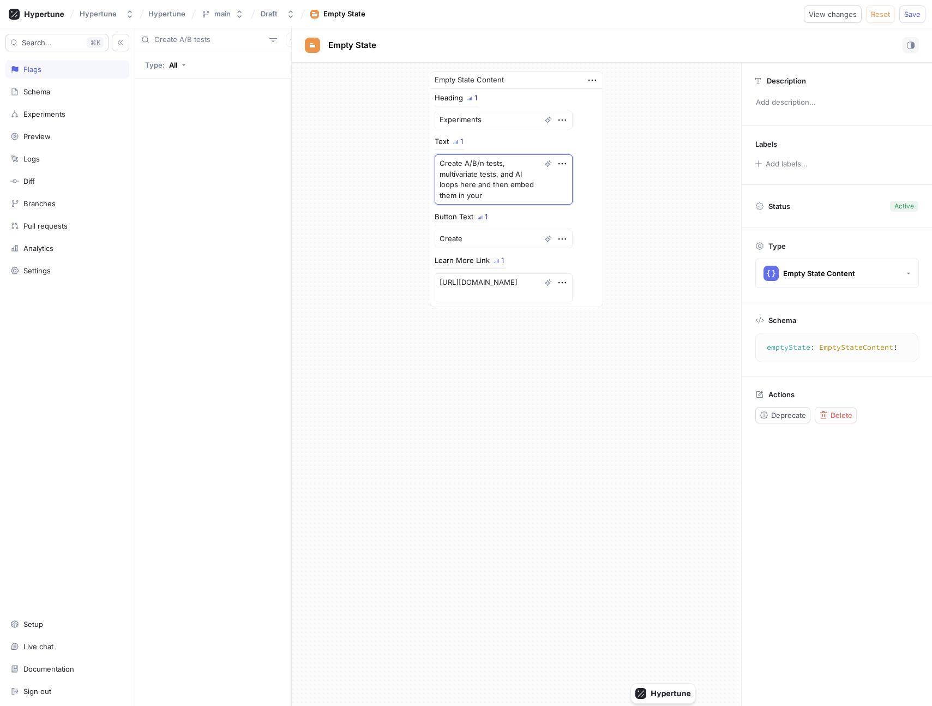
type textarea "x"
type textarea "Create A/B/n tests, multivariate tests, and AI loops here and then embed them i…"
type textarea "x"
type textarea "Create A/B/n tests, multivariate tests, and AI loops here and then embed them i…"
type textarea "x"
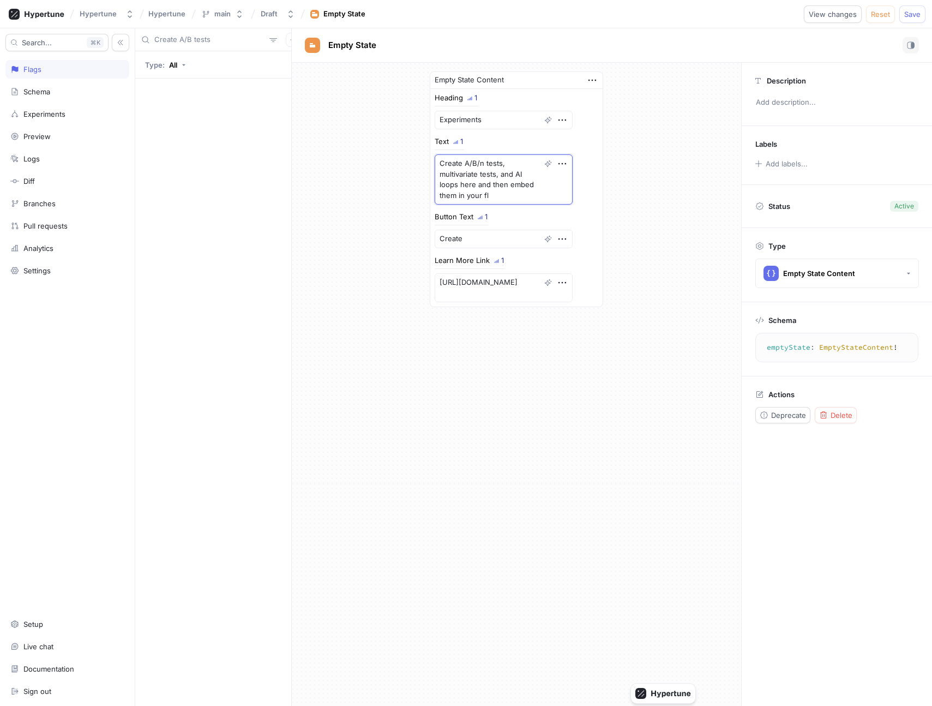
type textarea "Create A/B/n tests, multivariate tests, and AI loops here and then embed them i…"
type textarea "x"
type textarea "Create A/B/n tests, multivariate tests, and AI loops here and then embed them i…"
type textarea "x"
type textarea "Create A/B/n tests, multivariate tests, and AI loops here and then u them in yo…"
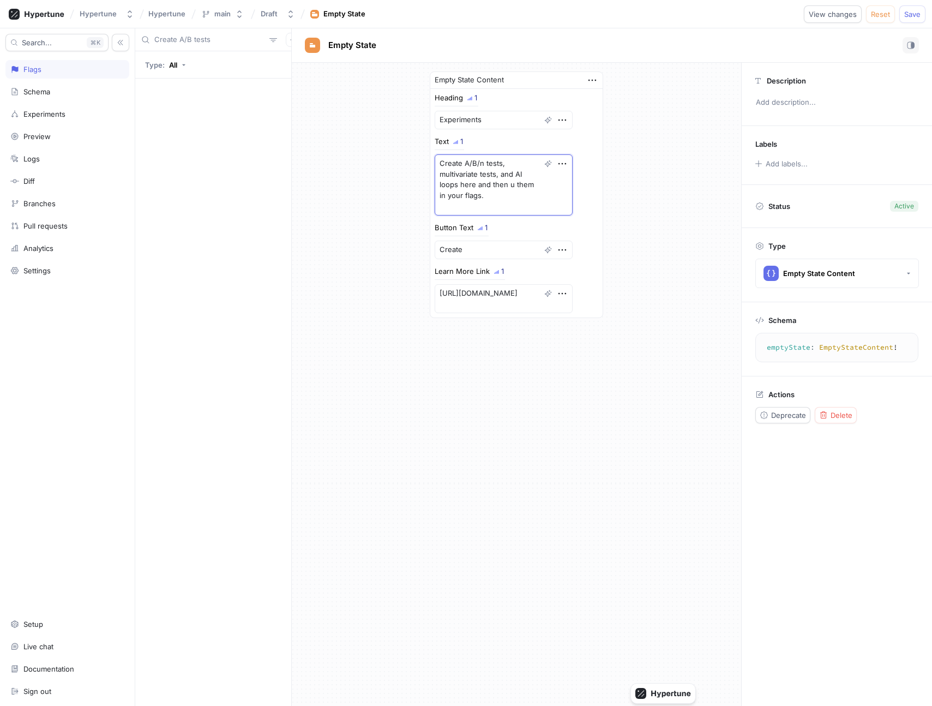
type textarea "x"
type textarea "Create A/B/n tests, multivariate tests, and AI loops here and then use them in …"
type textarea "x"
type textarea "Create A/B/n tests, multivariate tests, and AI loops here and then use them in …"
click at [478, 235] on textarea "Create" at bounding box center [504, 239] width 138 height 19
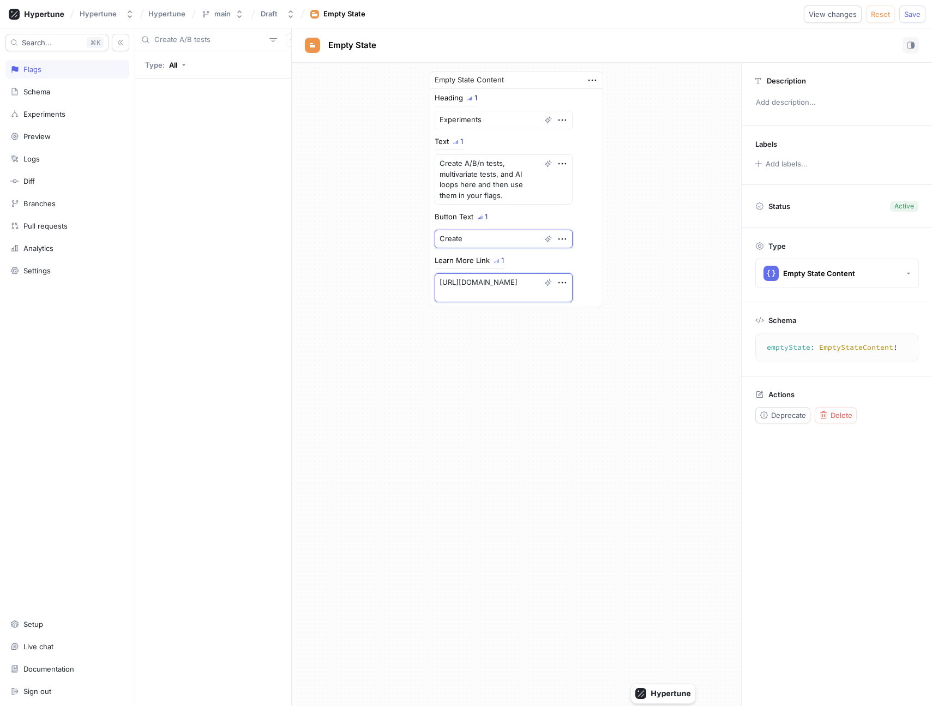
click at [516, 295] on textarea "https://docs.hypertune.com/concepts/splits" at bounding box center [504, 287] width 138 height 29
type textarea "x"
click at [212, 45] on div "Create A/B tests" at bounding box center [213, 39] width 156 height 23
click at [202, 35] on input "Create A/B tests" at bounding box center [209, 39] width 111 height 11
paste input "See changes to your logic,"
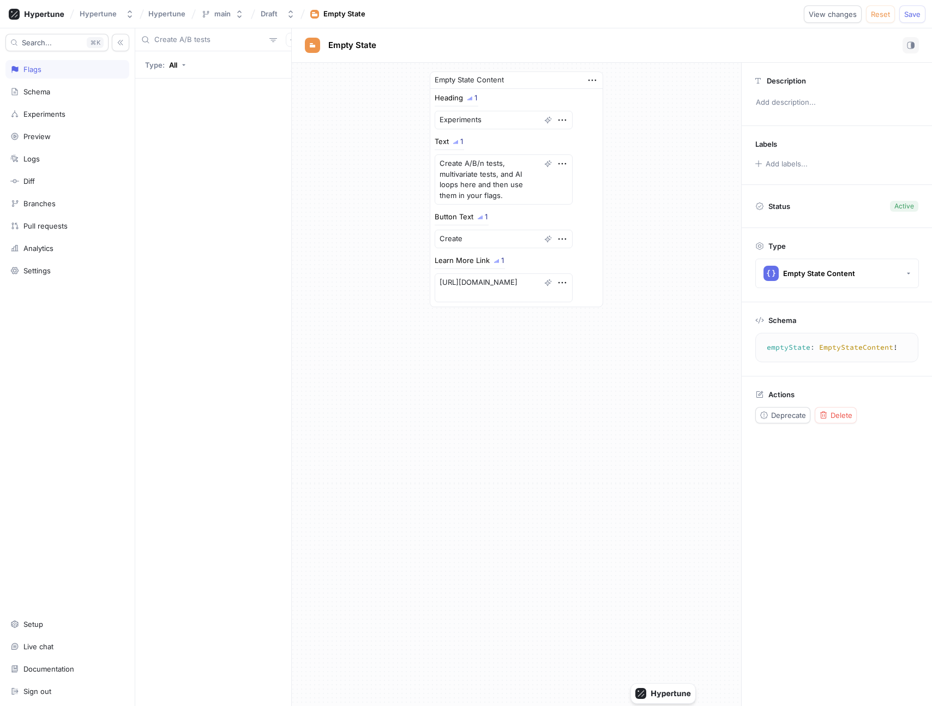
type input "See changes to your logic,"
type textarea "x"
type input "See changes to your logic,"
click at [219, 163] on div "Text" at bounding box center [214, 161] width 14 height 9
type textarea "x"
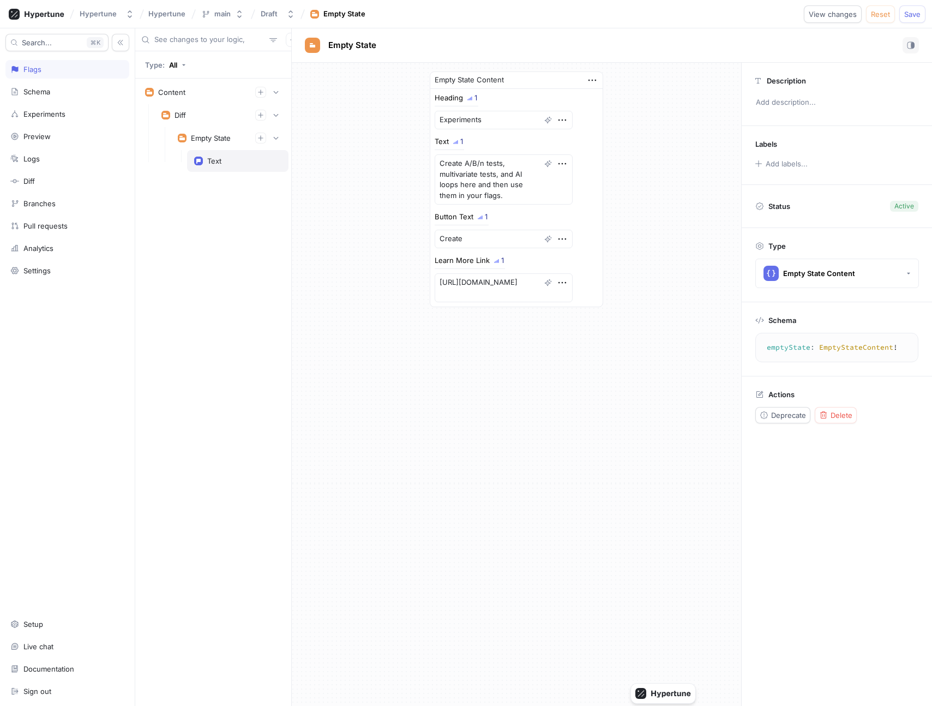
type textarea "text: String!"
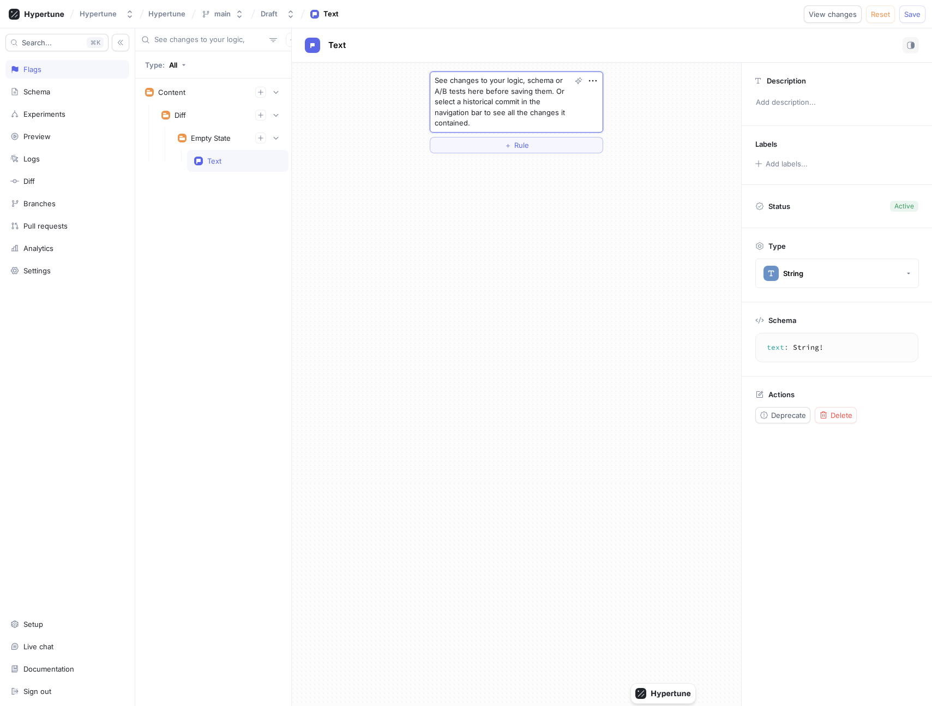
click at [542, 79] on textarea "See changes to your logic, schema or A/B tests here before saving them. Or sele…" at bounding box center [516, 101] width 173 height 61
type textarea "x"
type textarea "See changes to your logic, schema. or A/B tests here before saving them. Or sel…"
type textarea "x"
type textarea "See changes to your logic, schema or A/B tests here before saving them. Or sele…"
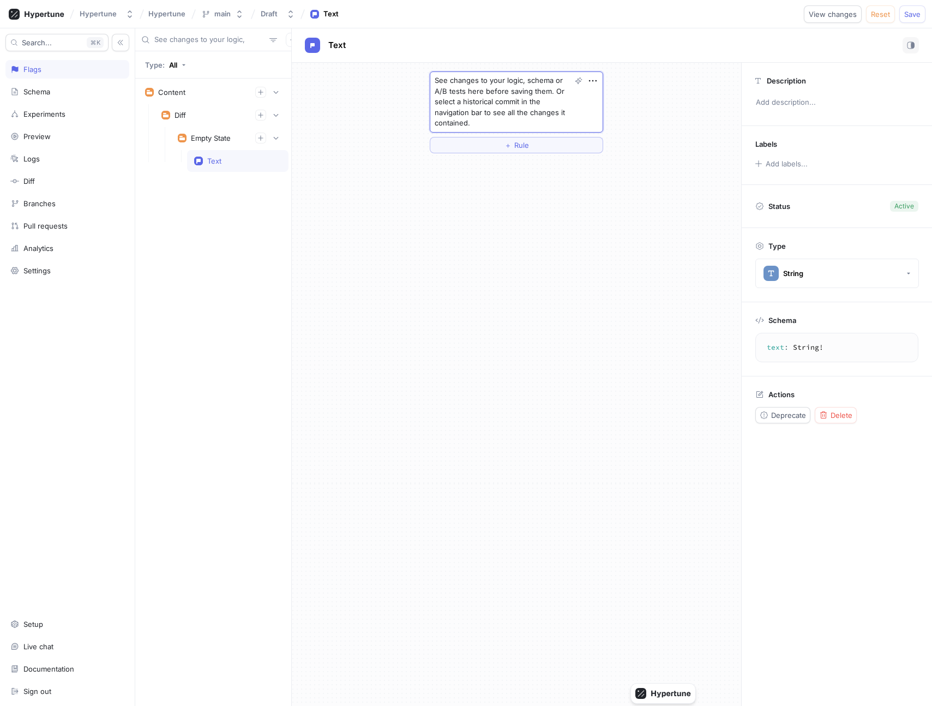
type textarea "x"
type textarea "See changes to your logic, schema, or A/B tests here before saving them. Or sel…"
type textarea "x"
type textarea "See changes to your logic, schema or A/B tests here before saving them. Or sele…"
type textarea "x"
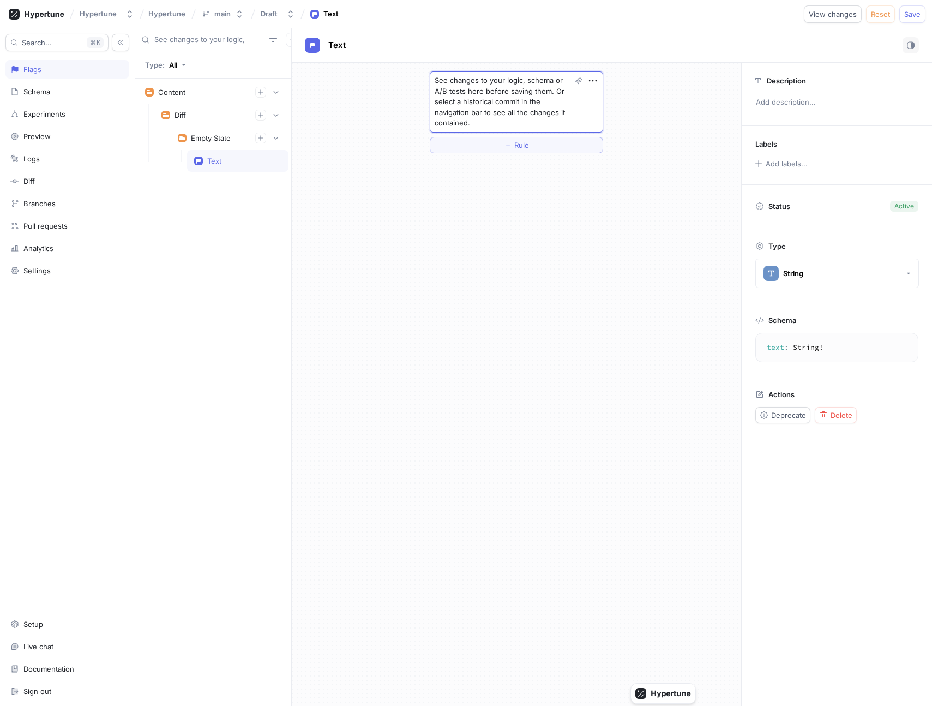
type textarea "See changes to your logic, schema, or A/B tests here before saving them. Or sel…"
type textarea "x"
type textarea "See changes to your logic, schema, a A/B tests here before saving them. Or sele…"
type textarea "x"
type textarea "See changes to your logic, schema, and A/B tests here before saving them. Or se…"
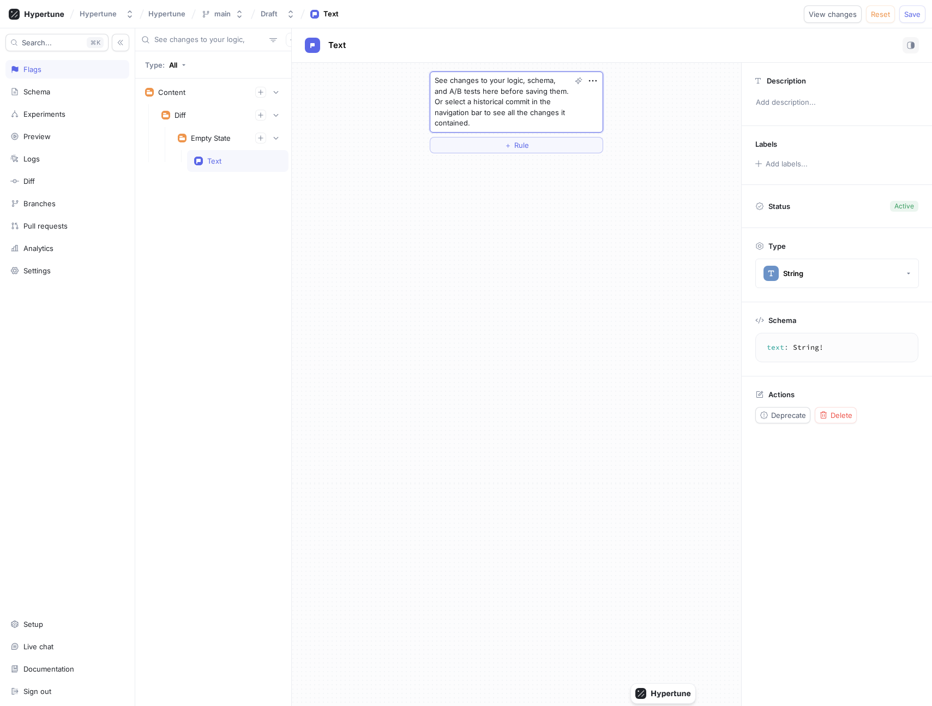
type textarea "x"
type textarea "See changes to your logic, schema, and e here before saving them. Or select a h…"
type textarea "x"
type textarea "See changes to your logic, schema, and exp here before saving them. Or select a…"
type textarea "x"
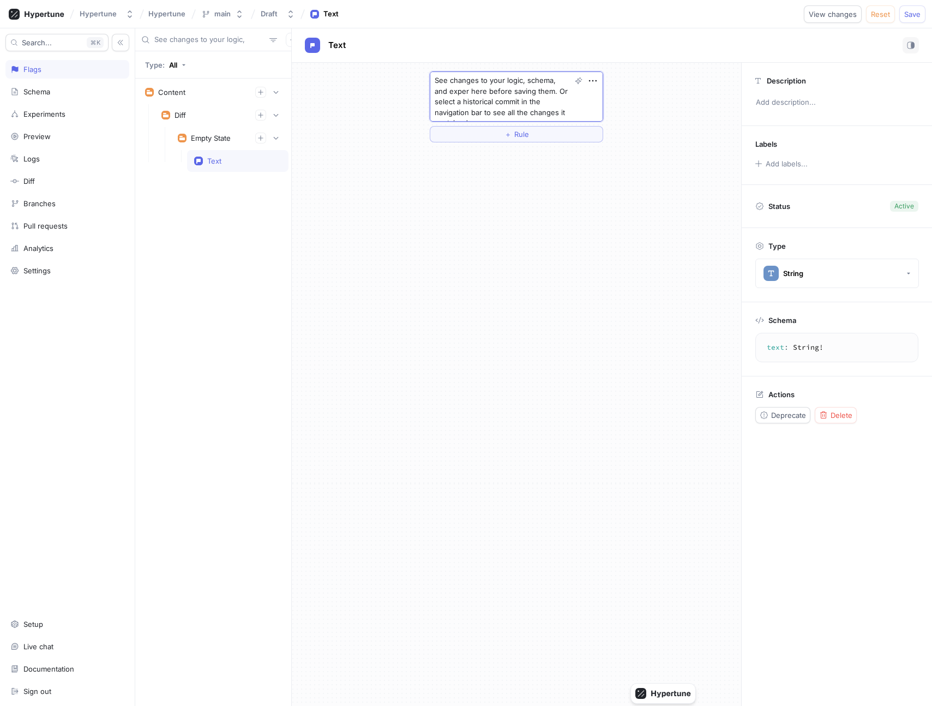
type textarea "See changes to your logic, schema, and experi here before saving them. Or selec…"
type textarea "x"
type textarea "See changes to your logic, schema, and experime here before saving them. Or sel…"
type textarea "x"
type textarea "See changes to your logic, schema, and experiments here before saving them. Or …"
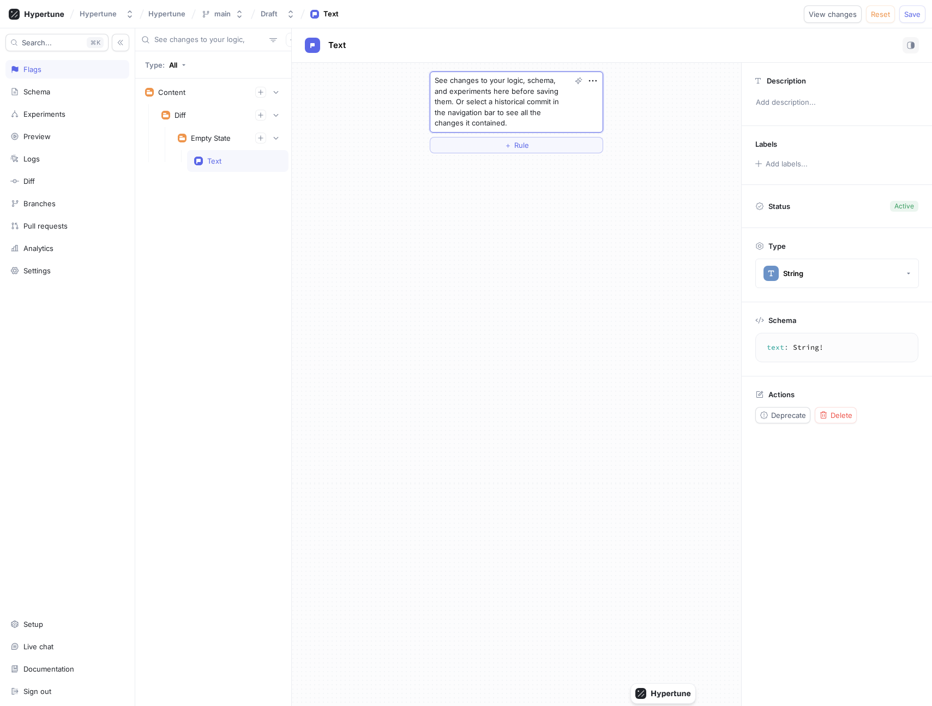
type textarea "x"
type textarea "See changes to your logic, schema, and experiments here before saving them. Or …"
type textarea "x"
type textarea "See changes to your logic, schema, and experiments here before saving them. Or …"
type textarea "x"
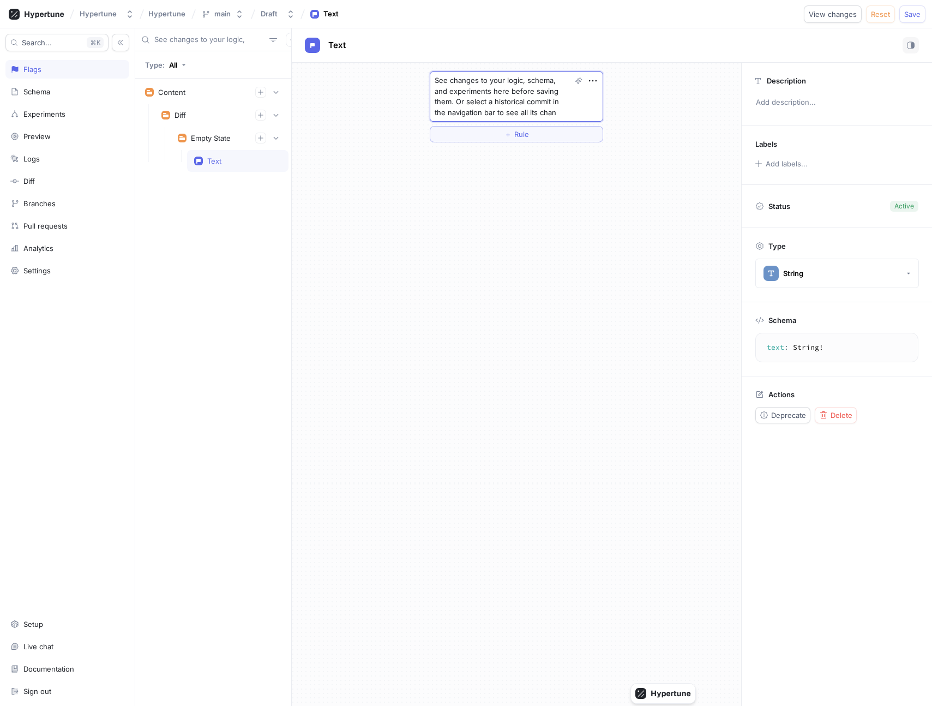
type textarea "See changes to your logic, schema, and experiments here before saving them. Or …"
type textarea "x"
type textarea "See changes to your logic, schema, and experiments here before saving them. Or …"
click at [456, 97] on textarea "See changes to your logic, schema, and experiments here before saving them. Or …" at bounding box center [516, 96] width 173 height 50
click at [573, 111] on textarea "See changes to your logic, schema, and experiments here before saving them. Or …" at bounding box center [516, 96] width 173 height 50
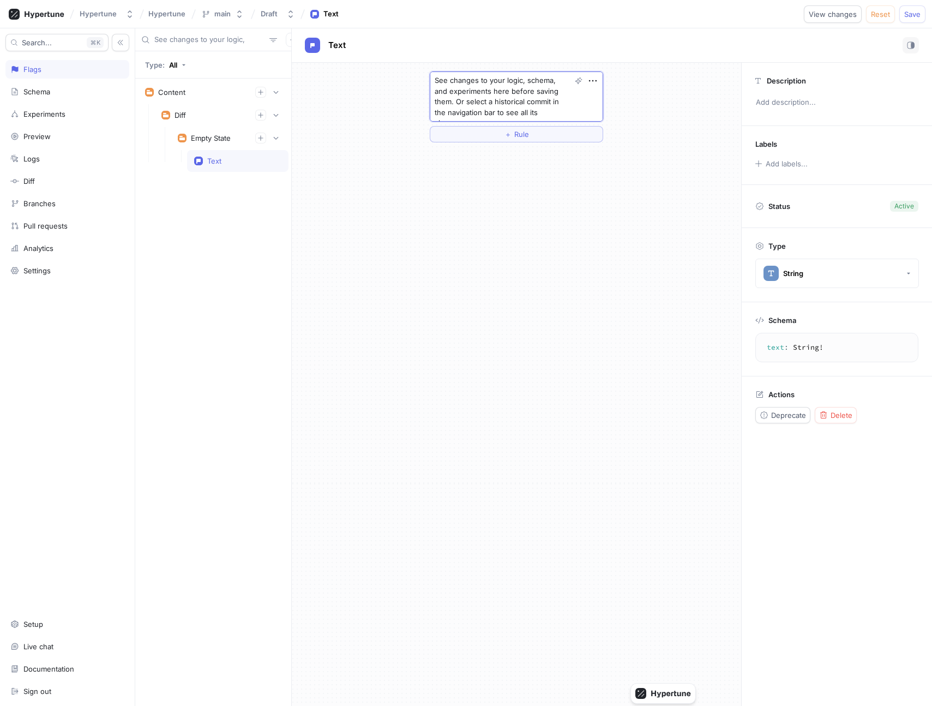
drag, startPoint x: 476, startPoint y: 82, endPoint x: 492, endPoint y: 93, distance: 18.8
click at [492, 93] on textarea "See changes to your logic, schema, and experiments here before saving them. Or …" at bounding box center [516, 96] width 173 height 50
click at [493, 104] on textarea "See changes to your logic, schema, and experiments here before saving them. Or …" at bounding box center [516, 96] width 173 height 50
click at [576, 111] on textarea "See changes to your logic, schema, and experiments here before saving them. Or …" at bounding box center [516, 96] width 173 height 50
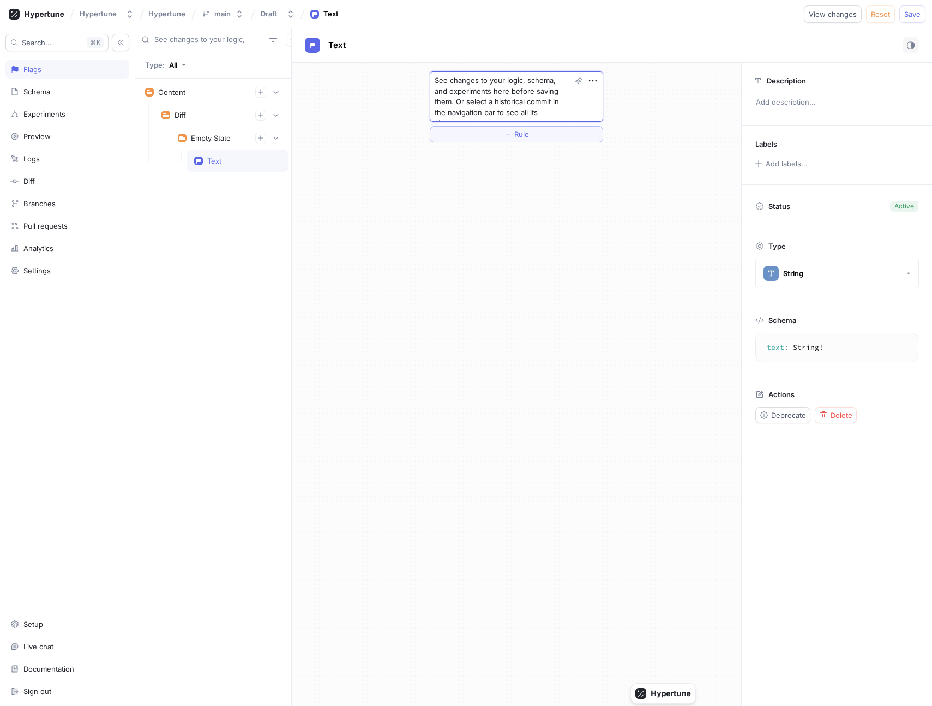
type textarea "x"
type textarea "See changes to your logic, schema, and experiments here before saving them. Or …"
type textarea "x"
click at [200, 40] on input "See changes to your logic," at bounding box center [209, 39] width 111 height 11
paste input "Use funnels to analyze"
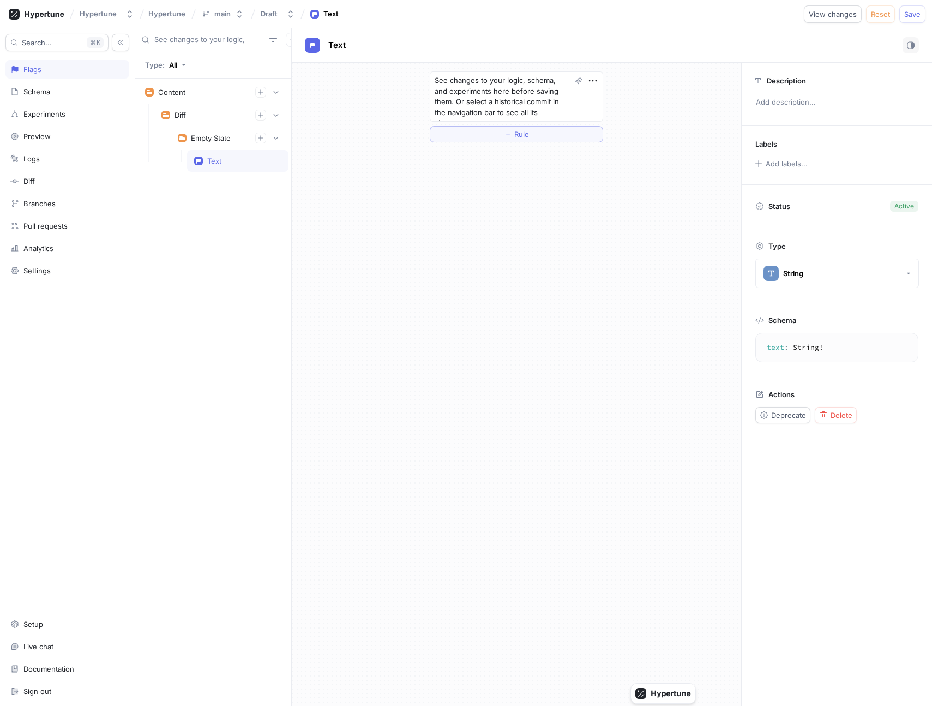
type input "Use funnels to analyze"
type textarea "x"
type input "Use funnels to analyze"
click at [207, 137] on div "Empty State" at bounding box center [211, 138] width 40 height 9
type textarea "x"
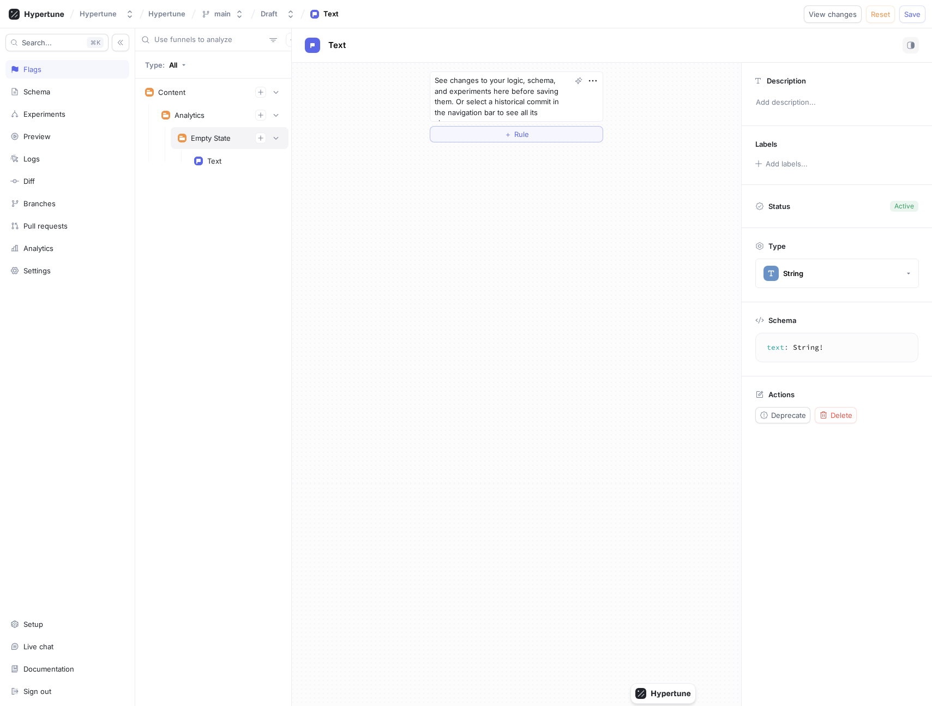
type textarea "emptyState: EmptyStateContent!"
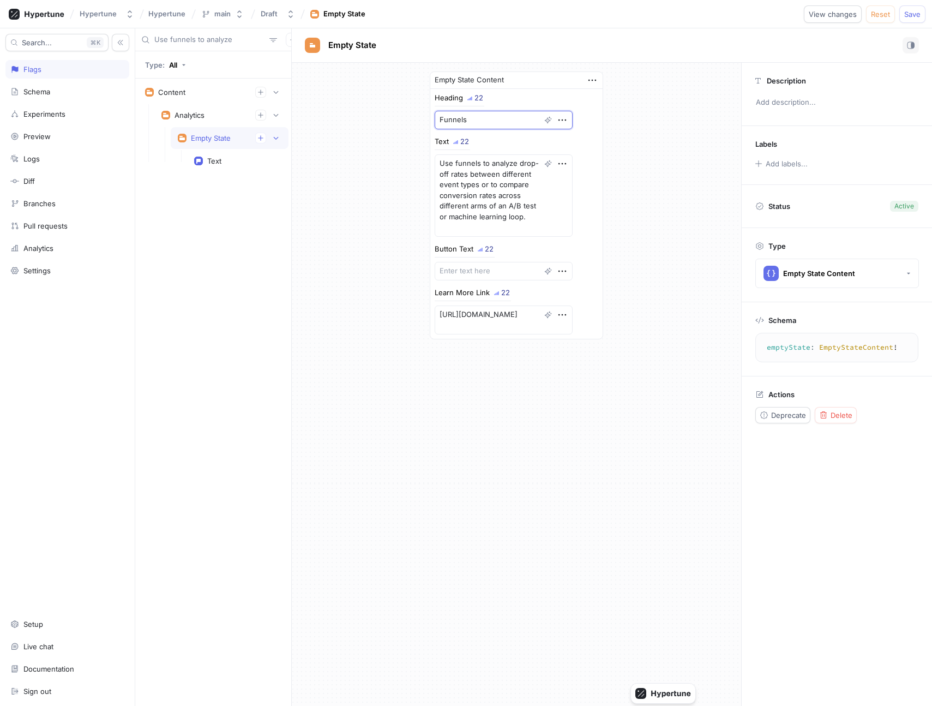
click at [482, 125] on textarea "Funnels" at bounding box center [504, 120] width 138 height 19
type textarea "x"
type textarea "A"
type textarea "x"
type textarea "Ana"
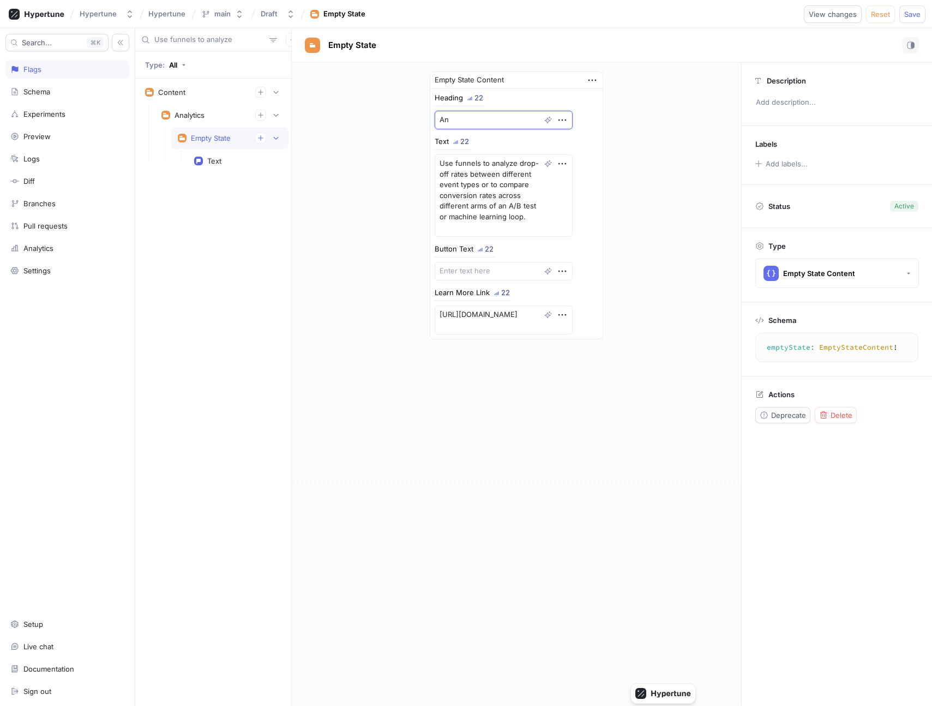
type textarea "x"
type textarea "Anal"
type textarea "x"
type textarea "Analy"
type textarea "x"
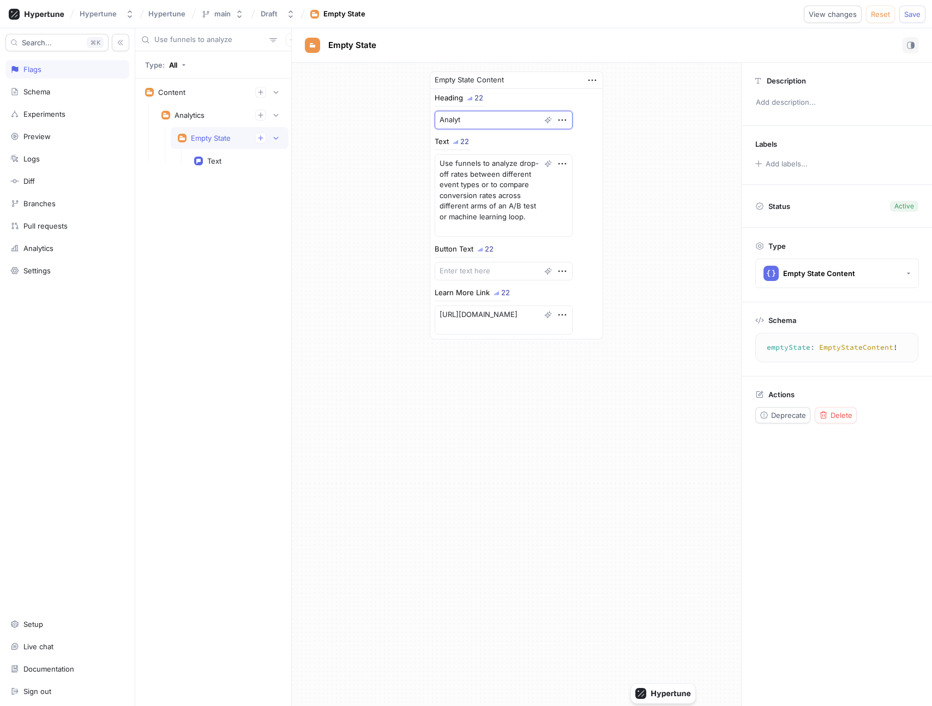
type textarea "Analyti"
type textarea "x"
type textarea "Analytics"
type textarea "x"
type textarea "Analytics"
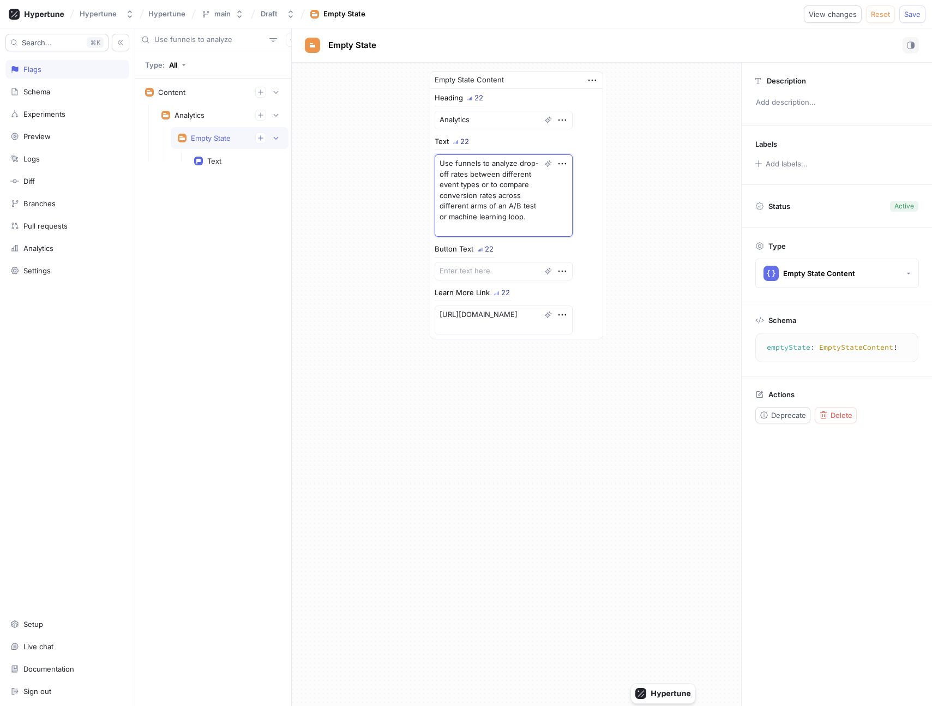
click at [472, 165] on textarea "Use funnels to analyze drop-off rates between different event types or to compa…" at bounding box center [504, 195] width 138 height 82
click at [478, 182] on textarea "Use funnels to analyze drop-off rates between different event types or to compa…" at bounding box center [504, 195] width 138 height 82
type textarea "x"
type textarea "Use funnels to analyze drop-off rates between different event types or to compa…"
type textarea "x"
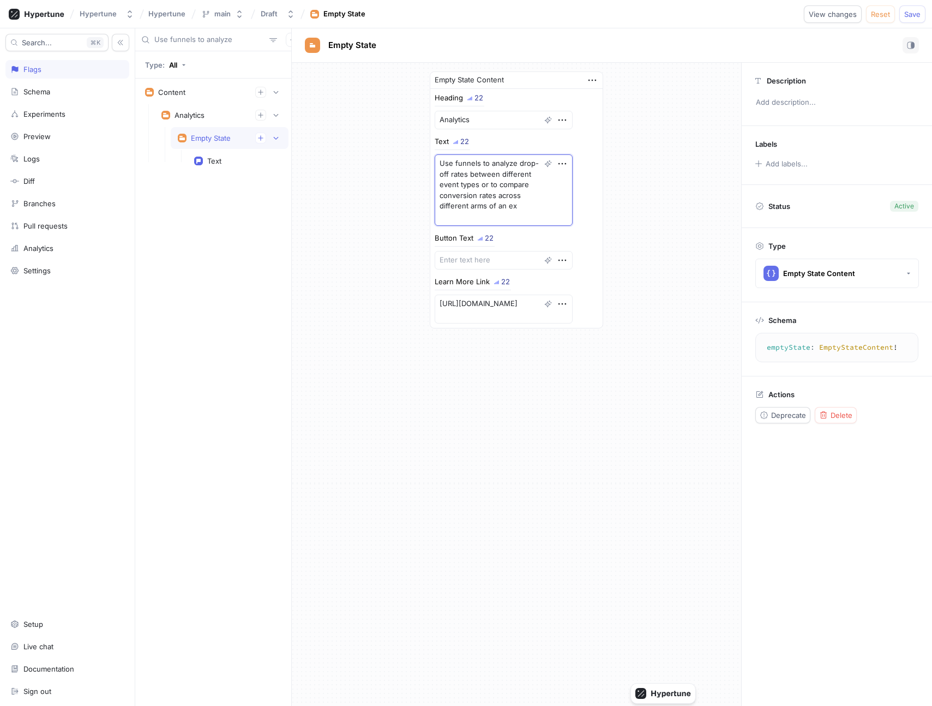
type textarea "Use funnels to analyze drop-off rates between different event types or to compa…"
type textarea "x"
type textarea "Use funnels to analyze drop-off rates between different event types or to compa…"
type textarea "x"
type textarea "Use funnels to analyze drop-off rates between different event types or to compa…"
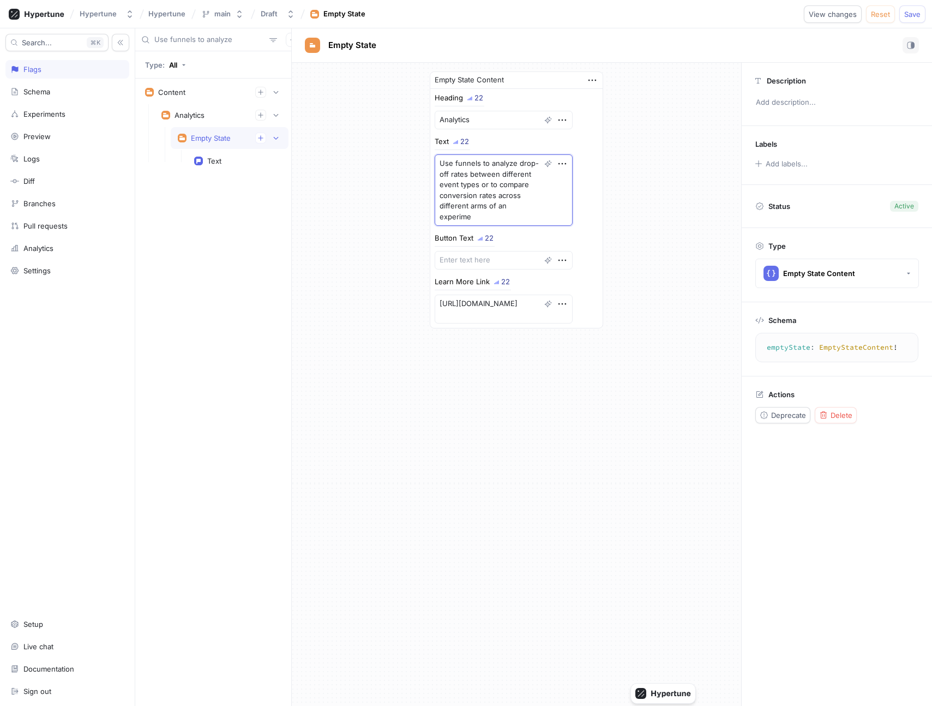
type textarea "x"
type textarea "Use funnels to analyze drop-off rates between different event types or to compa…"
type textarea "x"
type textarea "Use funnels to analyze drop-off rates between different event types or to compa…"
type textarea "x"
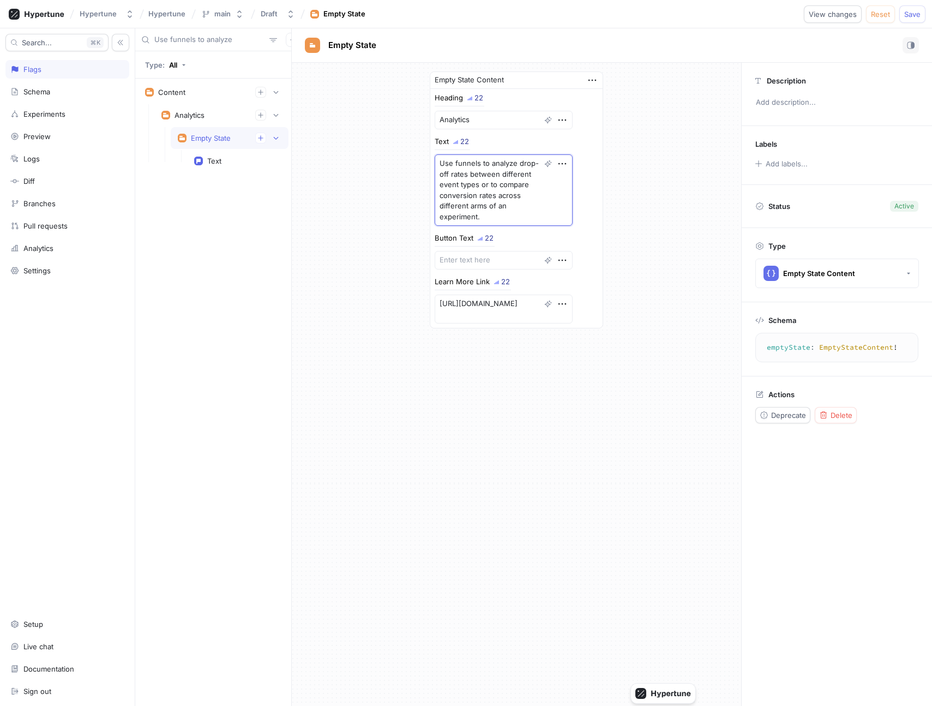
type textarea "Use funnels to analyze drop-off rates between different event types or to compa…"
type textarea "x"
type textarea "Use funnels to analyze drop-off rates between different event types or to compa…"
type textarea "x"
type textarea "Use funnels to analyze drop-off rates between different event types or to compa…"
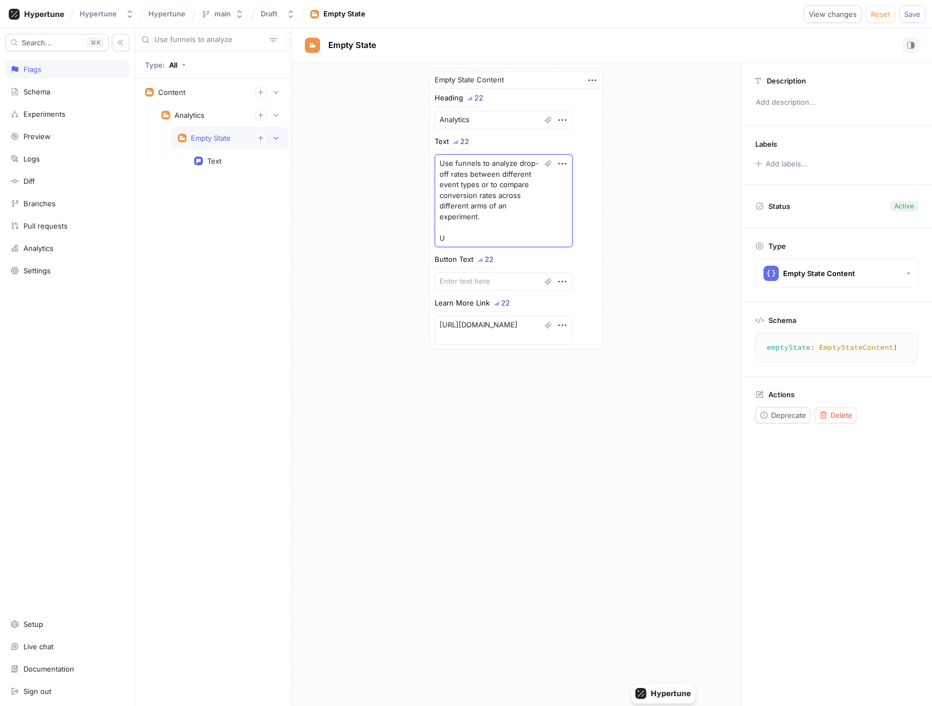
type textarea "x"
type textarea "Use funnels to analyze drop-off rates between different event types or to compa…"
type textarea "x"
type textarea "Use funnels to analyze drop-off rates between different event types or to compa…"
type textarea "x"
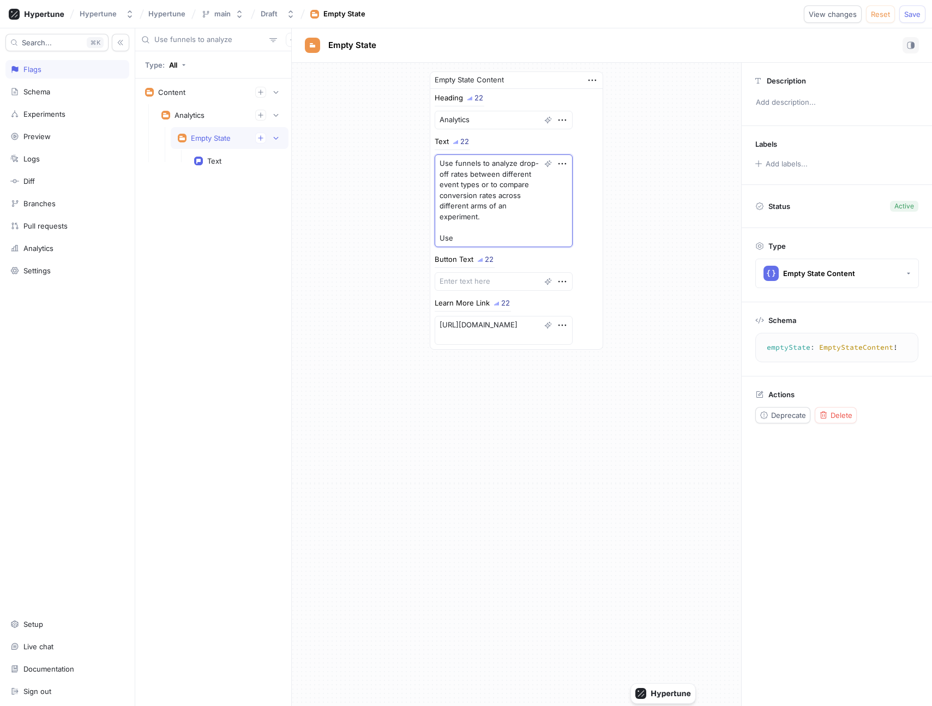
type textarea "Use funnels to analyze drop-off rates between different event types or to compa…"
type textarea "x"
type textarea "Use funnels to analyze drop-off rates between different event types or to compa…"
type textarea "x"
type textarea "Use funnels to analyze drop-off rates between different event types or to compa…"
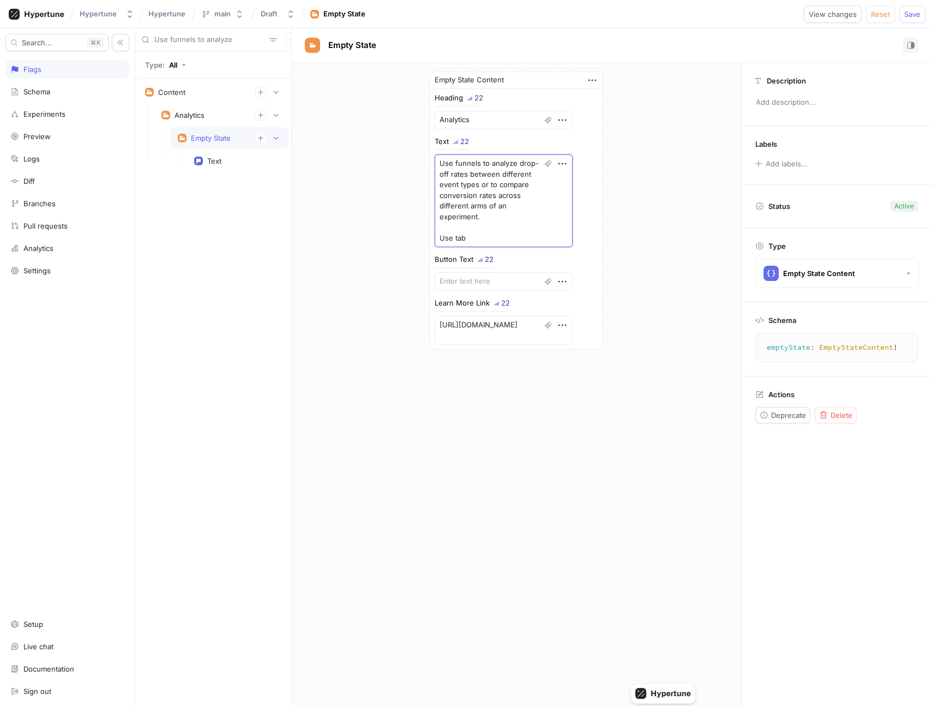
type textarea "x"
type textarea "Use funnels to analyze drop-off rates between different event types or to compa…"
type textarea "x"
type textarea "Use funnels to analyze drop-off rates between different event types or to compa…"
type textarea "x"
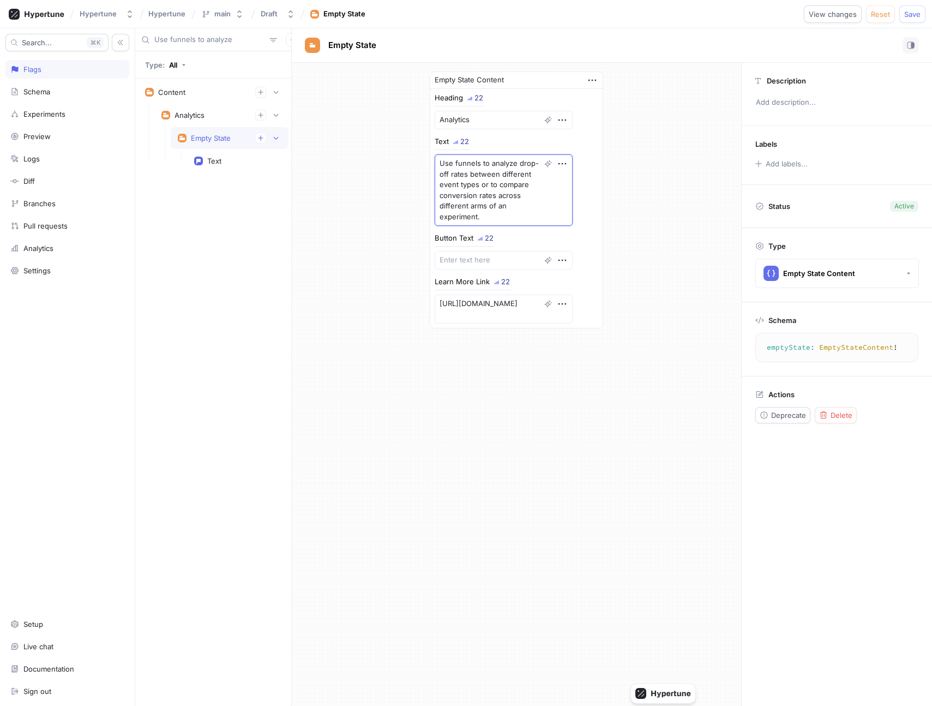
type textarea "Use funnels to analyze drop-off rates between different event types or to compa…"
type textarea "x"
type textarea "Use funnels to analyze drop-off rates between different event types or to compa…"
type textarea "x"
type textarea "Use funnels to analyze drop-off rates between different event types or to compa…"
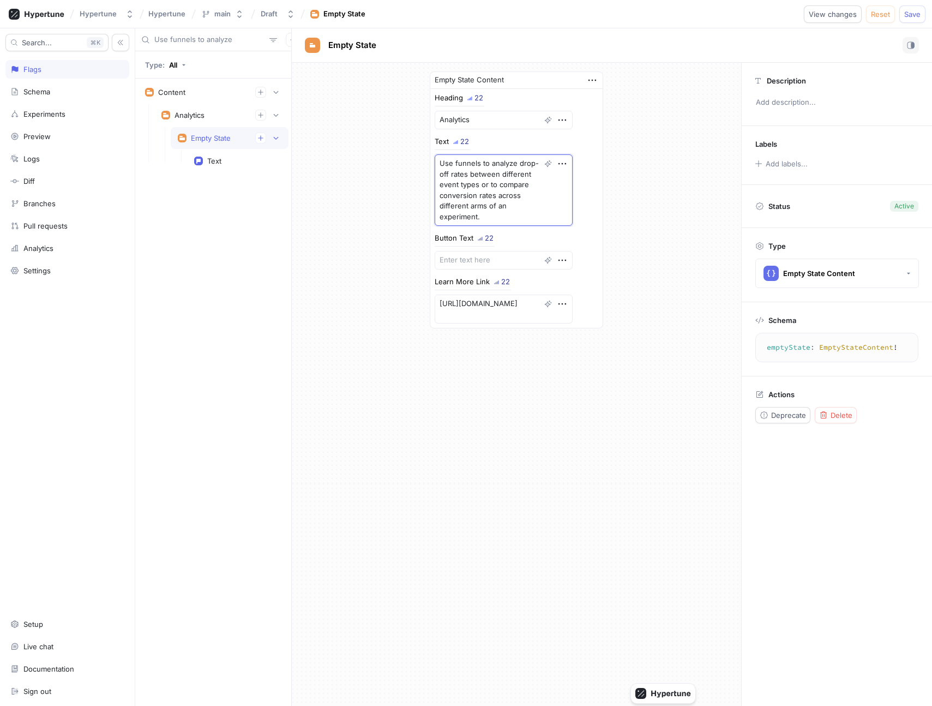
type textarea "x"
type textarea "Use funnels to analyze drop-off rates between different event types or to compa…"
type textarea "x"
type textarea "Use funnels to analyze drop-off rates between different event types or to compa…"
type textarea "x"
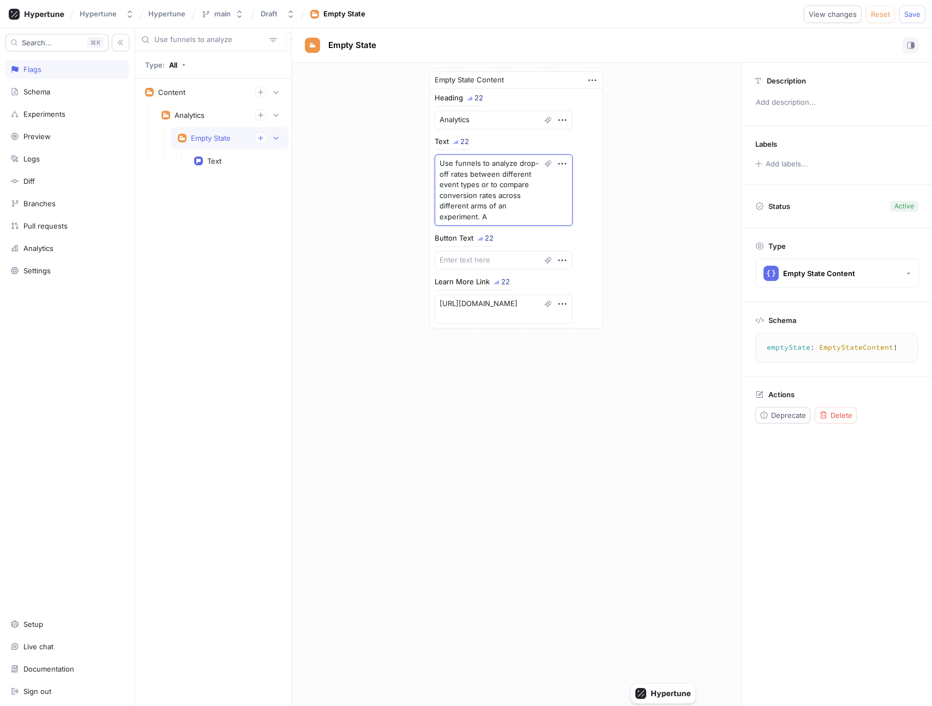
type textarea "Use funnels to analyze drop-off rates between different event types or to compa…"
type textarea "x"
type textarea "Use funnels to analyze drop-off rates between different event types or to compa…"
type textarea "x"
type textarea "Use funnels to analyze drop-off rates between different event types or to compa…"
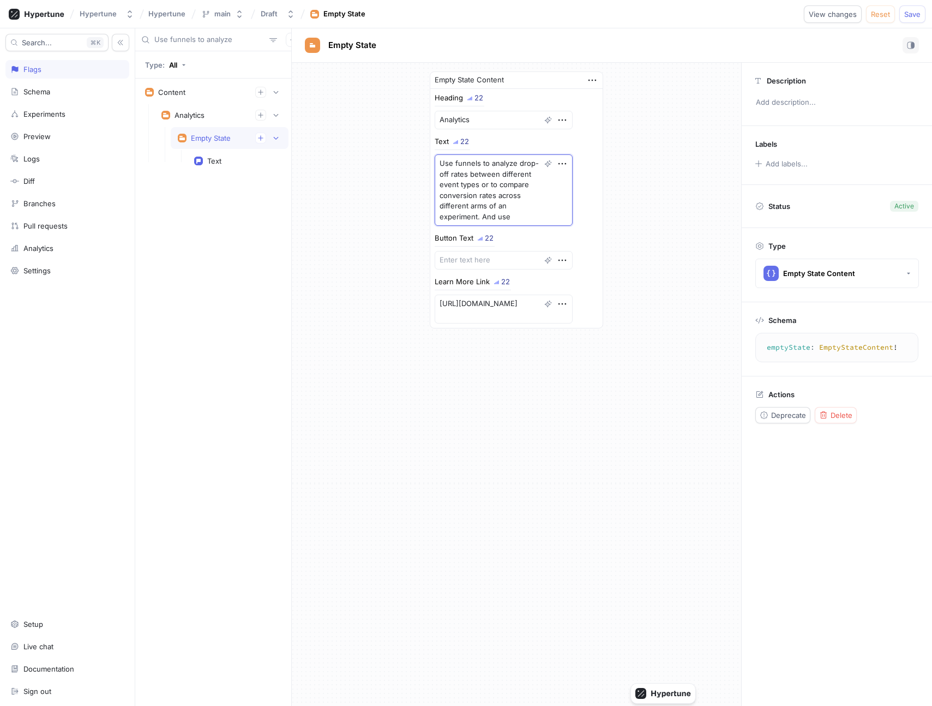
type textarea "x"
type textarea "Use funnels to analyze drop-off rates between different event types or to compa…"
type textarea "x"
type textarea "Use funnels to analyze drop-off rates between different event types or to compa…"
type textarea "x"
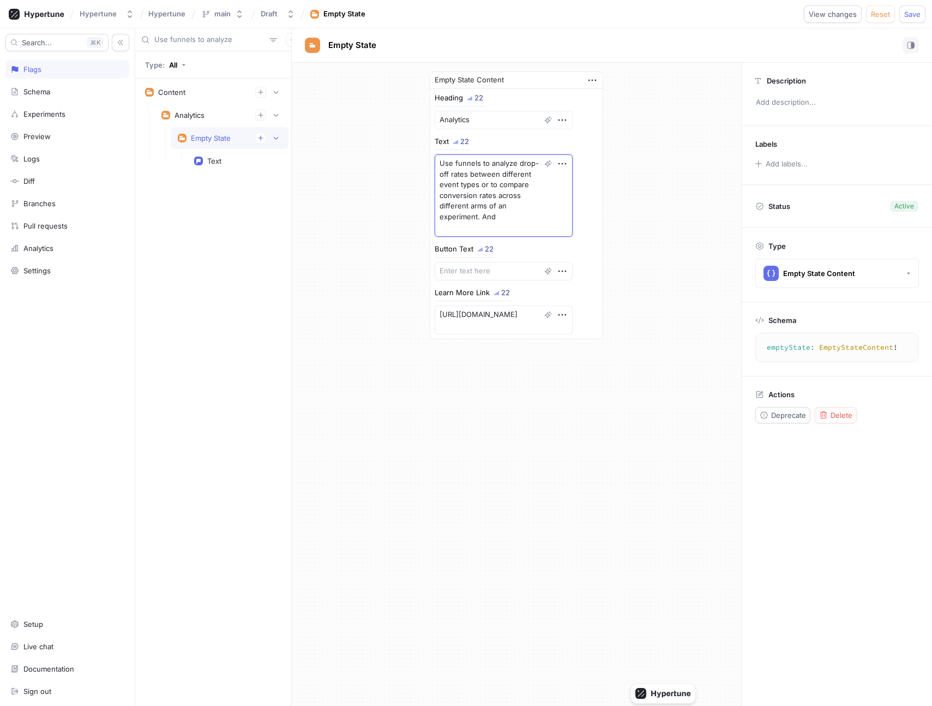
type textarea "Use funnels to analyze drop-off rates between different event types or to compa…"
type textarea "x"
type textarea "Use funnels to analyze drop-off rates between different event types or to compa…"
type textarea "x"
type textarea "Use funnels to analyze drop-off rates between different event types or to compa…"
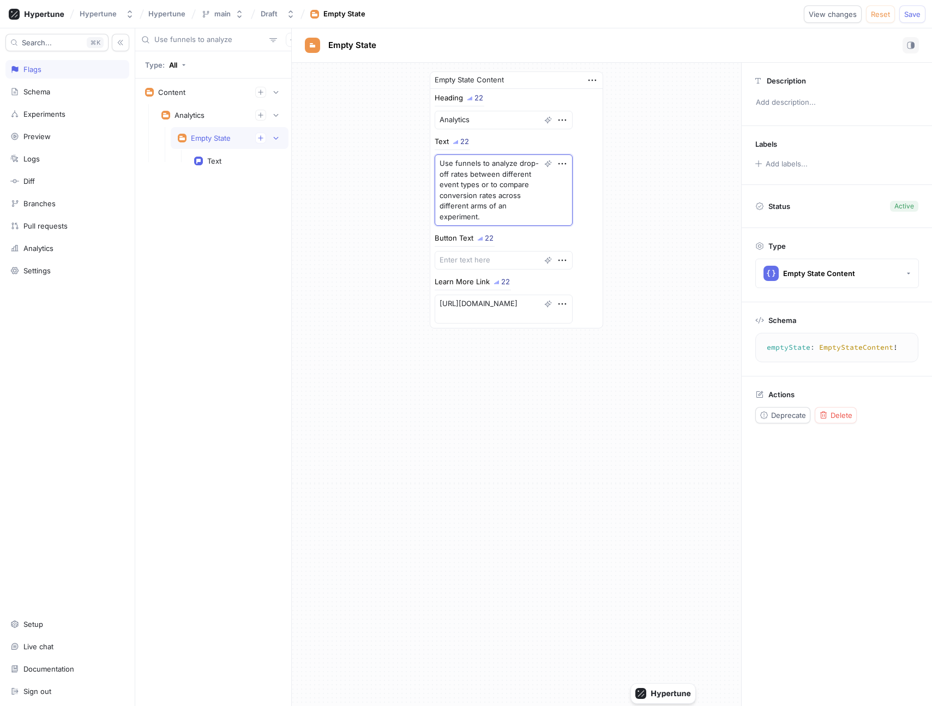
type textarea "x"
type textarea "Use funnels to analyze drop-off rates between different event types or to compa…"
type textarea "x"
type textarea "Use funnels to analyze drop-off rates between different event types or to compa…"
type textarea "x"
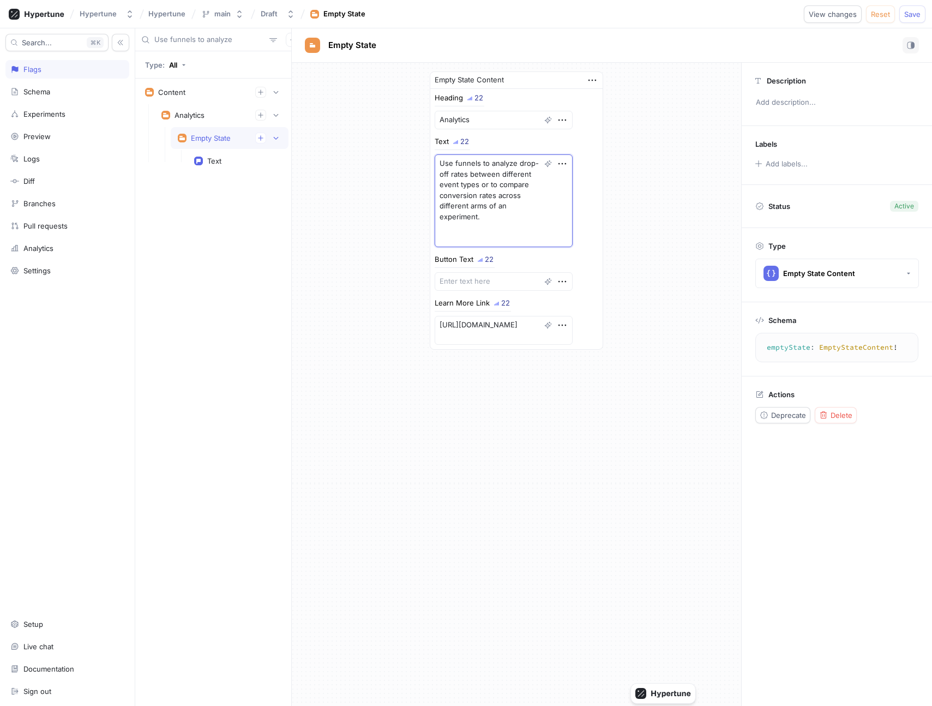
type textarea "Use funnels to analyze drop-off rates between different event types or to compa…"
type textarea "x"
type textarea "Use funnels to analyze drop-off rates between different event types or to compa…"
type textarea "x"
type textarea "Use funnels to analyze drop-off rates between different event types or to compa…"
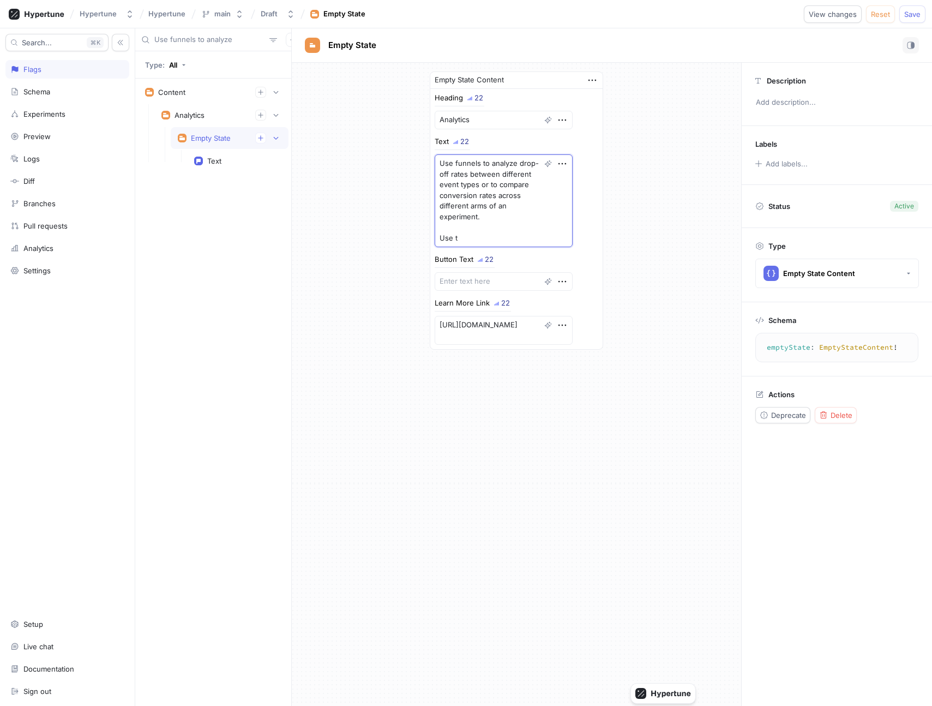
type textarea "x"
type textarea "Use funnels to analyze drop-off rates between different event types or to compa…"
type textarea "x"
type textarea "Use funnels to analyze drop-off rates between different event types or to compa…"
click at [820, 16] on span "View changes" at bounding box center [833, 14] width 48 height 7
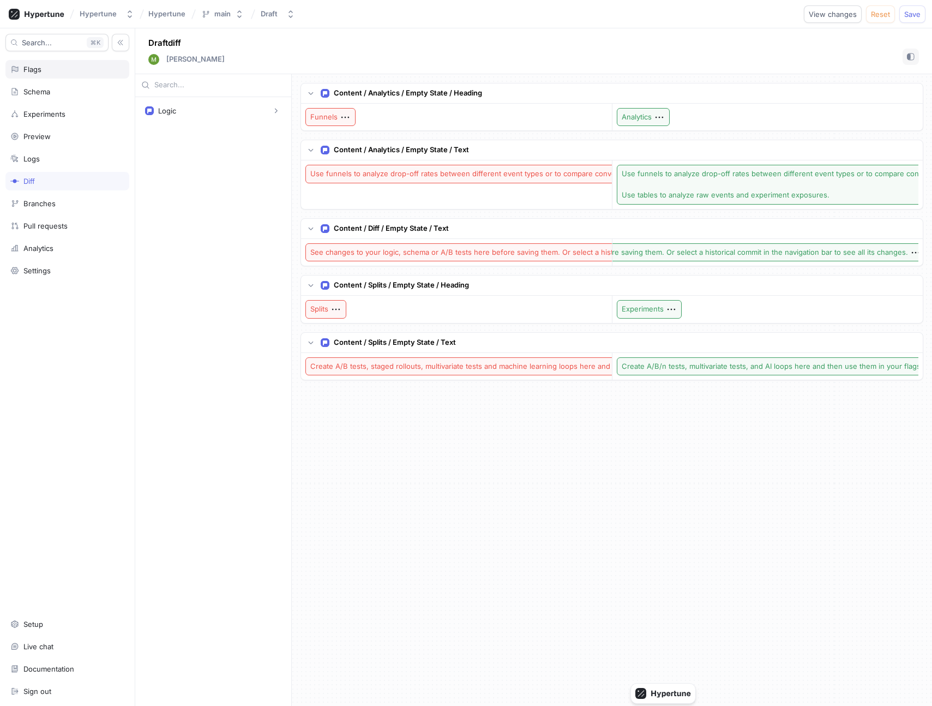
click at [65, 76] on div "Flags" at bounding box center [67, 69] width 124 height 19
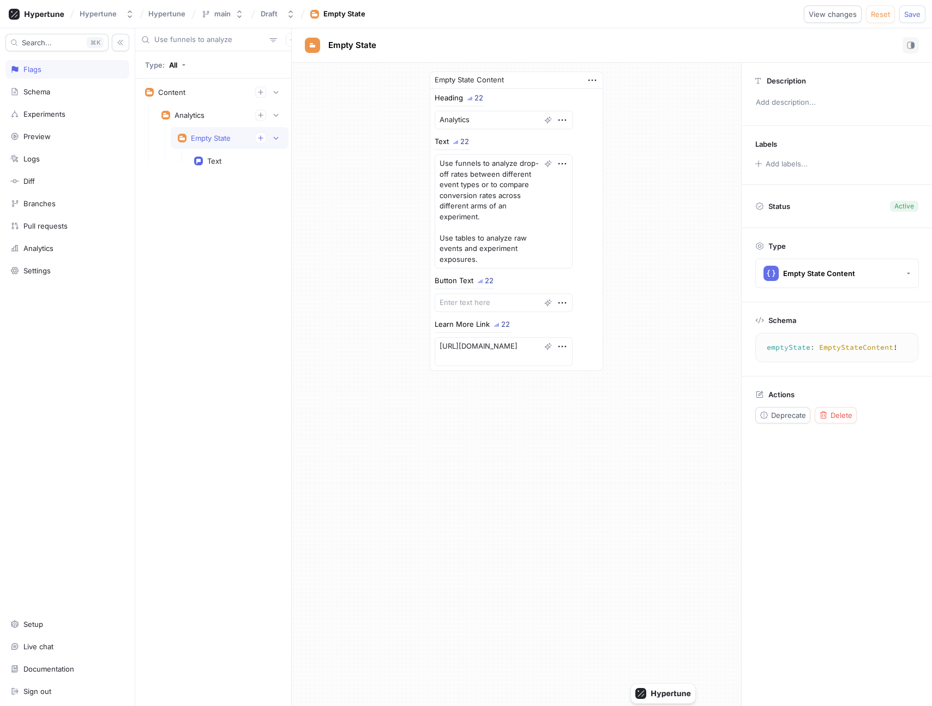
click at [202, 41] on input "Use funnels to analyze" at bounding box center [209, 39] width 111 height 11
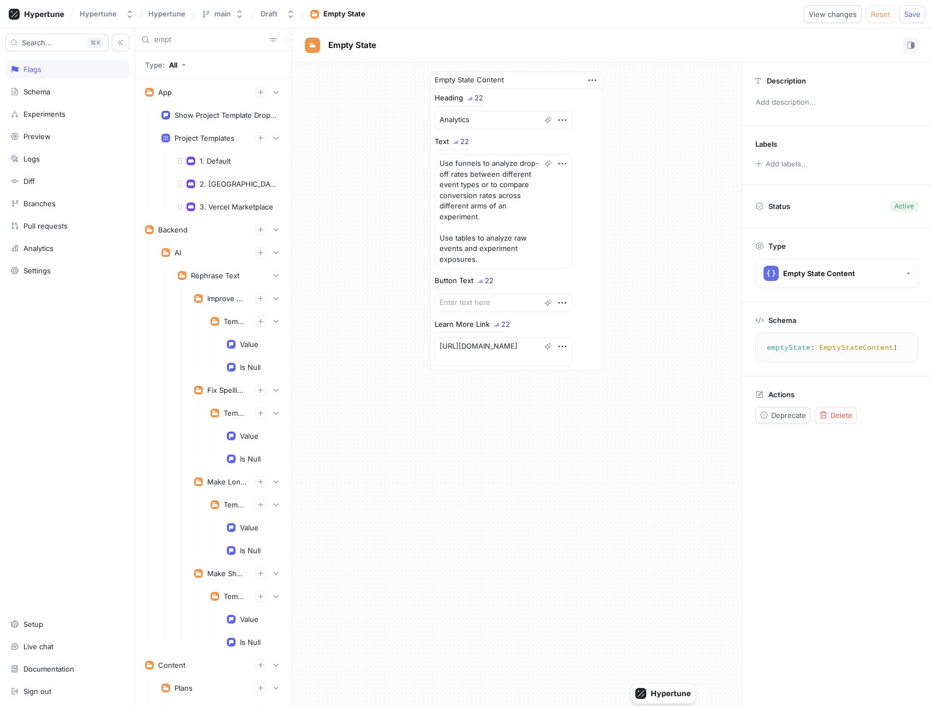
scroll to position [497, 0]
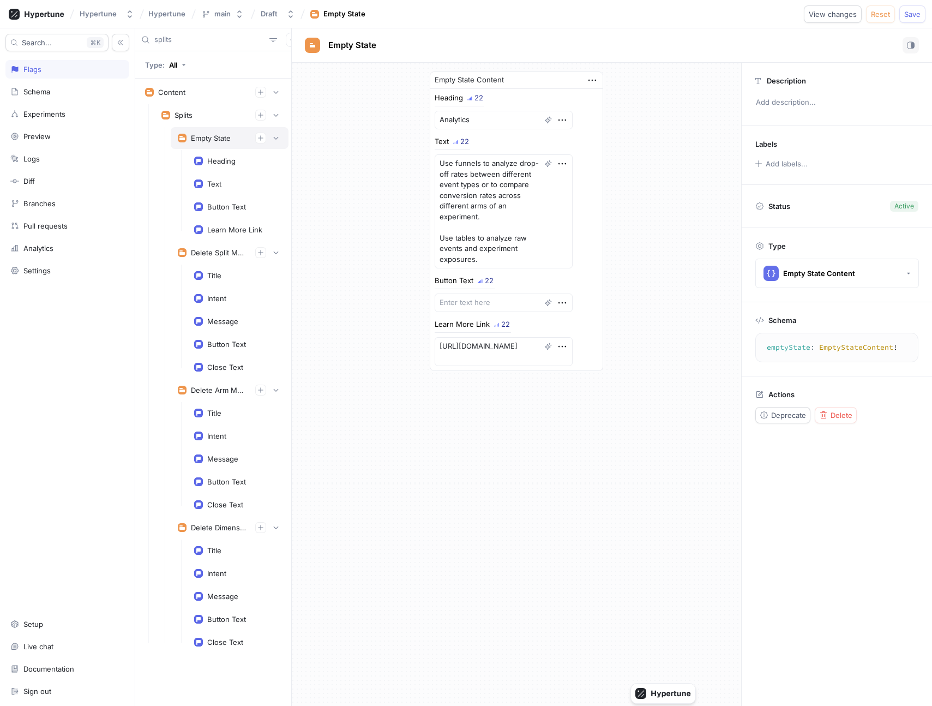
click at [225, 137] on div "Empty State" at bounding box center [211, 138] width 40 height 9
click at [489, 186] on textarea "Create A/B/n tests, multivariate tests, and AI loops here and then use them in …" at bounding box center [504, 179] width 138 height 50
click at [841, 20] on button "View changes" at bounding box center [833, 13] width 58 height 17
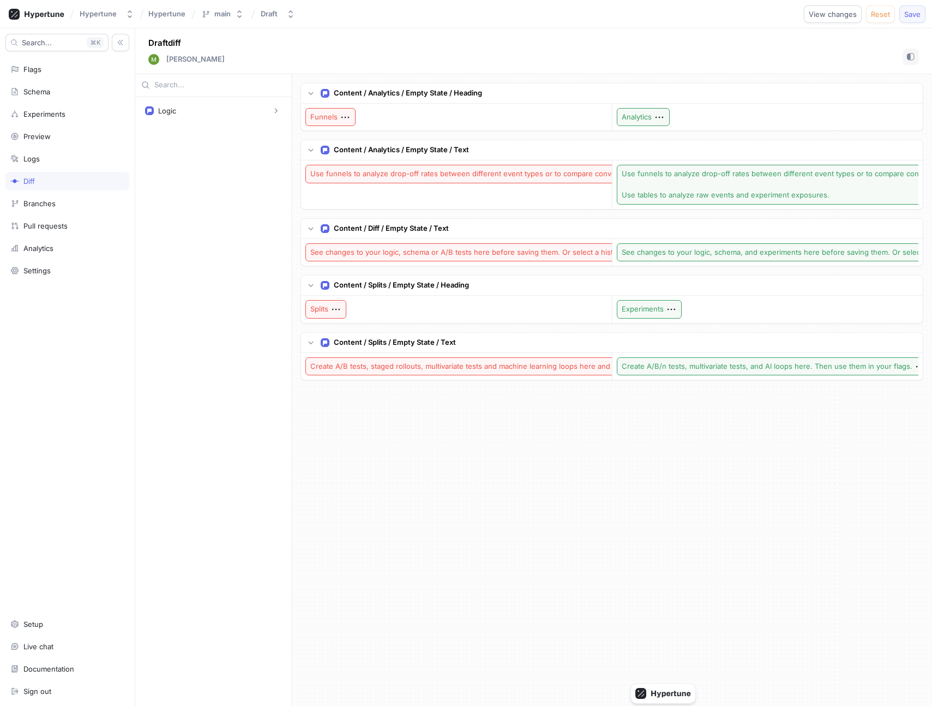
click at [923, 15] on button "Save" at bounding box center [913, 13] width 26 height 17
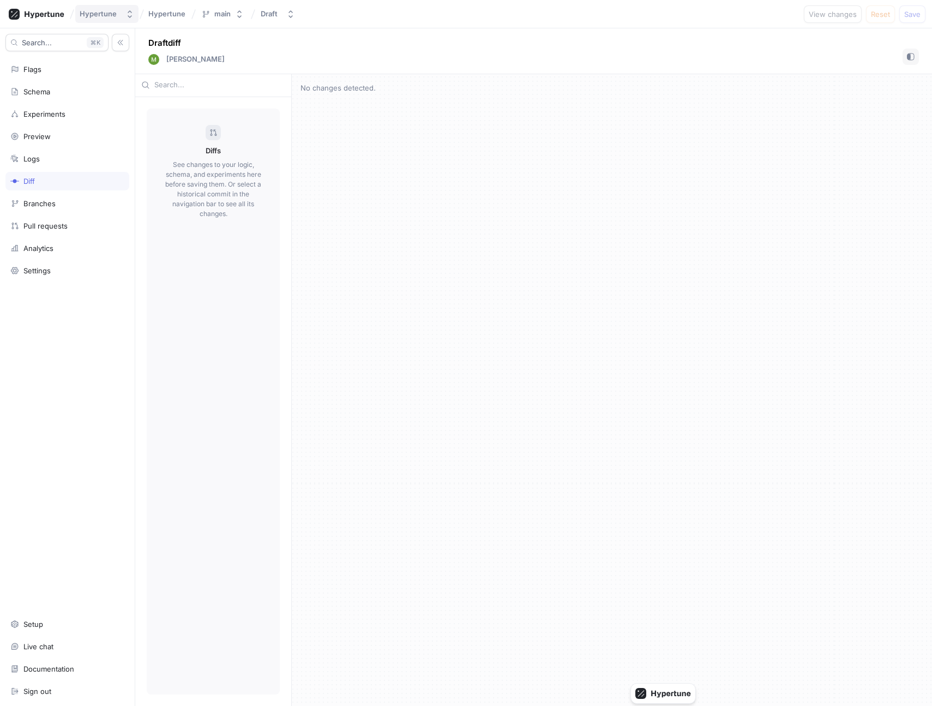
click at [98, 18] on div "Hypertune" at bounding box center [98, 13] width 37 height 9
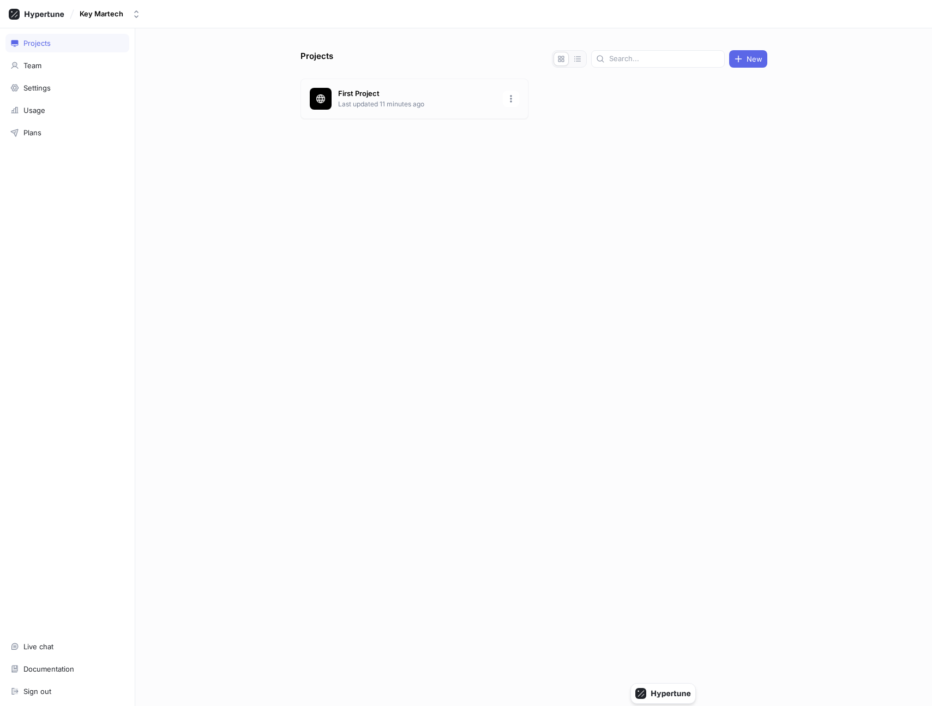
click at [373, 108] on p "Last updated 11 minutes ago" at bounding box center [417, 104] width 158 height 10
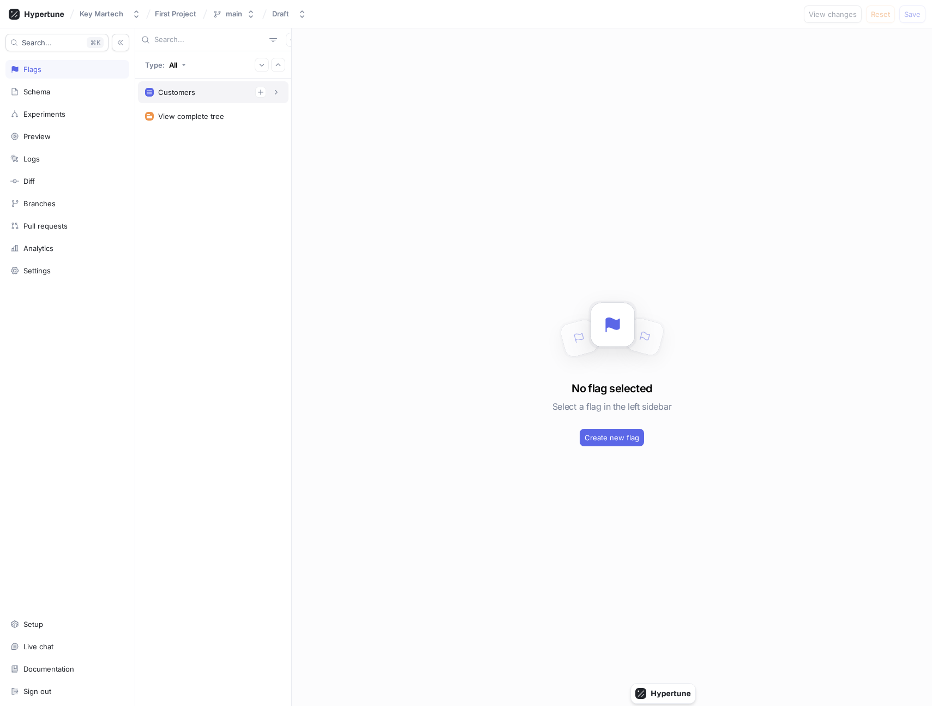
click at [208, 92] on div "Customers" at bounding box center [213, 92] width 136 height 11
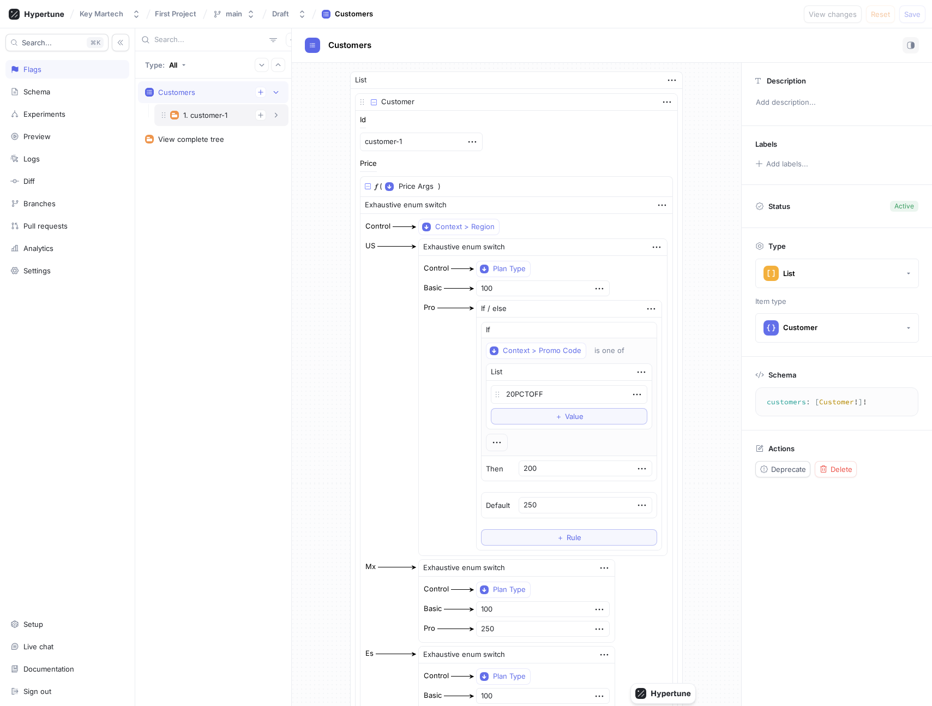
click at [208, 119] on div "1. customer-1" at bounding box center [205, 115] width 44 height 9
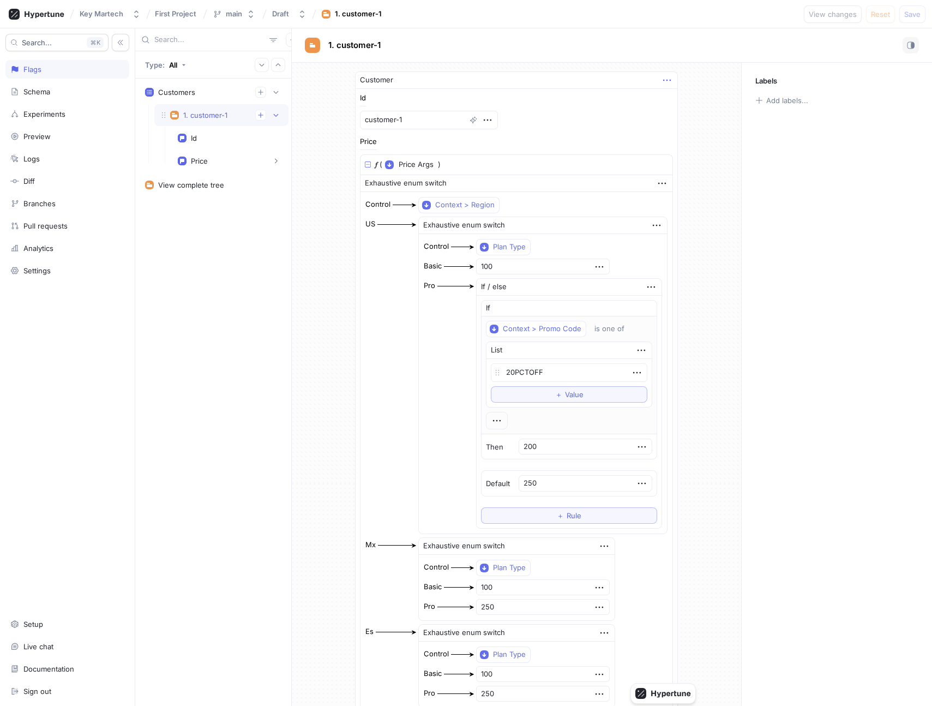
click at [663, 85] on icon "button" at bounding box center [667, 80] width 12 height 12
click at [685, 115] on p "Duplicate" at bounding box center [685, 118] width 31 height 11
click at [208, 188] on div "2. Copy of customer-1" at bounding box center [214, 185] width 63 height 9
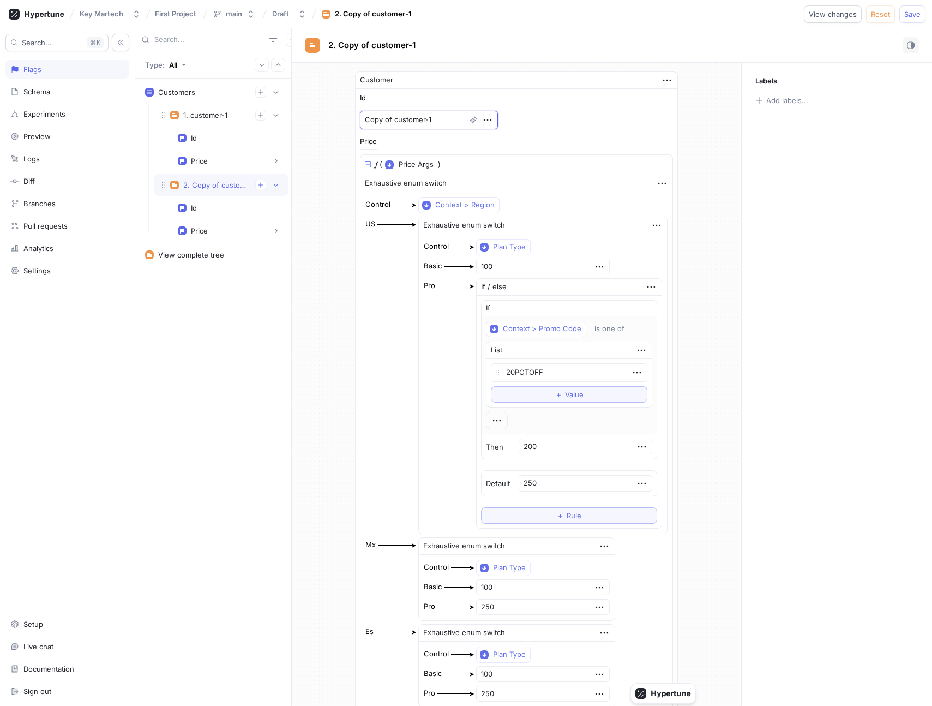
click at [441, 121] on textarea "Copy of customer-1" at bounding box center [429, 120] width 138 height 19
click at [230, 227] on div "Price" at bounding box center [230, 230] width 104 height 11
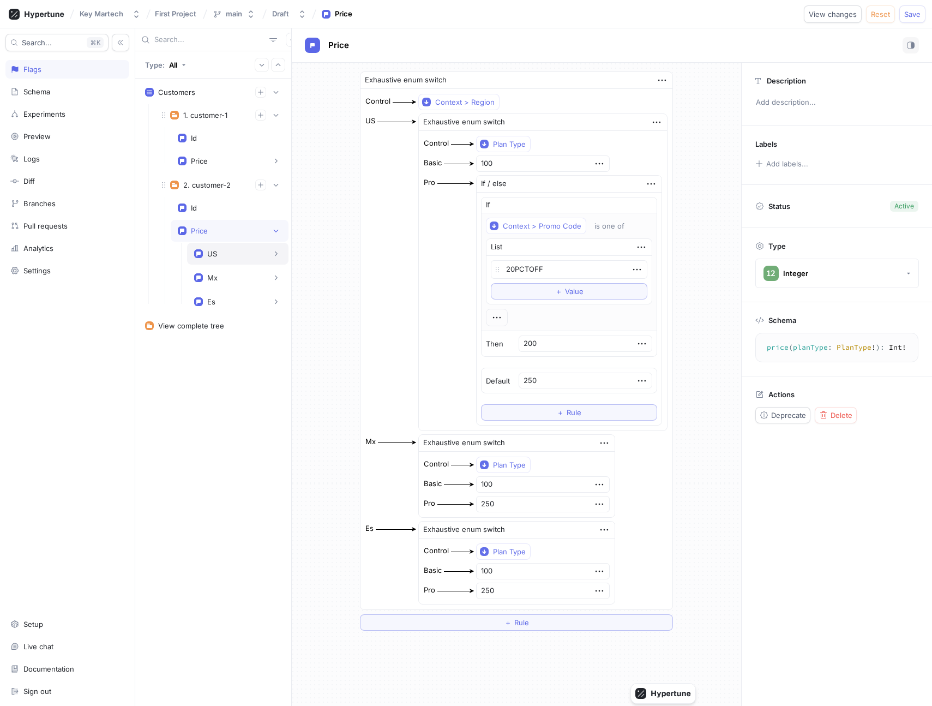
click at [230, 257] on div "US" at bounding box center [237, 253] width 87 height 11
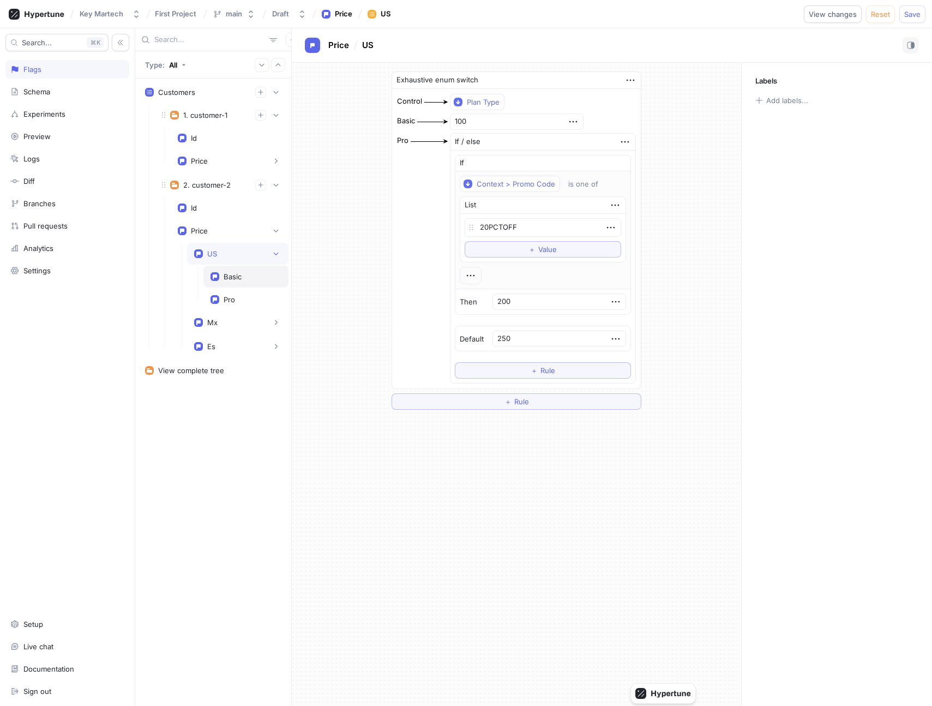
click at [235, 277] on div "Basic" at bounding box center [233, 276] width 18 height 9
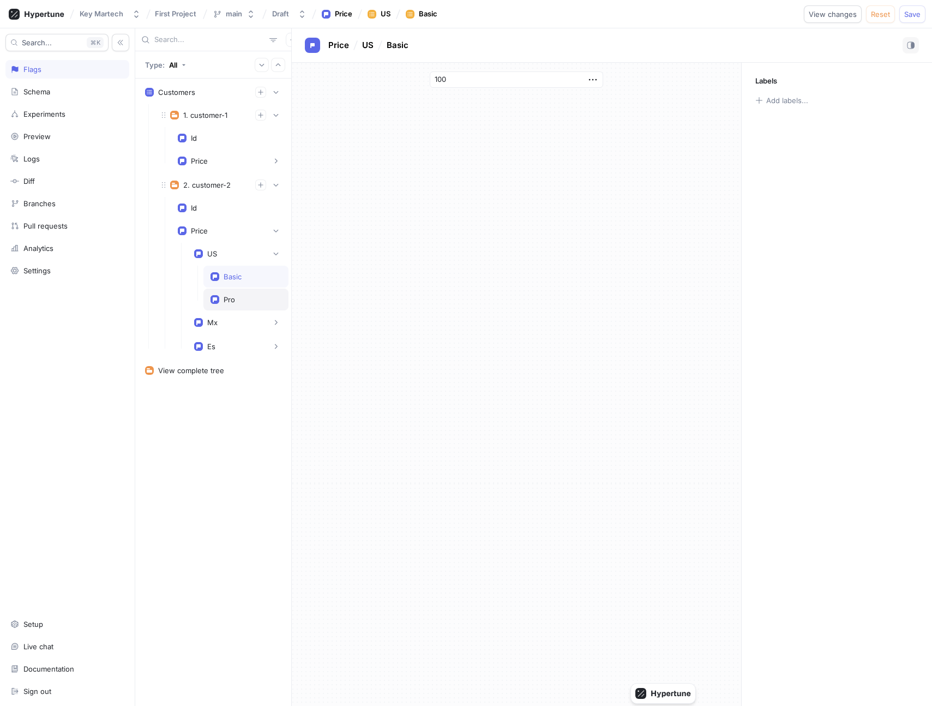
click at [241, 296] on div "Pro" at bounding box center [246, 299] width 71 height 9
click at [215, 154] on div "Price" at bounding box center [230, 161] width 118 height 22
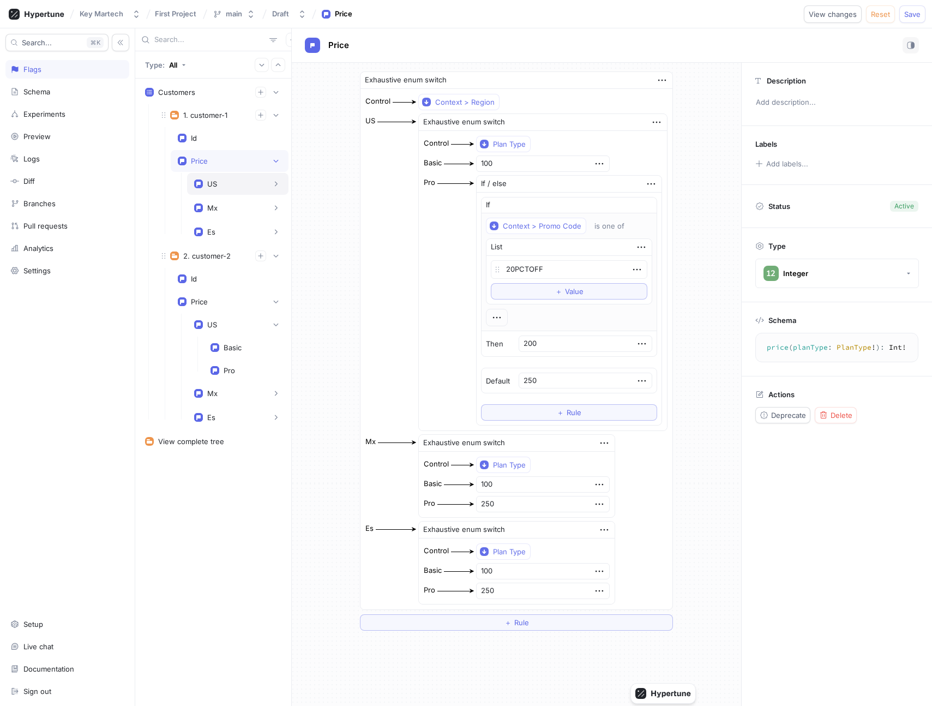
click at [221, 178] on div "US" at bounding box center [237, 184] width 101 height 22
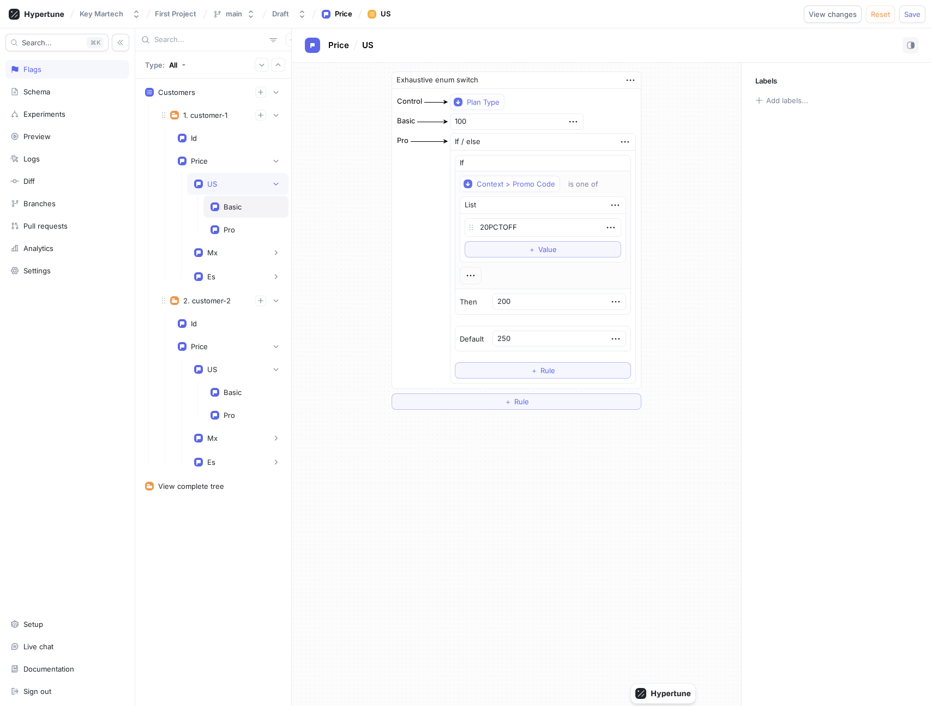
click at [233, 214] on div "Basic" at bounding box center [245, 207] width 85 height 22
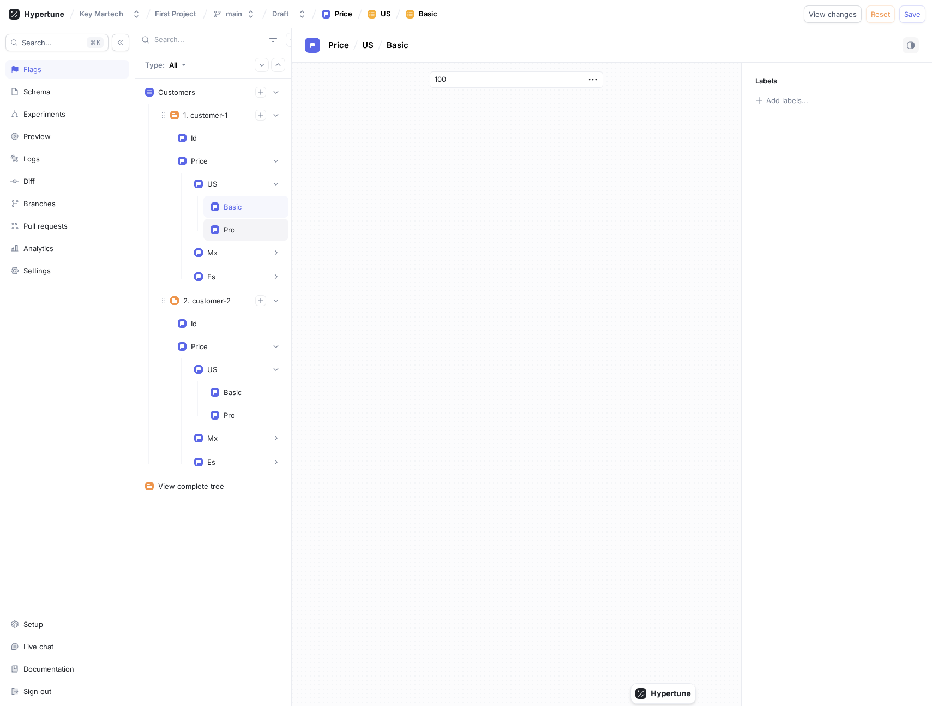
click at [236, 222] on div "Pro" at bounding box center [245, 230] width 85 height 22
click at [231, 203] on div "Basic" at bounding box center [233, 206] width 18 height 9
click at [203, 141] on div "Id" at bounding box center [230, 138] width 104 height 9
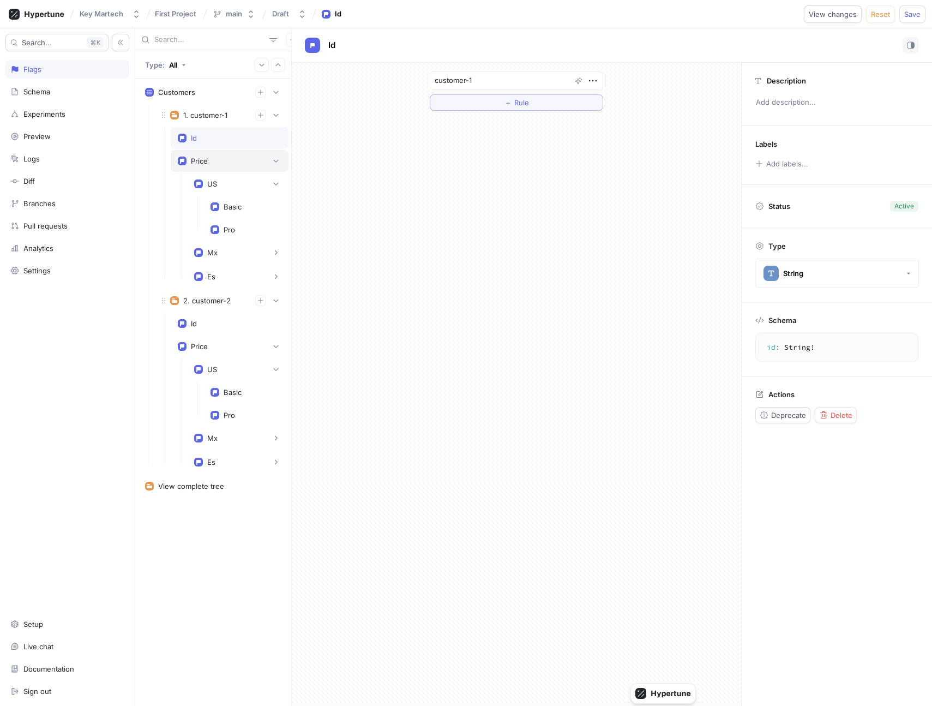
click at [211, 159] on div "Price" at bounding box center [230, 160] width 104 height 11
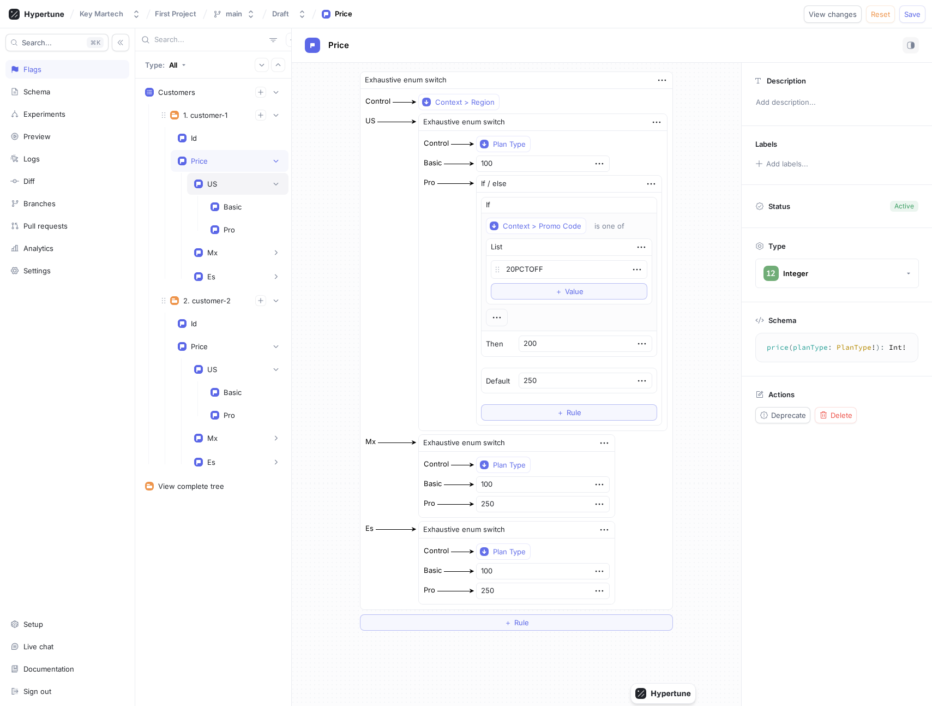
click at [221, 181] on div "US" at bounding box center [237, 183] width 87 height 11
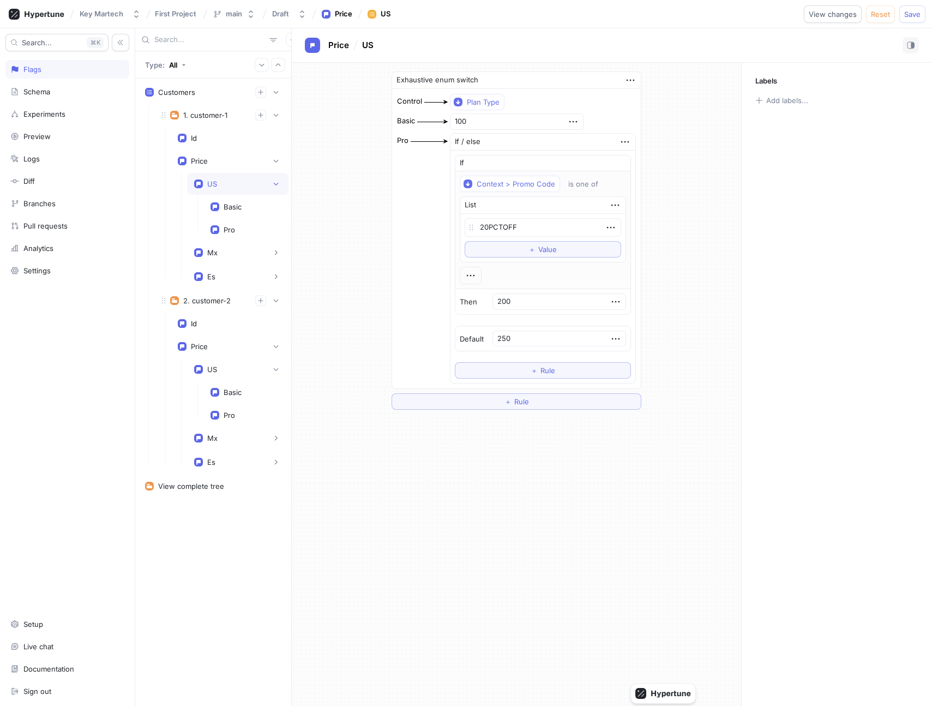
click at [221, 181] on div "US" at bounding box center [237, 183] width 87 height 11
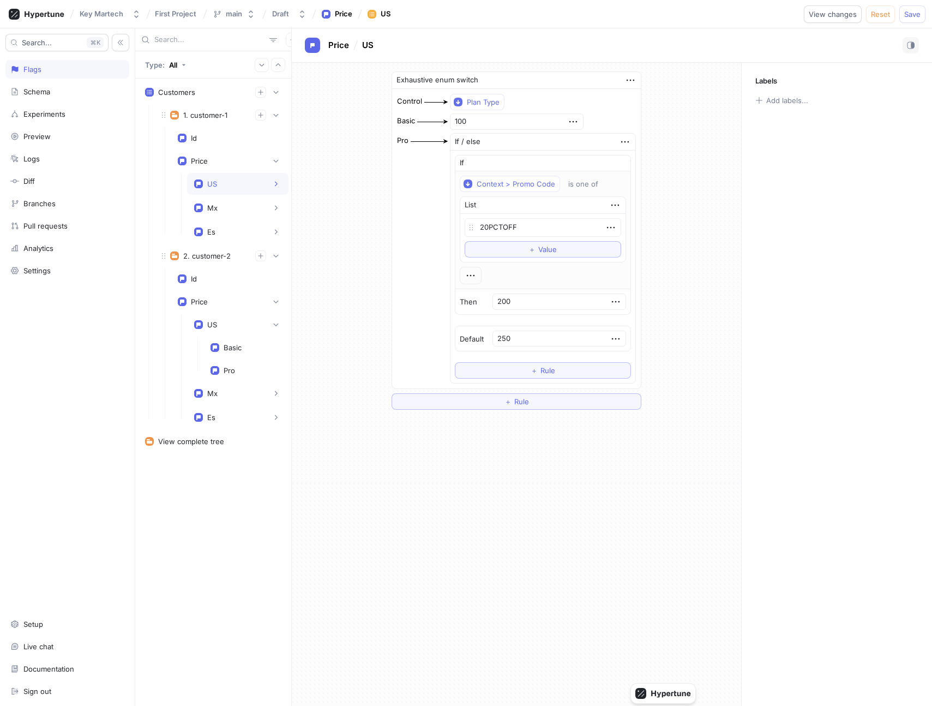
click at [221, 181] on div "US" at bounding box center [237, 183] width 87 height 11
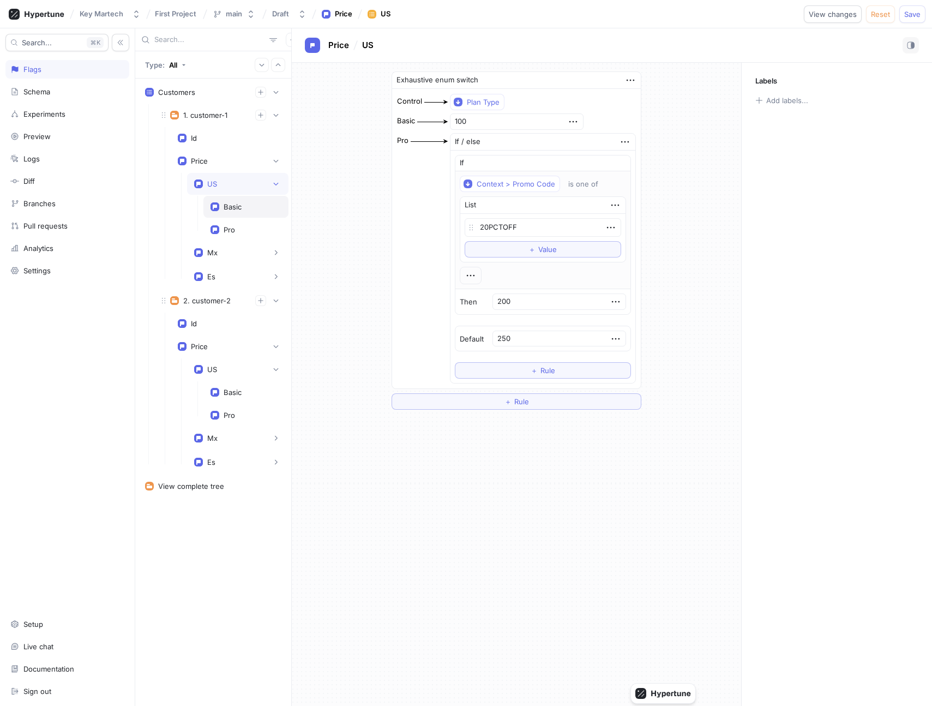
click at [226, 200] on div "Basic" at bounding box center [245, 207] width 85 height 22
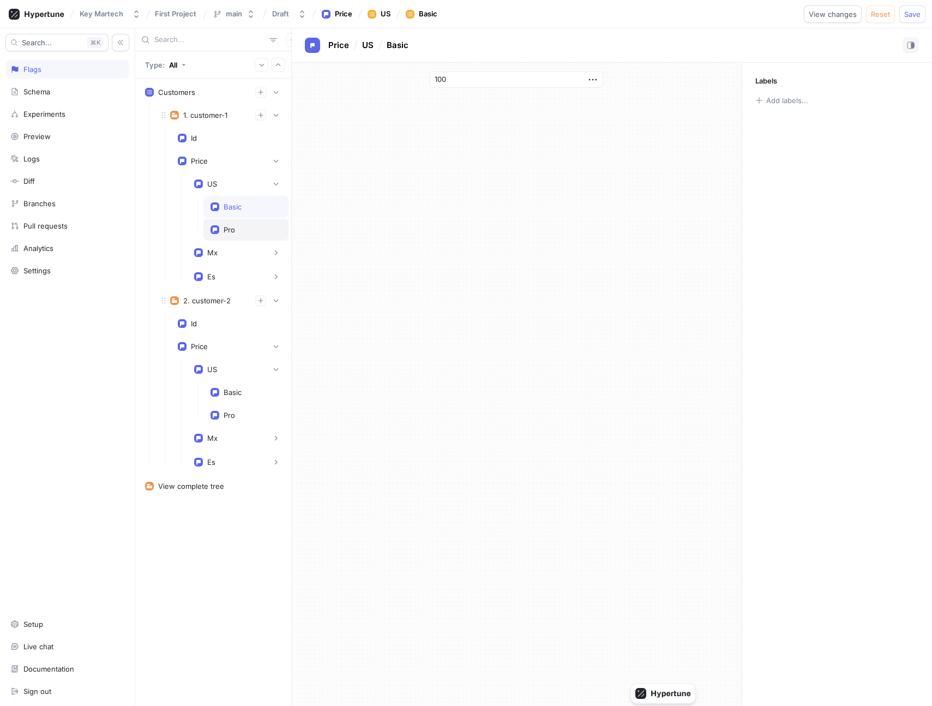
click at [232, 228] on div "Pro" at bounding box center [229, 229] width 11 height 9
click at [235, 255] on div "Mx" at bounding box center [237, 252] width 87 height 11
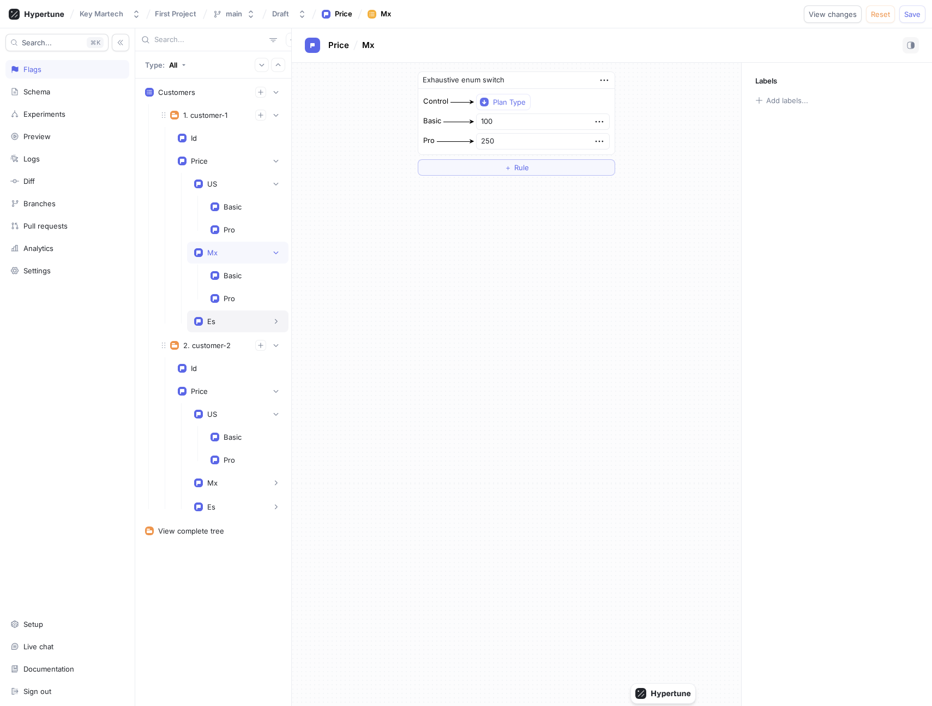
click at [237, 314] on div "Es" at bounding box center [237, 321] width 101 height 22
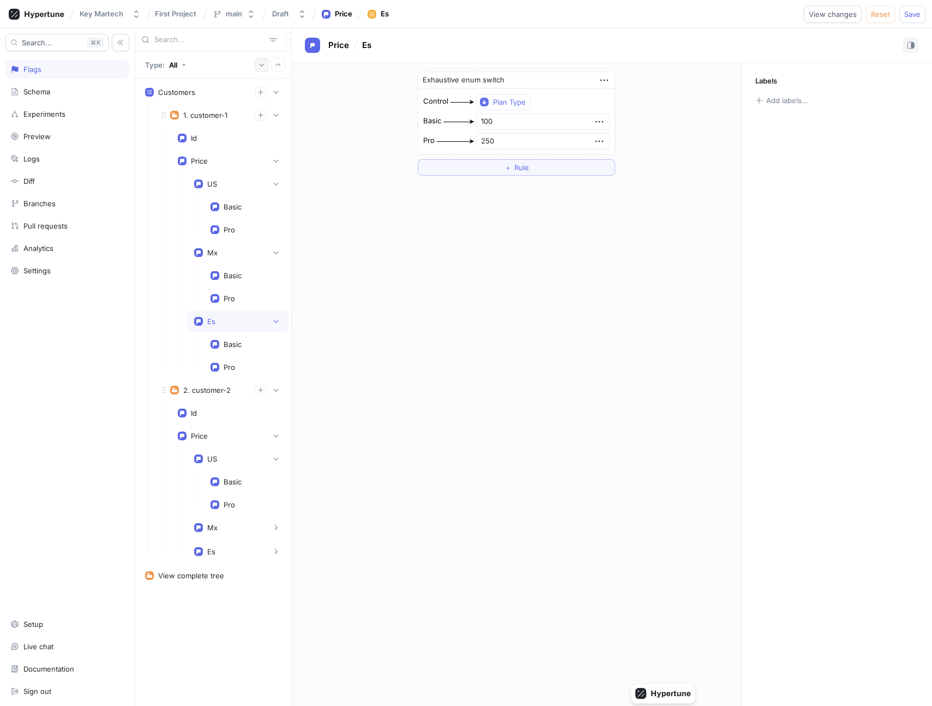
click at [265, 69] on button "button" at bounding box center [262, 65] width 14 height 14
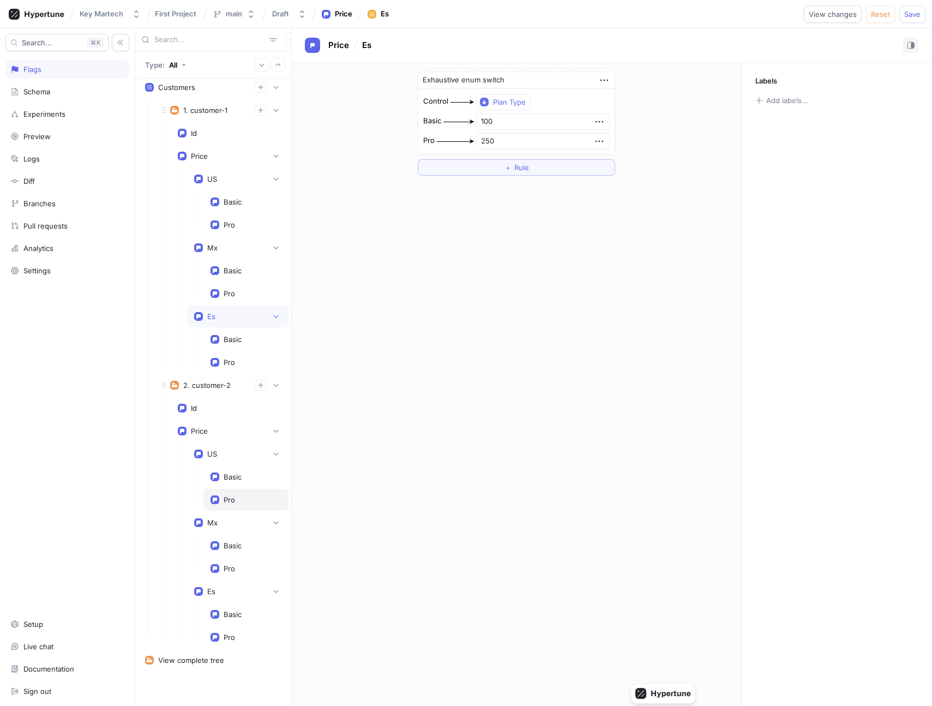
click at [236, 499] on div "Pro" at bounding box center [246, 499] width 71 height 9
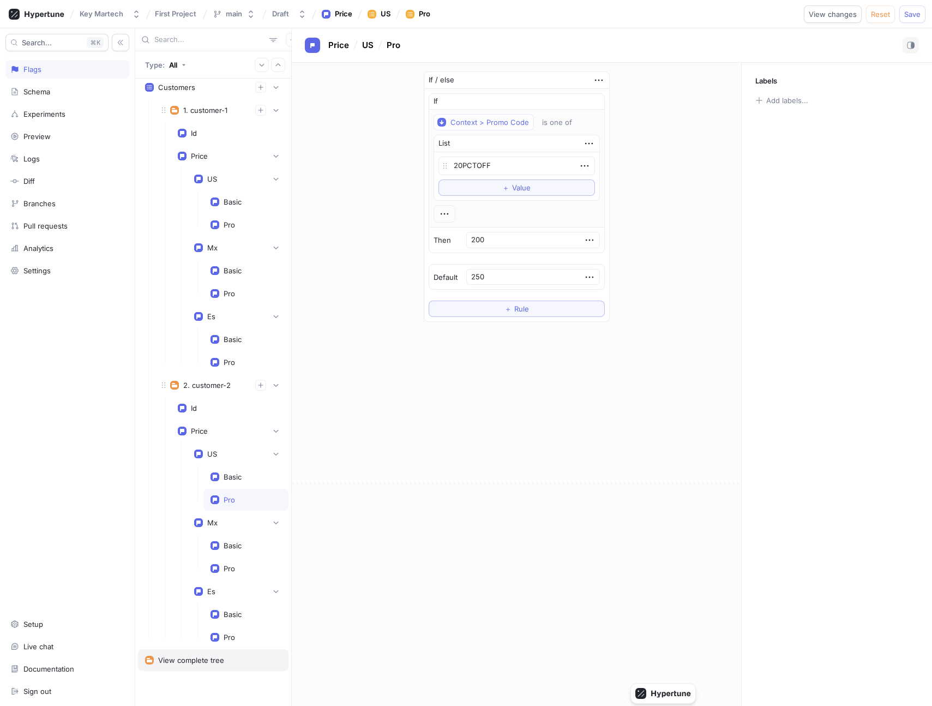
click at [223, 658] on div "View complete tree" at bounding box center [213, 660] width 136 height 9
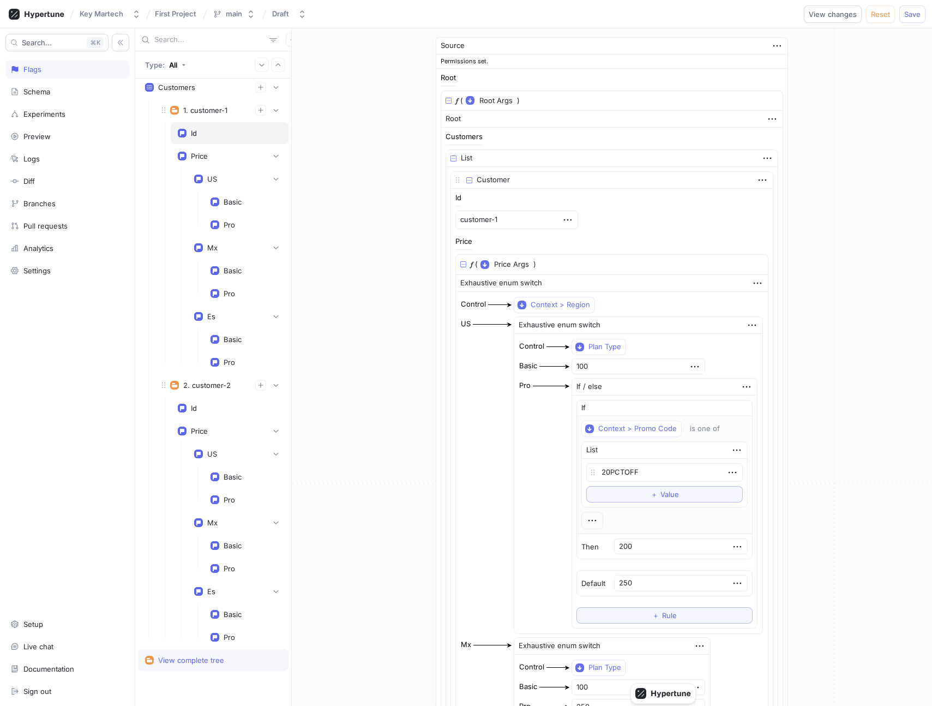
click at [201, 134] on div "Id" at bounding box center [230, 133] width 104 height 9
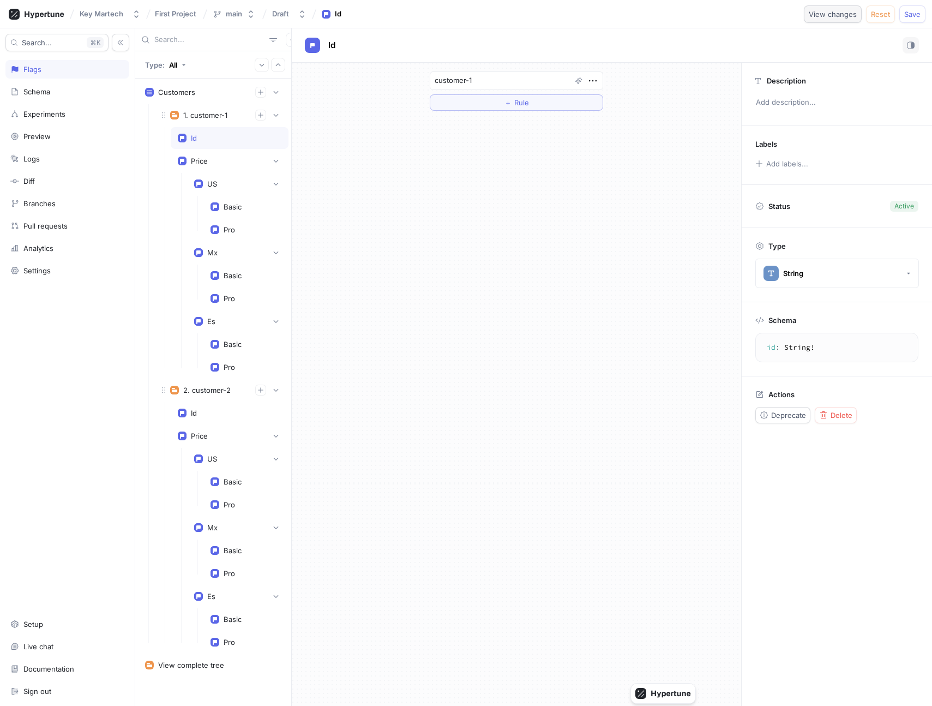
click at [828, 18] on button "View changes" at bounding box center [833, 13] width 58 height 17
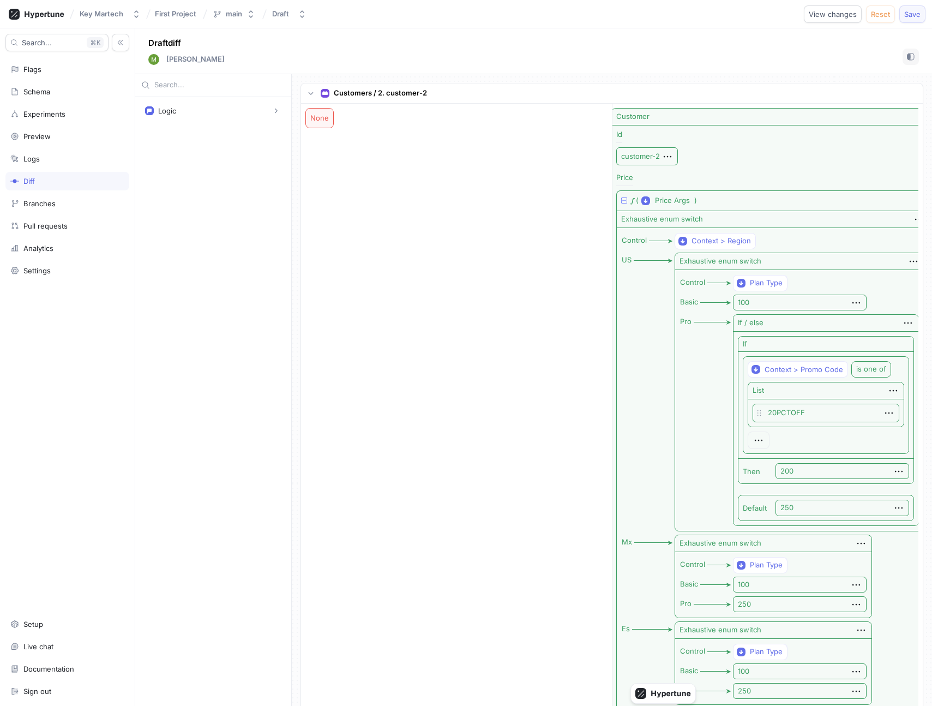
click at [907, 20] on button "Save" at bounding box center [913, 13] width 26 height 17
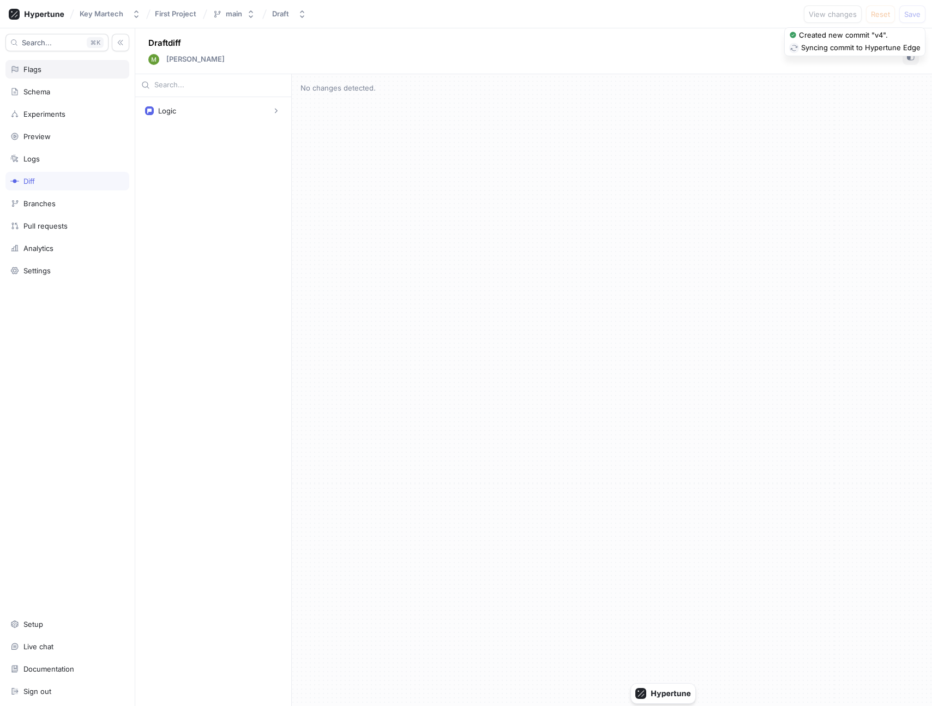
click at [79, 68] on div "Flags" at bounding box center [67, 69] width 114 height 9
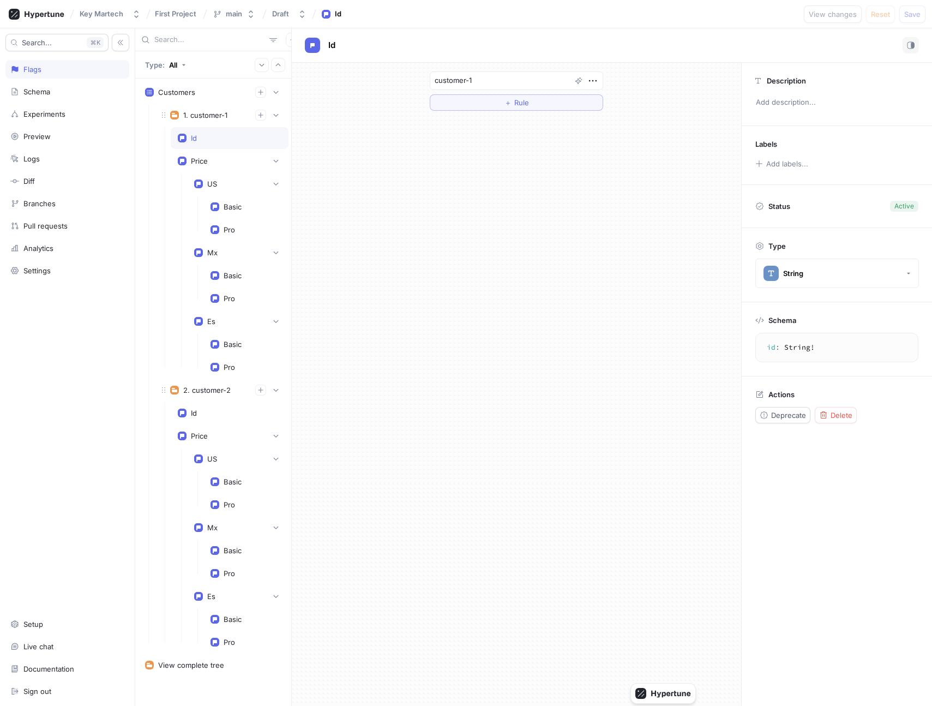
click at [502, 185] on div "customer-1 ＋ Rule" at bounding box center [517, 384] width 450 height 643
click at [263, 66] on icon "button" at bounding box center [262, 65] width 7 height 7
click at [283, 66] on button "button" at bounding box center [278, 65] width 14 height 14
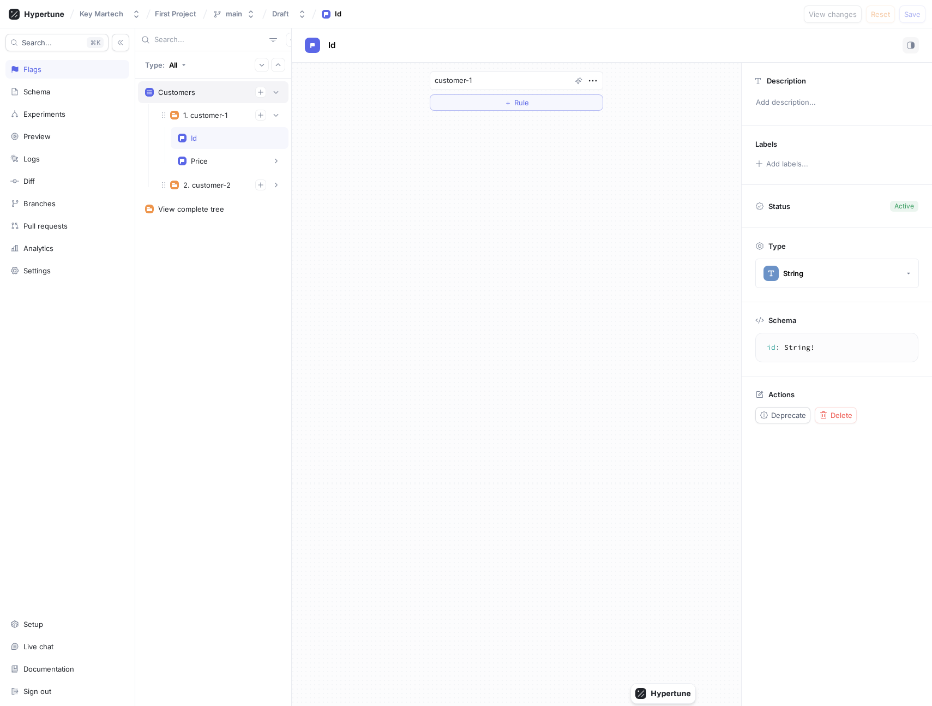
click at [199, 94] on div "Customers" at bounding box center [213, 92] width 136 height 11
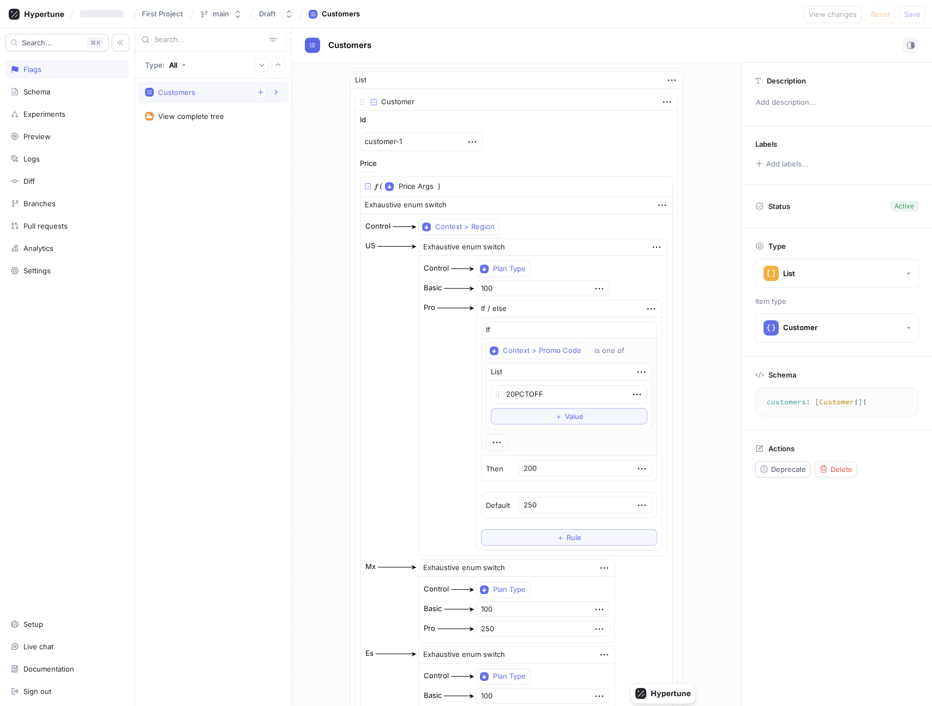
click at [251, 157] on div "Customers 1. customer-1 Id Price US Basic Pro Mx Basic Pro Es Basic Pro 2. cust…" at bounding box center [213, 392] width 156 height 627
click at [235, 171] on div "Customers 1. customer-1 Id Price US Basic Pro Mx Basic Pro Es Basic Pro 2. cust…" at bounding box center [213, 392] width 156 height 627
click at [44, 10] on icon at bounding box center [37, 14] width 56 height 11
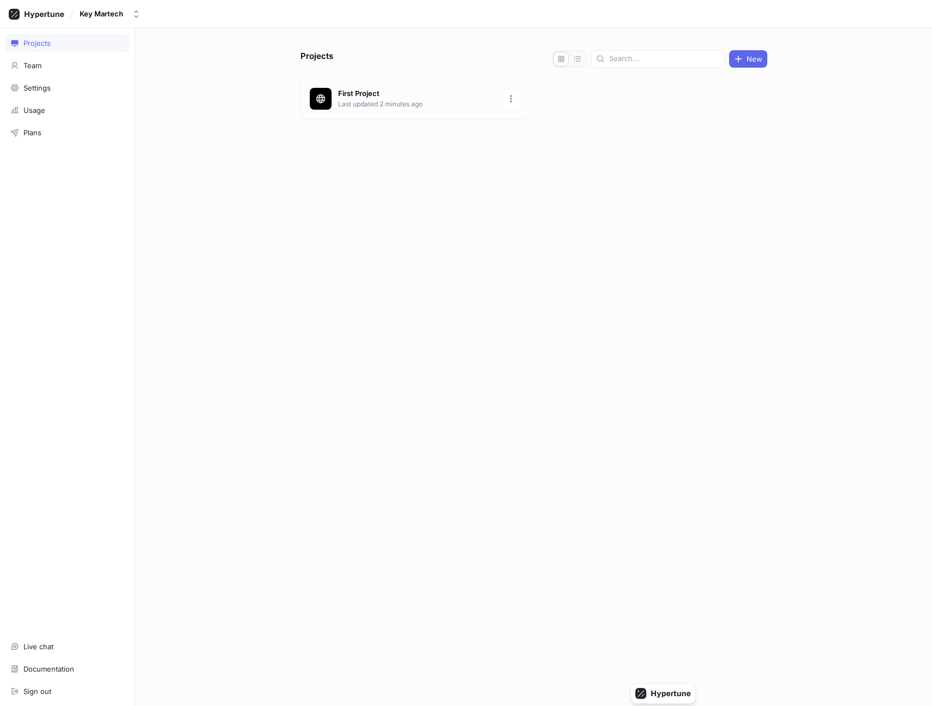
click at [422, 104] on p "Last updated 2 minutes ago" at bounding box center [417, 104] width 158 height 10
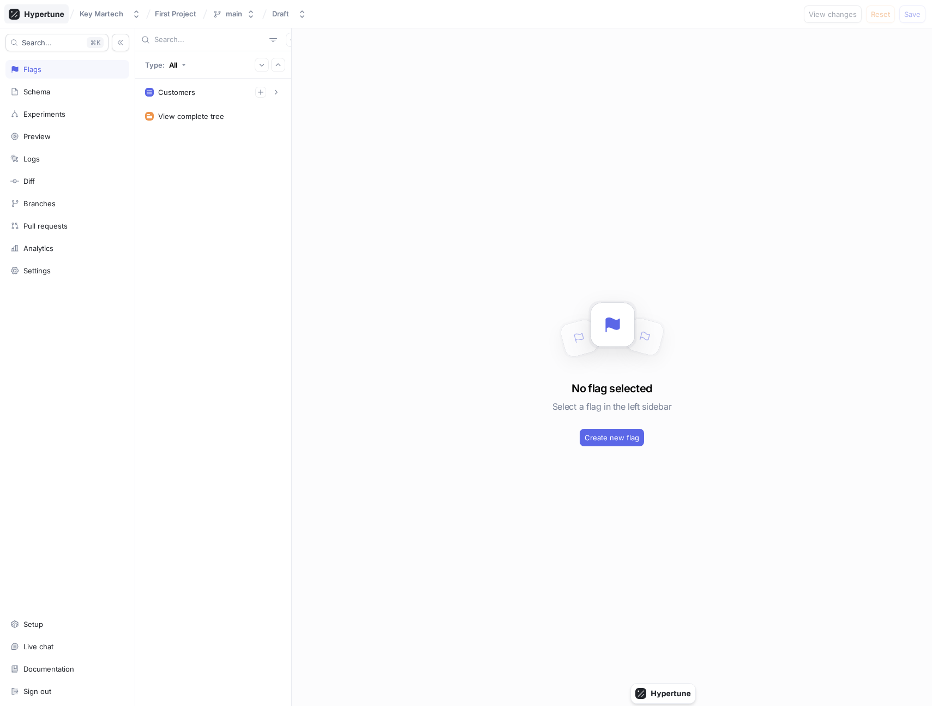
click at [49, 16] on icon at bounding box center [44, 14] width 39 height 7
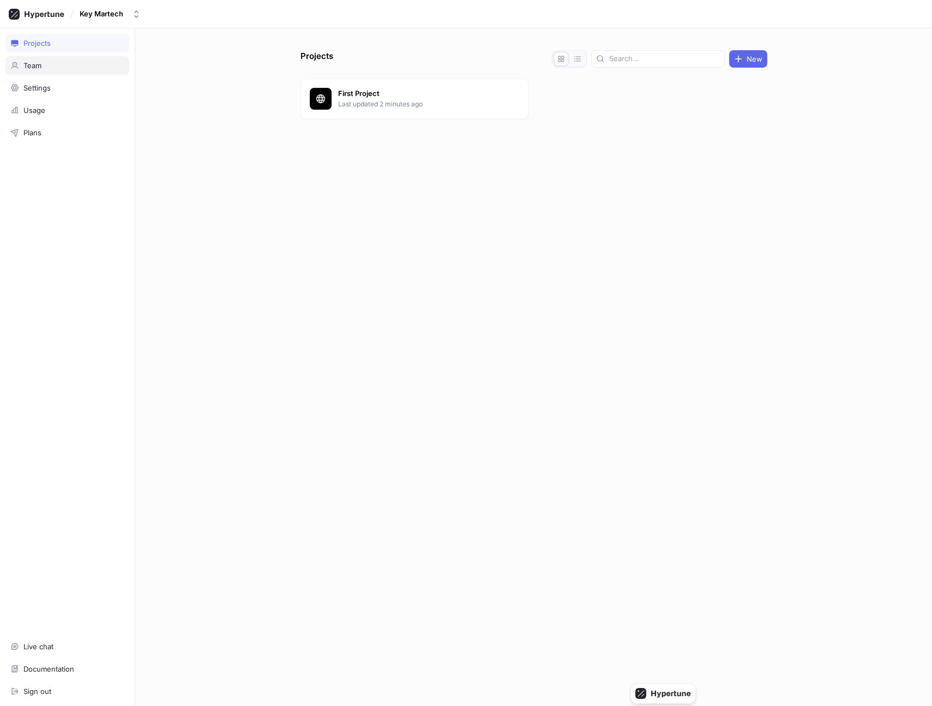
click at [45, 66] on div "Team" at bounding box center [67, 65] width 114 height 9
click at [686, 54] on button "Invite" at bounding box center [689, 58] width 40 height 17
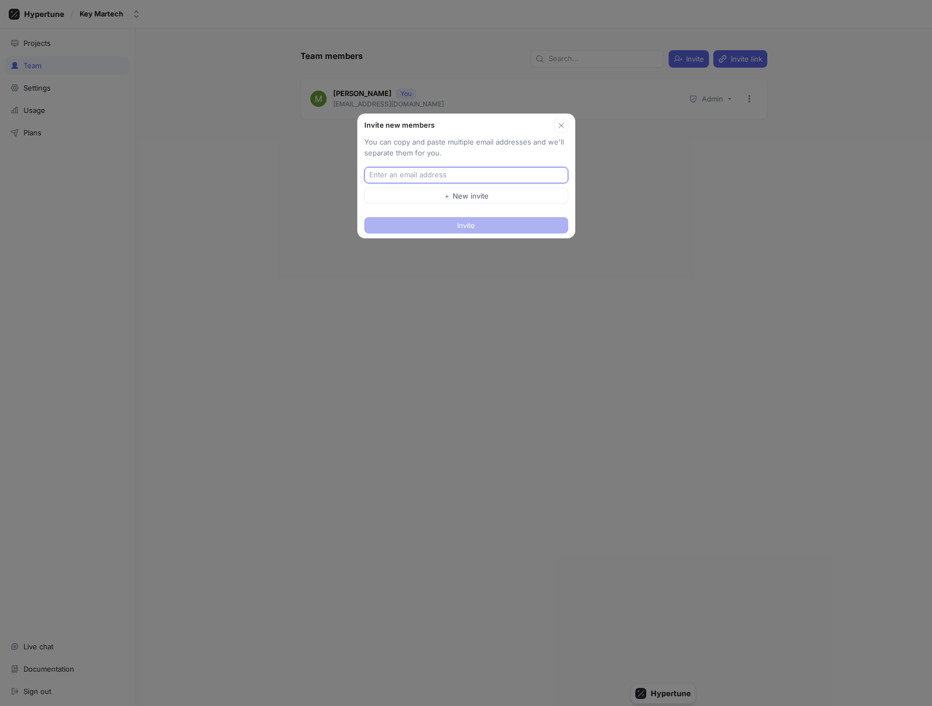
paste input "[PERSON_NAME][EMAIL_ADDRESS][DOMAIN_NAME]"
type input "[PERSON_NAME][EMAIL_ADDRESS][DOMAIN_NAME]"
click at [458, 231] on button "Invite" at bounding box center [466, 225] width 204 height 16
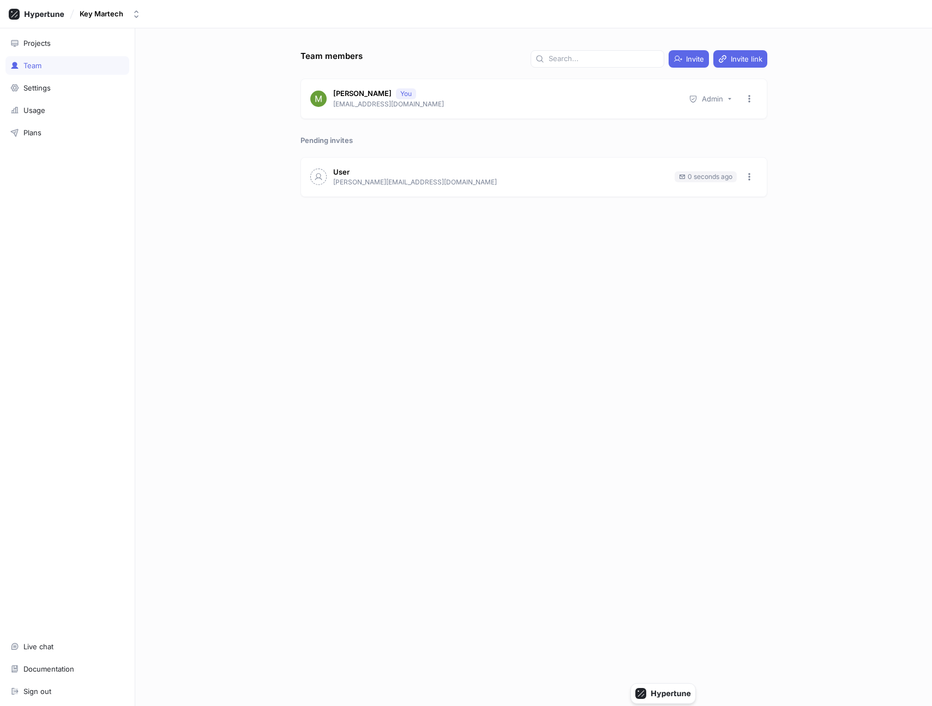
click at [480, 292] on div "Team members Invite Invite link [PERSON_NAME] You [EMAIL_ADDRESS][DOMAIN_NAME] …" at bounding box center [534, 378] width 476 height 656
click at [55, 42] on div "Projects" at bounding box center [67, 43] width 114 height 9
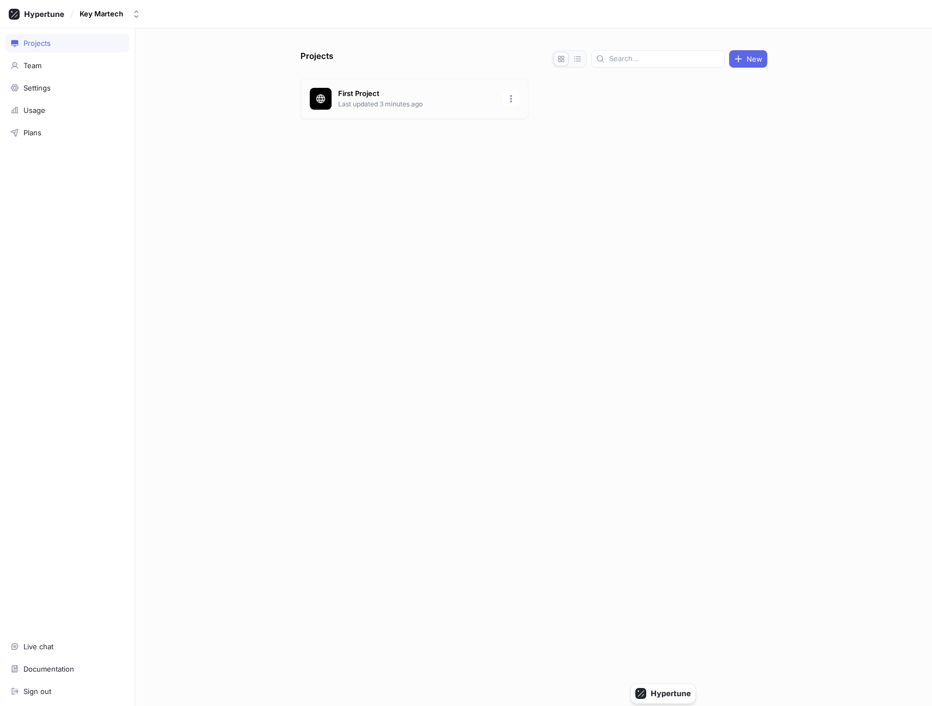
click at [408, 112] on div "First Project Last updated 3 minutes ago" at bounding box center [415, 99] width 228 height 40
